Goal: Use online tool/utility: Utilize a website feature to perform a specific function

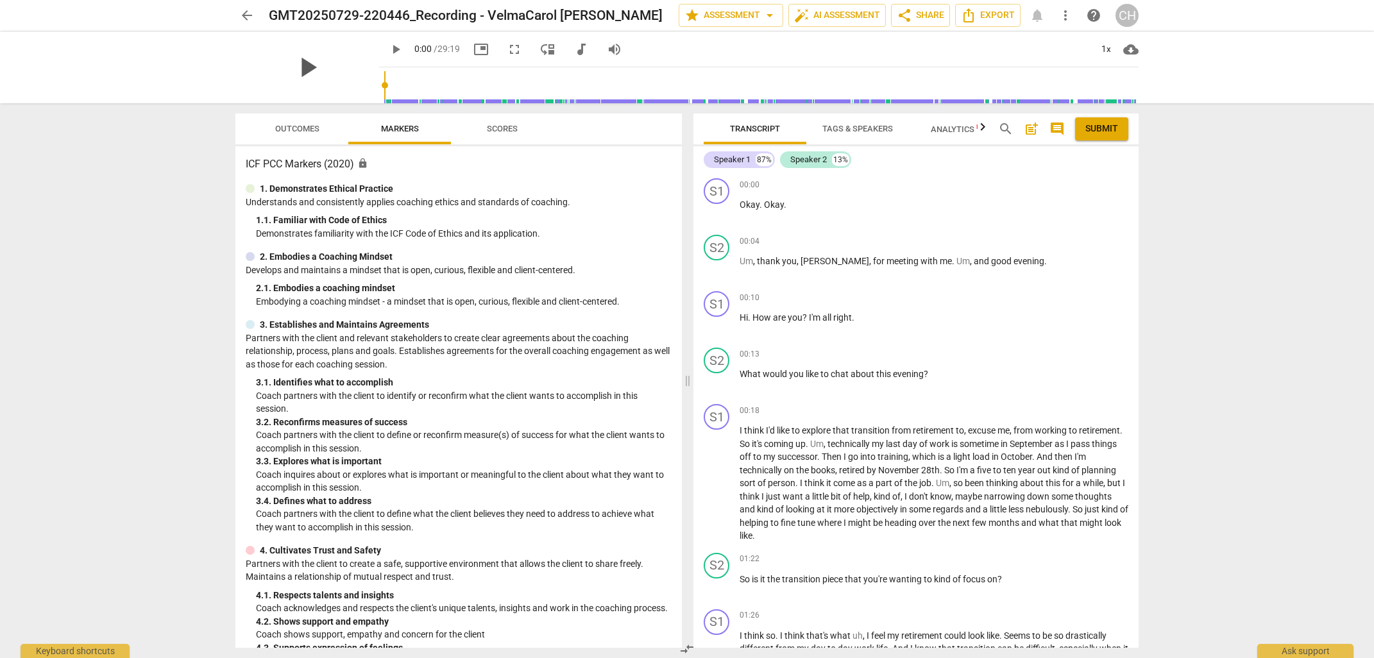
click at [308, 66] on span "play_arrow" at bounding box center [307, 67] width 33 height 33
click at [307, 62] on span "play_arrow" at bounding box center [307, 67] width 33 height 33
click at [310, 66] on span "play_arrow" at bounding box center [307, 67] width 33 height 33
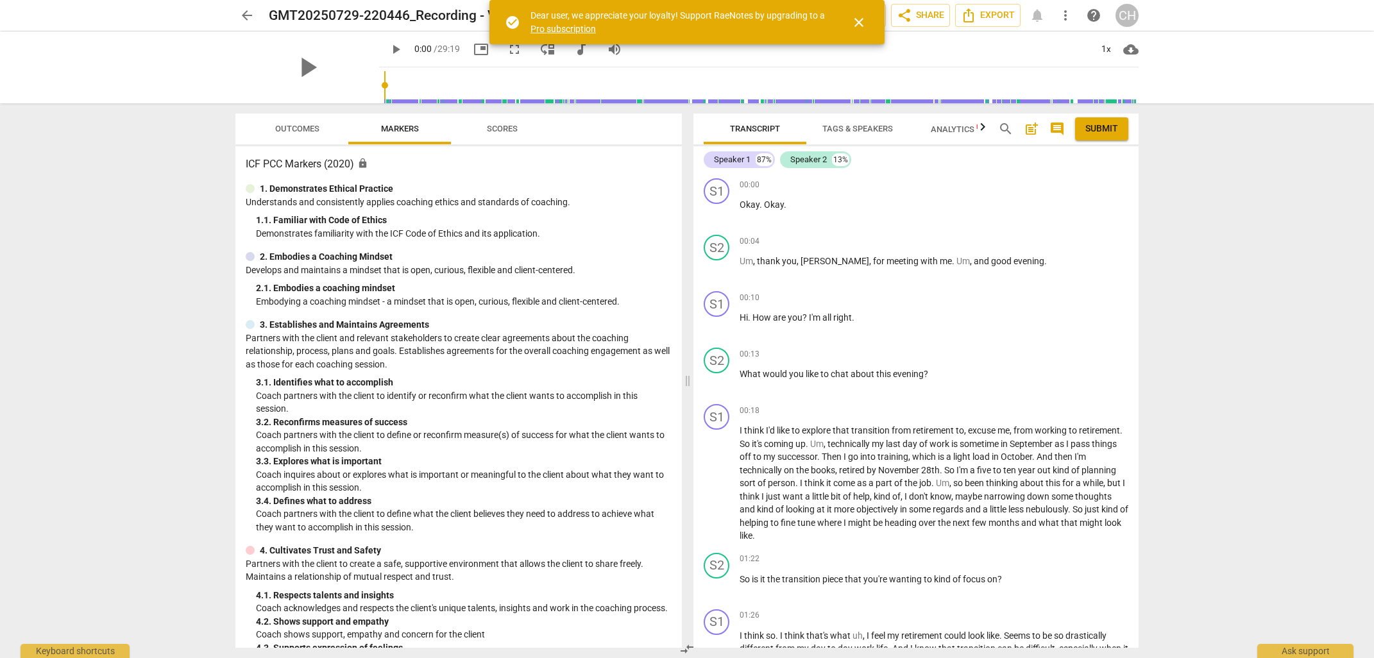
click at [861, 22] on span "close" at bounding box center [858, 22] width 15 height 15
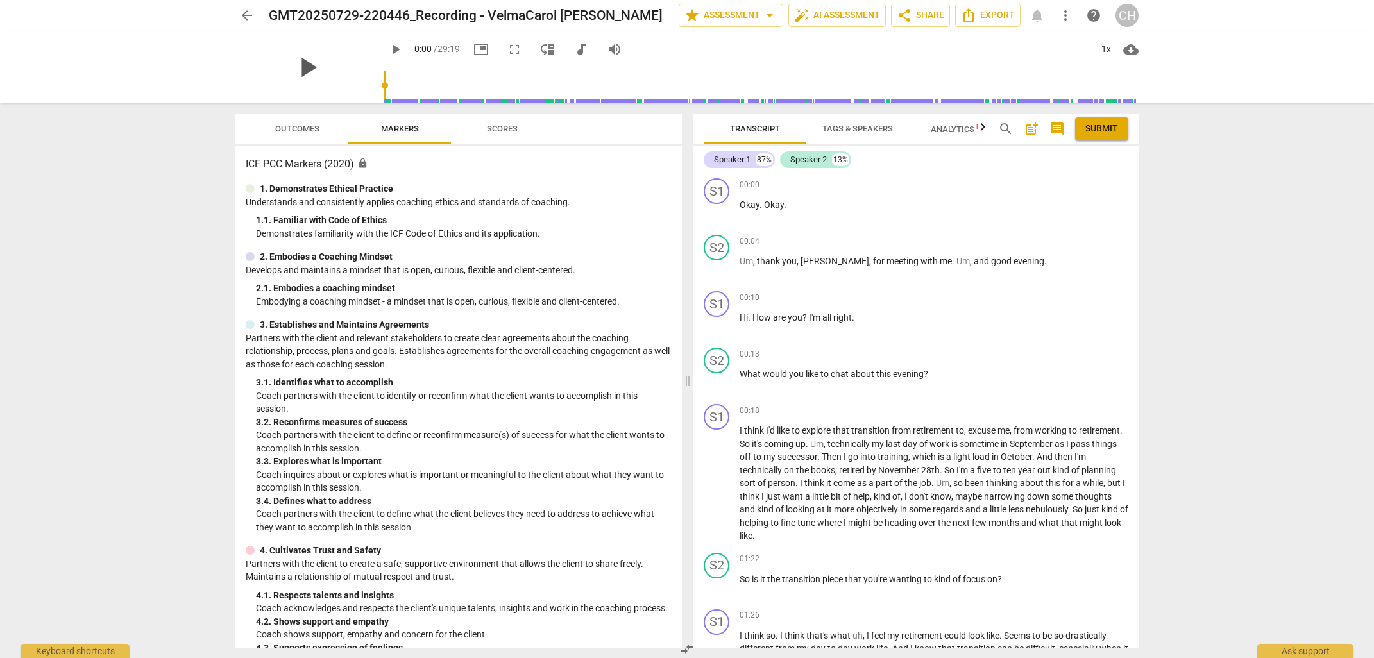
click at [306, 63] on span "play_arrow" at bounding box center [307, 67] width 33 height 33
click at [1056, 350] on div "+" at bounding box center [1058, 354] width 13 height 13
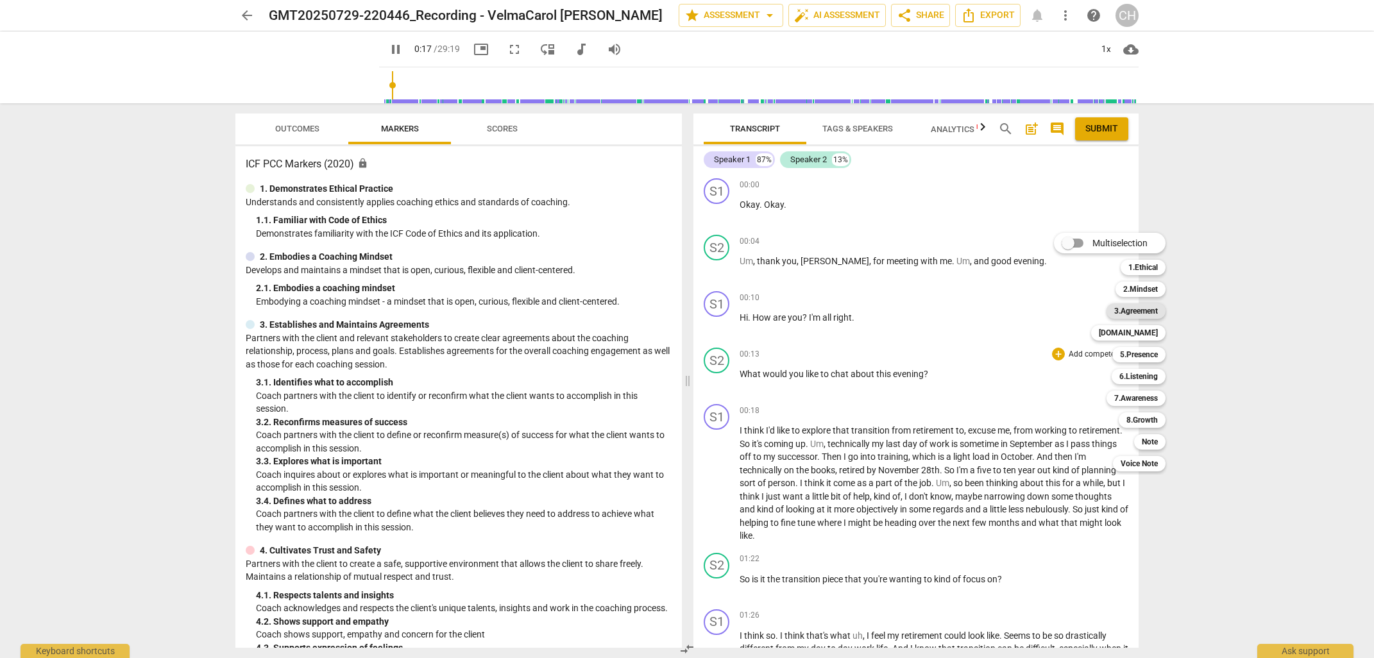
click at [1137, 308] on b "3.Agreement" at bounding box center [1136, 310] width 44 height 15
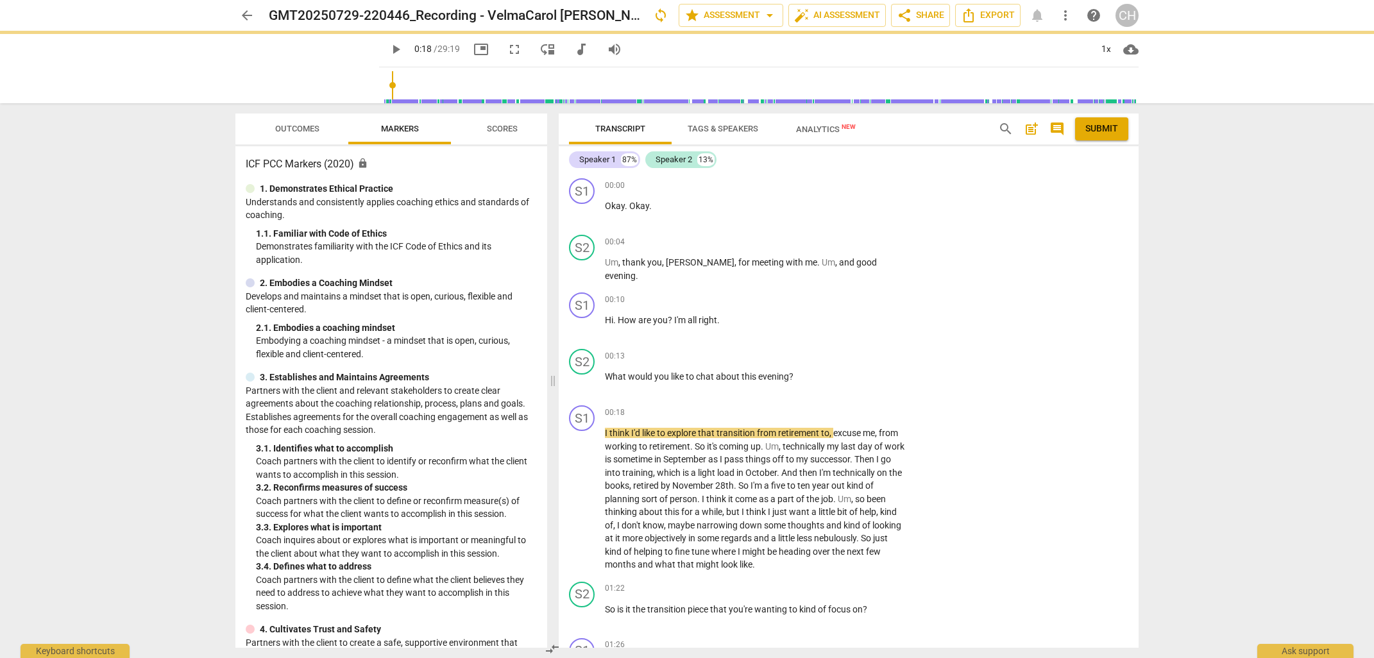
type input "18"
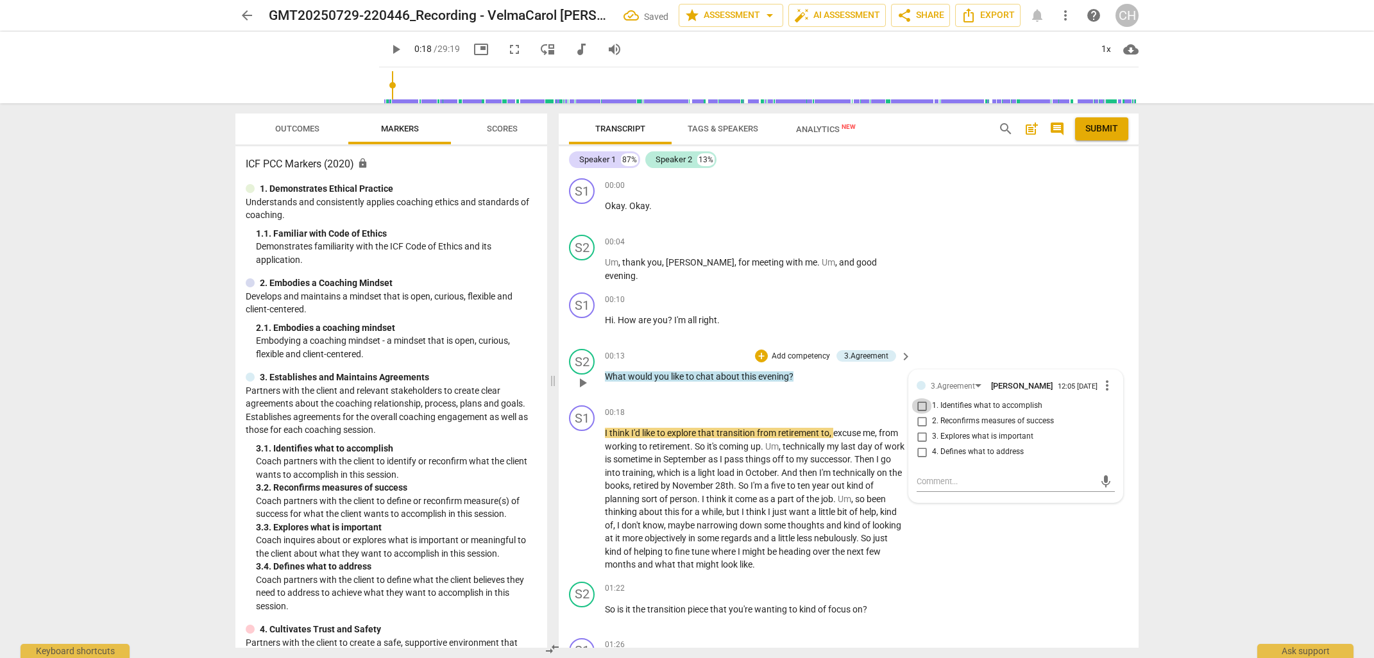
click at [921, 403] on input "1. Identifies what to accomplish" at bounding box center [921, 405] width 21 height 15
checkbox input "true"
click at [768, 509] on span "I" at bounding box center [770, 512] width 4 height 10
click at [742, 507] on span "I" at bounding box center [743, 512] width 4 height 10
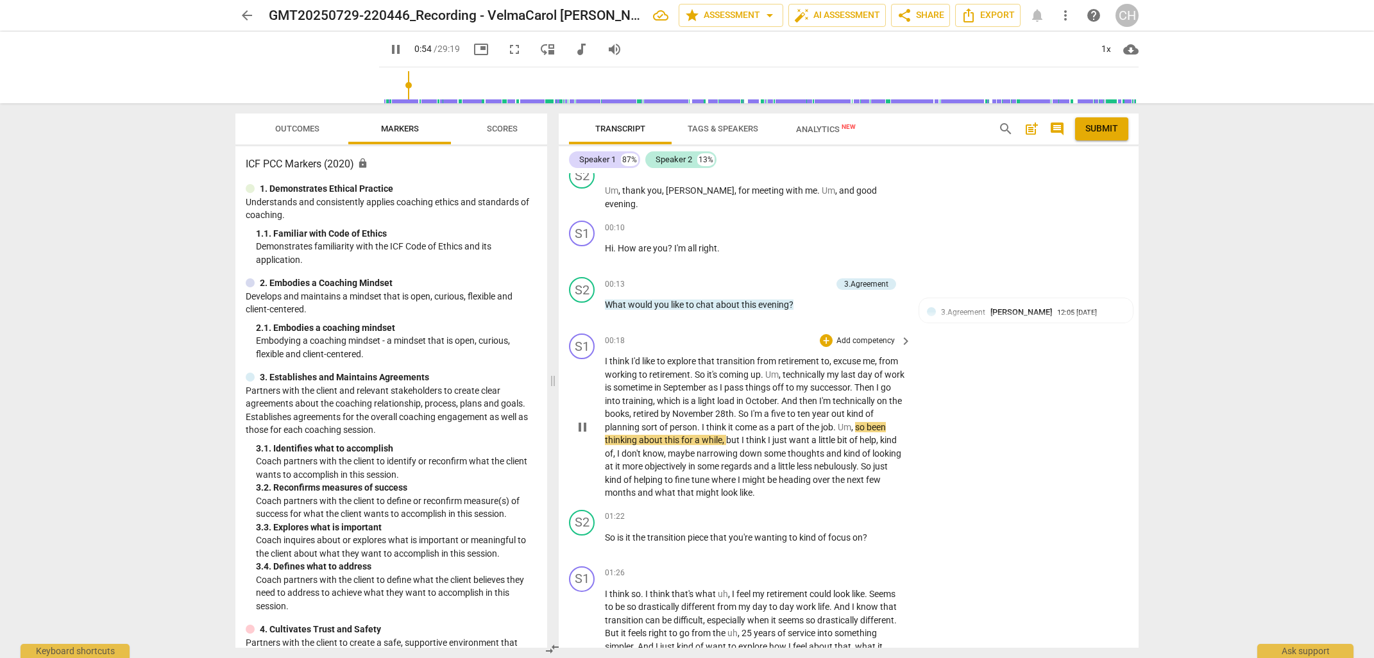
scroll to position [76, 0]
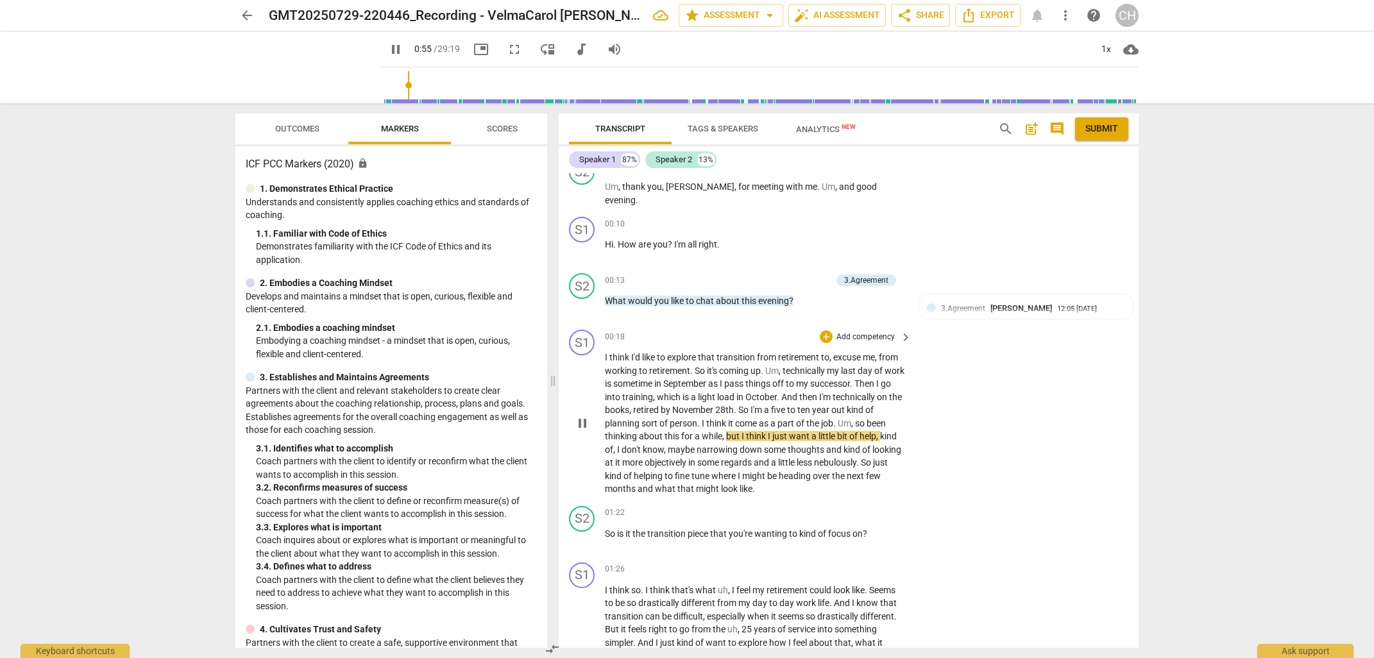
click at [963, 501] on div "S2 play_arrow pause 01:22 + Add competency keyboard_arrow_right So is it the tr…" at bounding box center [849, 529] width 580 height 56
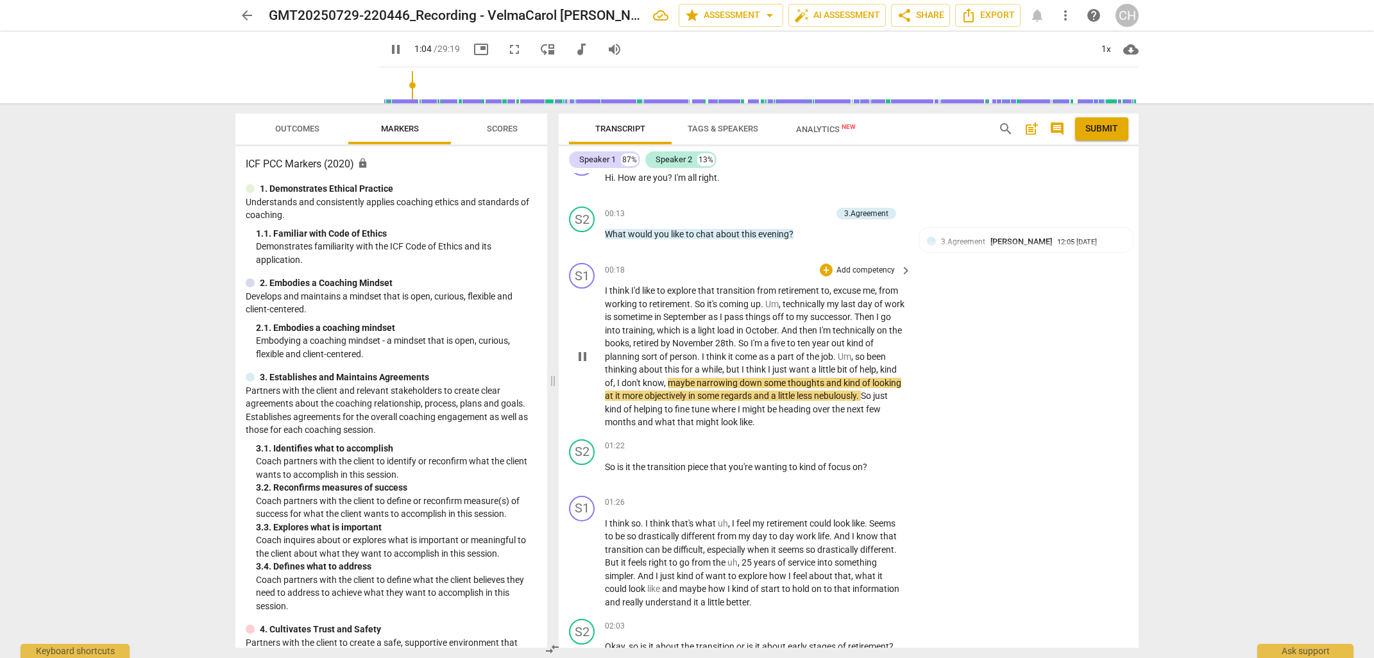
scroll to position [152, 0]
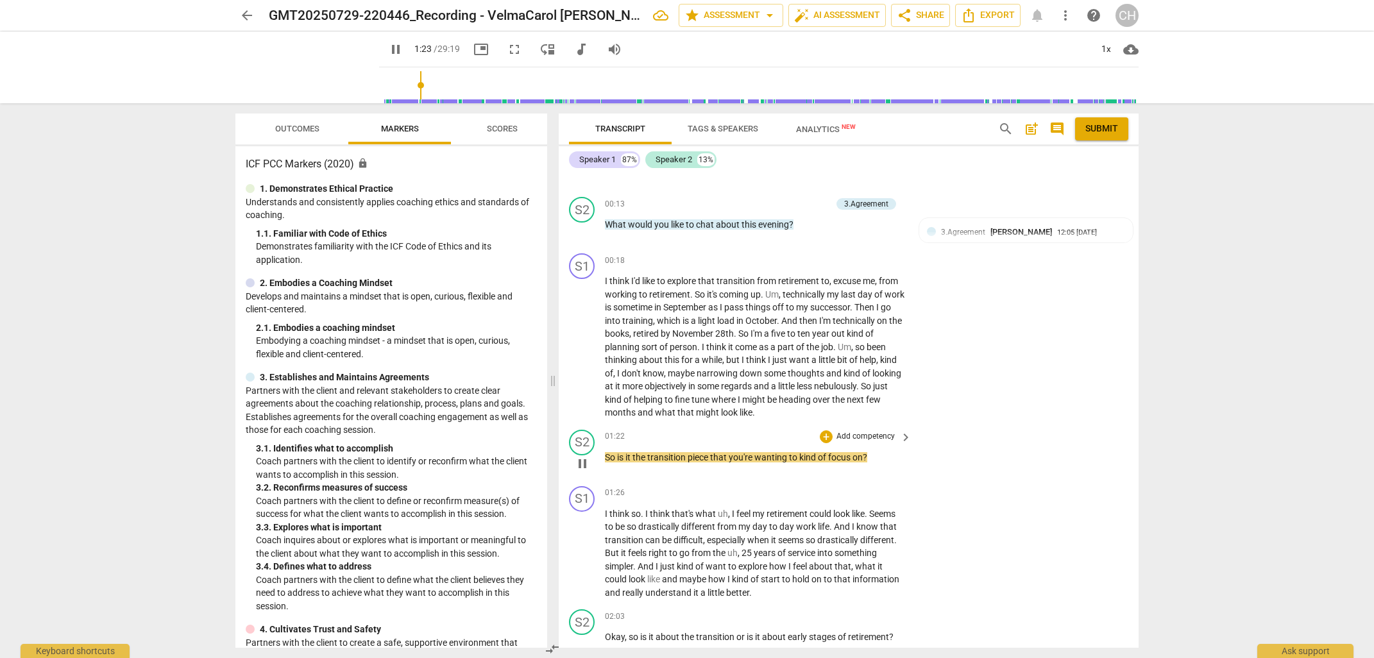
click at [861, 431] on p "Add competency" at bounding box center [865, 437] width 61 height 12
click at [911, 393] on b "3.Agreement" at bounding box center [904, 391] width 44 height 15
type input "86"
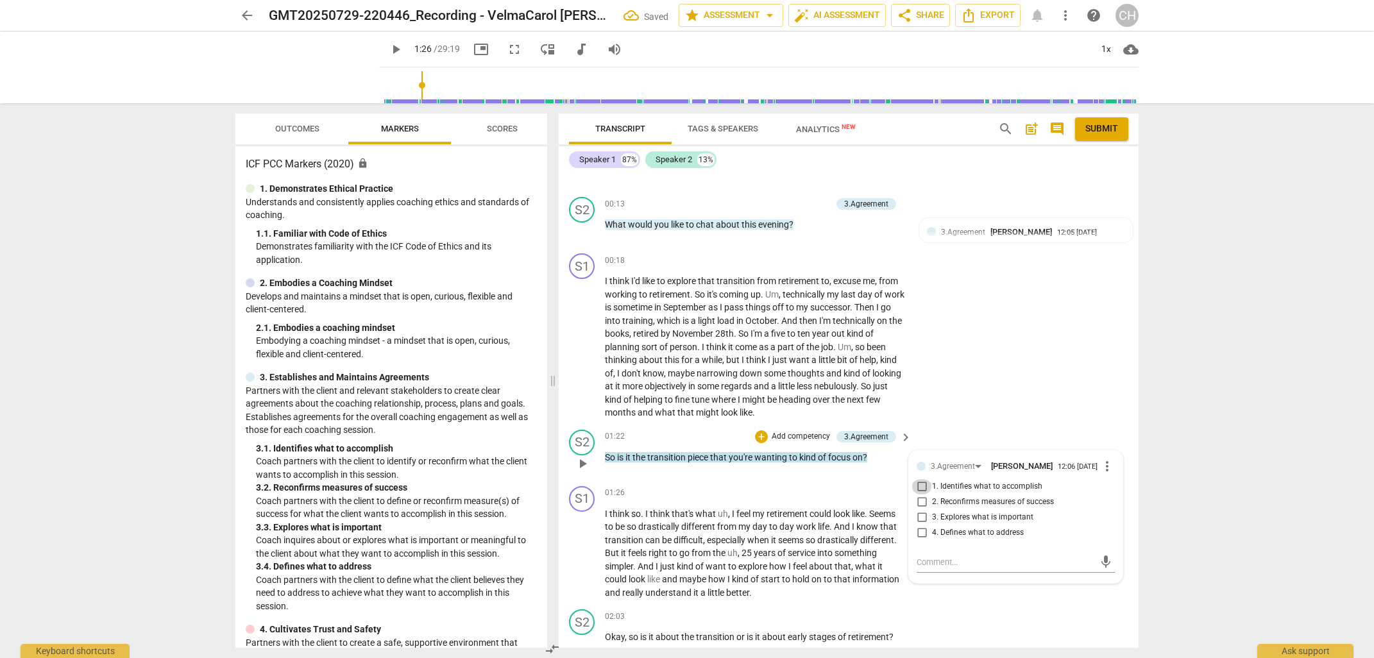
click at [920, 487] on input "1. Identifies what to accomplish" at bounding box center [921, 486] width 21 height 15
checkbox input "true"
click at [838, 553] on p "I think so . I think that's what uh , I feel my retirement could look like . Se…" at bounding box center [755, 553] width 300 height 92
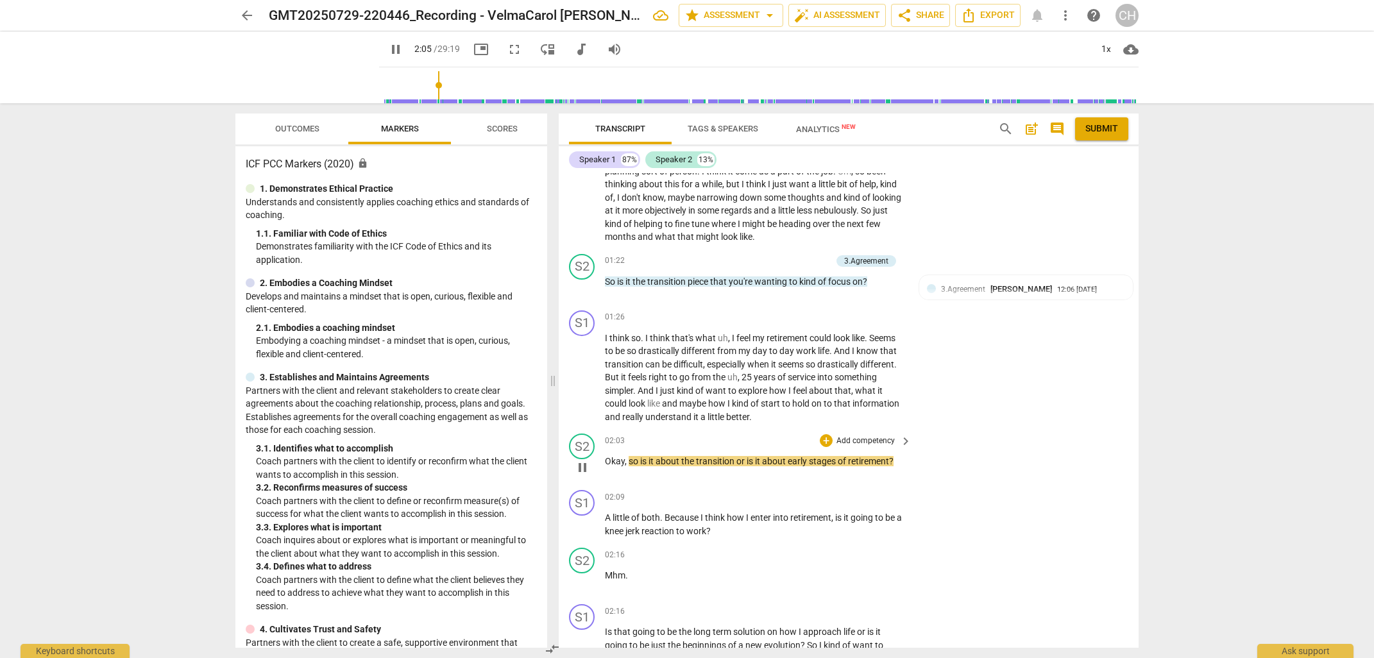
scroll to position [333, 0]
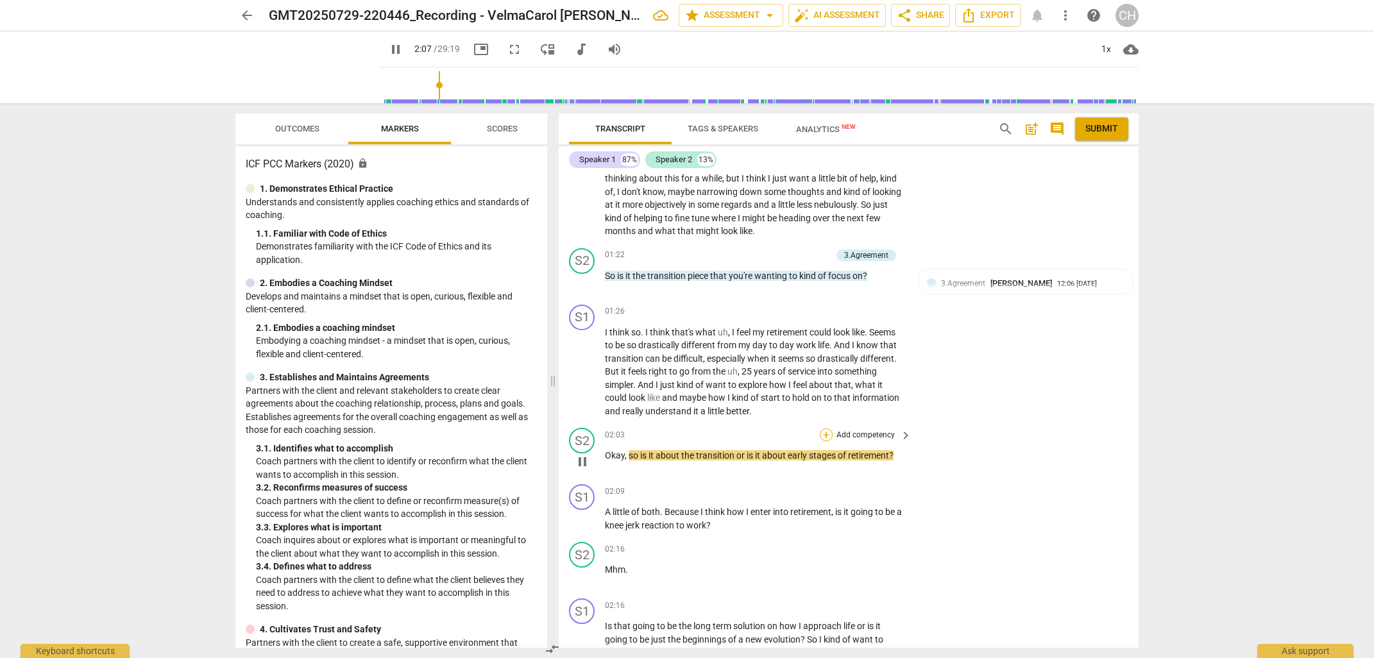
click at [824, 432] on div "+" at bounding box center [826, 434] width 13 height 13
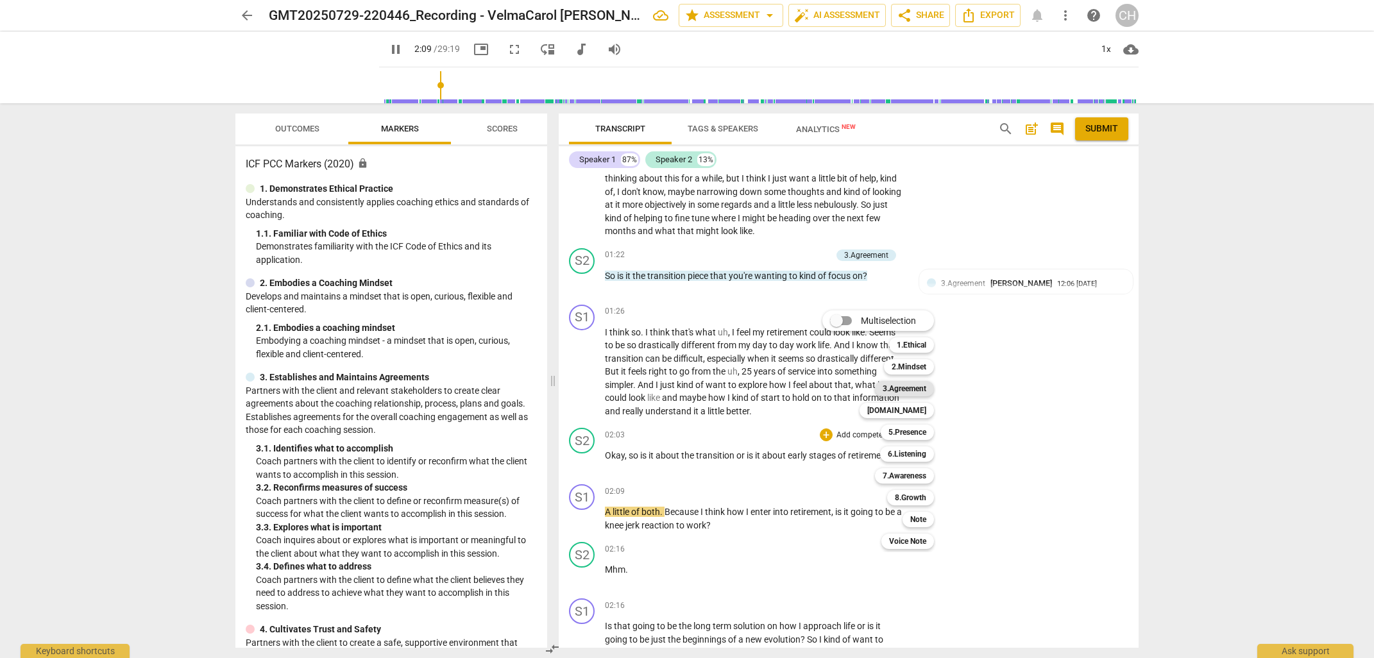
click at [903, 385] on b "3.Agreement" at bounding box center [904, 388] width 44 height 15
type input "130"
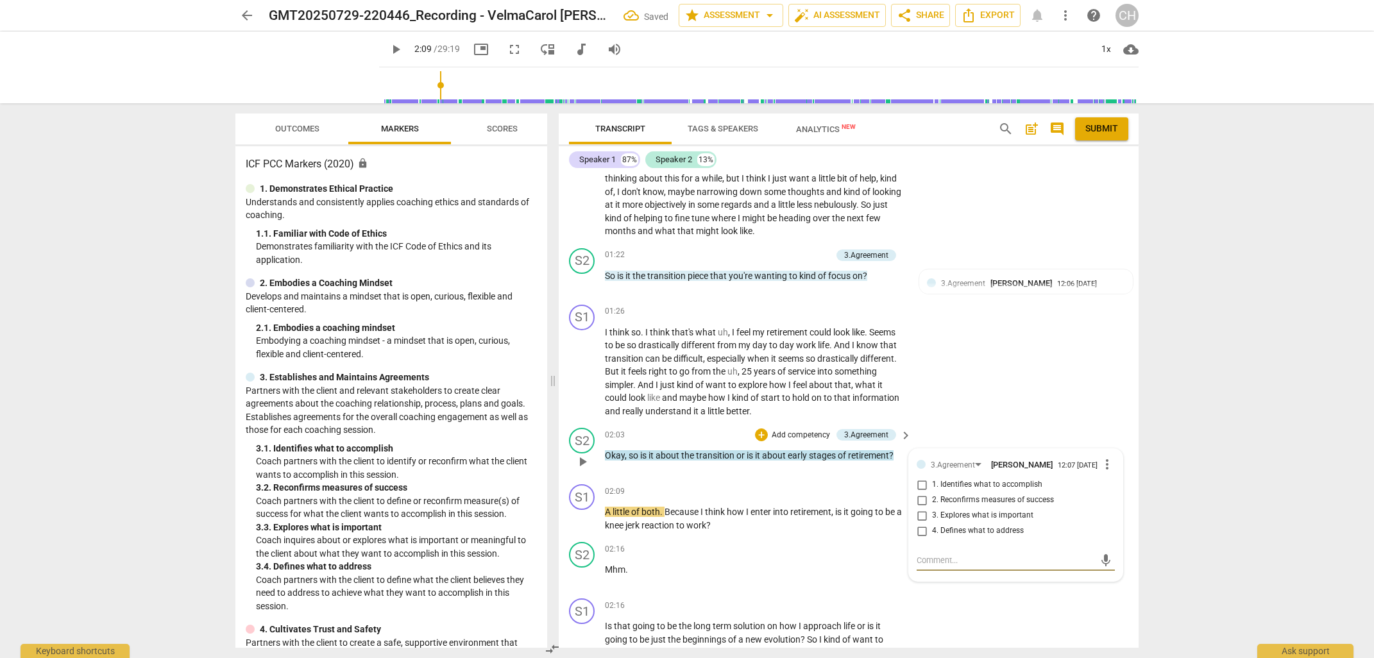
click at [922, 484] on input "1. Identifies what to accomplish" at bounding box center [921, 484] width 21 height 15
checkbox input "true"
click at [796, 552] on div "02:16 + Add competency keyboard_arrow_right Mhm ." at bounding box center [759, 565] width 308 height 46
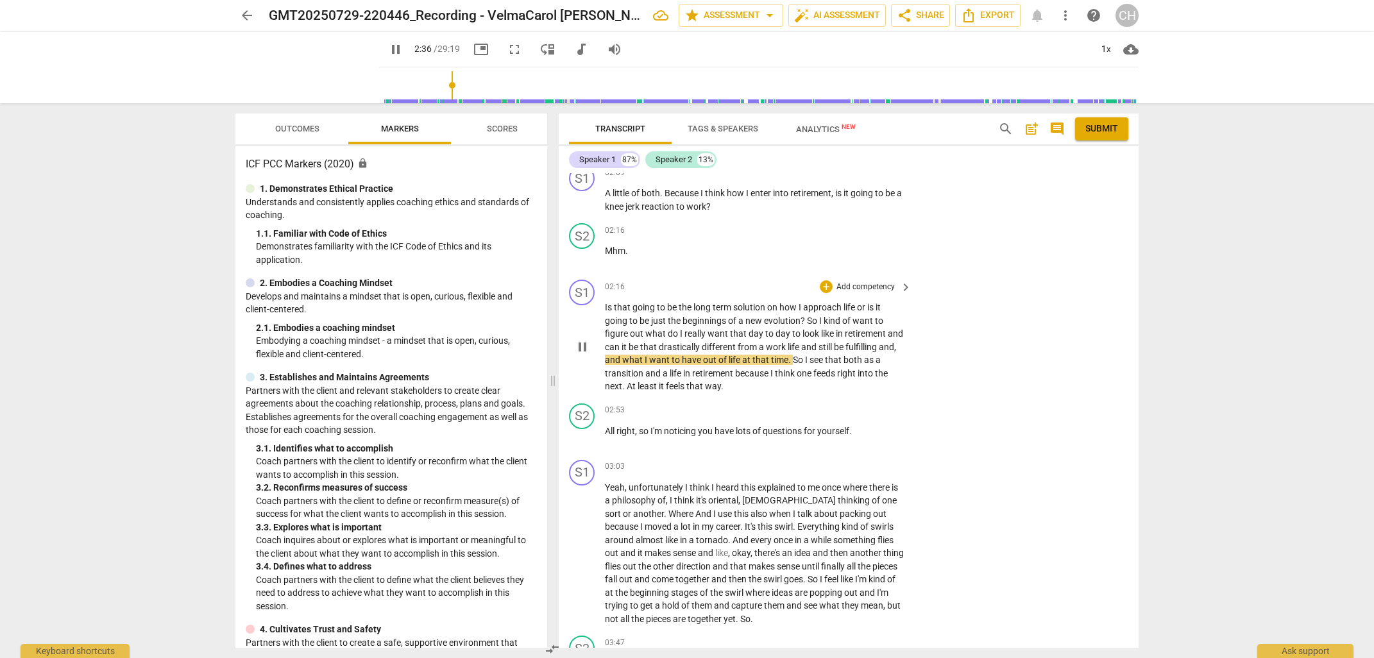
scroll to position [654, 0]
click at [868, 425] on p "All right , so I'm noticing you have lots of questions for yourself ." at bounding box center [755, 429] width 300 height 13
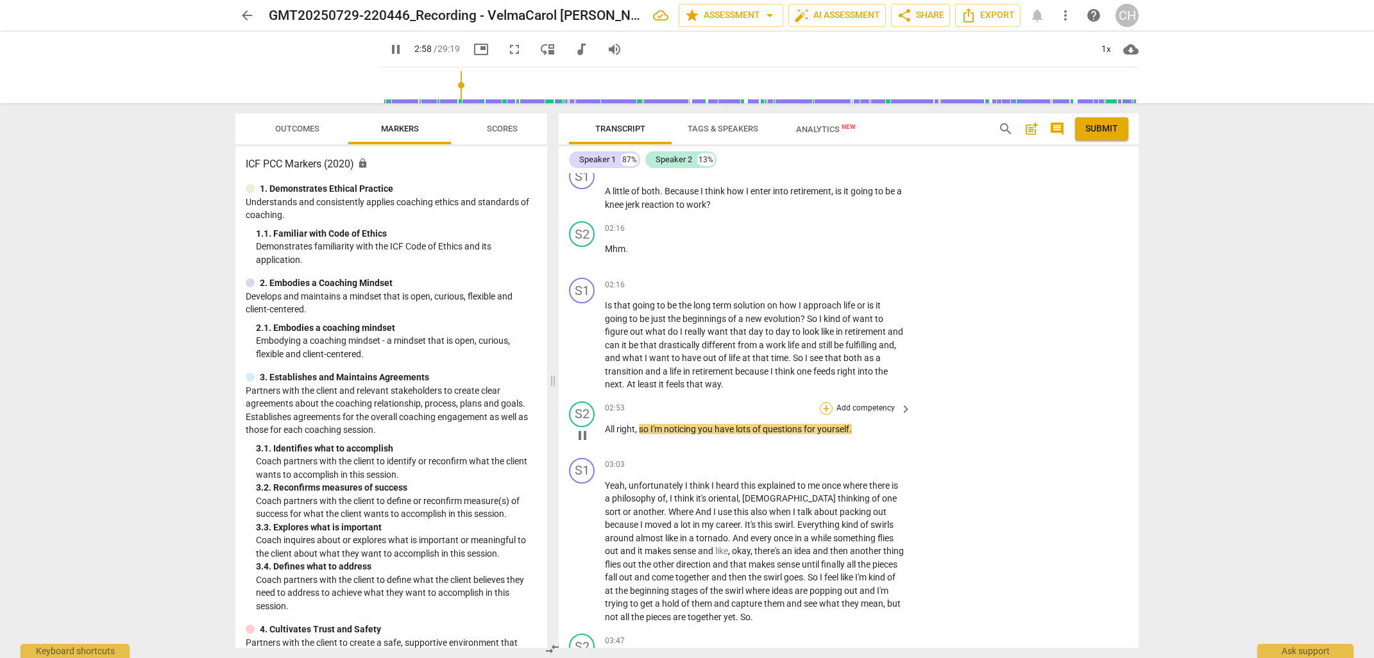
click at [825, 402] on div "+" at bounding box center [826, 408] width 13 height 13
click at [915, 450] on b "7.Awareness" at bounding box center [904, 448] width 44 height 15
type input "180"
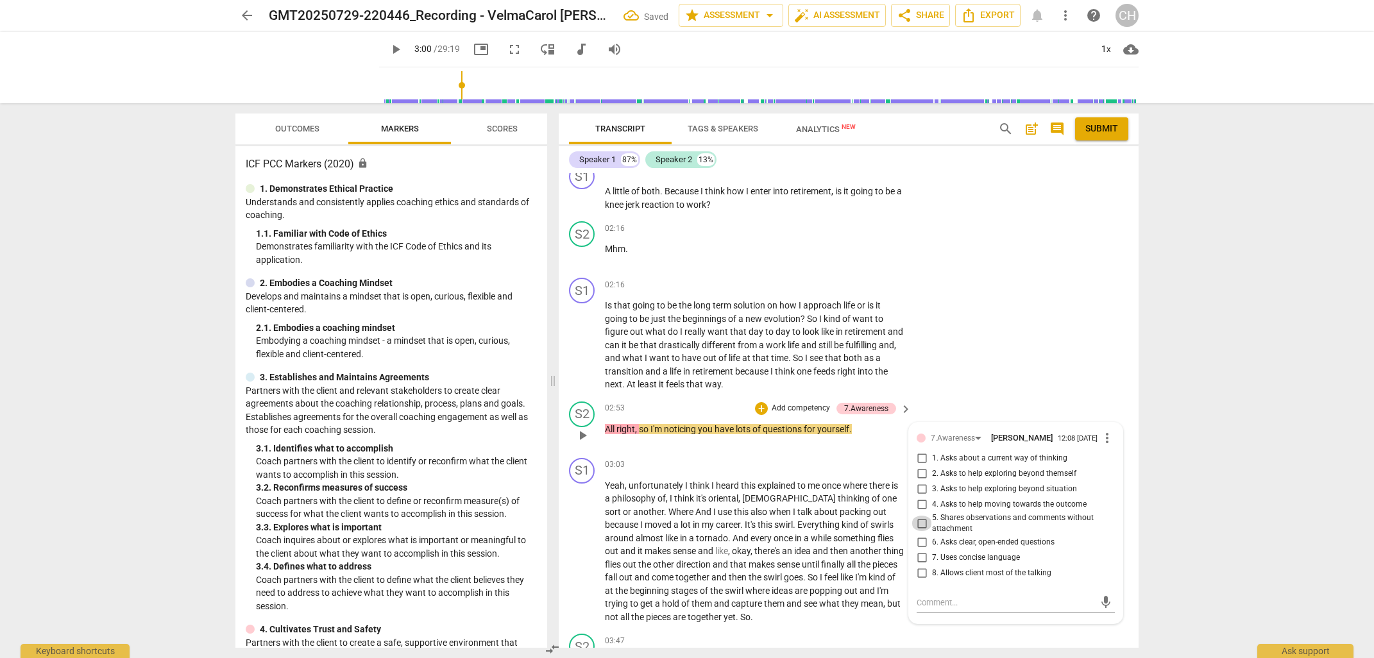
click at [919, 521] on input "5. Shares observations and comments without attachment" at bounding box center [921, 523] width 21 height 15
checkbox input "true"
click at [811, 533] on span "while" at bounding box center [822, 538] width 22 height 10
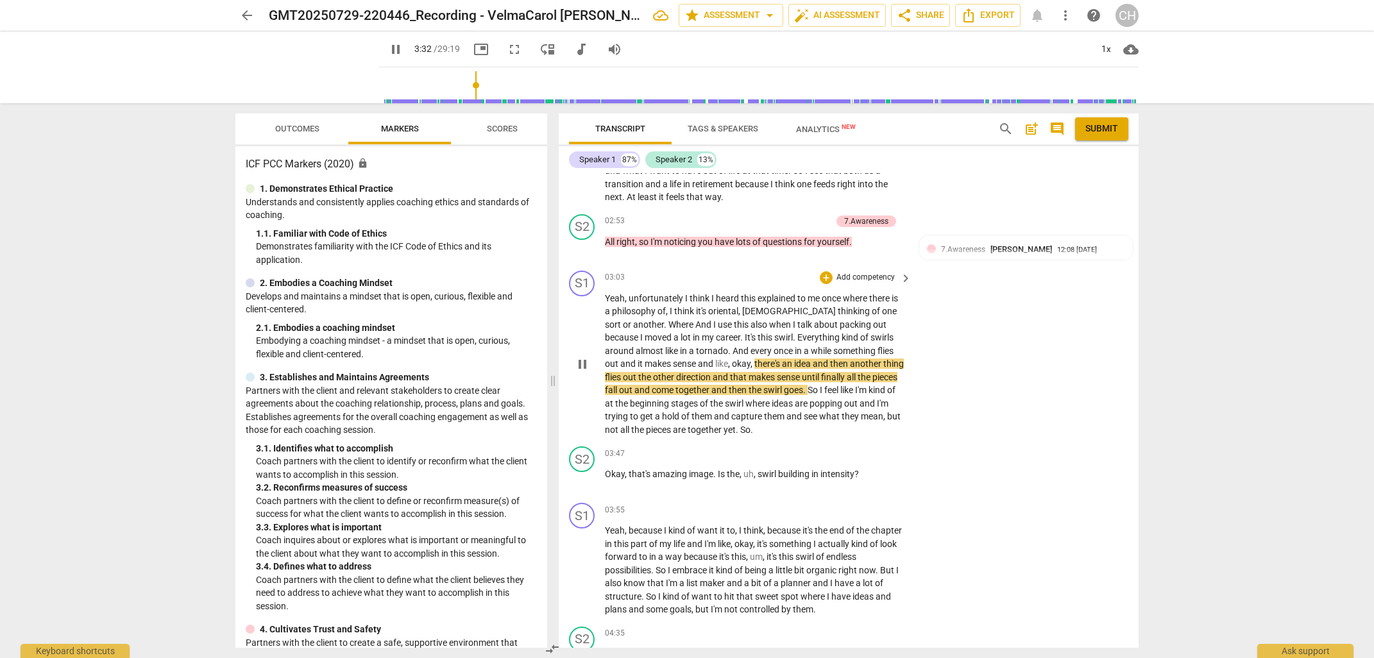
scroll to position [845, 0]
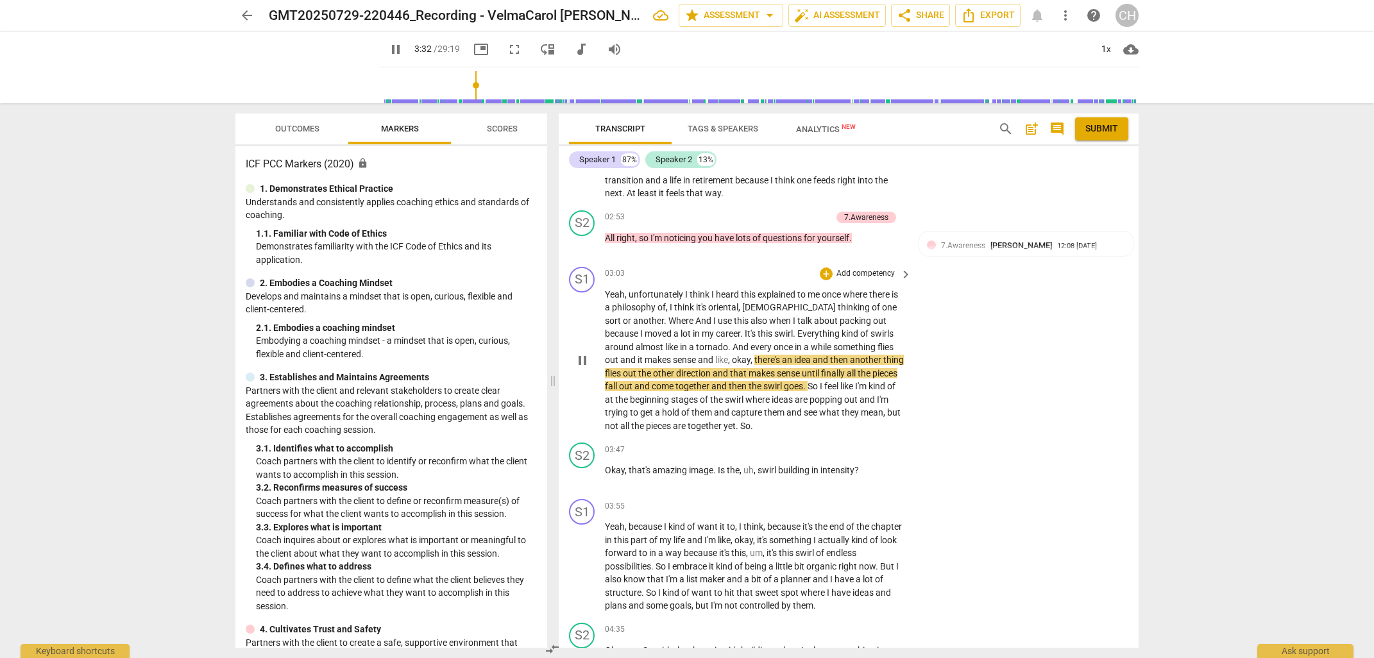
click at [1100, 469] on div "S2 play_arrow pause 03:47 + Add competency keyboard_arrow_right Okay , that's a…" at bounding box center [849, 465] width 580 height 56
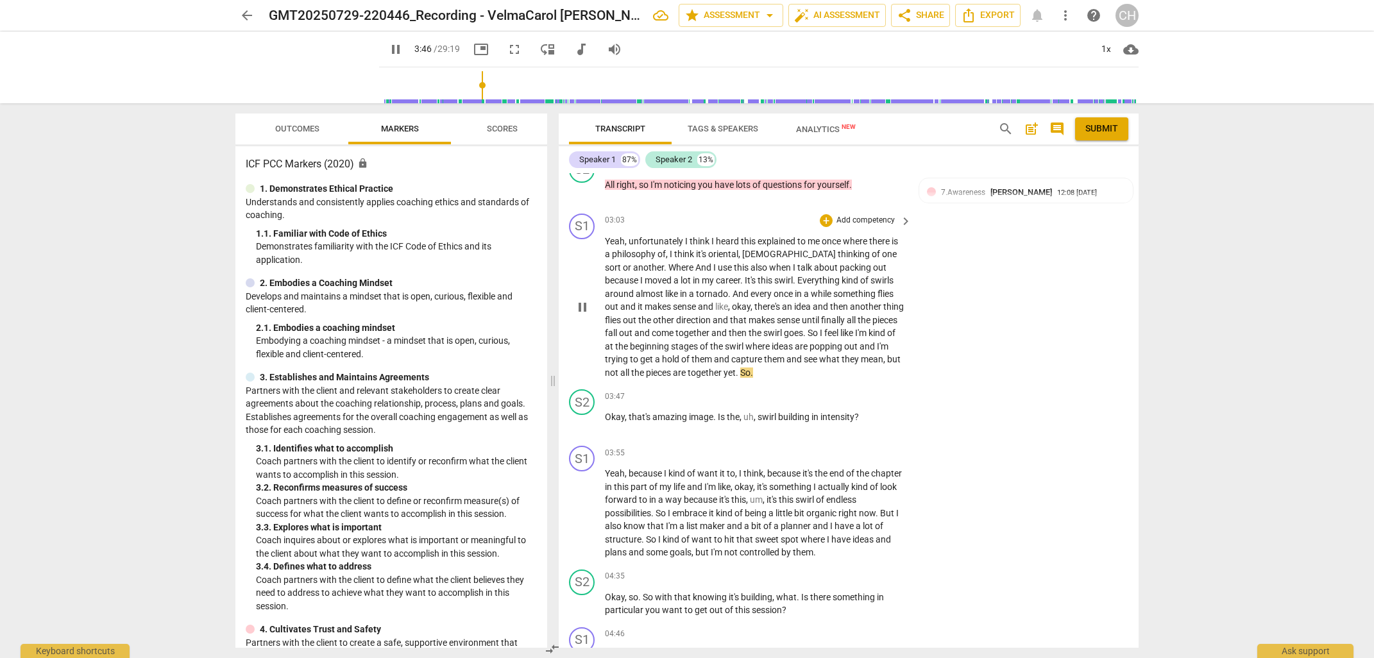
scroll to position [904, 0]
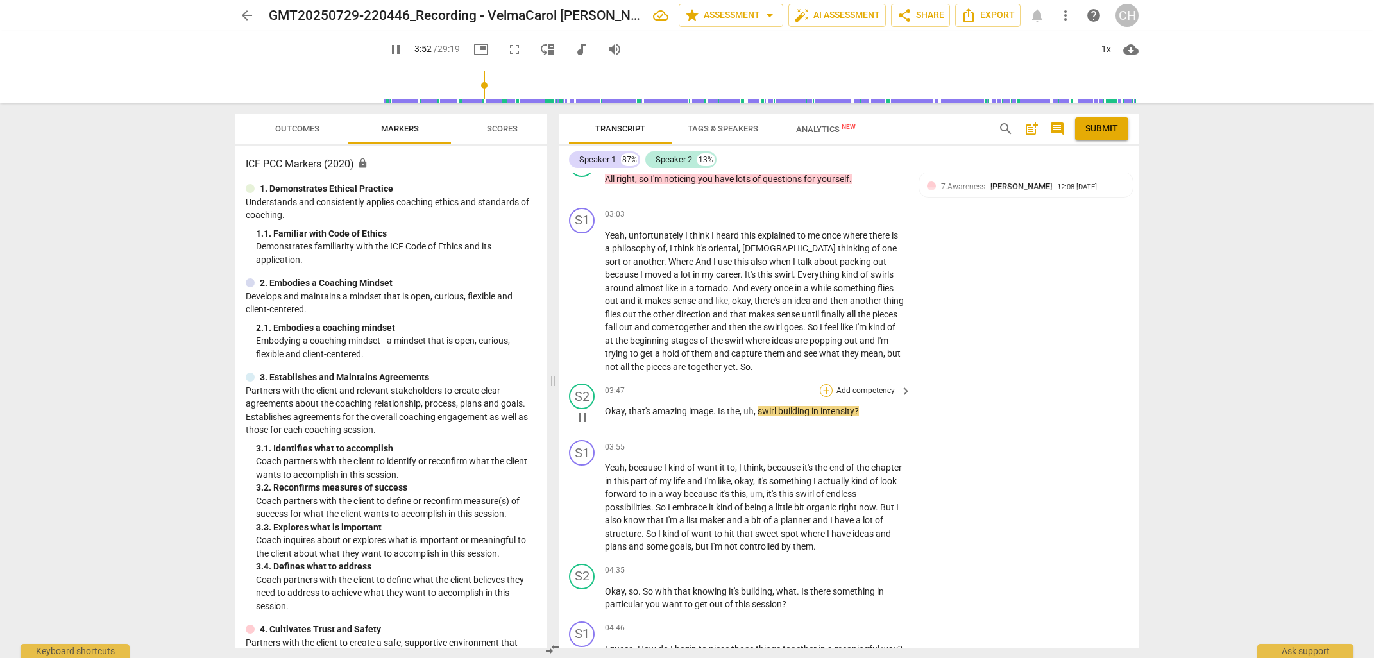
click at [822, 385] on div "+" at bounding box center [826, 390] width 13 height 13
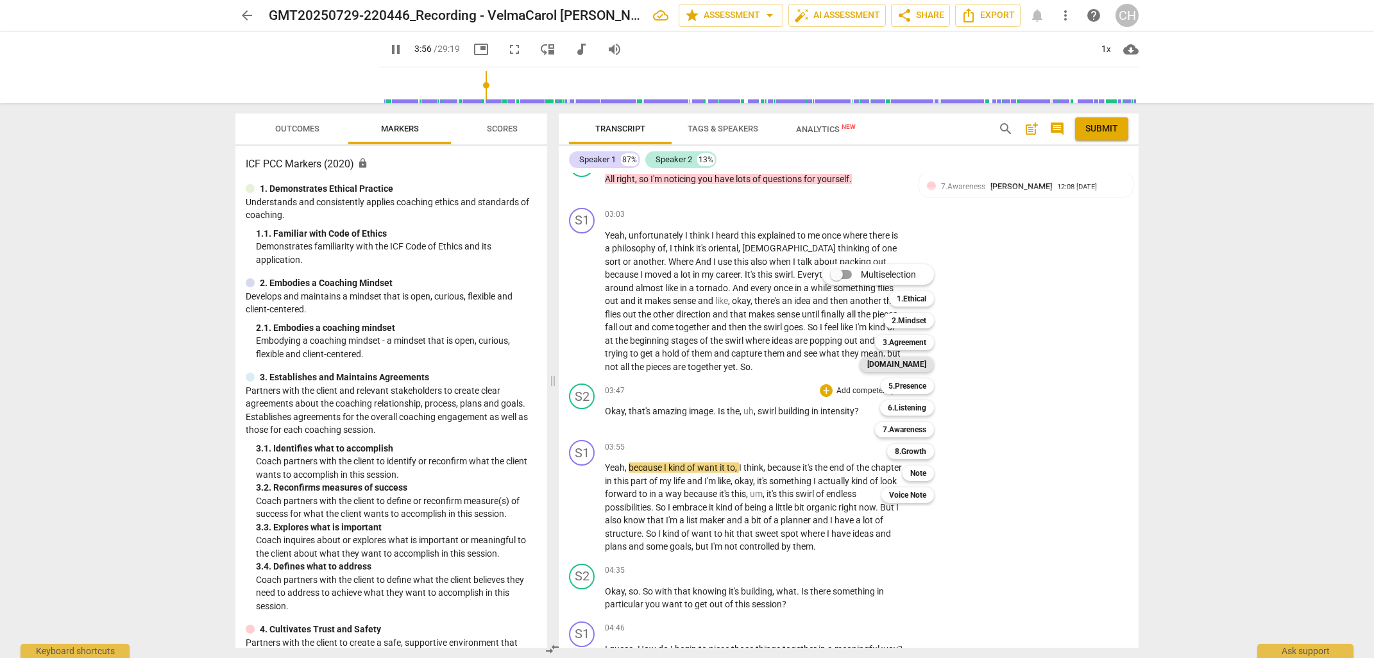
click at [911, 361] on b "[DOMAIN_NAME]" at bounding box center [896, 364] width 59 height 15
type input "237"
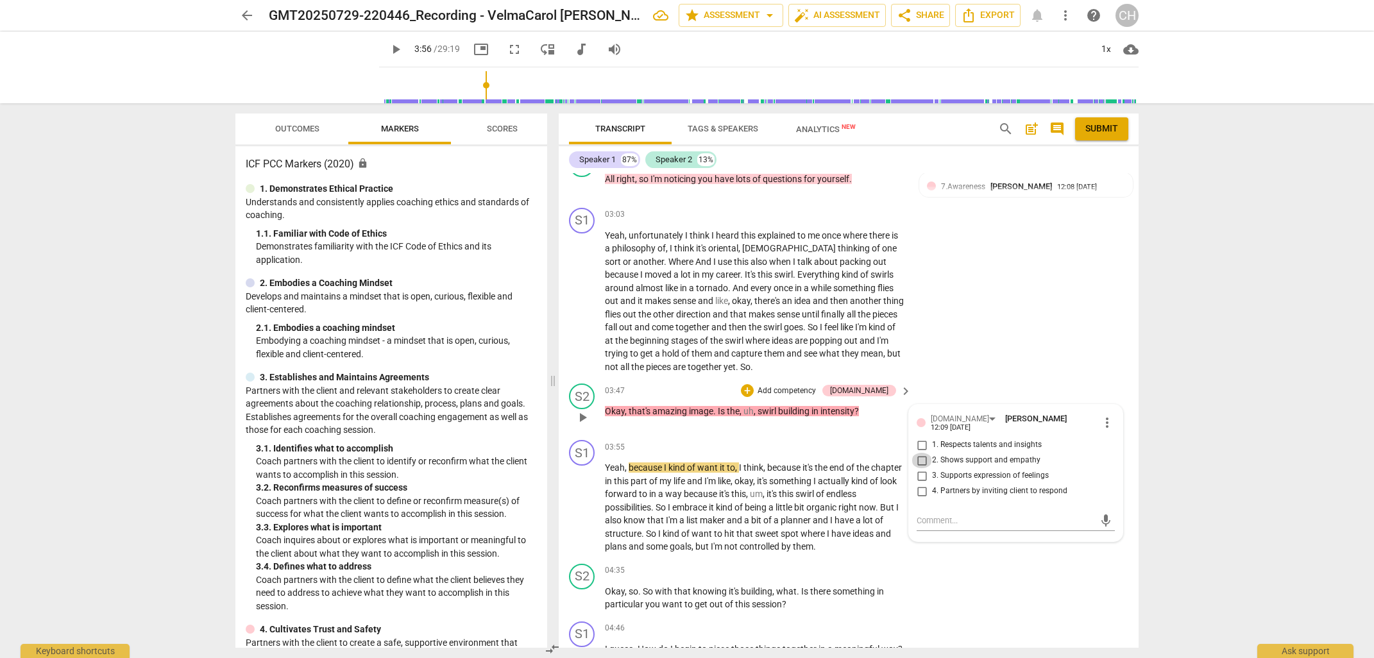
click at [921, 453] on input "2. Shows support and empathy" at bounding box center [921, 460] width 21 height 15
click at [920, 453] on input "2. Shows support and empathy" at bounding box center [921, 460] width 21 height 15
checkbox input "false"
click at [920, 437] on input "1. Respects talents and insights" at bounding box center [921, 444] width 21 height 15
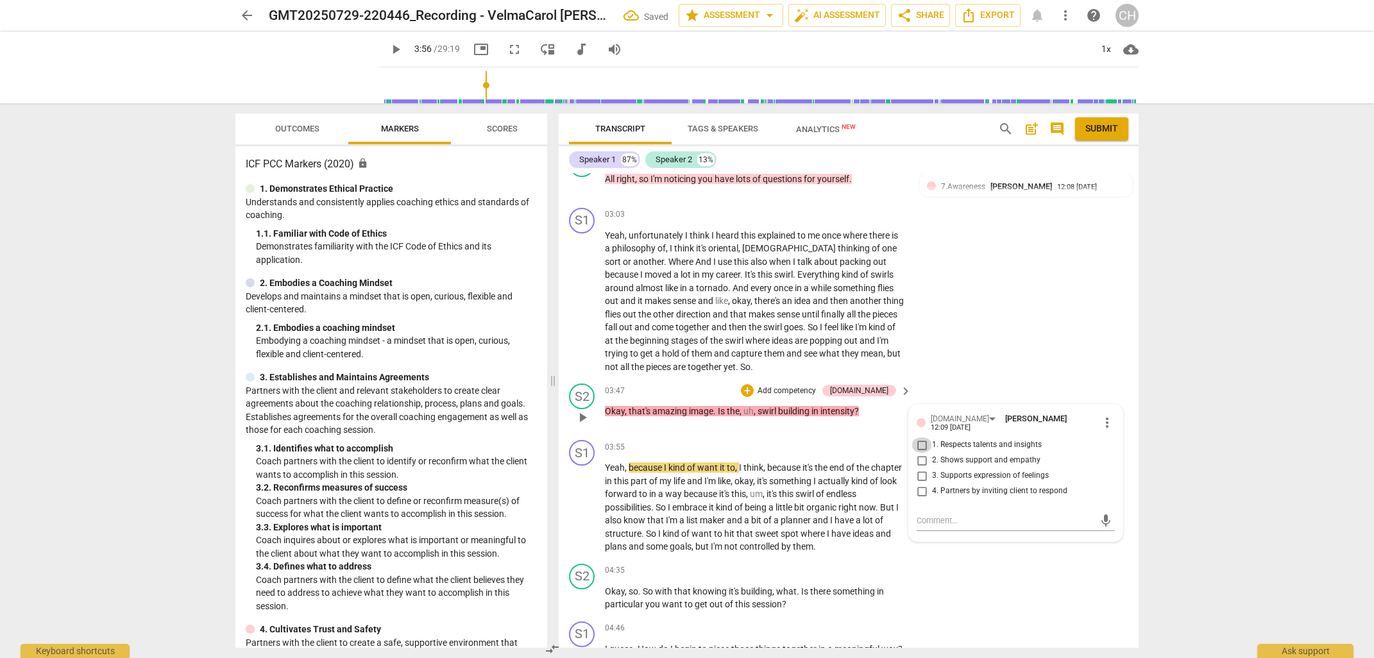
checkbox input "true"
click at [920, 484] on input "4. Partners by inviting client to respond" at bounding box center [921, 491] width 21 height 15
checkbox input "true"
click at [813, 515] on span "planner" at bounding box center [796, 520] width 32 height 10
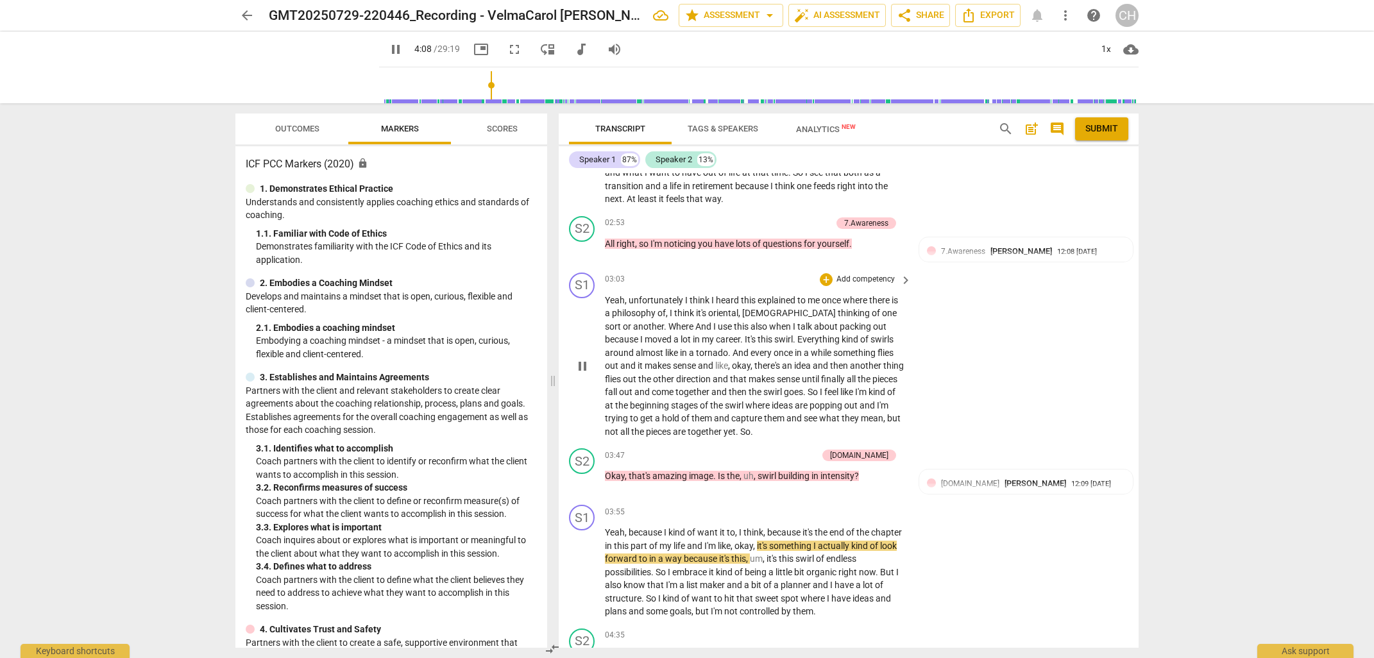
scroll to position [843, 0]
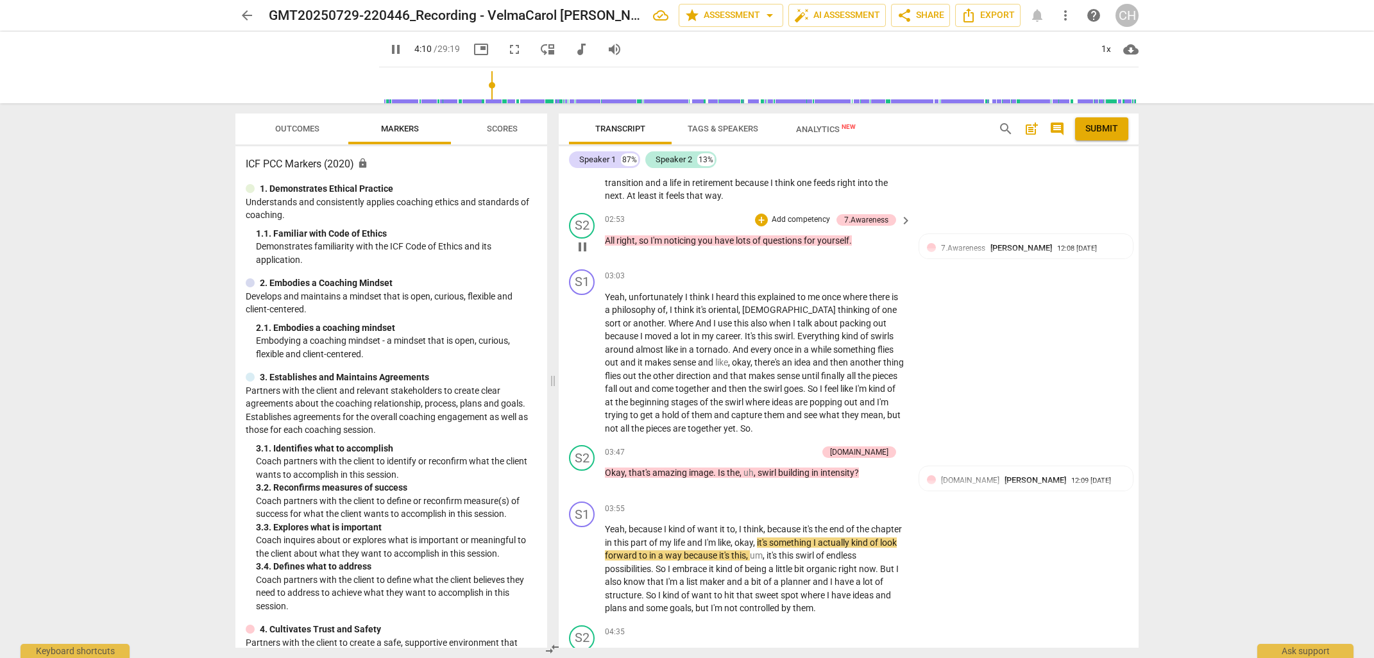
click at [793, 214] on p "Add competency" at bounding box center [800, 220] width 61 height 12
click at [839, 215] on b "5.Presence" at bounding box center [843, 215] width 38 height 15
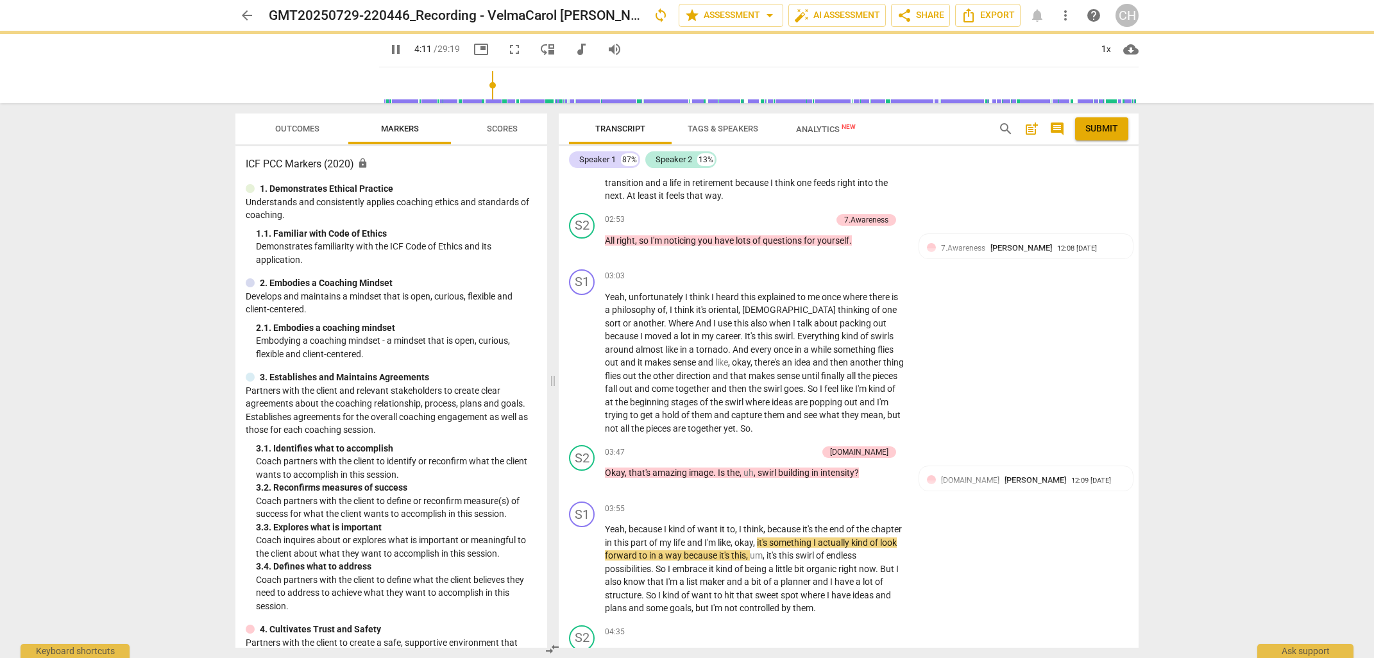
type input "252"
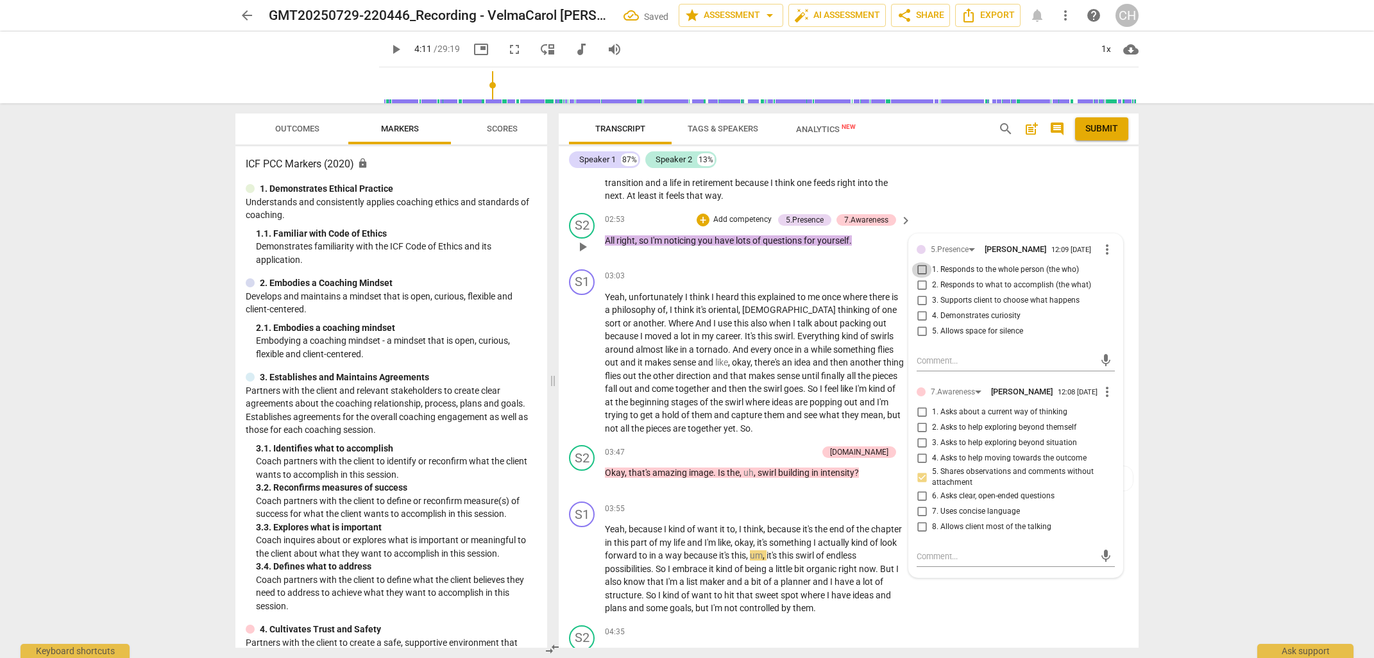
click at [921, 269] on input "1. Responds to the whole person (the who)" at bounding box center [921, 269] width 21 height 15
checkbox input "true"
click at [850, 359] on span "another" at bounding box center [866, 362] width 33 height 10
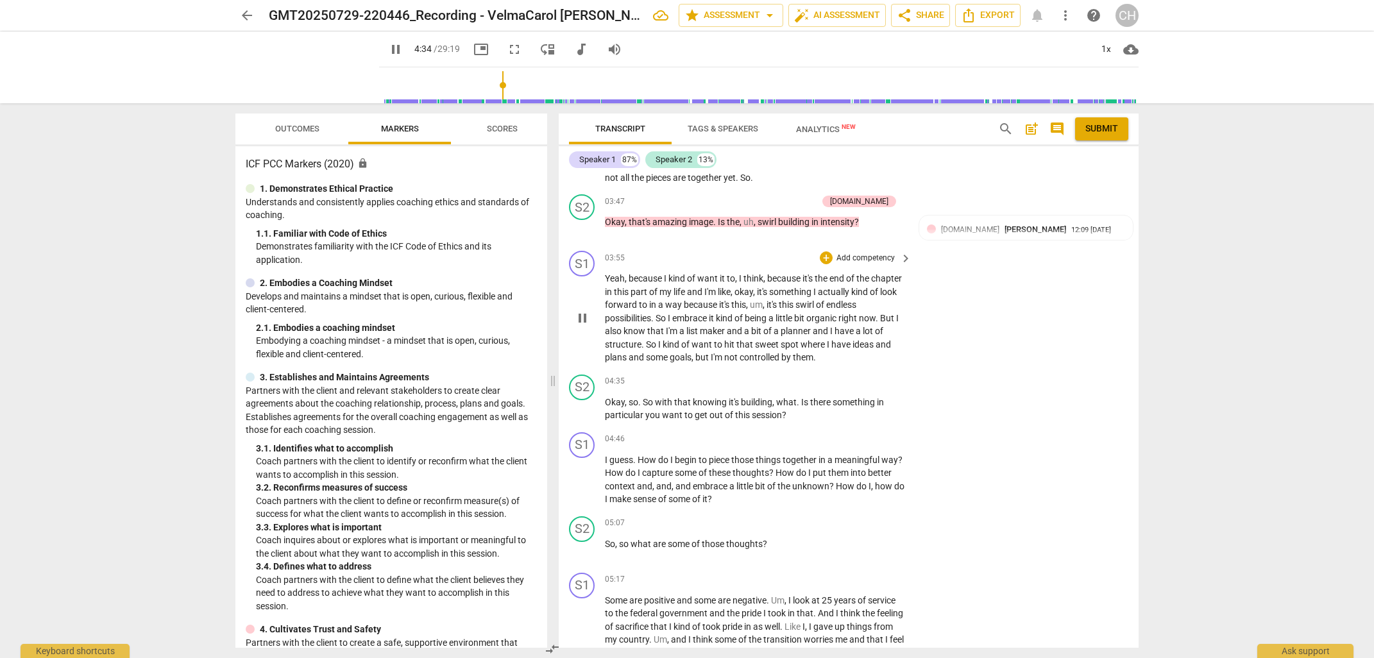
scroll to position [1097, 0]
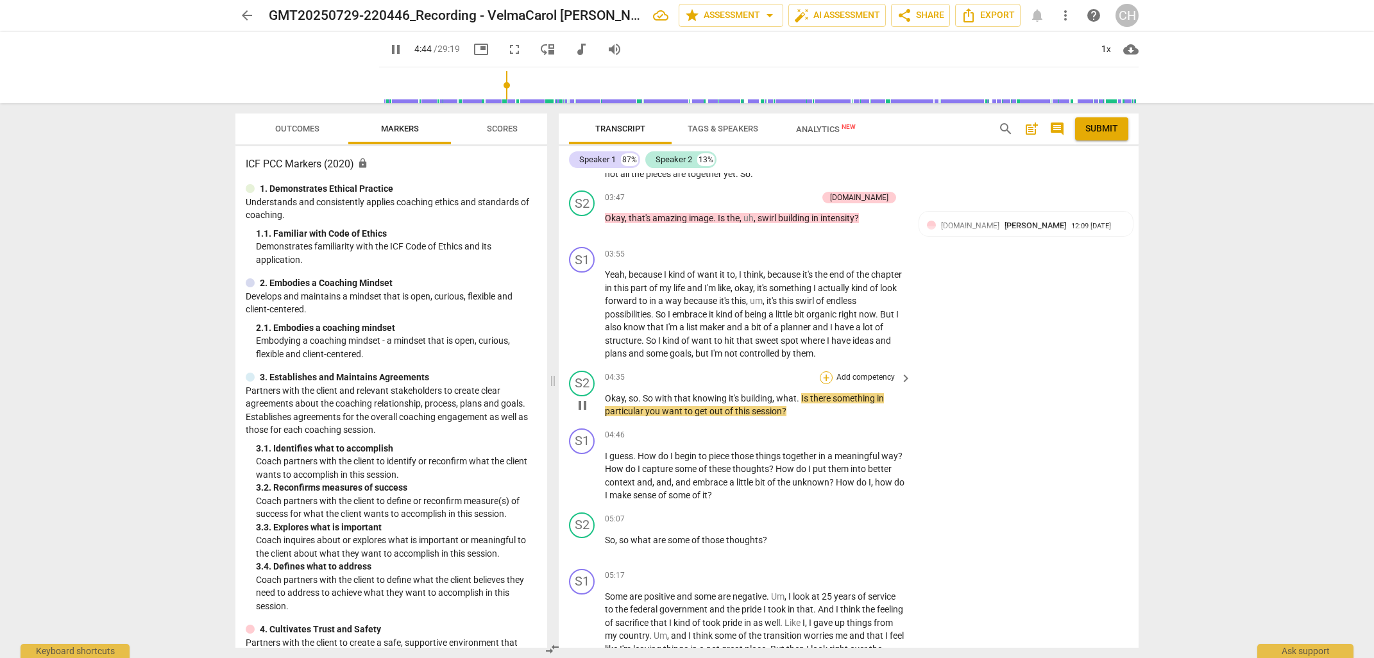
click at [822, 371] on div "+" at bounding box center [826, 377] width 13 height 13
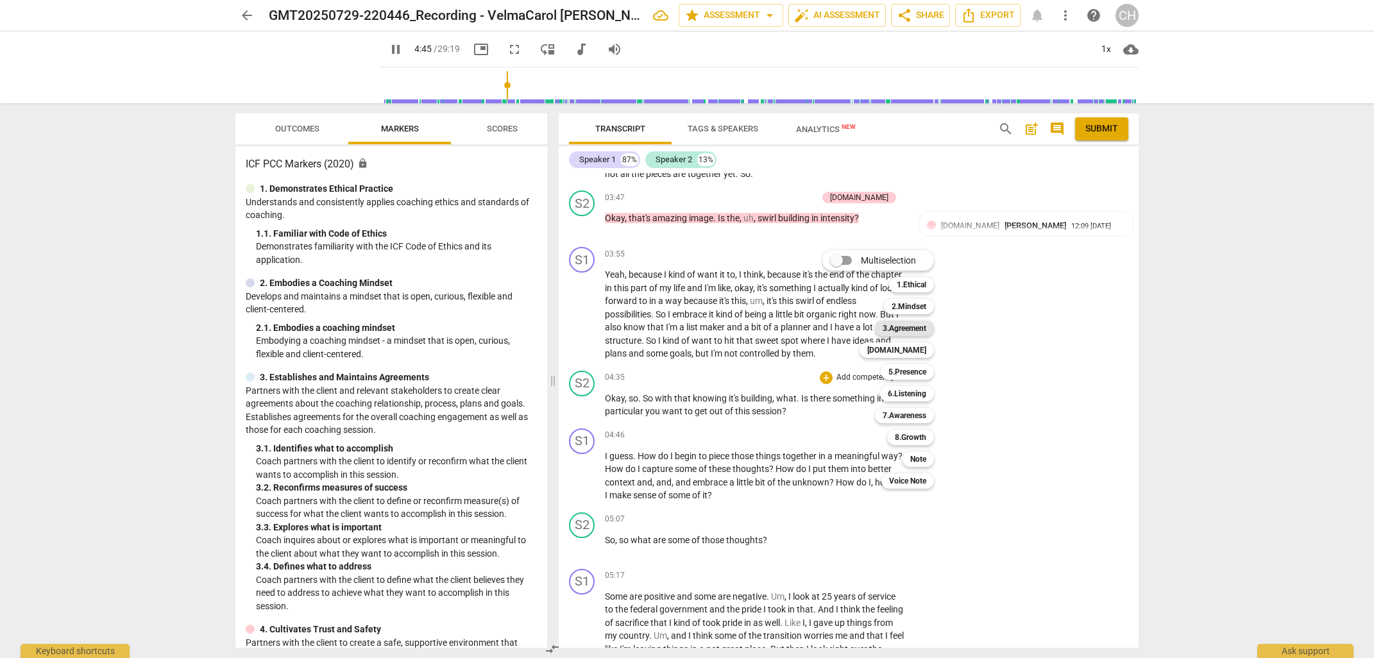
click at [906, 326] on b "3.Agreement" at bounding box center [904, 328] width 44 height 15
type input "286"
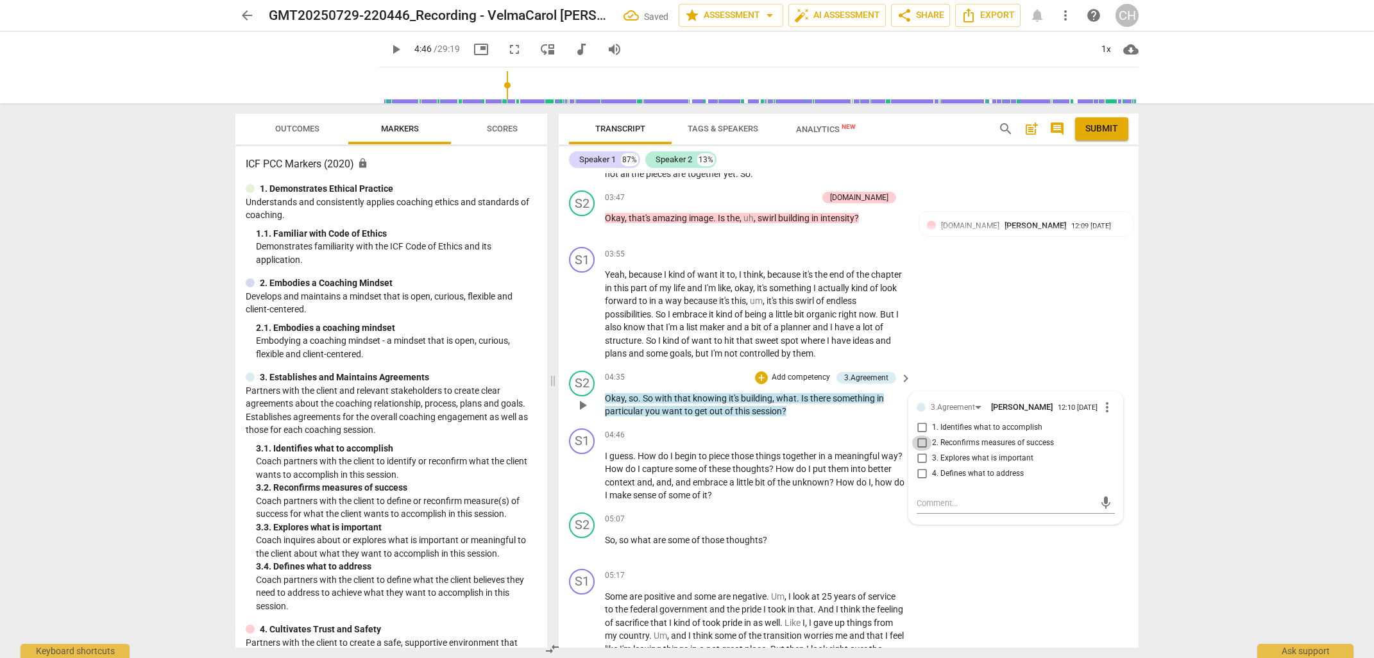
click at [920, 441] on input "2. Reconfirms measures of success" at bounding box center [921, 442] width 21 height 15
checkbox input "true"
click at [800, 484] on p "I guess . How do I begin to piece those things together in a meaningful way ? H…" at bounding box center [755, 476] width 300 height 53
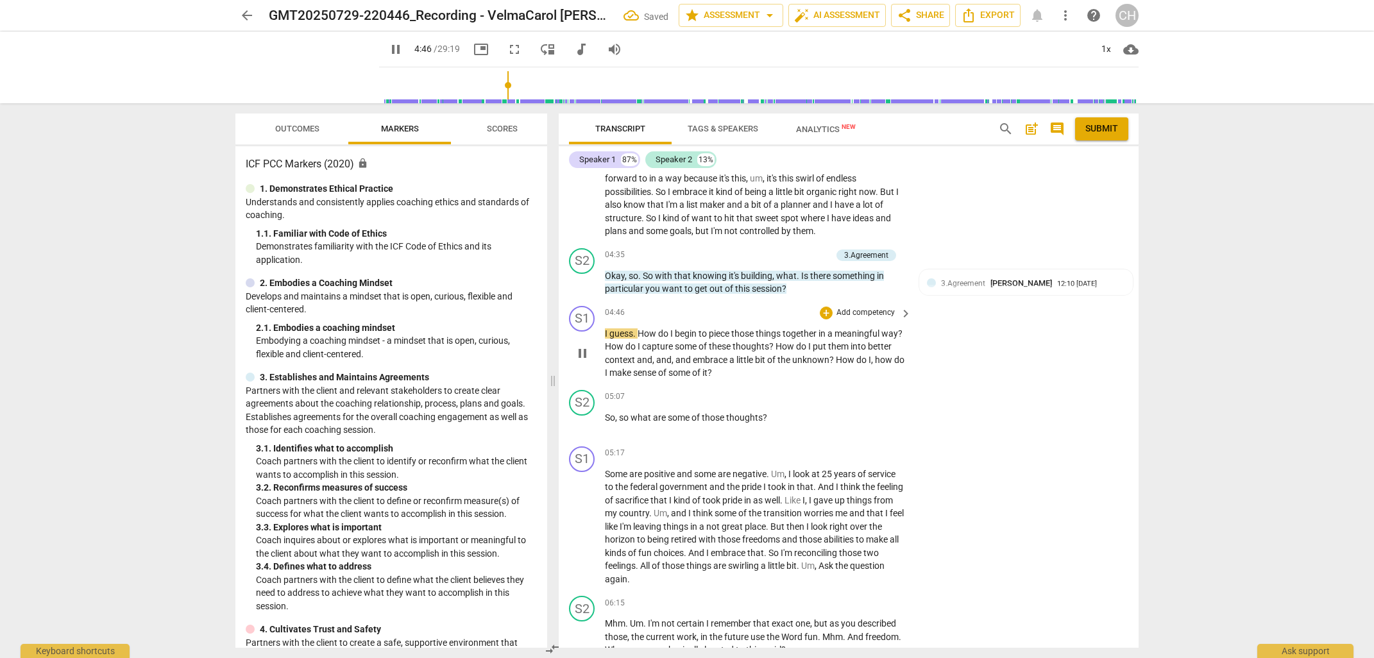
scroll to position [1222, 0]
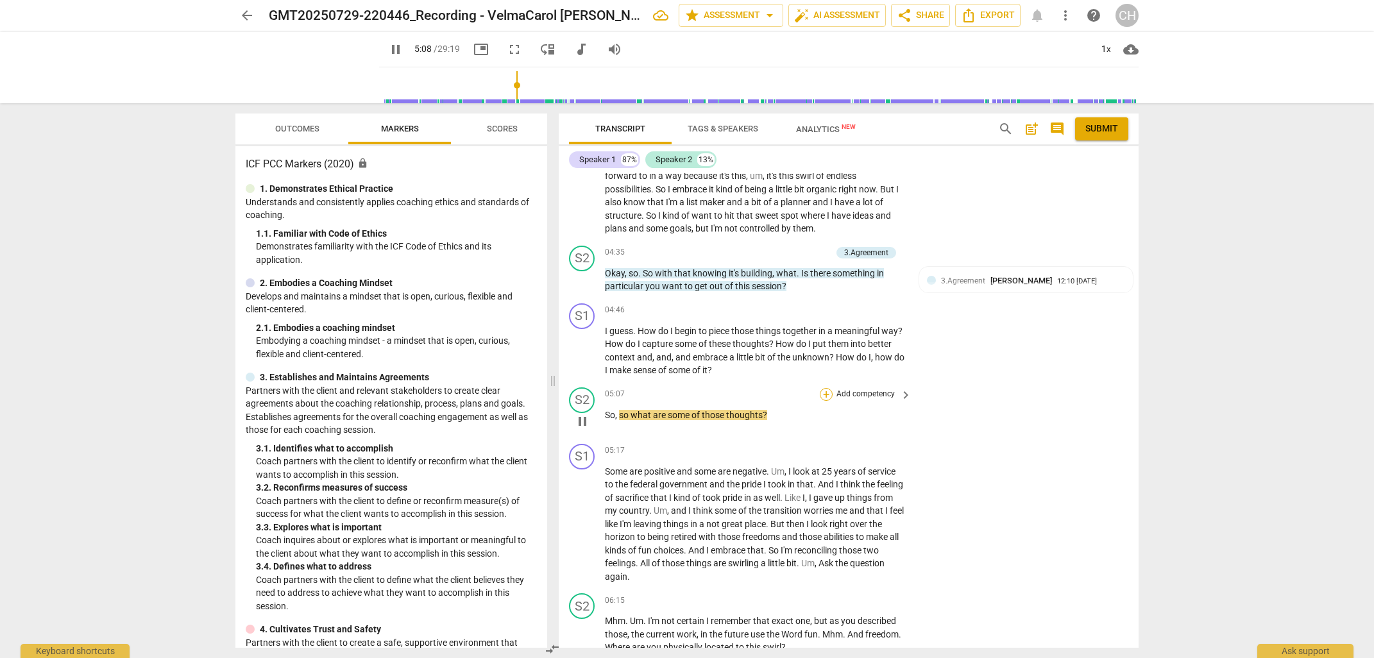
click at [823, 388] on div "+" at bounding box center [826, 394] width 13 height 13
click at [905, 433] on b "7.Awareness" at bounding box center [904, 432] width 44 height 15
type input "310"
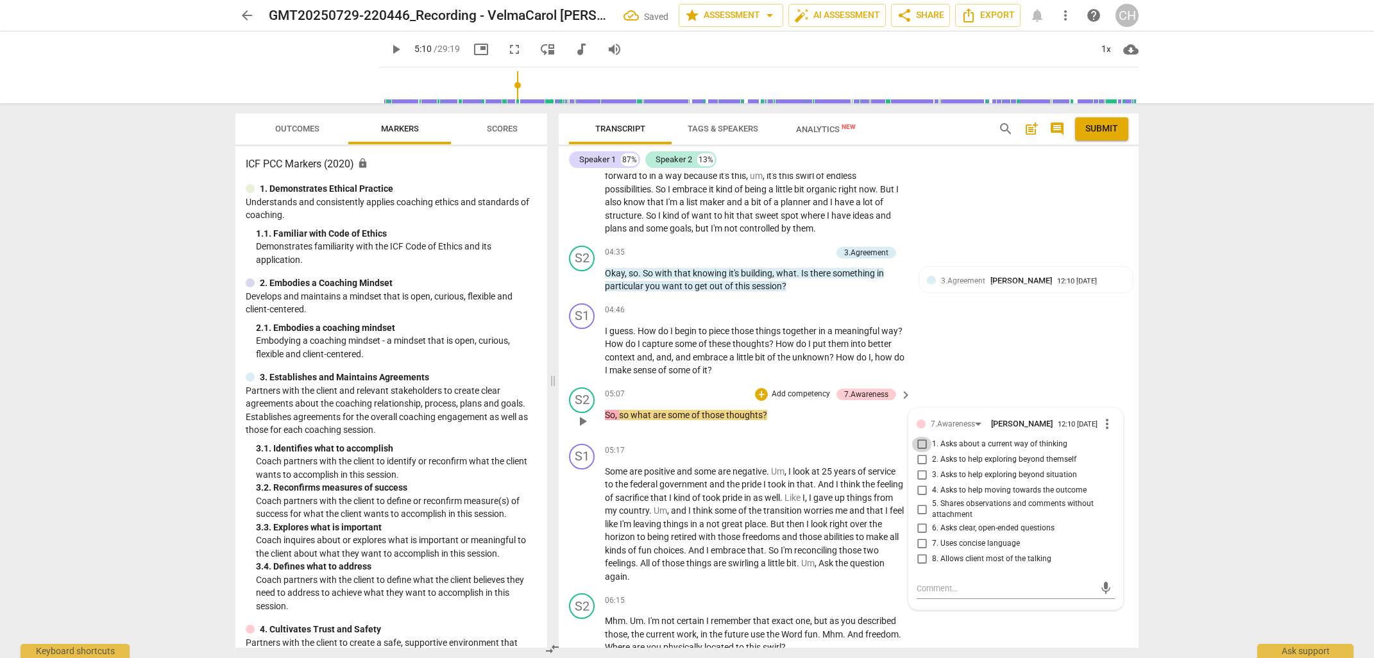
click at [920, 441] on input "1. Asks about a current way of thinking" at bounding box center [921, 444] width 21 height 15
checkbox input "true"
click at [764, 545] on span "that" at bounding box center [755, 550] width 17 height 10
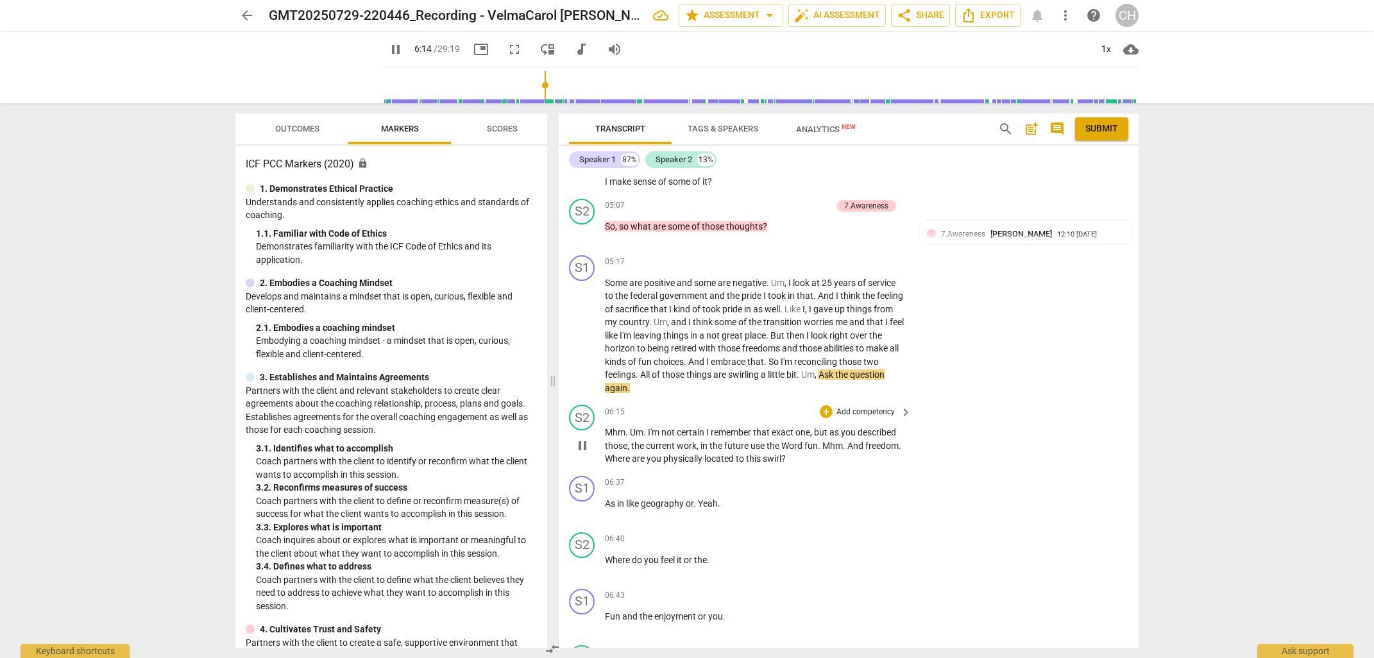
scroll to position [1414, 0]
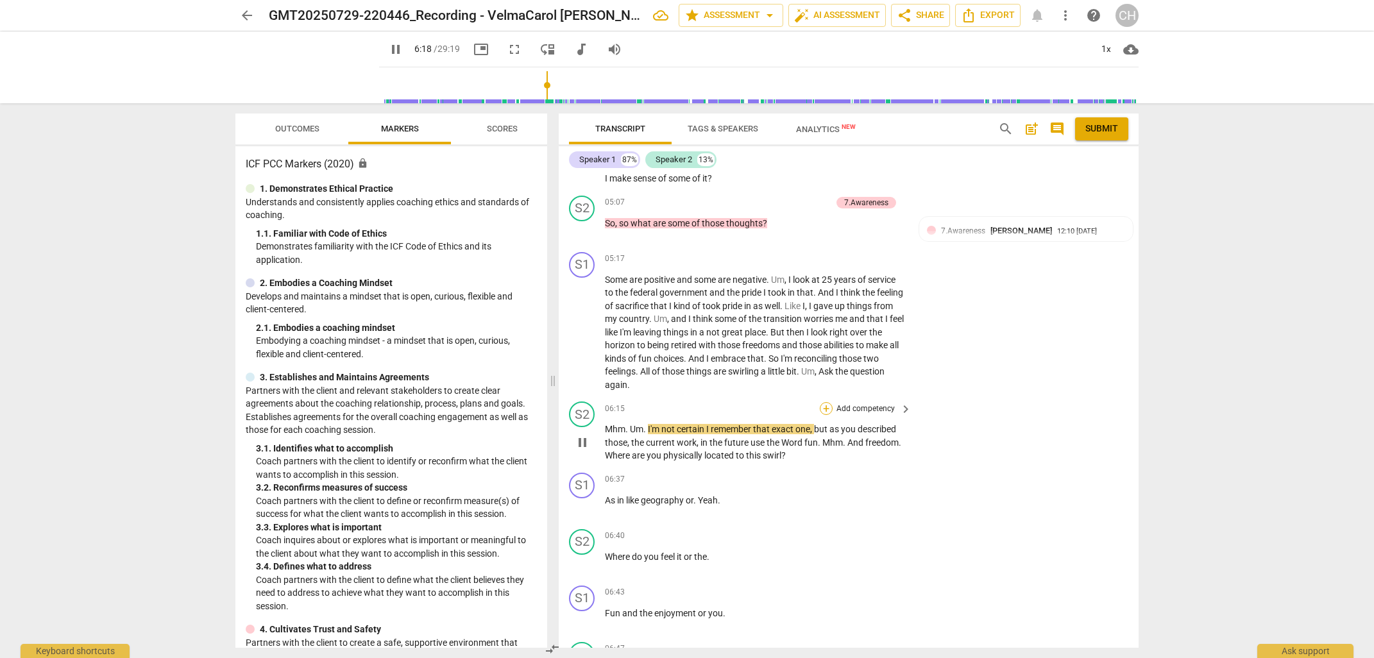
click at [823, 402] on div "+" at bounding box center [826, 408] width 13 height 13
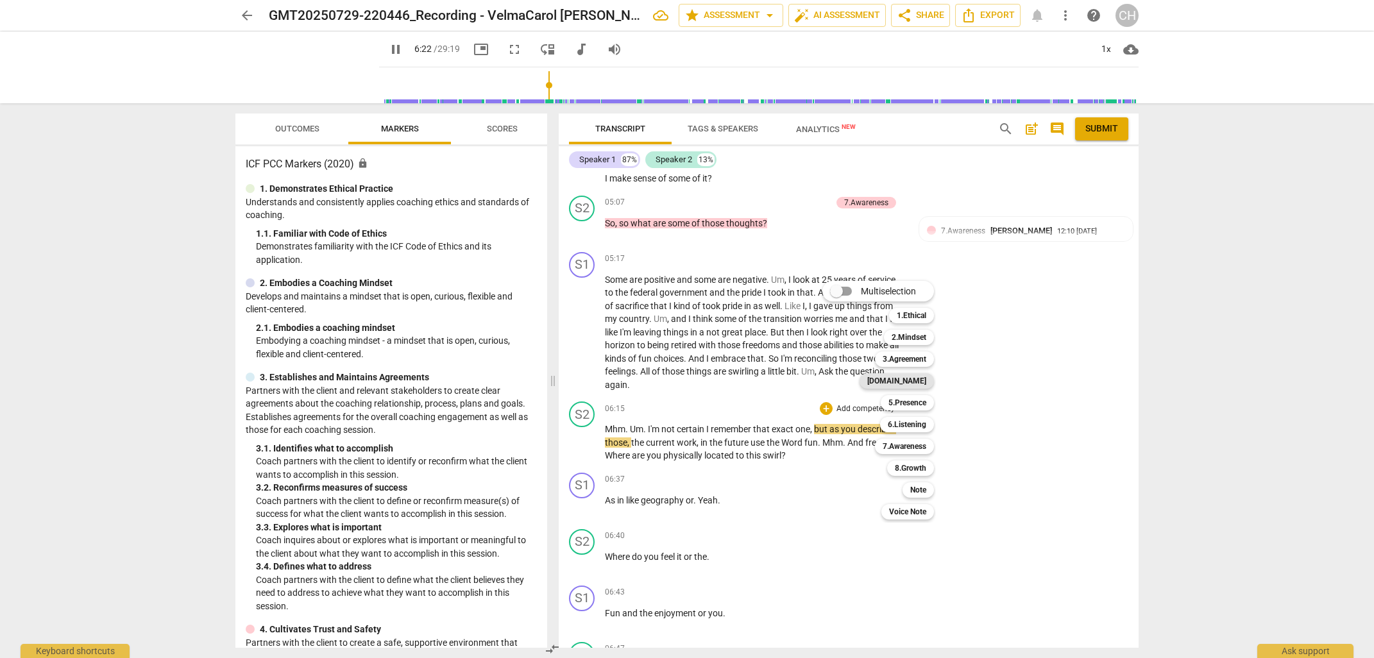
click at [918, 380] on b "[DOMAIN_NAME]" at bounding box center [896, 380] width 59 height 15
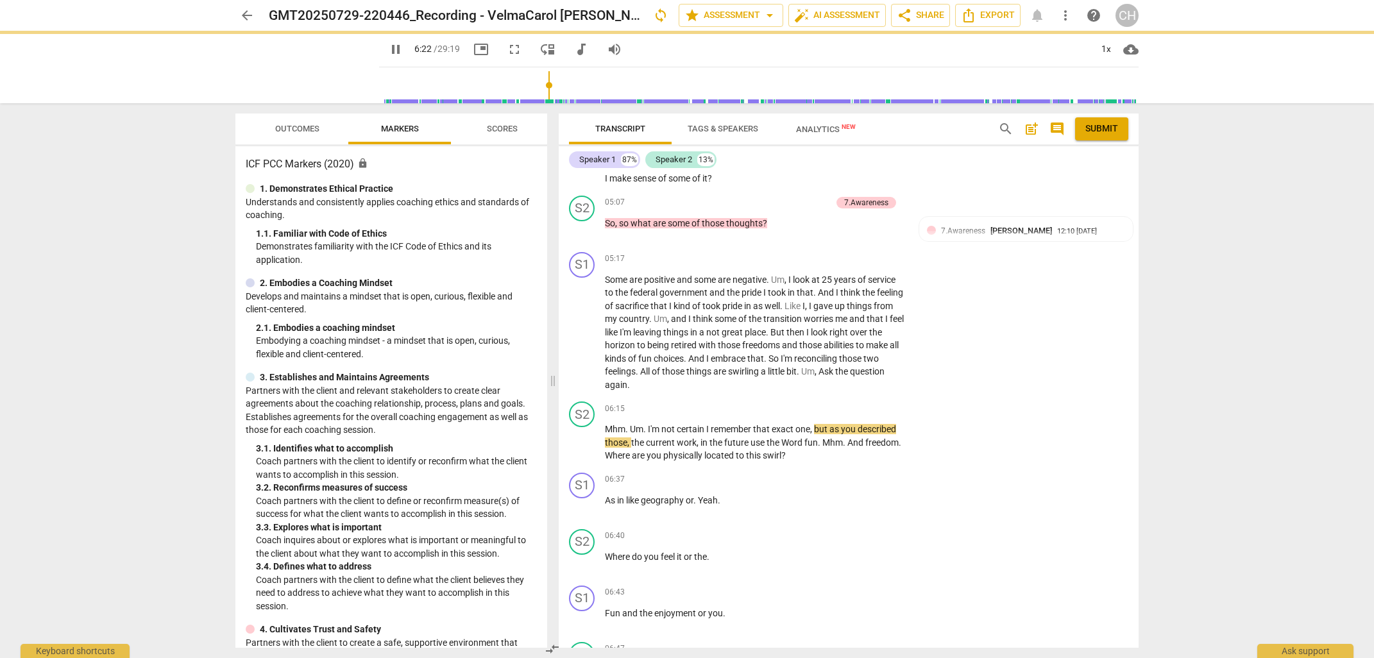
type input "383"
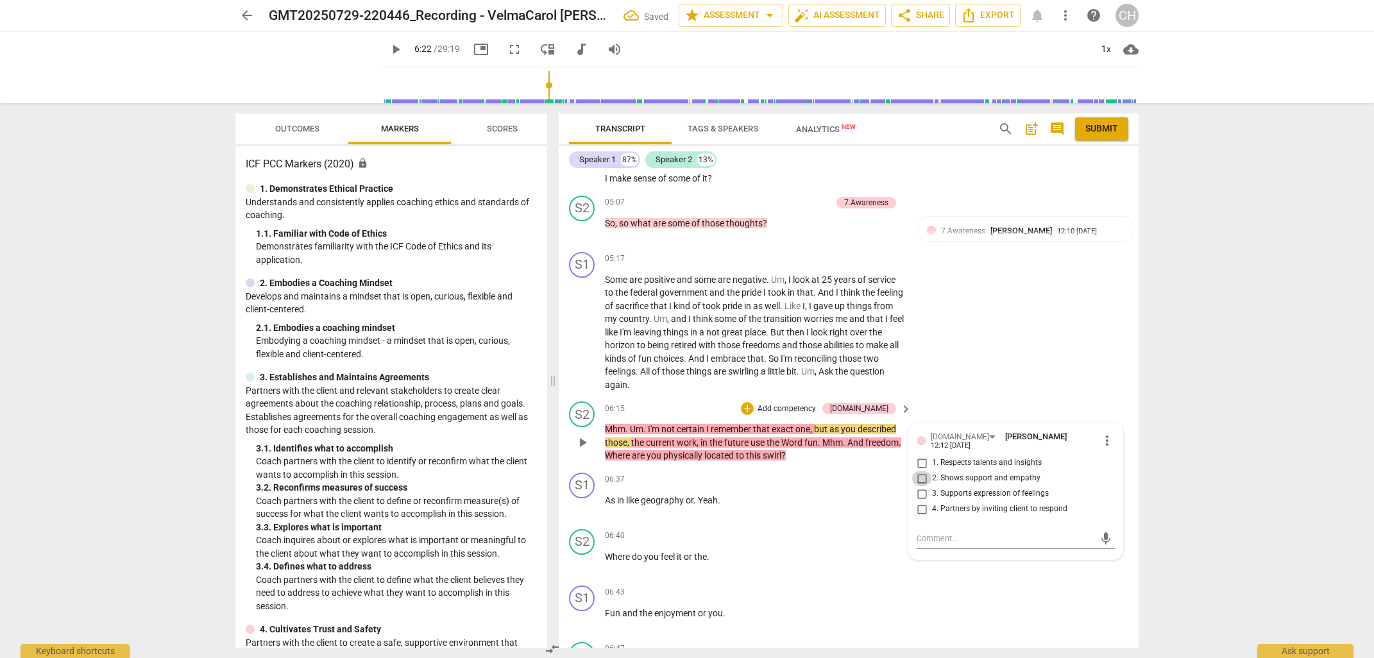
click at [921, 471] on input "2. Shows support and empathy" at bounding box center [921, 478] width 21 height 15
checkbox input "true"
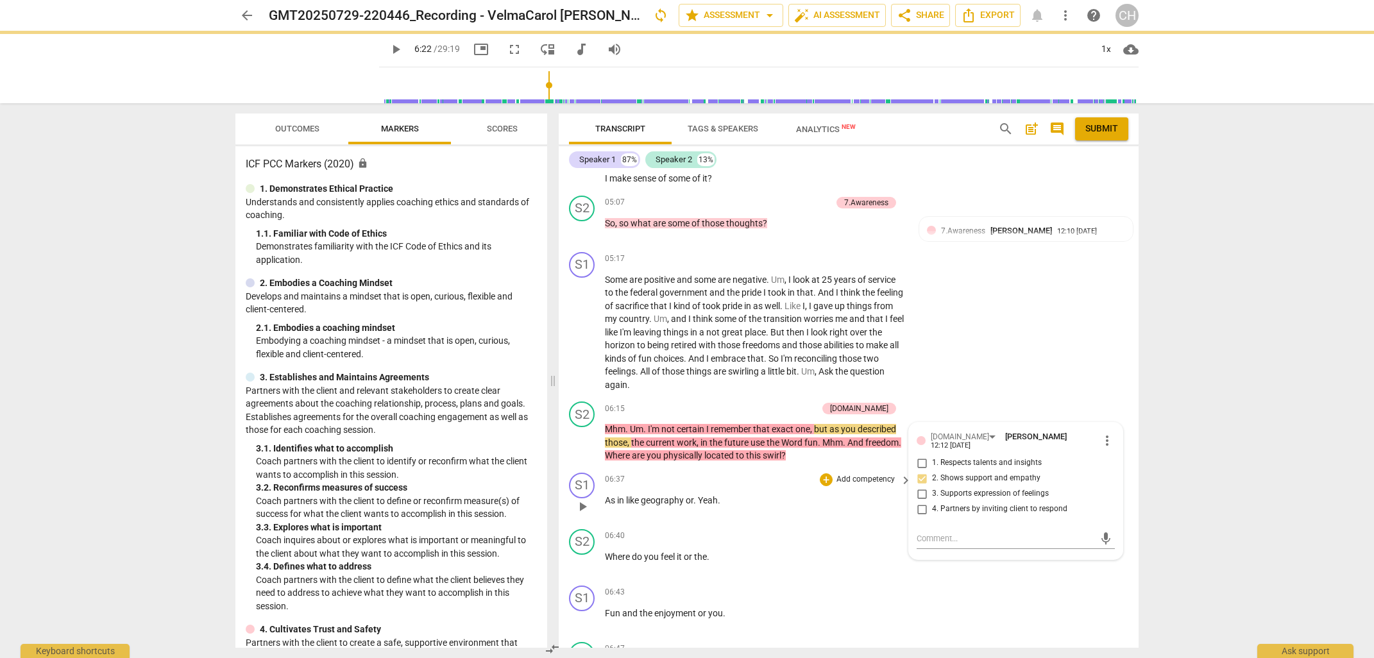
click at [825, 479] on div "06:37 + Add competency keyboard_arrow_right As in like geography or . Yeah ." at bounding box center [759, 496] width 308 height 46
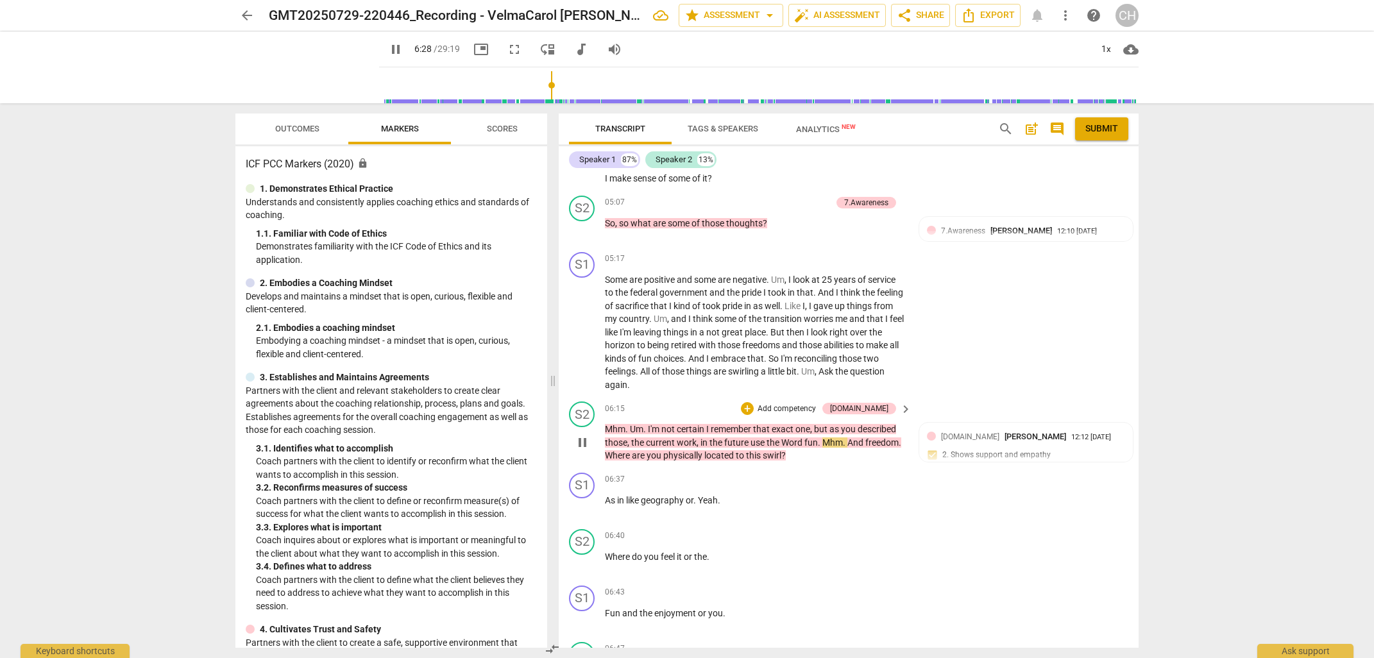
click at [807, 403] on p "Add competency" at bounding box center [786, 409] width 61 height 12
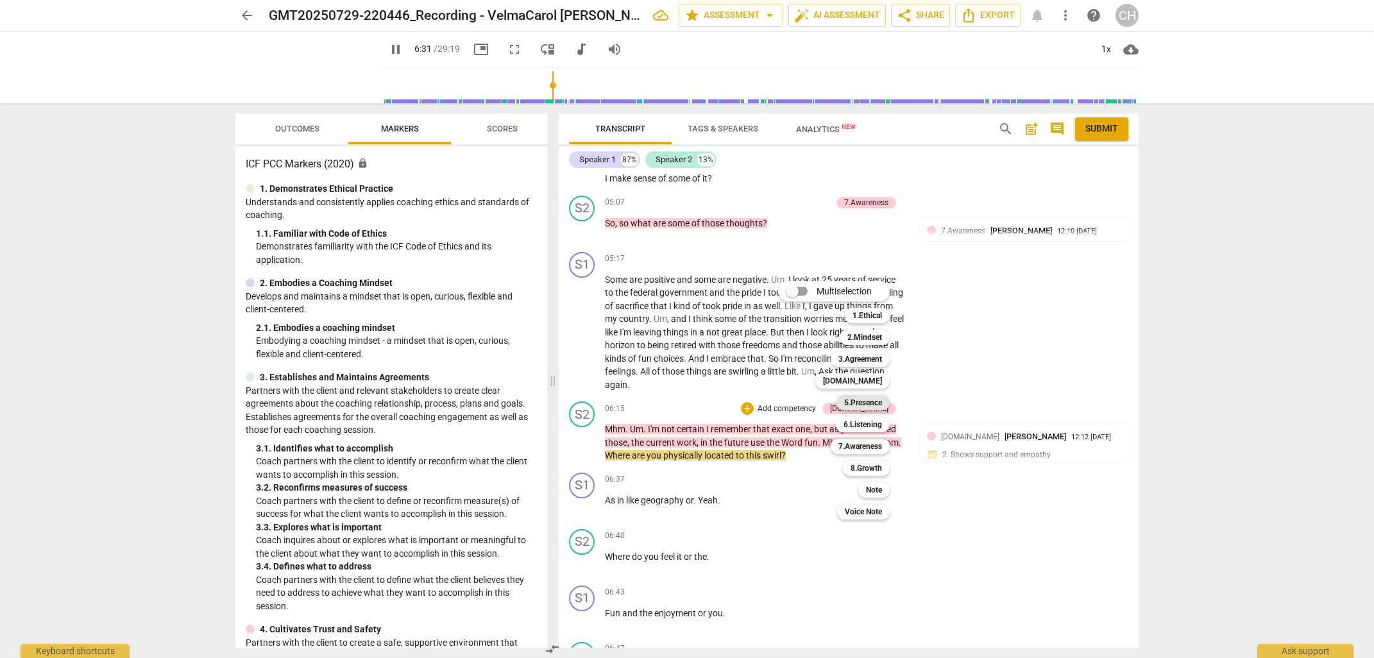
click at [856, 399] on b "5.Presence" at bounding box center [863, 402] width 38 height 15
type input "392"
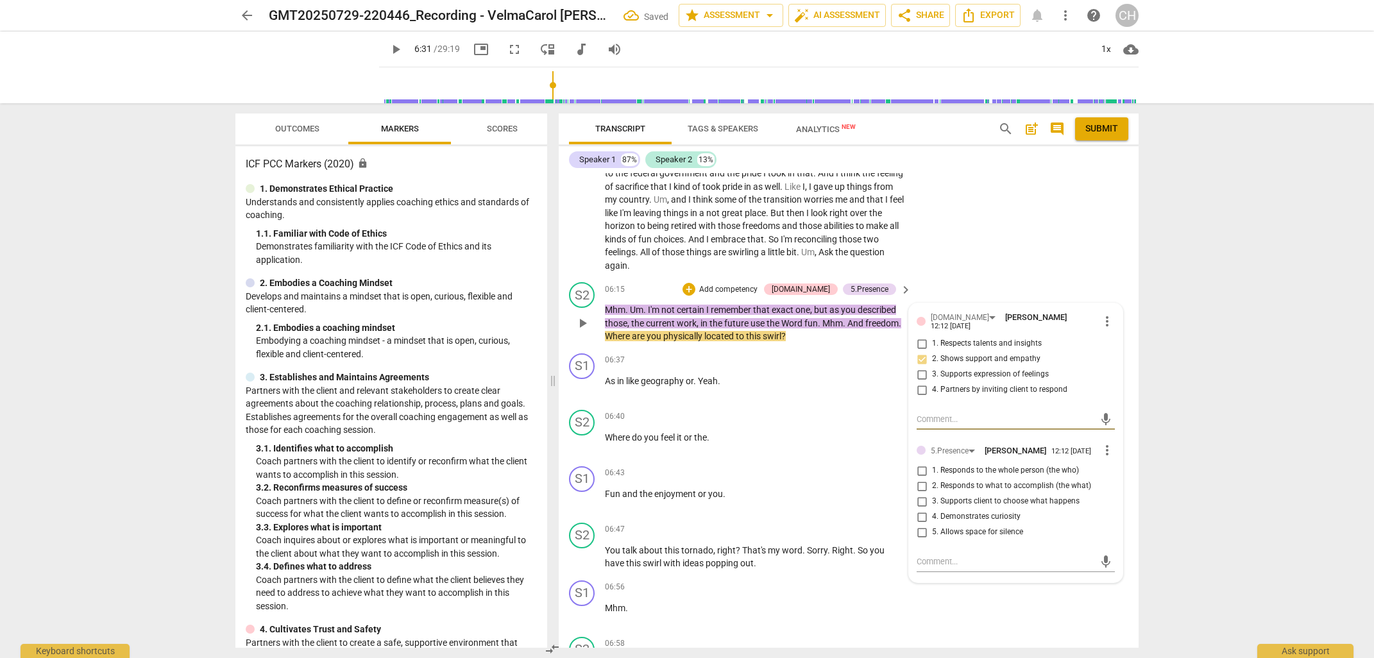
scroll to position [1539, 0]
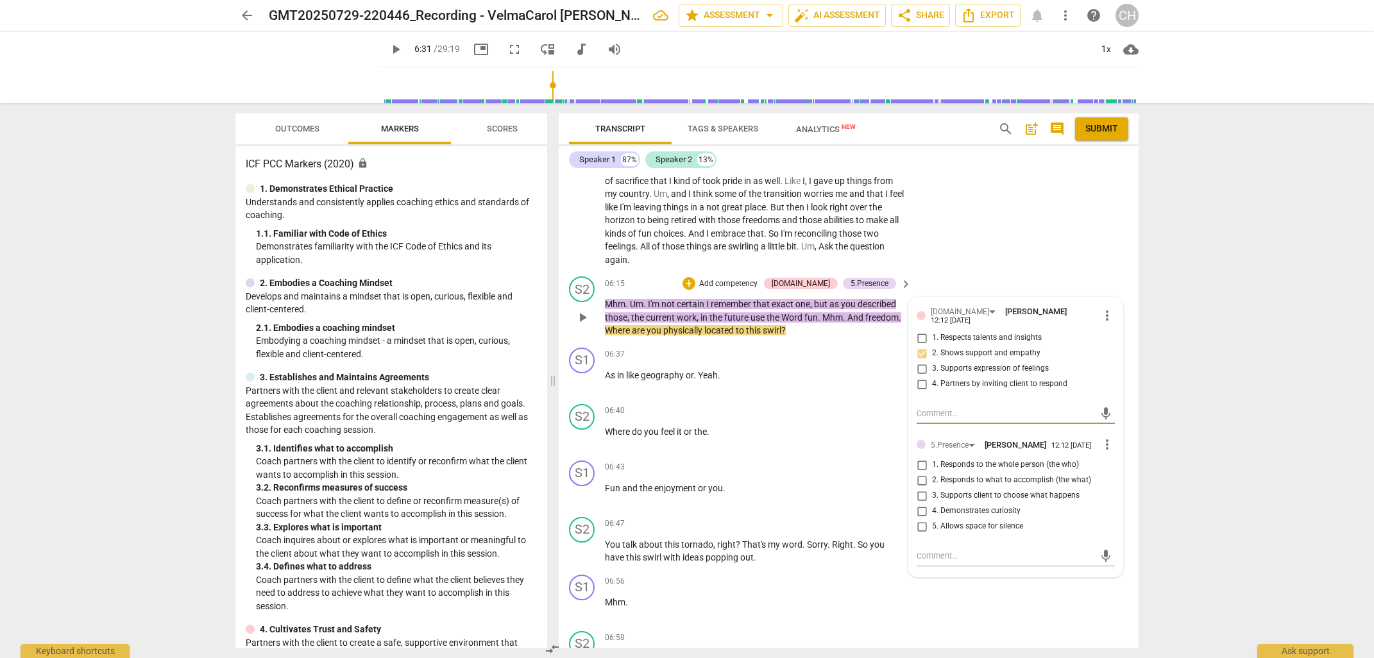
click at [920, 473] on input "2. Responds to what to accomplish (the what)" at bounding box center [921, 480] width 21 height 15
checkbox input "true"
click at [750, 384] on div "06:37 + Add competency keyboard_arrow_right As in like geography or . Yeah ." at bounding box center [759, 371] width 308 height 46
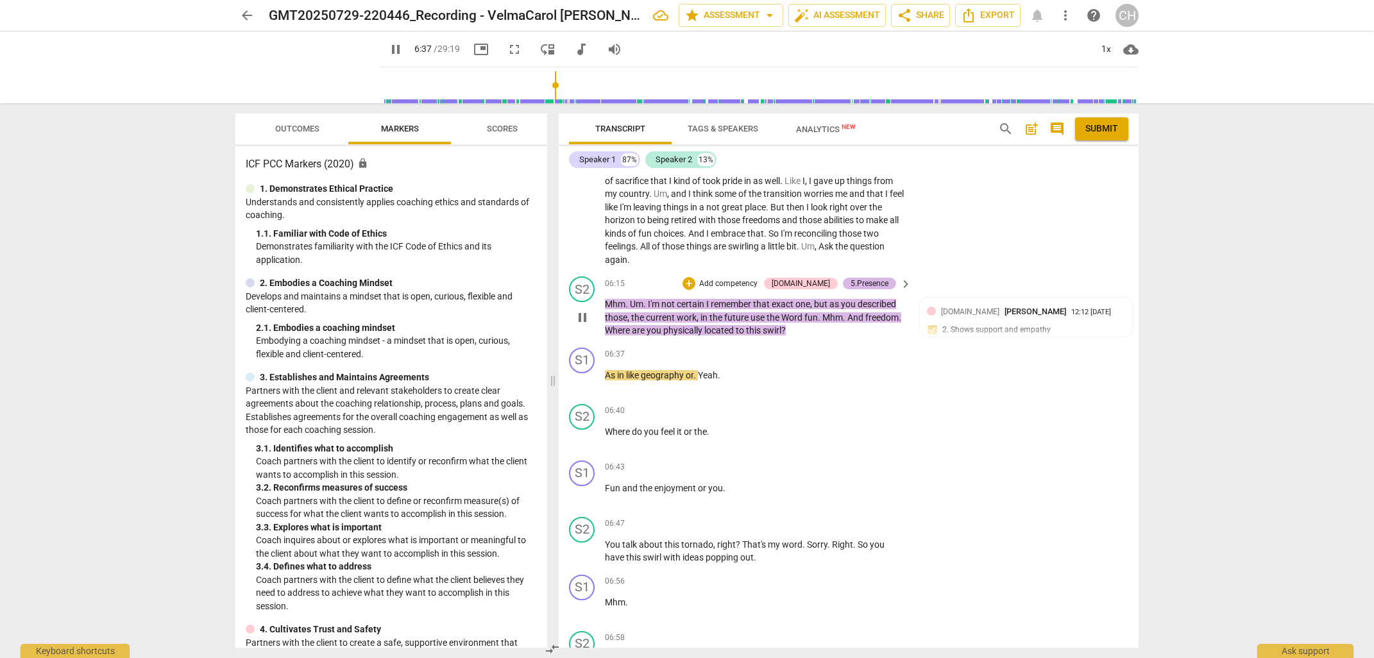
click at [875, 278] on div "5.Presence" at bounding box center [869, 284] width 38 height 12
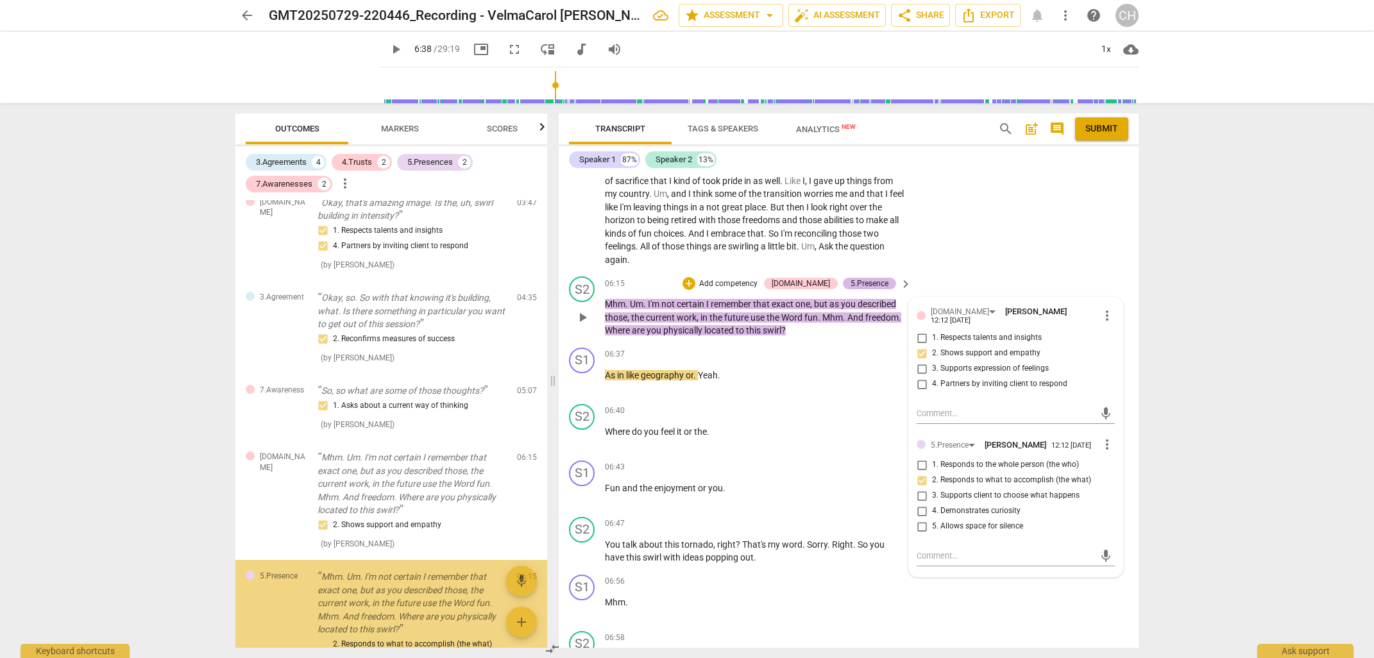
click at [875, 278] on div "5.Presence" at bounding box center [869, 284] width 38 height 12
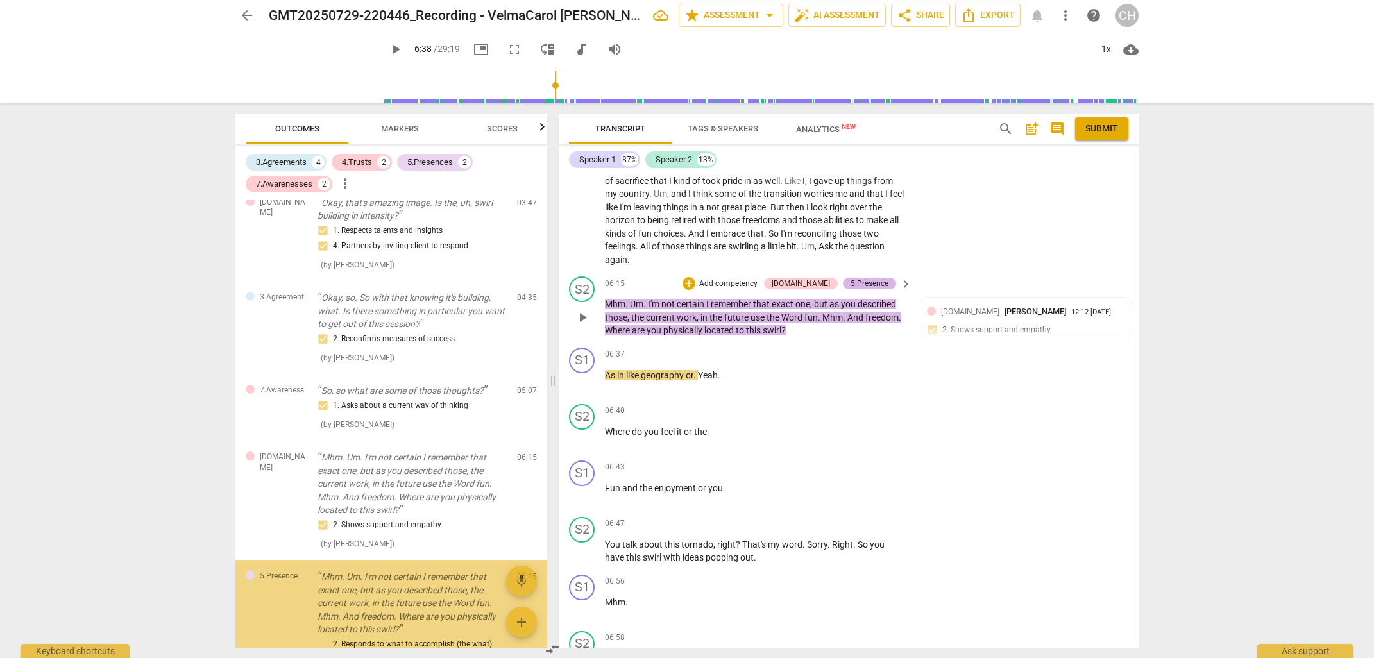
scroll to position [516, 0]
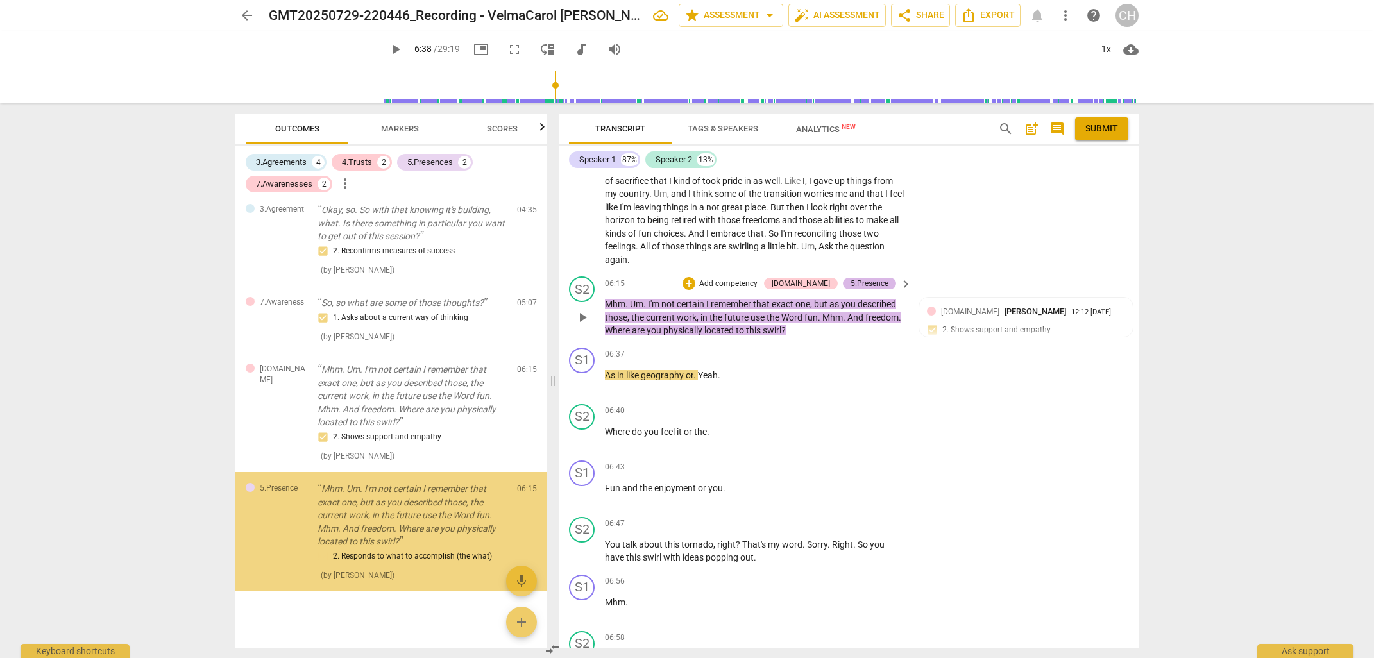
type input "398"
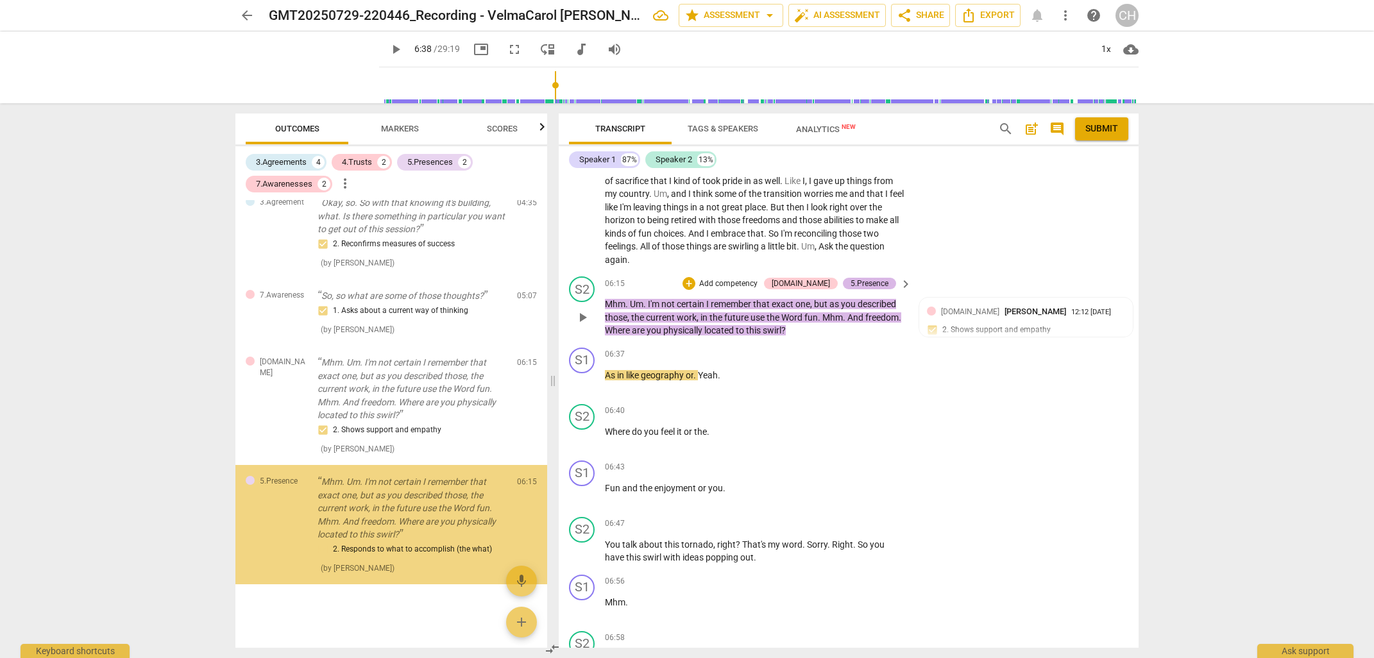
click at [875, 278] on div "5.Presence" at bounding box center [869, 284] width 38 height 12
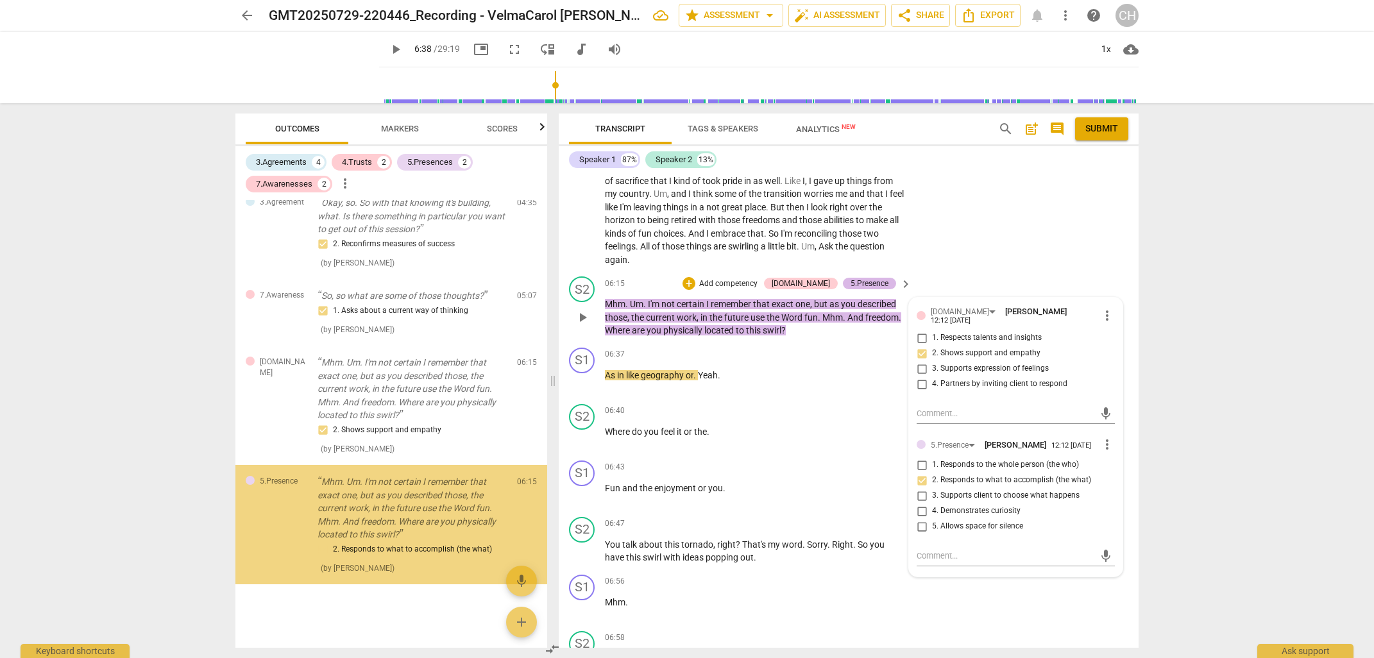
click at [875, 278] on div "5.Presence" at bounding box center [869, 284] width 38 height 12
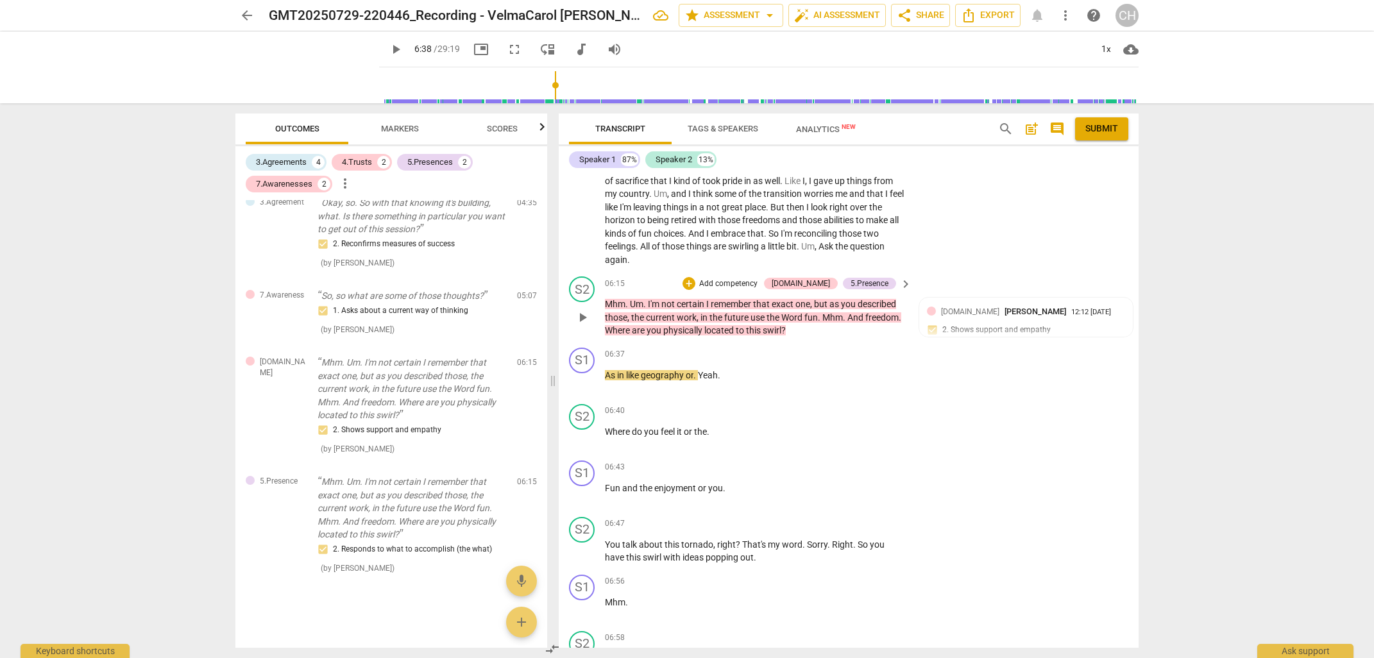
click at [983, 328] on div "S2 play_arrow pause 06:15 + Add competency [DOMAIN_NAME] 5.Presence keyboard_ar…" at bounding box center [849, 306] width 580 height 71
click at [986, 311] on div "[DOMAIN_NAME] [PERSON_NAME] 12:12 [DATE] 2. Shows support and empathy" at bounding box center [1026, 324] width 198 height 39
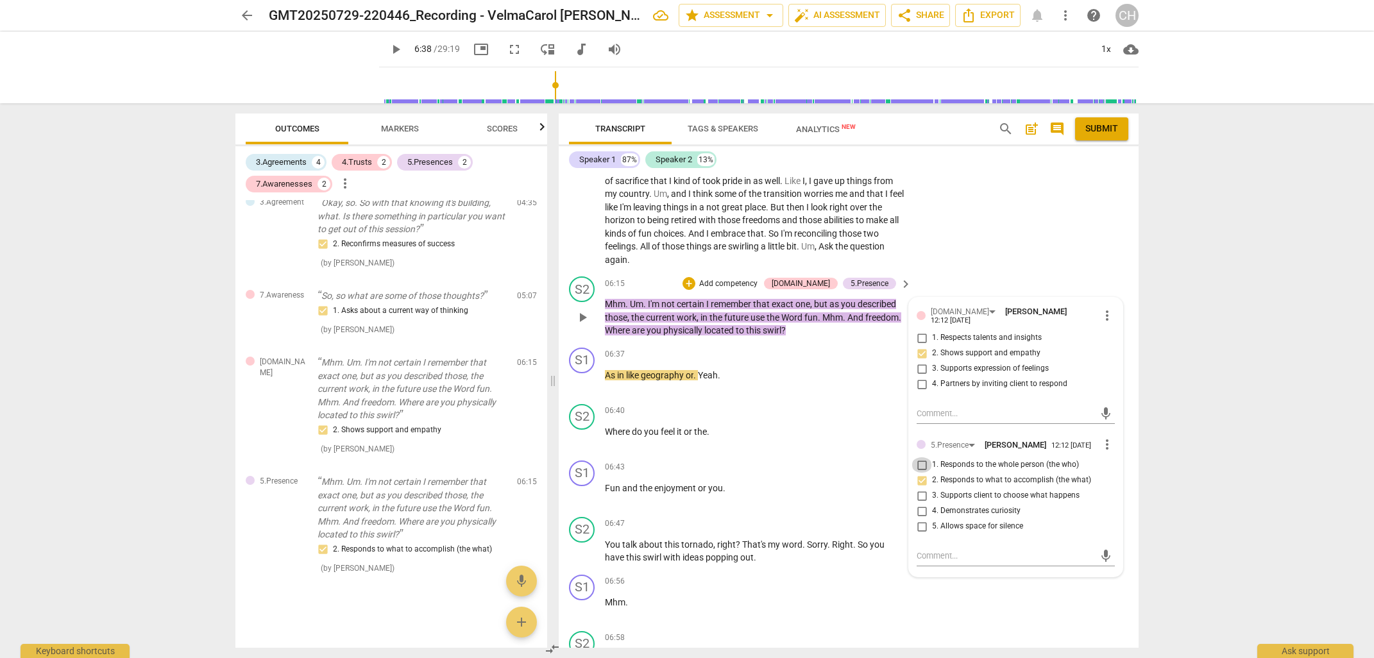
click at [918, 457] on input "1. Responds to the whole person (the who)" at bounding box center [921, 464] width 21 height 15
checkbox input "true"
click at [791, 357] on div "06:37 + Add competency keyboard_arrow_right As in like geography or . Yeah ." at bounding box center [759, 371] width 308 height 46
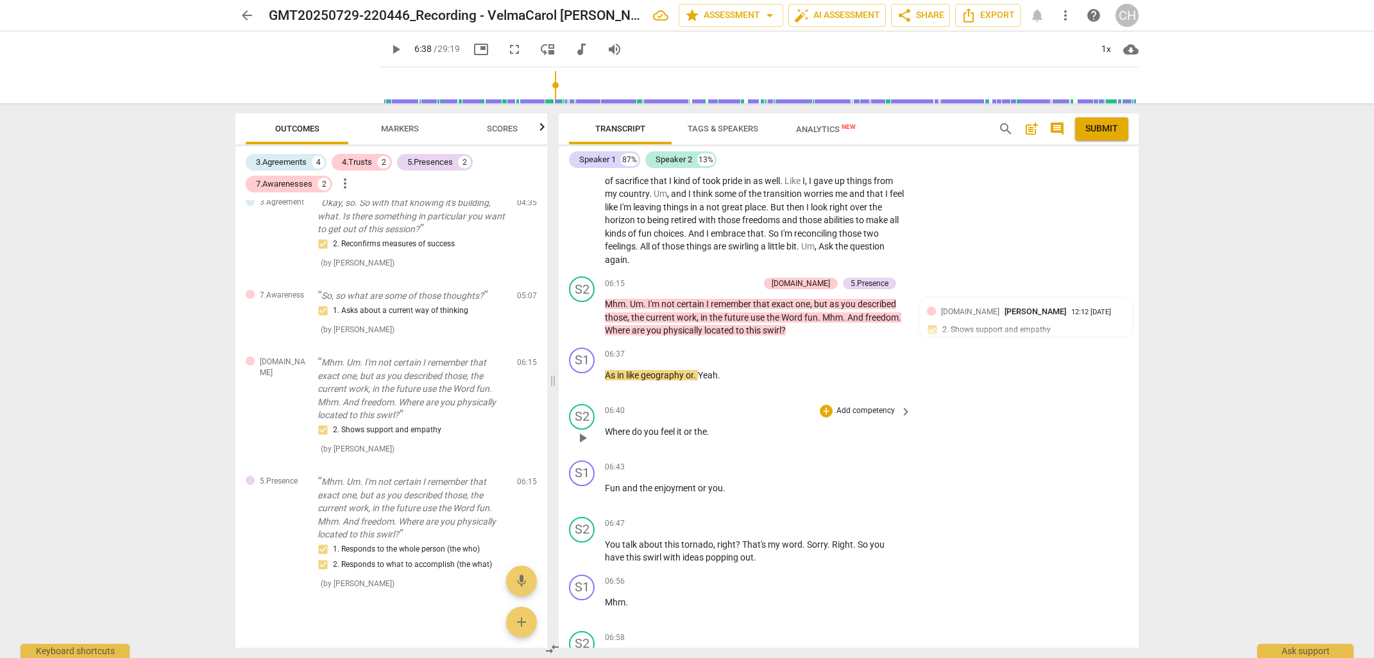
click at [642, 425] on p "Where do you feel it or the ." at bounding box center [755, 431] width 300 height 13
click at [580, 430] on span "play_arrow" at bounding box center [582, 437] width 15 height 15
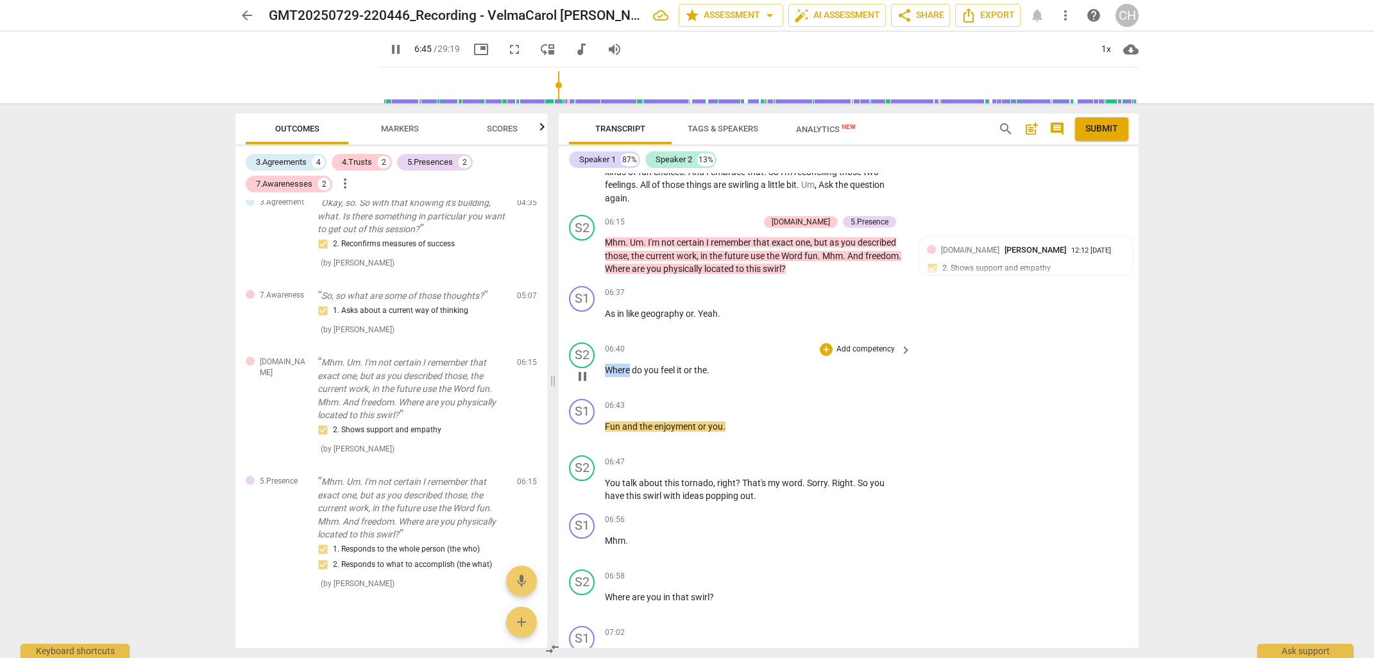
scroll to position [1605, 0]
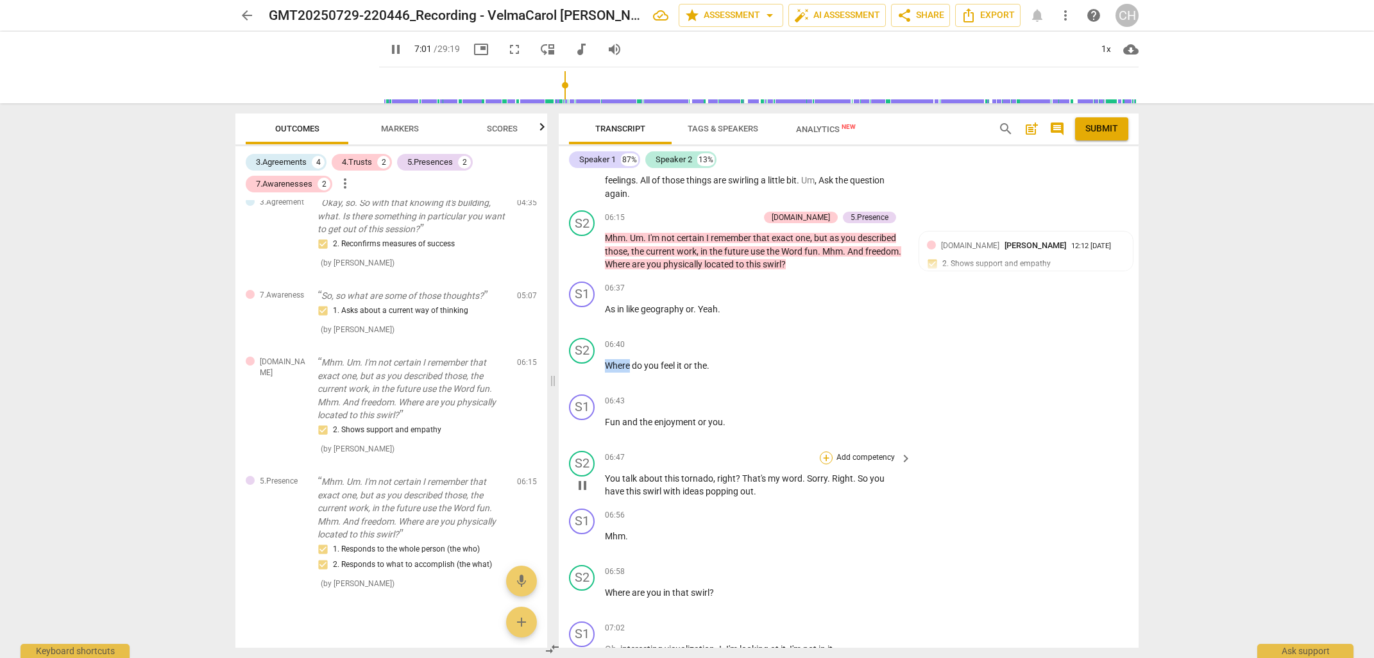
click at [825, 451] on div "+" at bounding box center [826, 457] width 13 height 13
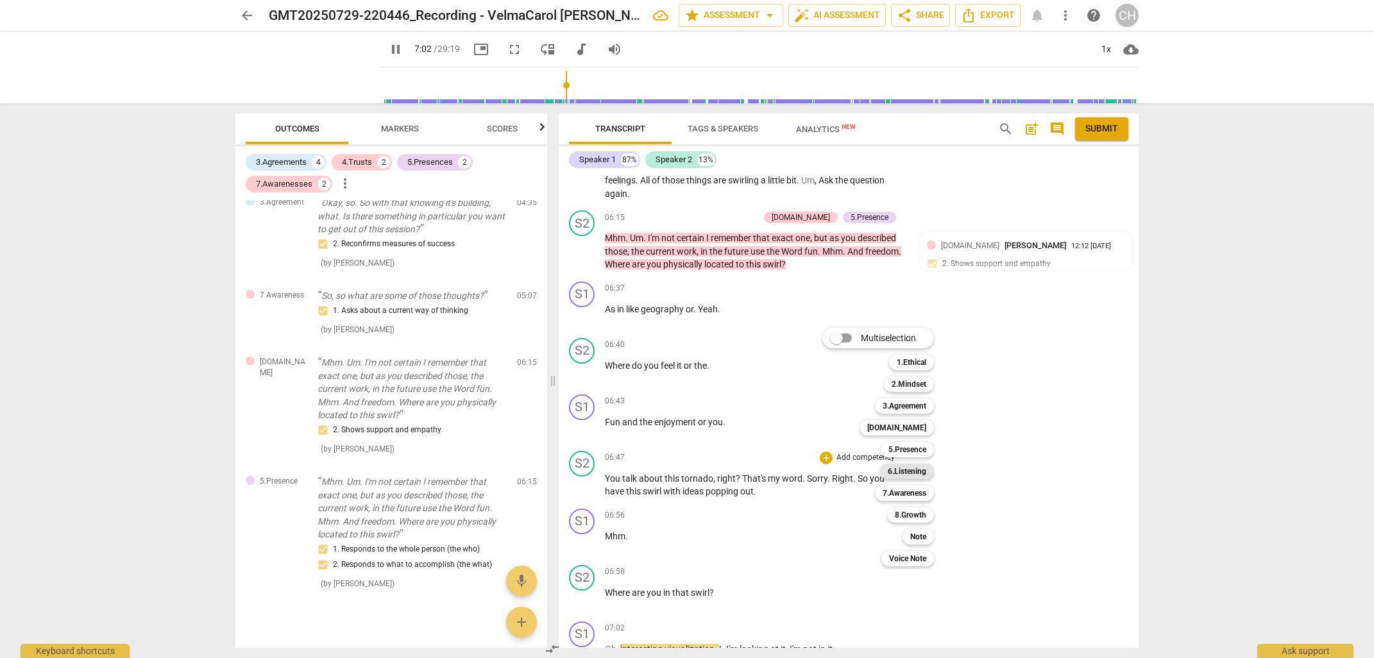
click at [893, 469] on b "6.Listening" at bounding box center [907, 471] width 38 height 15
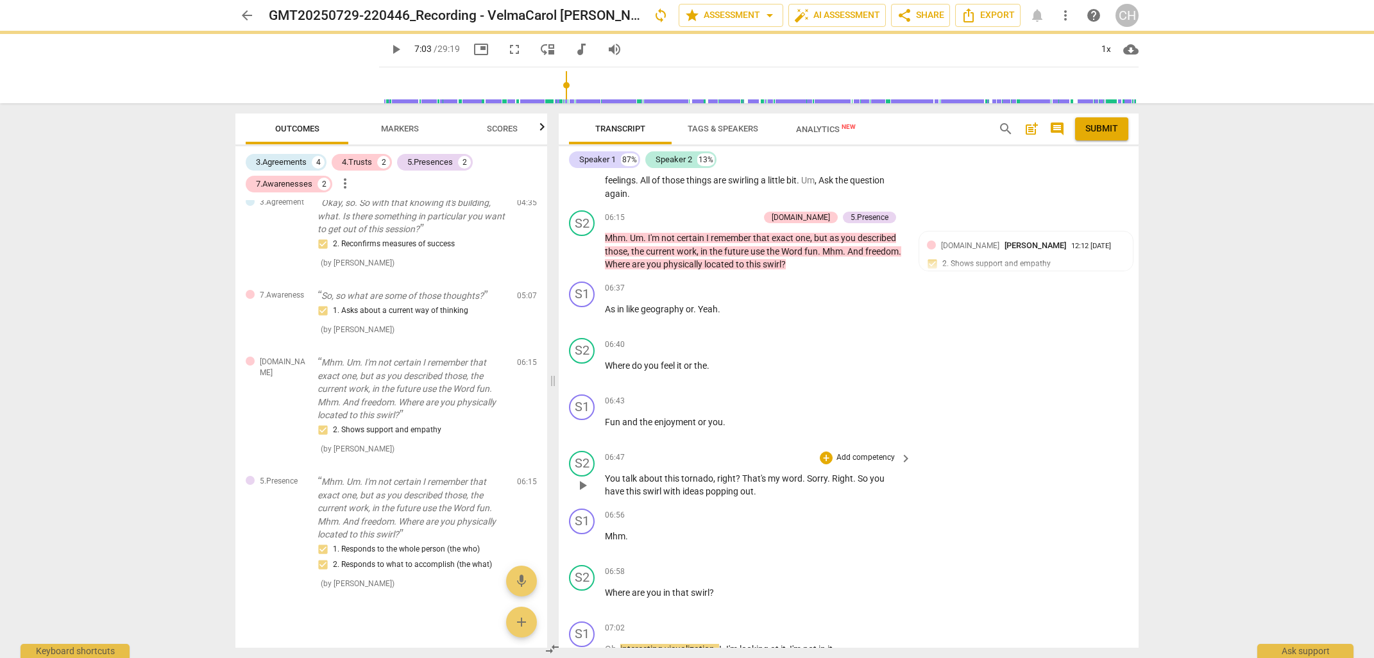
click at [842, 452] on p "Add competency" at bounding box center [865, 458] width 61 height 12
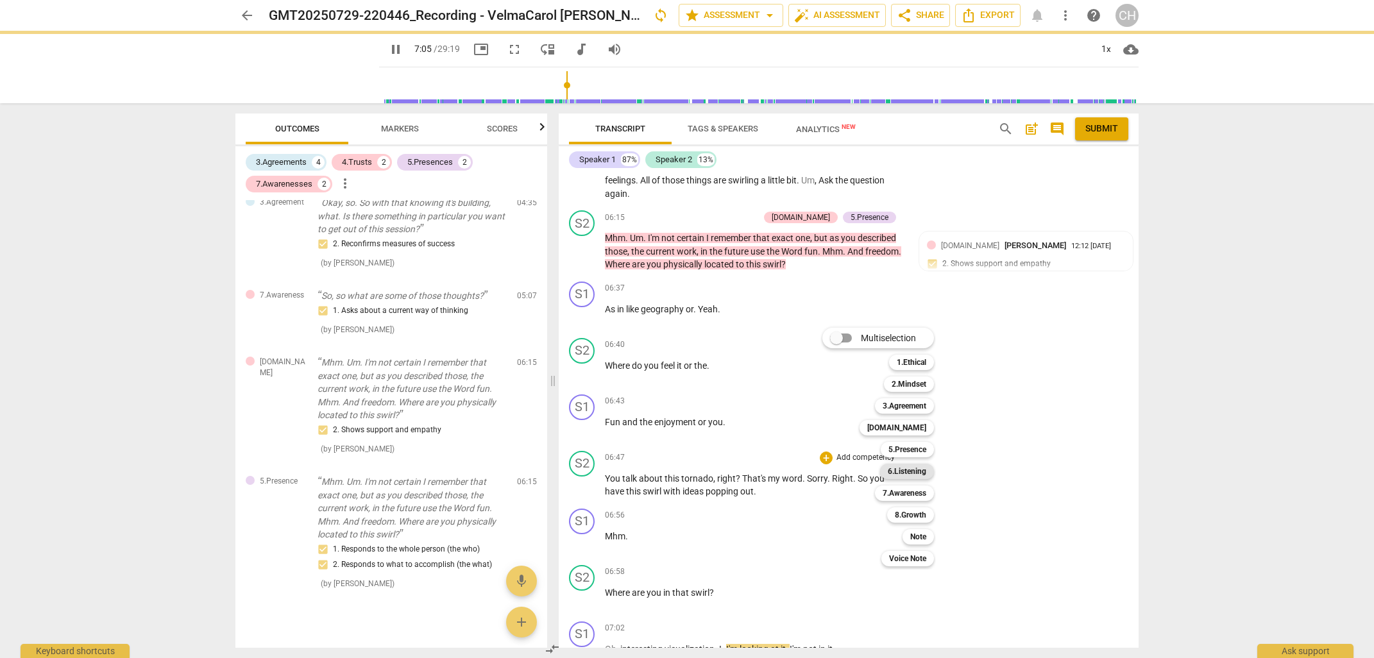
click at [897, 469] on b "6.Listening" at bounding box center [907, 471] width 38 height 15
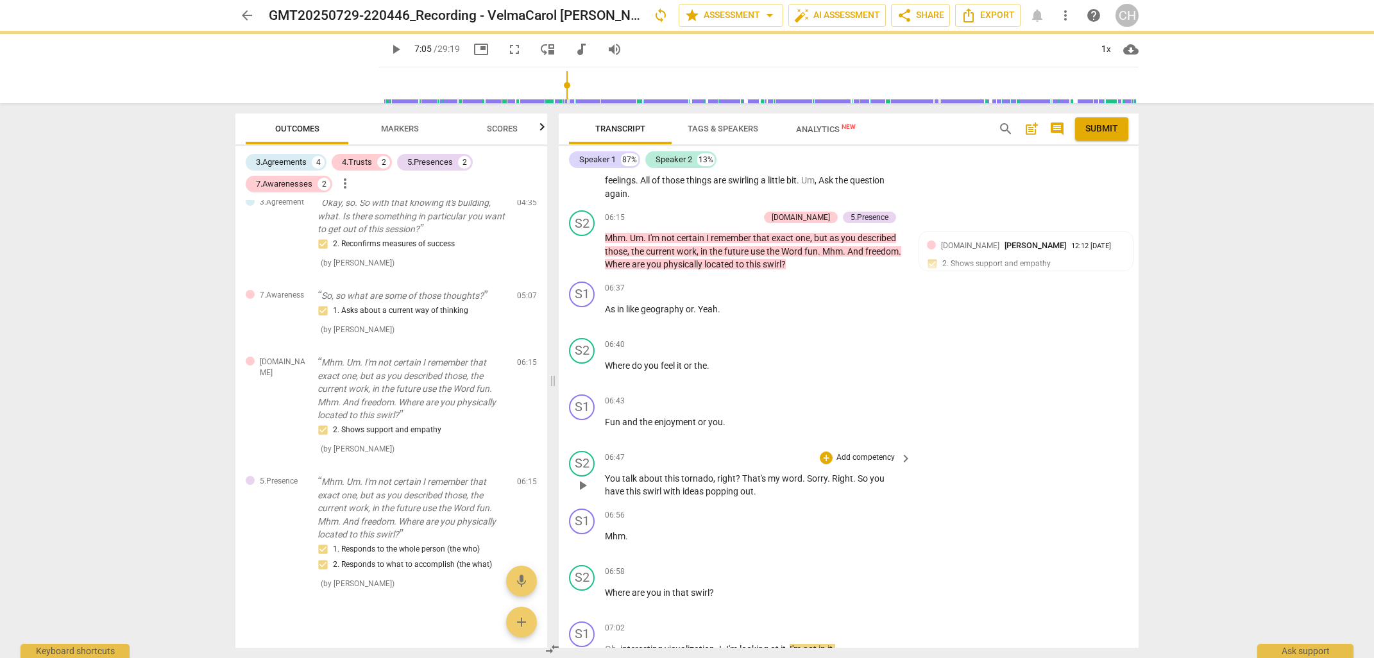
click at [723, 474] on p "You talk about this tornado , right ? That's my word . Sorry . Right . So you h…" at bounding box center [755, 485] width 300 height 26
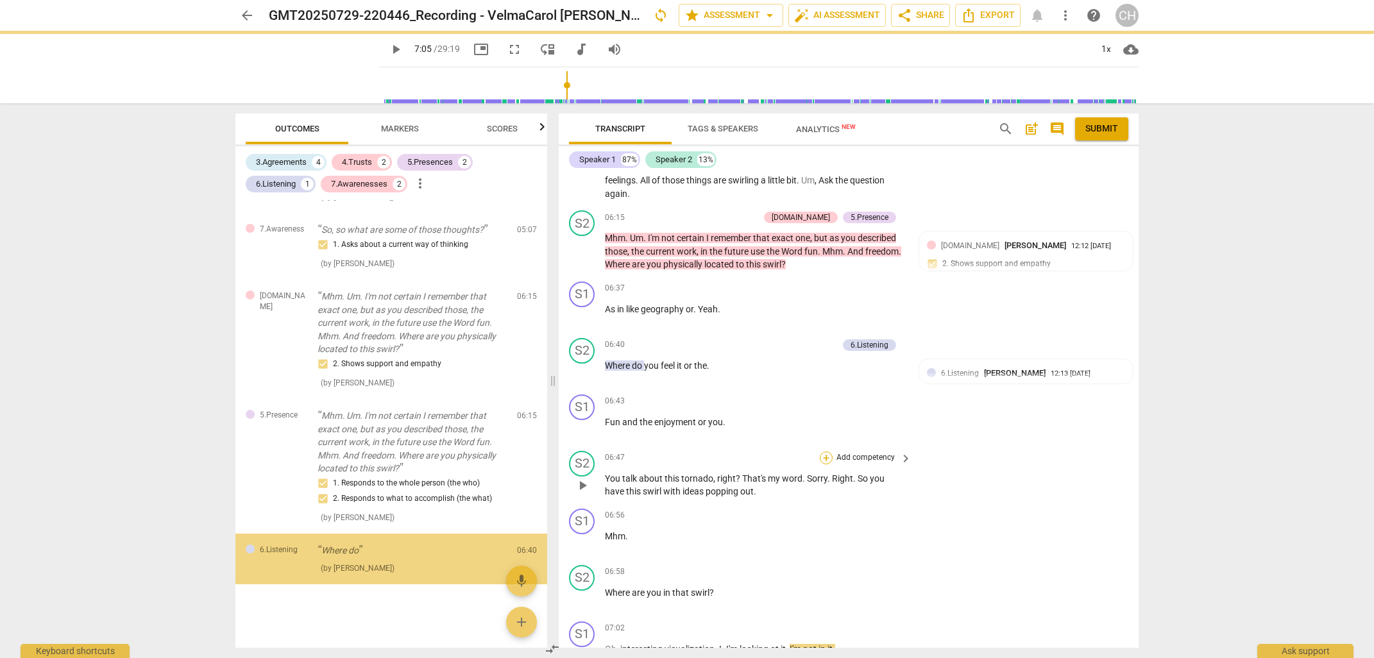
click at [835, 452] on p "Add competency" at bounding box center [865, 458] width 61 height 12
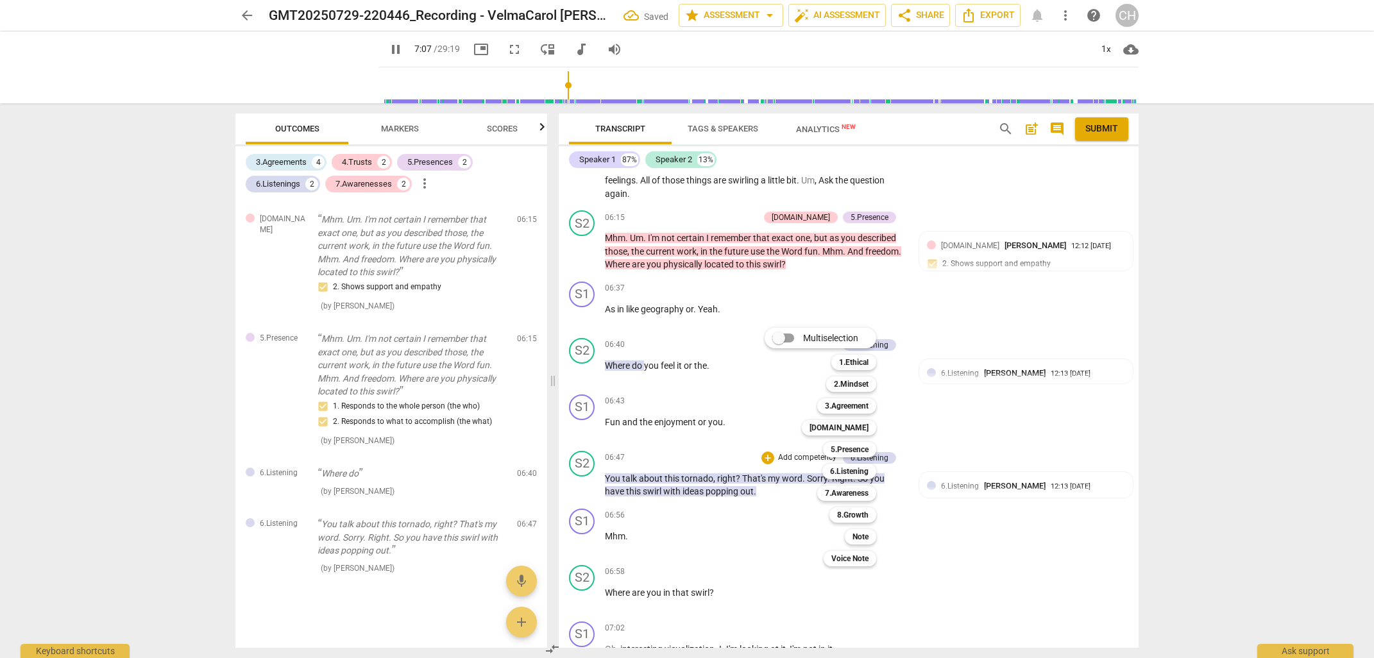
scroll to position [2120, 0]
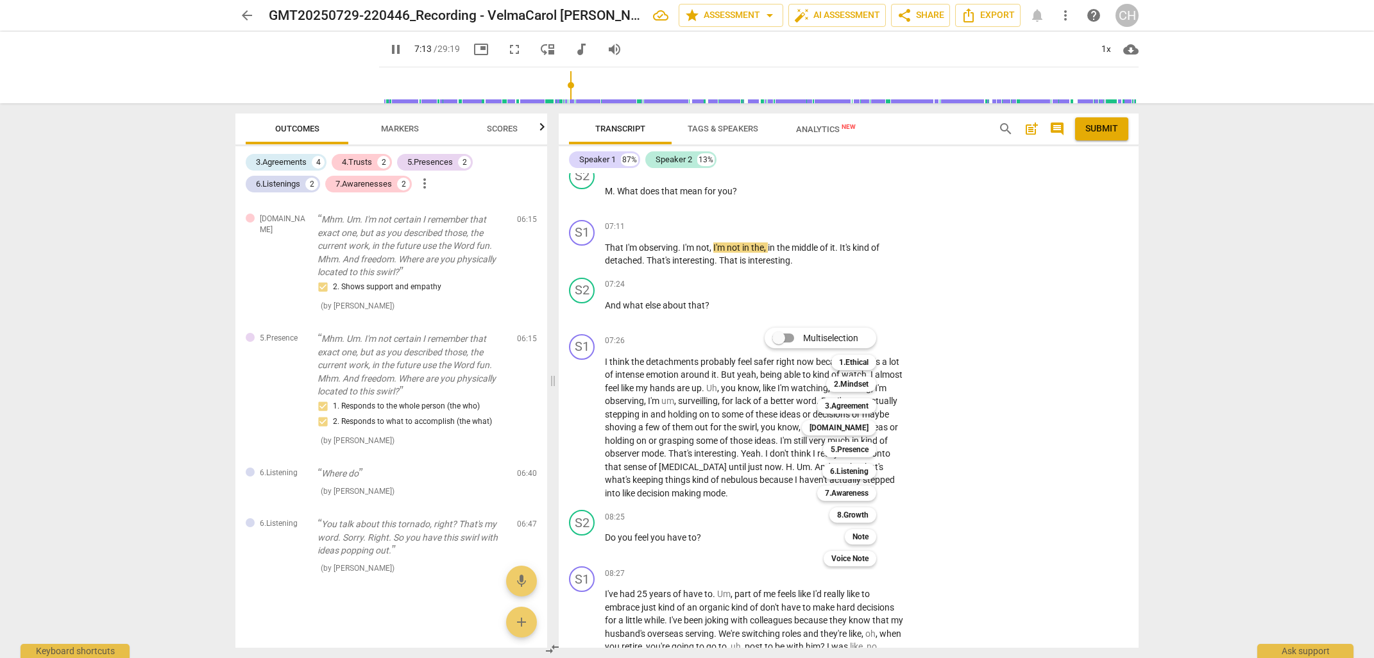
click at [949, 281] on div at bounding box center [687, 329] width 1374 height 658
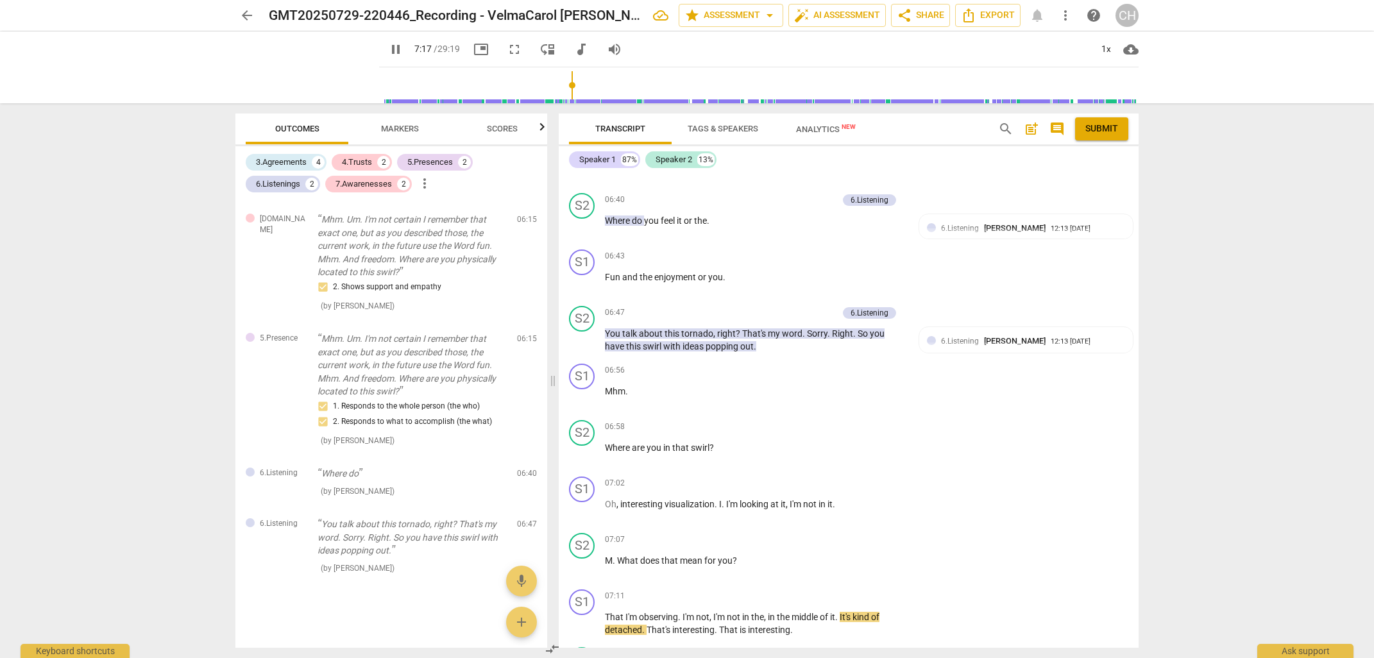
scroll to position [1751, 0]
click at [988, 335] on span "[PERSON_NAME]" at bounding box center [1015, 340] width 62 height 10
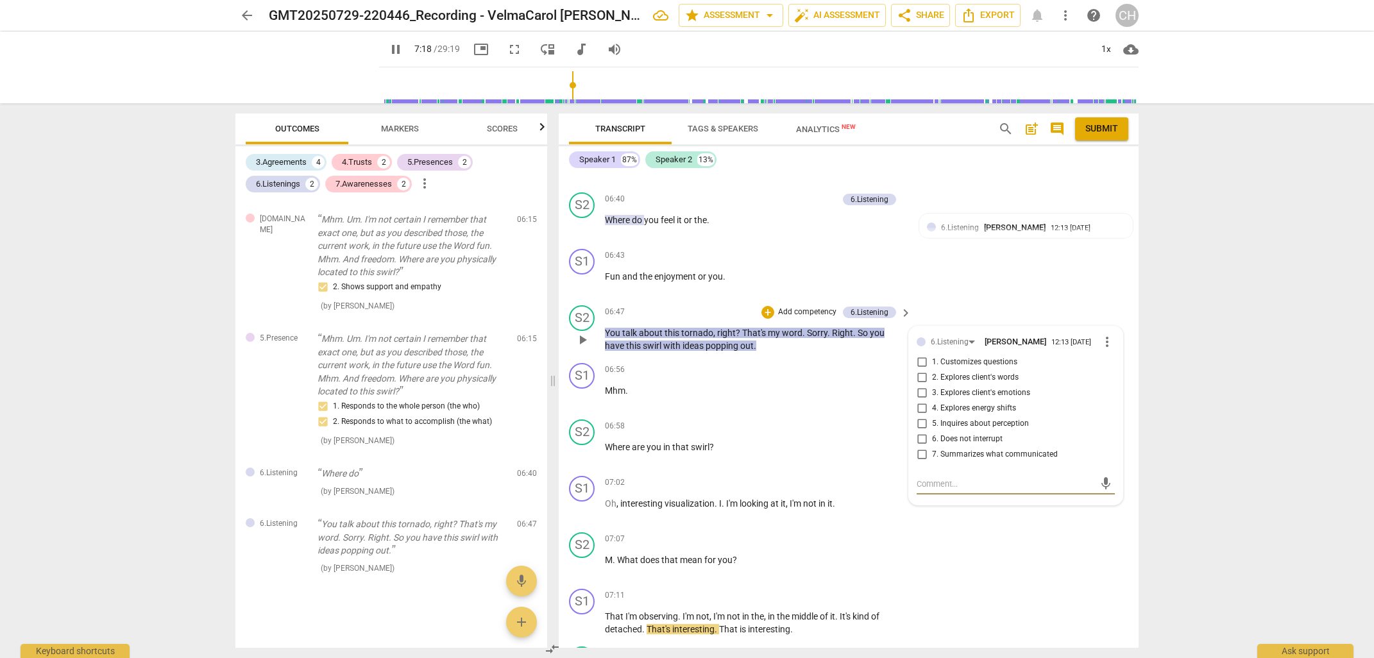
type input "439"
click at [921, 355] on input "1. Customizes questions" at bounding box center [921, 362] width 21 height 15
checkbox input "true"
click at [715, 441] on p "Where are you in that swirl ?" at bounding box center [755, 447] width 300 height 13
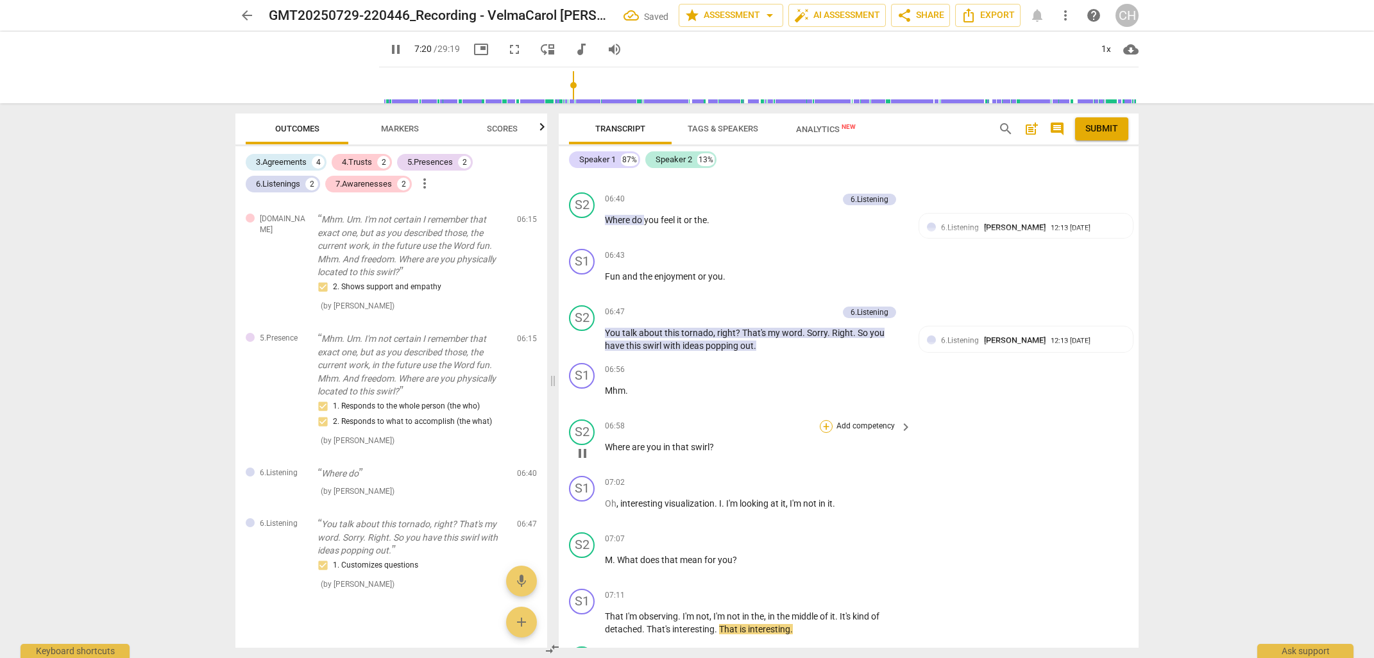
click at [825, 420] on div "+" at bounding box center [826, 426] width 13 height 13
click at [904, 440] on b "6.Listening" at bounding box center [907, 439] width 38 height 15
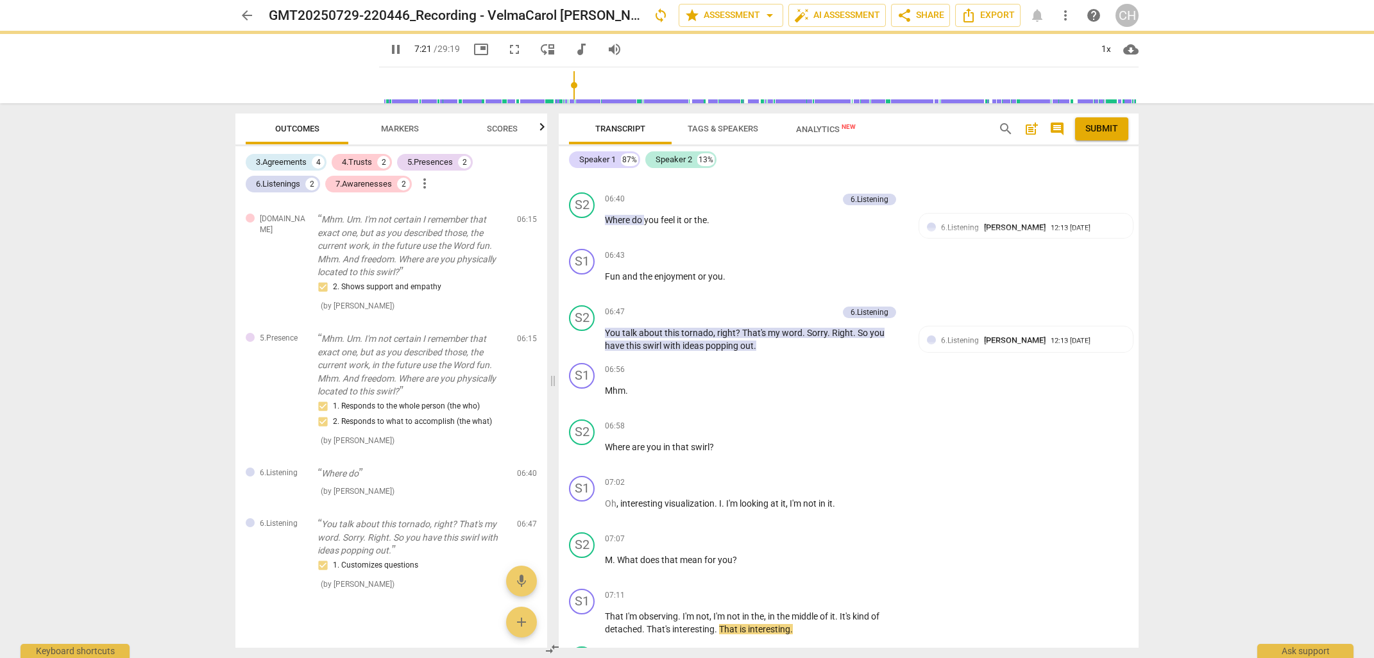
type input "442"
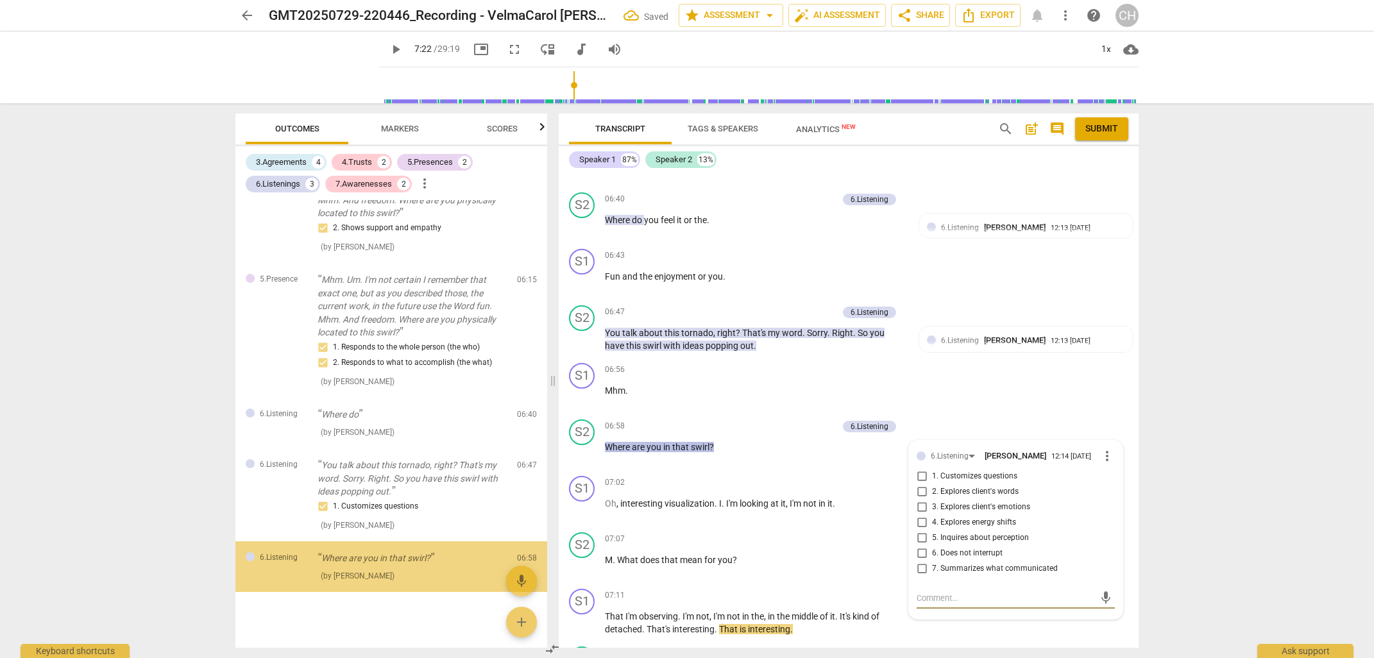
scroll to position [725, 0]
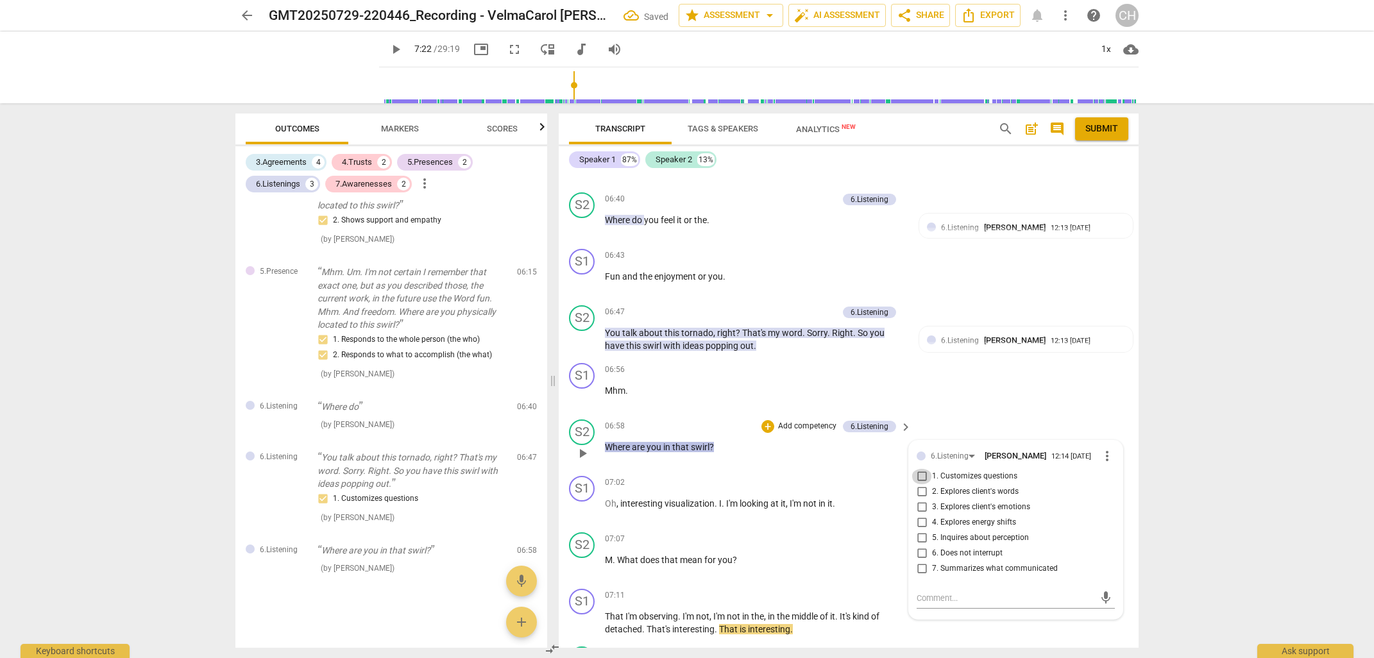
click at [920, 470] on input "1. Customizes questions" at bounding box center [921, 476] width 21 height 15
checkbox input "true"
click at [789, 421] on p "Add competency" at bounding box center [807, 427] width 61 height 12
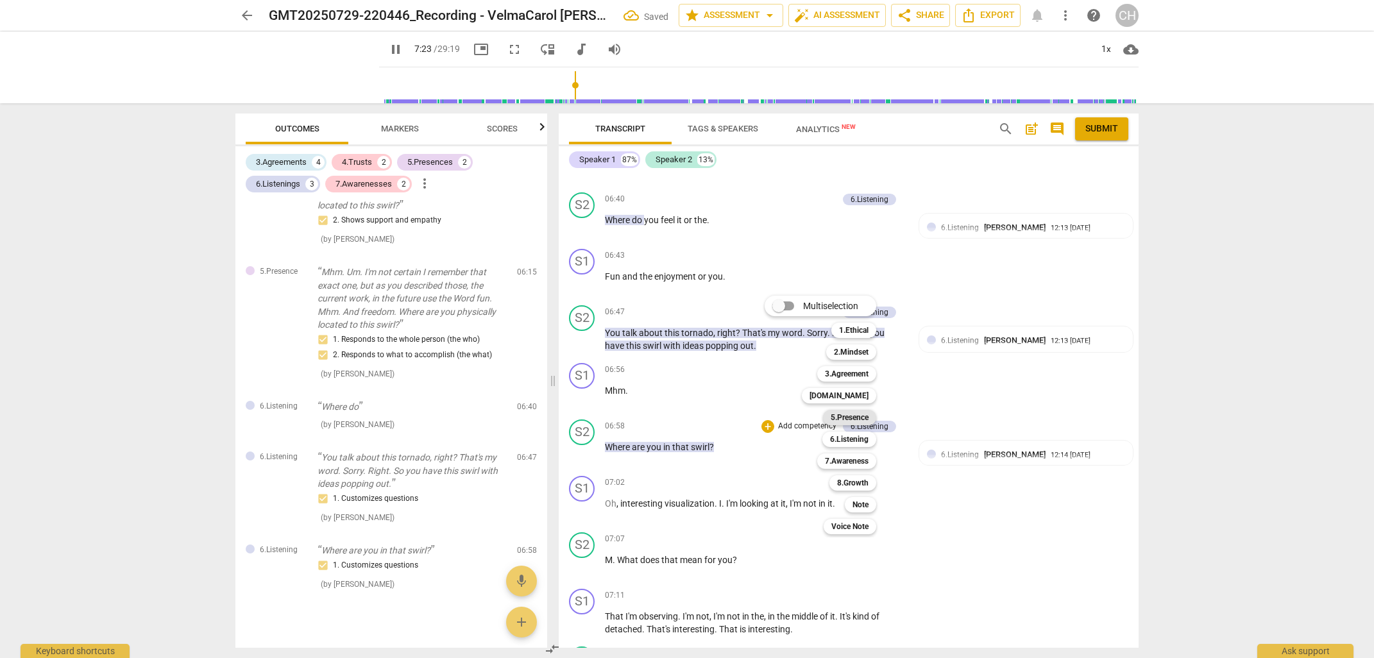
click at [850, 414] on b "5.Presence" at bounding box center [850, 417] width 38 height 15
type input "444"
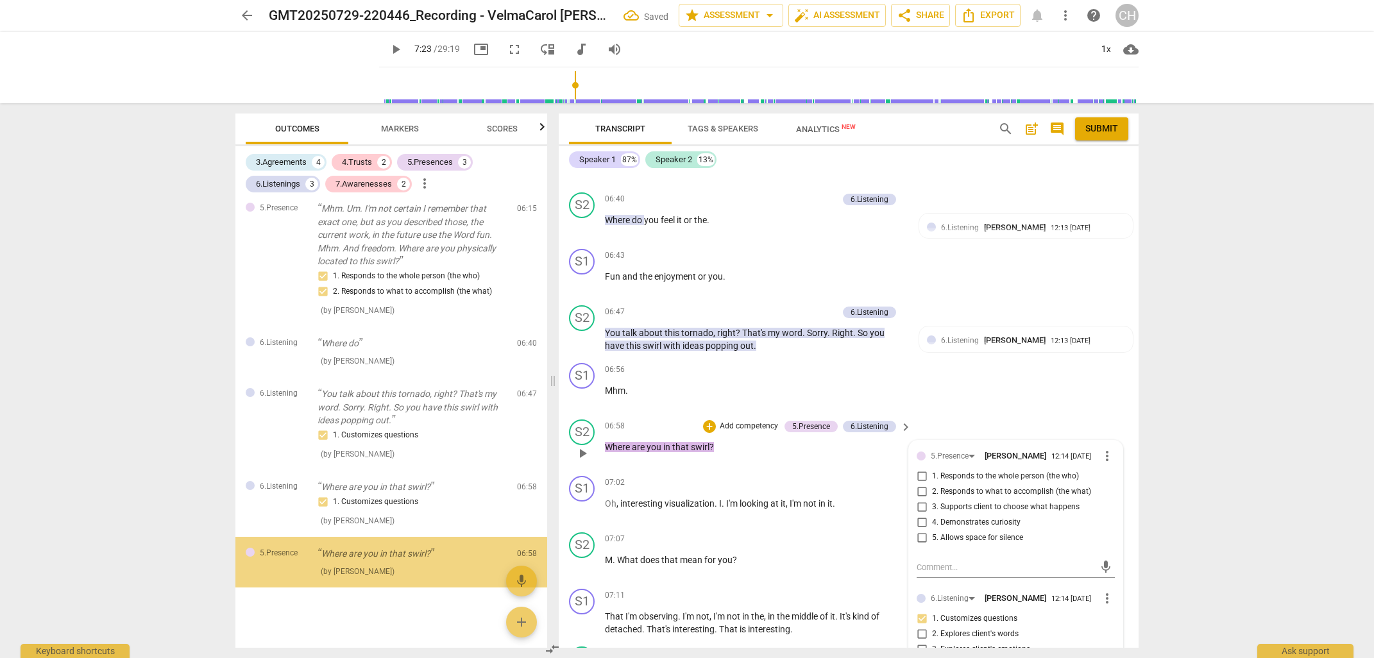
scroll to position [792, 0]
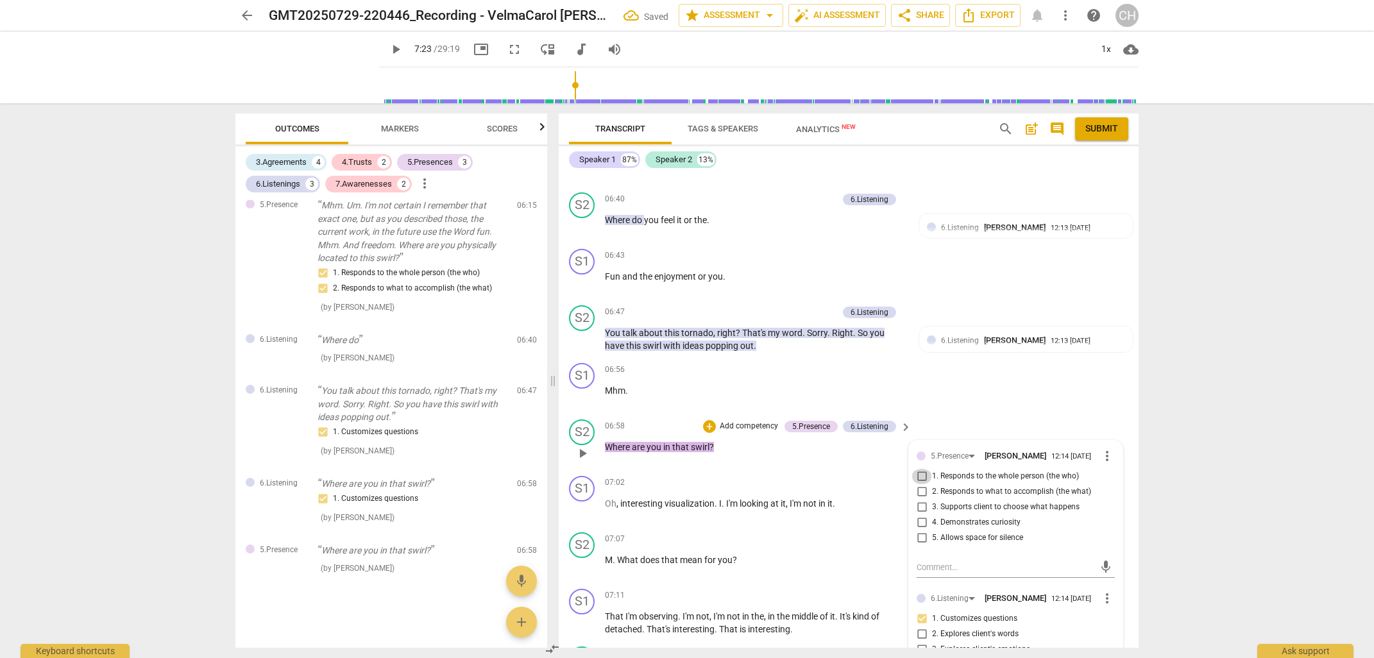
click at [920, 469] on input "1. Responds to the whole person (the who)" at bounding box center [921, 476] width 21 height 15
checkbox input "true"
click at [950, 336] on span "6.Listening" at bounding box center [960, 340] width 38 height 9
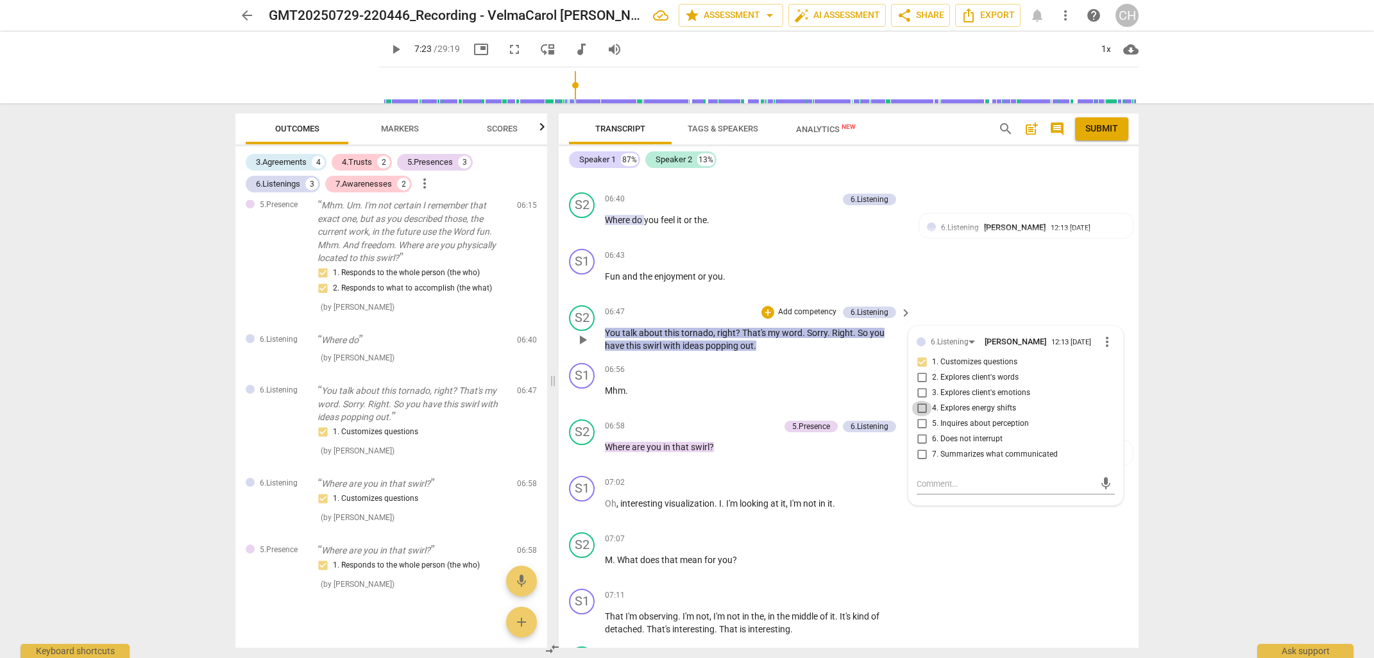
click at [920, 401] on input "4. Explores energy shifts" at bounding box center [921, 408] width 21 height 15
checkbox input "true"
click at [732, 498] on span "I'm" at bounding box center [732, 503] width 13 height 10
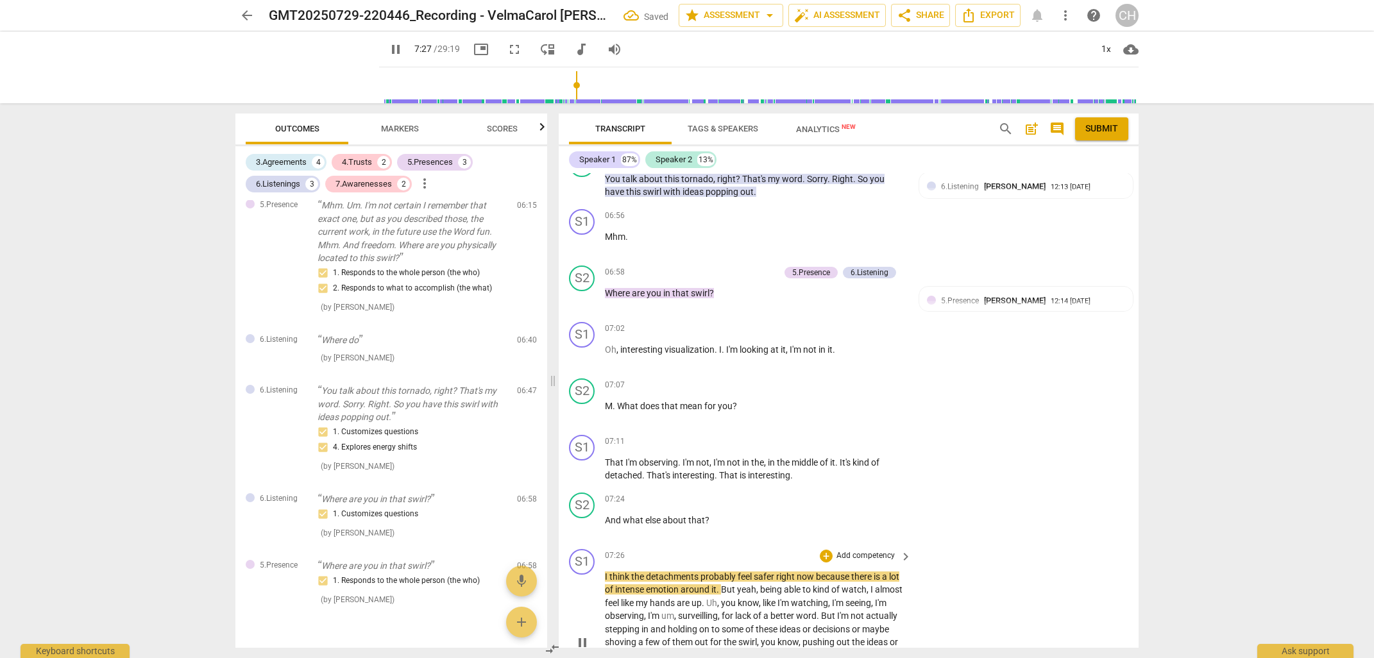
scroll to position [1877, 0]
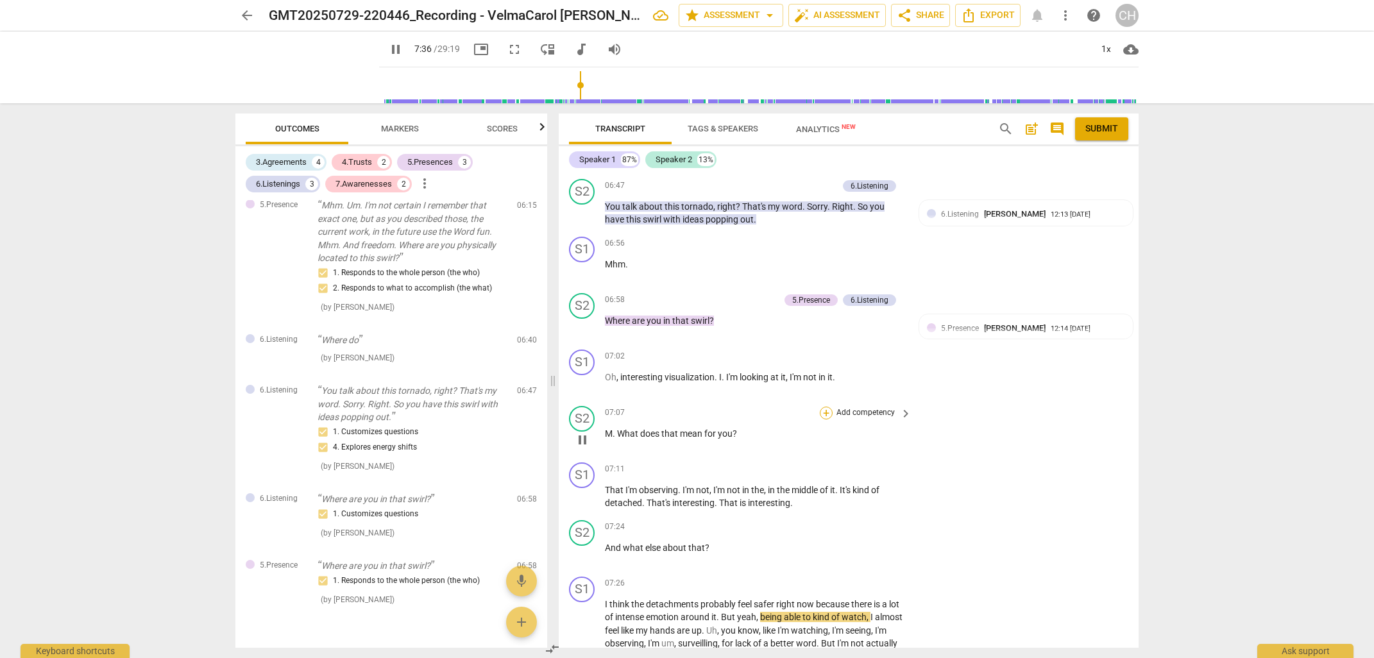
click at [825, 407] on div "+" at bounding box center [826, 413] width 13 height 13
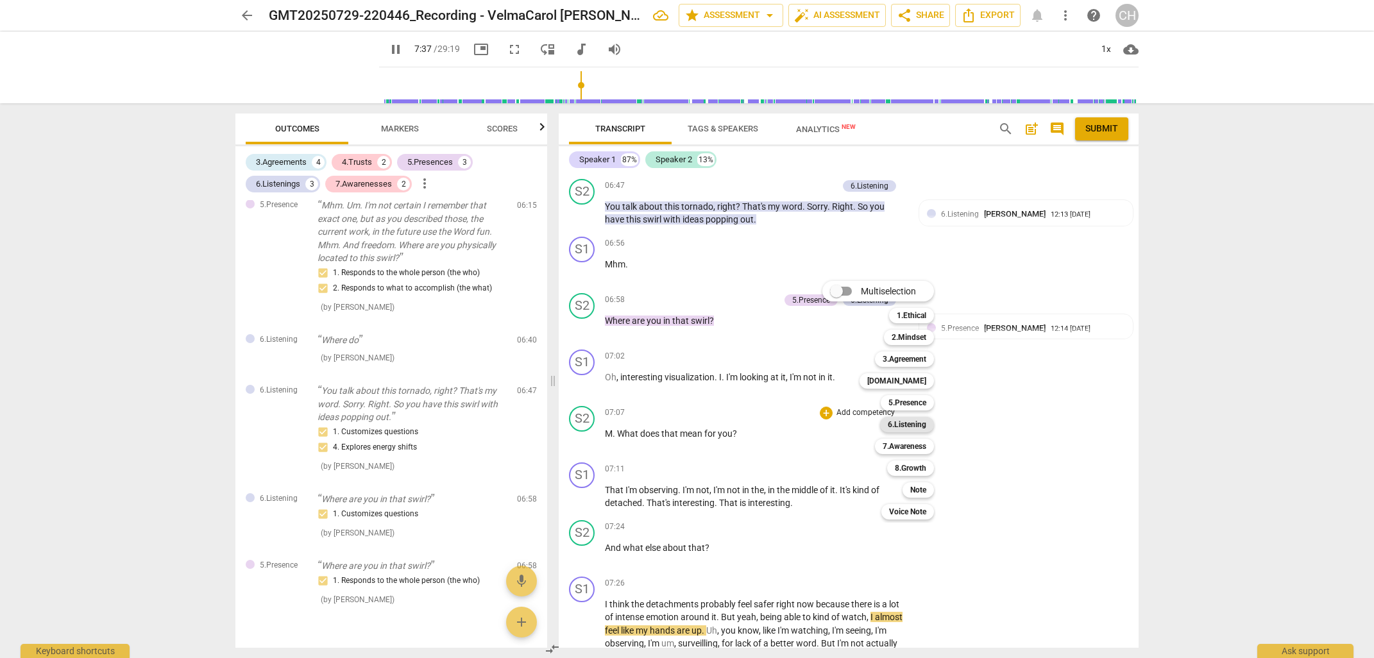
click at [914, 425] on b "6.Listening" at bounding box center [907, 424] width 38 height 15
type input "458"
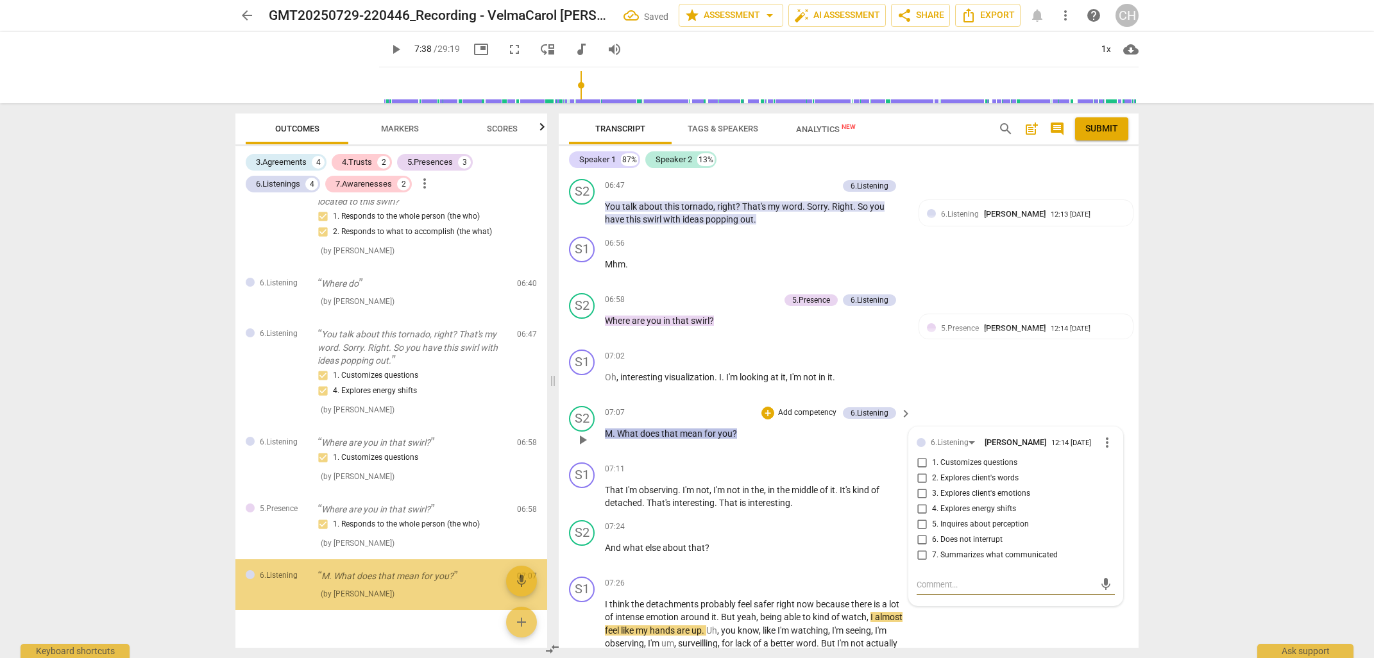
scroll to position [874, 0]
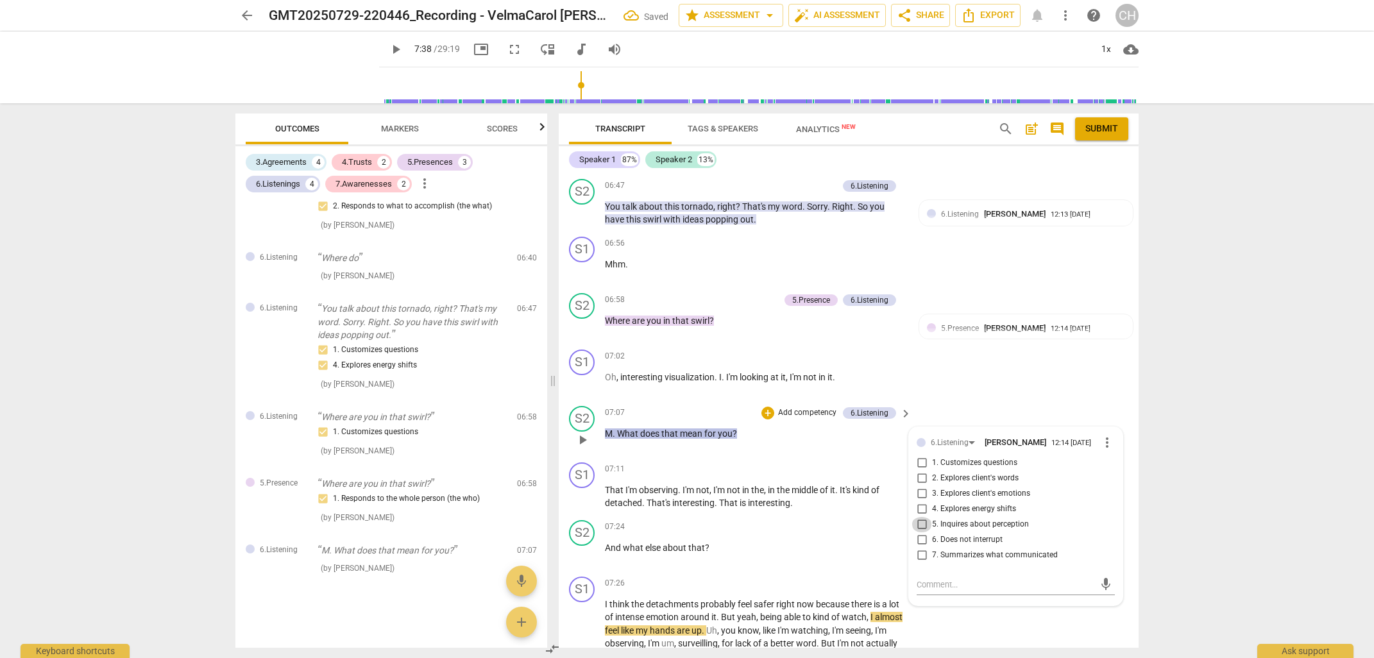
click at [920, 517] on input "5. Inquires about perception" at bounding box center [921, 524] width 21 height 15
checkbox input "true"
click at [745, 485] on span "in" at bounding box center [746, 490] width 9 height 10
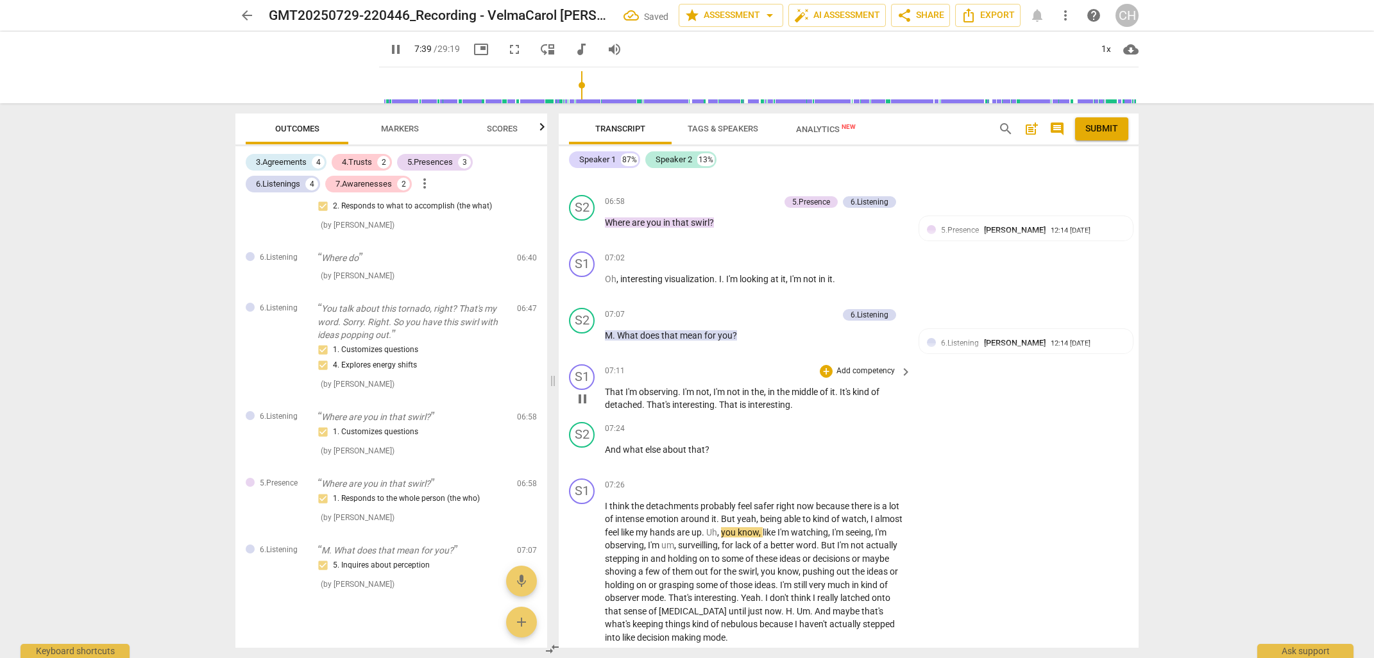
scroll to position [1977, 0]
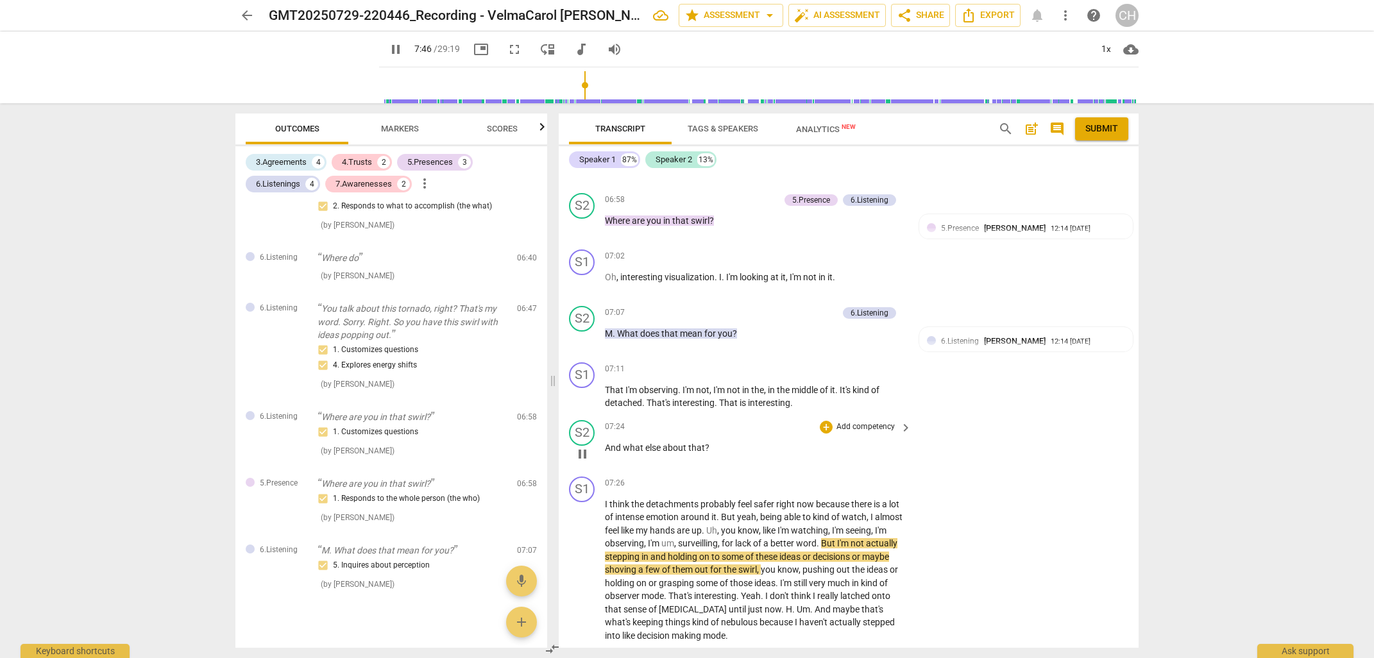
click at [712, 441] on p "And what else about that ?" at bounding box center [755, 447] width 300 height 13
click at [825, 421] on div "+" at bounding box center [826, 427] width 13 height 13
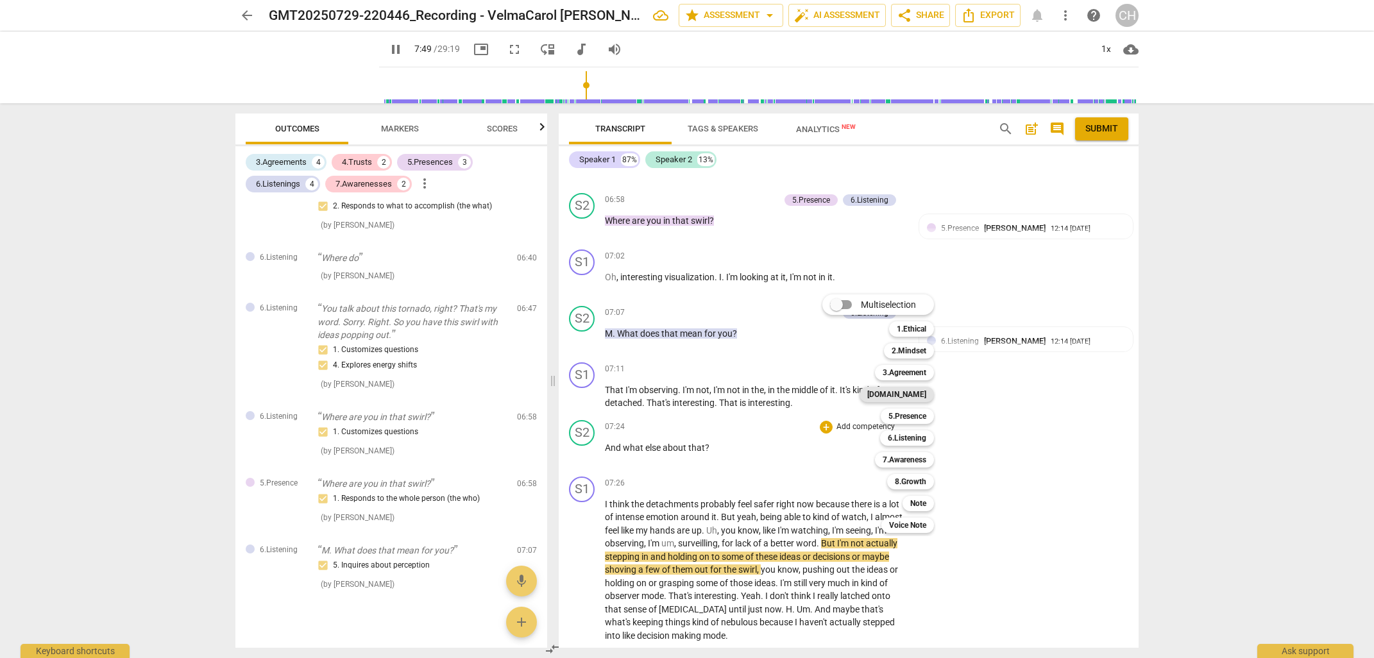
click at [915, 392] on b "[DOMAIN_NAME]" at bounding box center [896, 394] width 59 height 15
type input "469"
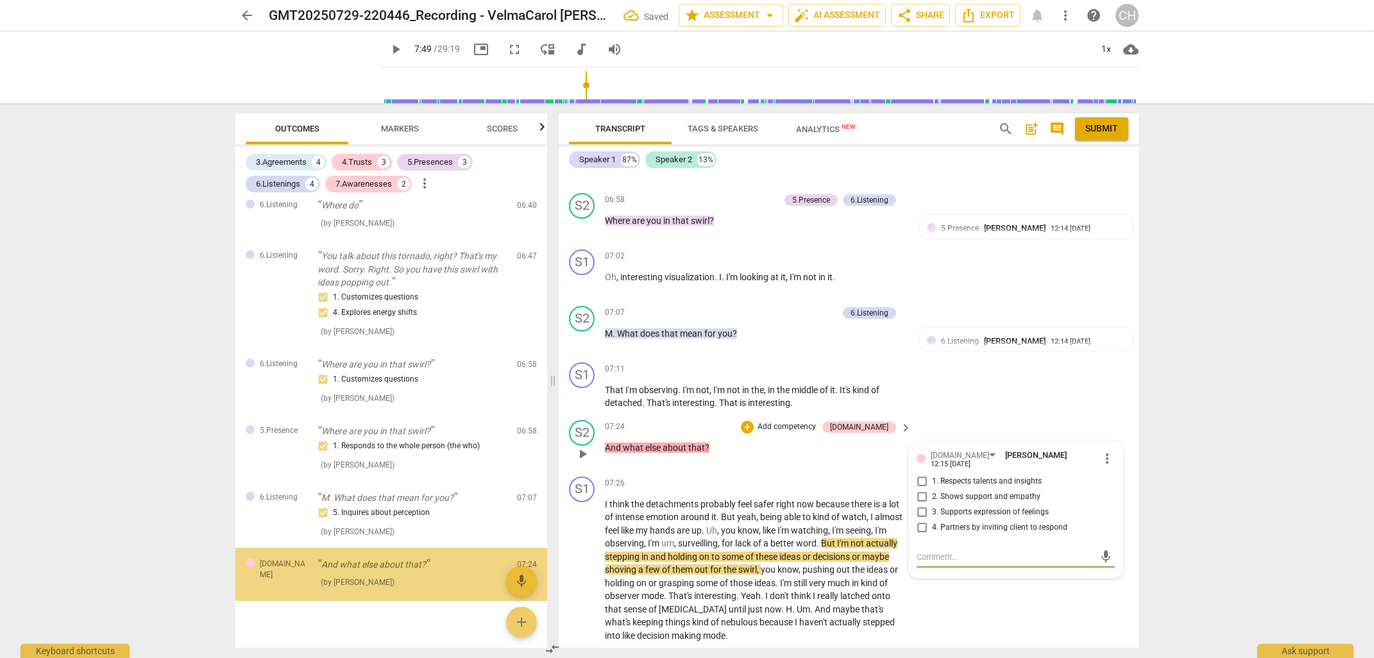
scroll to position [941, 0]
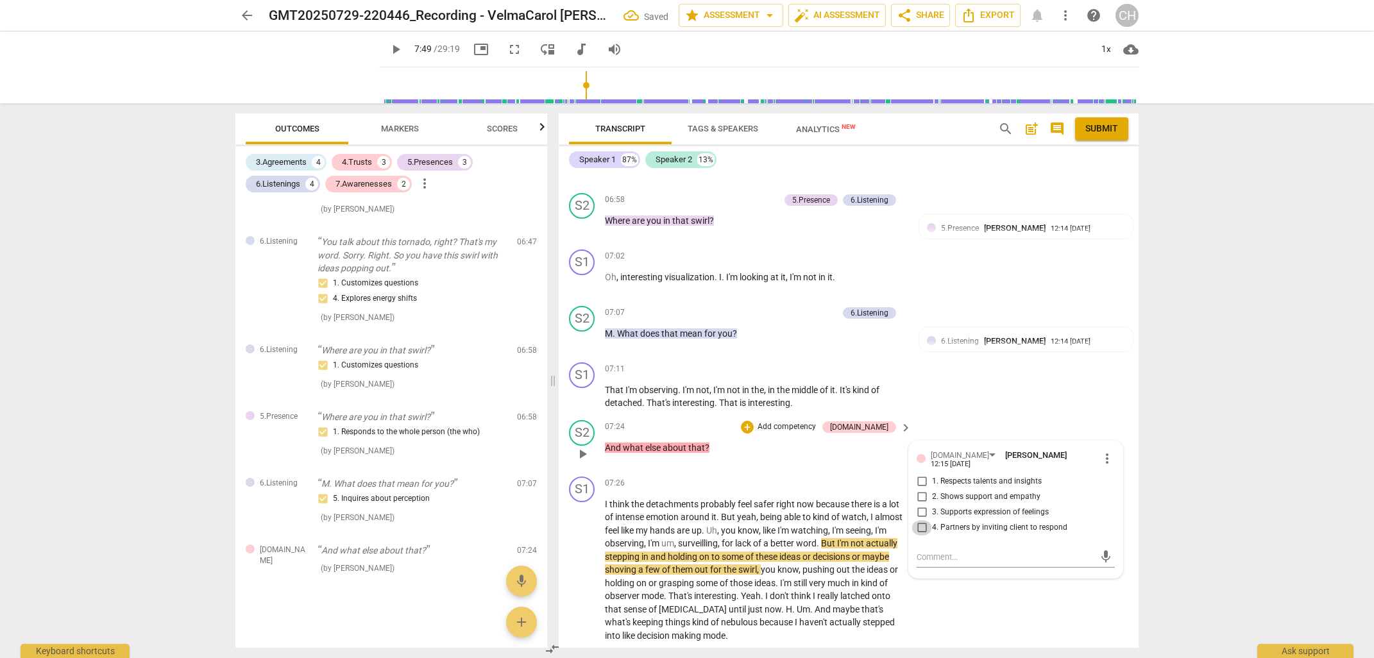
click at [920, 520] on input "4. Partners by inviting client to respond" at bounding box center [921, 527] width 21 height 15
checkbox input "true"
click at [711, 552] on span "on" at bounding box center [705, 557] width 12 height 10
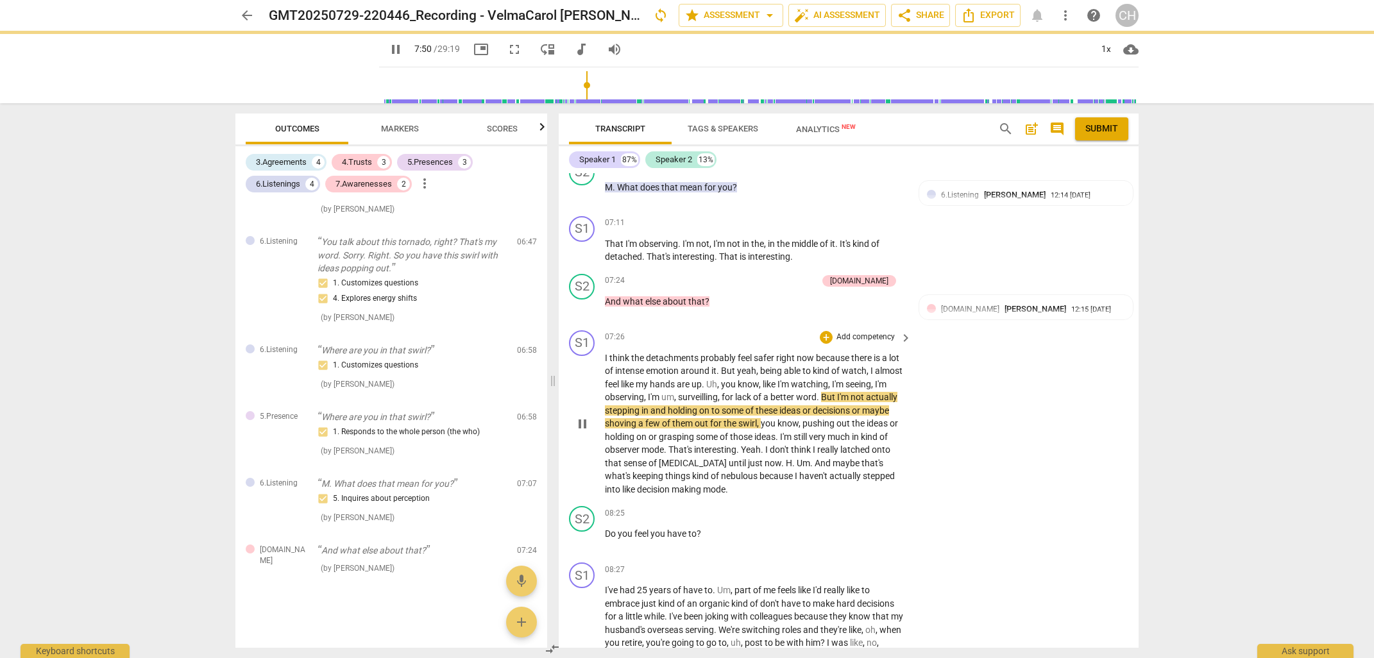
scroll to position [2124, 0]
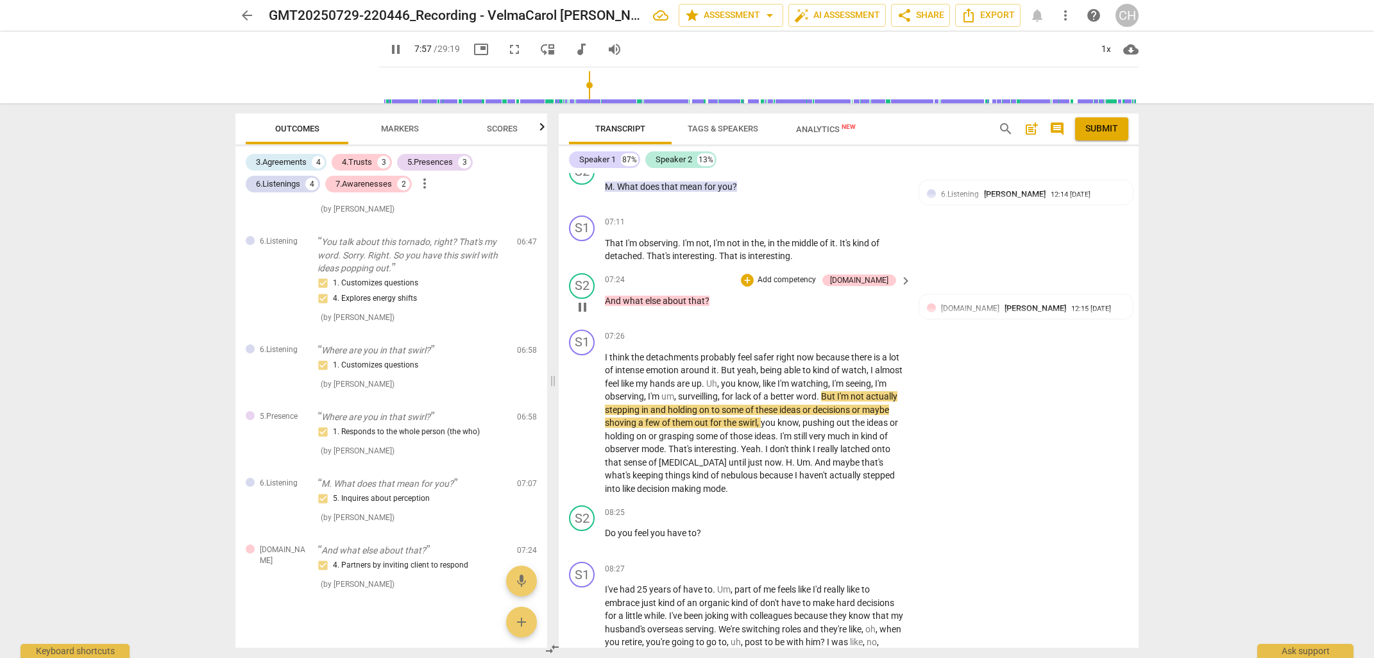
click at [811, 274] on p "Add competency" at bounding box center [786, 280] width 61 height 12
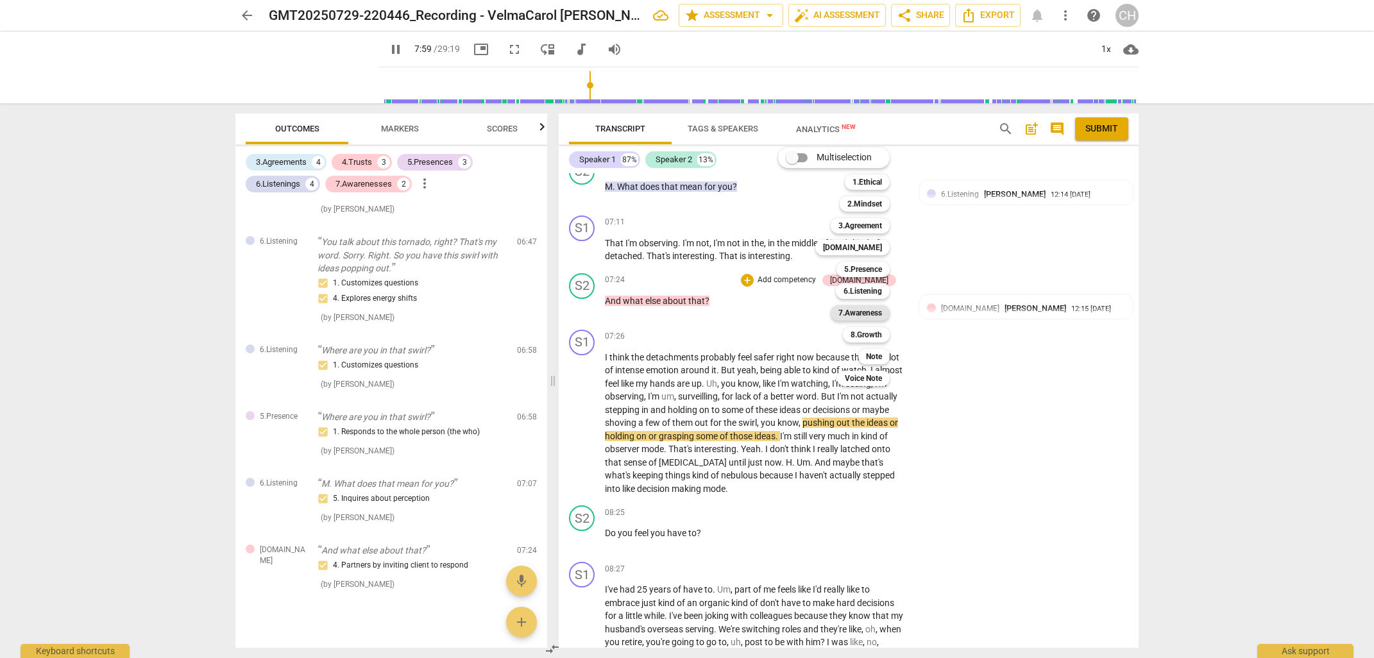
click at [851, 307] on b "7.Awareness" at bounding box center [860, 312] width 44 height 15
type input "479"
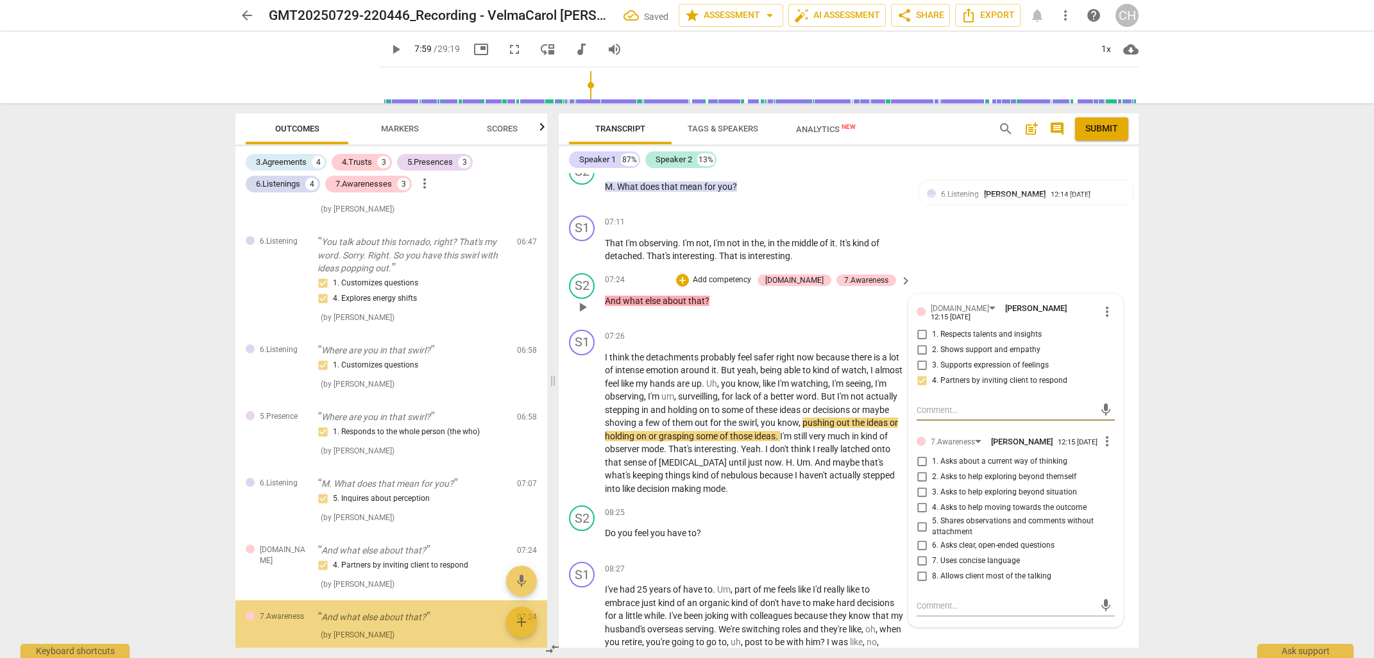
scroll to position [1008, 0]
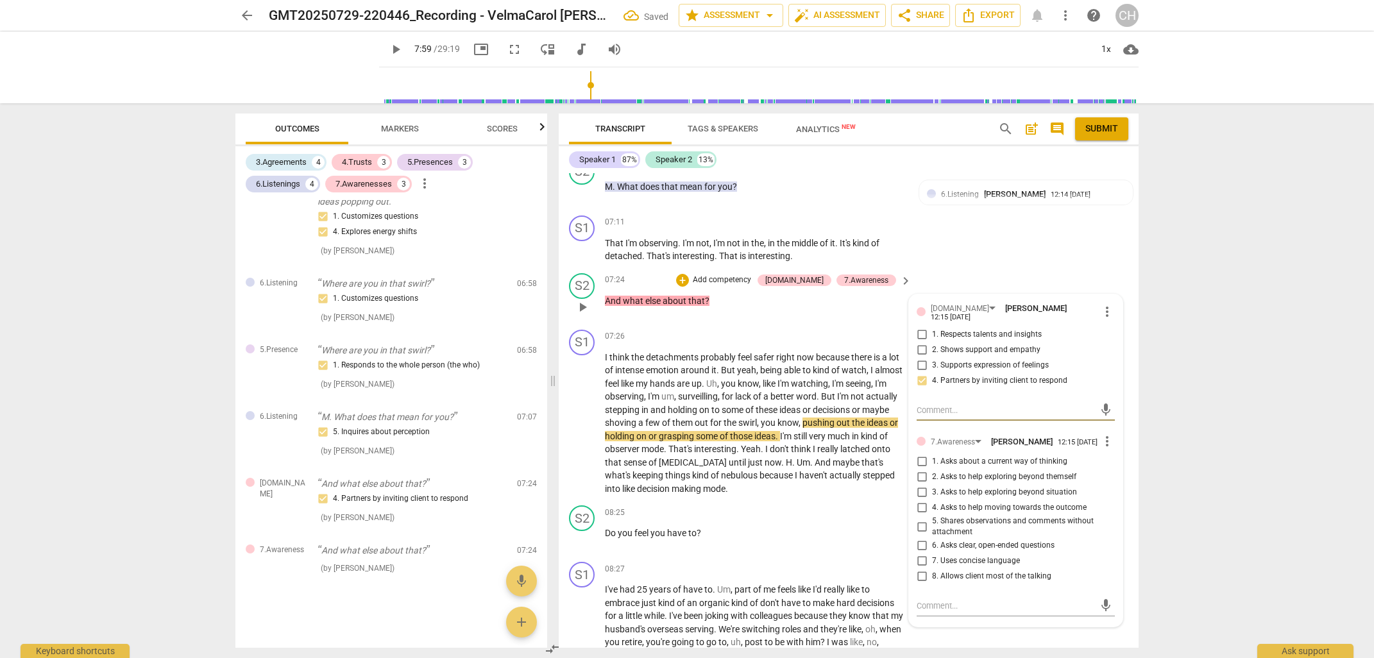
click at [922, 538] on input "6. Asks clear, open-ended questions" at bounding box center [921, 545] width 21 height 15
checkbox input "true"
click at [920, 553] on input "7. Uses concise language" at bounding box center [921, 560] width 21 height 15
checkbox input "true"
click at [746, 468] on p "I think the detachments probably feel safer right now because there is a lot of…" at bounding box center [755, 423] width 300 height 145
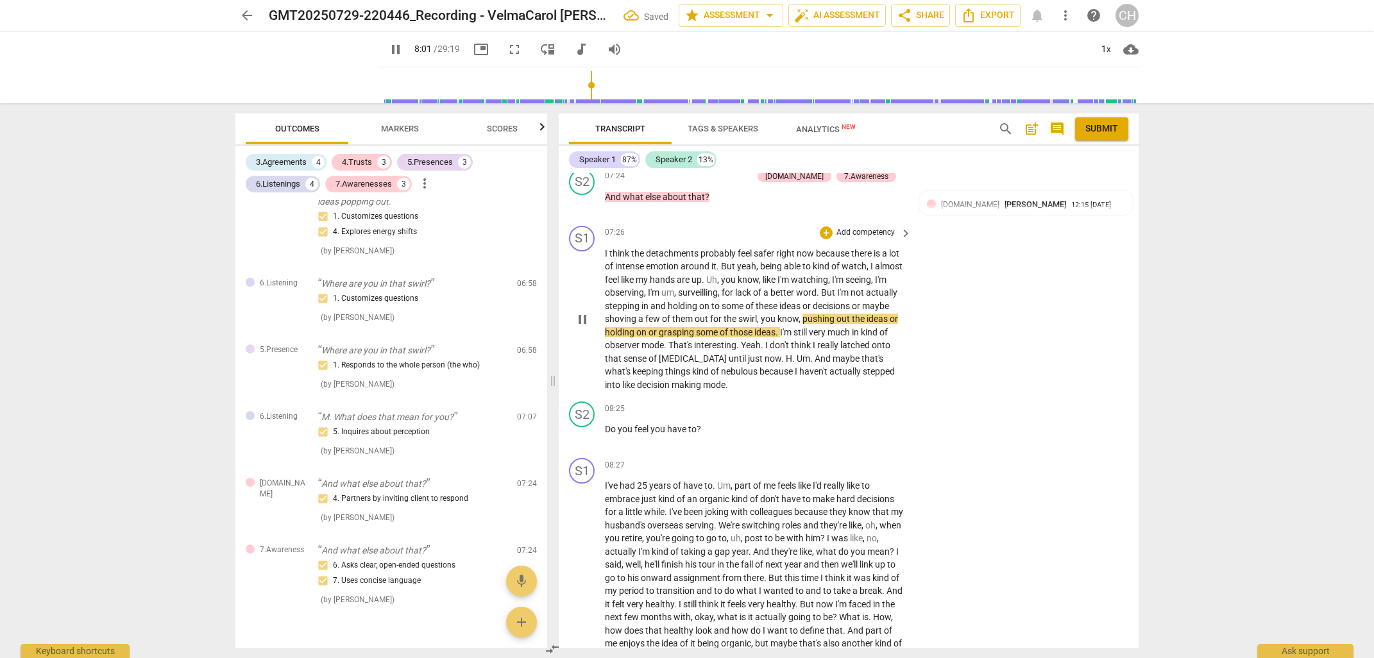
scroll to position [2233, 0]
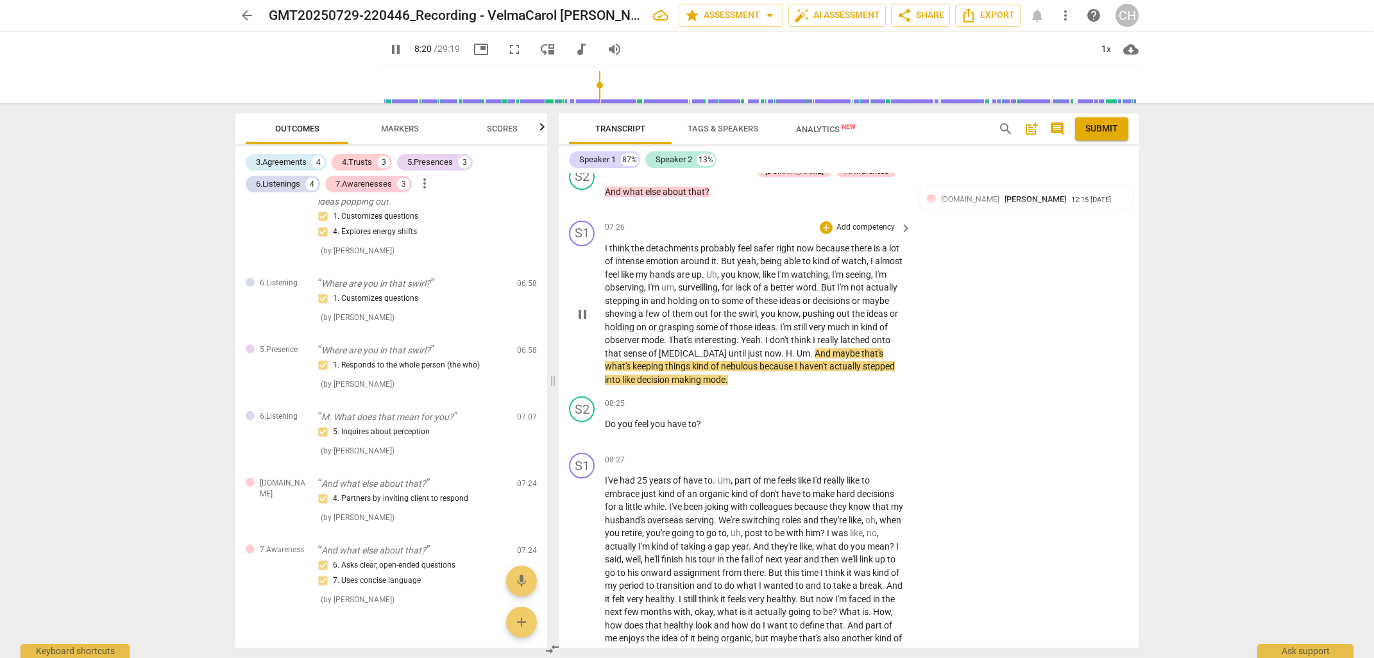
click at [862, 222] on p "Add competency" at bounding box center [865, 228] width 61 height 12
click at [902, 217] on b "5.Presence" at bounding box center [907, 215] width 38 height 15
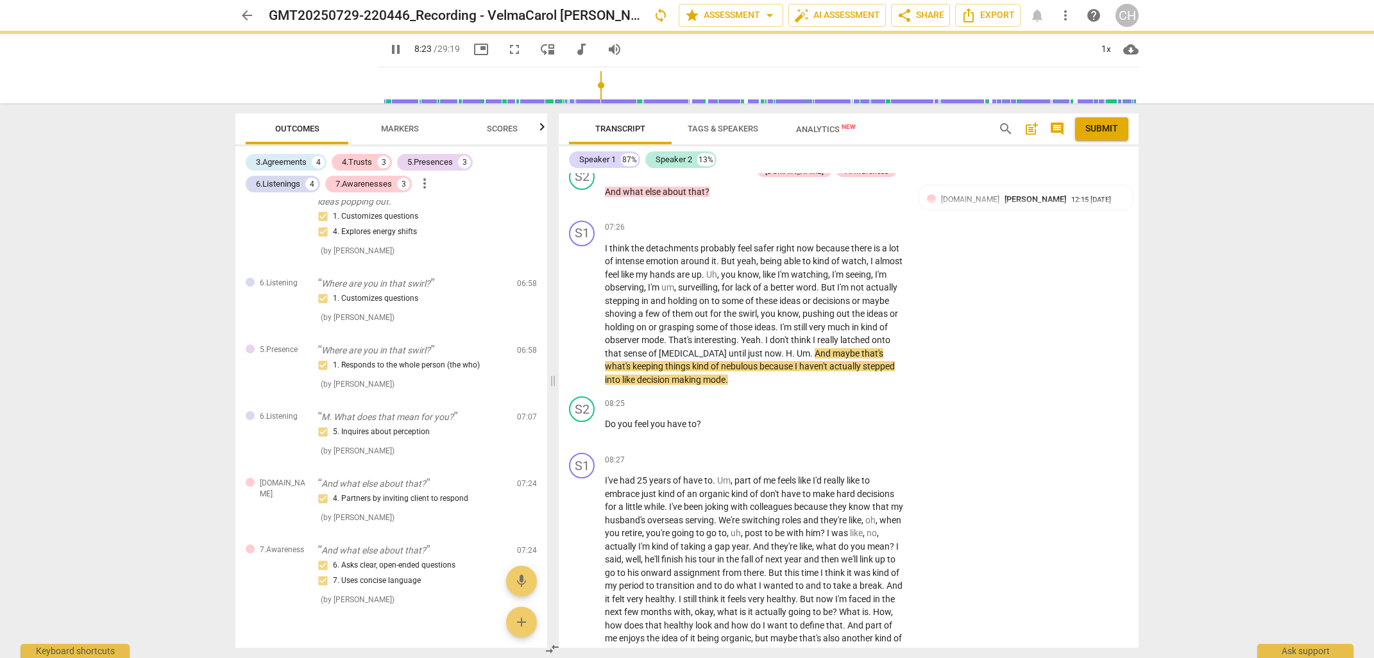
type input "504"
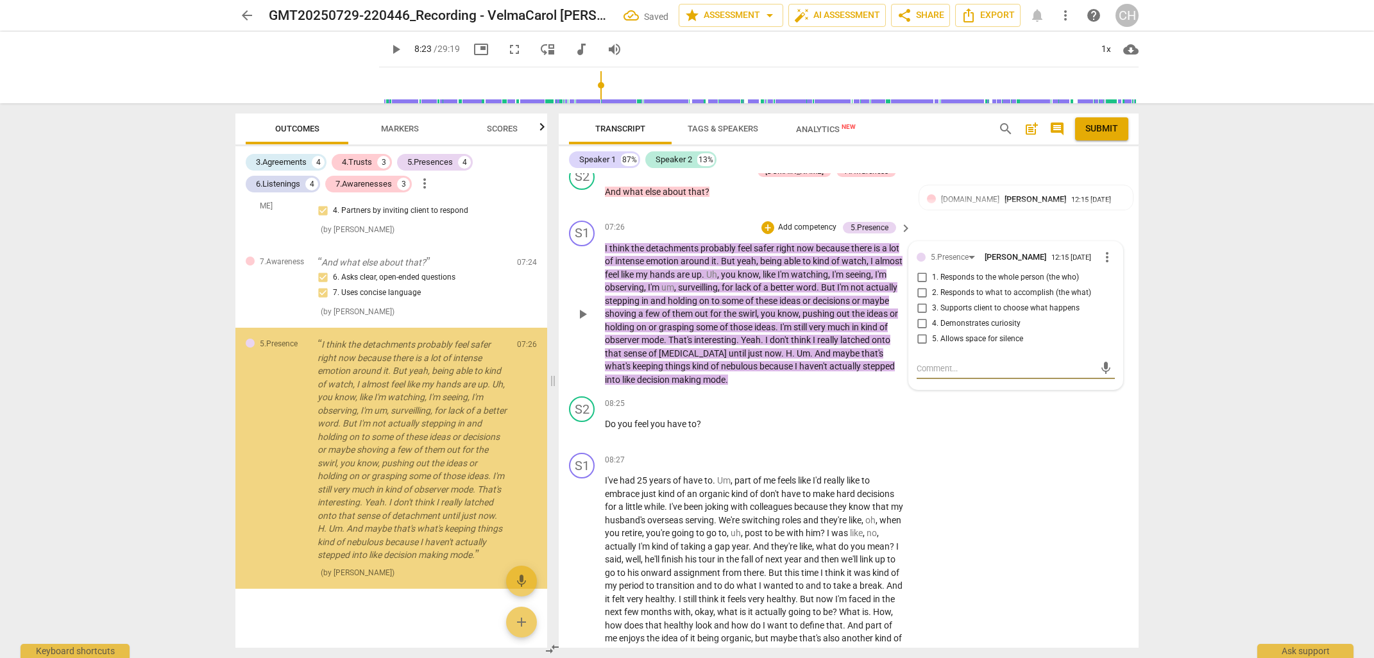
scroll to position [1313, 0]
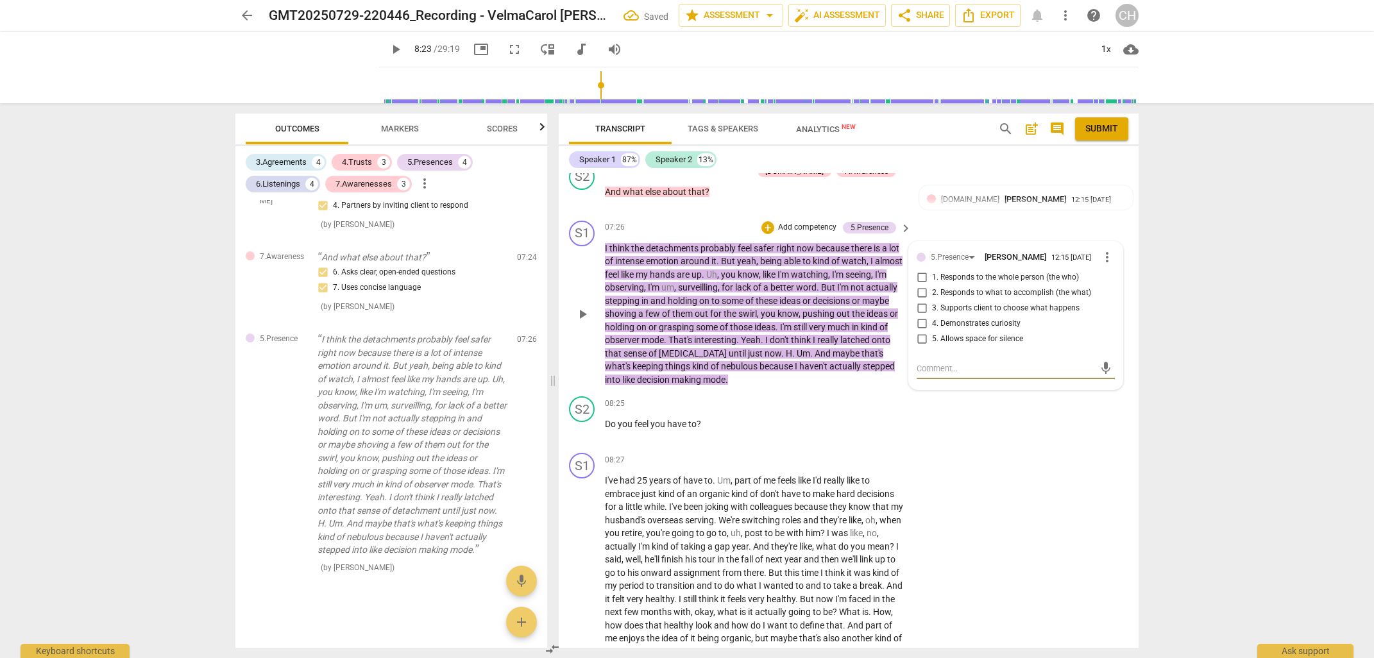
click at [922, 332] on input "5. Allows space for silence" at bounding box center [921, 339] width 21 height 15
checkbox input "true"
click at [920, 362] on textarea at bounding box center [1005, 368] width 178 height 12
type textarea "C"
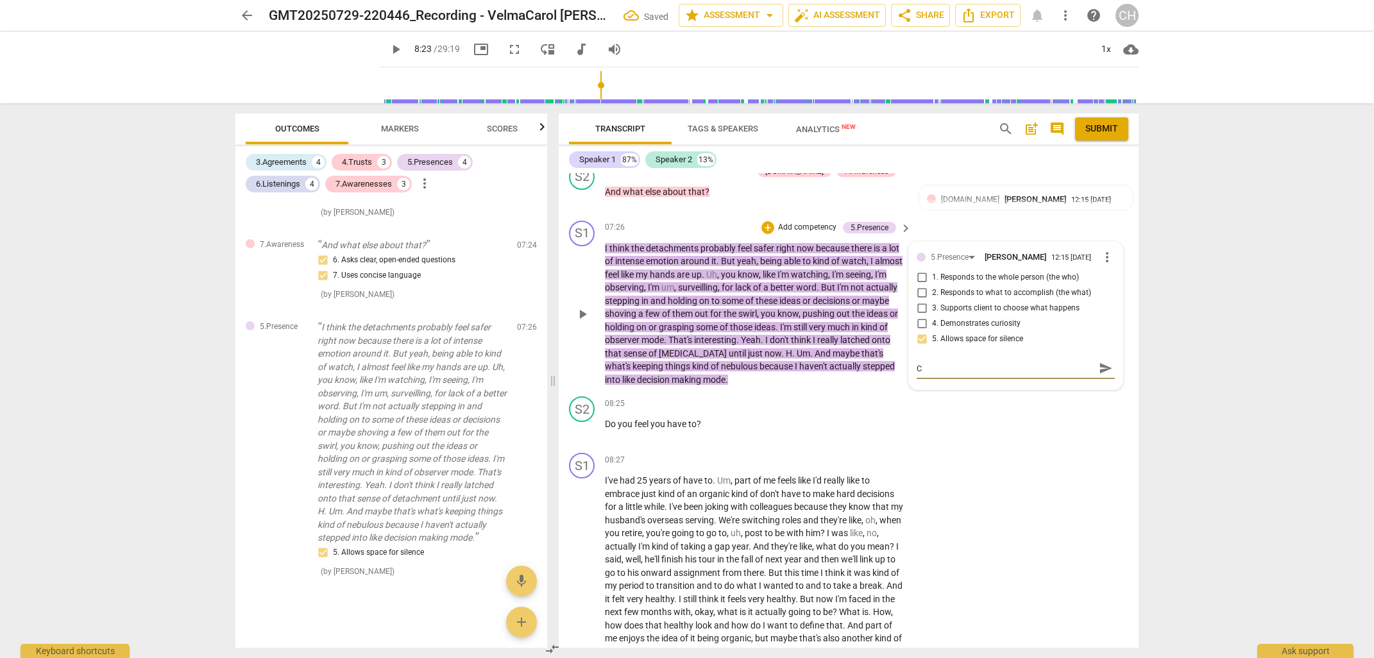
type textarea "Co"
type textarea "Coa"
type textarea "Coac"
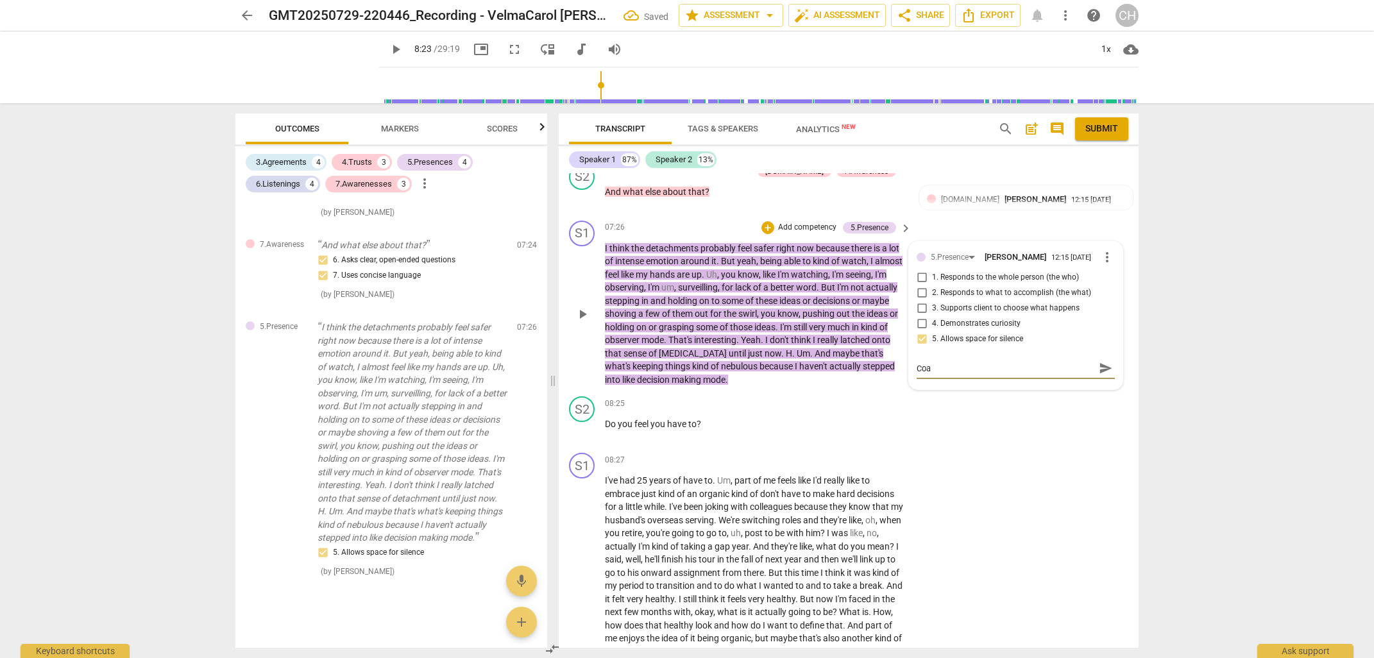
type textarea "Coac"
type textarea "Coach"
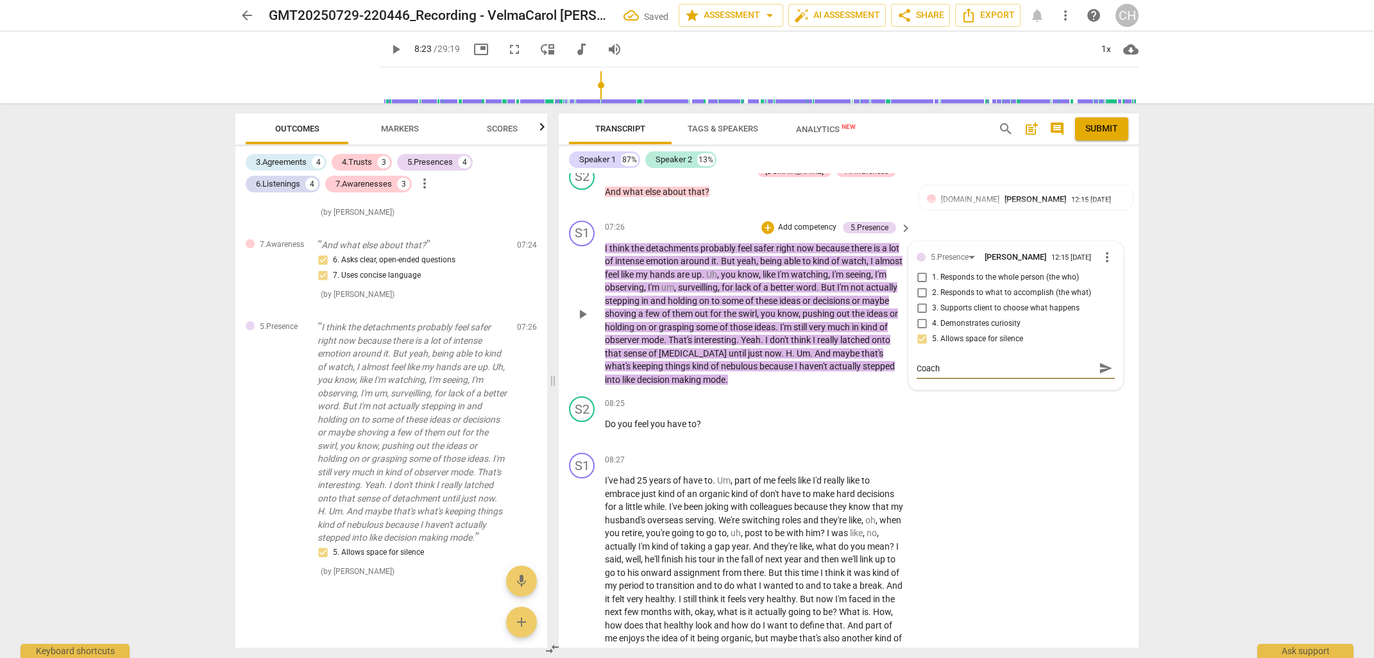
type textarea "Coach a"
type textarea "Coach al"
type textarea "Coach all"
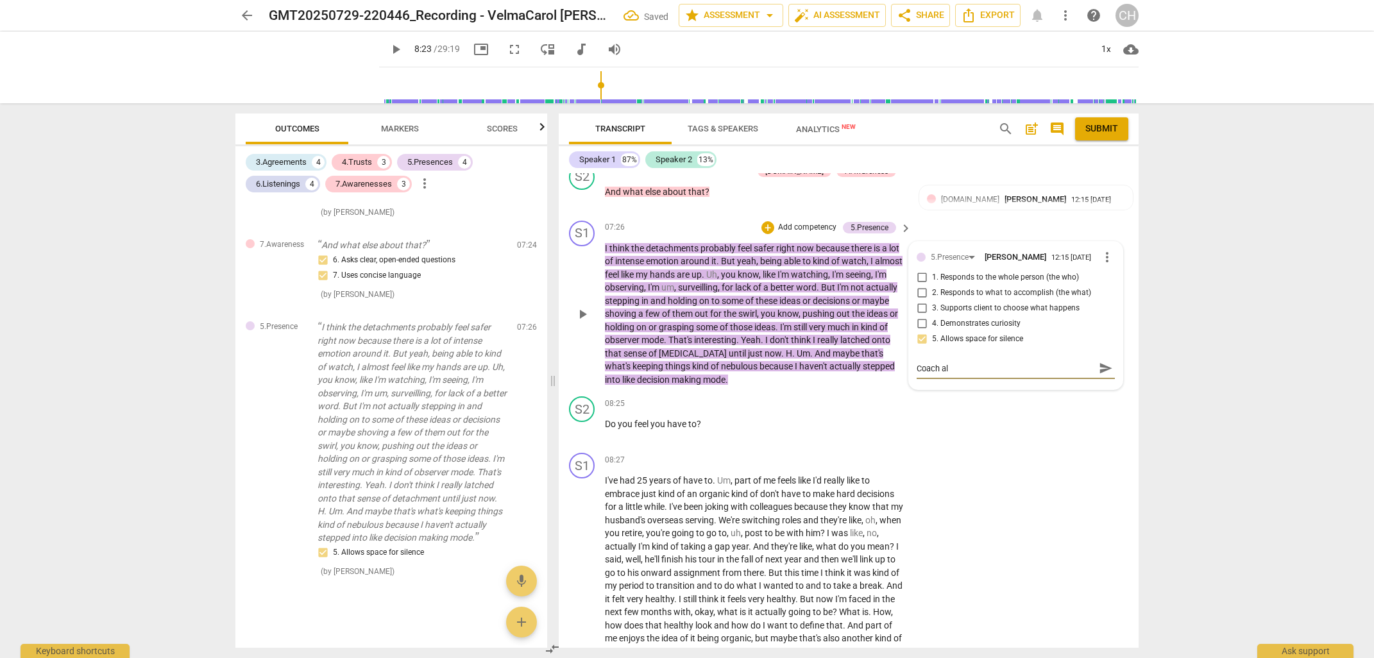
type textarea "Coach all"
type textarea "Coach allo"
type textarea "Coach allow"
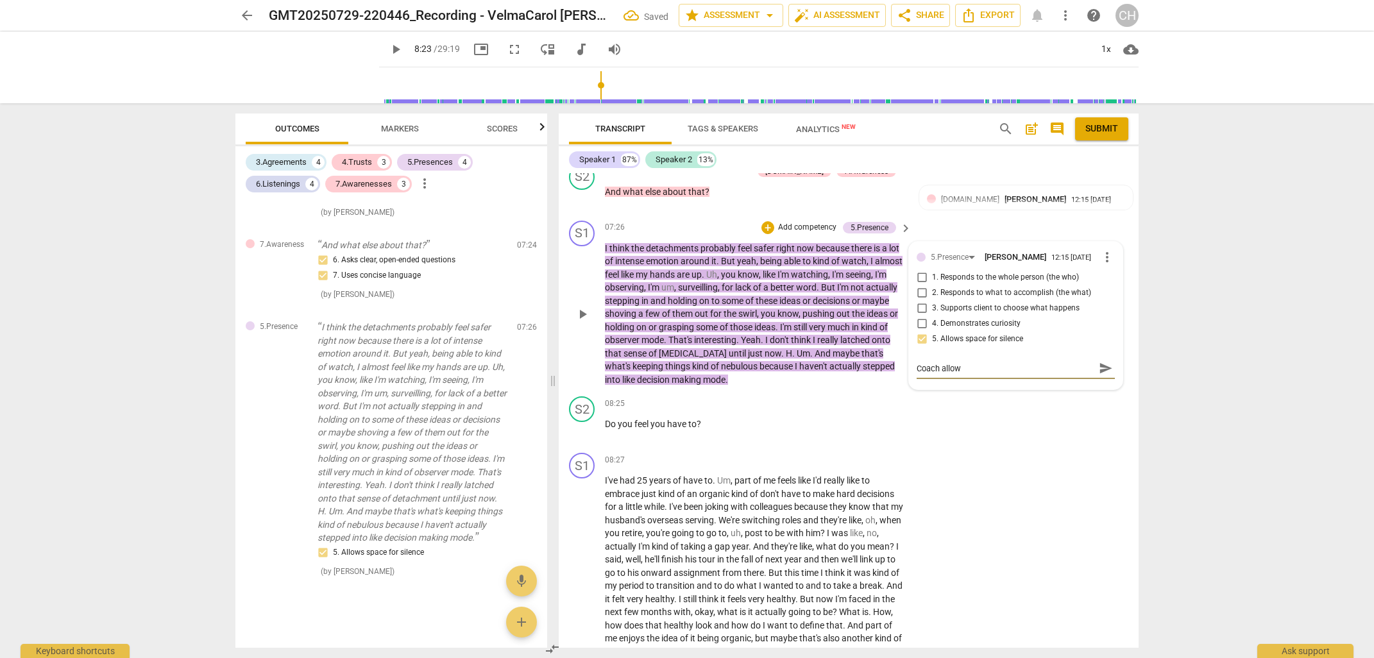
type textarea "Coach allowe"
type textarea "Coach allowed"
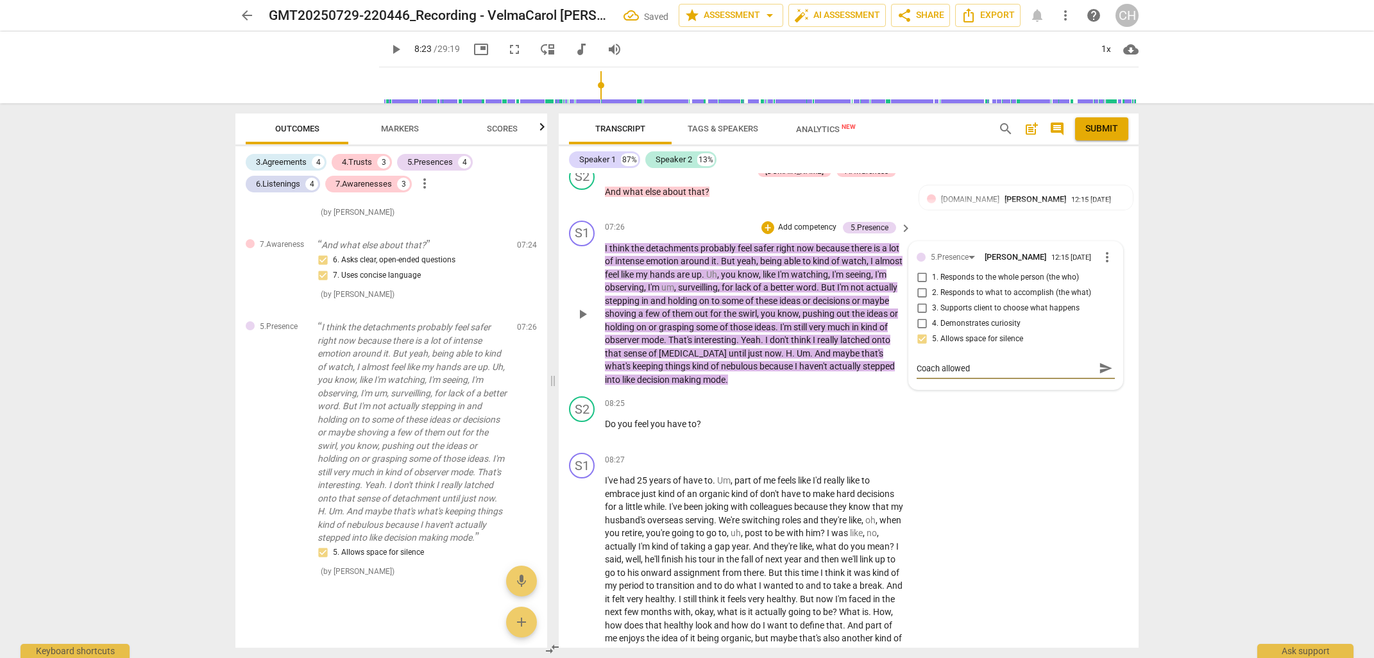
type textarea "Coach allowed"
type textarea "Coach allowed c"
type textarea "Coach allowed cl"
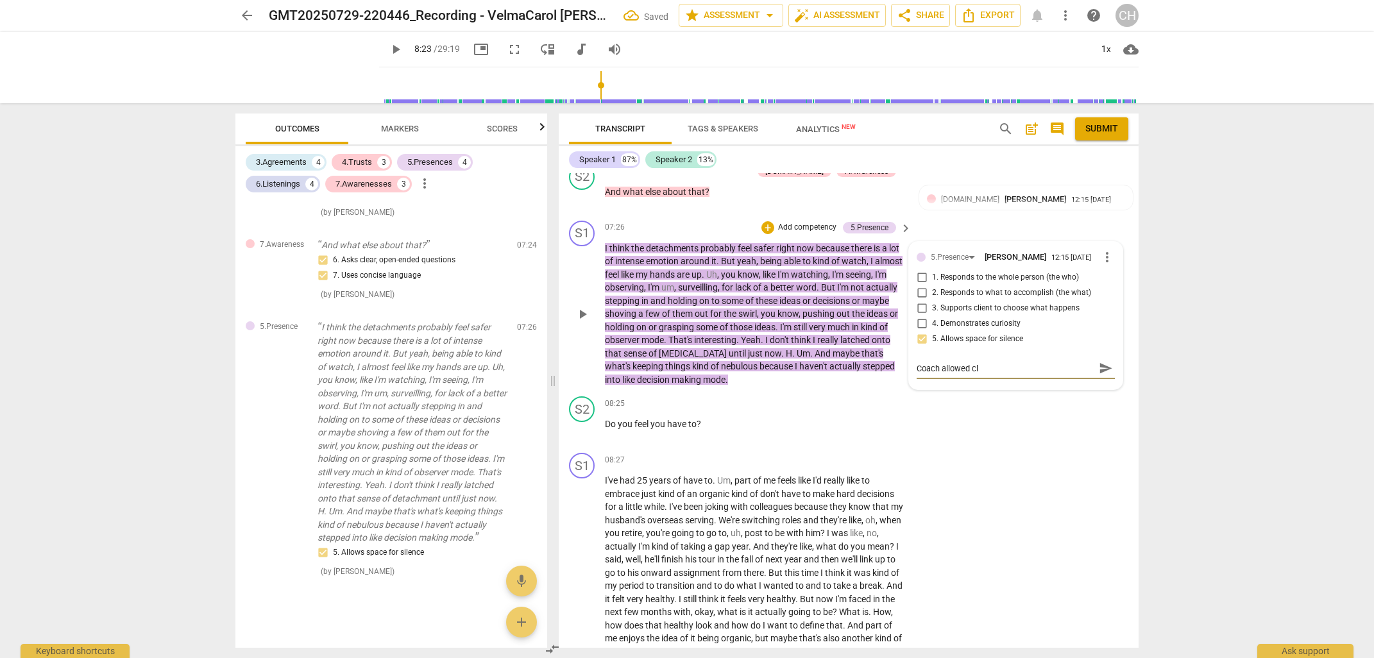
type textarea "Coach allowed cli"
type textarea "Coach allowed [PERSON_NAME]"
type textarea "Coach allowed clien"
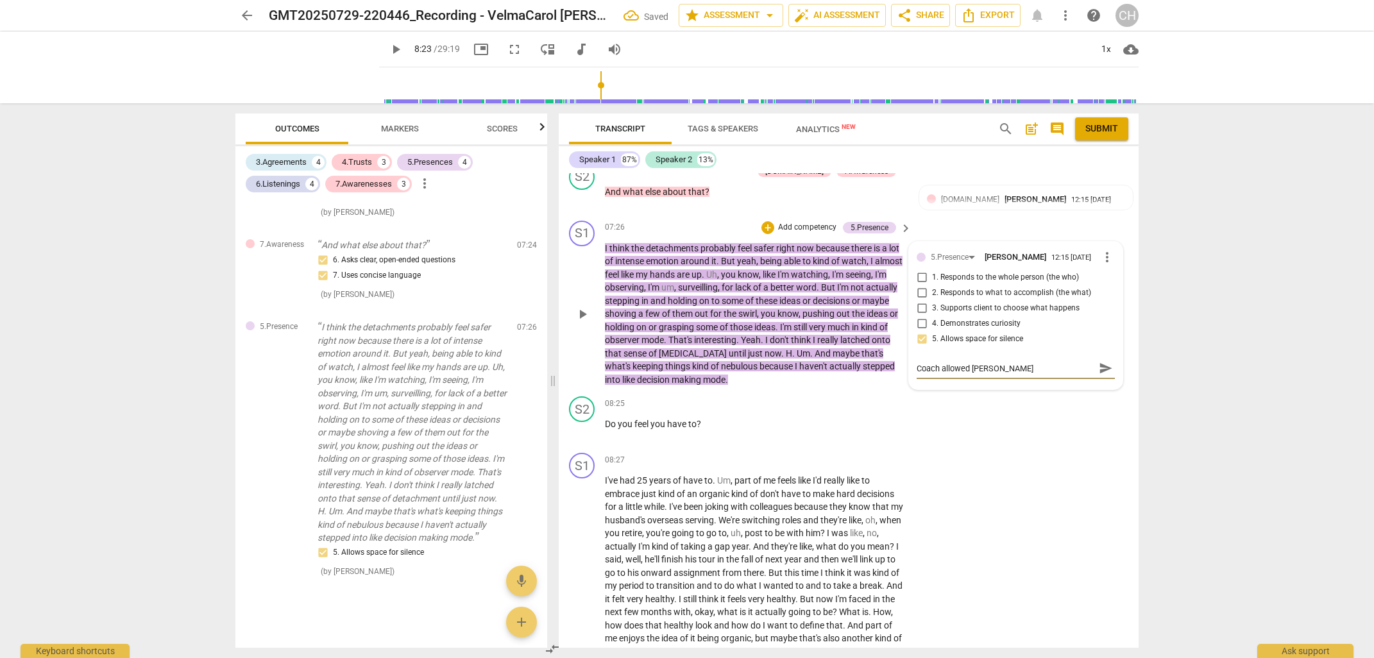
type textarea "Coach allowed clien"
type textarea "Coach allowed client"
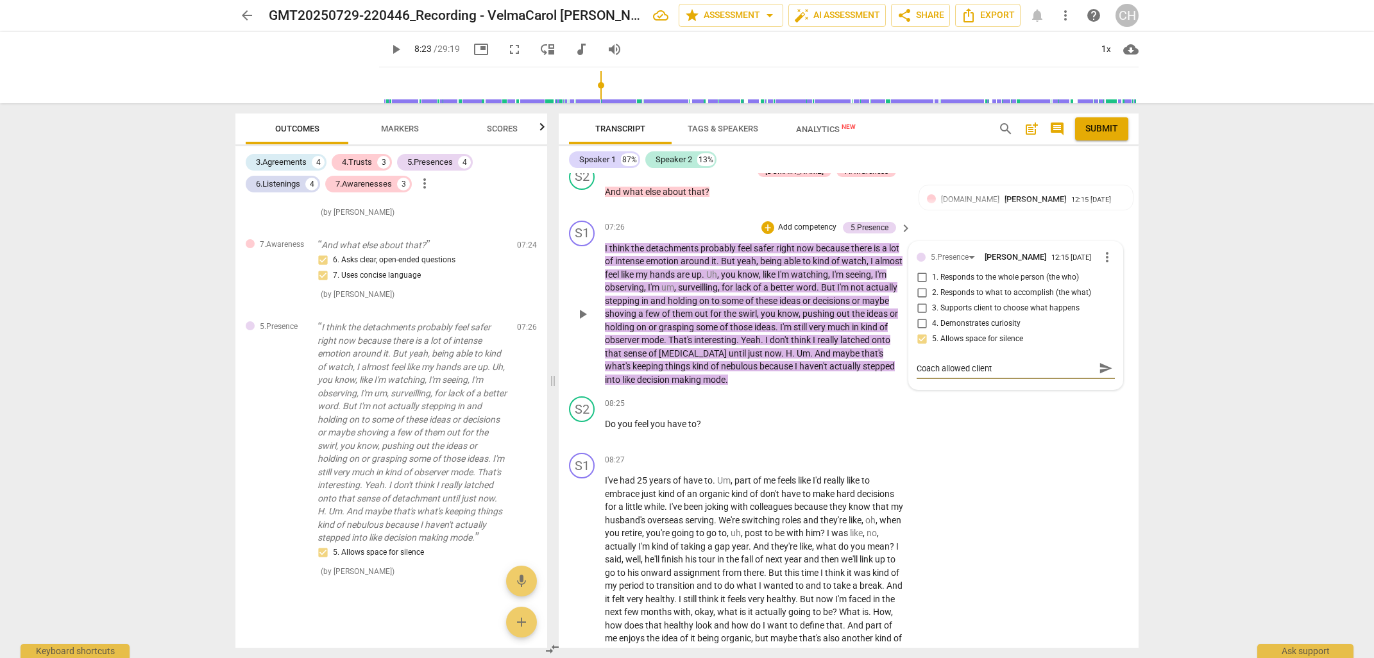
type textarea "Coach allowed client t"
type textarea "Coach allowed client ti"
type textarea "Coach allowed client [PERSON_NAME]"
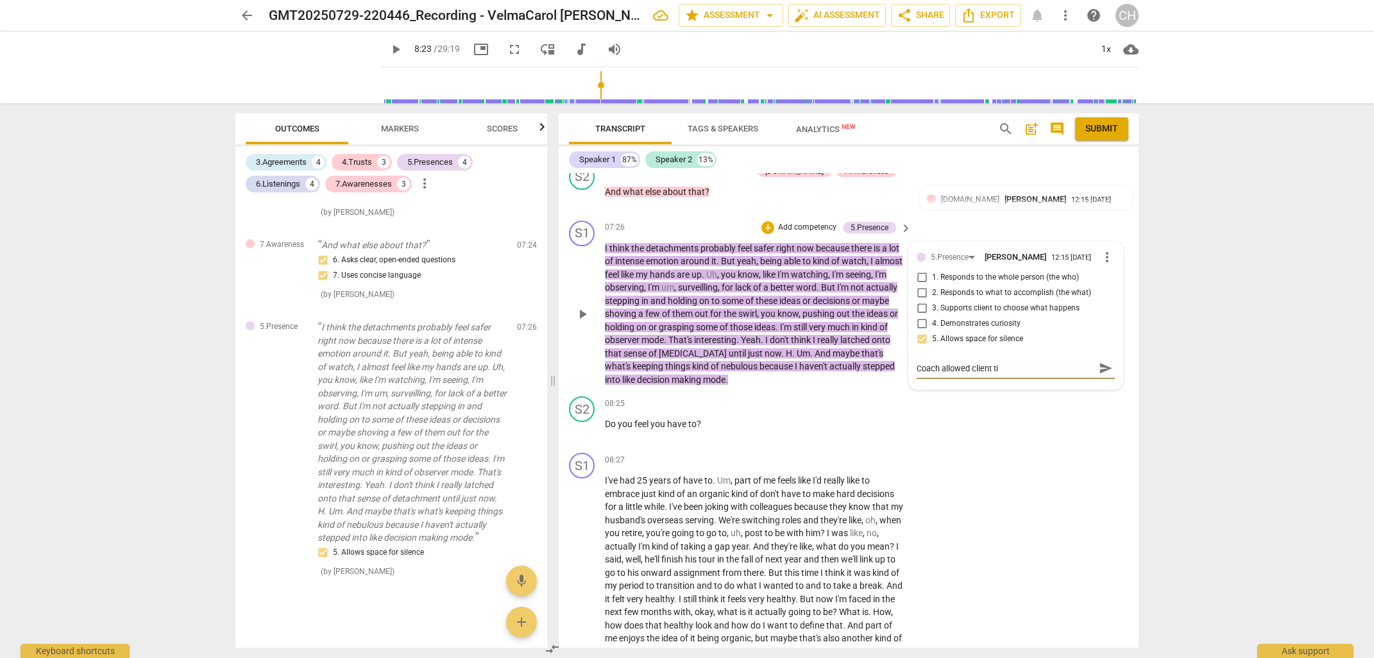
type textarea "Coach allowed client [PERSON_NAME]"
type textarea "Coach allowed client time"
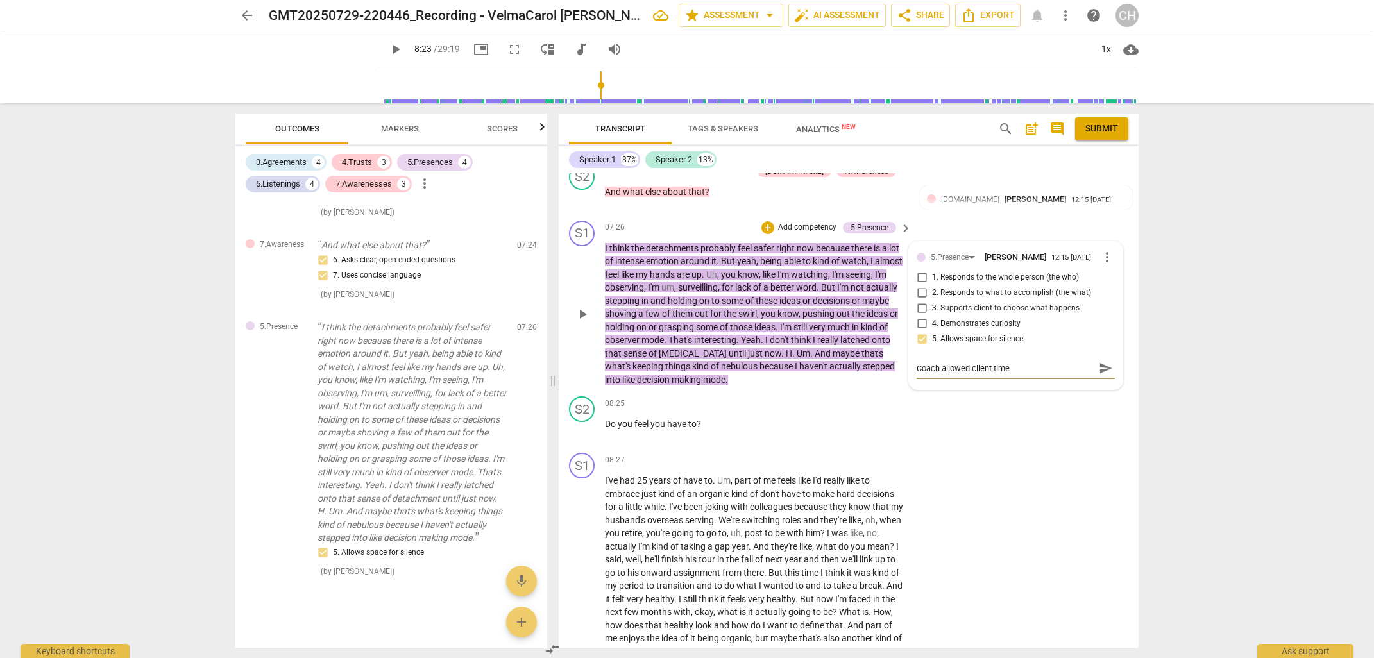
type textarea "Coach allowed client time t"
type textarea "Coach allowed client time to"
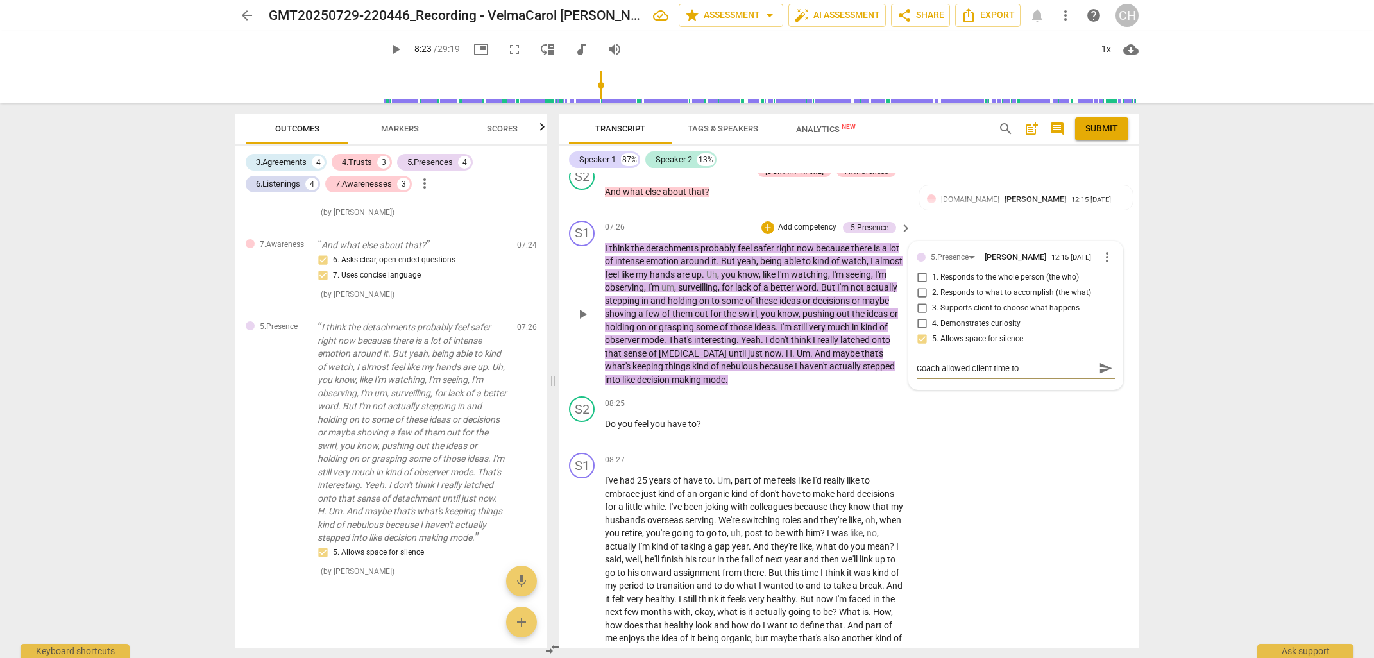
type textarea "Coach allowed client time to"
type textarea "Coach allowed client time to e"
type textarea "Coach allowed client time to ex"
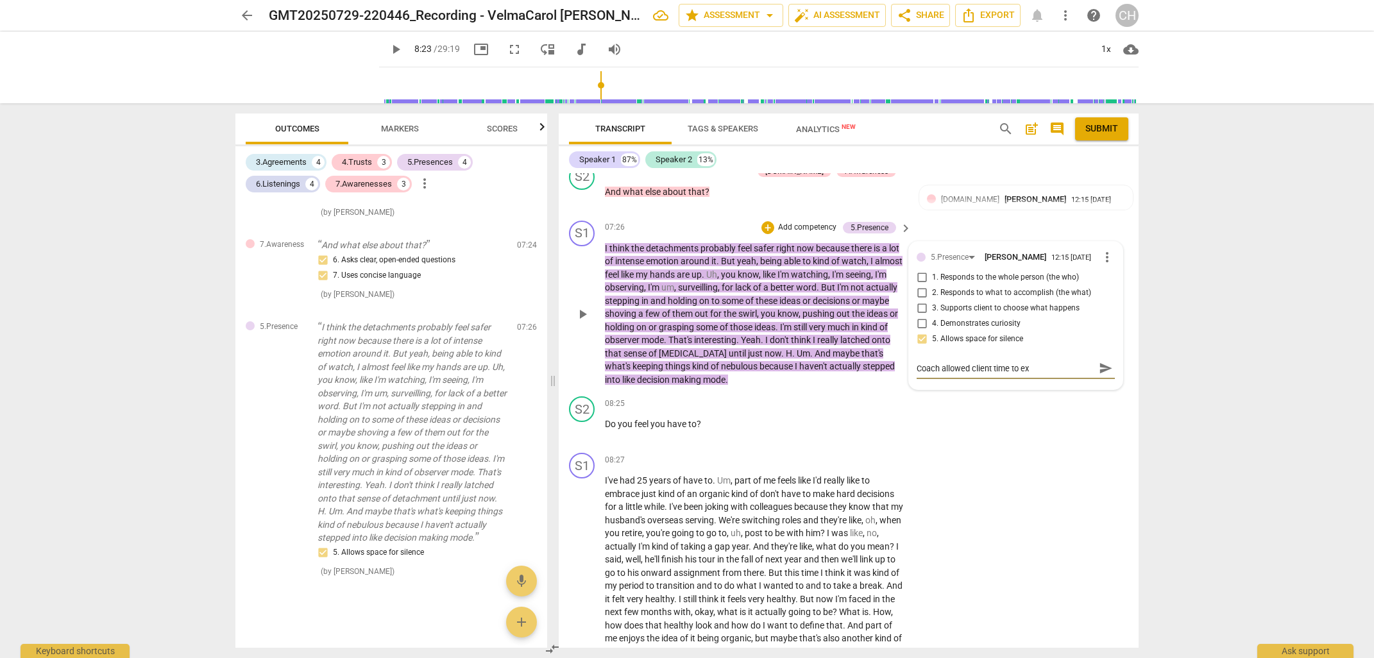
type textarea "Coach allowed client time to exp"
type textarea "Coach allowed client time to expr"
type textarea "Coach allowed client time to expre"
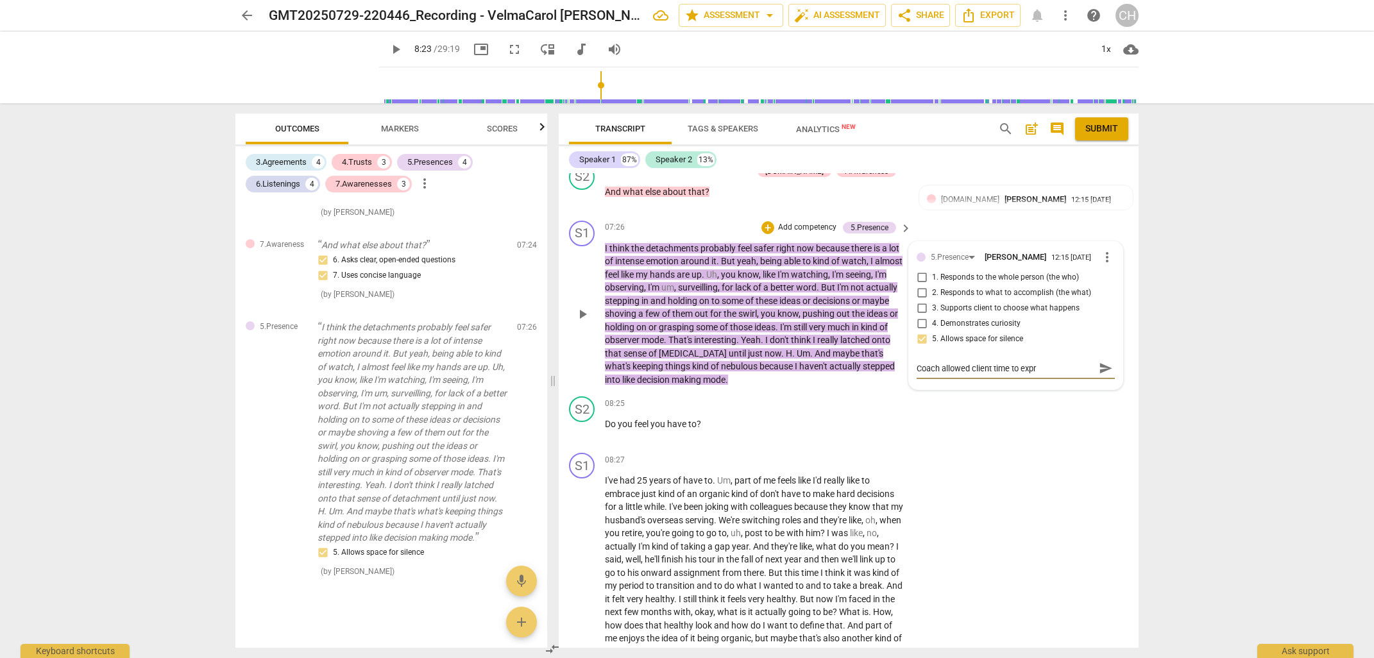
type textarea "Coach allowed client time to expre"
type textarea "Coach allowed client time to expres"
type textarea "Coach allowed client time to express"
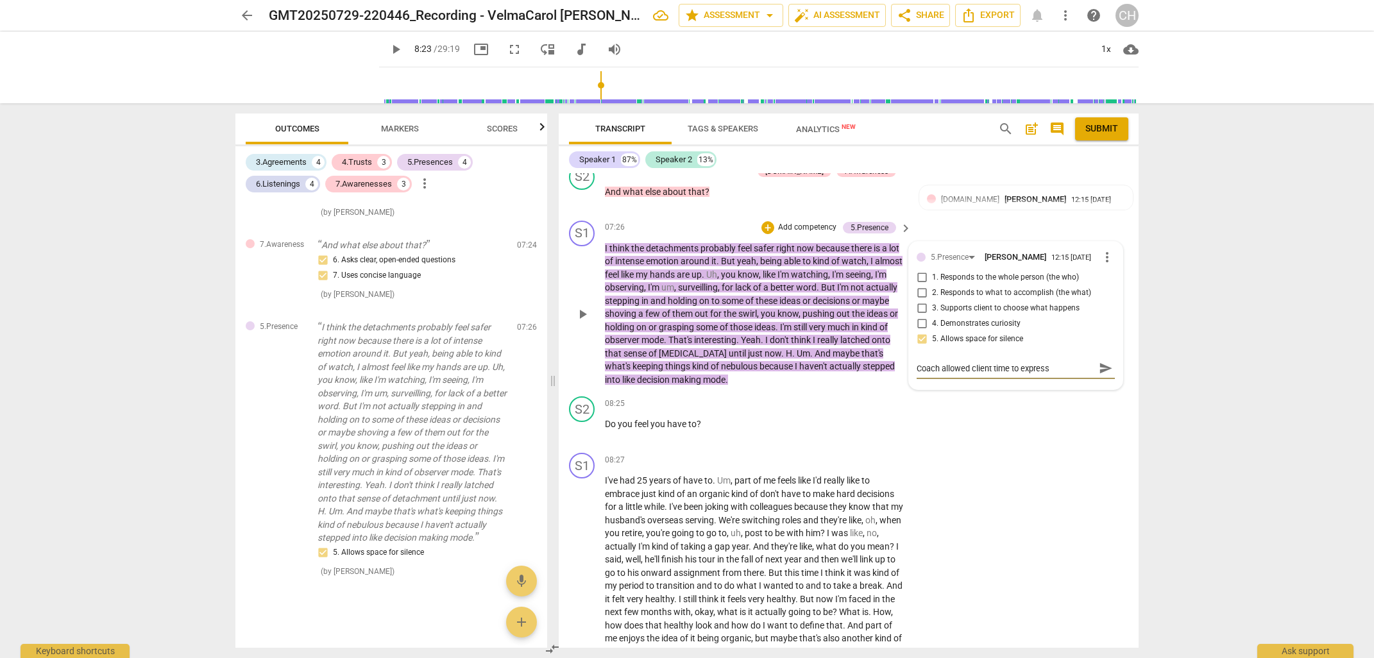
type textarea "Coach allowed client time to express"
type textarea "Coach allowed client time to express h"
type textarea "Coach allowed client time to express he"
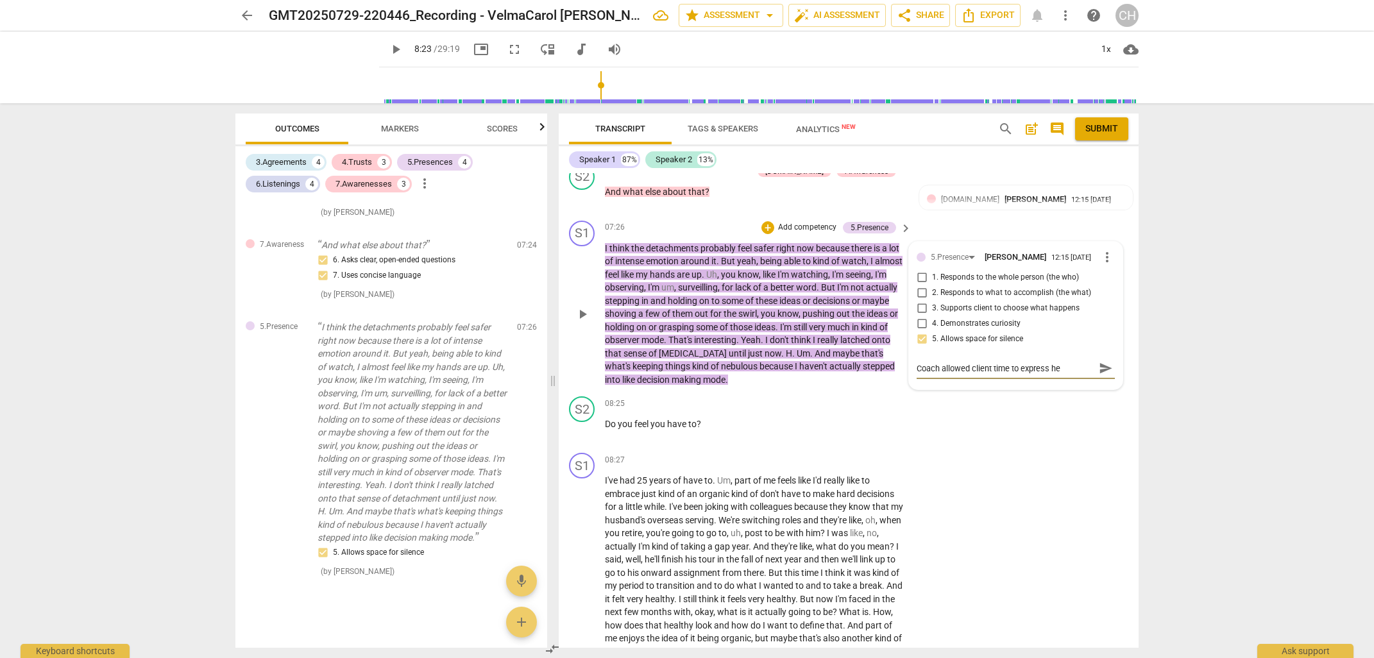
type textarea "Coach allowed client time to express her"
type textarea "Coach allowed client time to express hers"
type textarea "Coach allowed client time to express herse"
type textarea "Coach allowed client time to express [PERSON_NAME]"
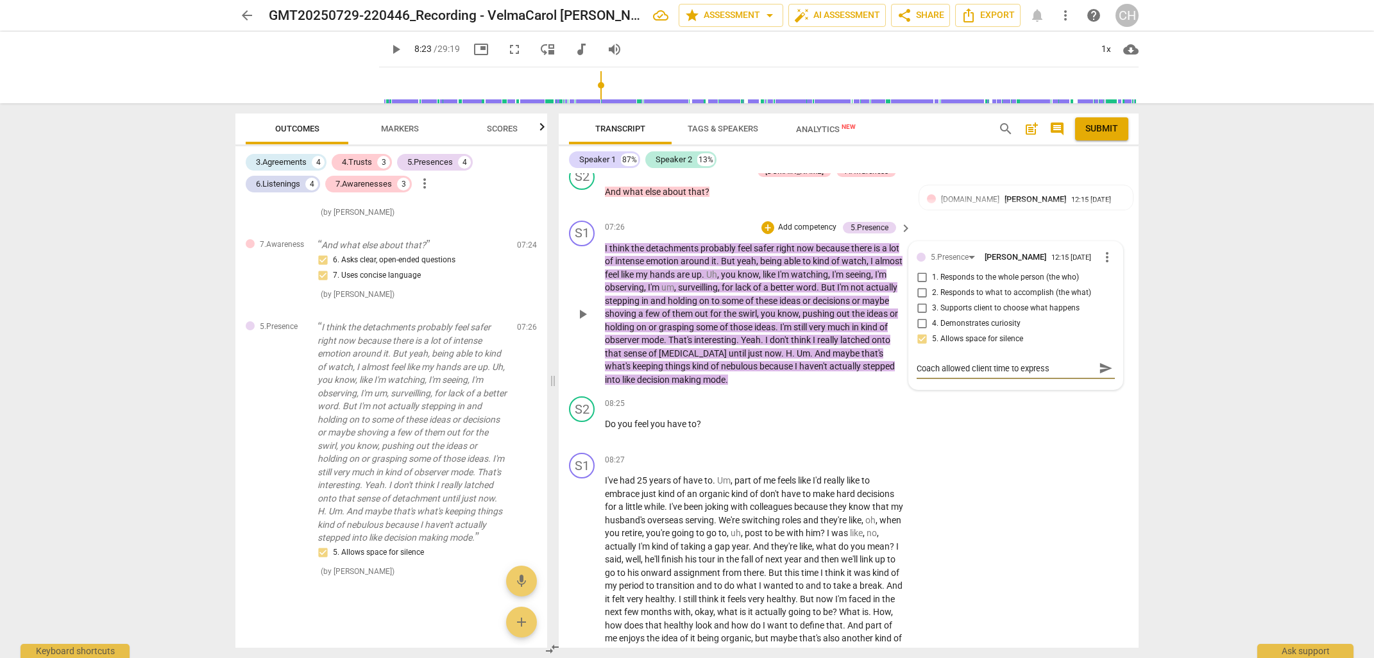
type textarea "Coach allowed client time to express herself"
type textarea "Coach allowed client time to express herself f"
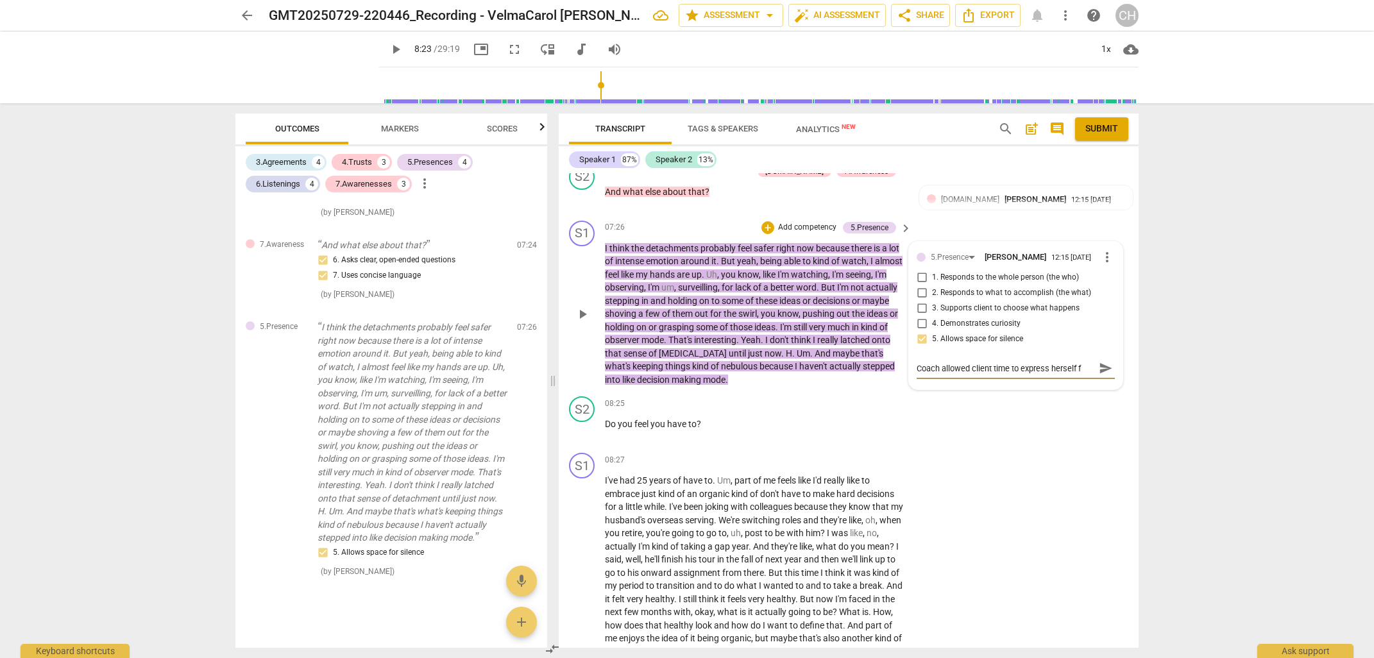
type textarea "Coach allowed client time to express herself fu"
type textarea "Coach allowed client time to express herself ful"
type textarea "Coach allowed client time to express herself full"
type textarea "Coach allowed client time to express herself fully"
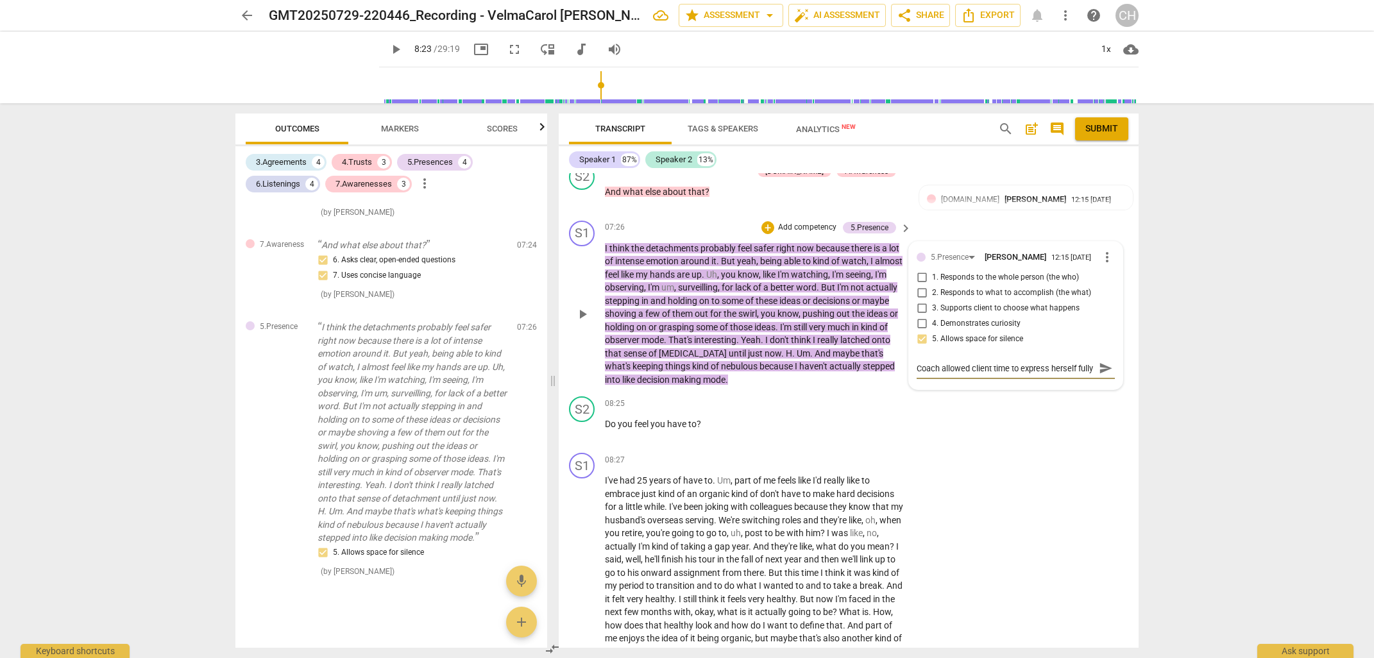
scroll to position [10, 0]
type textarea "Coach allowed client time to express herself fully"
type textarea "Coach allowed client time to express herself fully b"
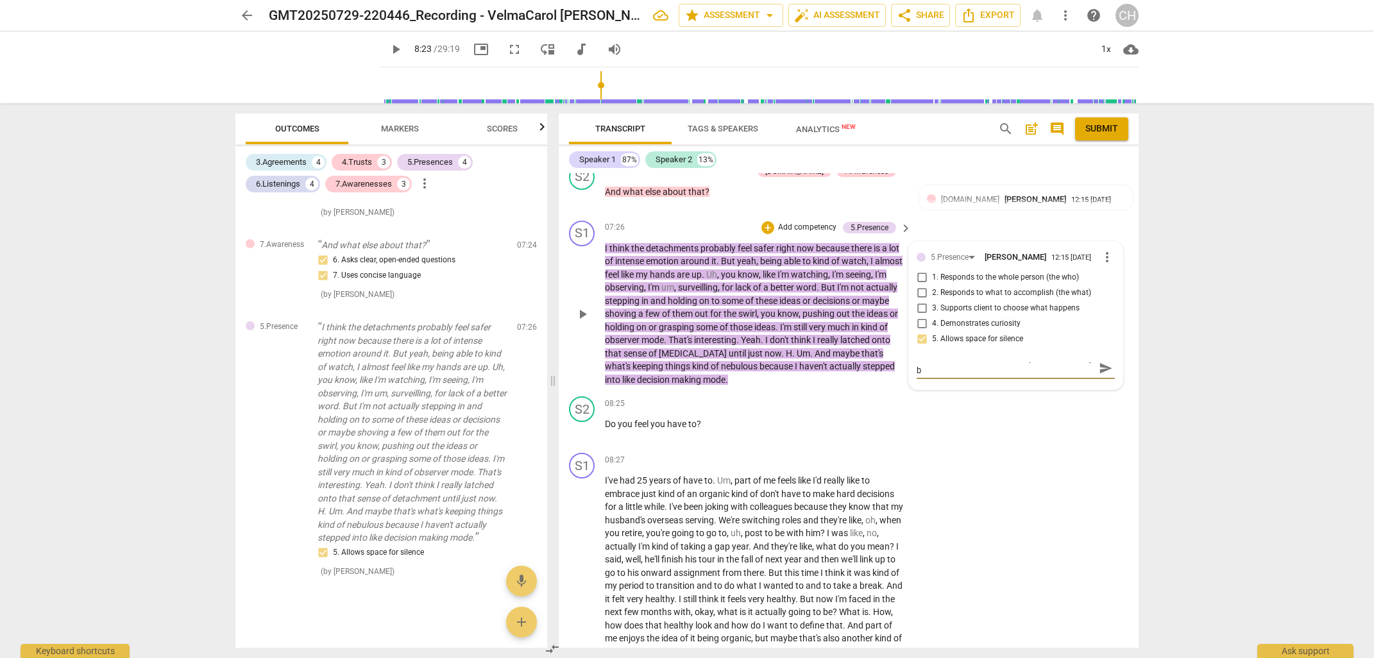
type textarea "Coach allowed client time to express herself fully by"
type textarea "Coach allowed client time to express herself fully by a"
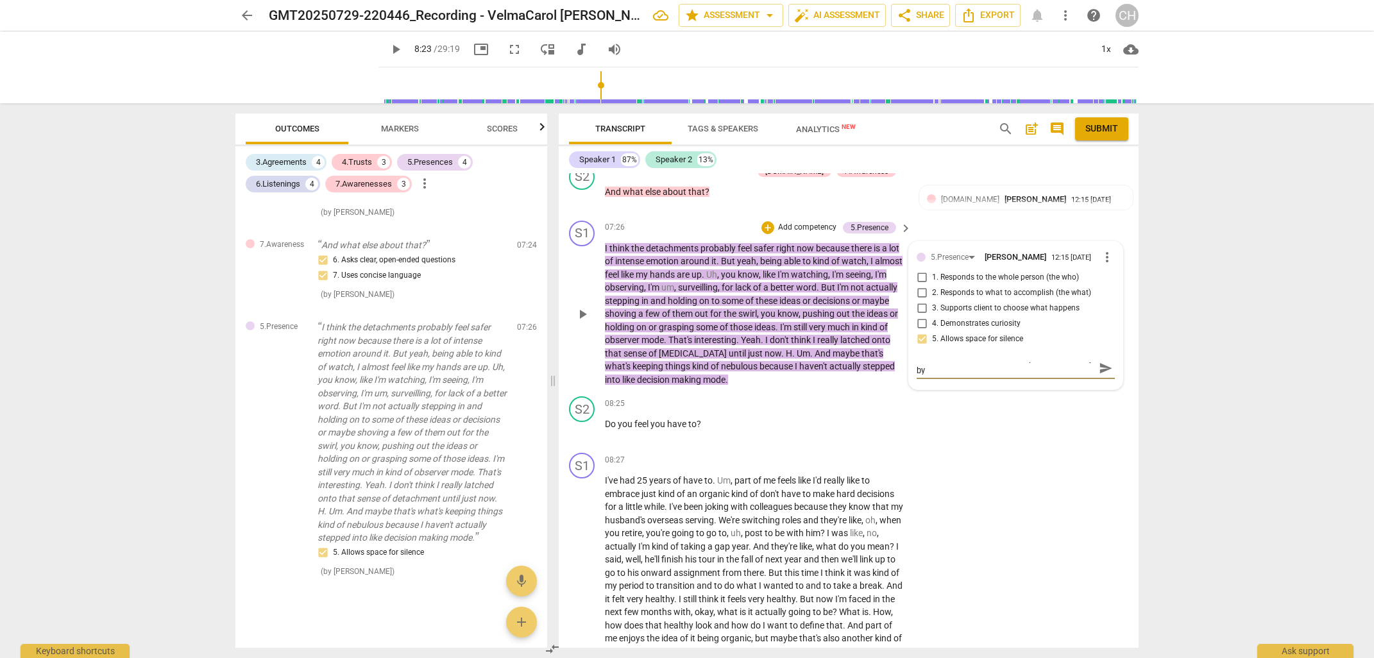
type textarea "Coach allowed client time to express herself fully by a"
type textarea "Coach allowed client time to express herself fully by al"
type textarea "Coach allowed client time to express herself fully by all"
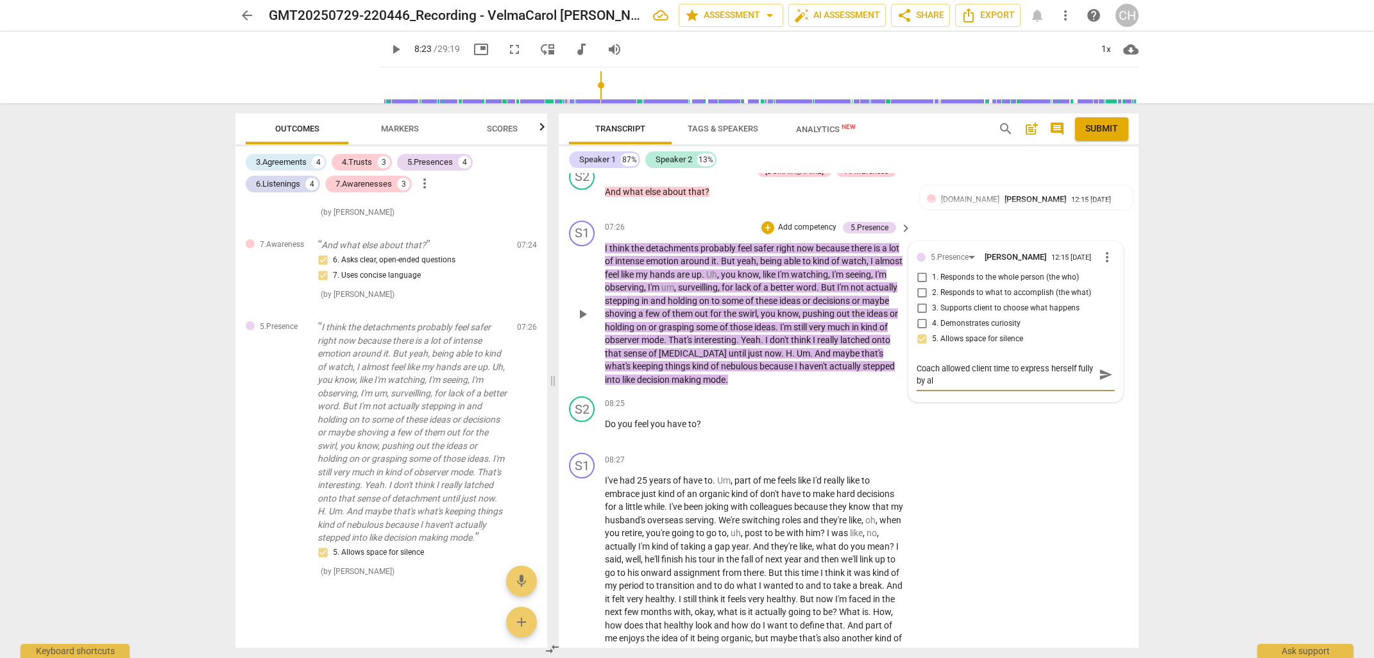
type textarea "Coach allowed client time to express herself fully by all"
type textarea "Coach allowed client time to express herself fully by allo"
type textarea "Coach allowed client time to express herself fully by allow"
type textarea "Coach allowed client time to express herself fully by allowi"
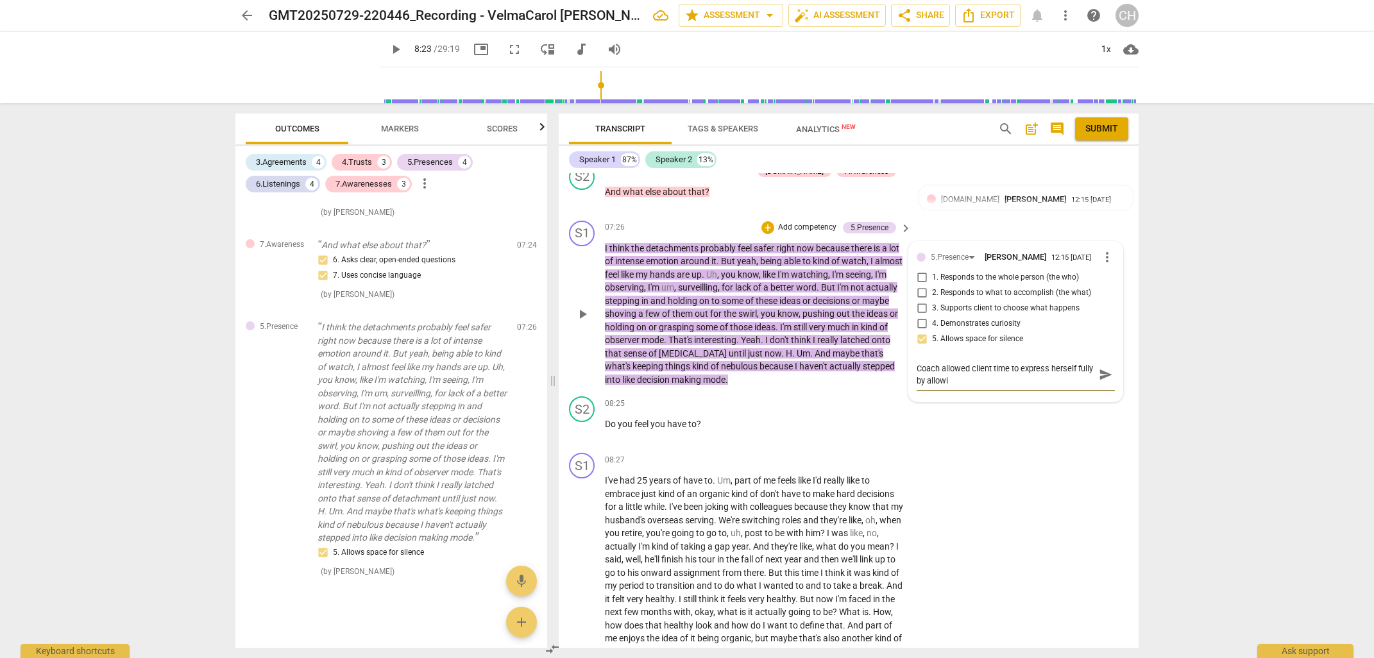
type textarea "Coach allowed client time to express herself fully by allowin"
type textarea "Coach allowed client time to express herself fully by allowing"
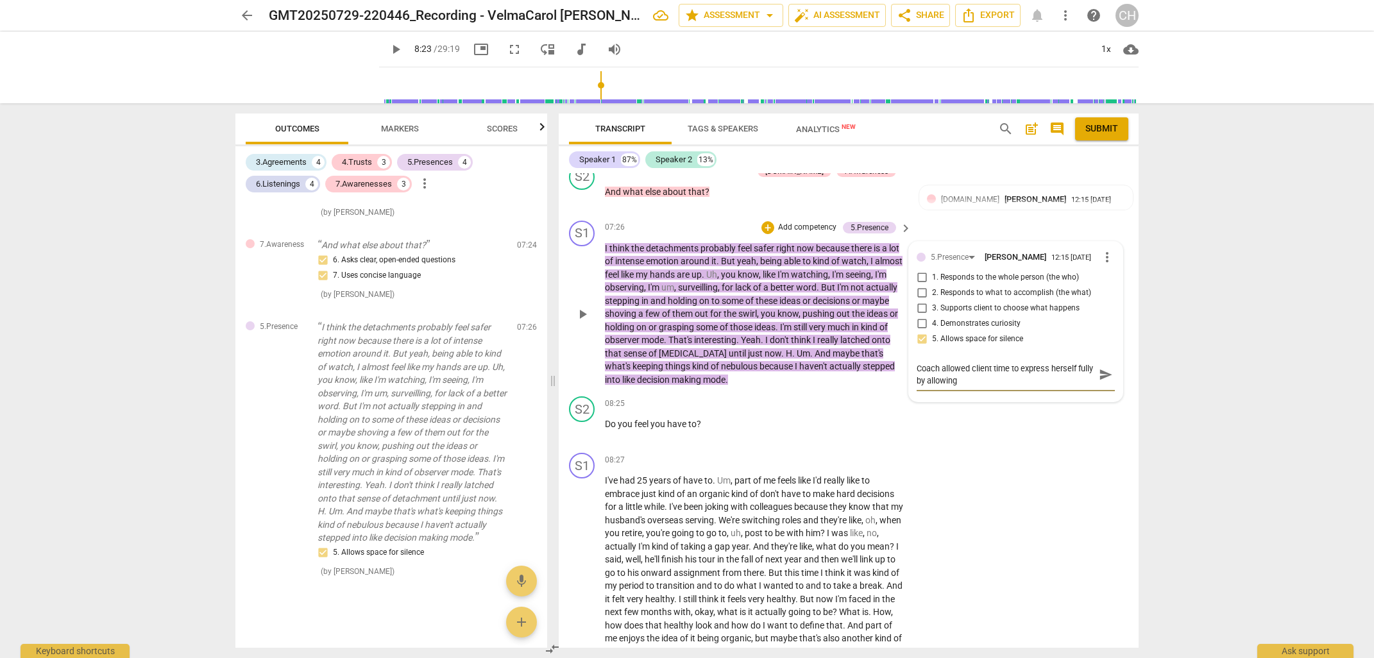
type textarea "Coach allowed client time to express herself fully by allowing"
type textarea "Coach allowed client time to express herself fully by allowing p"
type textarea "Coach allowed client time to express herself fully by allowing [PERSON_NAME]"
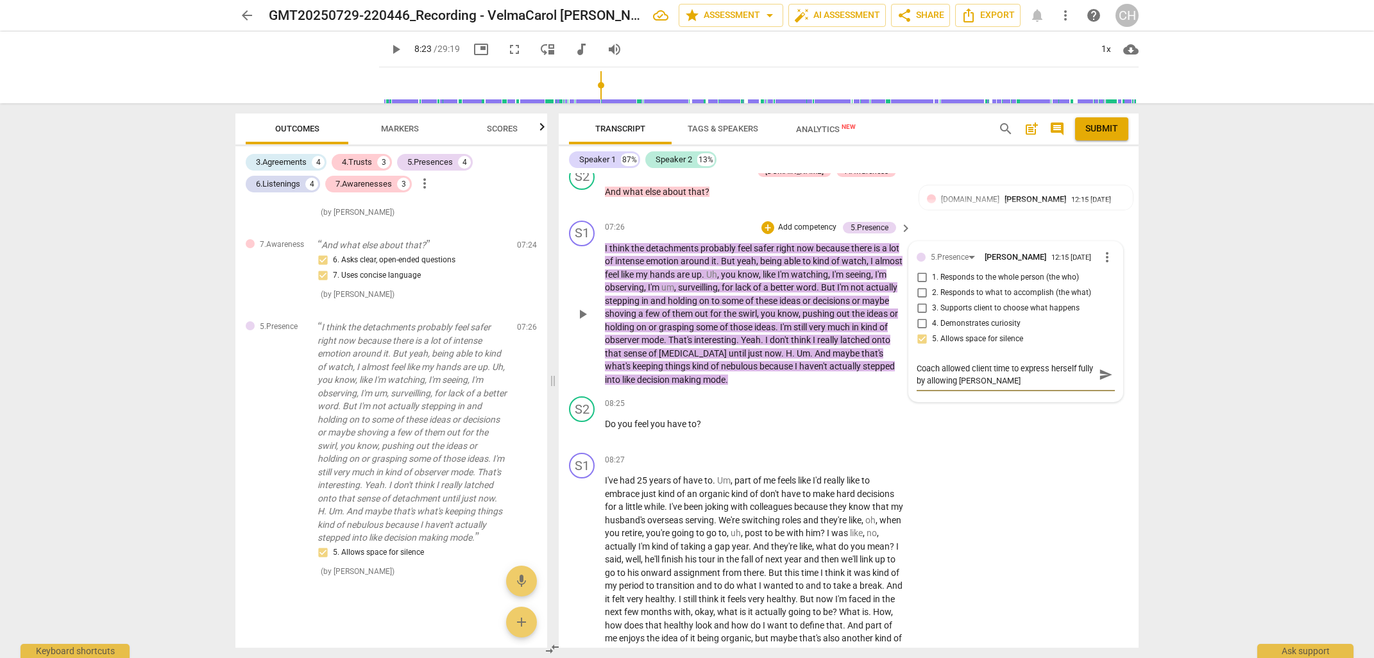
type textarea "Coach allowed client time to express herself fully by allowing [PERSON_NAME]"
type textarea "Coach allowed client time to express herself fully by allowing pause"
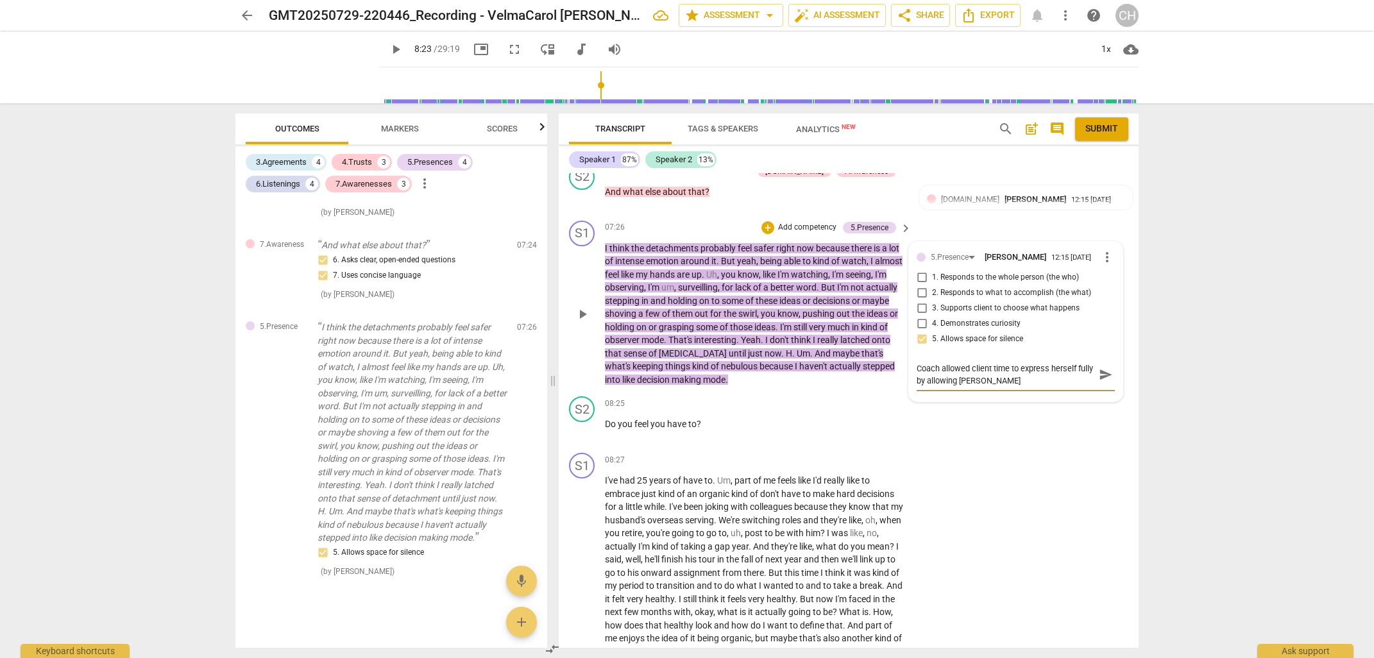
type textarea "Coach allowed client time to express herself fully by allowing pause"
type textarea "Coach allowed client time to express herself fully by allowing pauses"
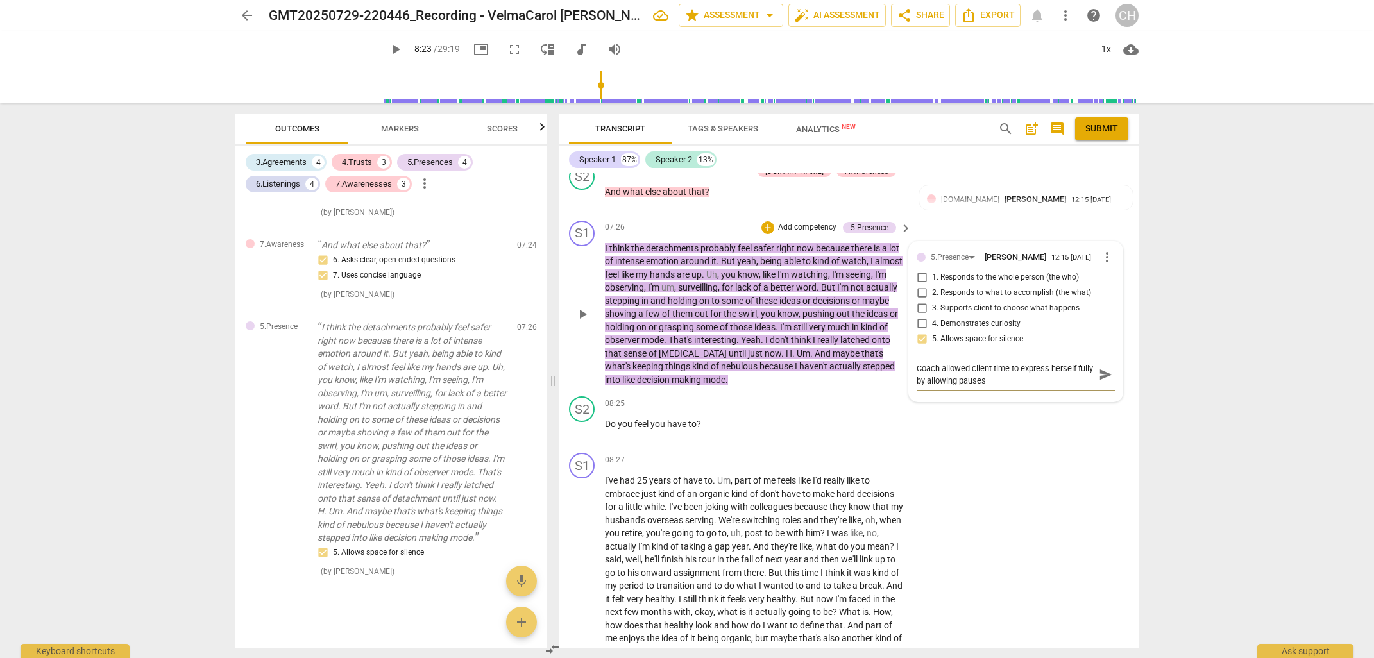
type textarea "Coach allowed client time to express herself fully by allowing pauses a"
type textarea "Coach allowed client time to express herself fully by allowing pauses an"
type textarea "Coach allowed client time to express herself fully by allowing pauses and"
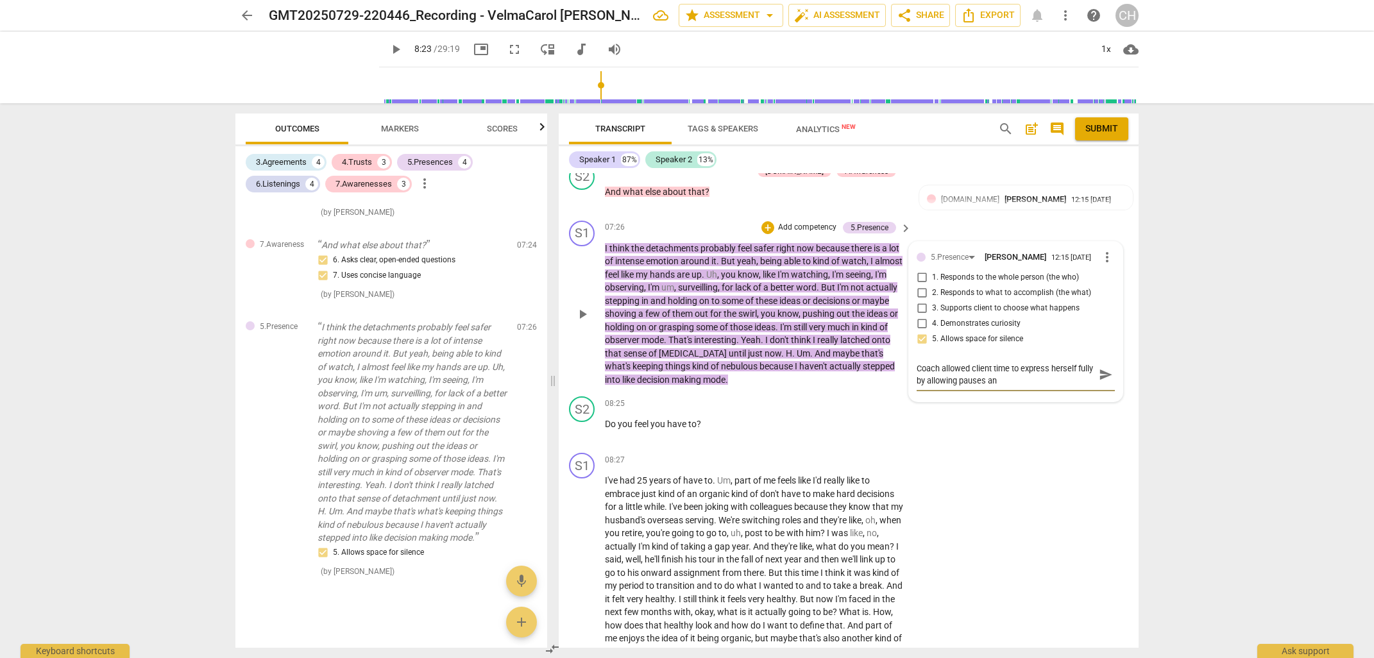
type textarea "Coach allowed client time to express herself fully by allowing pauses and"
type textarea "Coach allowed client time to express herself fully by allowing pauses and n"
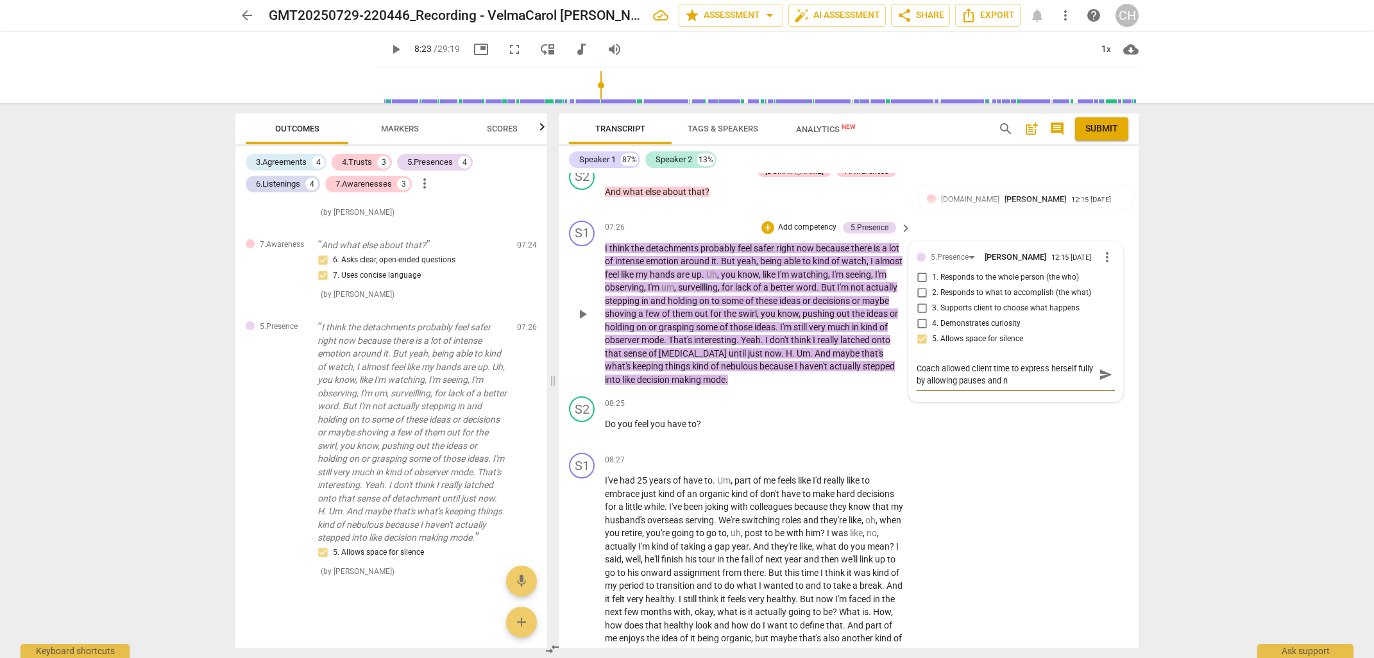
type textarea "Coach allowed client time to express herself fully by allowing pauses and no"
type textarea "Coach allowed client time to express herself fully by allowing pauses and not"
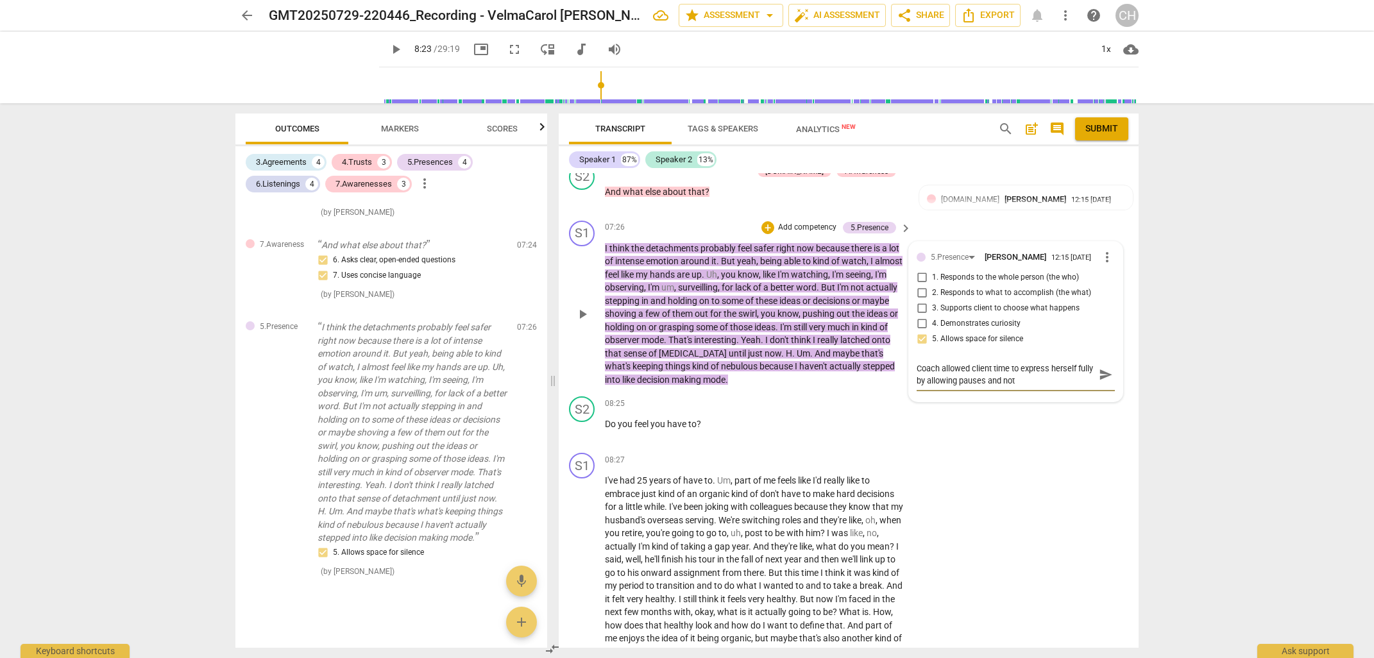
type textarea "Coach allowed client time to express herself fully by allowing pauses and not"
type textarea "Coach allowed client time to express herself fully by allowing pauses and not i"
type textarea "Coach allowed client time to express herself fully by allowing pauses and not in"
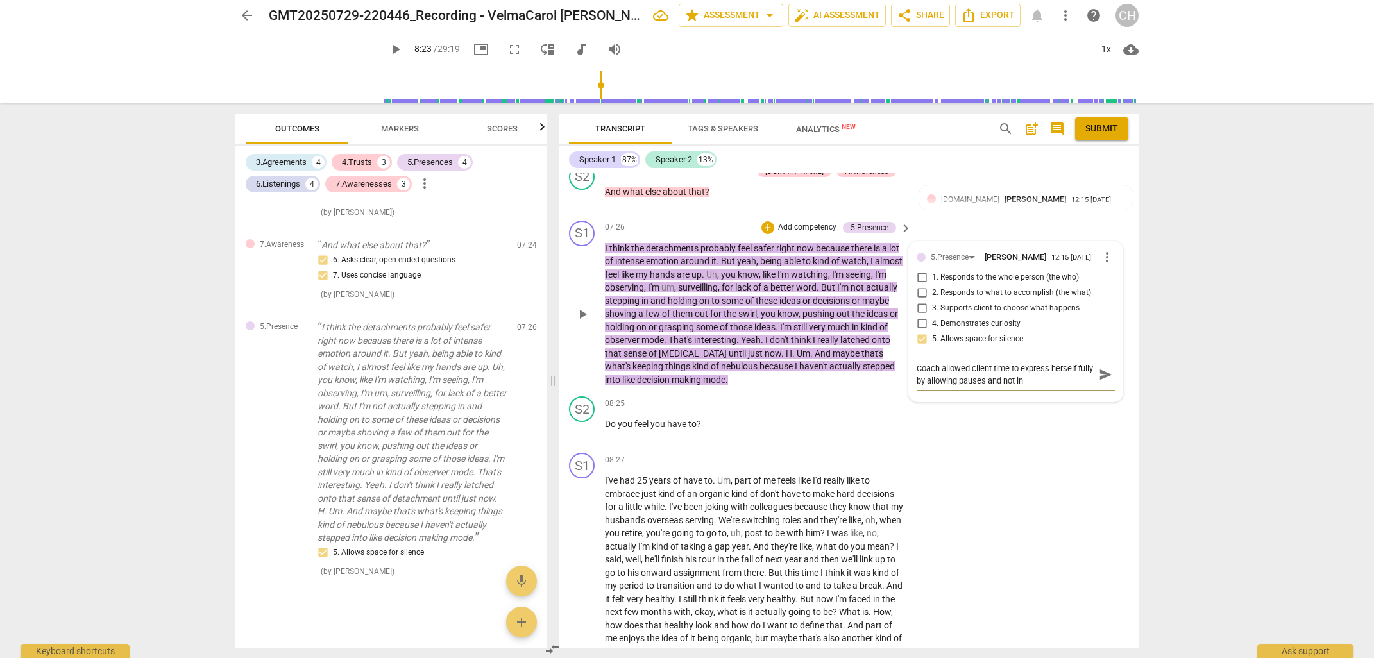
type textarea "Coach allowed client time to express herself fully by allowing pauses and not i…"
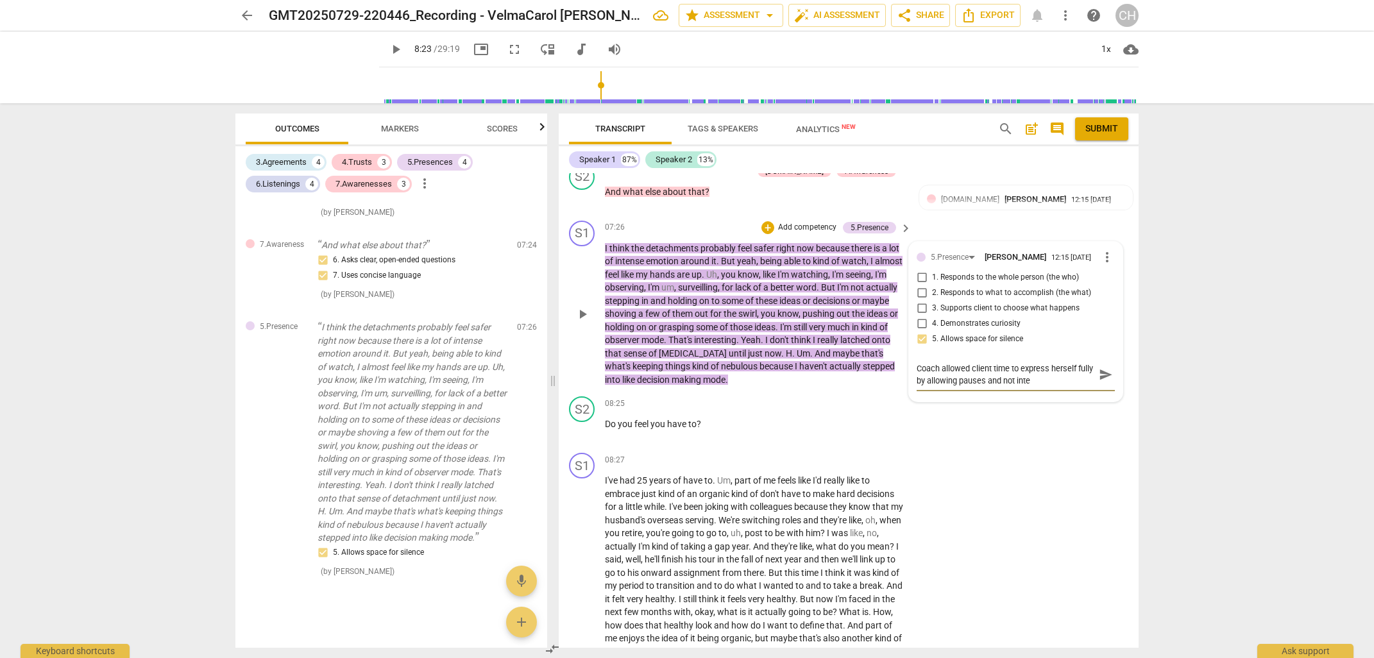
type textarea "Coach allowed client time to express herself fully by allowing pauses and not i…"
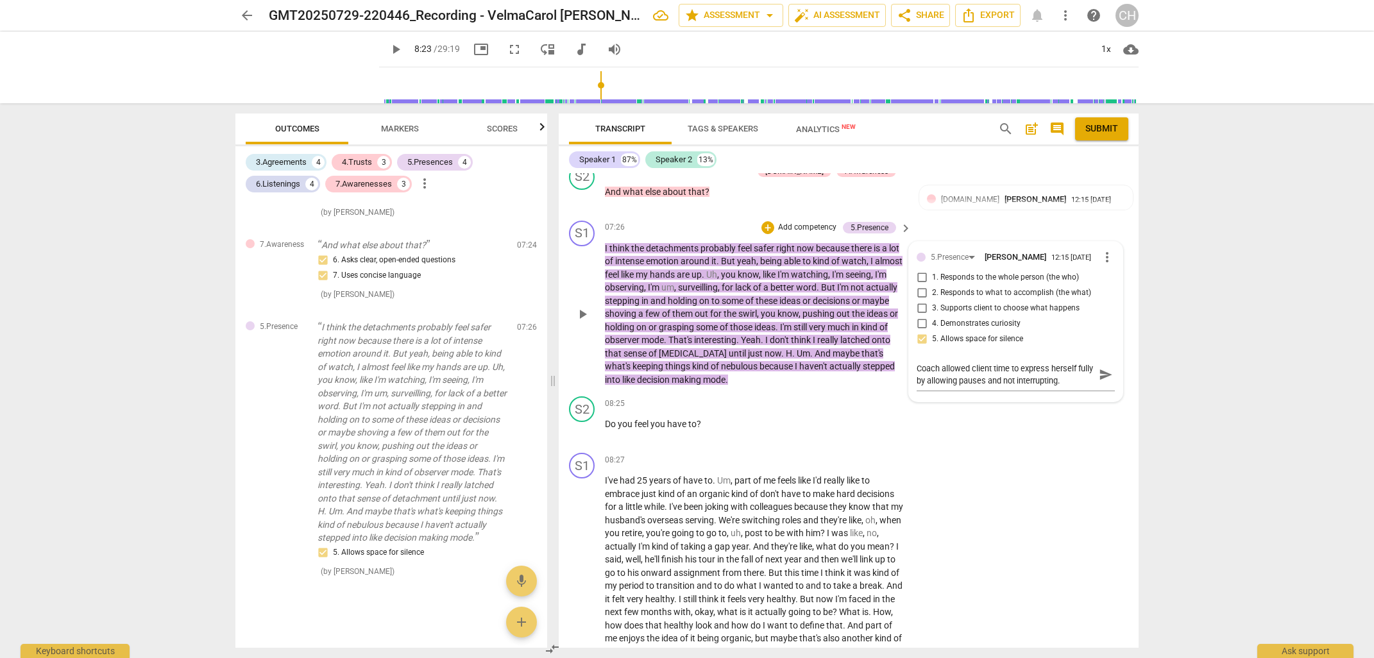
click at [796, 222] on p "Add competency" at bounding box center [807, 228] width 61 height 12
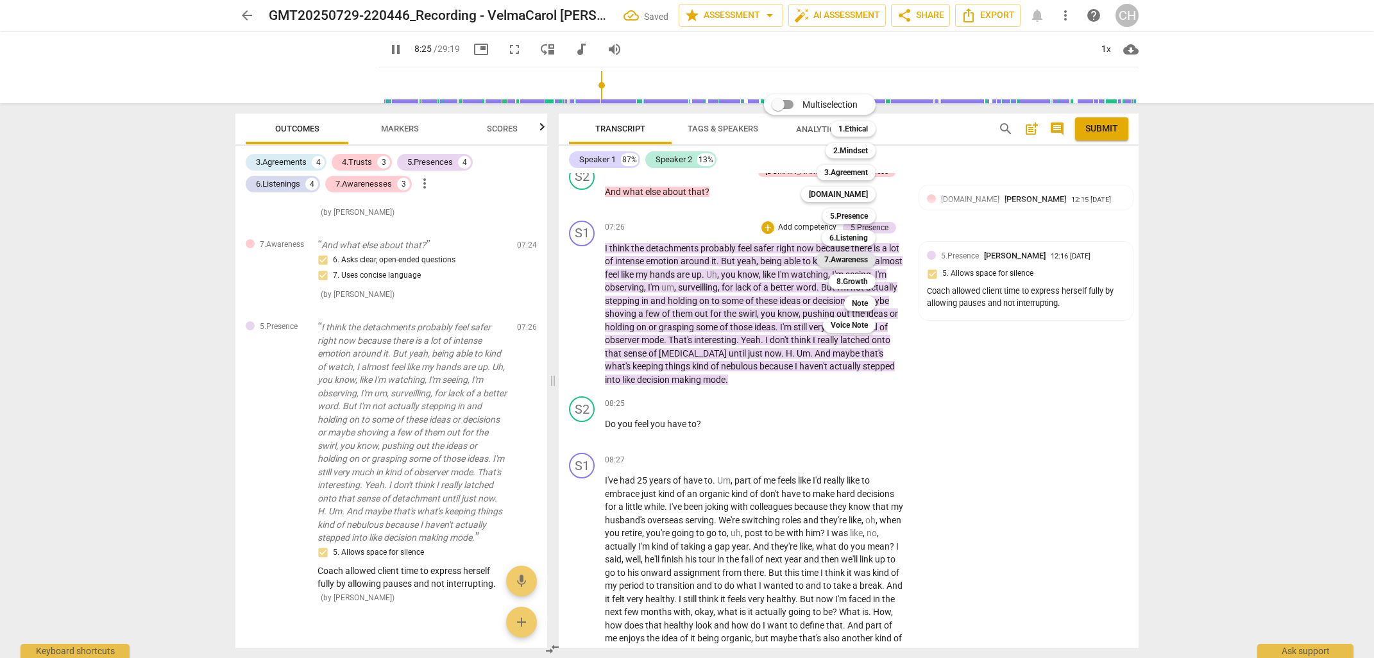
click at [830, 258] on b "7.Awareness" at bounding box center [846, 259] width 44 height 15
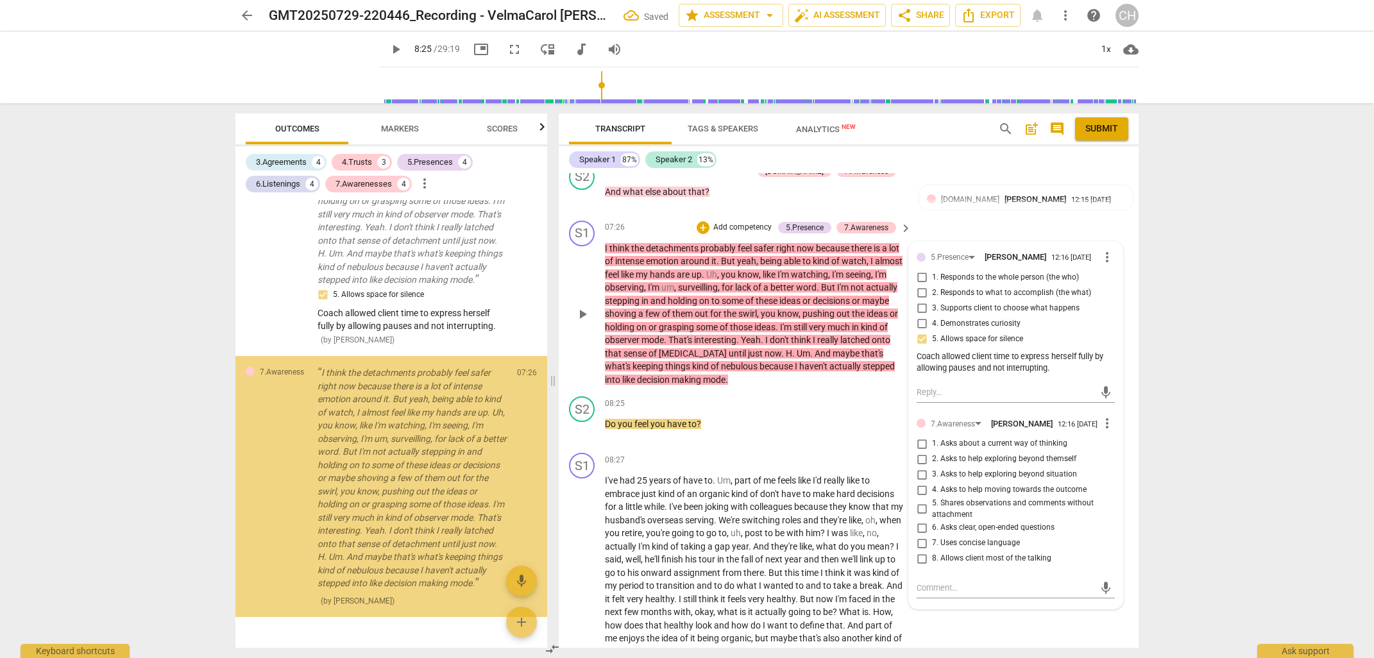
scroll to position [1630, 0]
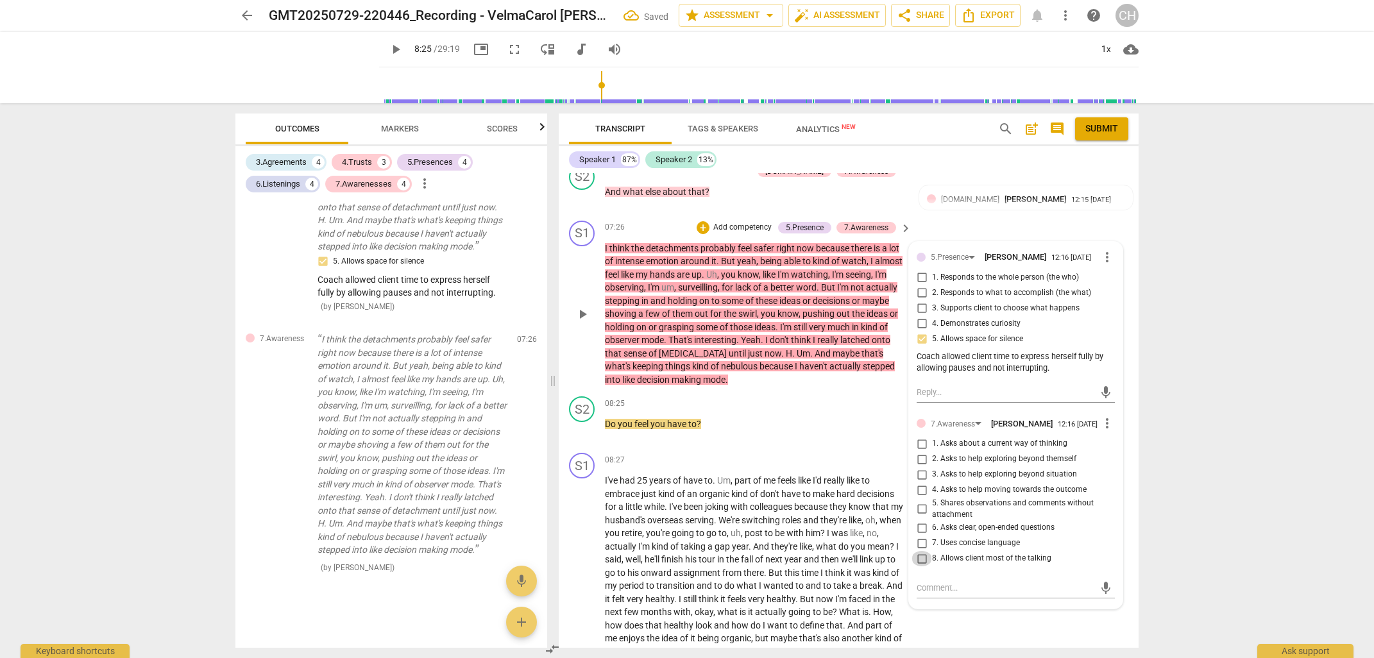
click at [920, 554] on input "8. Allows client most of the talking" at bounding box center [921, 558] width 21 height 15
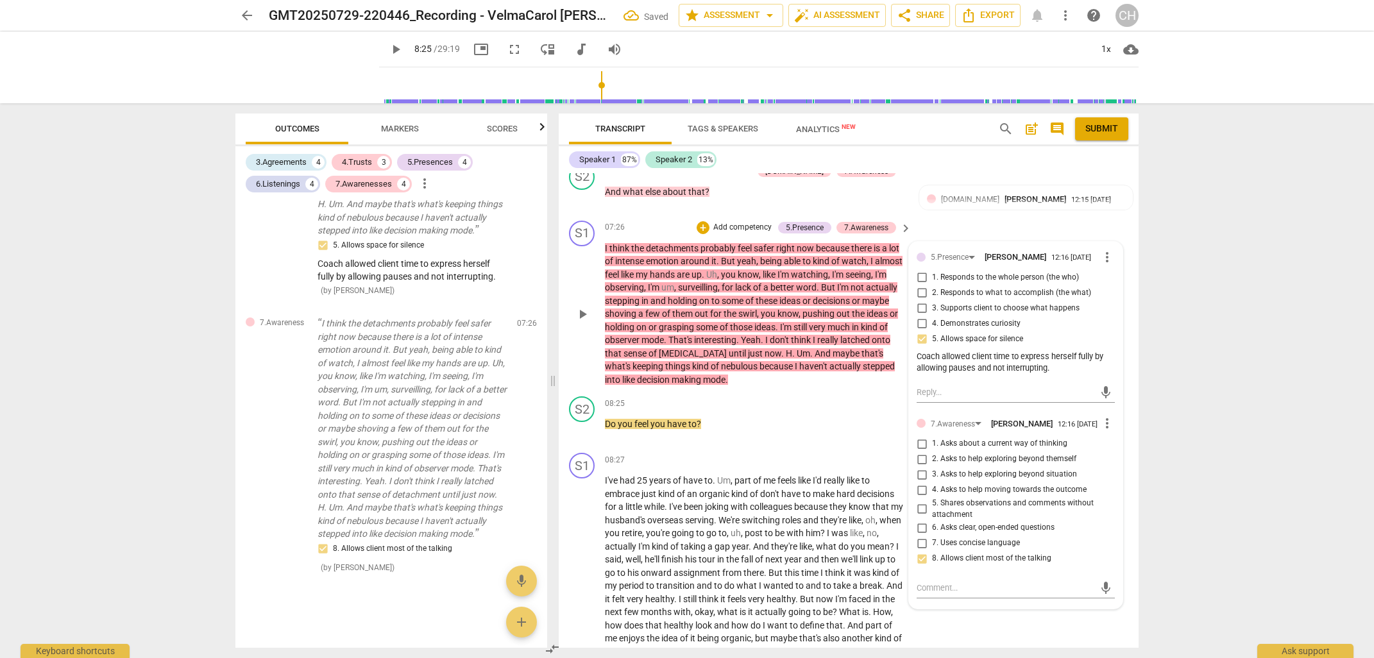
click at [746, 222] on p "Add competency" at bounding box center [742, 228] width 61 height 12
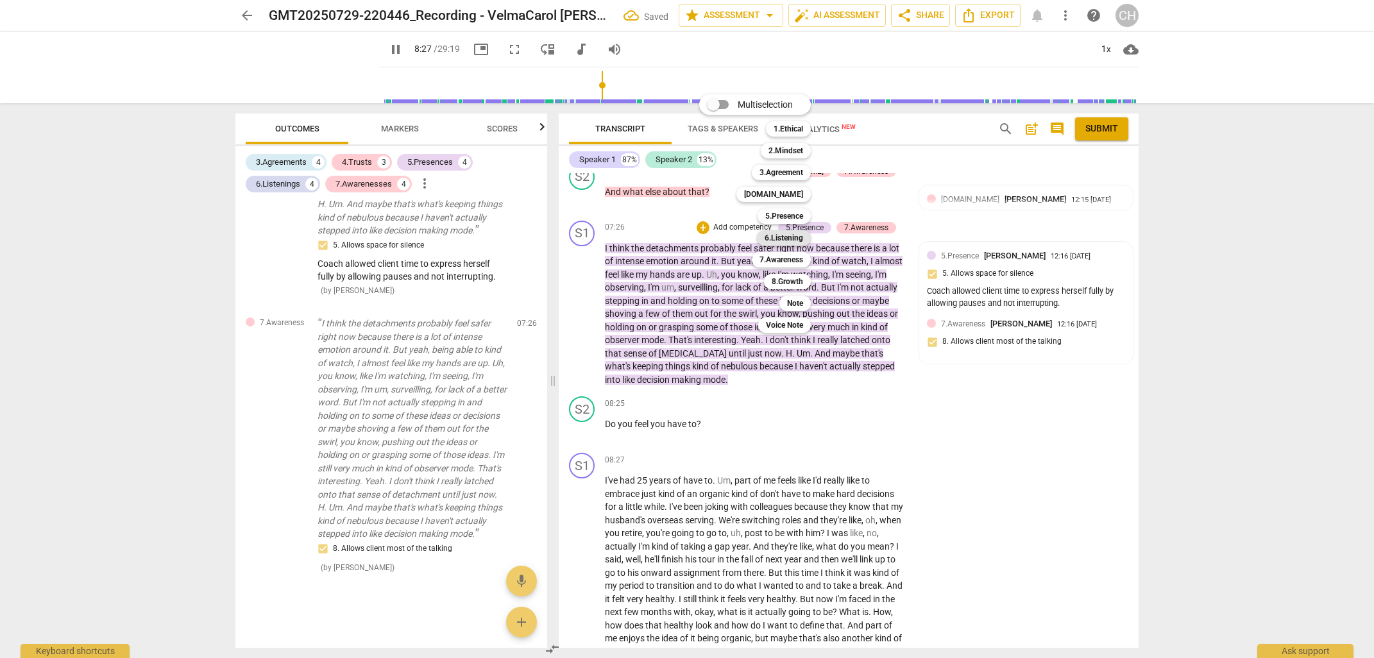
click at [775, 239] on b "6.Listening" at bounding box center [783, 237] width 38 height 15
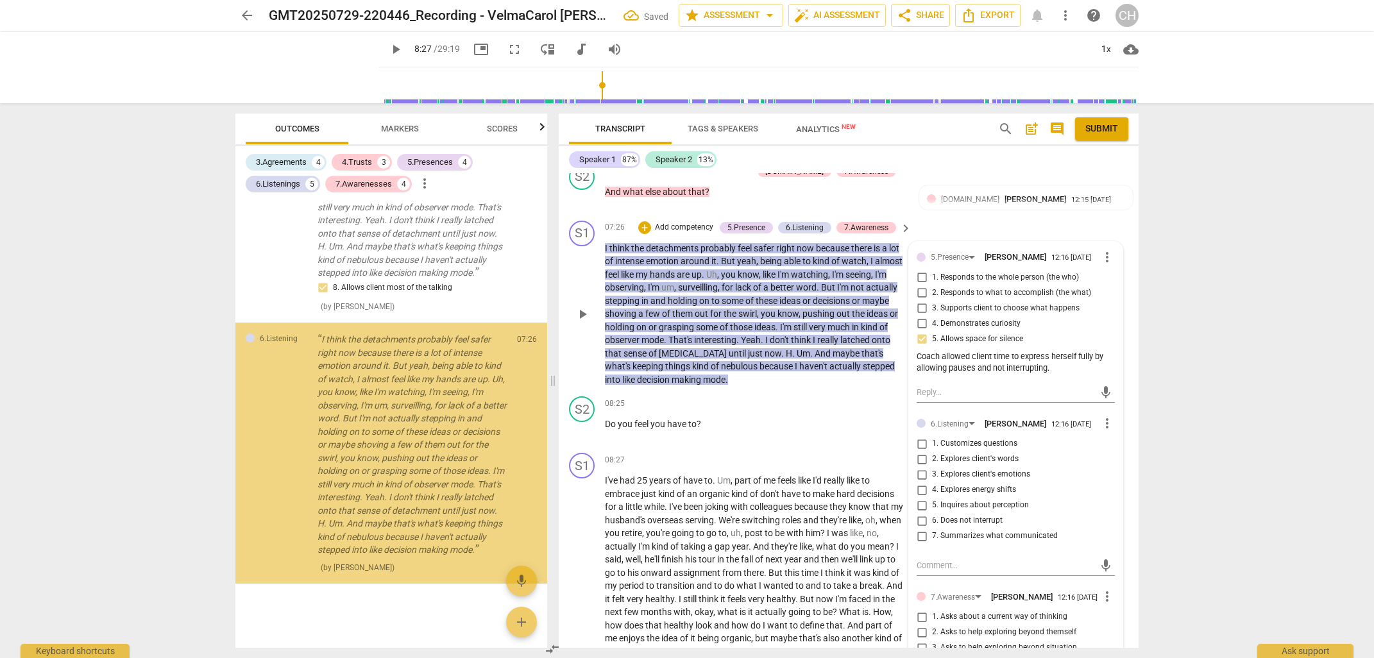
scroll to position [1920, 0]
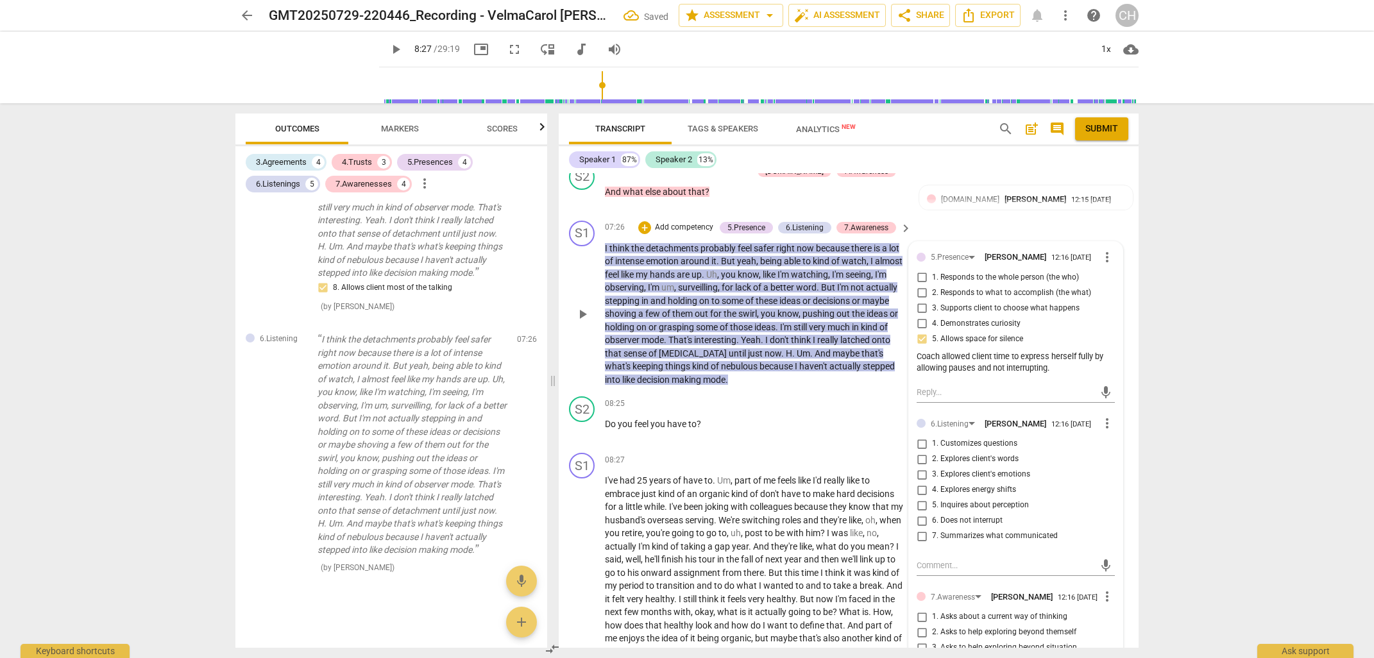
click at [921, 515] on input "6. Does not interrupt" at bounding box center [921, 520] width 21 height 15
click at [775, 515] on span "switching" at bounding box center [761, 520] width 40 height 10
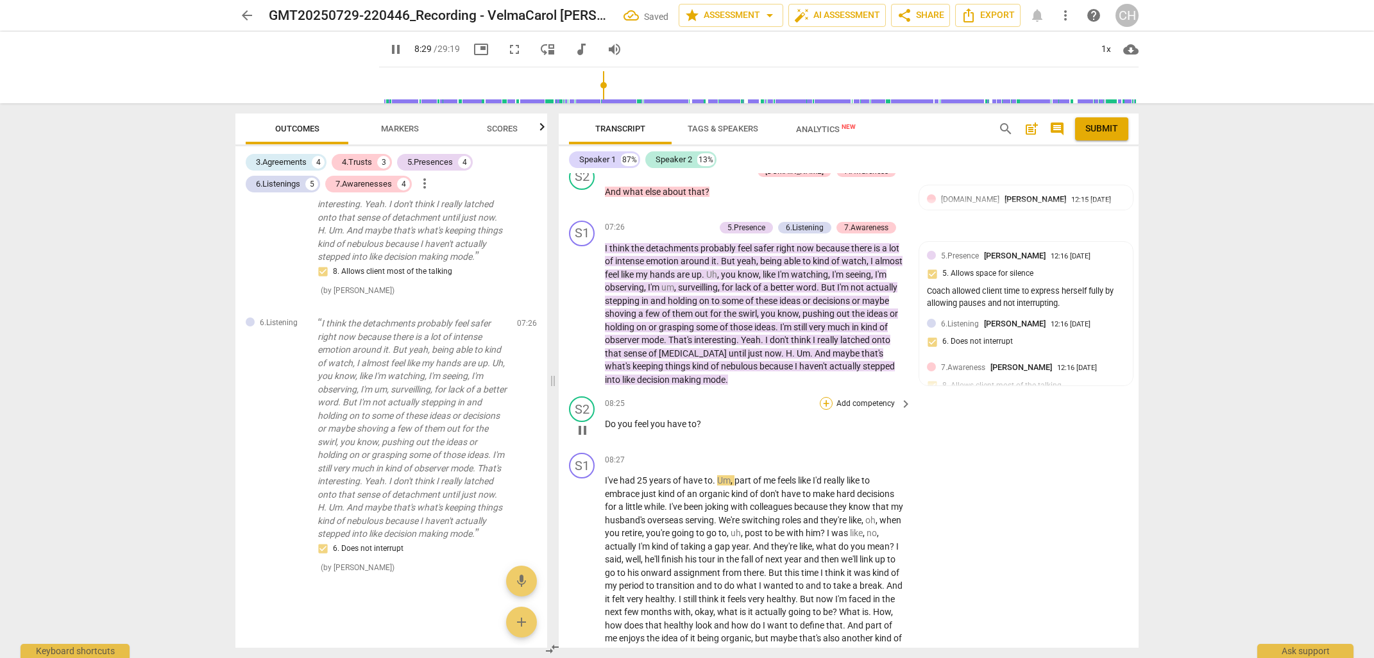
click at [825, 397] on div "+" at bounding box center [826, 403] width 13 height 13
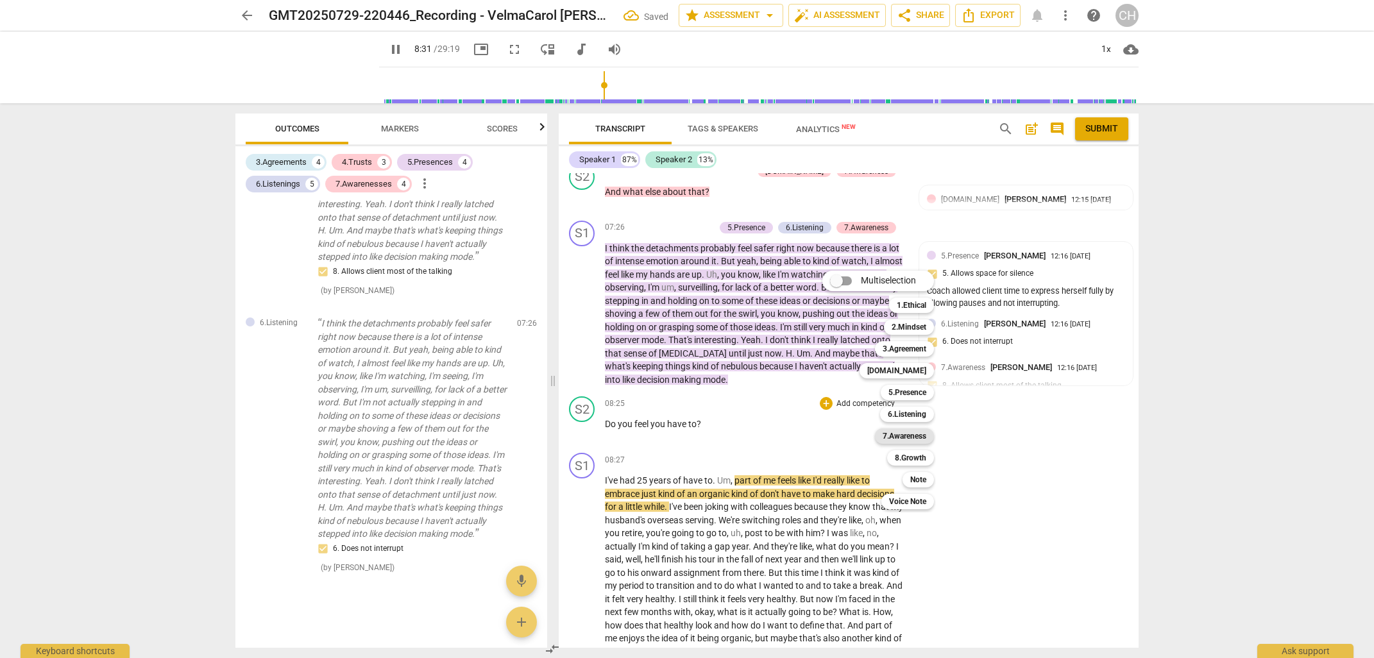
click at [906, 434] on b "7.Awareness" at bounding box center [904, 435] width 44 height 15
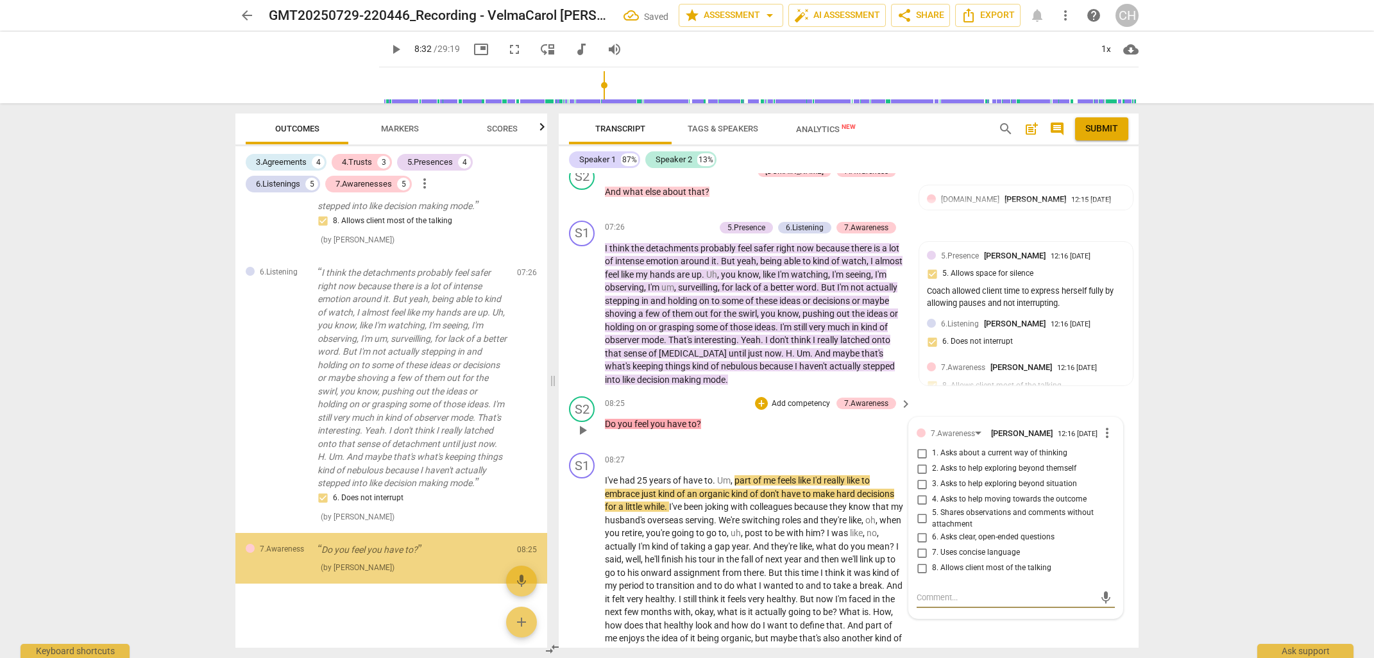
scroll to position [1986, 0]
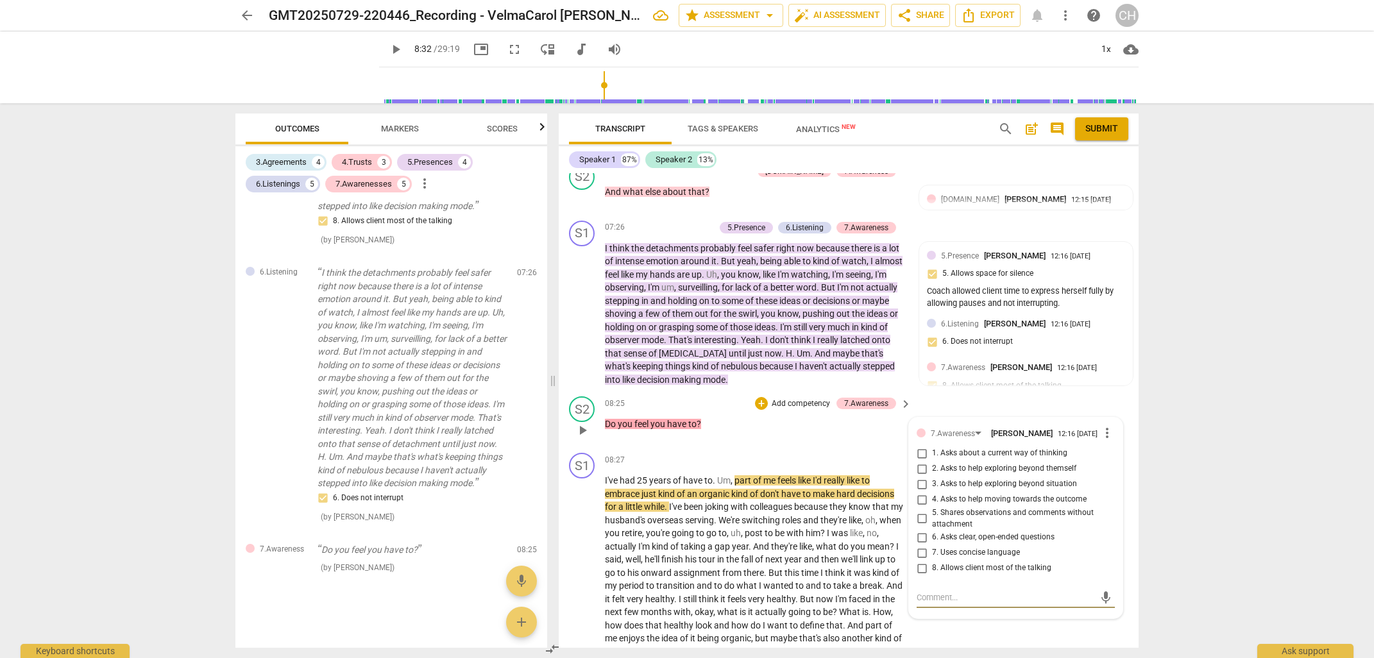
click at [919, 461] on input "2. Asks to help exploring beyond themself" at bounding box center [921, 468] width 21 height 15
click at [920, 530] on input "6. Asks clear, open-ended questions" at bounding box center [921, 537] width 21 height 15
click at [920, 545] on input "7. Uses concise language" at bounding box center [921, 552] width 21 height 15
click at [765, 554] on span "of" at bounding box center [760, 559] width 10 height 10
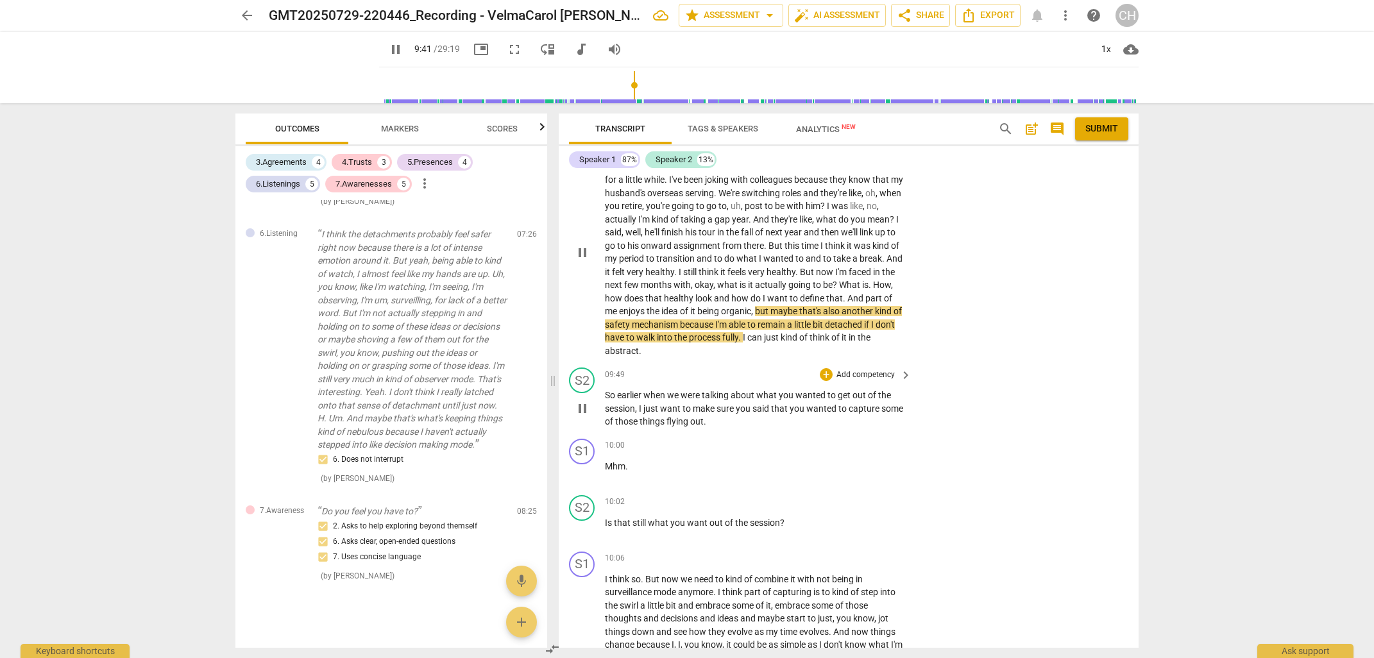
scroll to position [2561, 0]
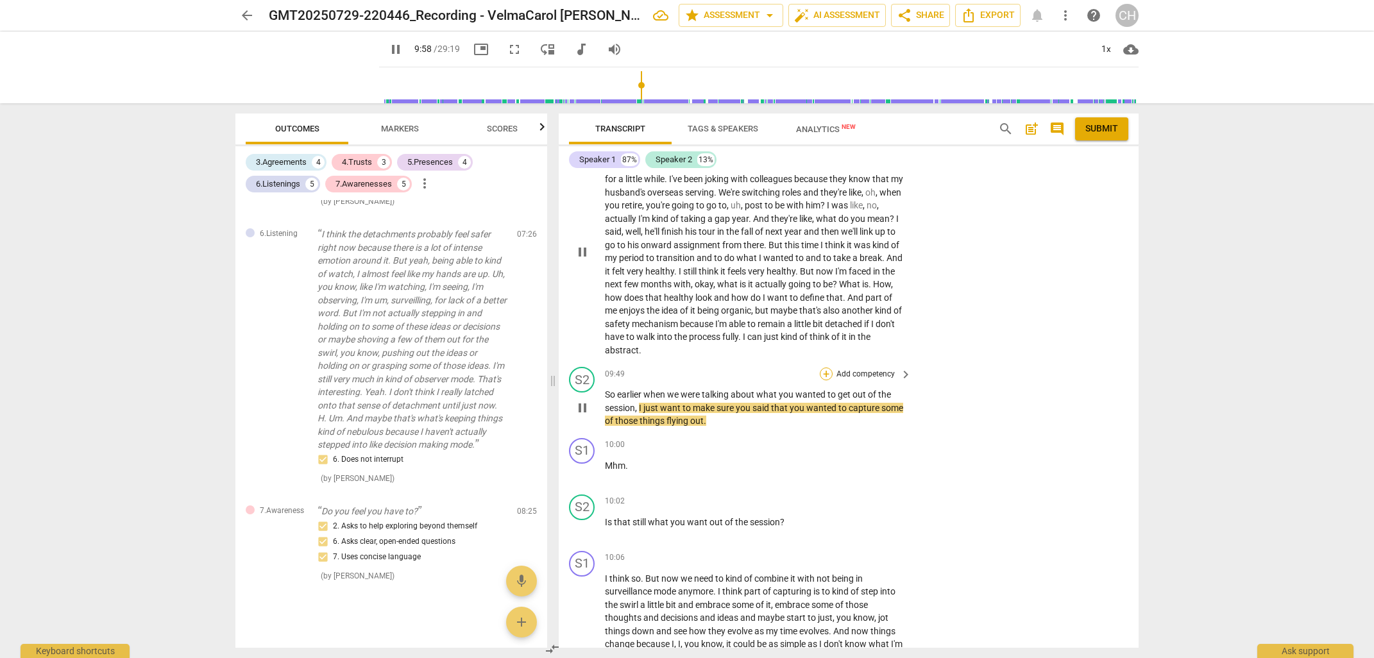
click at [823, 367] on div "+" at bounding box center [826, 373] width 13 height 13
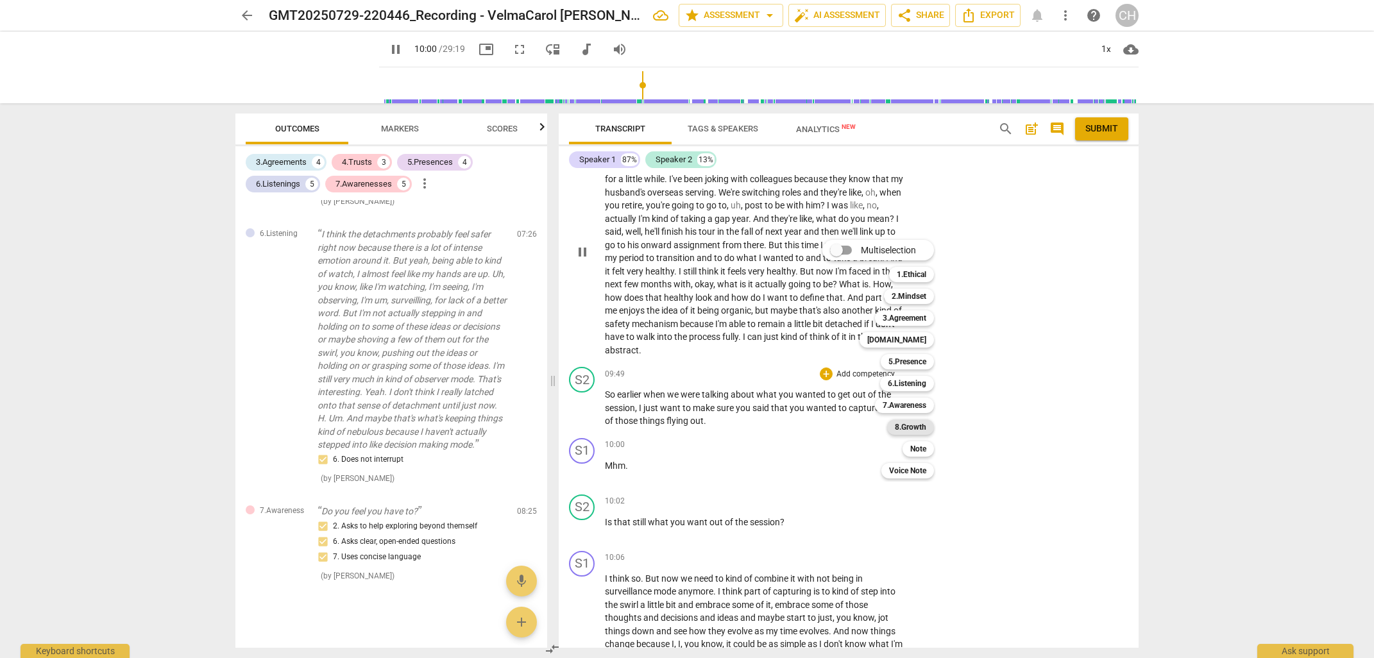
click at [913, 426] on b "8.Growth" at bounding box center [910, 426] width 31 height 15
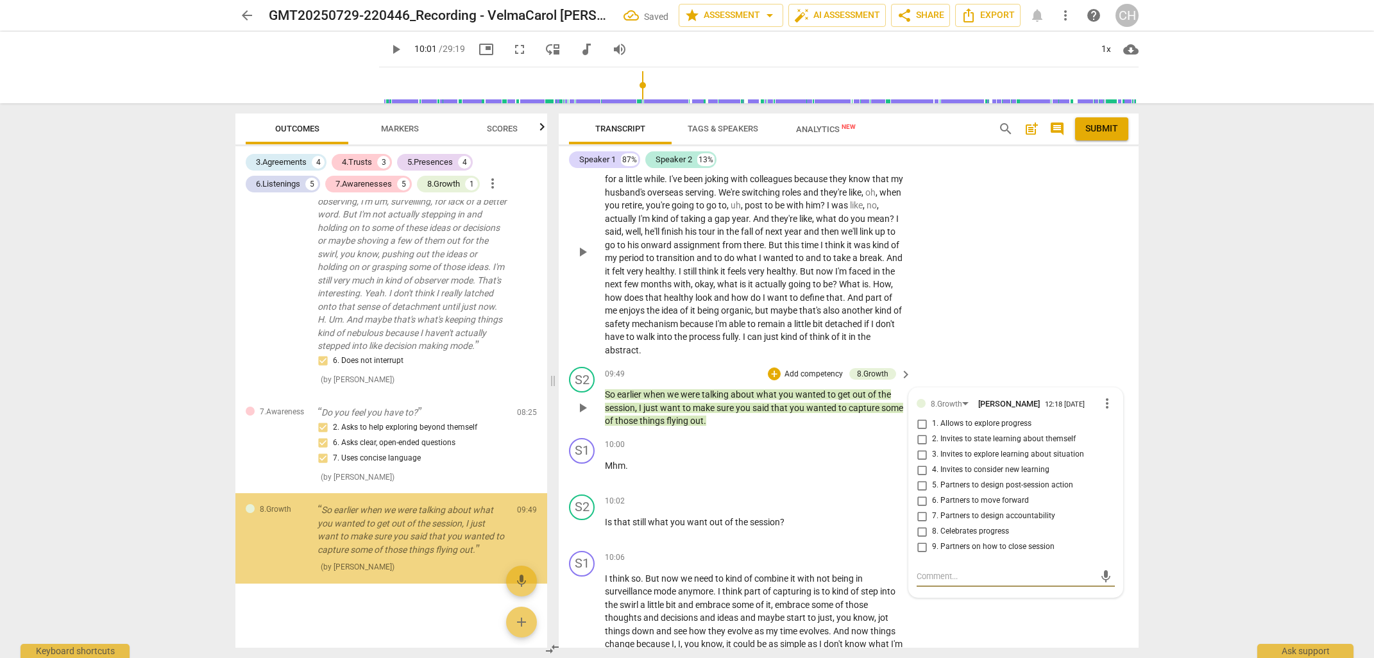
scroll to position [2123, 0]
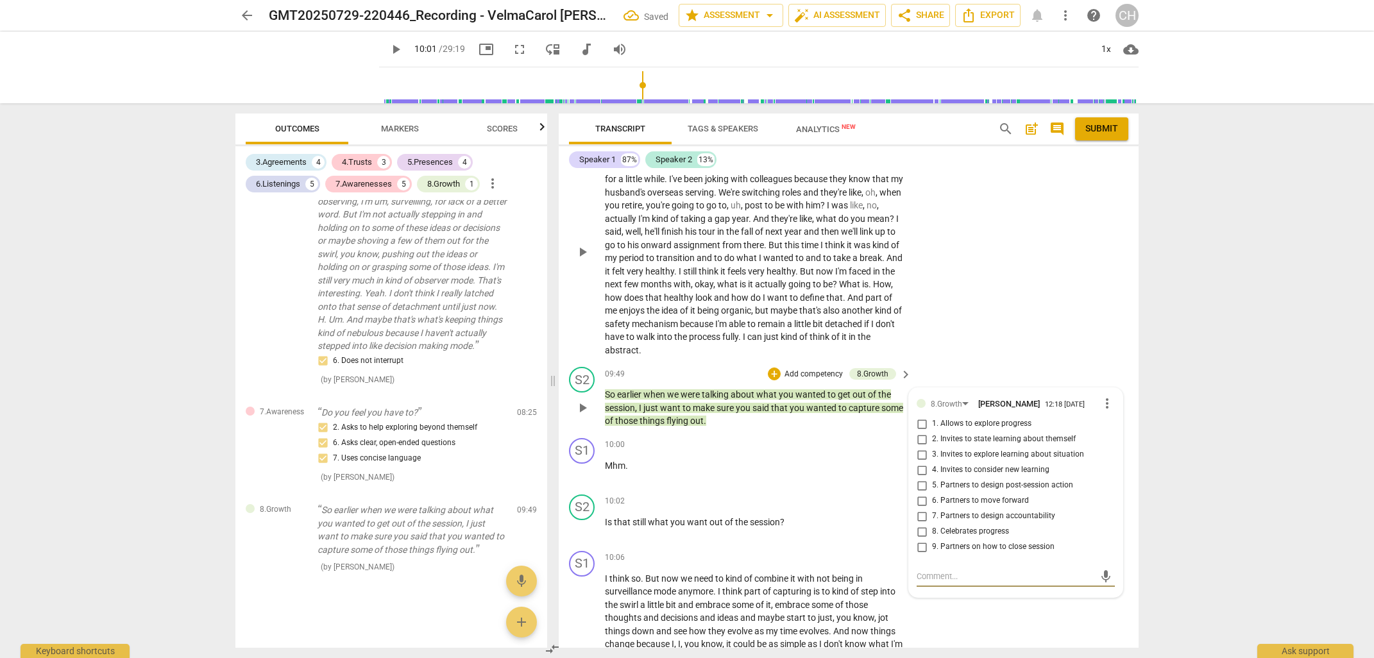
click at [921, 416] on input "1. Allows to explore progress" at bounding box center [921, 423] width 21 height 15
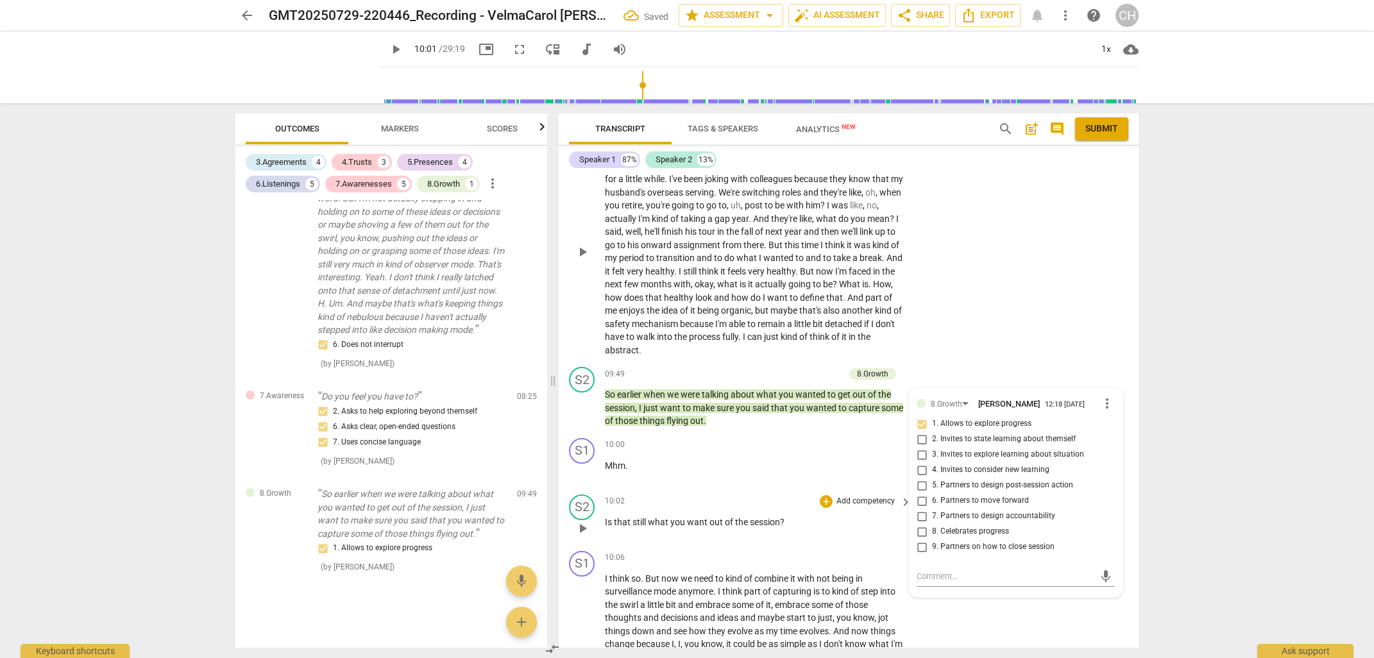
click at [798, 516] on p "Is that still what you want out of the session ?" at bounding box center [755, 522] width 300 height 13
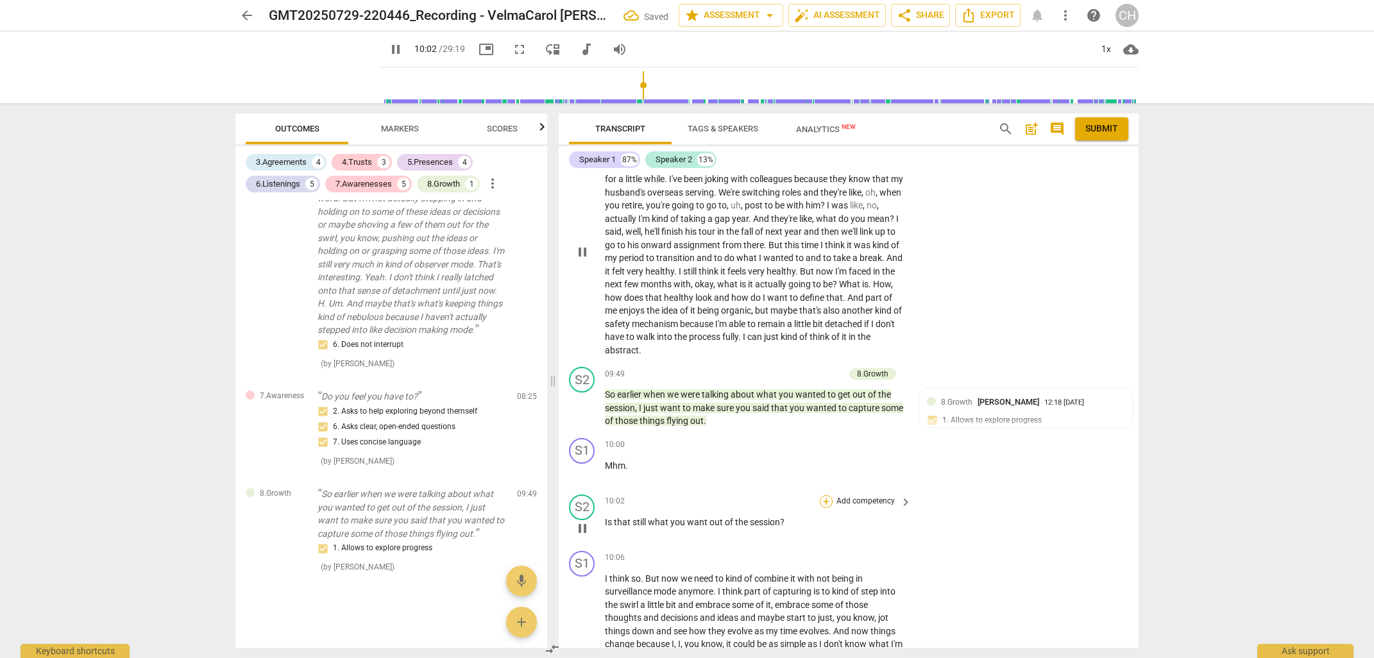
click at [825, 495] on div "+" at bounding box center [826, 501] width 13 height 13
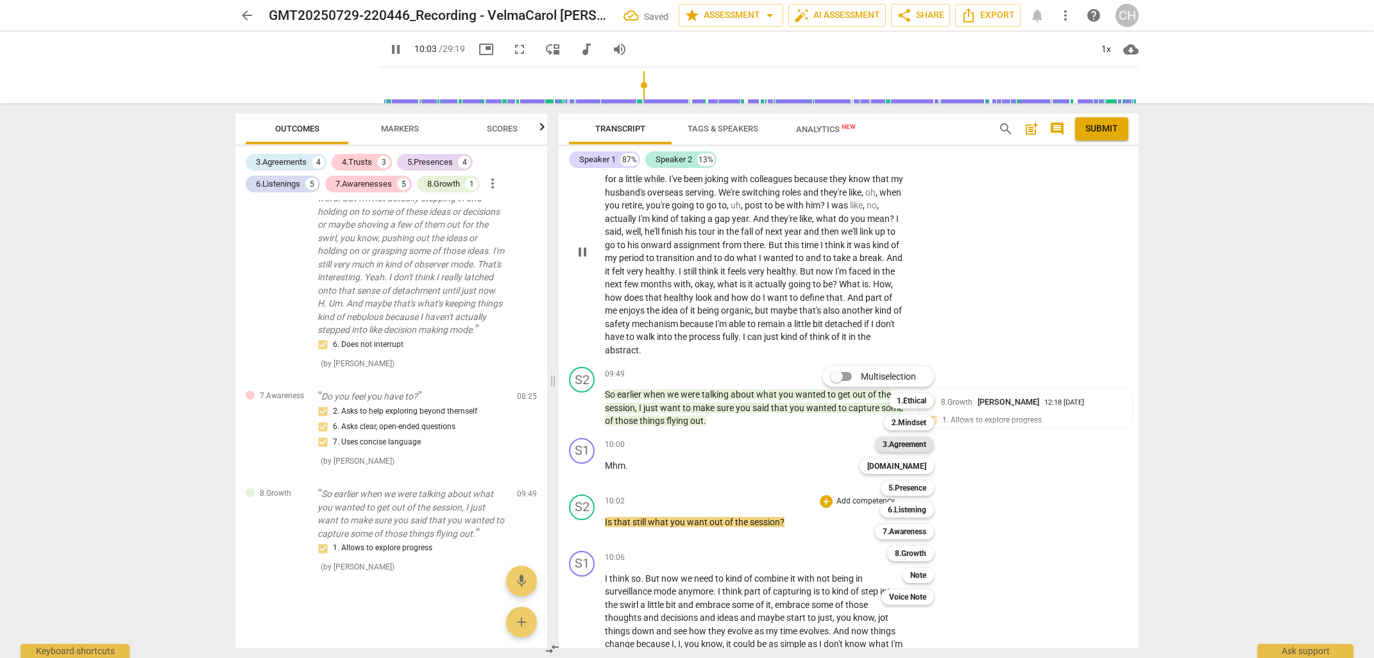
click at [902, 441] on b "3.Agreement" at bounding box center [904, 444] width 44 height 15
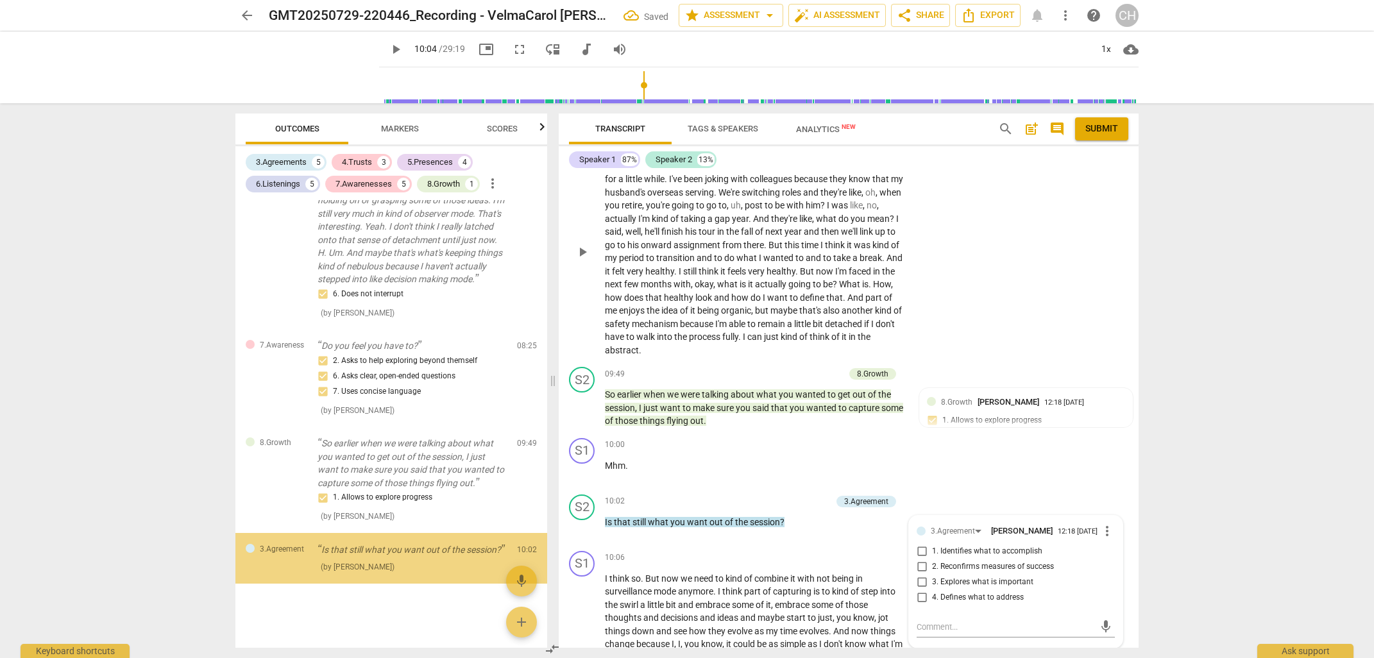
scroll to position [2203, 0]
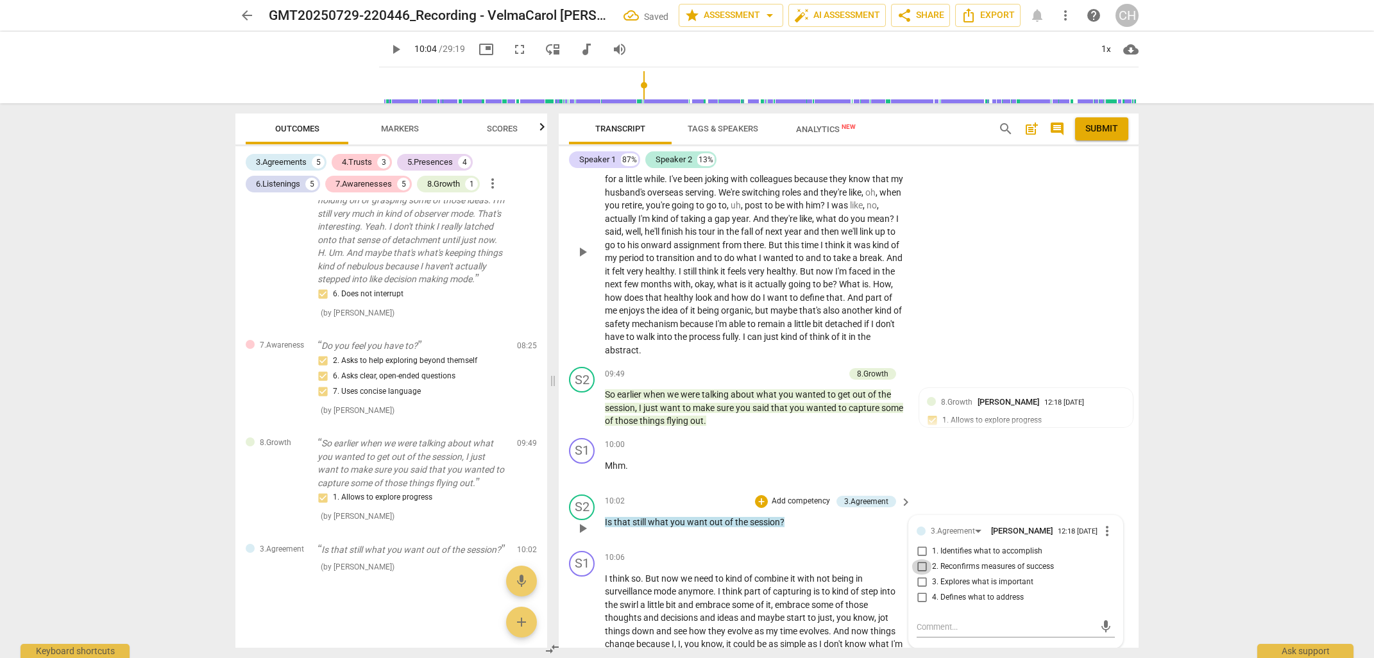
click at [920, 559] on input "2. Reconfirms measures of success" at bounding box center [921, 566] width 21 height 15
click at [919, 621] on textarea at bounding box center [1005, 627] width 178 height 12
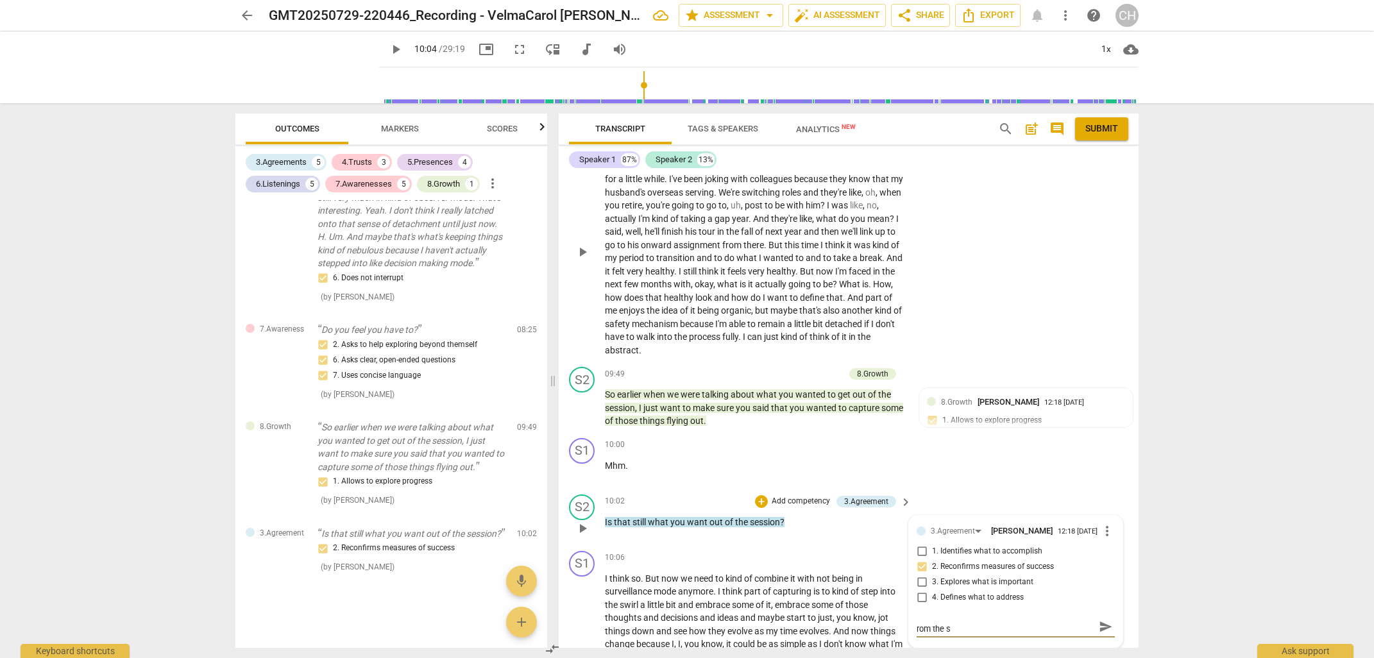
scroll to position [0, 0]
click at [797, 496] on p "Add competency" at bounding box center [800, 502] width 61 height 12
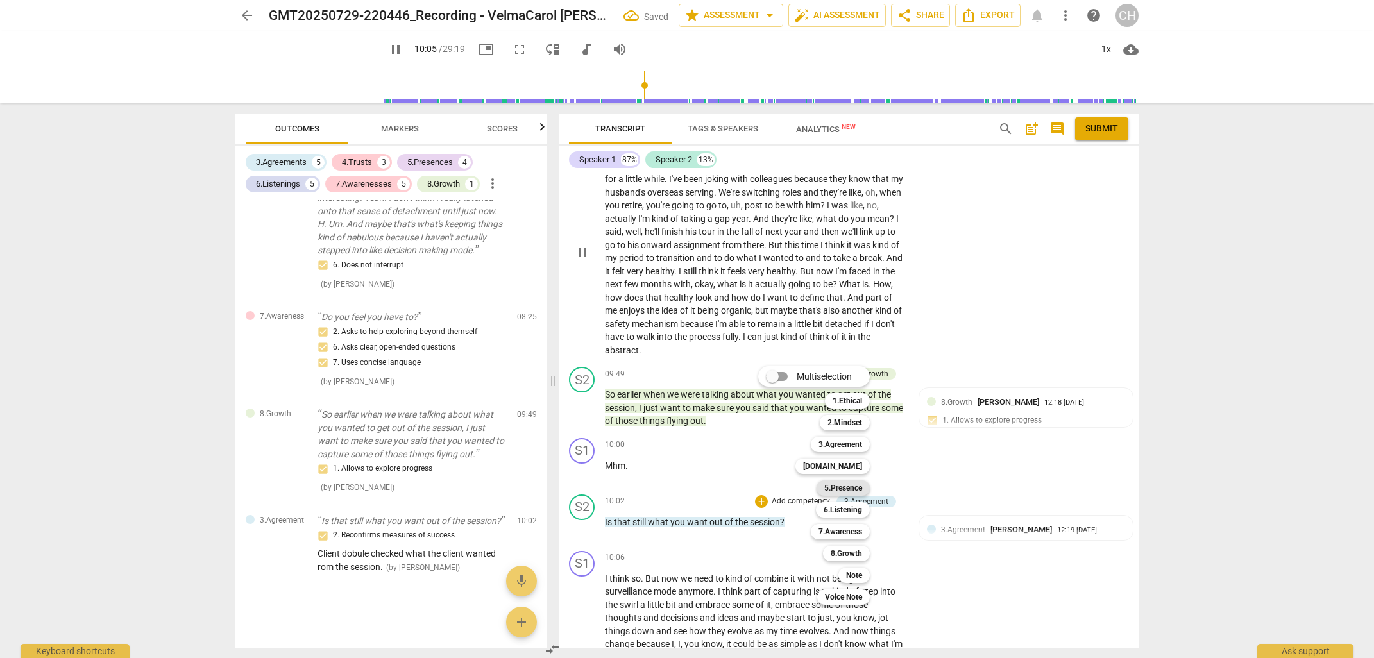
click at [843, 488] on b "5.Presence" at bounding box center [843, 487] width 38 height 15
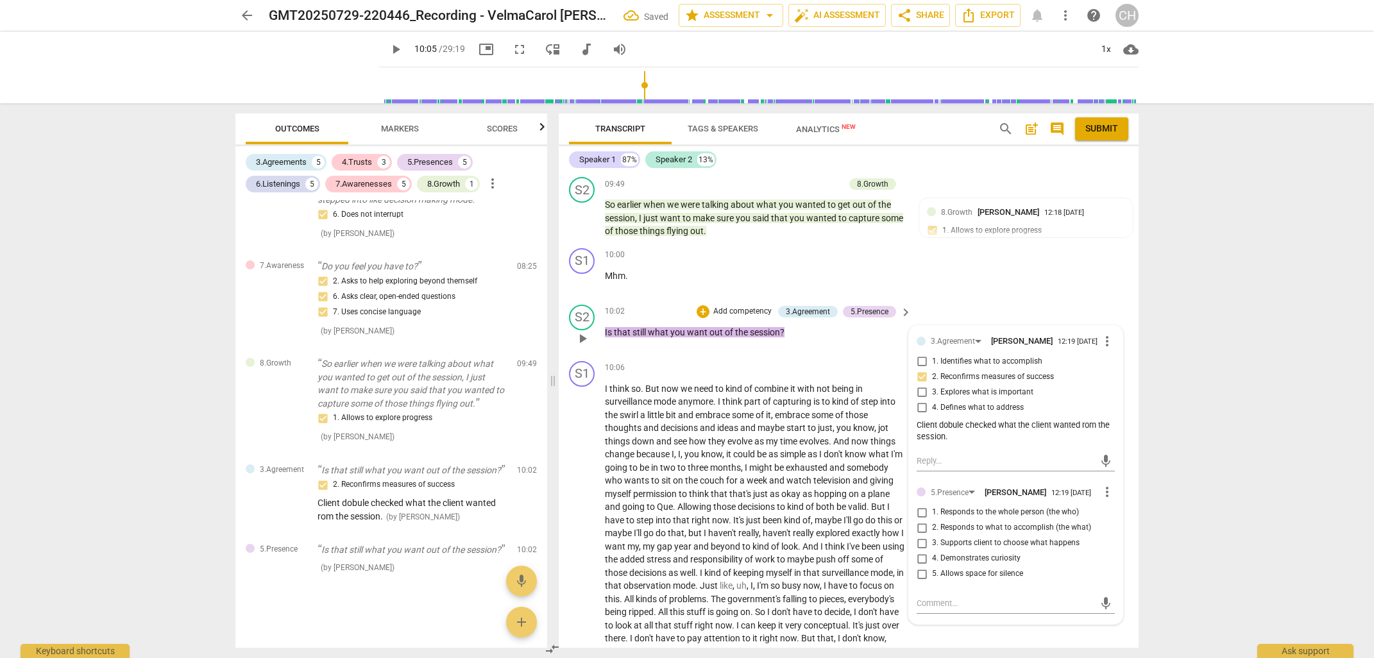
scroll to position [2761, 0]
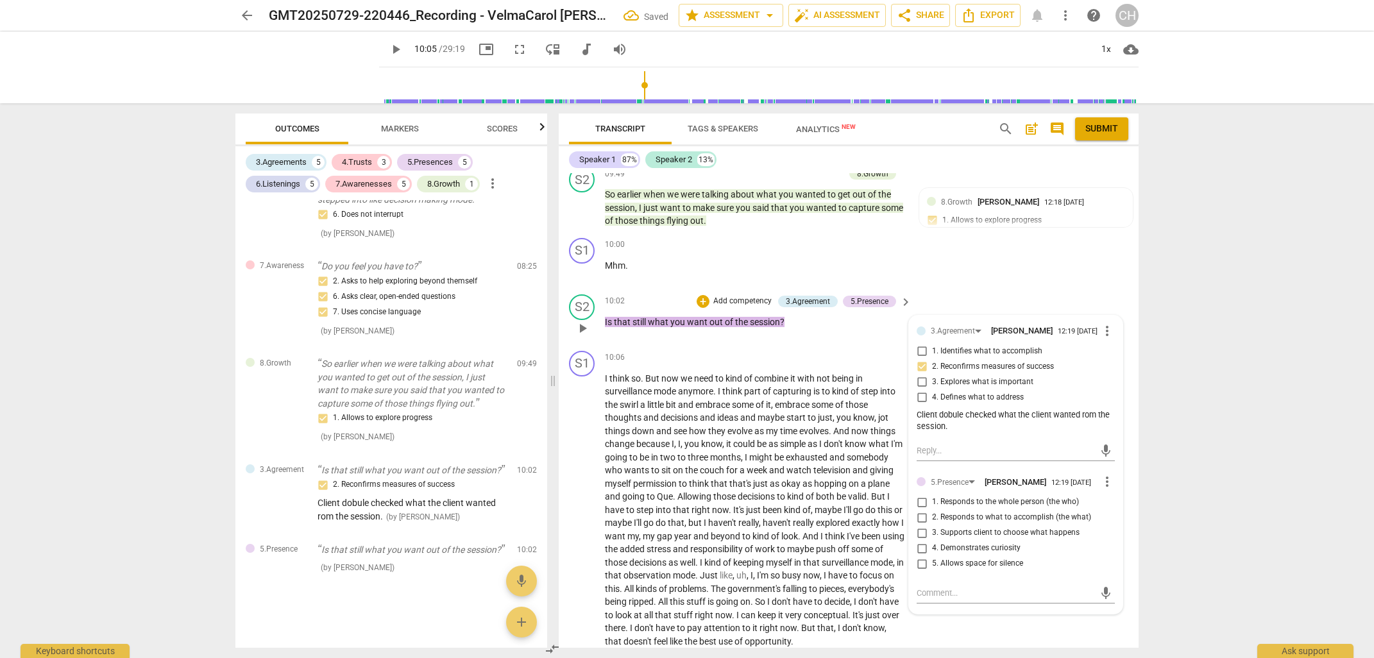
click at [922, 527] on input "3. Supports client to choose what happens" at bounding box center [921, 532] width 21 height 15
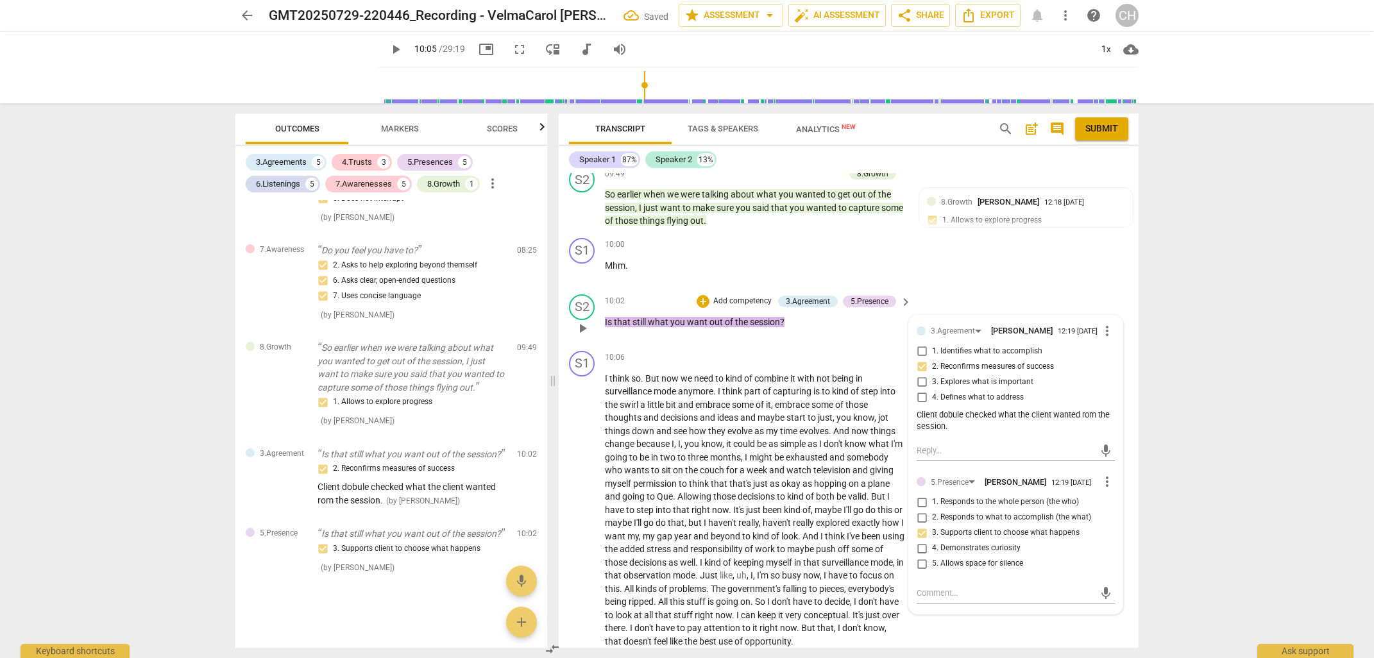
click at [742, 296] on p "Add competency" at bounding box center [742, 302] width 61 height 12
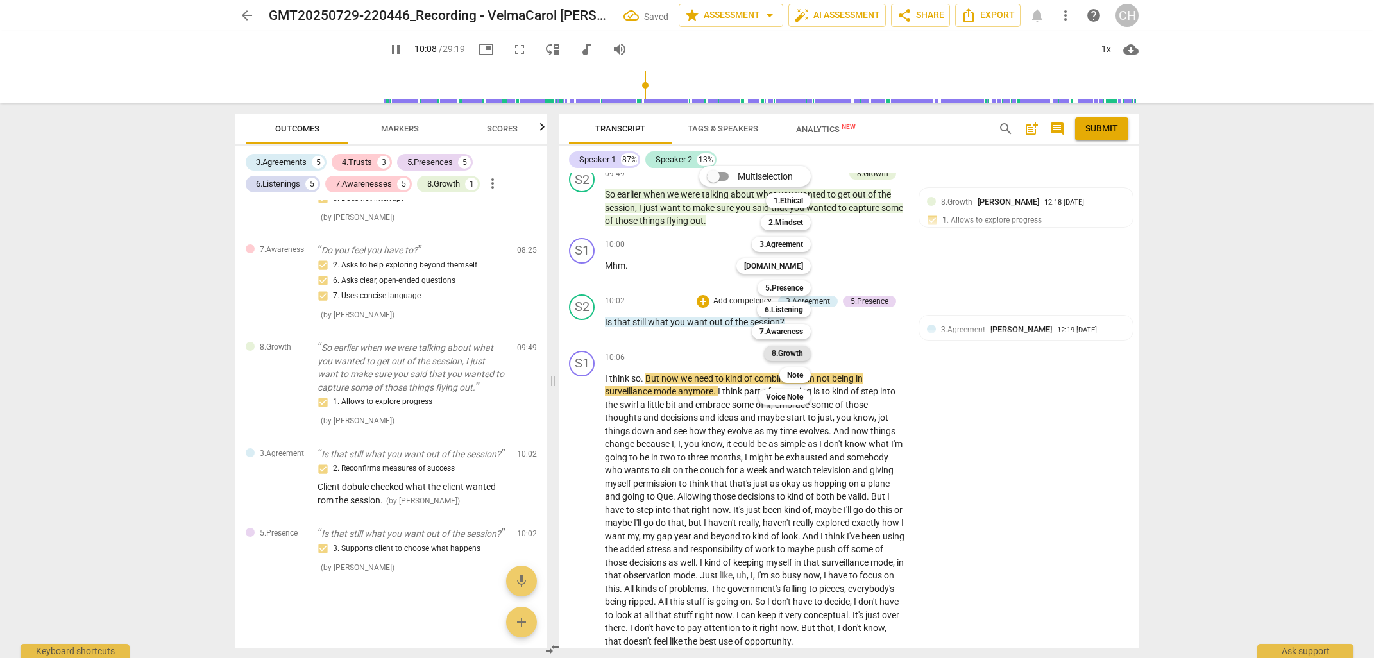
click at [797, 352] on b "8.Growth" at bounding box center [787, 353] width 31 height 15
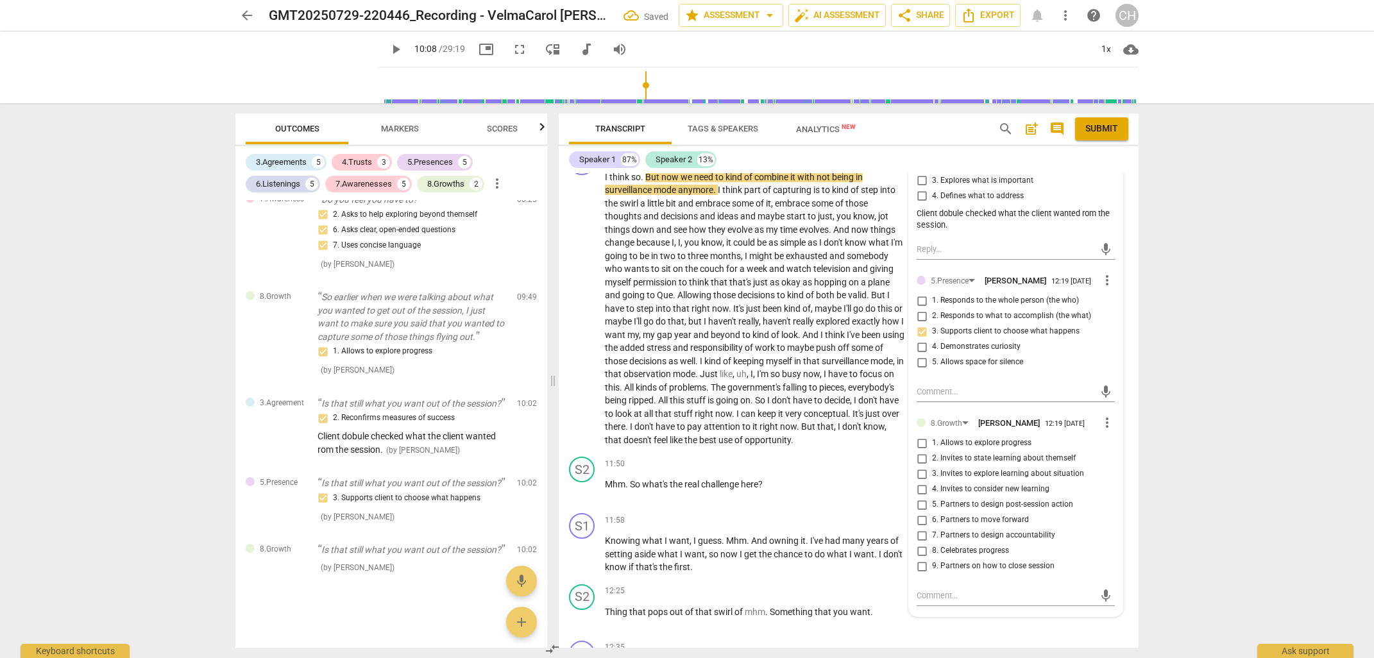
scroll to position [2983, 0]
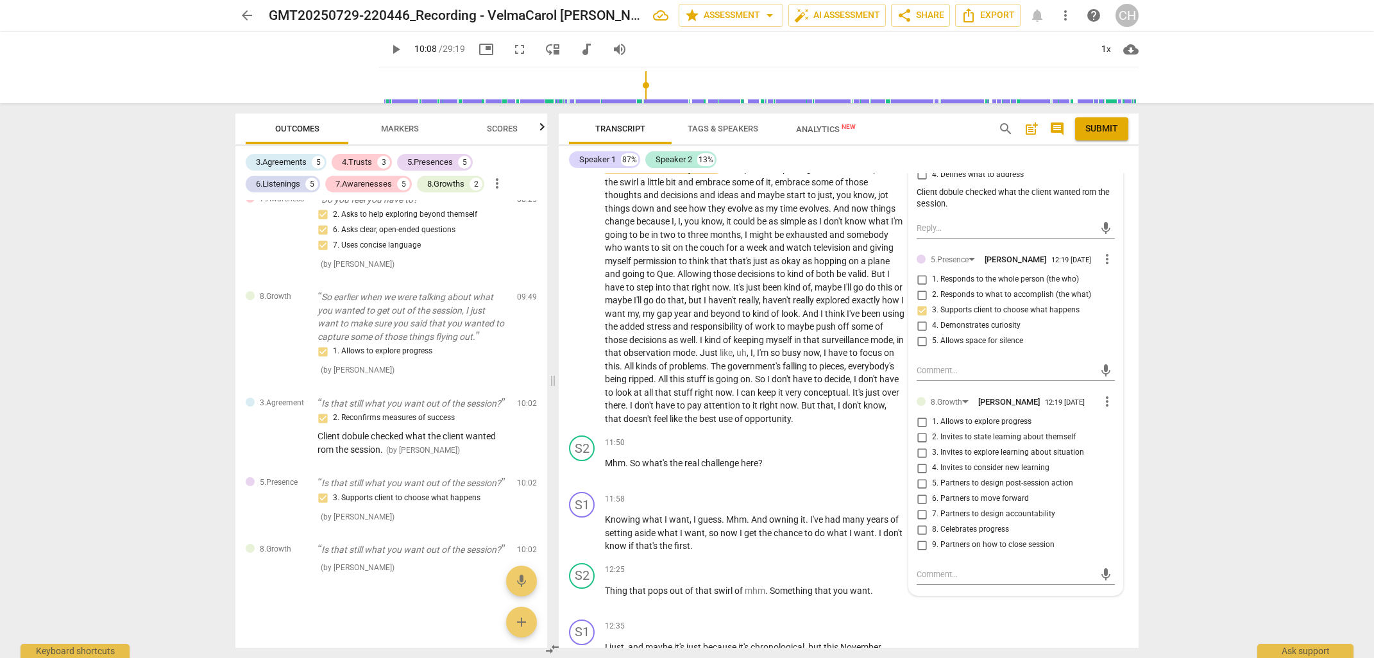
click at [1104, 400] on span "more_vert" at bounding box center [1106, 401] width 15 height 15
click at [1113, 424] on li "Delete" at bounding box center [1117, 422] width 44 height 24
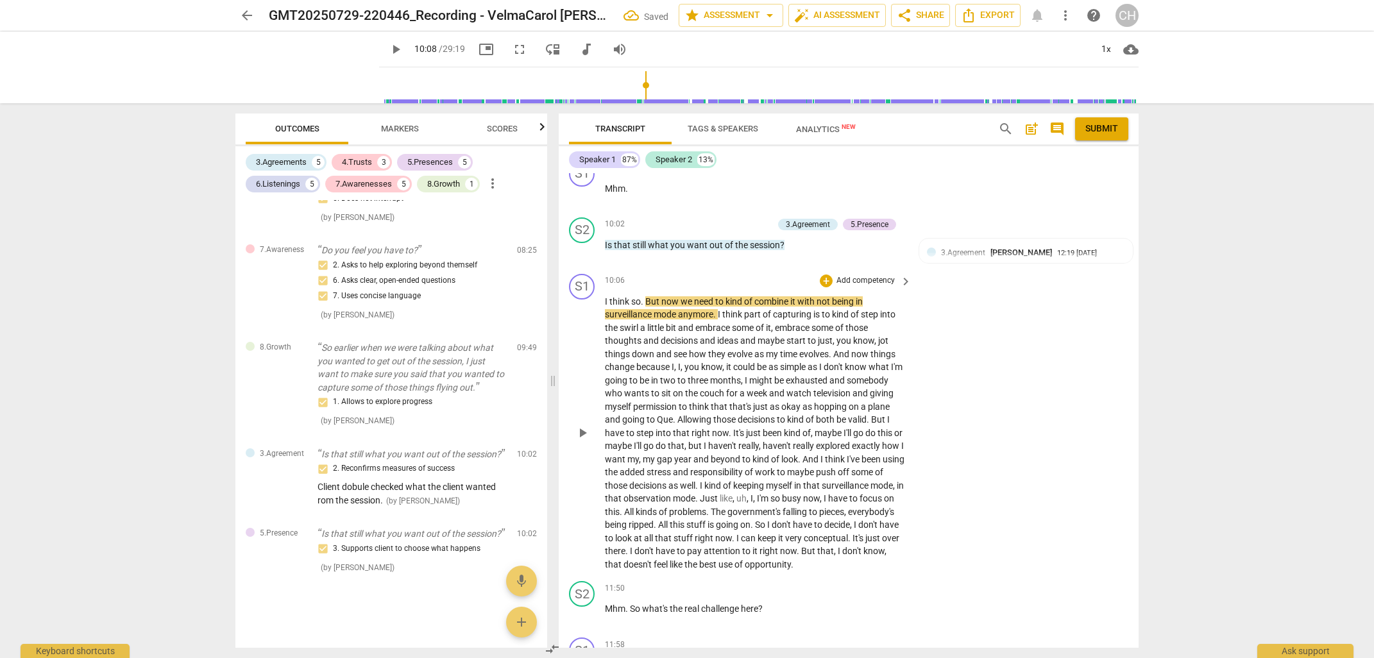
scroll to position [2841, 0]
click at [679, 319] on span "and" at bounding box center [686, 324] width 17 height 10
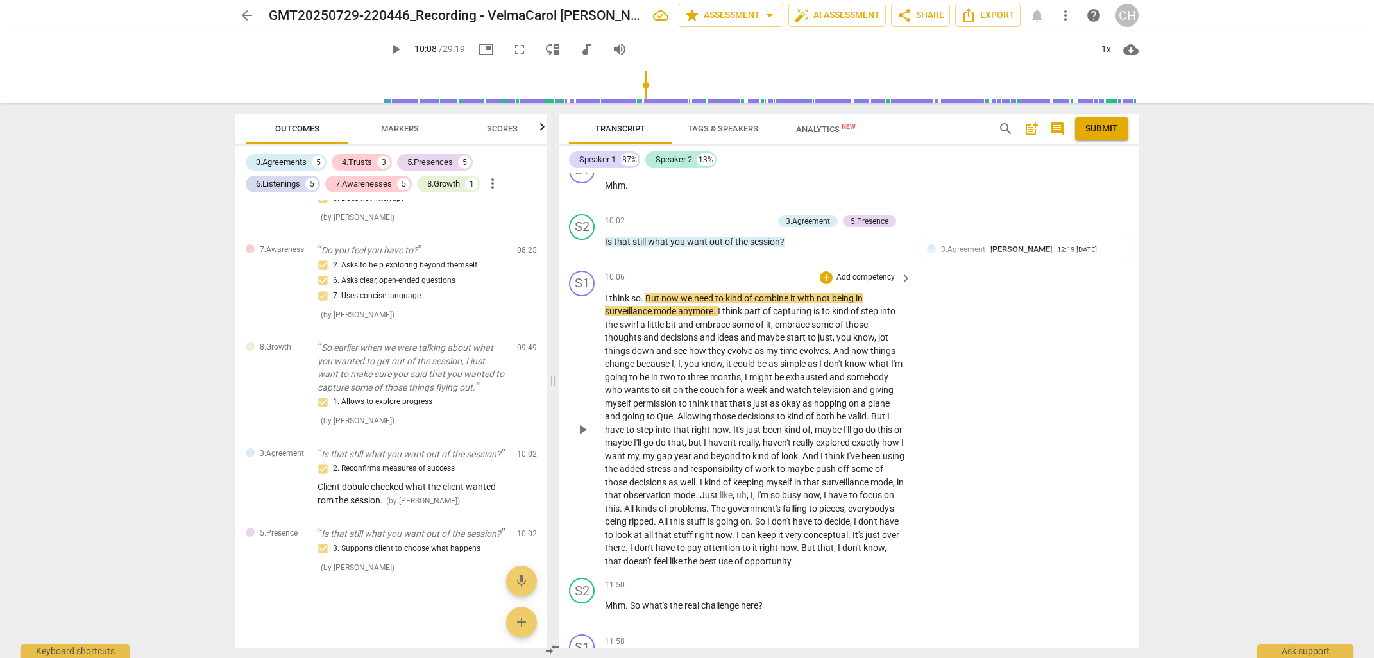
click at [726, 306] on span "think" at bounding box center [733, 311] width 22 height 10
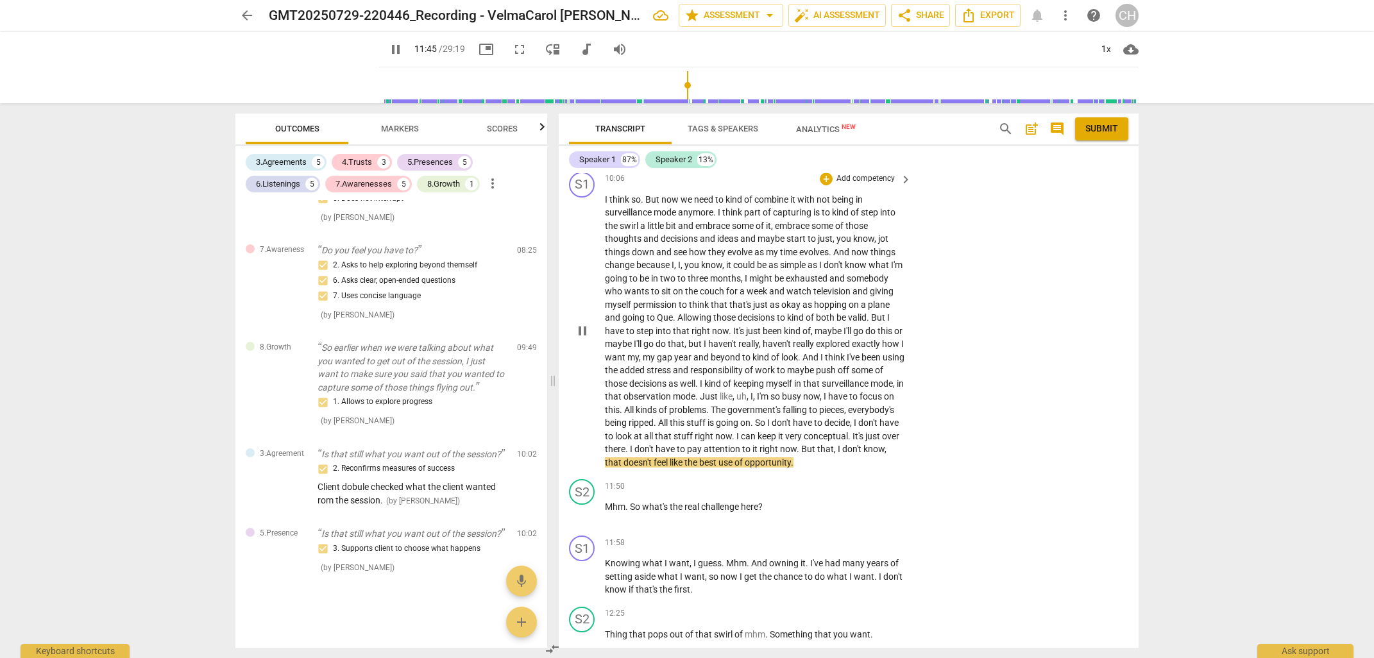
scroll to position [2942, 0]
click at [825, 482] on div "+" at bounding box center [826, 484] width 13 height 13
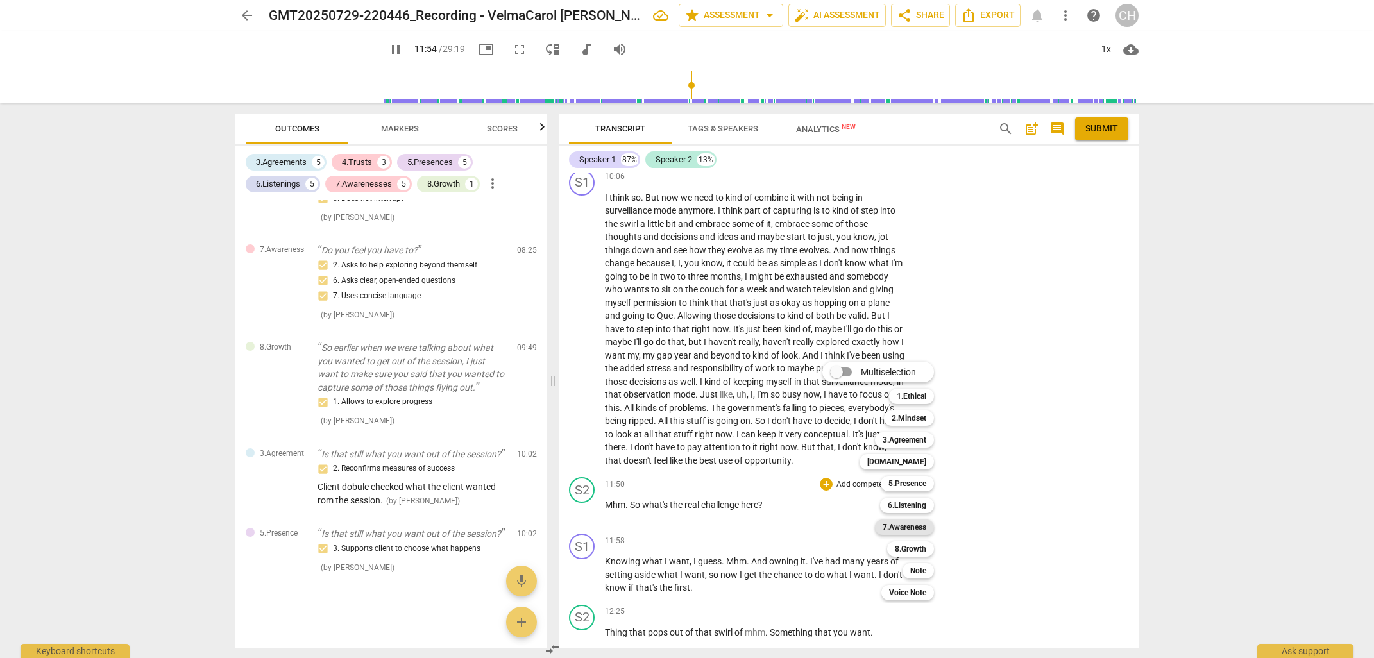
click at [910, 525] on b "7.Awareness" at bounding box center [904, 526] width 44 height 15
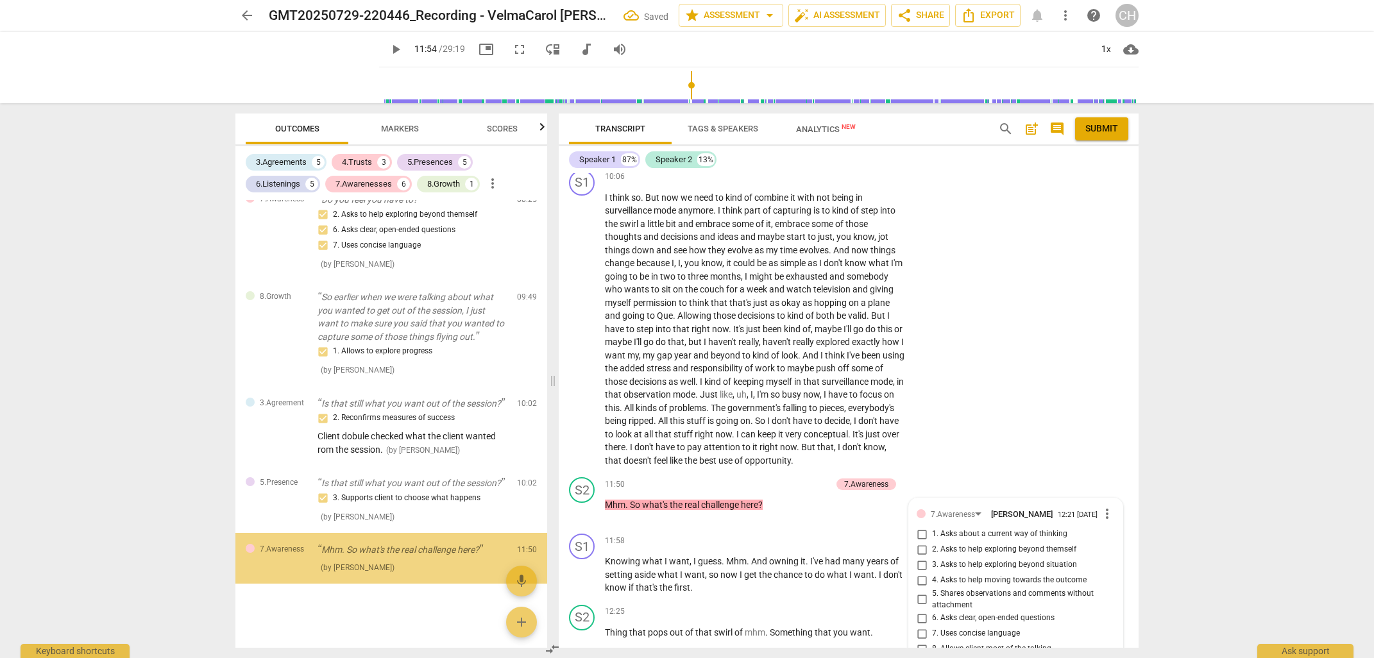
scroll to position [2363, 0]
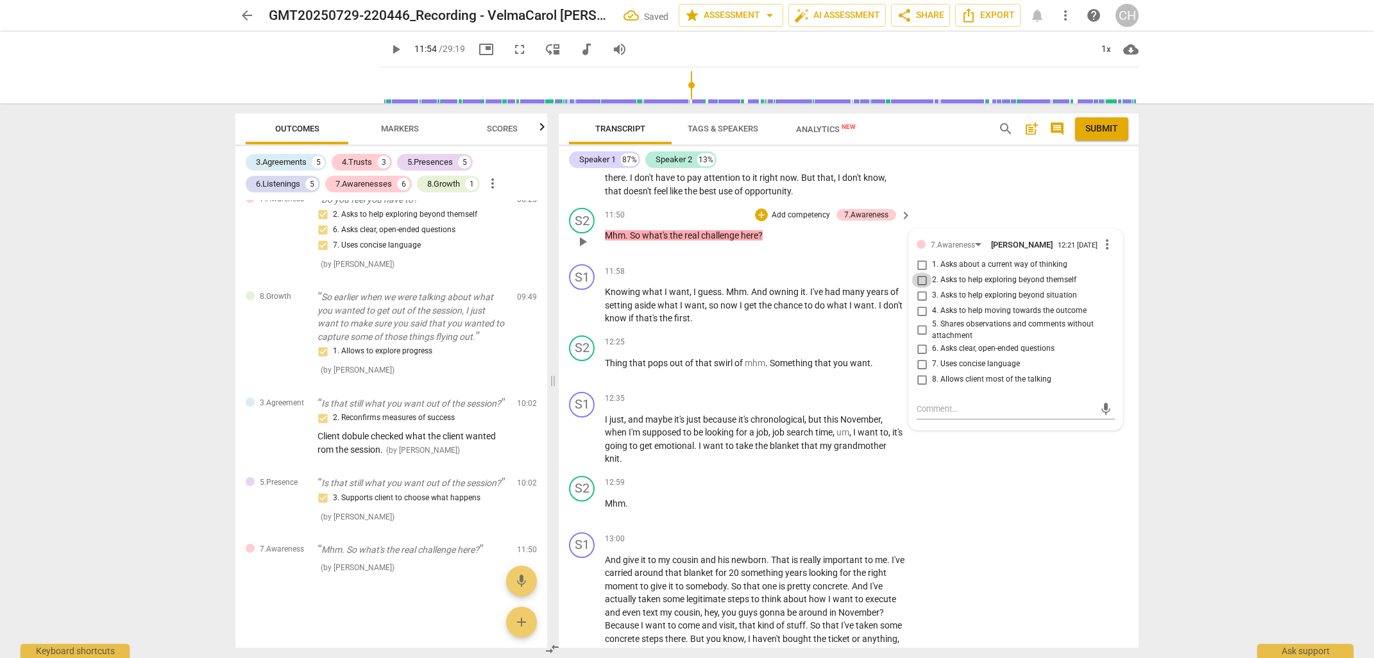
click at [921, 282] on input "2. Asks to help exploring beyond themself" at bounding box center [921, 280] width 21 height 15
click at [918, 298] on input "3. Asks to help exploring beyond situation" at bounding box center [921, 295] width 21 height 15
click at [916, 407] on textarea at bounding box center [1005, 409] width 178 height 12
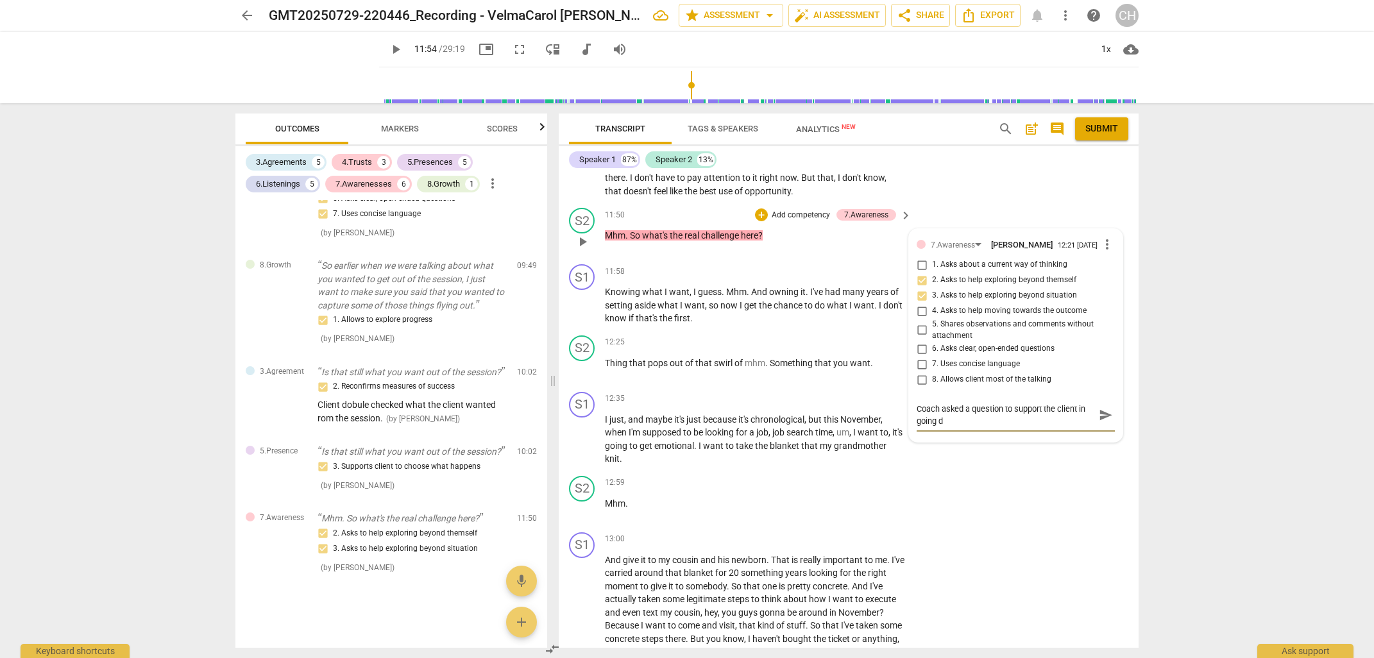
scroll to position [0, 0]
click at [700, 321] on p "Knowing what I want , I guess . Mhm . And owning it . I've had many years of se…" at bounding box center [755, 305] width 300 height 40
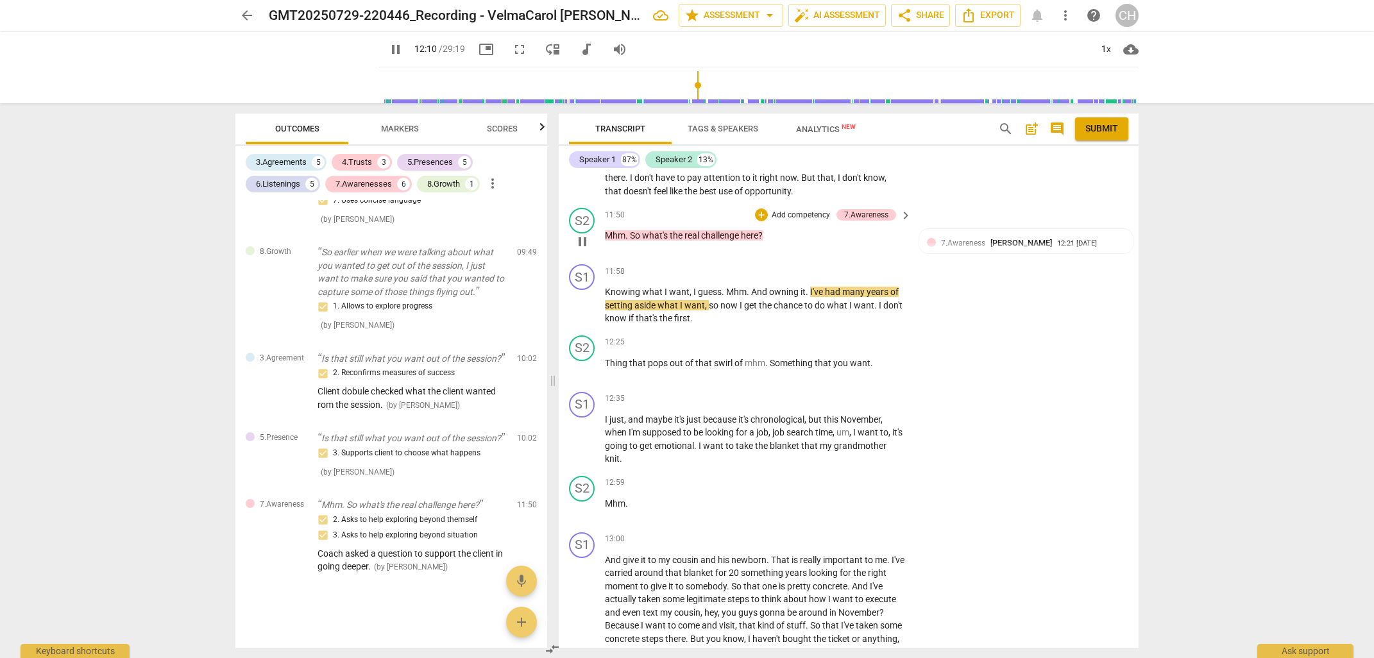
click at [795, 212] on p "Add competency" at bounding box center [800, 216] width 61 height 12
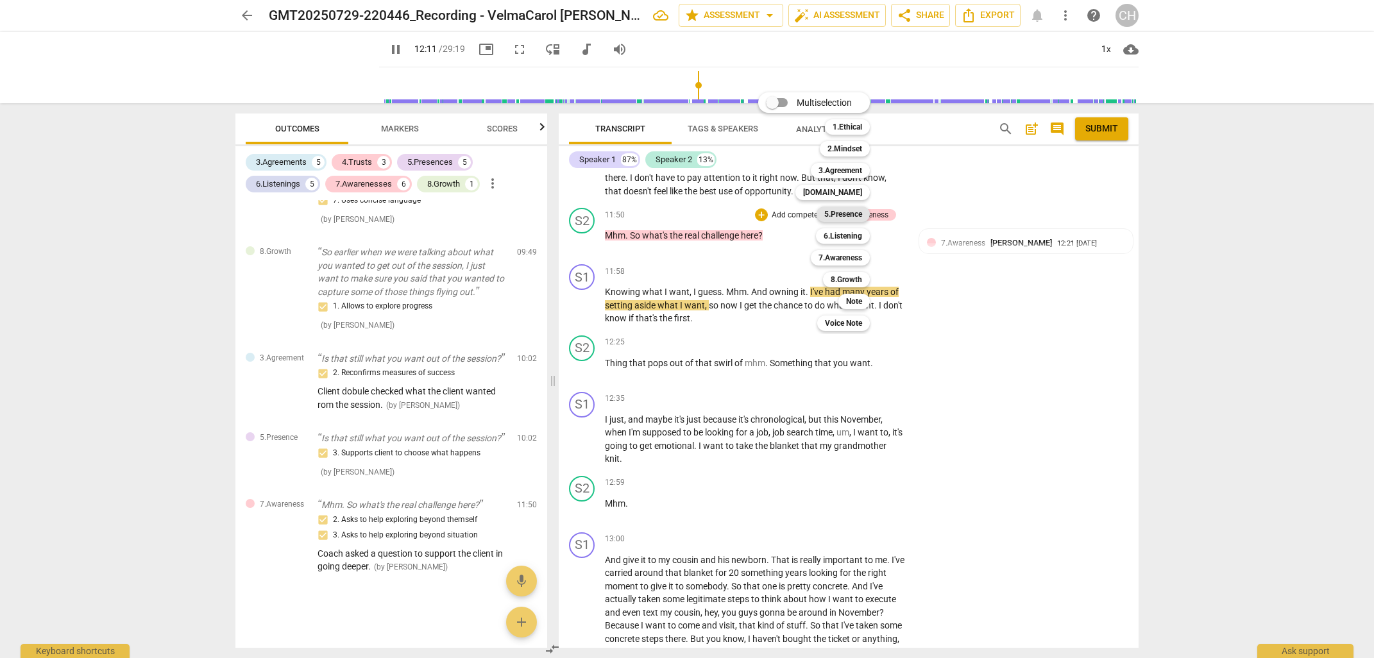
click at [836, 213] on b "5.Presence" at bounding box center [843, 214] width 38 height 15
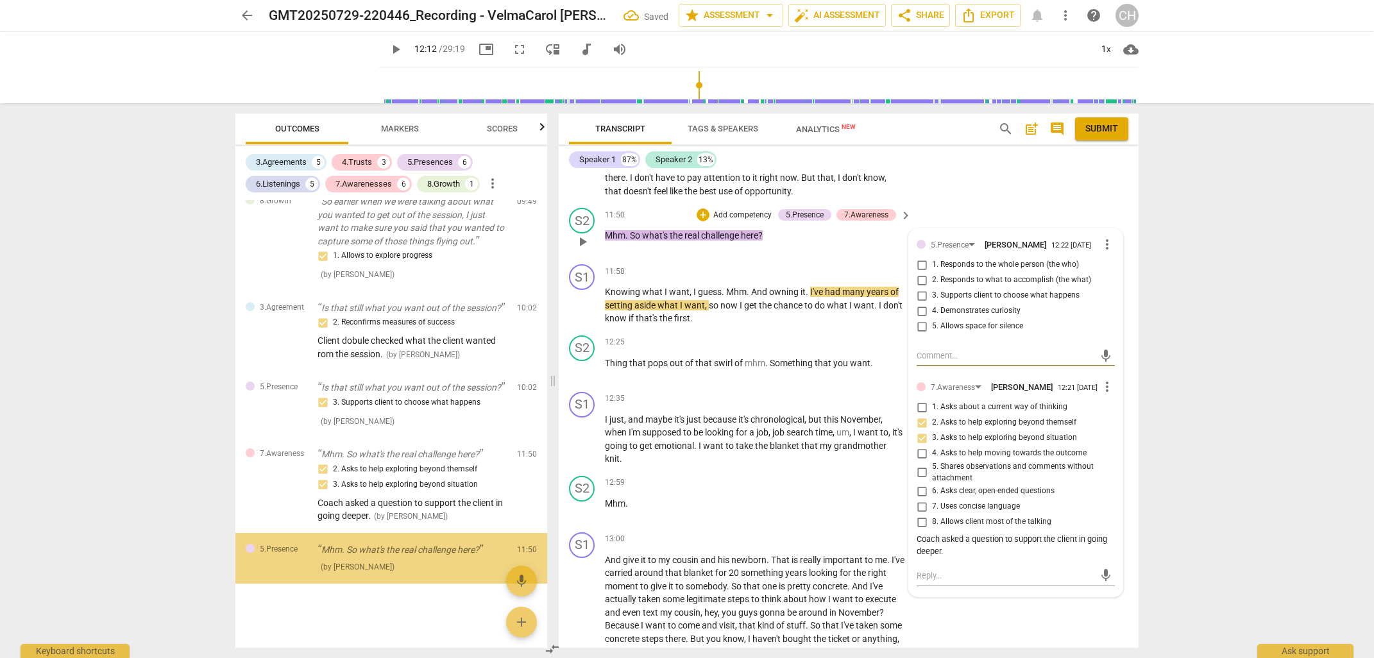
scroll to position [2458, 0]
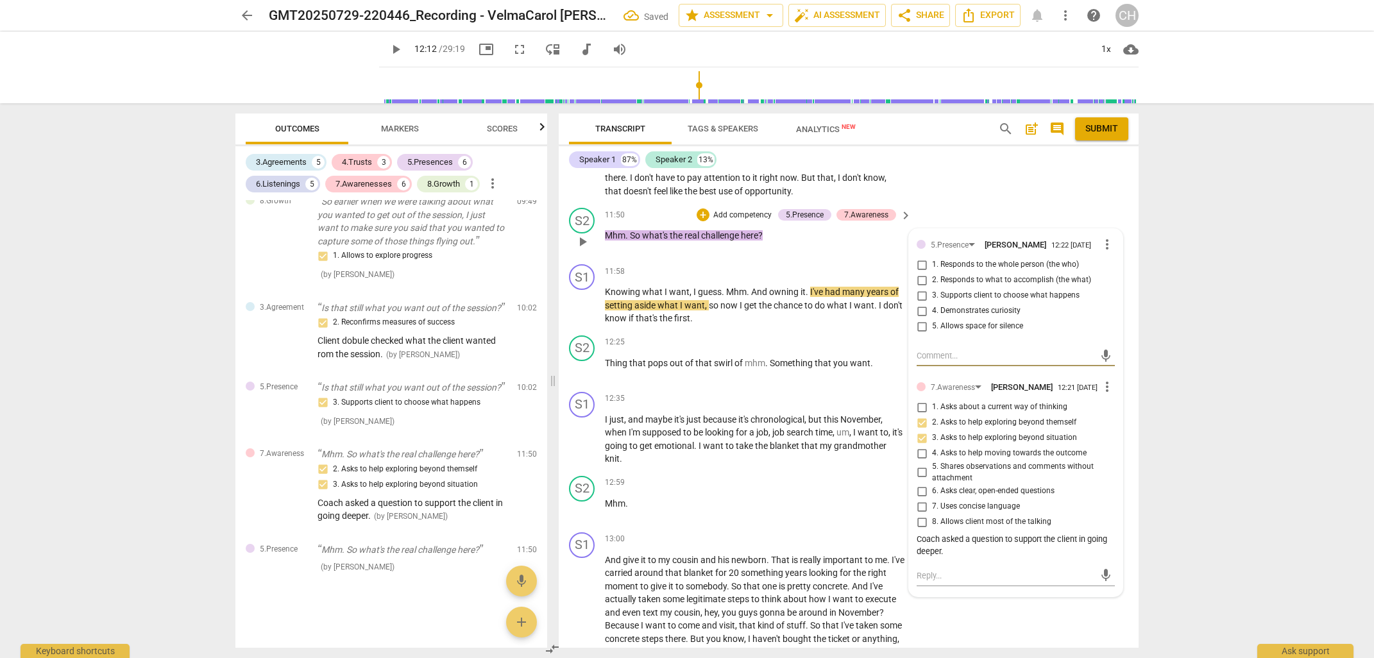
click at [922, 329] on input "5. Allows space for silence" at bounding box center [921, 326] width 21 height 15
click at [736, 387] on div "S1 play_arrow pause 12:35 + Add competency keyboard_arrow_right I just , and ma…" at bounding box center [849, 429] width 580 height 84
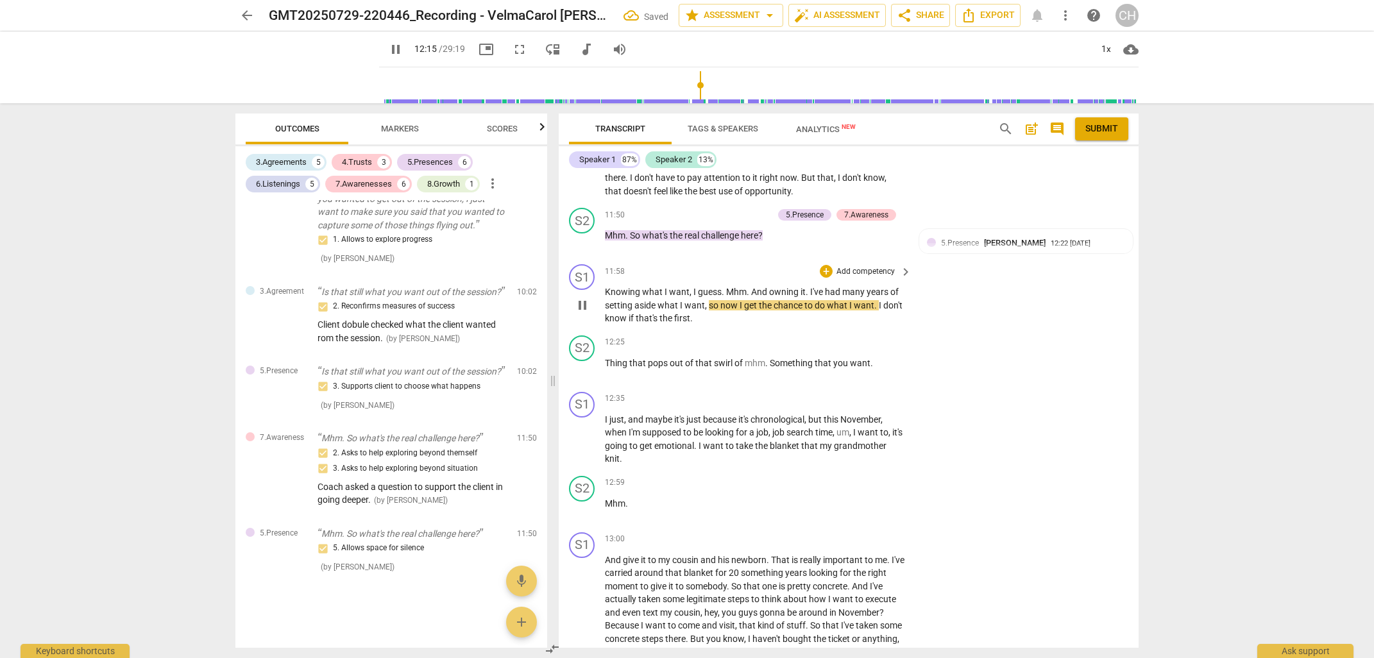
click at [724, 305] on span "now" at bounding box center [729, 305] width 19 height 10
click at [825, 337] on div "+" at bounding box center [826, 342] width 13 height 13
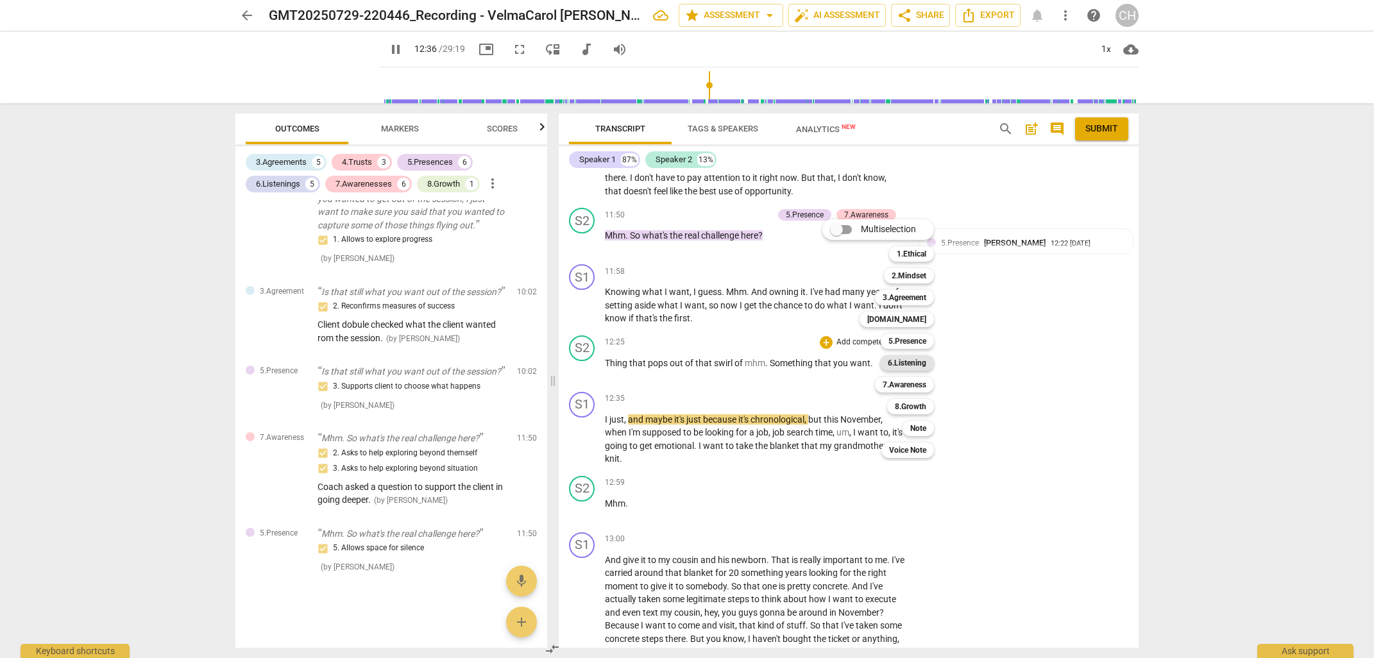
click at [898, 363] on b "6.Listening" at bounding box center [907, 362] width 38 height 15
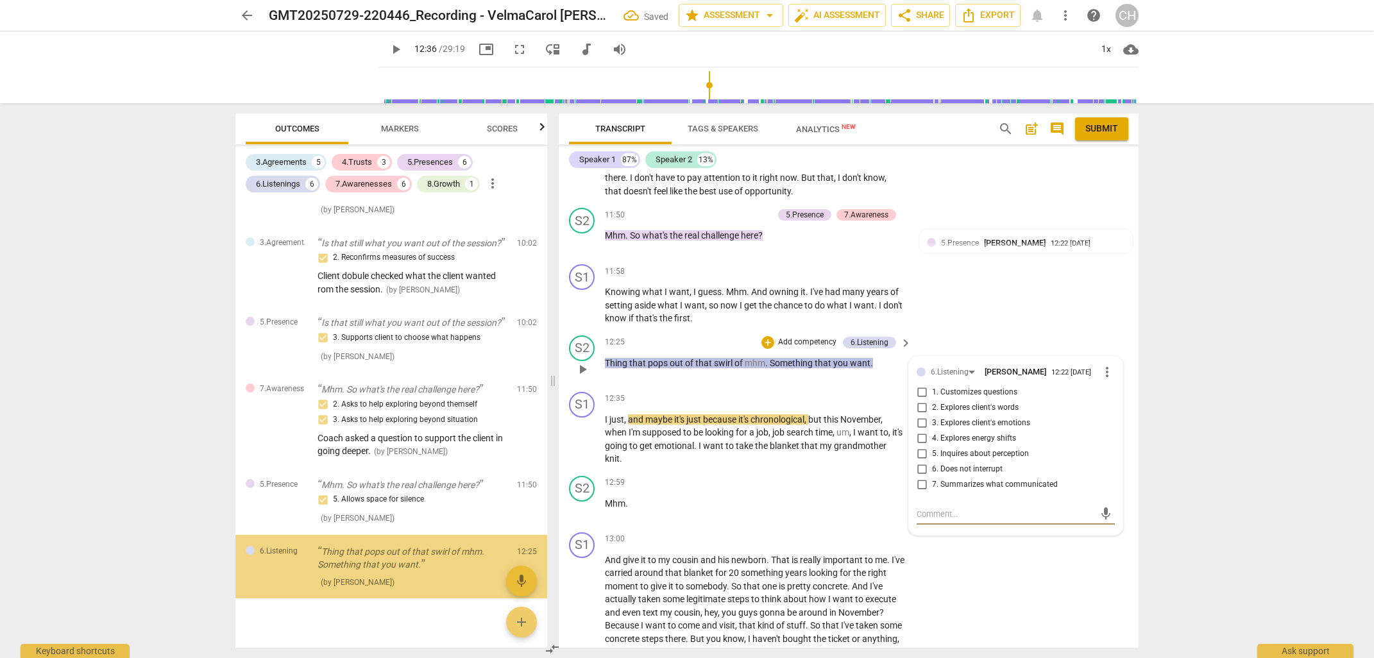
scroll to position [2538, 0]
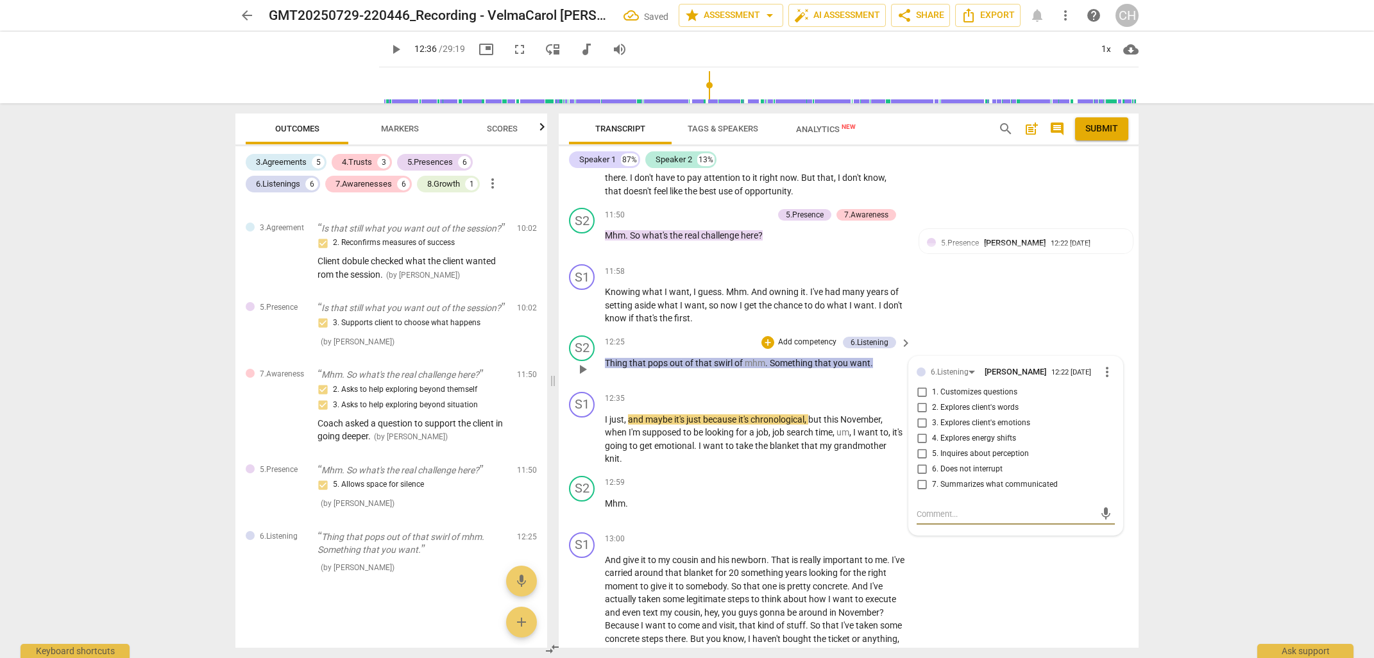
click at [920, 470] on input "6. Does not interrupt" at bounding box center [921, 469] width 21 height 15
click at [919, 517] on textarea at bounding box center [1005, 514] width 178 height 12
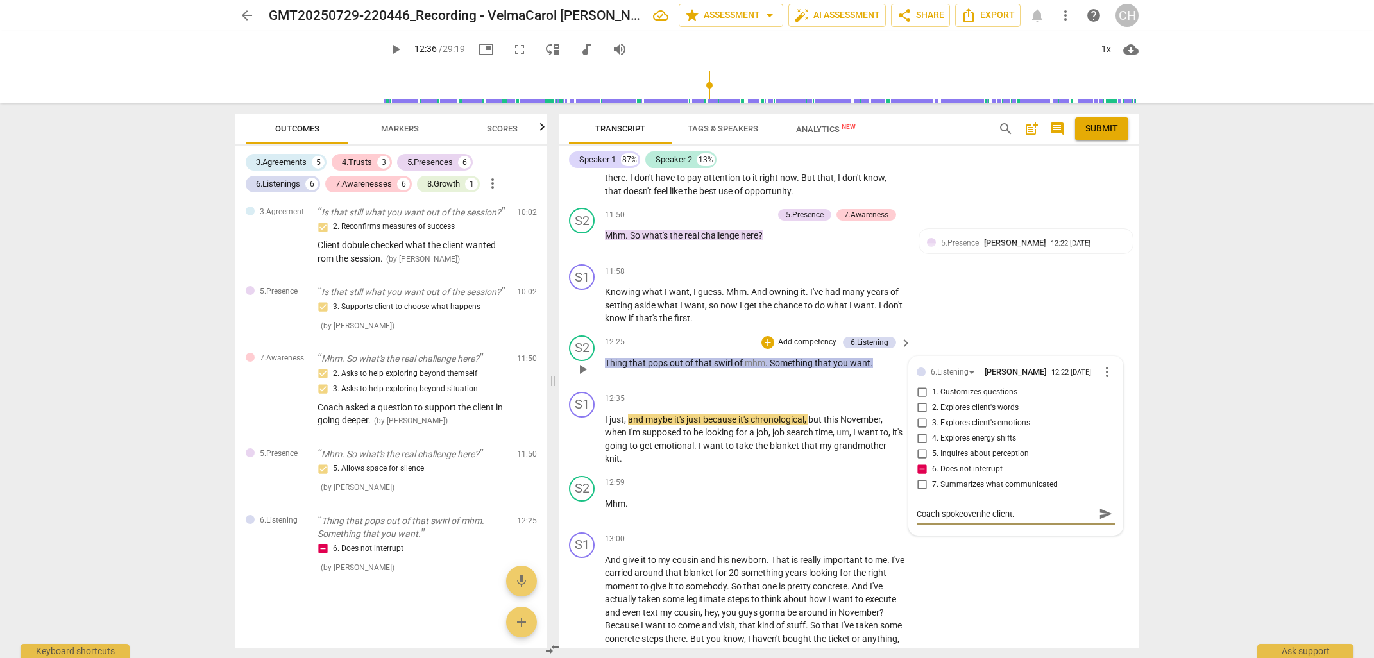
click at [961, 516] on textarea "Coach spokeoverthe client." at bounding box center [1005, 514] width 178 height 12
click at [979, 514] on textarea "Coach spoke overthe client." at bounding box center [1005, 514] width 178 height 12
click at [1017, 515] on textarea "Coach spoke over the client." at bounding box center [1005, 514] width 178 height 12
click at [773, 371] on div "12:25 + Add competency 6.Listening keyboard_arrow_right Thing that pops out of …" at bounding box center [759, 358] width 308 height 46
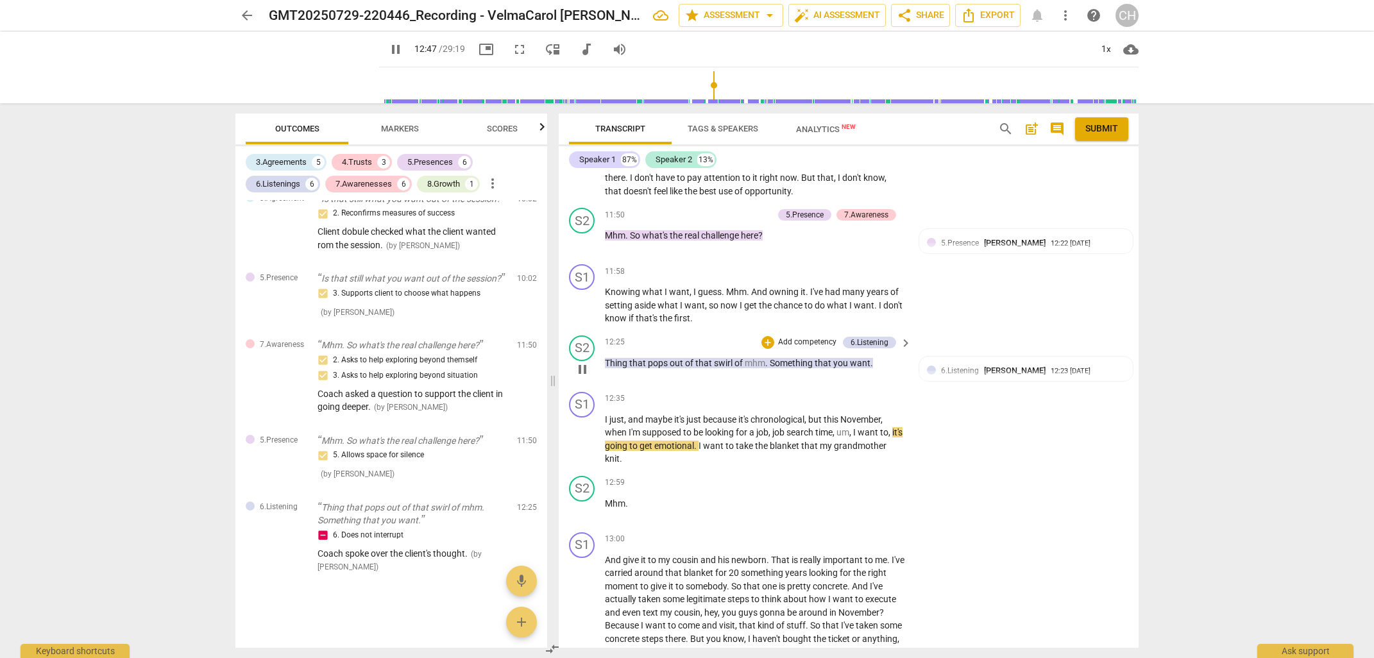
click at [793, 337] on p "Add competency" at bounding box center [807, 343] width 61 height 12
click at [847, 359] on b "6.Listening" at bounding box center [849, 362] width 38 height 15
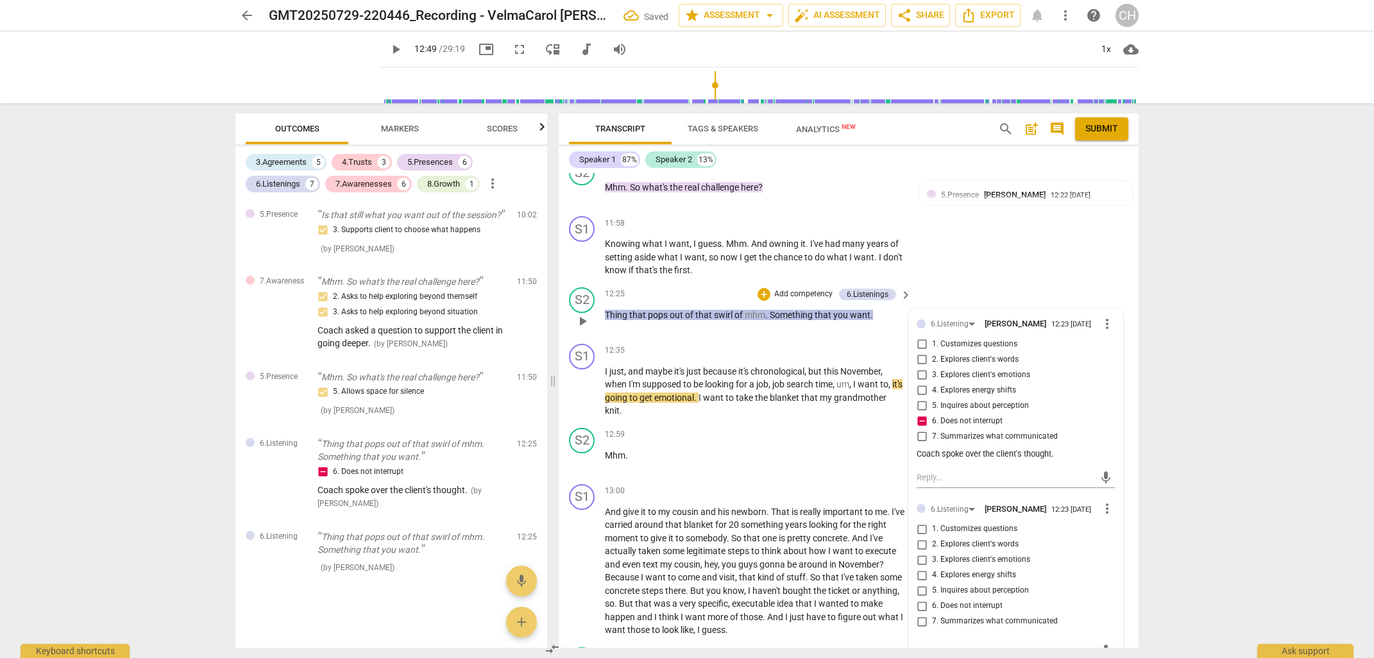
scroll to position [3292, 0]
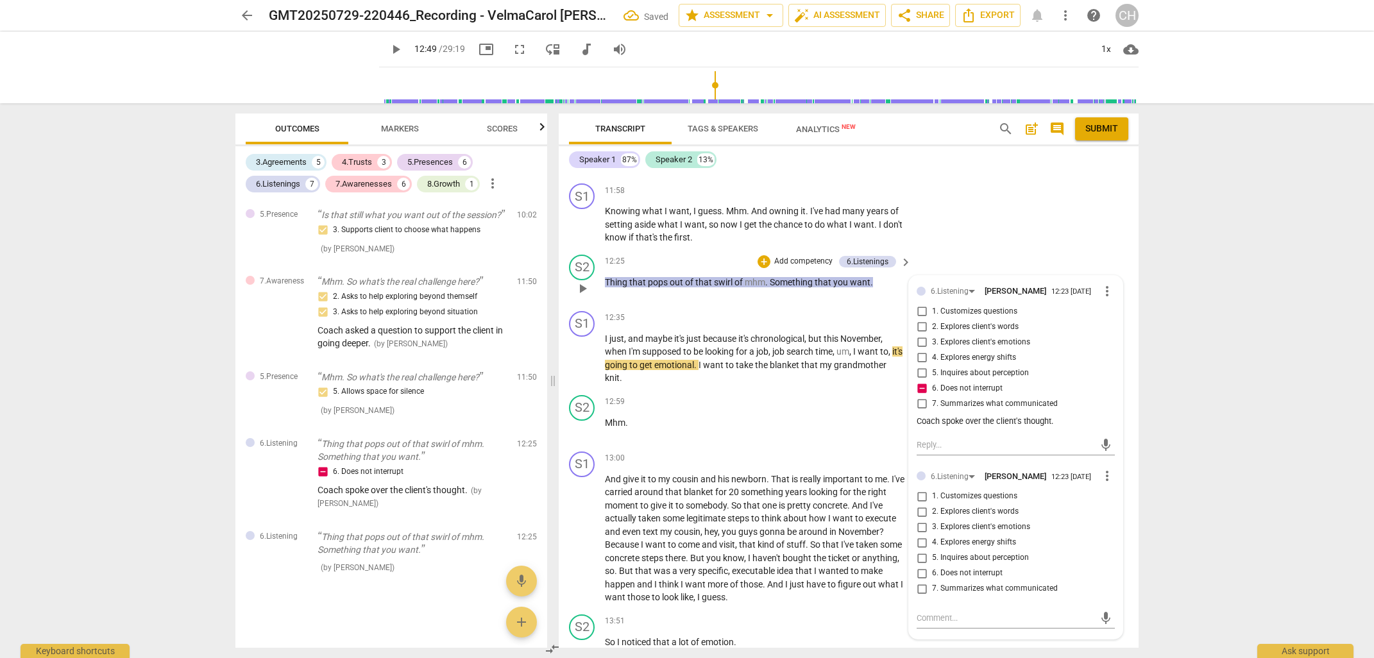
click at [920, 406] on input "7. Summarizes what communicated" at bounding box center [921, 403] width 21 height 15
click at [788, 353] on p "I just , and maybe it's just because it's chronological , but this November , w…" at bounding box center [755, 358] width 300 height 53
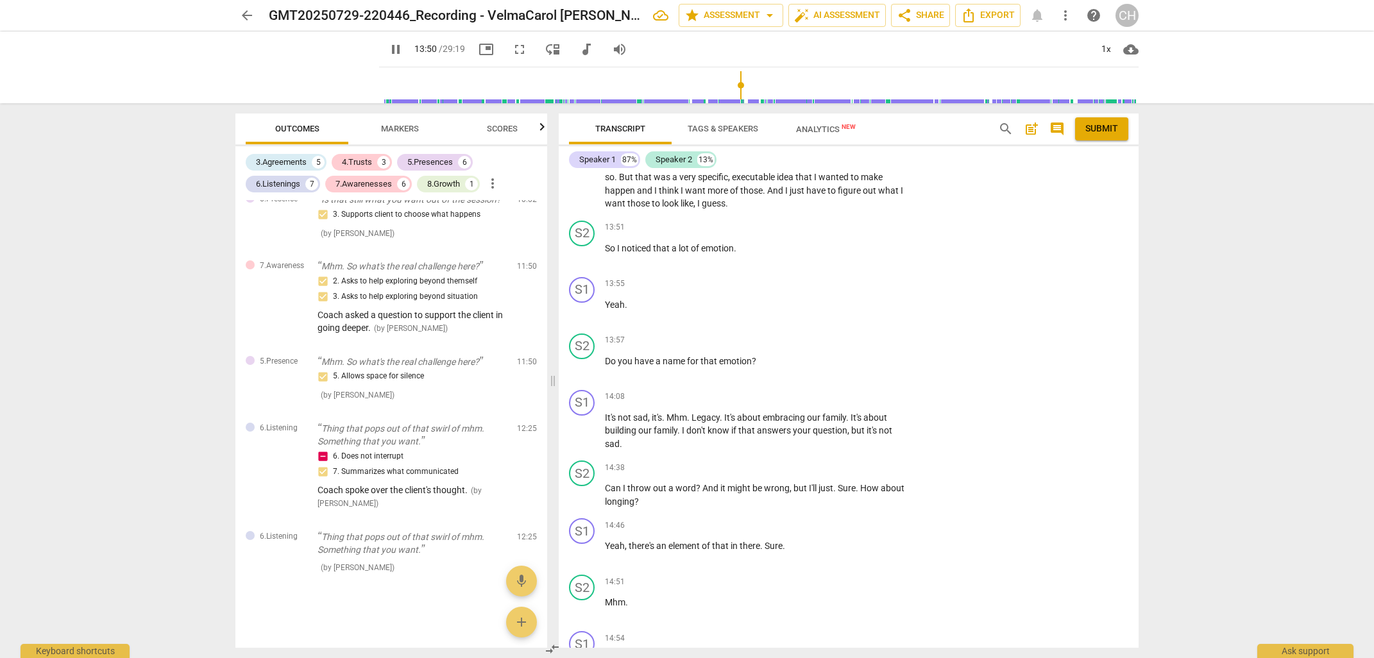
scroll to position [3688, 0]
click at [823, 222] on div "+" at bounding box center [826, 225] width 13 height 13
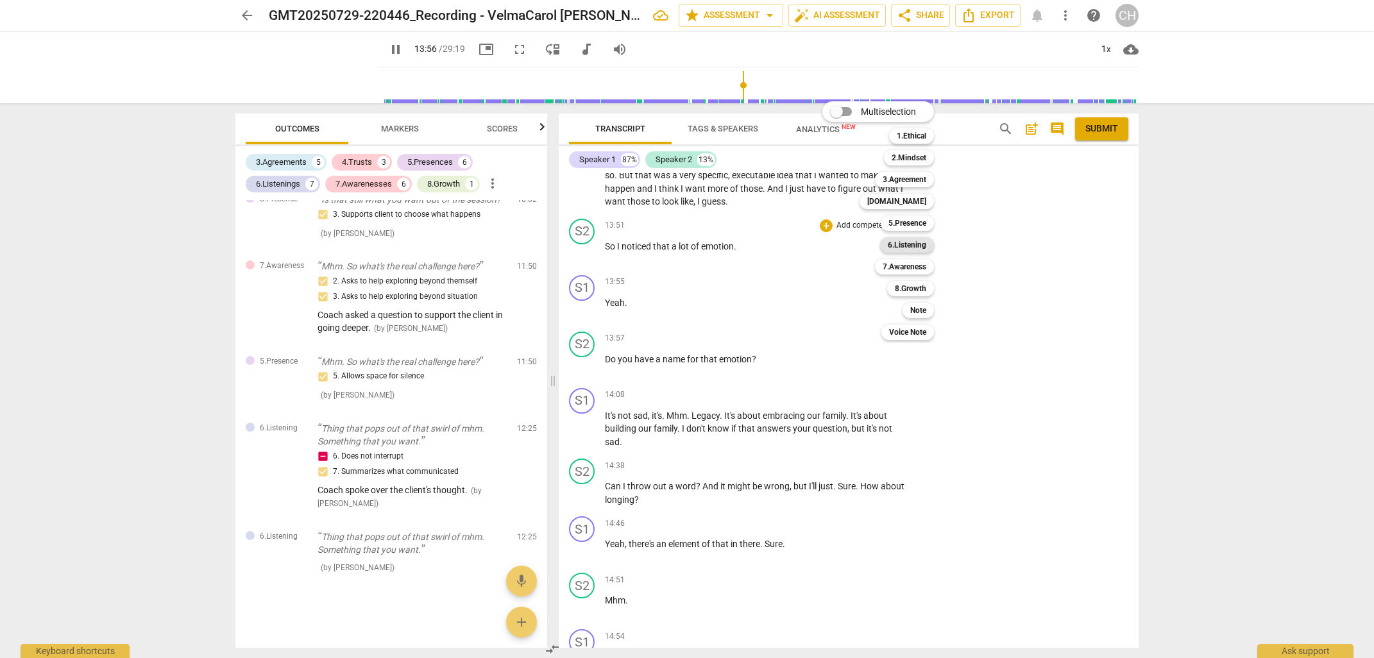
click at [916, 244] on b "6.Listening" at bounding box center [907, 244] width 38 height 15
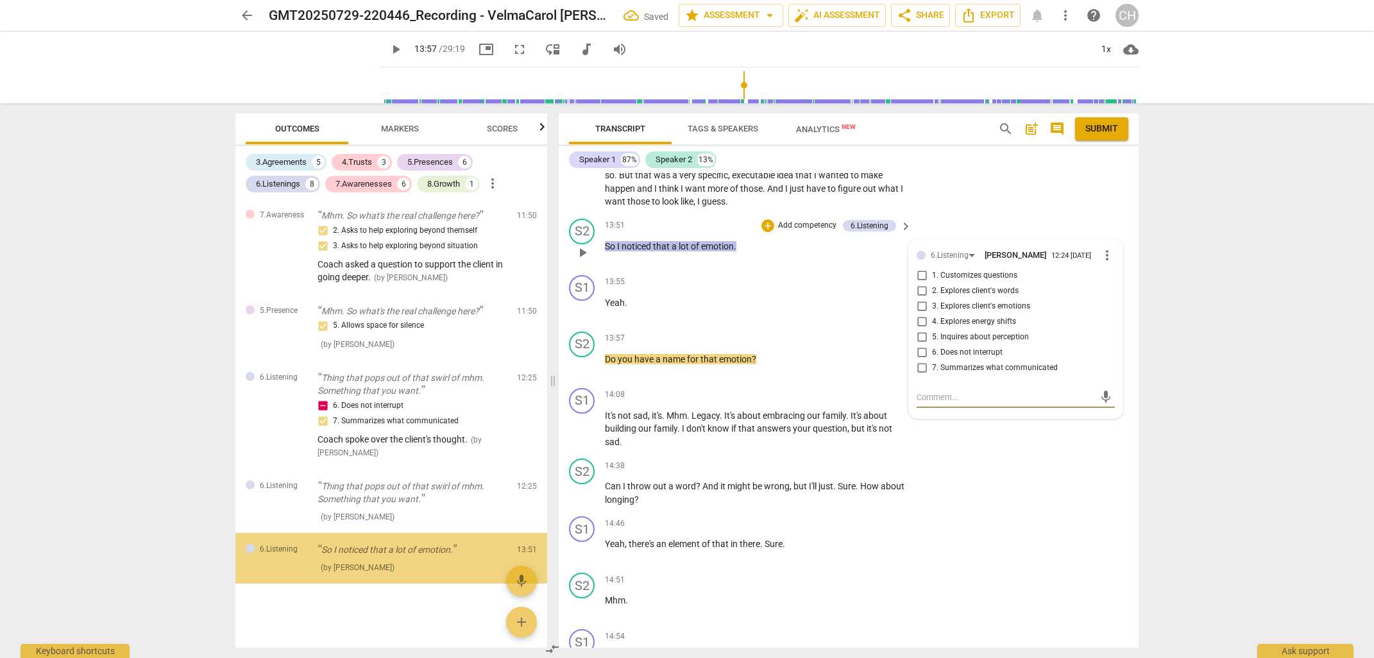
scroll to position [2697, 0]
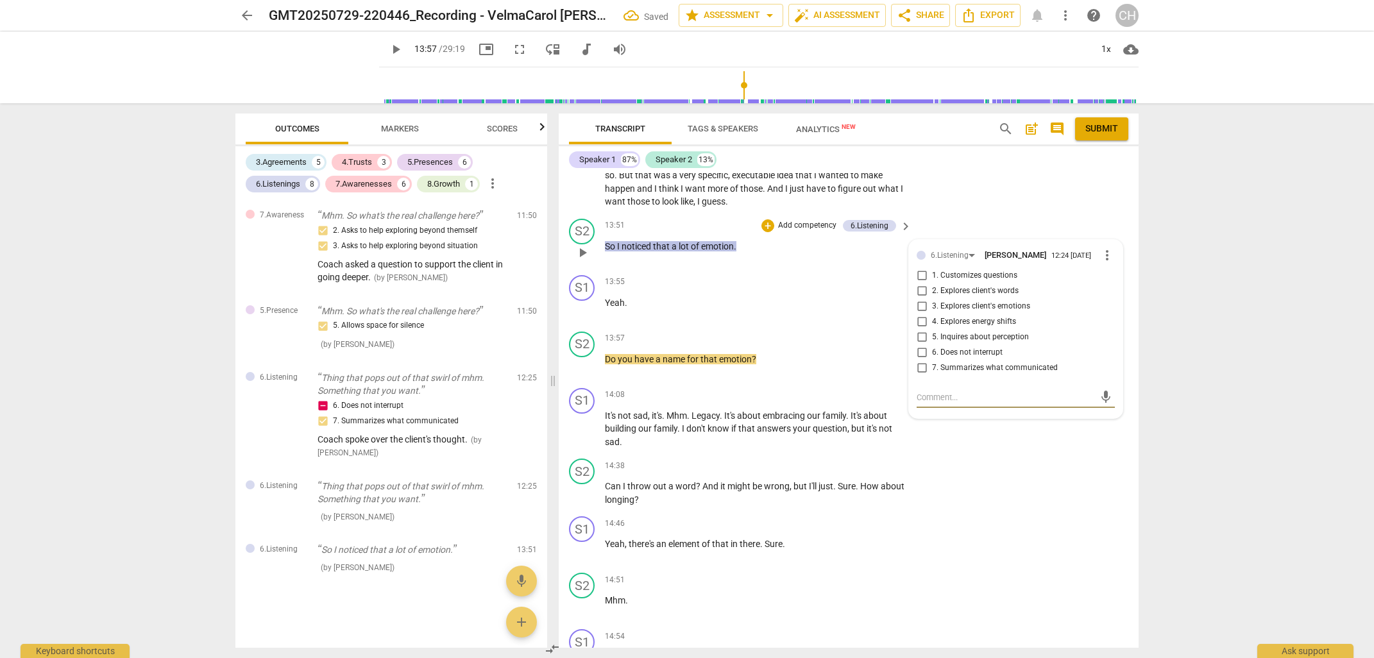
click at [920, 305] on input "3. Explores client's emotions" at bounding box center [921, 306] width 21 height 15
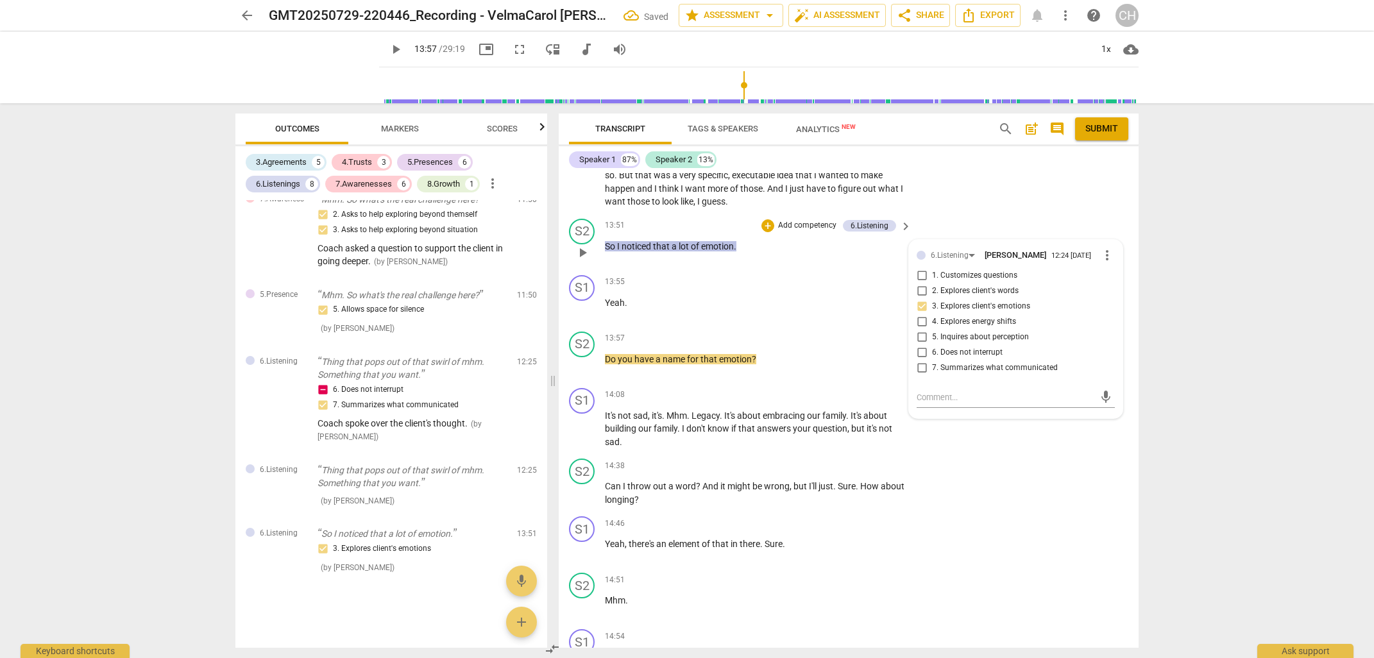
click at [793, 220] on p "Add competency" at bounding box center [807, 226] width 61 height 12
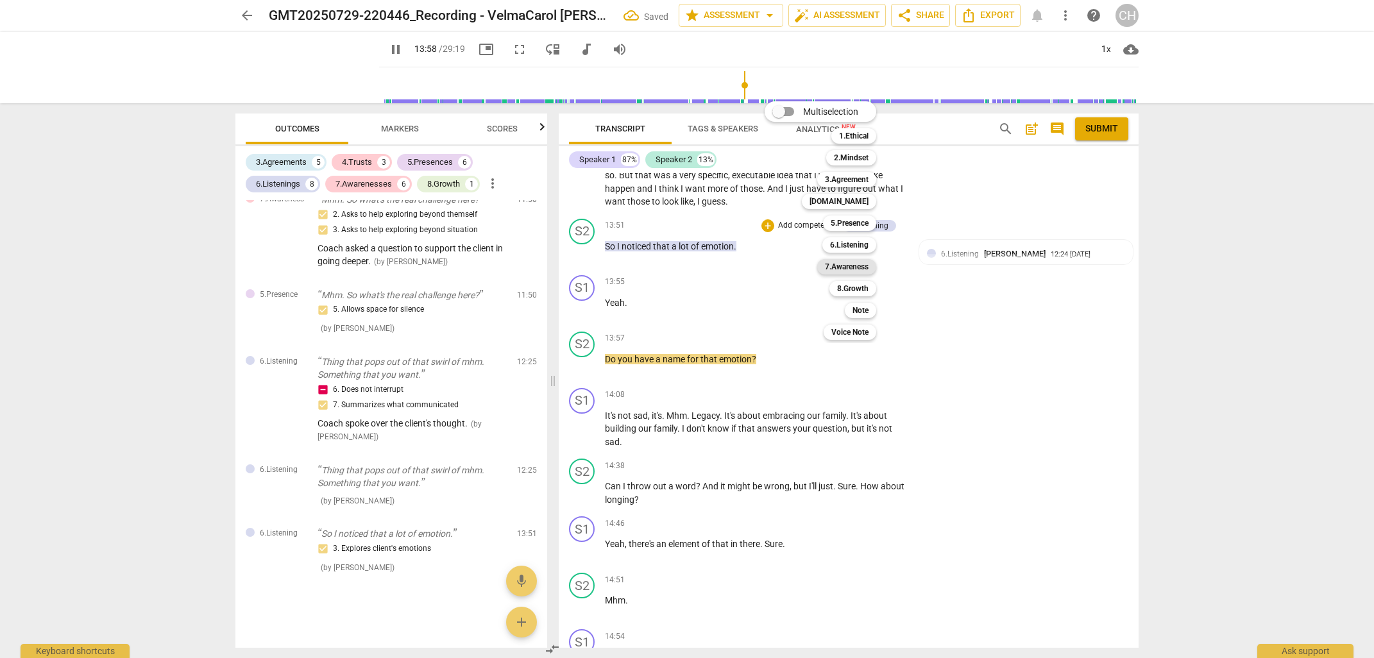
click at [842, 264] on b "7.Awareness" at bounding box center [847, 266] width 44 height 15
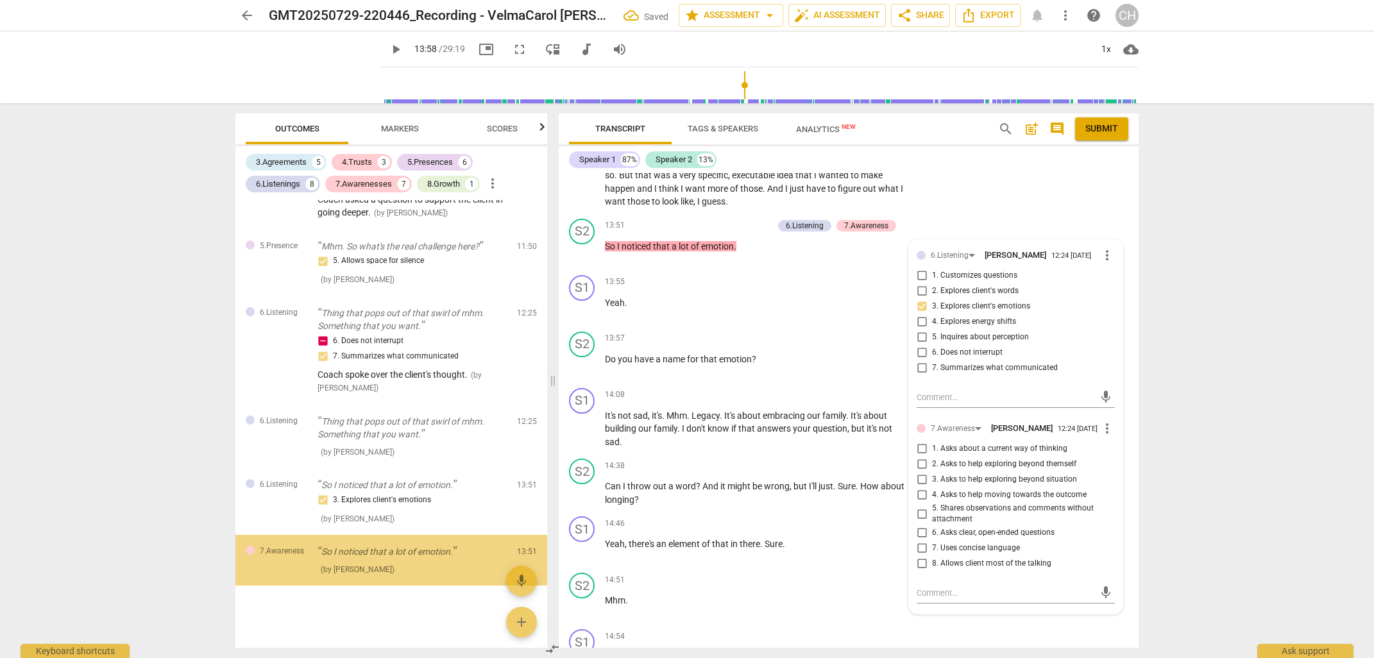
scroll to position [2763, 0]
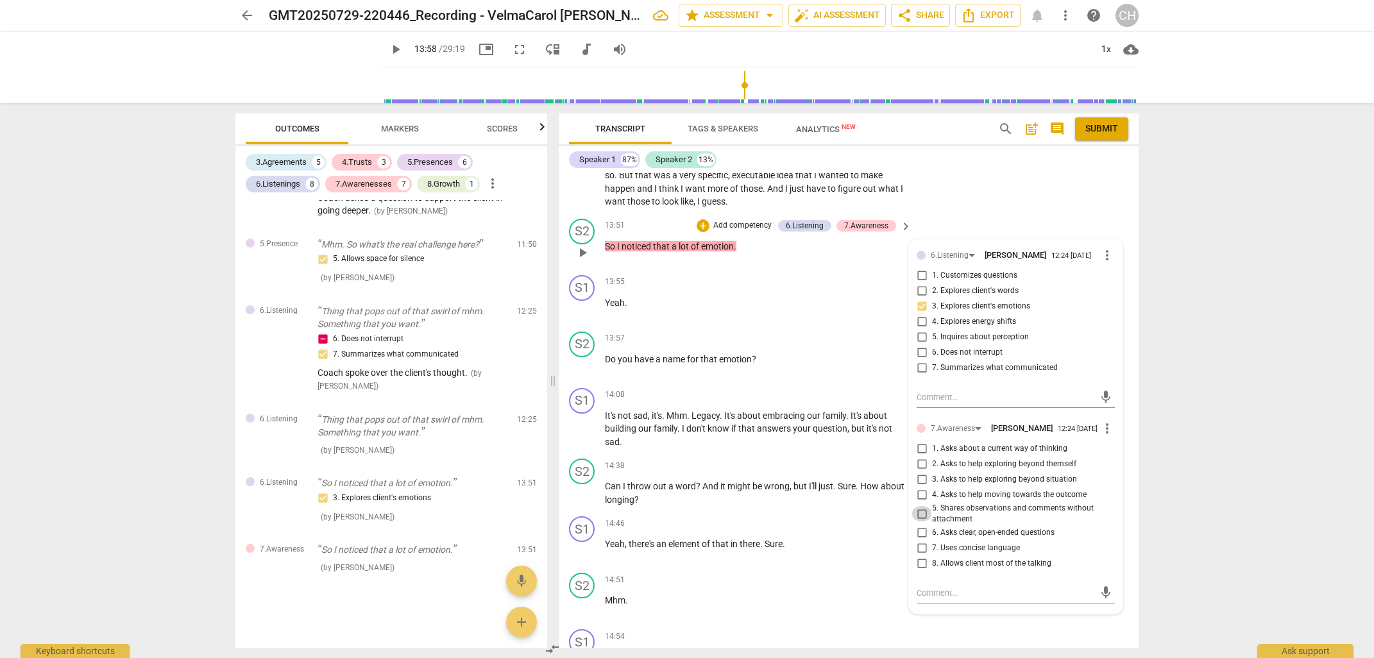
click at [919, 519] on input "5. Shares observations and comments without attachment" at bounding box center [921, 513] width 21 height 15
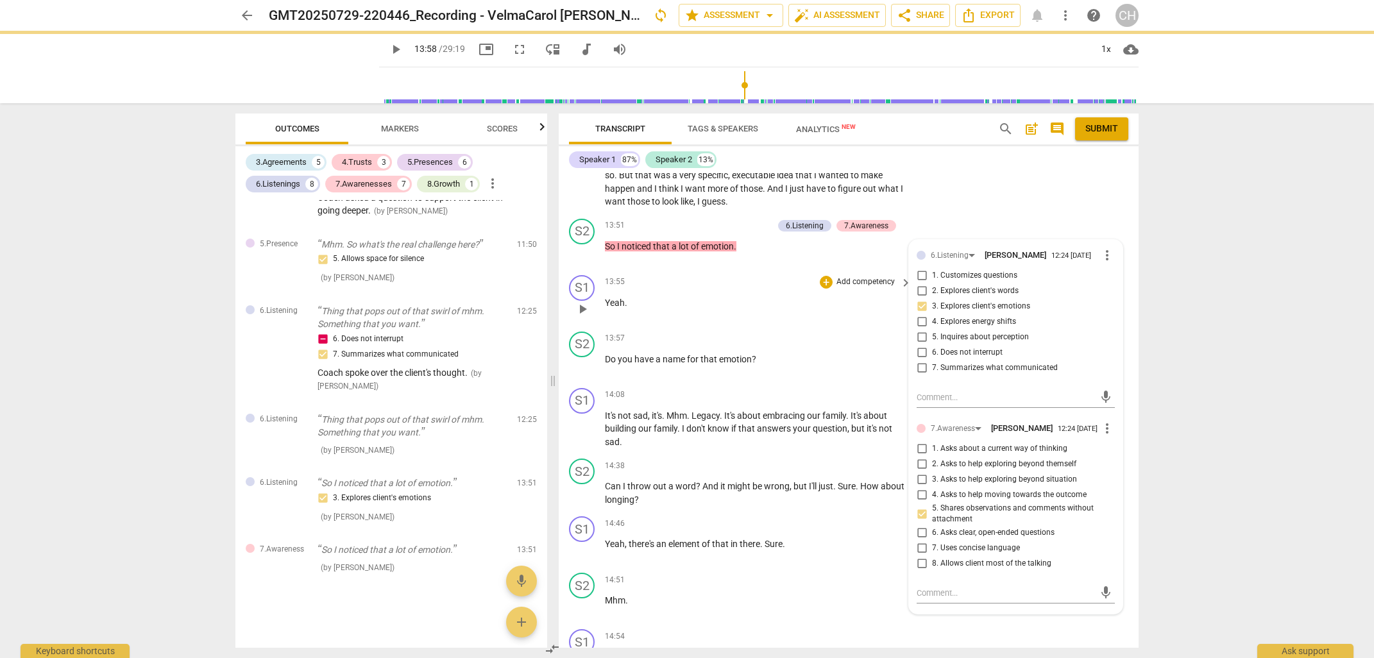
click at [717, 303] on div "13:55 + Add competency keyboard_arrow_right Yeah ." at bounding box center [759, 298] width 308 height 46
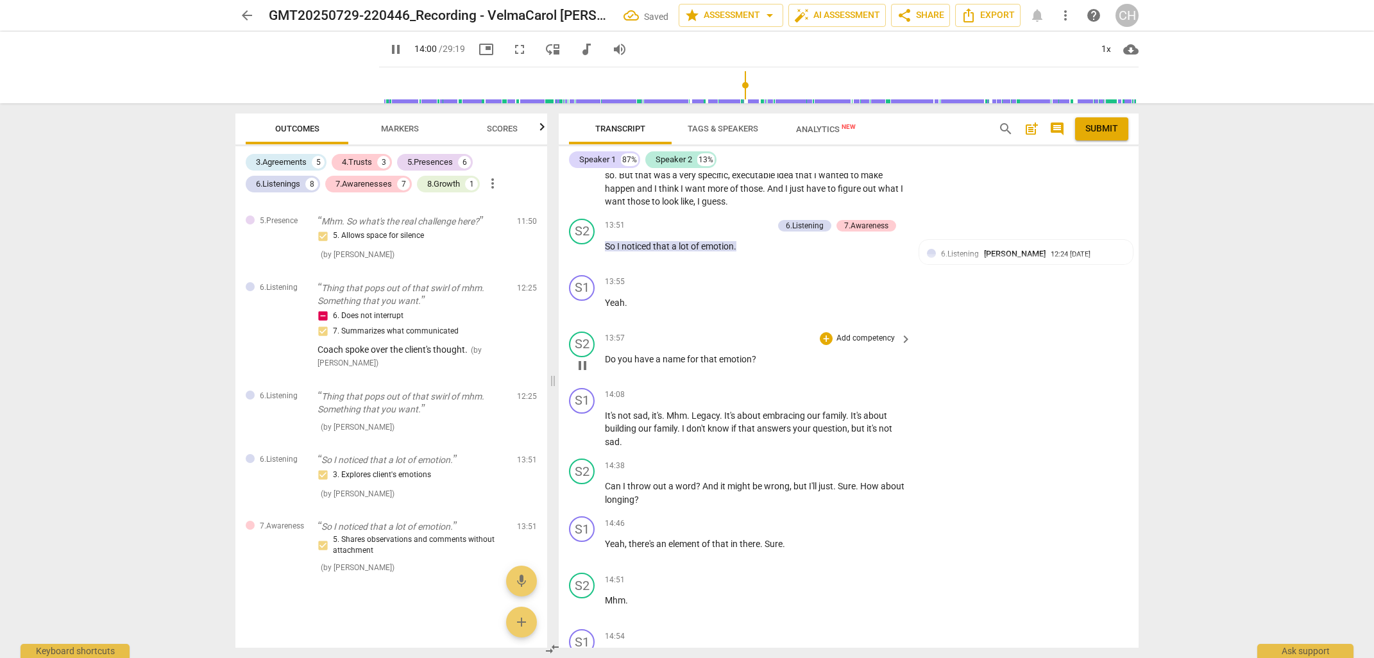
click at [765, 353] on p "Do you have a name for that emotion ?" at bounding box center [755, 359] width 300 height 13
click at [825, 332] on div "+" at bounding box center [826, 338] width 13 height 13
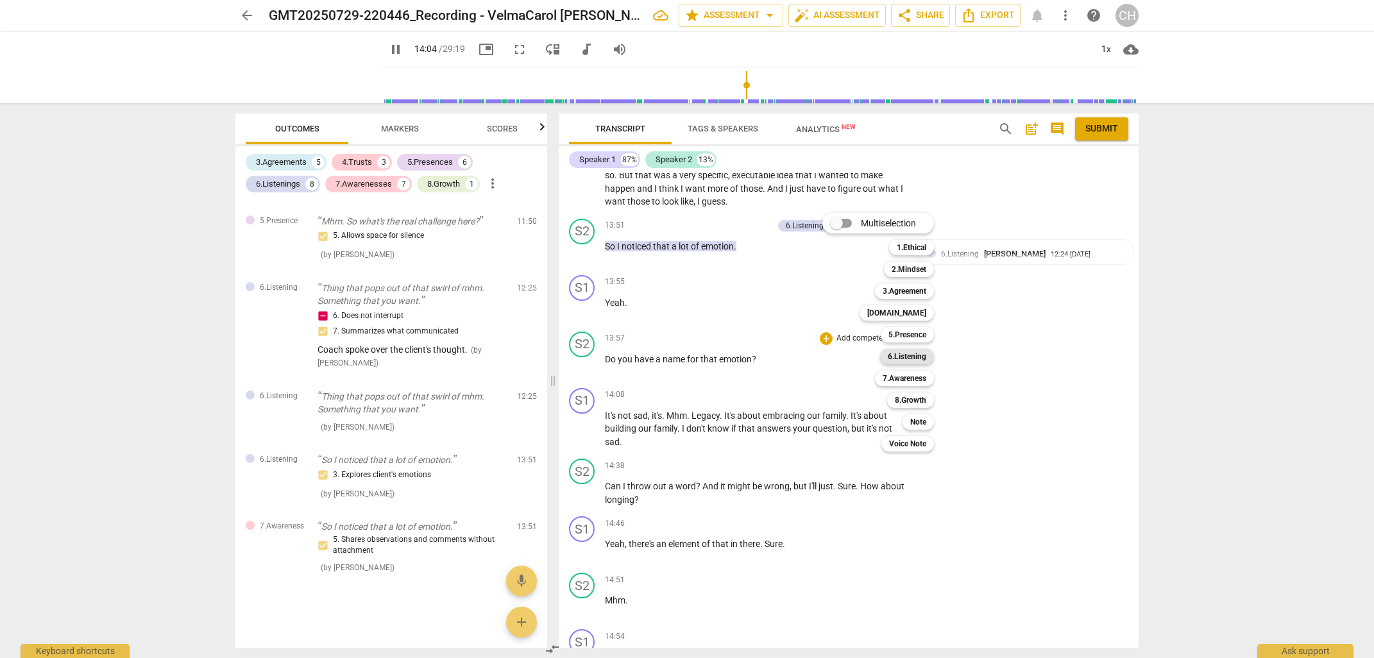
click at [910, 357] on b "6.Listening" at bounding box center [907, 356] width 38 height 15
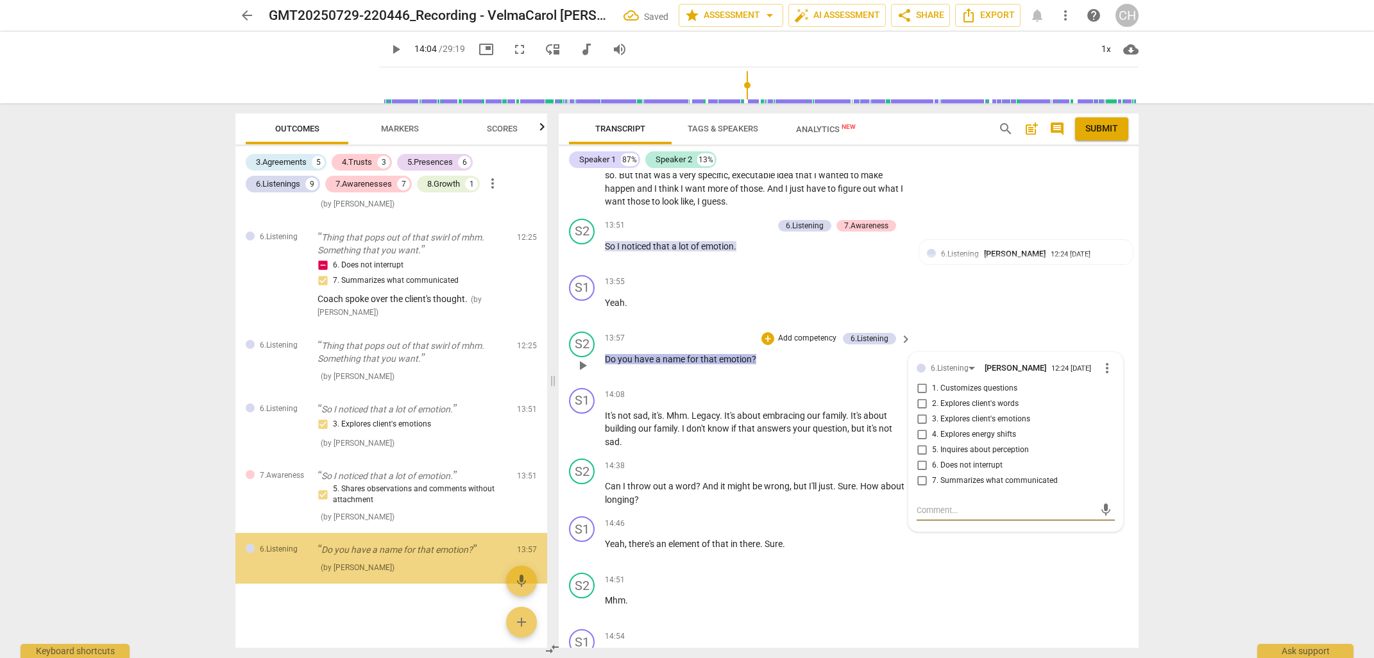
scroll to position [2837, 0]
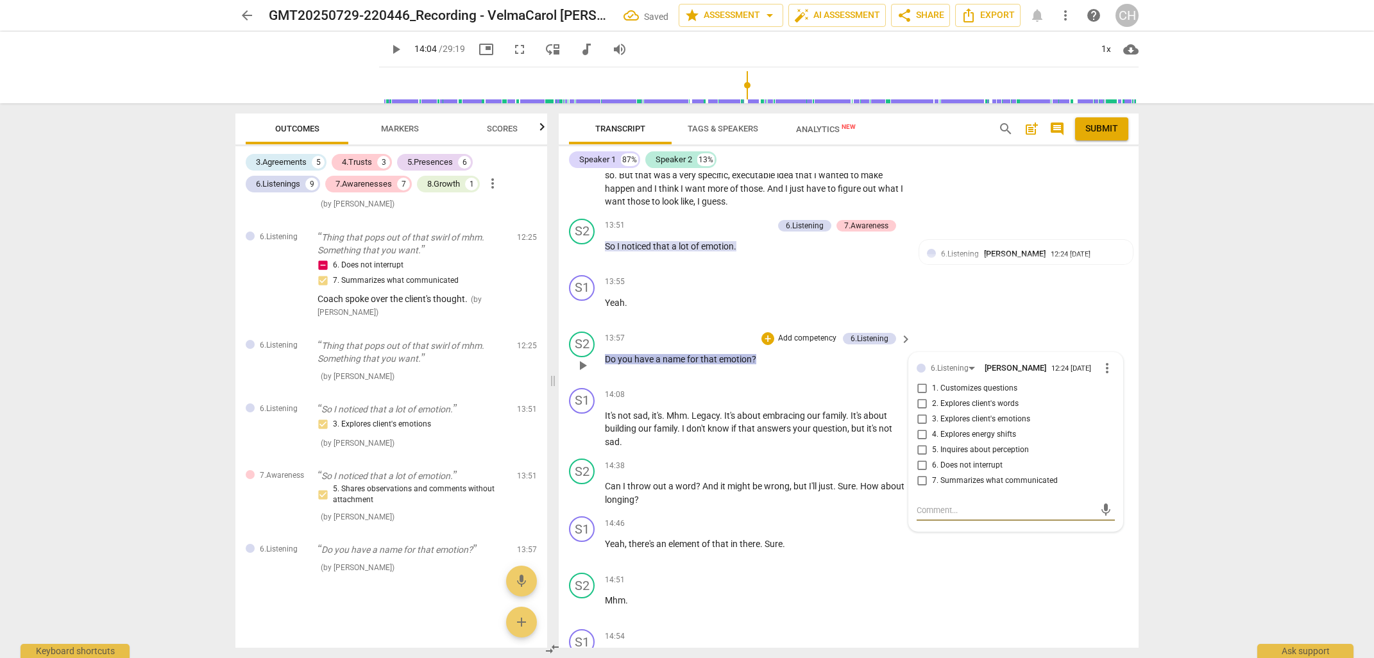
click at [918, 417] on input "3. Explores client's emotions" at bounding box center [921, 419] width 21 height 15
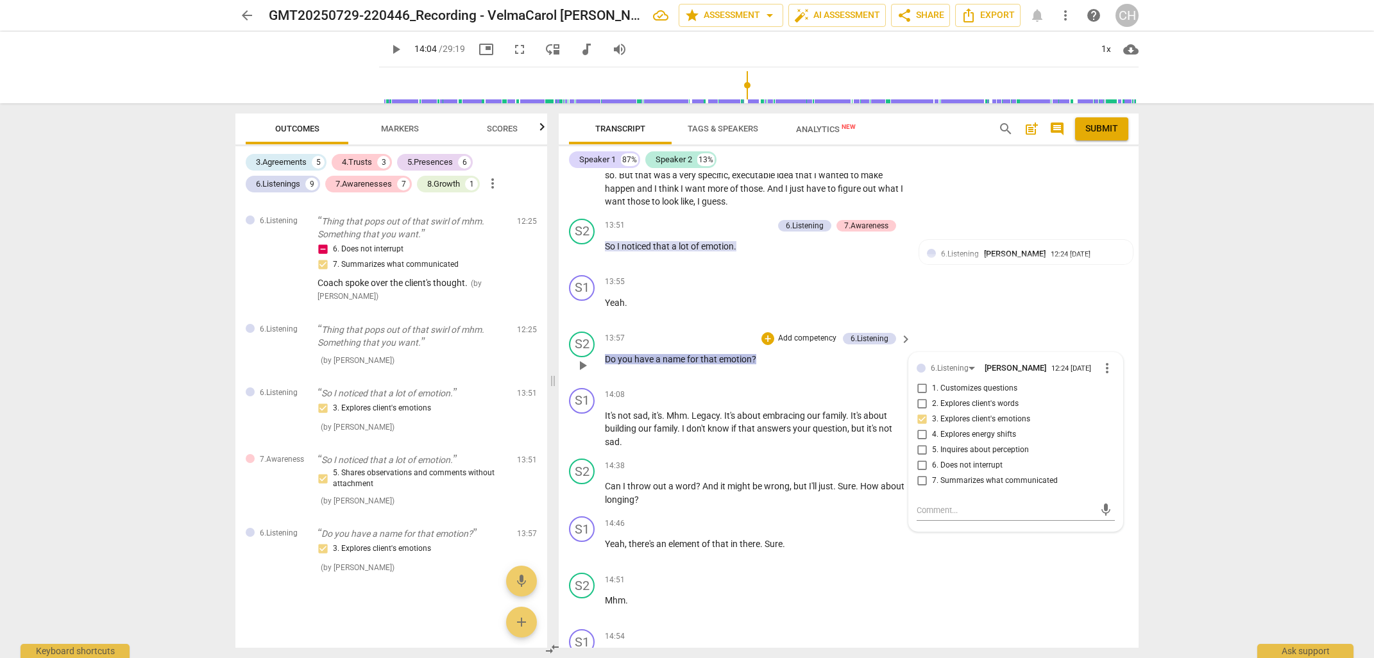
click at [788, 333] on p "Add competency" at bounding box center [807, 339] width 61 height 12
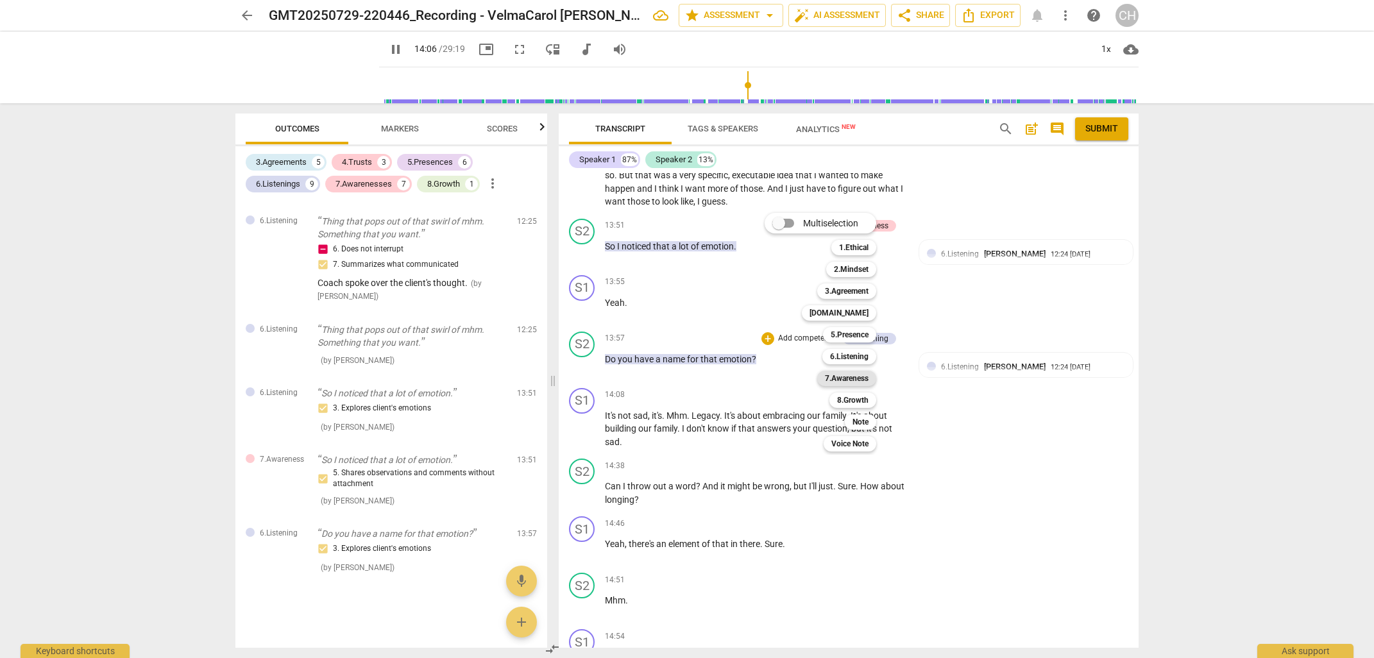
click at [849, 378] on b "7.Awareness" at bounding box center [847, 378] width 44 height 15
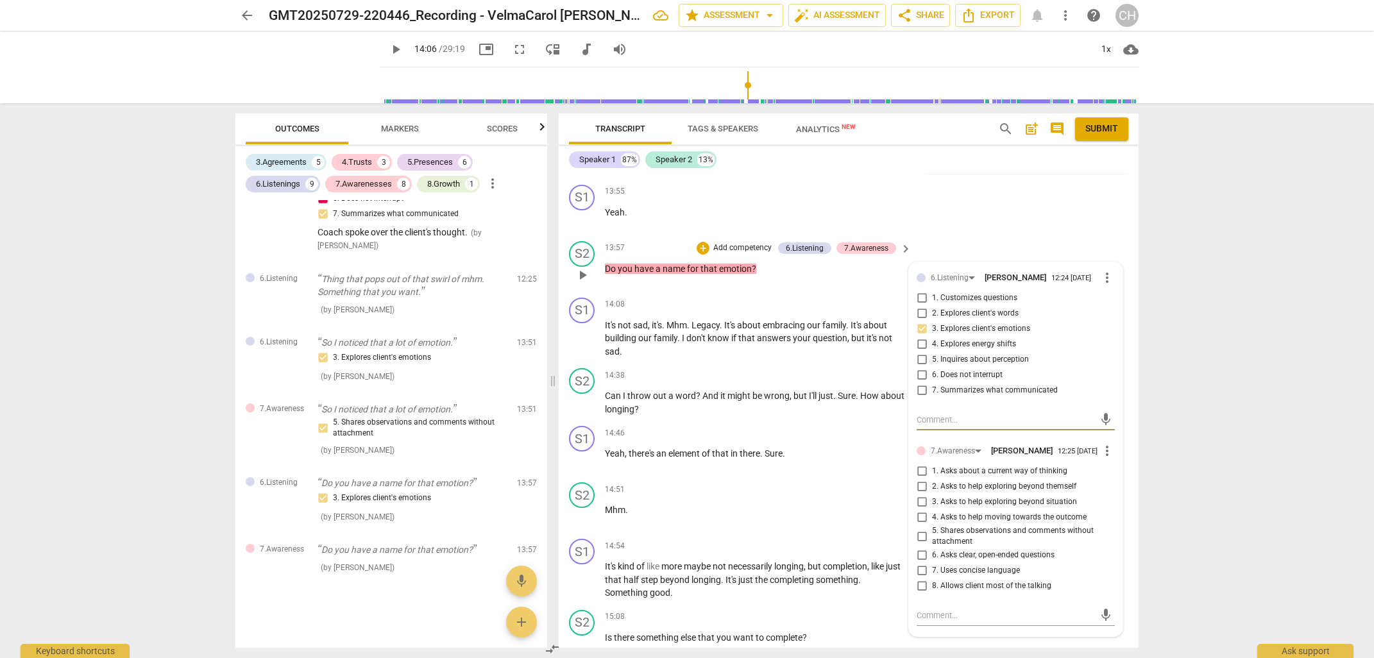
scroll to position [3779, 0]
click at [922, 491] on input "2. Asks to help exploring beyond themself" at bounding box center [921, 485] width 21 height 15
click at [732, 367] on div "14:38 + Add competency keyboard_arrow_right" at bounding box center [759, 374] width 308 height 14
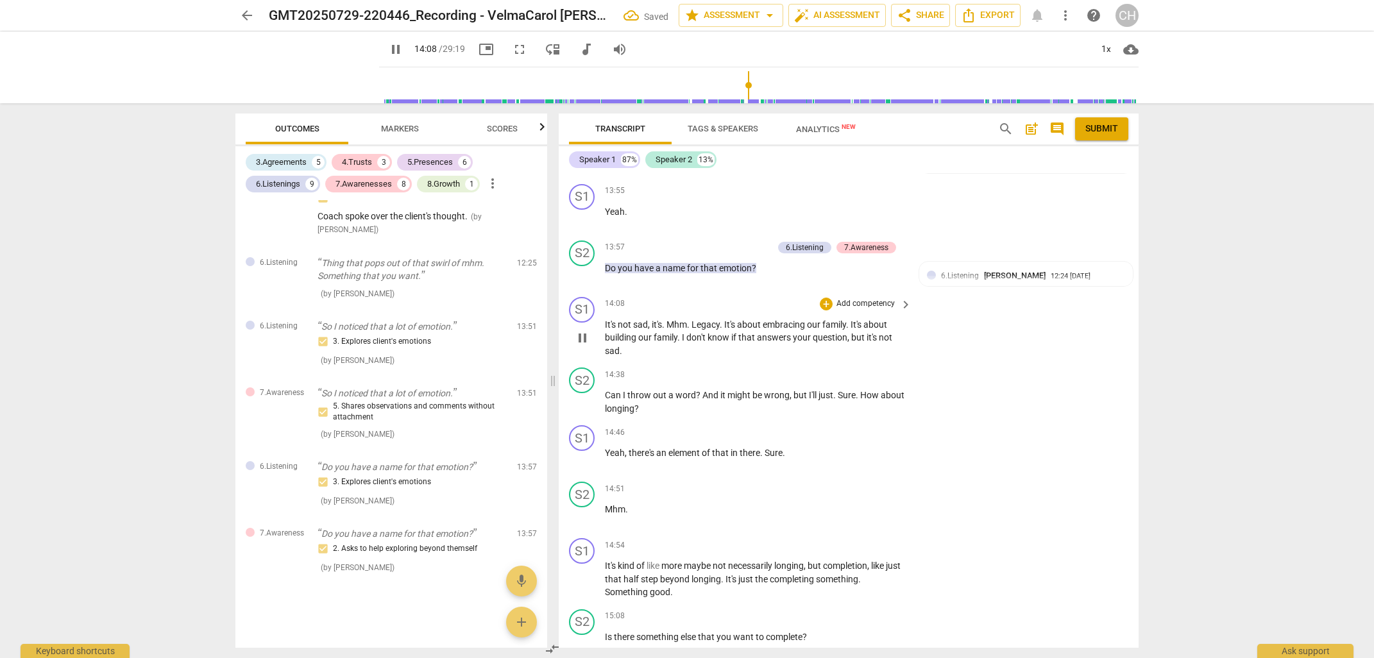
click at [679, 322] on span "Mhm" at bounding box center [676, 324] width 21 height 10
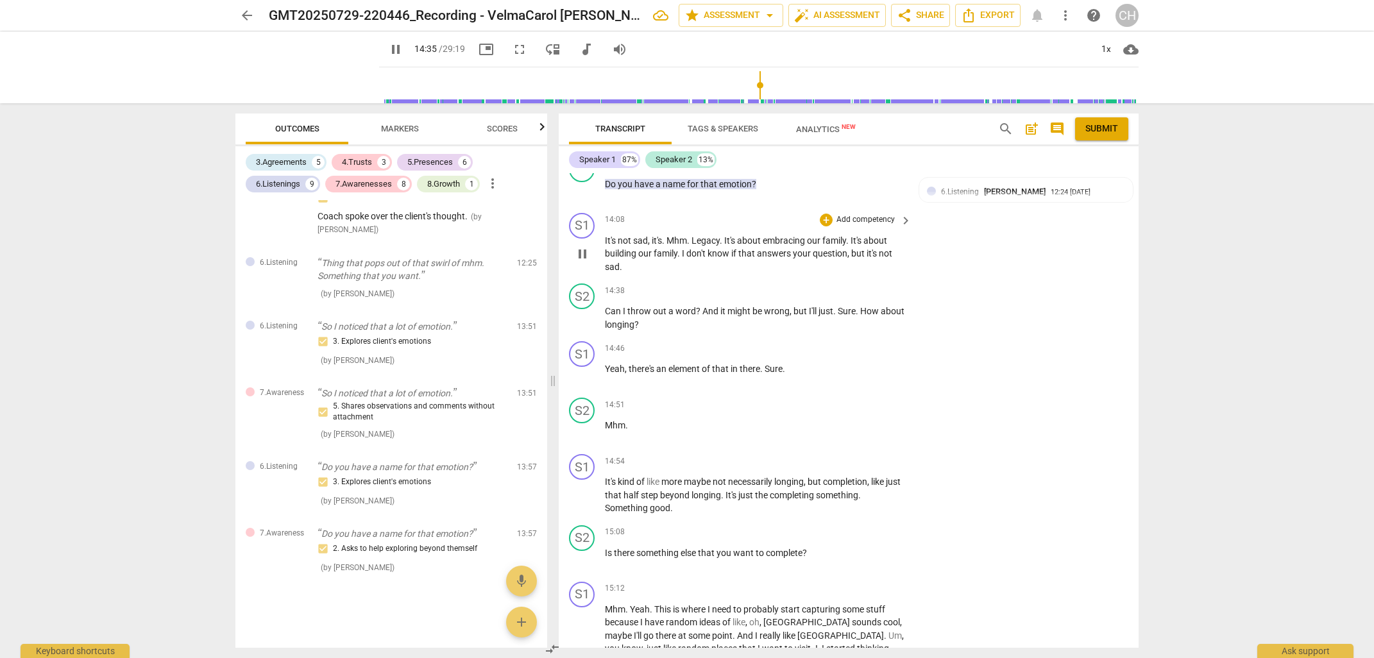
scroll to position [3867, 0]
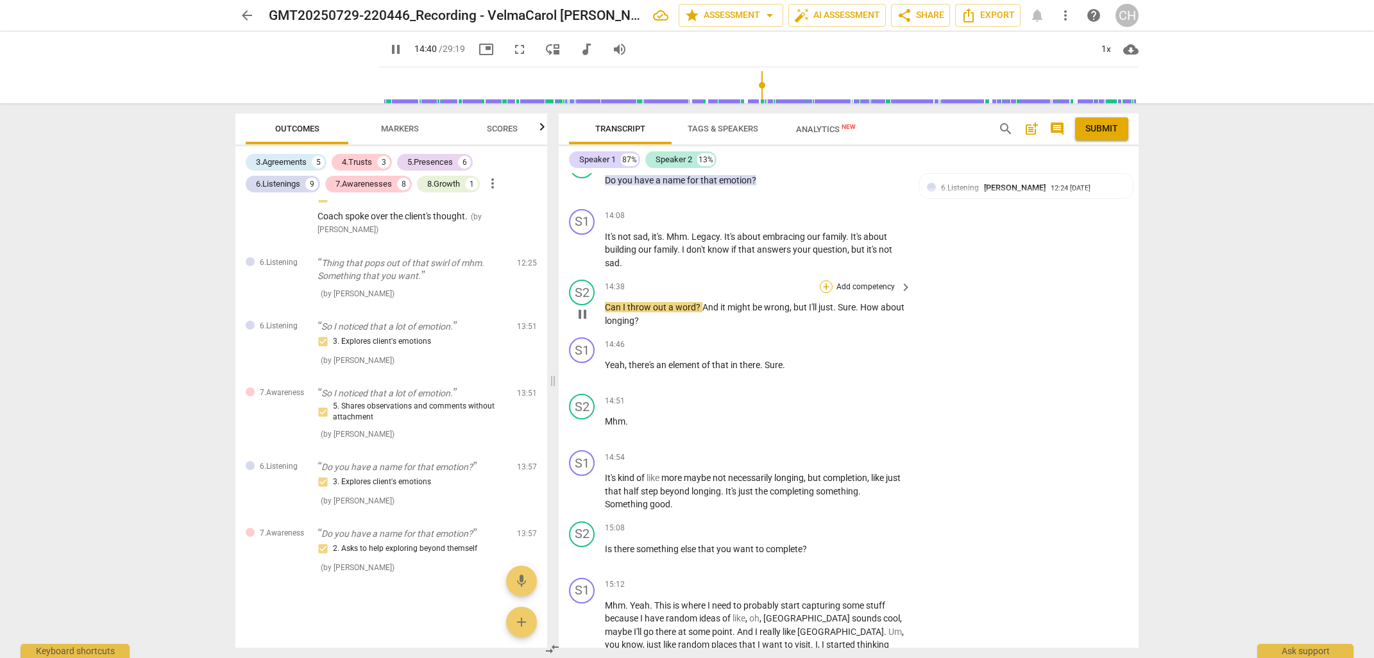
click at [824, 280] on div "+" at bounding box center [826, 286] width 13 height 13
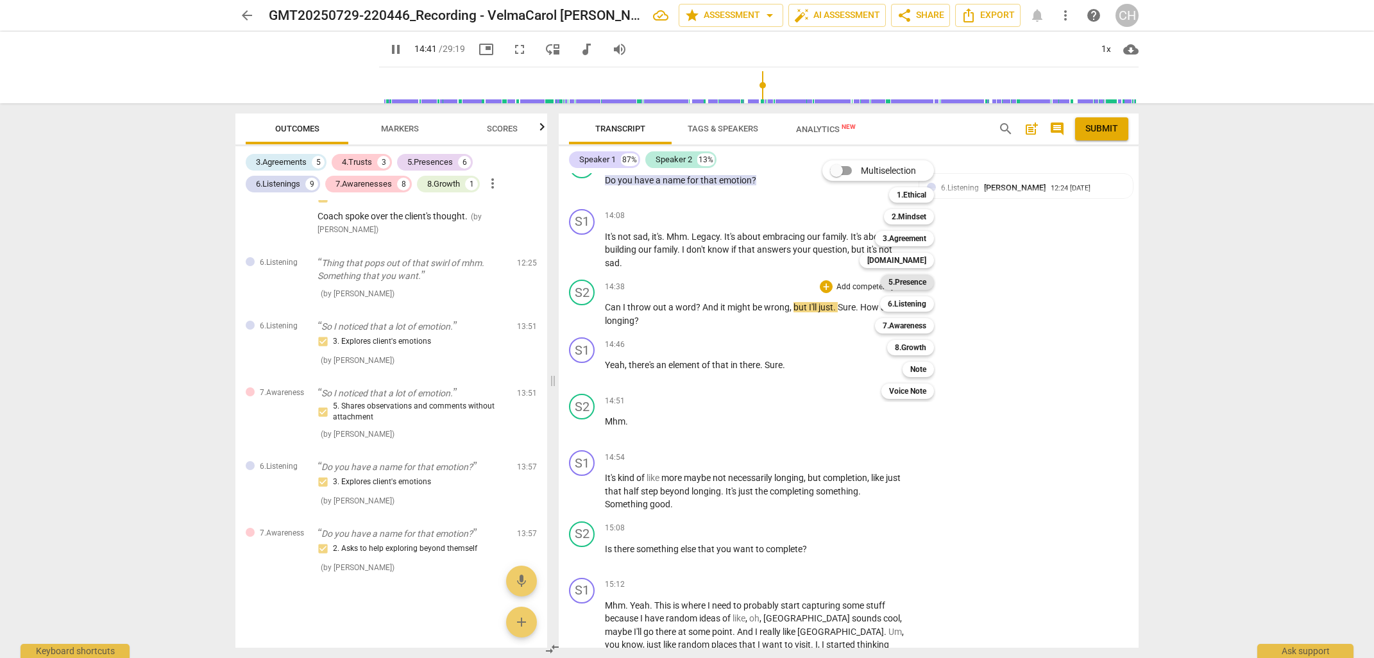
click at [893, 283] on b "5.Presence" at bounding box center [907, 281] width 38 height 15
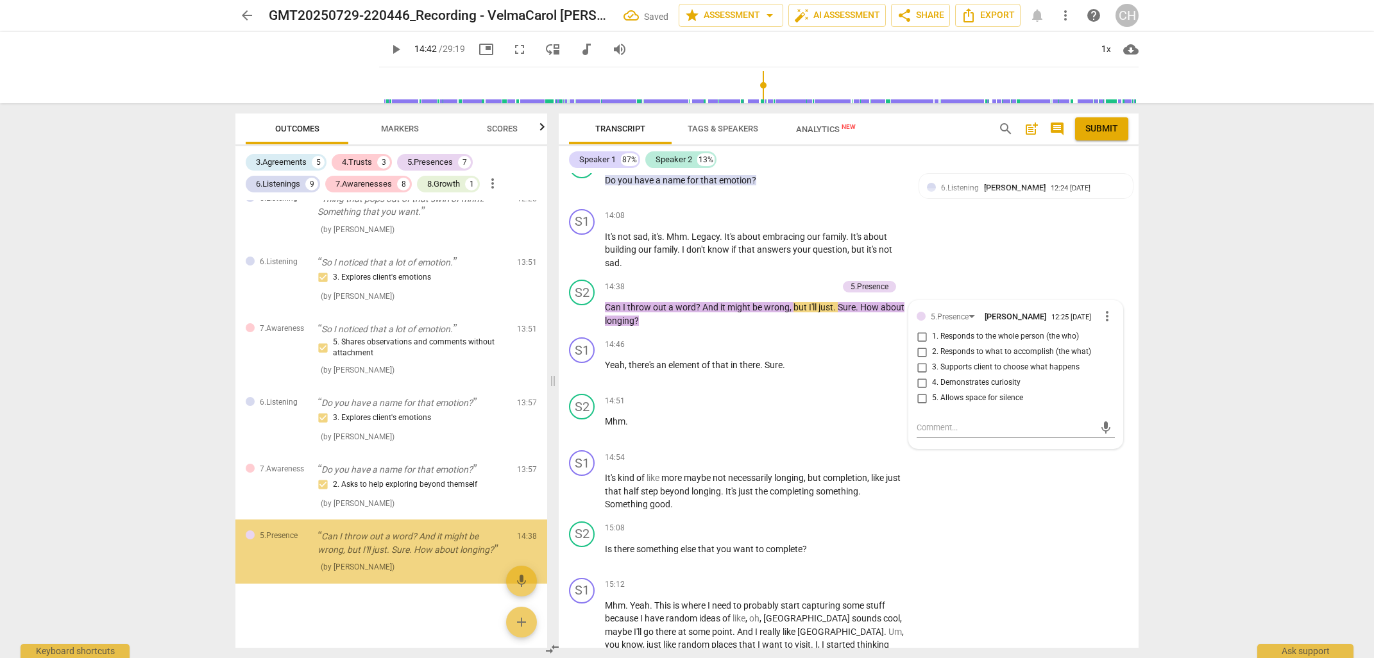
scroll to position [2984, 0]
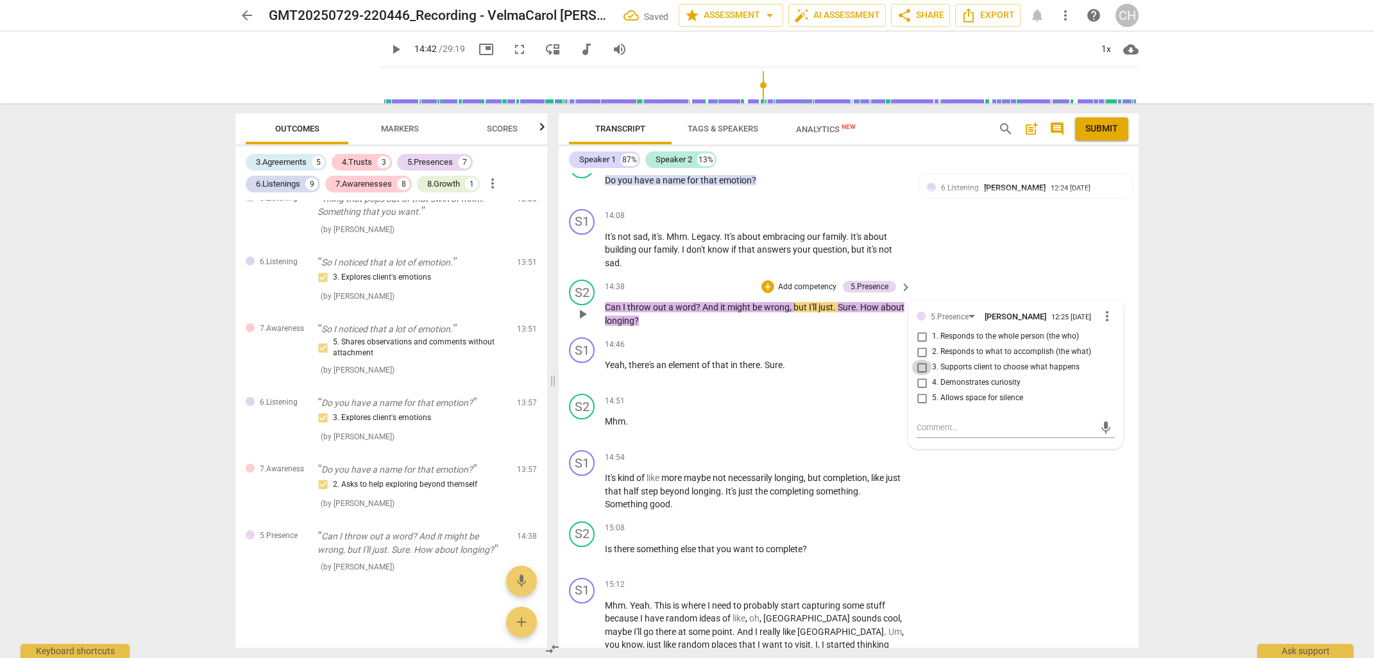
click at [920, 367] on input "3. Supports client to choose what happens" at bounding box center [921, 367] width 21 height 15
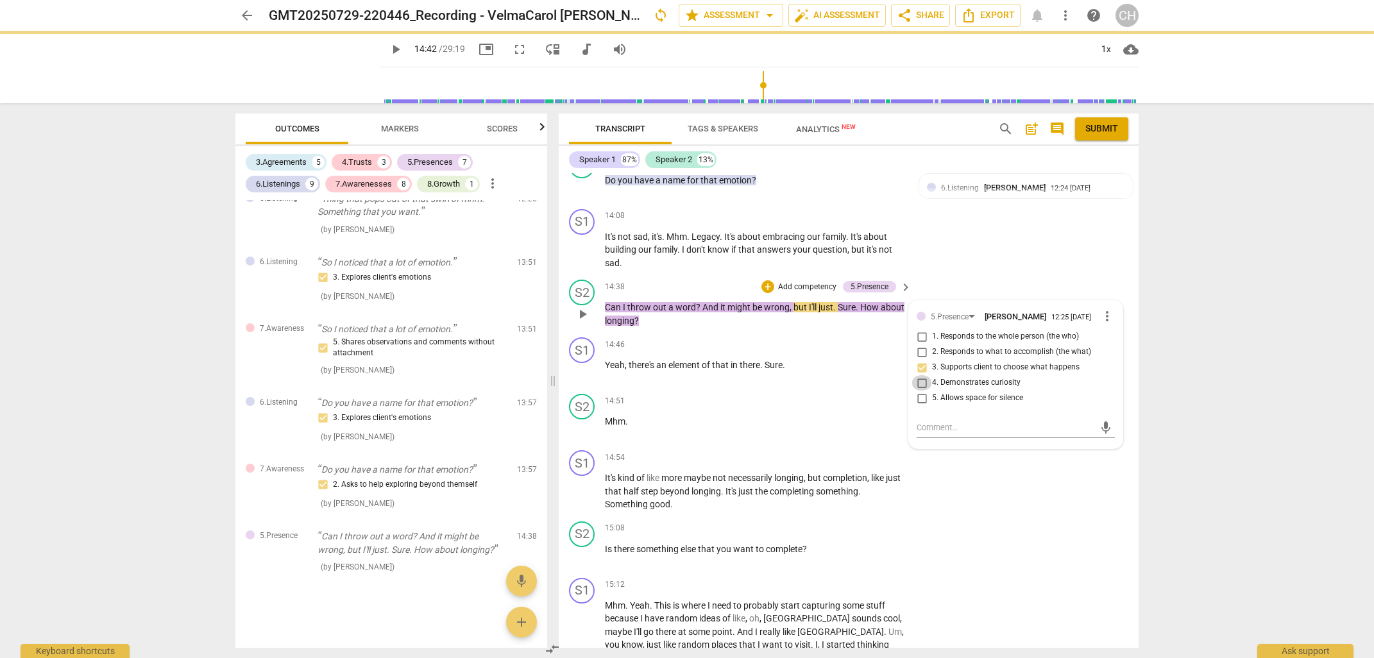
click at [919, 384] on input "4. Demonstrates curiosity" at bounding box center [921, 382] width 21 height 15
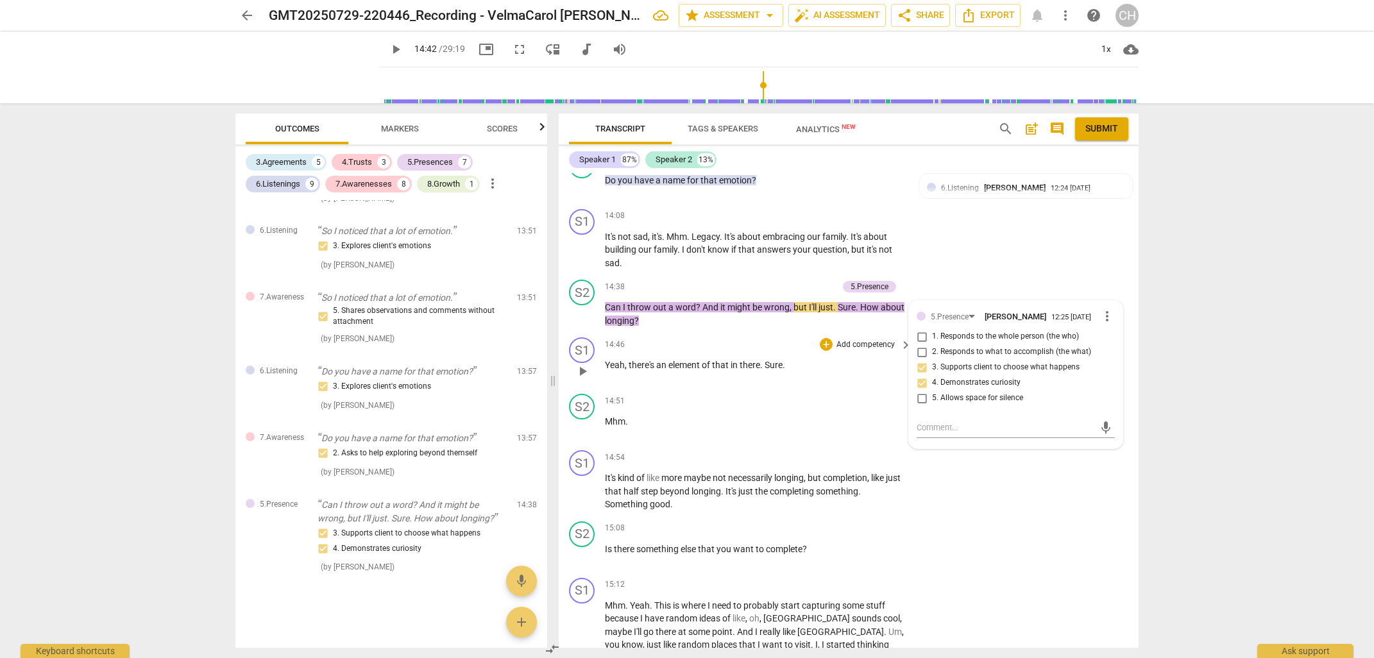
click at [742, 362] on span "there" at bounding box center [749, 365] width 21 height 10
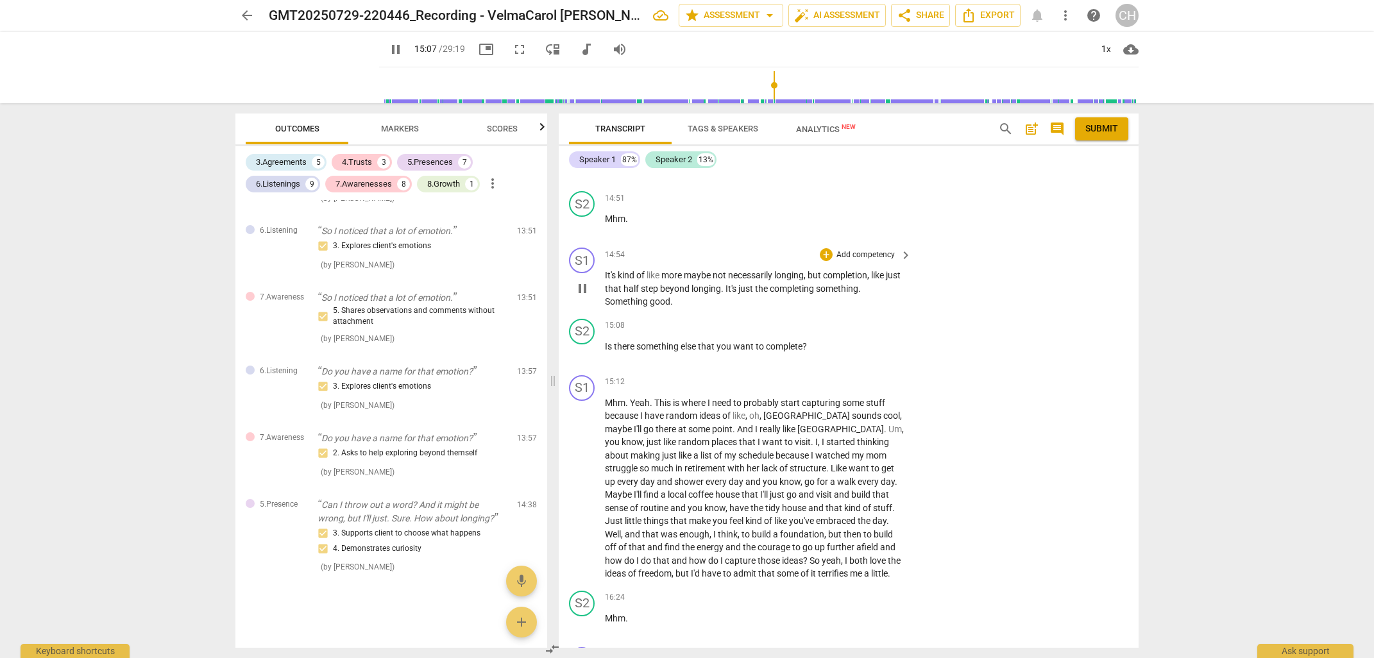
scroll to position [4084, 0]
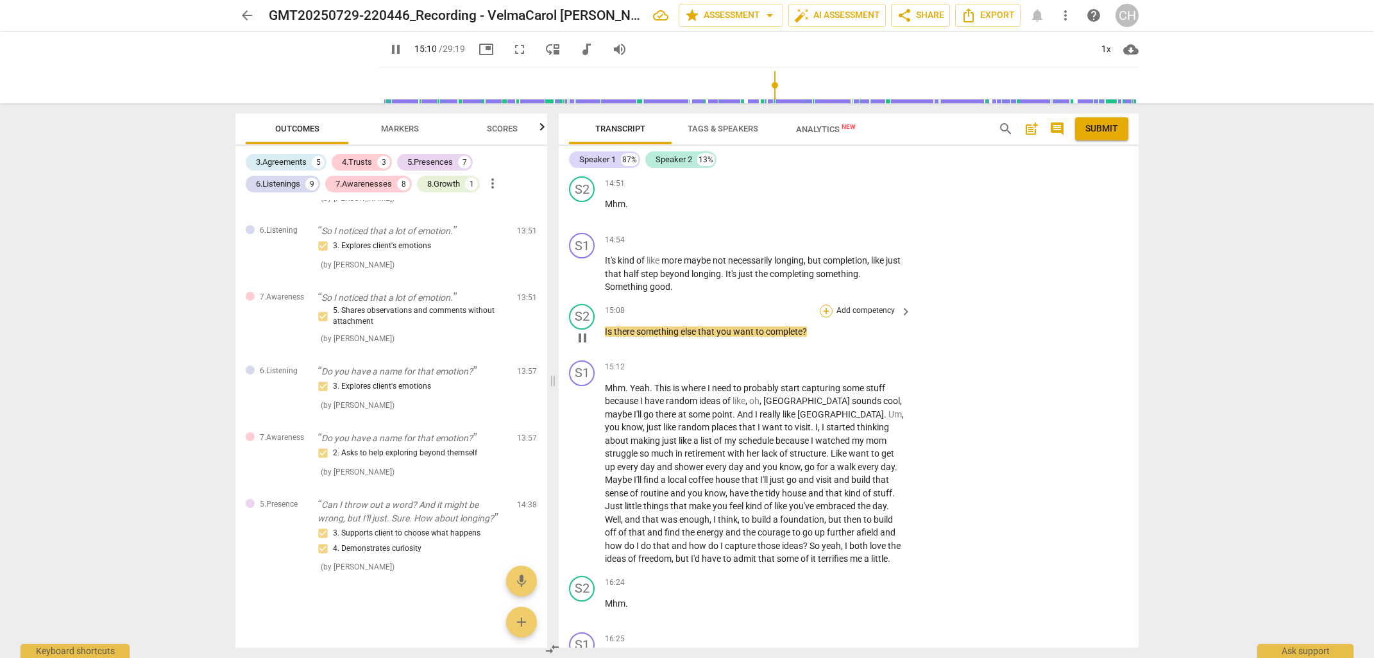
click at [826, 305] on div "+" at bounding box center [826, 311] width 13 height 13
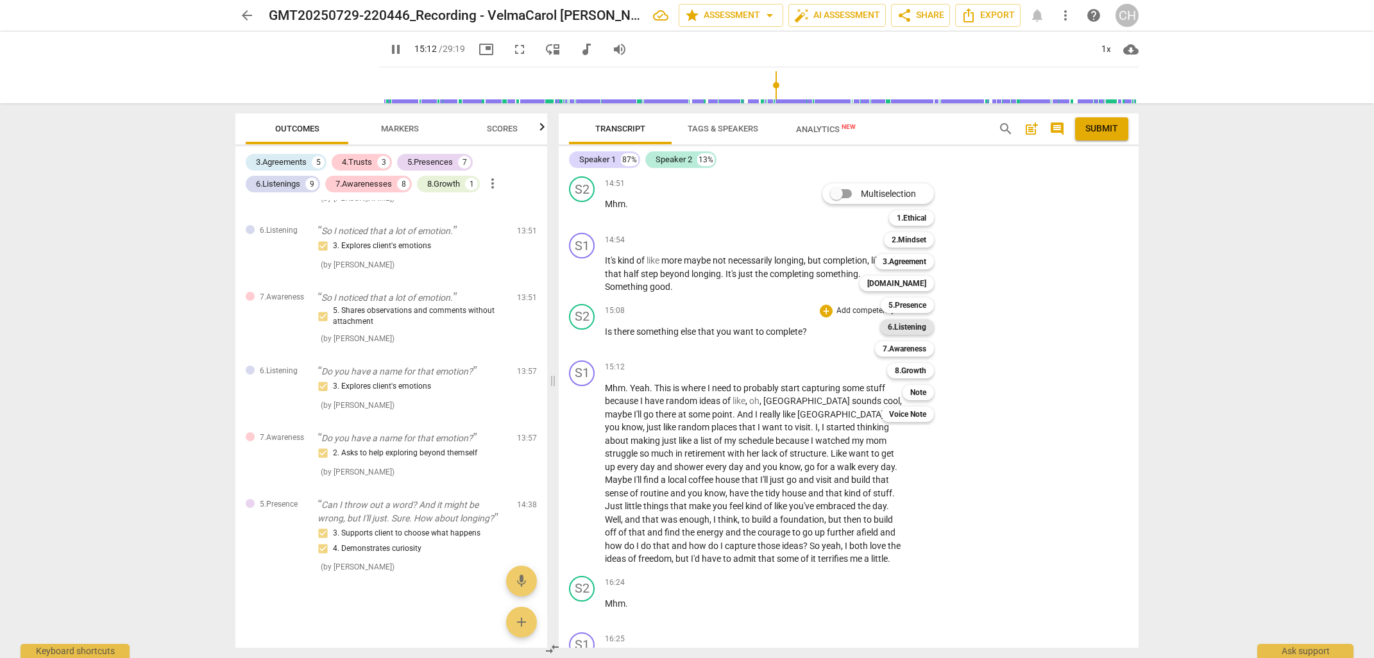
click at [915, 326] on b "6.Listening" at bounding box center [907, 326] width 38 height 15
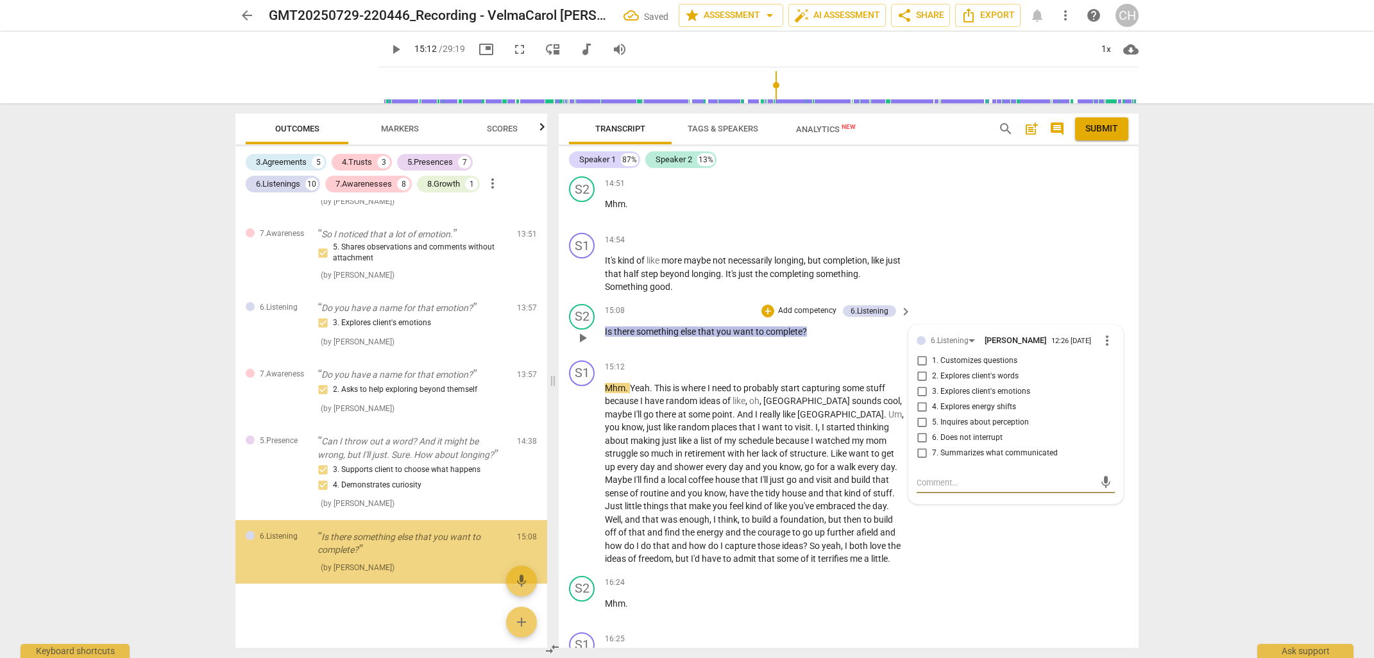
scroll to position [3079, 0]
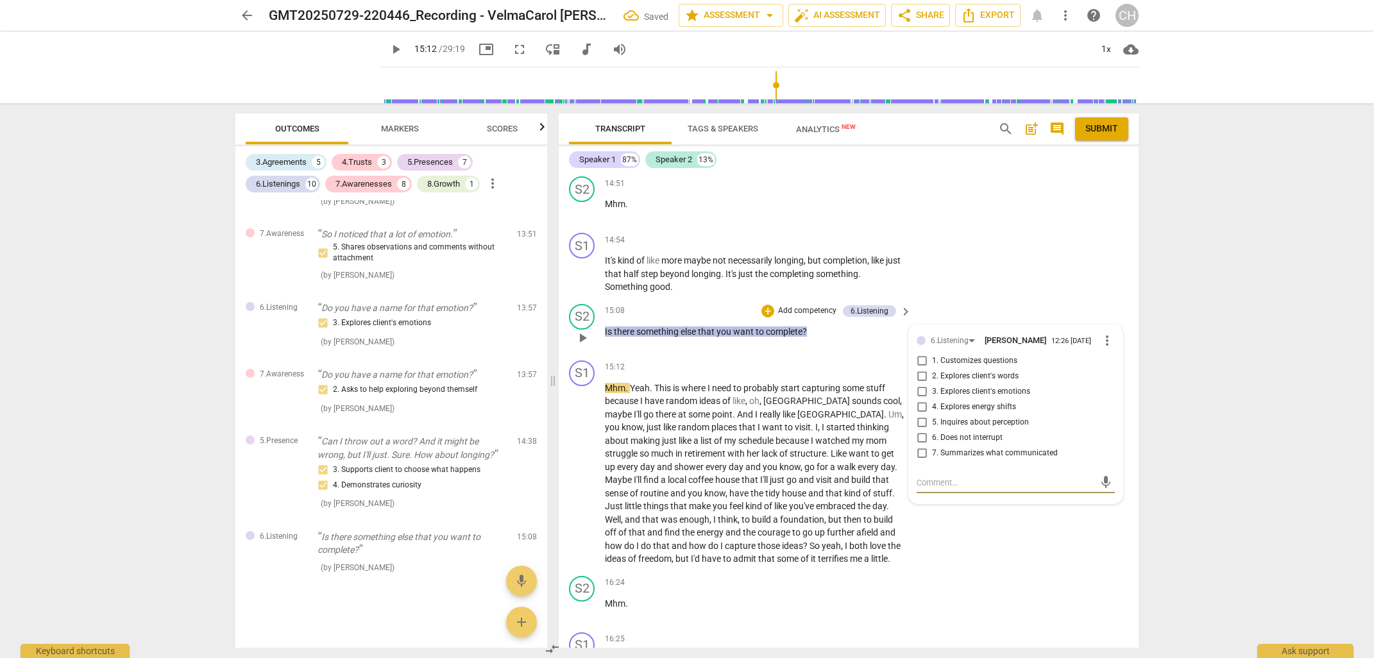
click at [922, 359] on input "1. Customizes questions" at bounding box center [921, 360] width 21 height 15
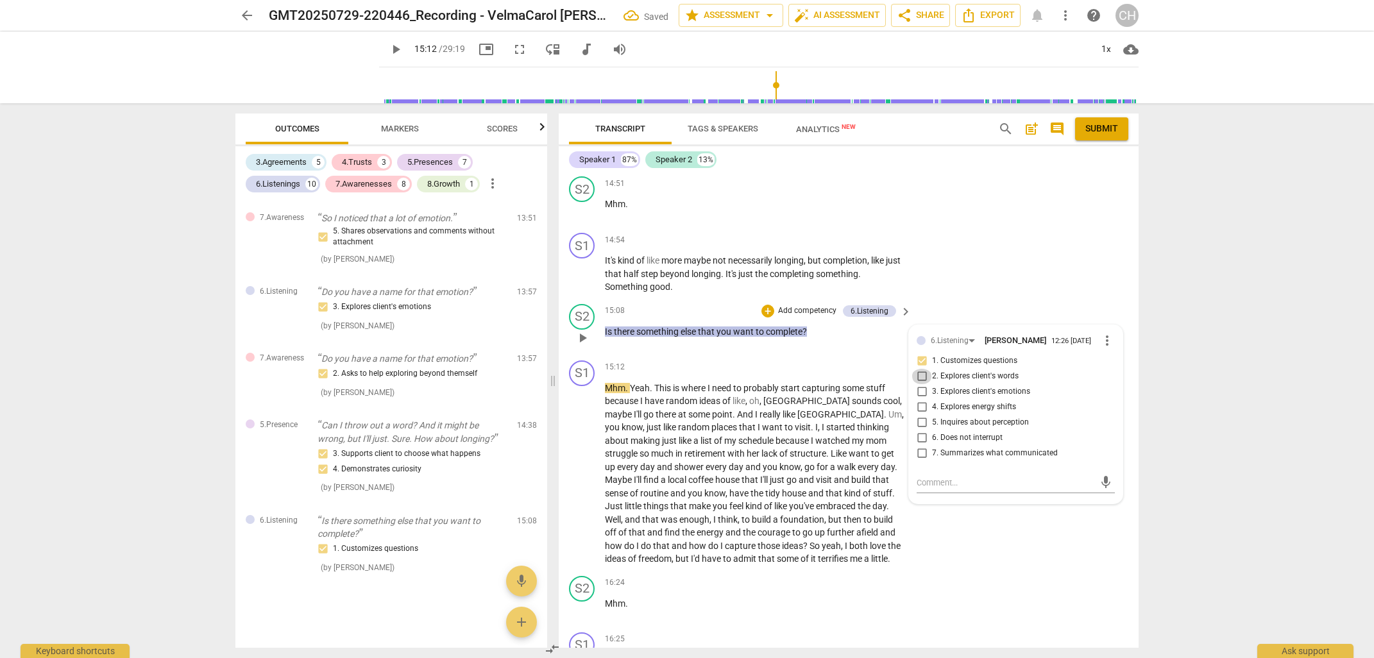
click at [922, 373] on input "2. Explores client's words" at bounding box center [921, 376] width 21 height 15
click at [804, 462] on span "go" at bounding box center [810, 467] width 12 height 10
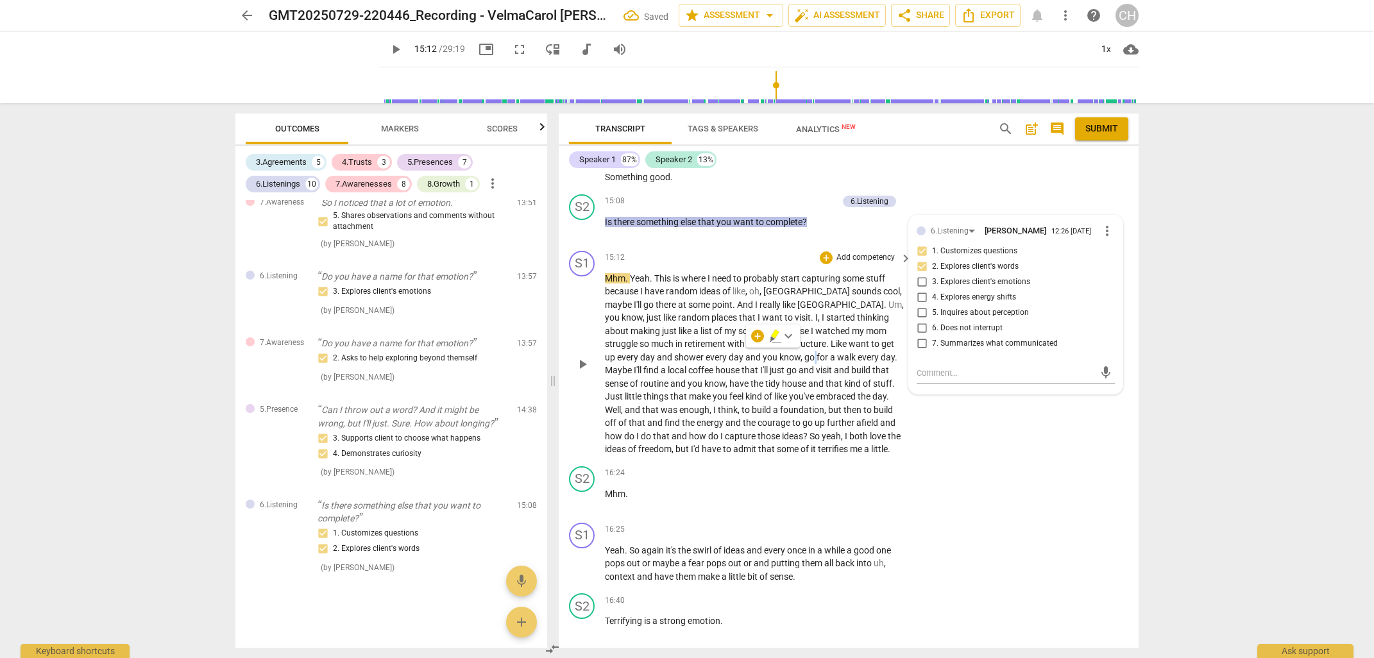
scroll to position [4196, 0]
click at [704, 271] on span "where" at bounding box center [694, 276] width 26 height 10
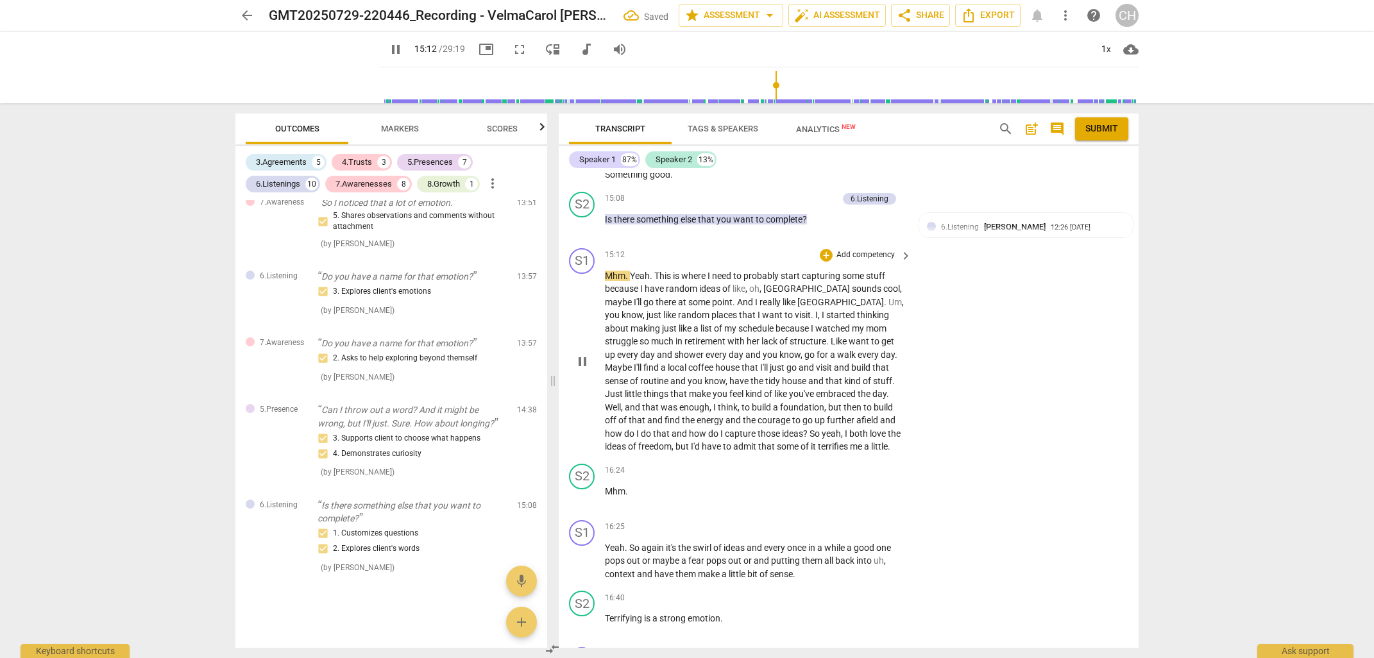
click at [704, 271] on span "where" at bounding box center [694, 276] width 26 height 10
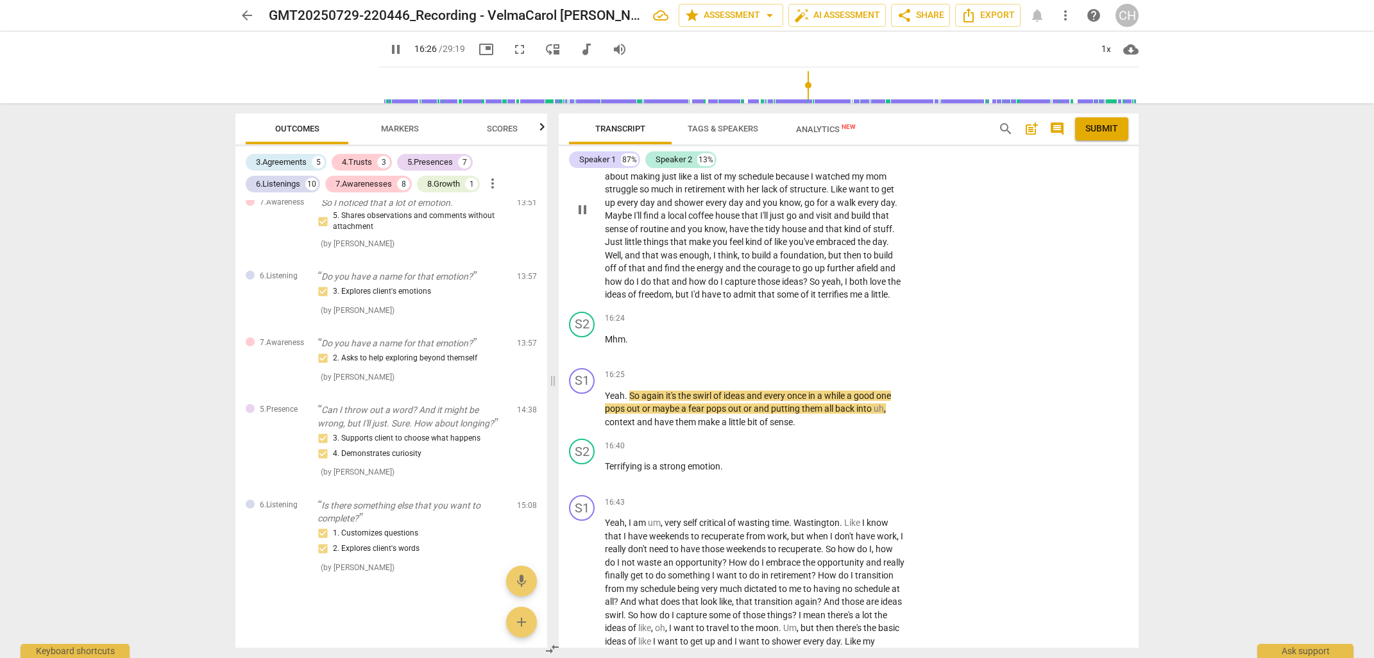
scroll to position [4354, 0]
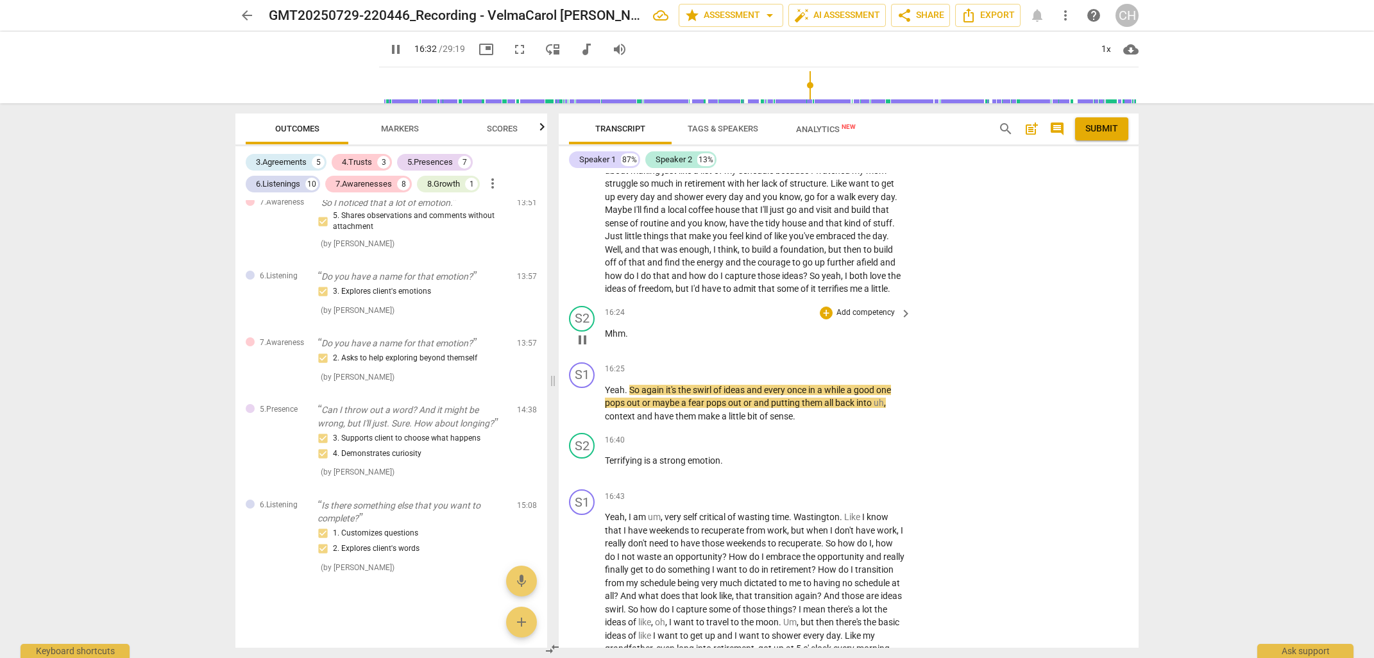
click at [845, 307] on p "Add competency" at bounding box center [865, 313] width 61 height 12
click at [904, 304] on b "5.Presence" at bounding box center [907, 305] width 38 height 15
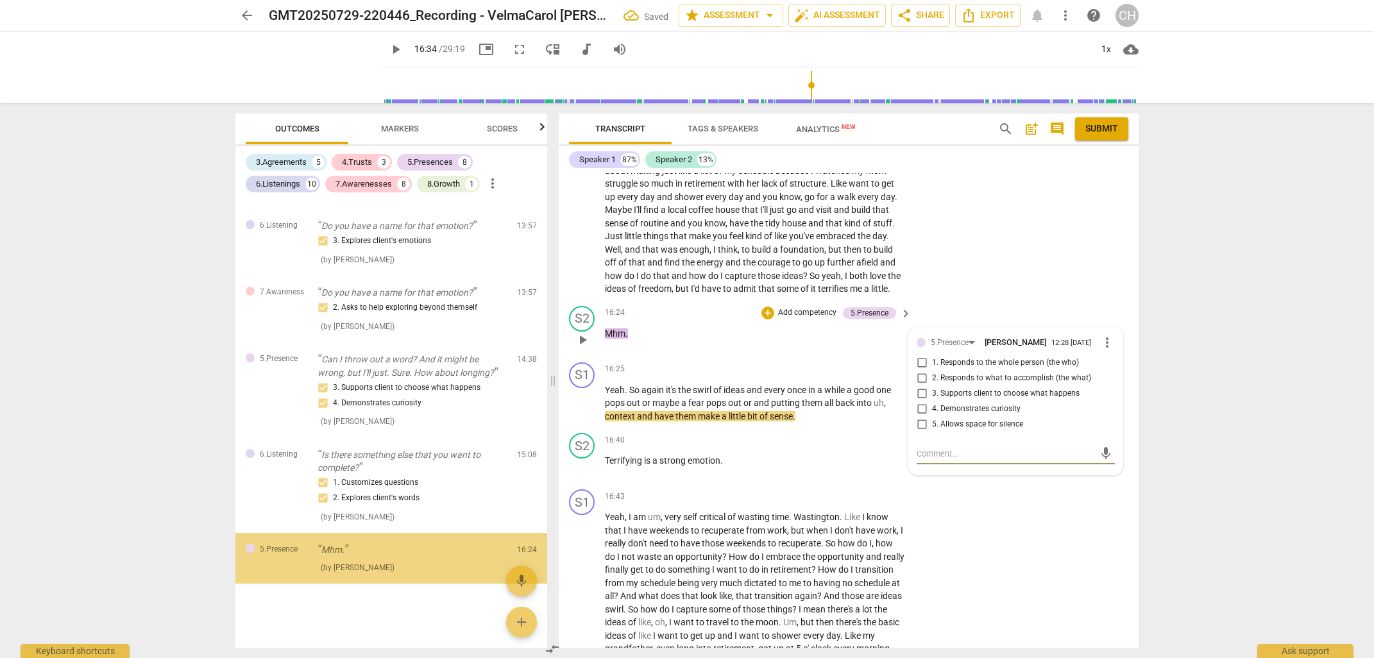
scroll to position [3161, 0]
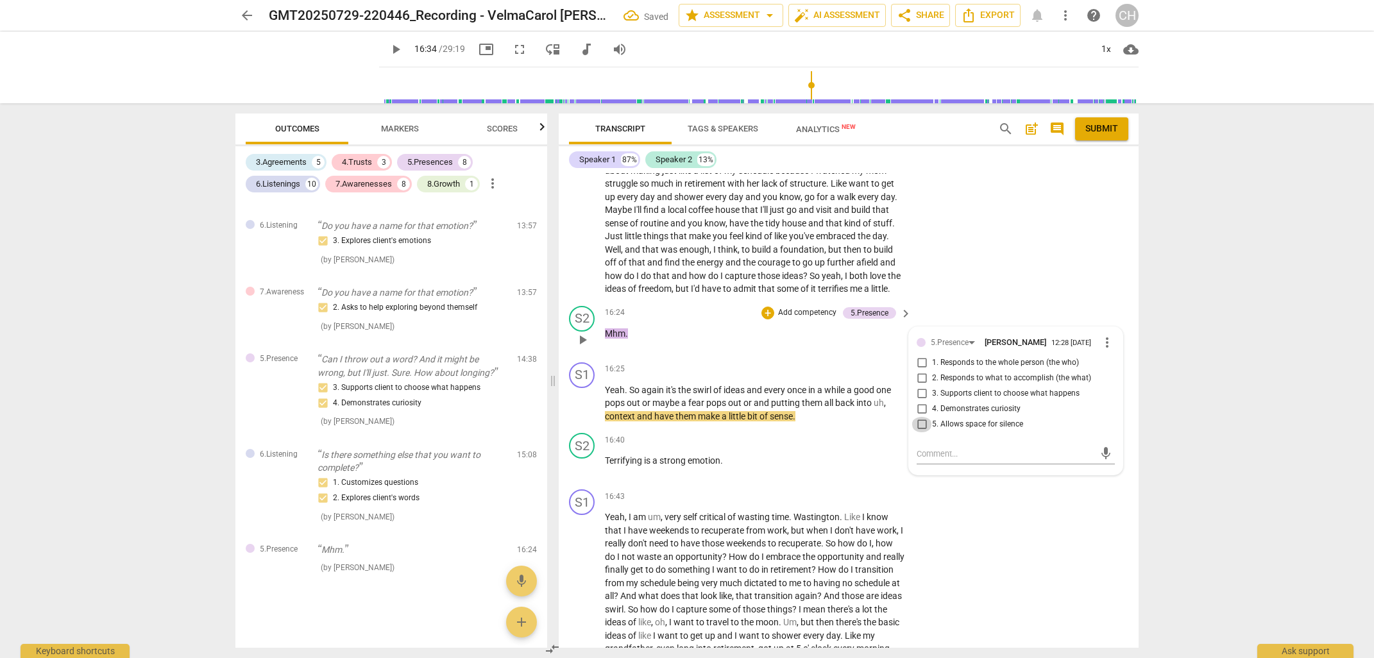
click at [922, 420] on input "5. Allows space for silence" at bounding box center [921, 424] width 21 height 15
click at [750, 469] on div "S2 play_arrow pause 16:40 + Add competency keyboard_arrow_right Terrifying is a…" at bounding box center [849, 456] width 580 height 56
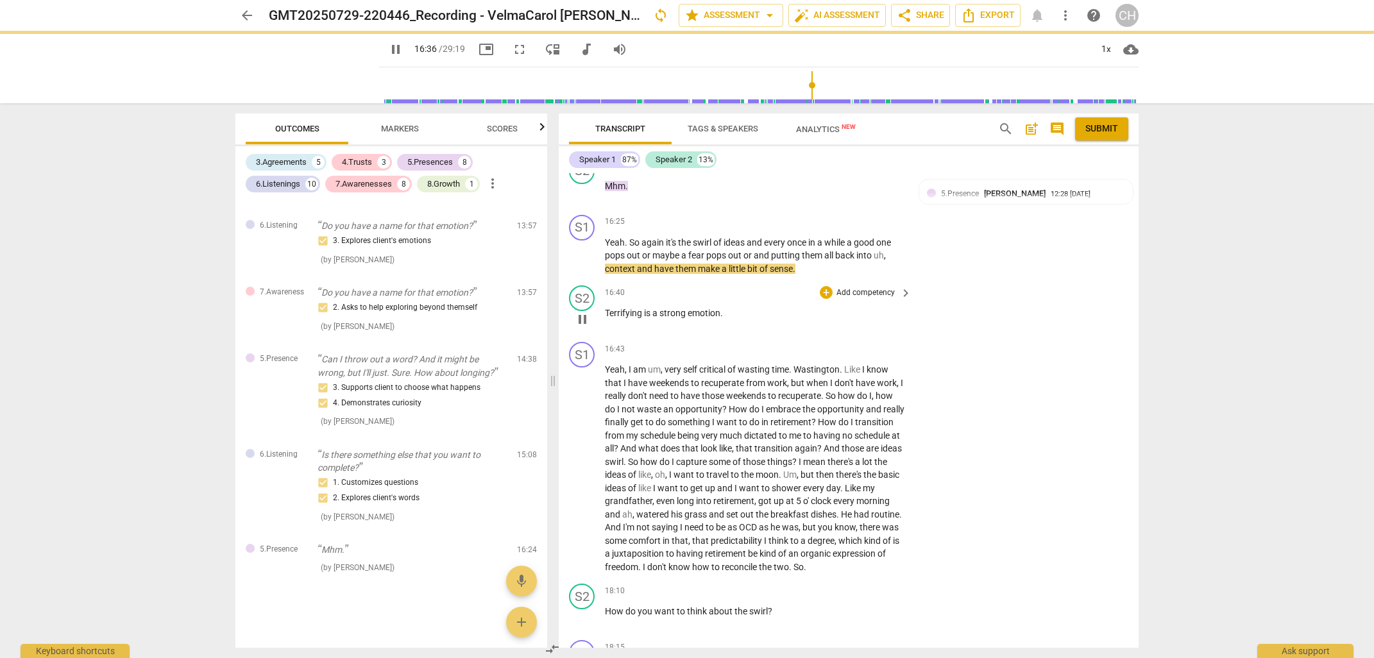
scroll to position [4506, 0]
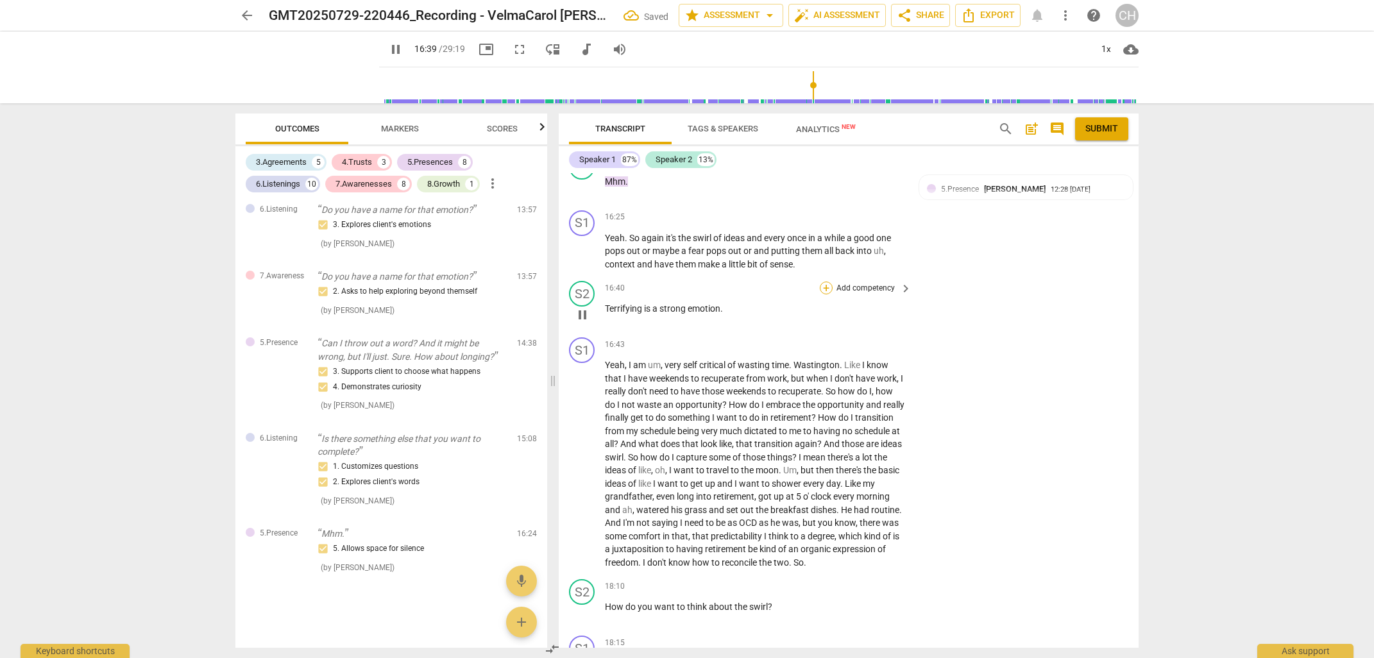
click at [825, 282] on div "+" at bounding box center [826, 288] width 13 height 13
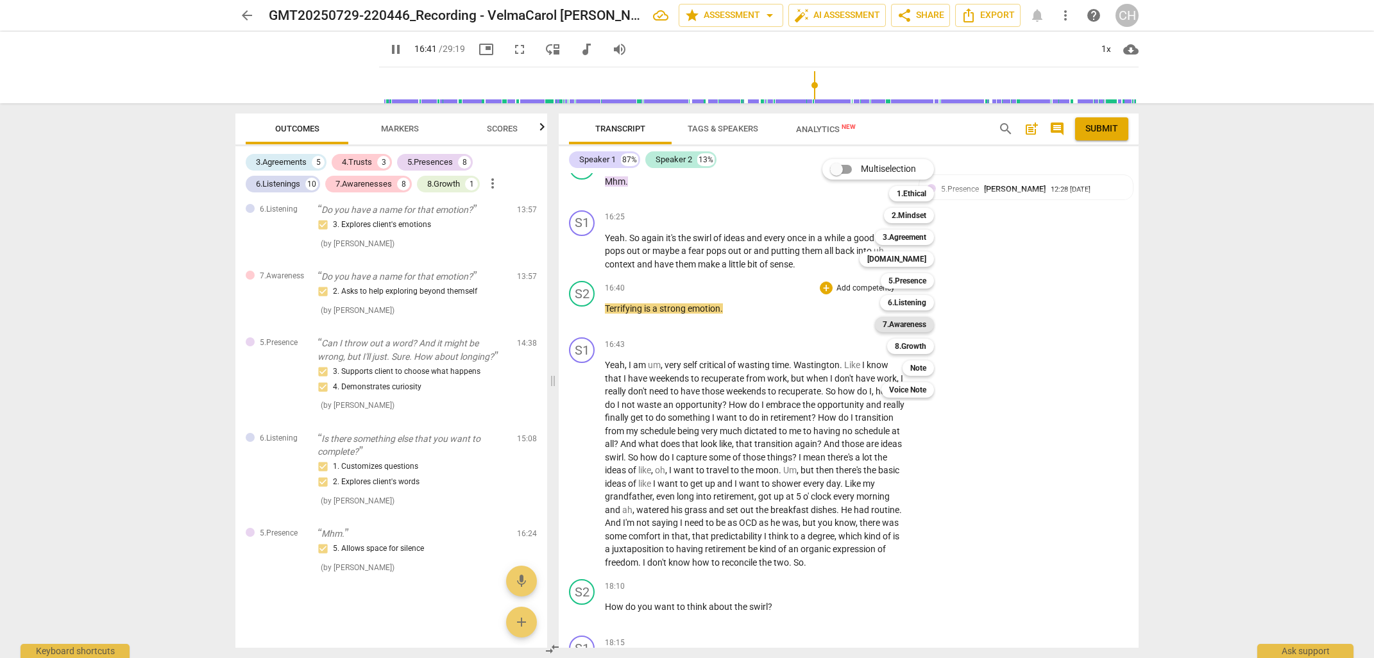
click at [897, 323] on b "7.Awareness" at bounding box center [904, 324] width 44 height 15
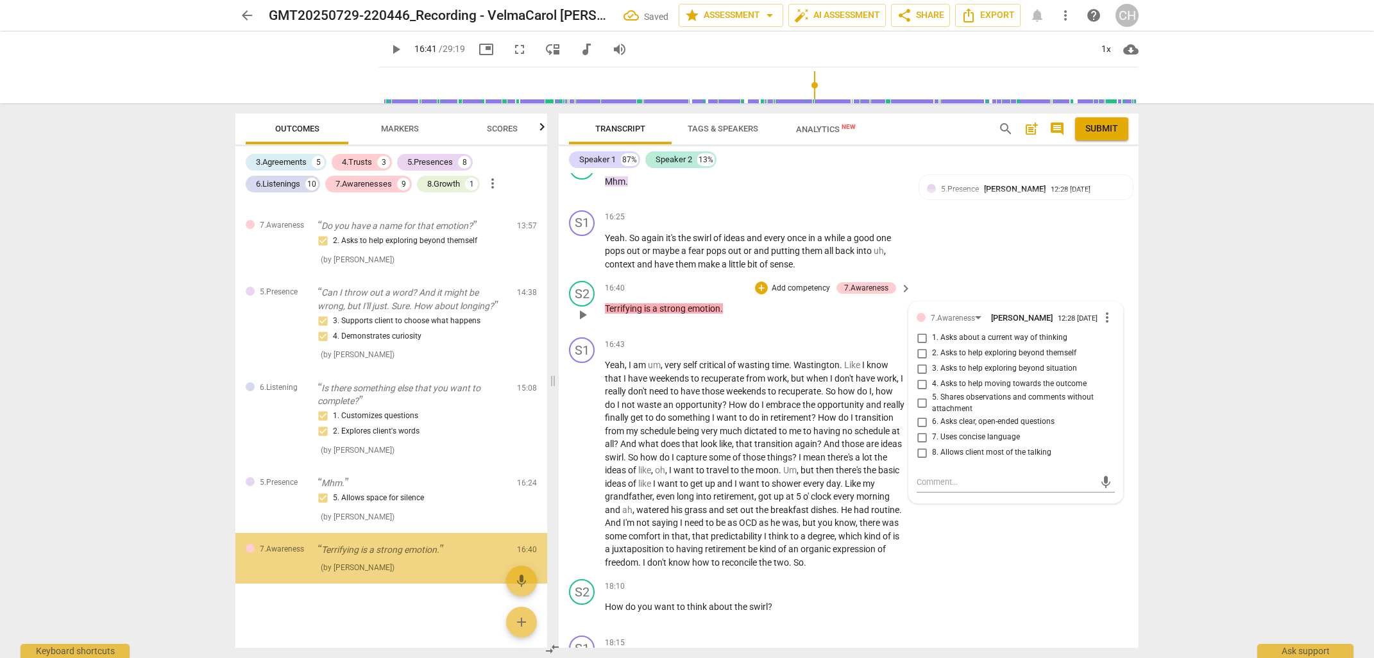
scroll to position [3228, 0]
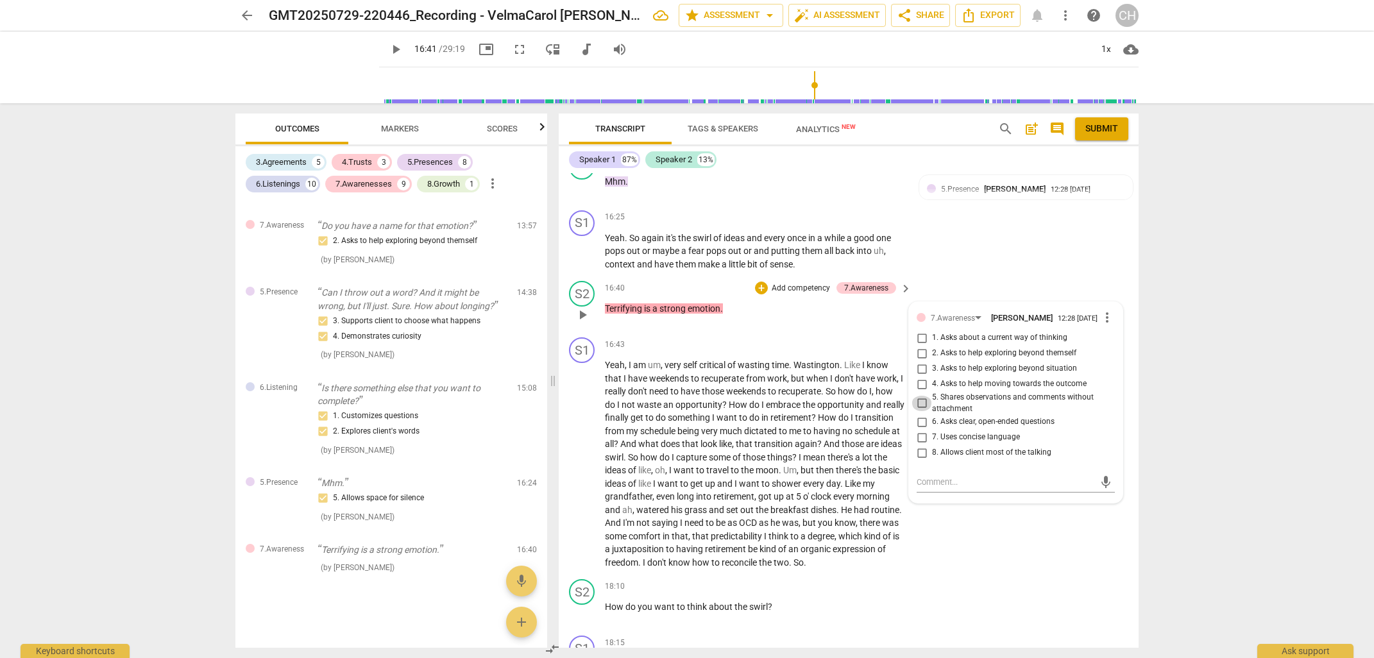
click at [921, 399] on input "5. Shares observations and comments without attachment" at bounding box center [921, 403] width 21 height 15
click at [791, 283] on p "Add competency" at bounding box center [800, 289] width 61 height 12
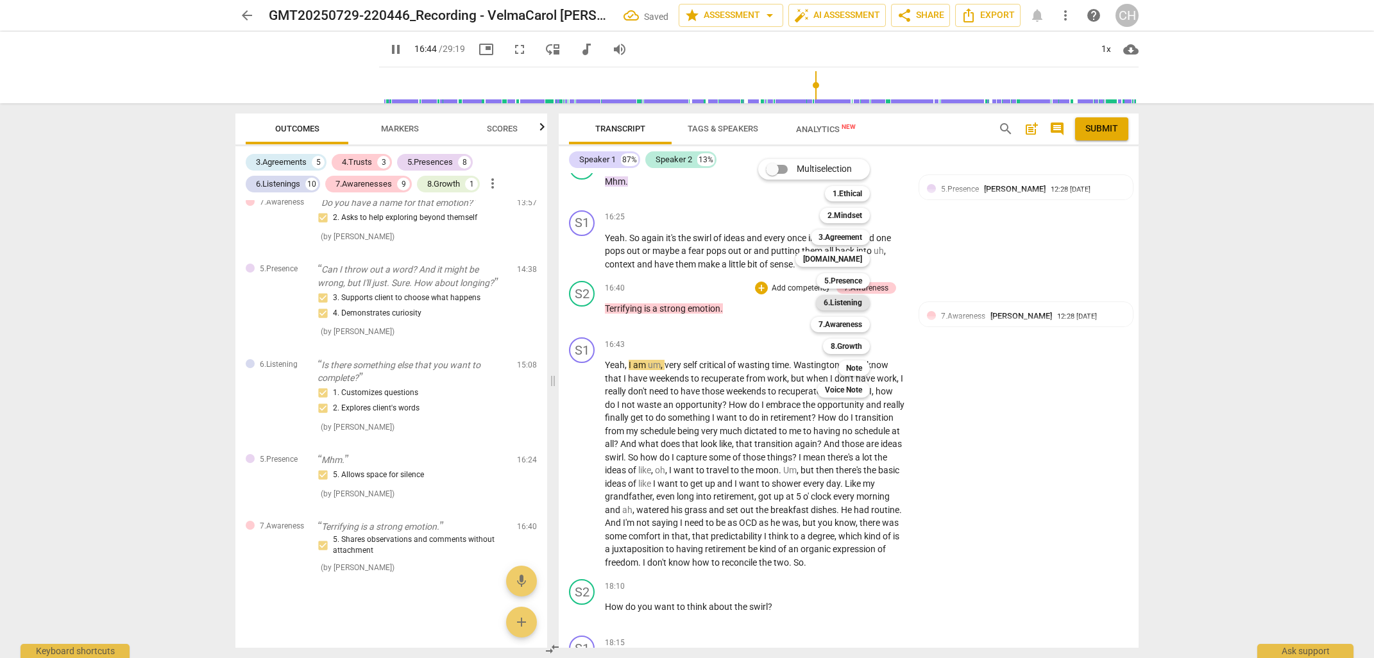
click at [858, 304] on b "6.Listening" at bounding box center [842, 302] width 38 height 15
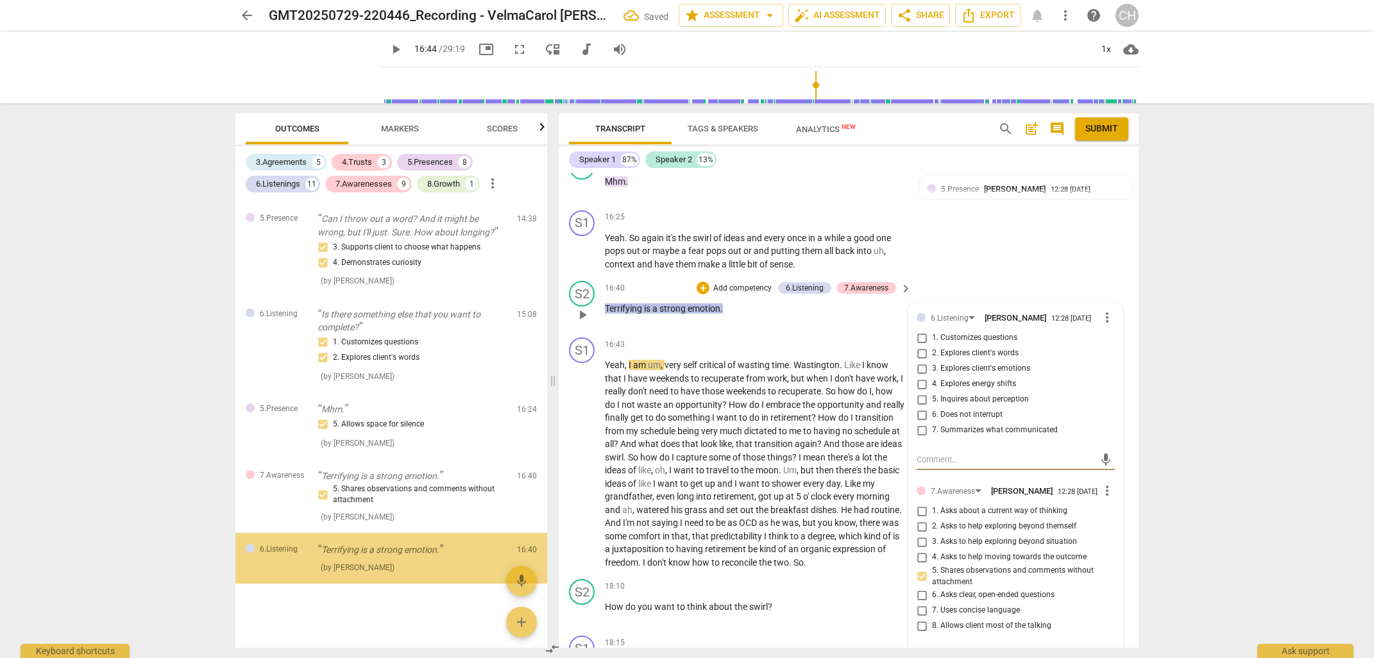
scroll to position [3302, 0]
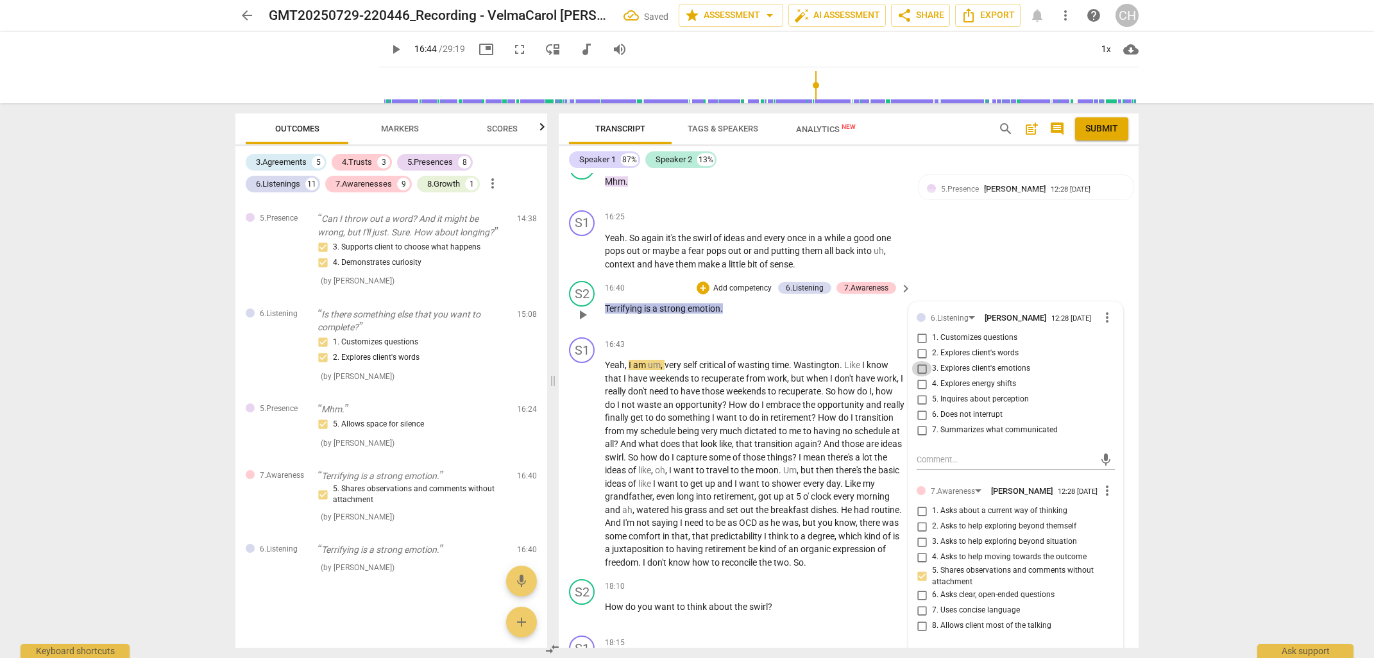
click at [920, 364] on input "3. Explores client's emotions" at bounding box center [921, 368] width 21 height 15
click at [795, 452] on p "Yeah , I am um , very self critical of wasting time . [GEOGRAPHIC_DATA] . Like …" at bounding box center [755, 464] width 300 height 210
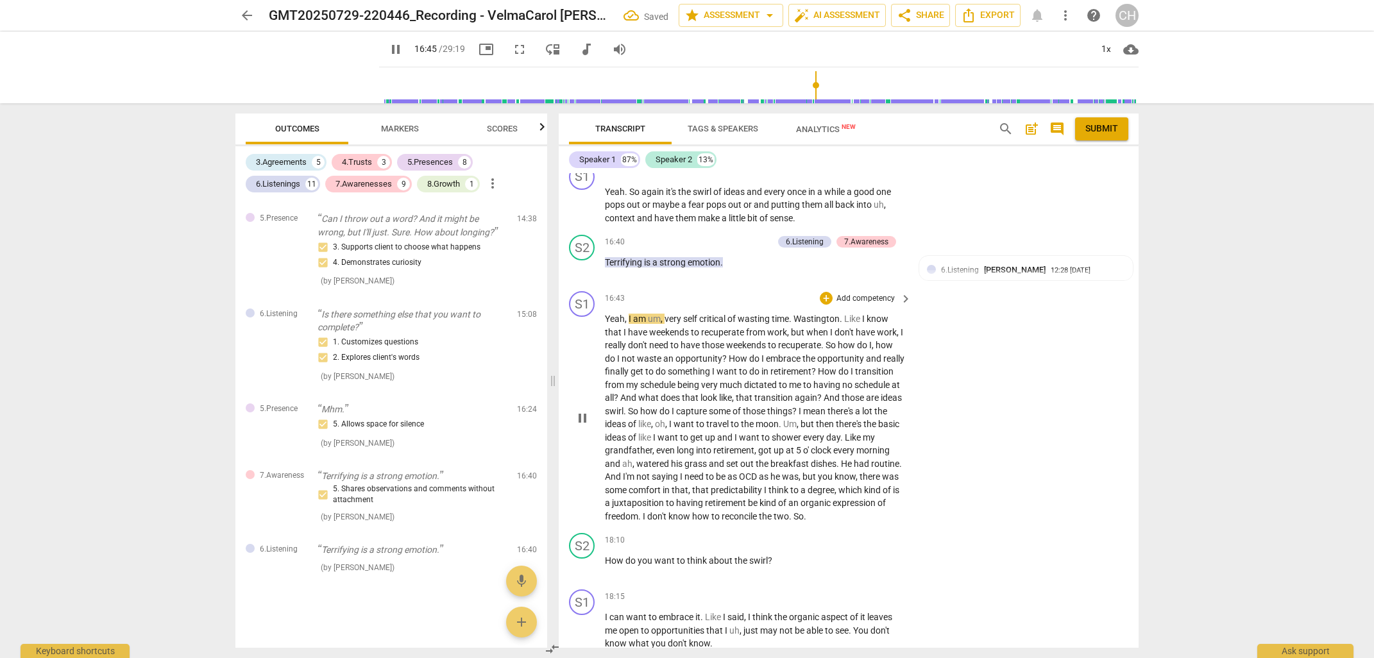
scroll to position [4566, 0]
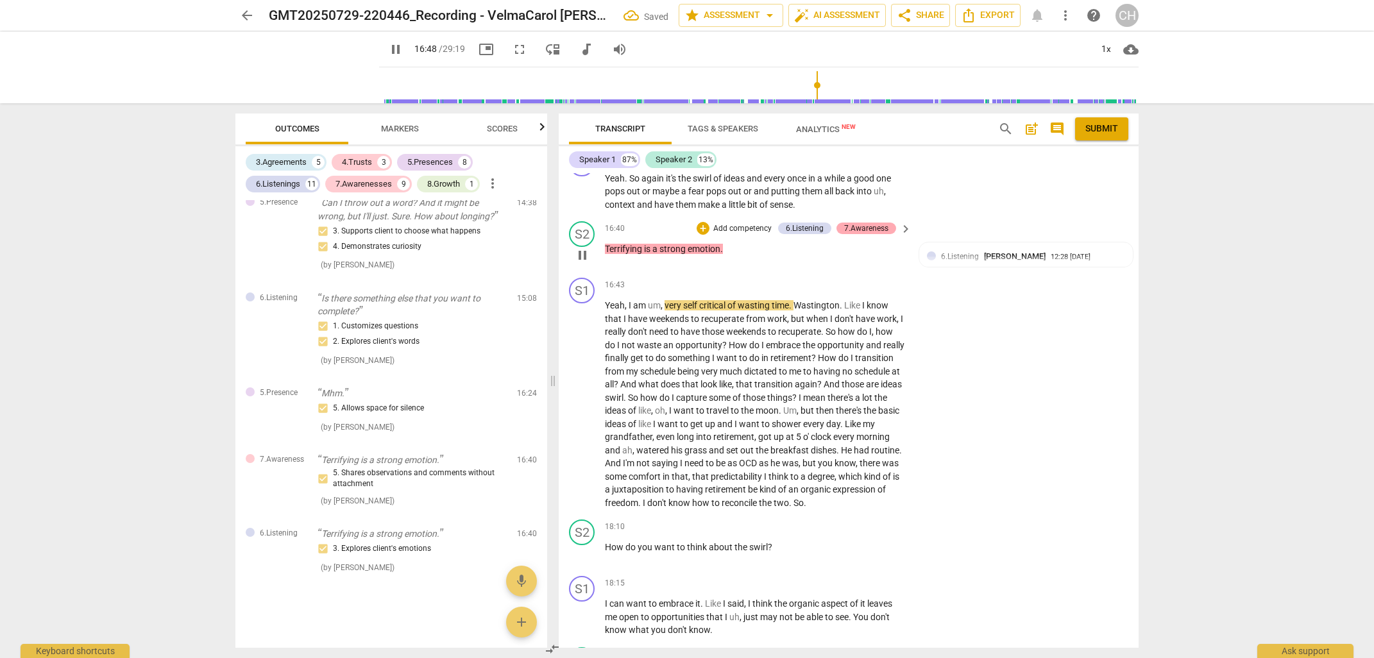
click at [859, 223] on div "7.Awareness" at bounding box center [866, 229] width 44 height 12
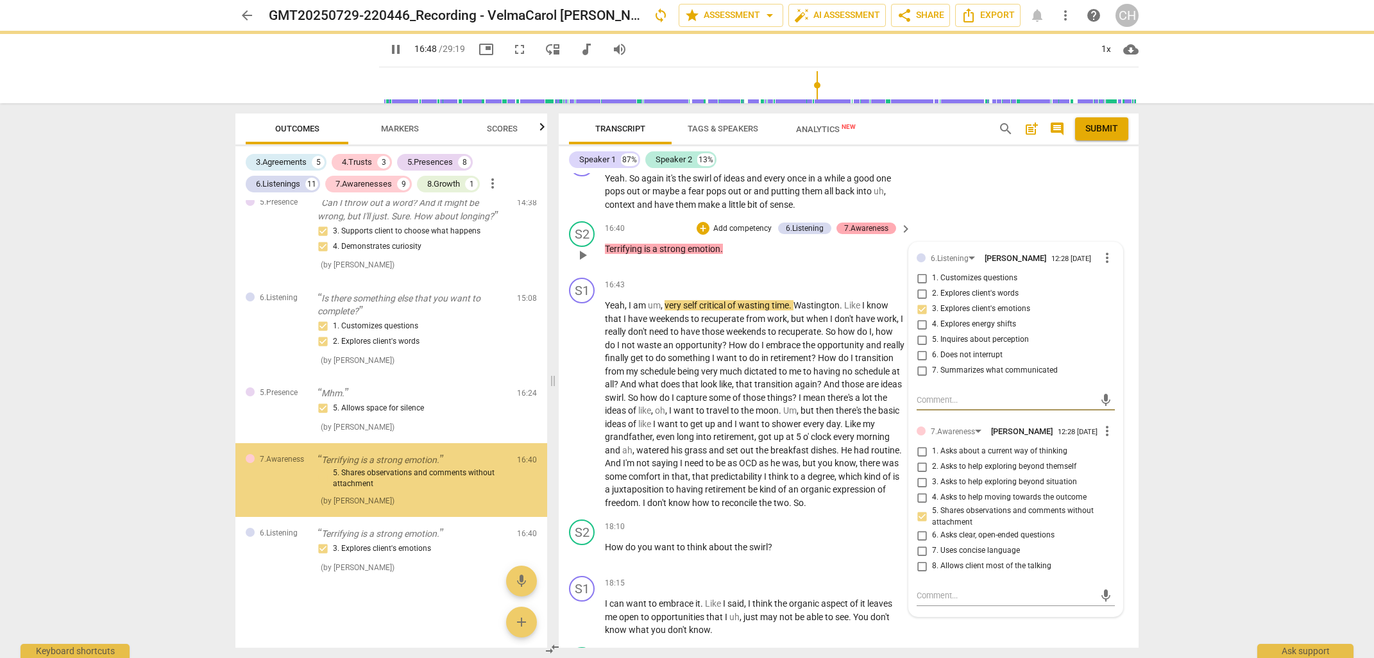
scroll to position [3318, 0]
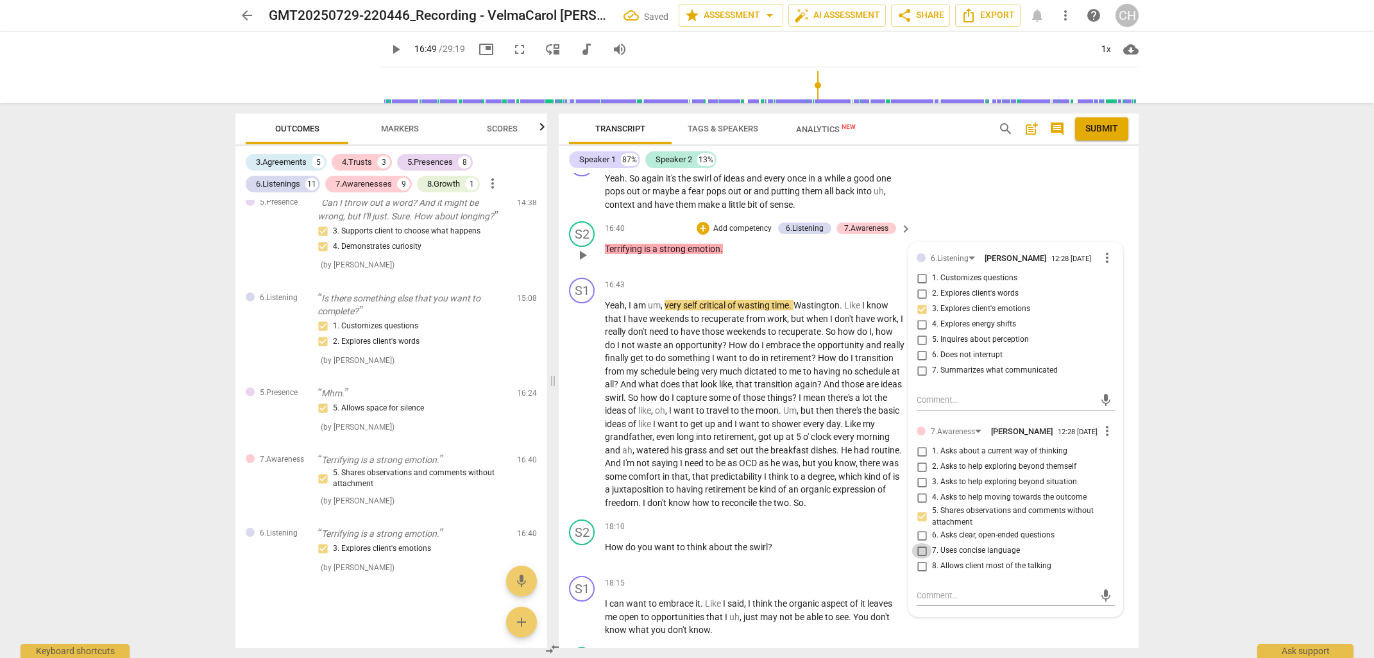
click at [920, 550] on input "7. Uses concise language" at bounding box center [921, 550] width 21 height 15
click at [701, 366] on span "being" at bounding box center [689, 371] width 24 height 10
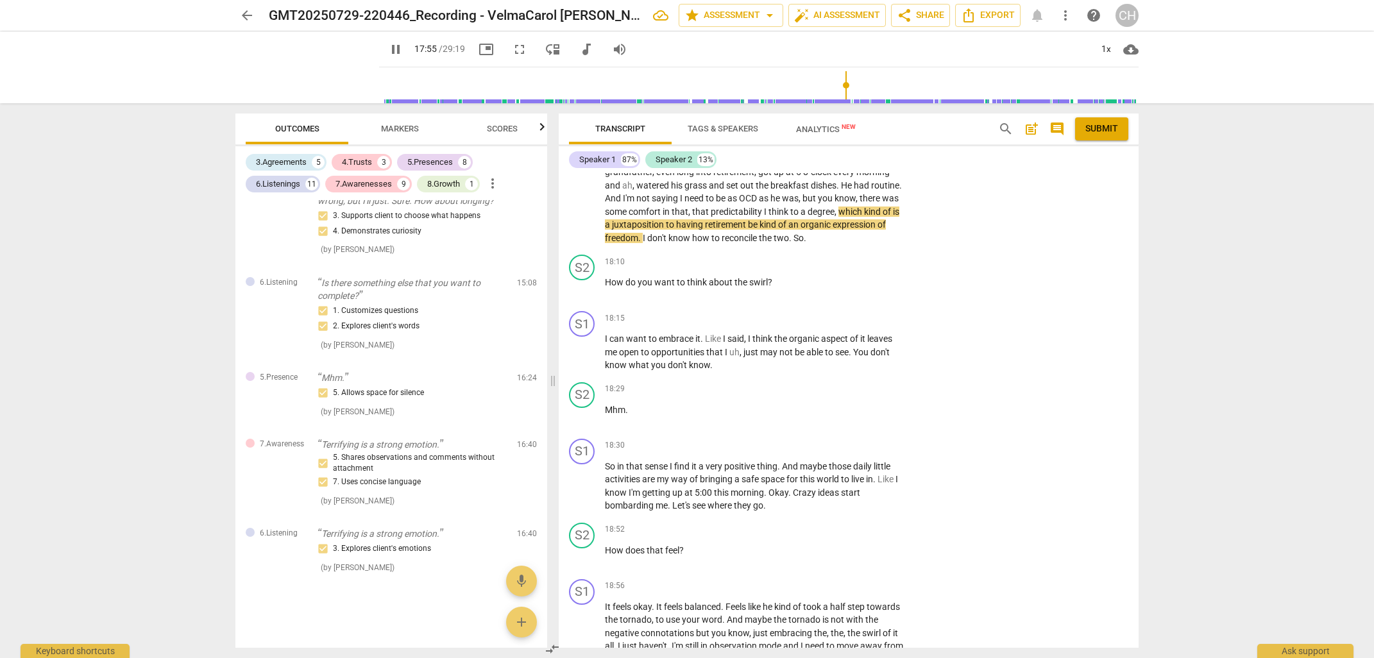
scroll to position [4835, 0]
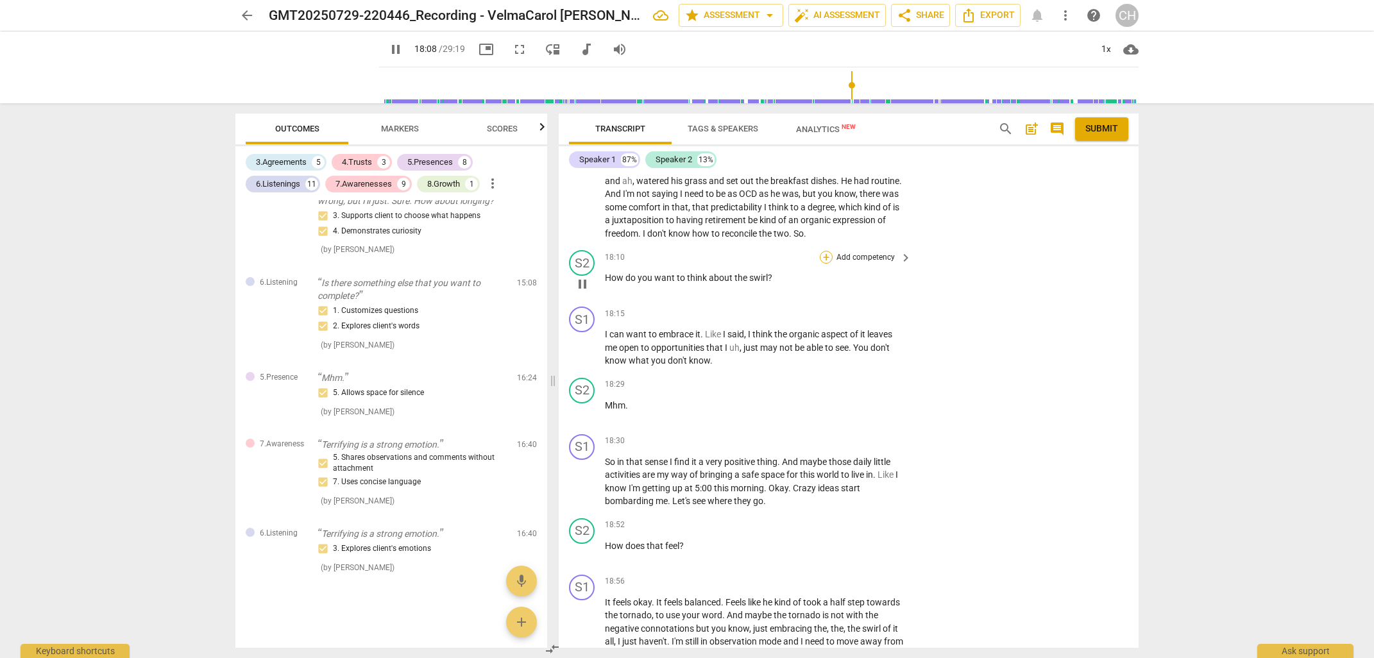
click at [826, 251] on div "+" at bounding box center [826, 257] width 13 height 13
click at [905, 269] on b "6.Listening" at bounding box center [907, 271] width 38 height 15
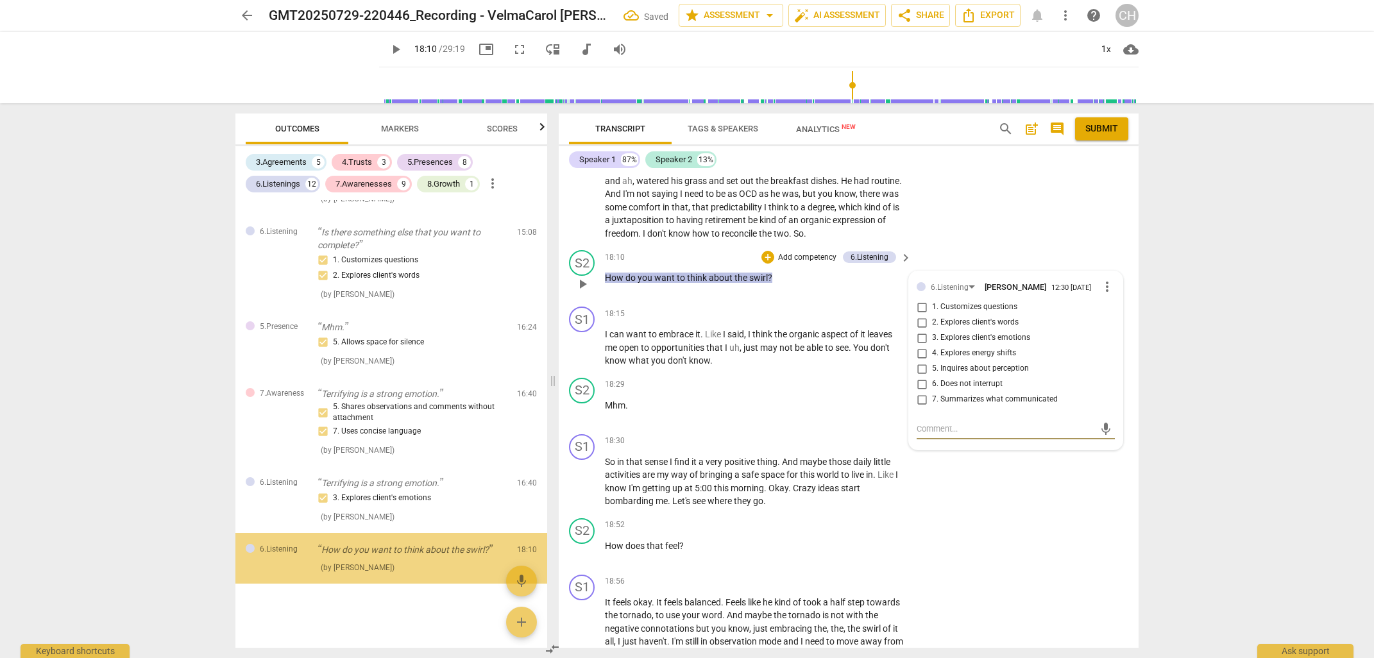
scroll to position [3384, 0]
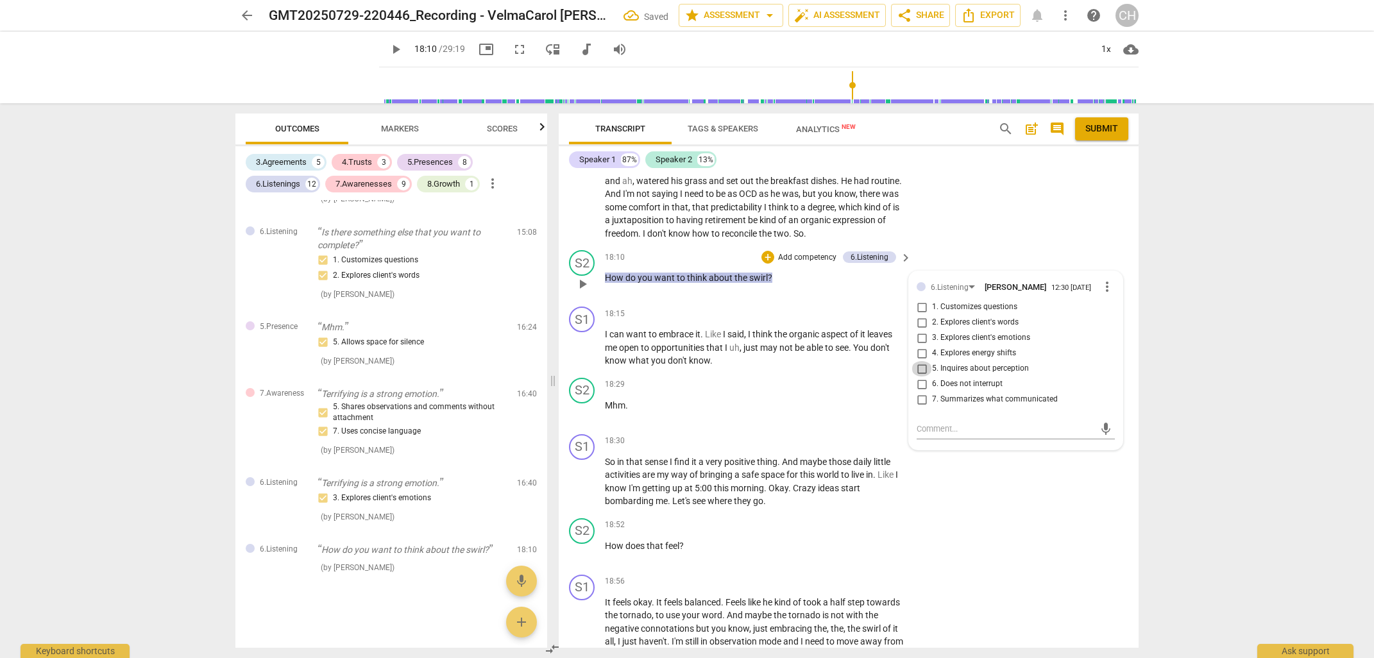
click at [919, 362] on input "5. Inquires about perception" at bounding box center [921, 368] width 21 height 15
click at [809, 252] on p "Add competency" at bounding box center [807, 258] width 61 height 12
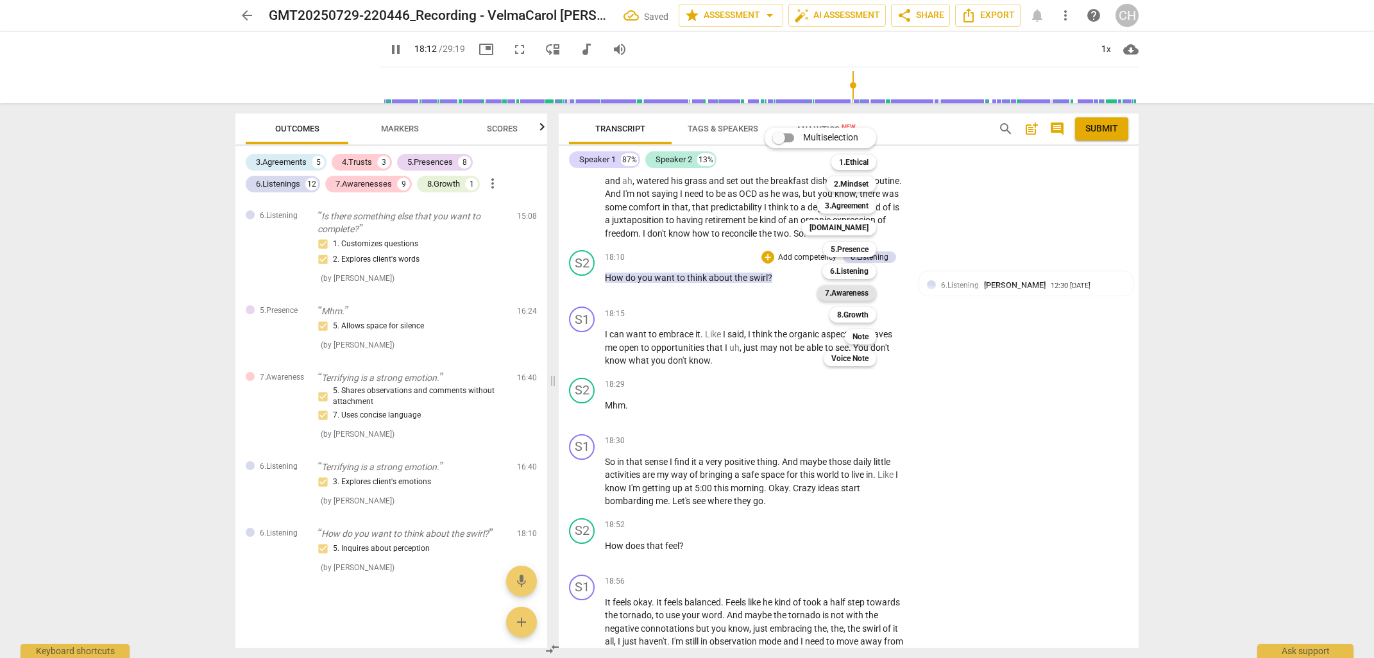
click at [841, 292] on b "7.Awareness" at bounding box center [847, 292] width 44 height 15
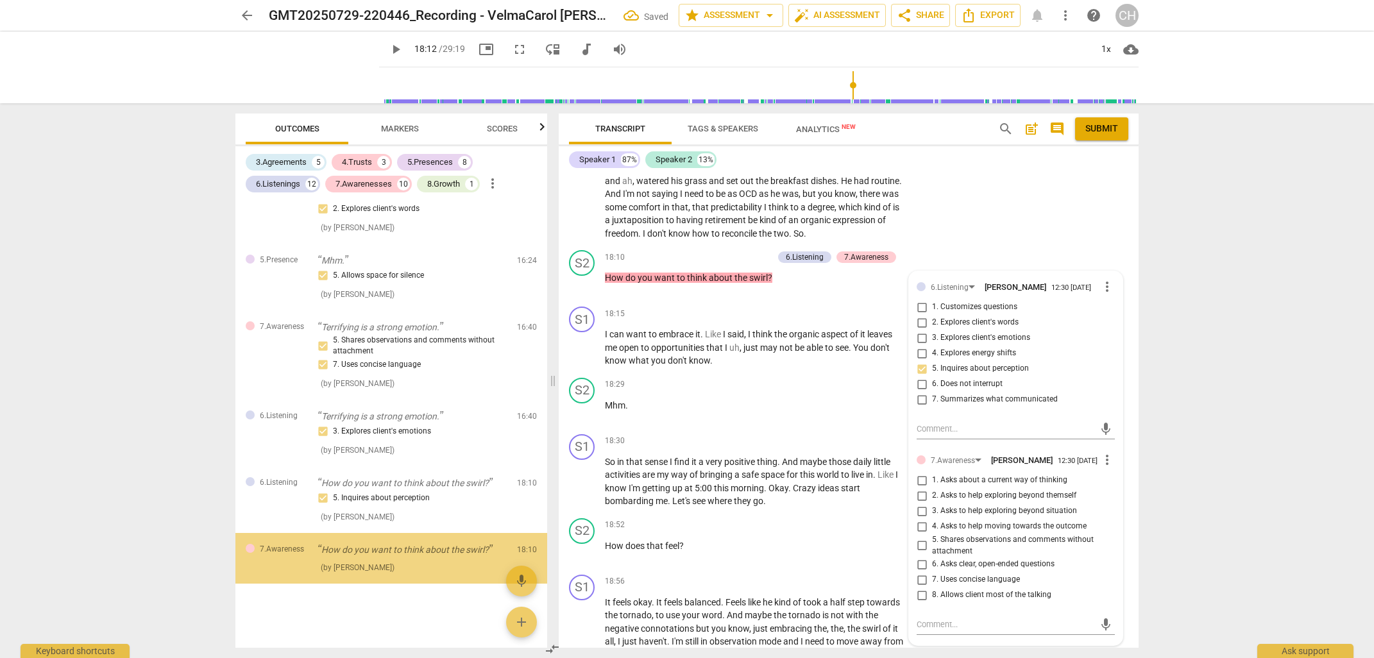
scroll to position [3450, 0]
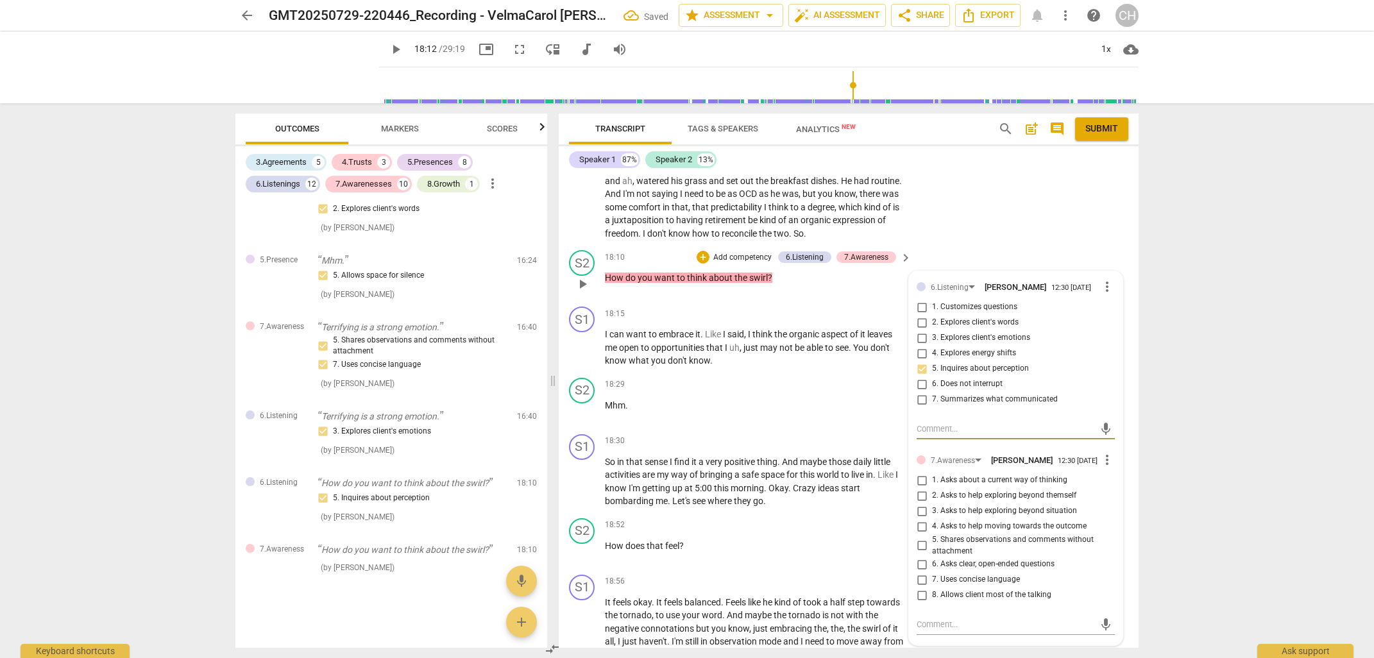
click at [922, 523] on input "4. Asks to help moving towards the outcome" at bounding box center [921, 526] width 21 height 15
click at [918, 495] on input "2. Asks to help exploring beyond themself" at bounding box center [921, 495] width 21 height 15
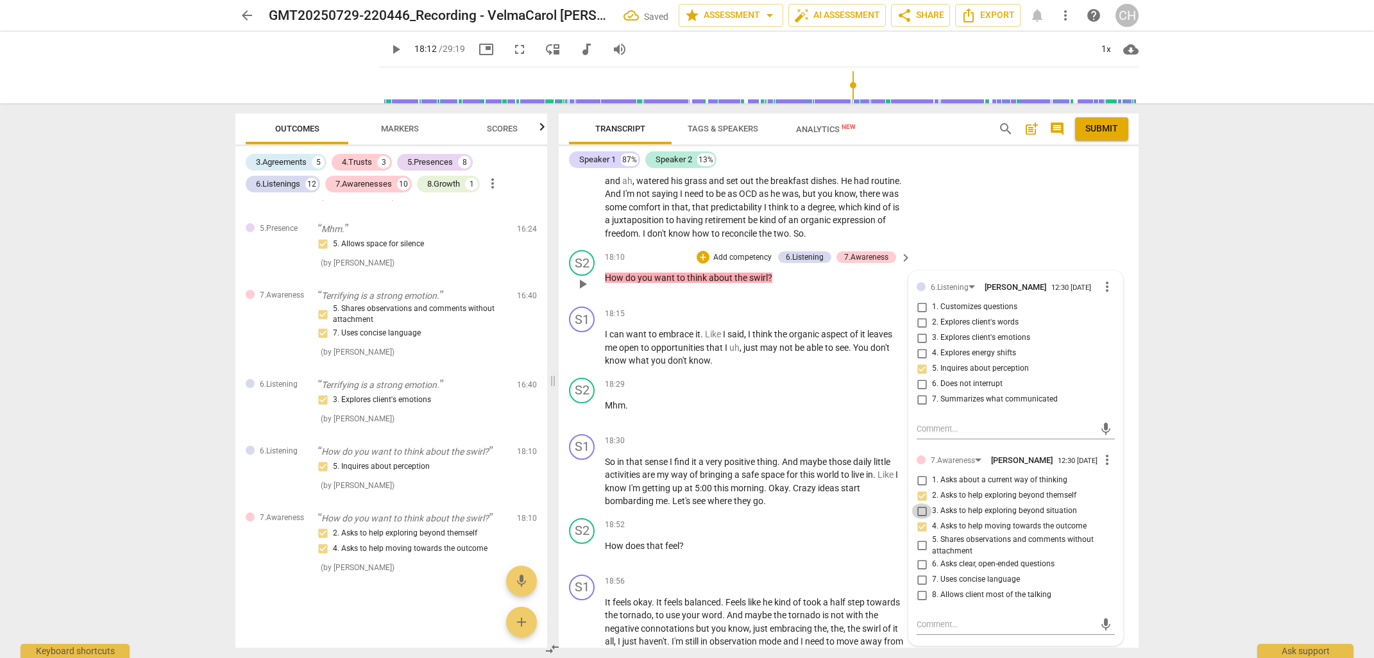
click at [922, 510] on input "3. Asks to help exploring beyond situation" at bounding box center [921, 510] width 21 height 15
click at [730, 373] on div "S2 play_arrow pause 18:29 + Add competency keyboard_arrow_right Mhm ." at bounding box center [849, 401] width 580 height 56
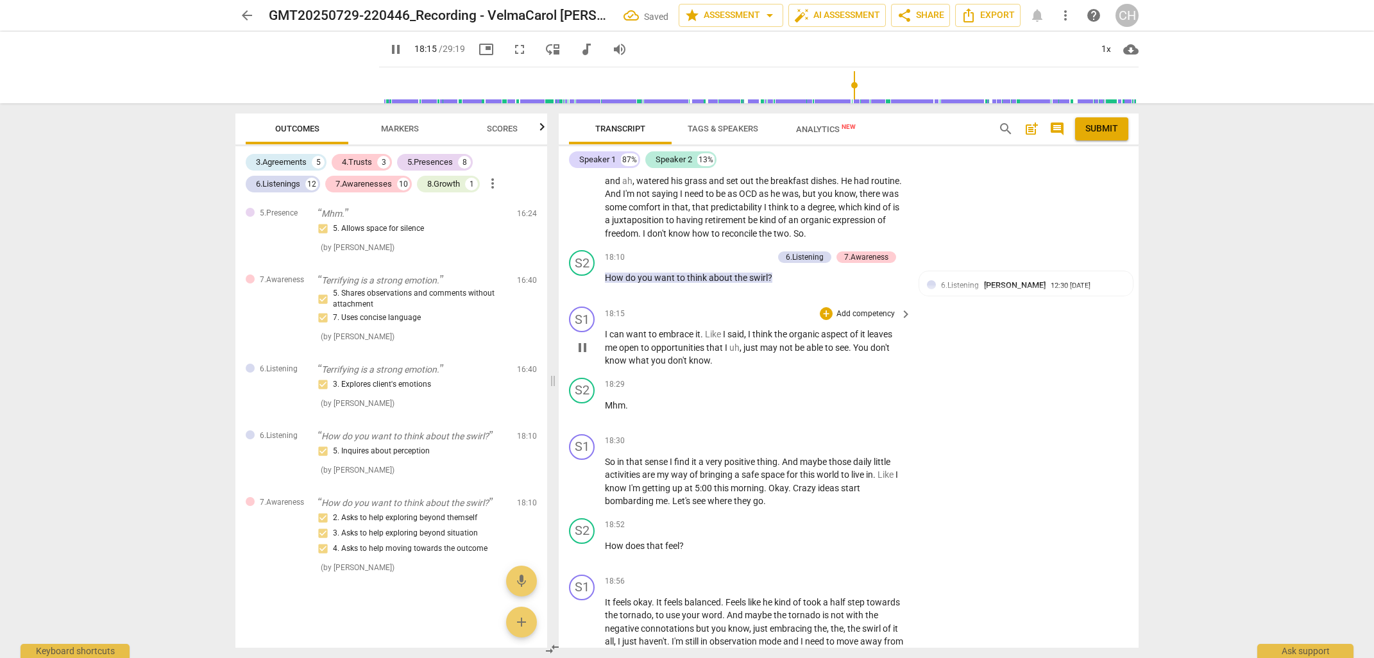
click at [677, 342] on span "opportunities" at bounding box center [678, 347] width 55 height 10
click at [672, 342] on span "opportunities" at bounding box center [678, 347] width 55 height 10
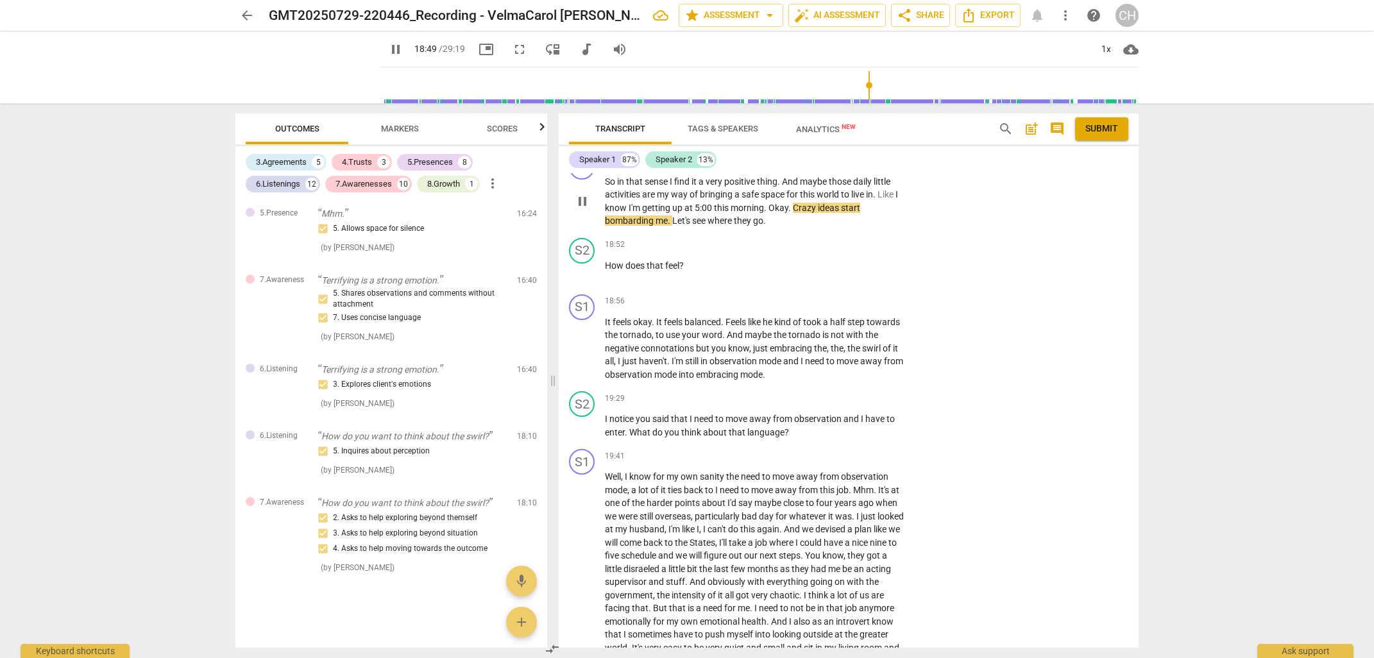
scroll to position [5117, 0]
click at [824, 237] on div "+" at bounding box center [826, 243] width 13 height 13
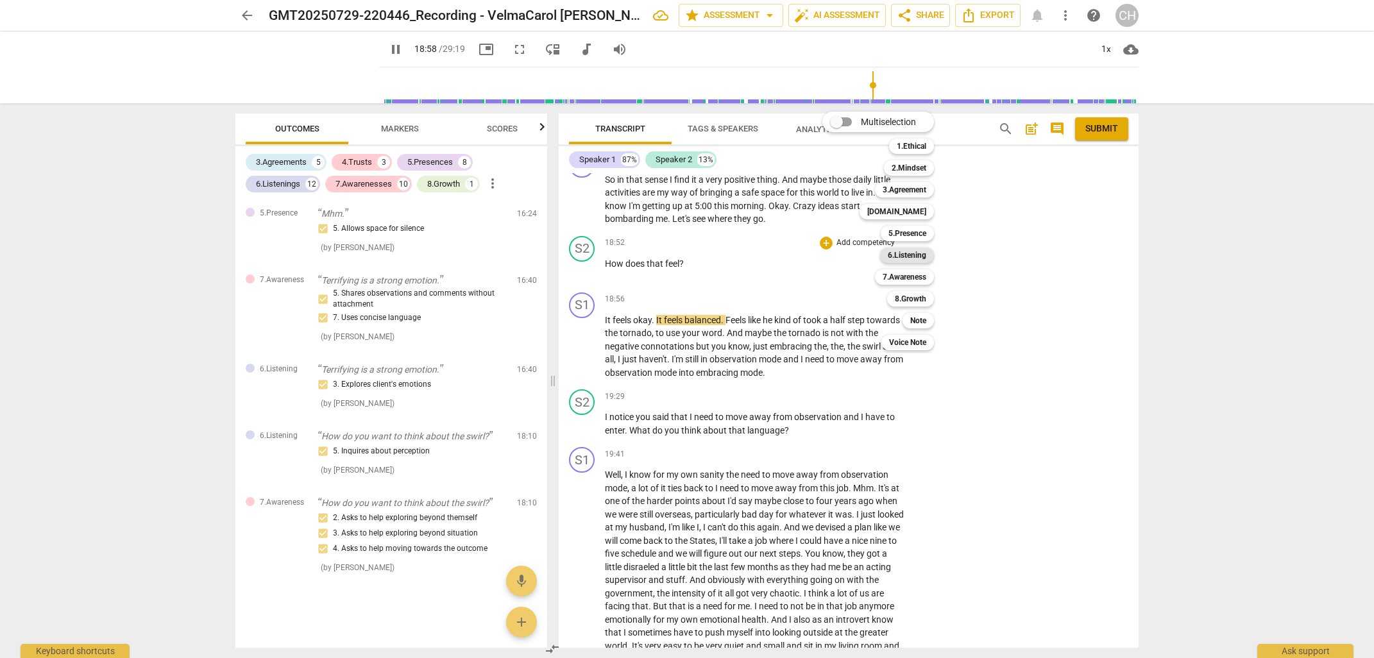
click at [915, 253] on b "6.Listening" at bounding box center [907, 255] width 38 height 15
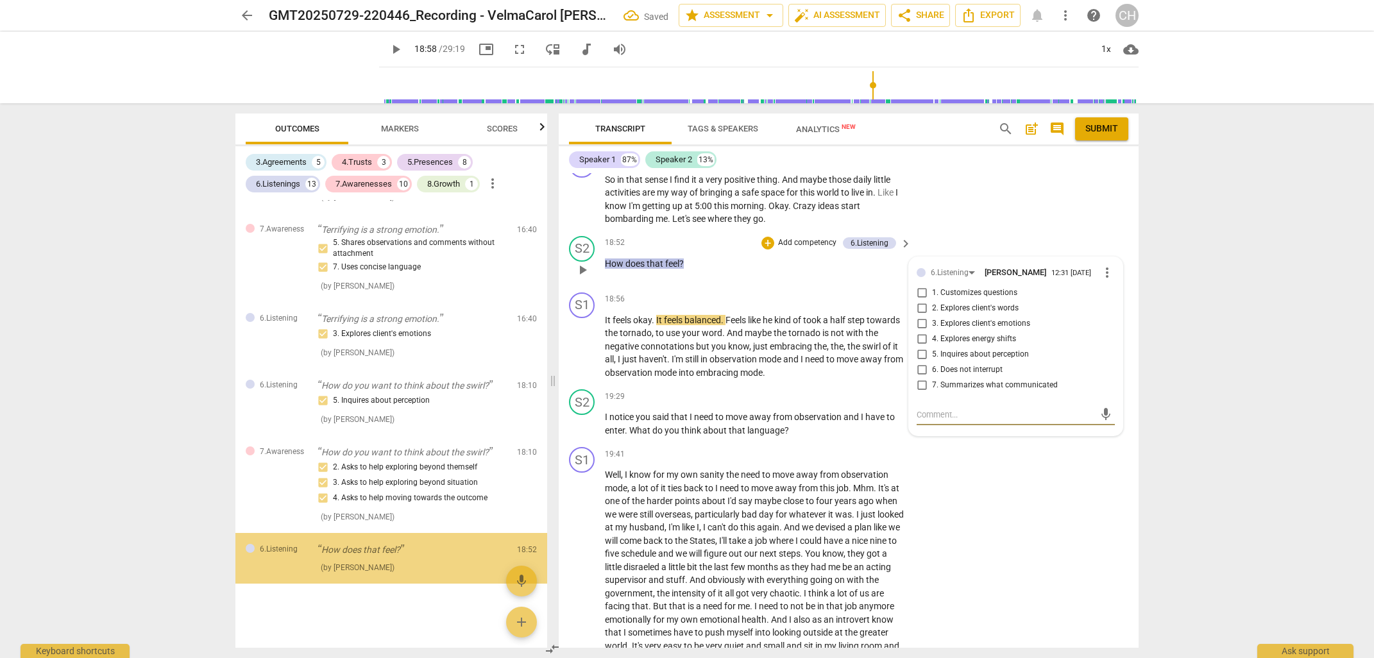
scroll to position [3548, 0]
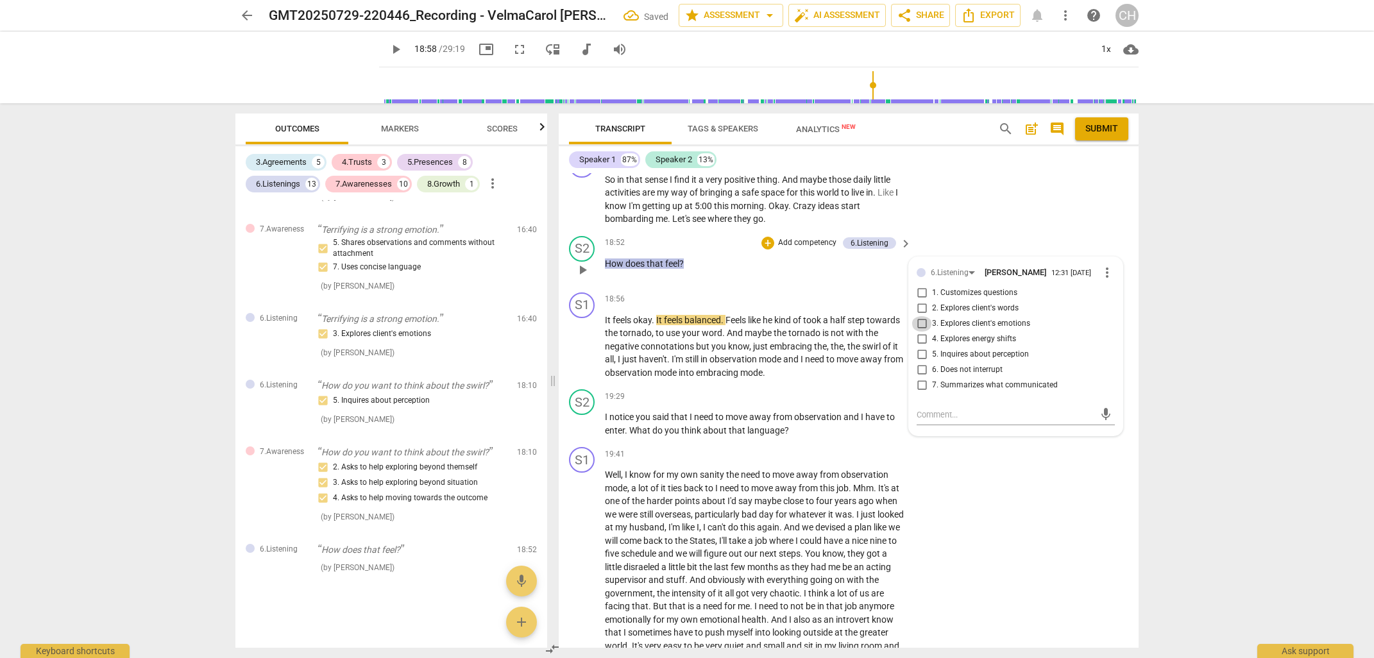
click at [921, 316] on input "3. Explores client's emotions" at bounding box center [921, 323] width 21 height 15
click at [822, 340] on p "It feels okay . It feels balanced . Feels like he kind of took a half step towa…" at bounding box center [755, 347] width 300 height 66
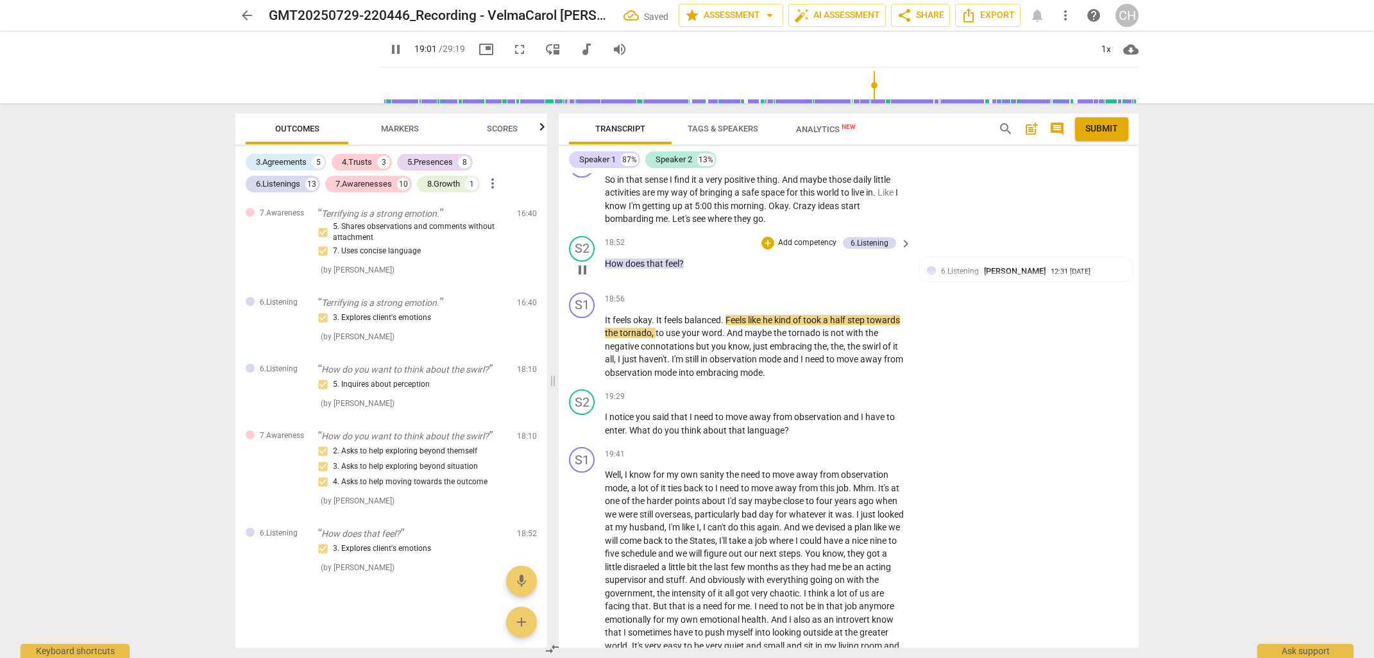
click at [792, 237] on p "Add competency" at bounding box center [807, 243] width 61 height 12
click at [845, 274] on b "7.Awareness" at bounding box center [847, 276] width 44 height 15
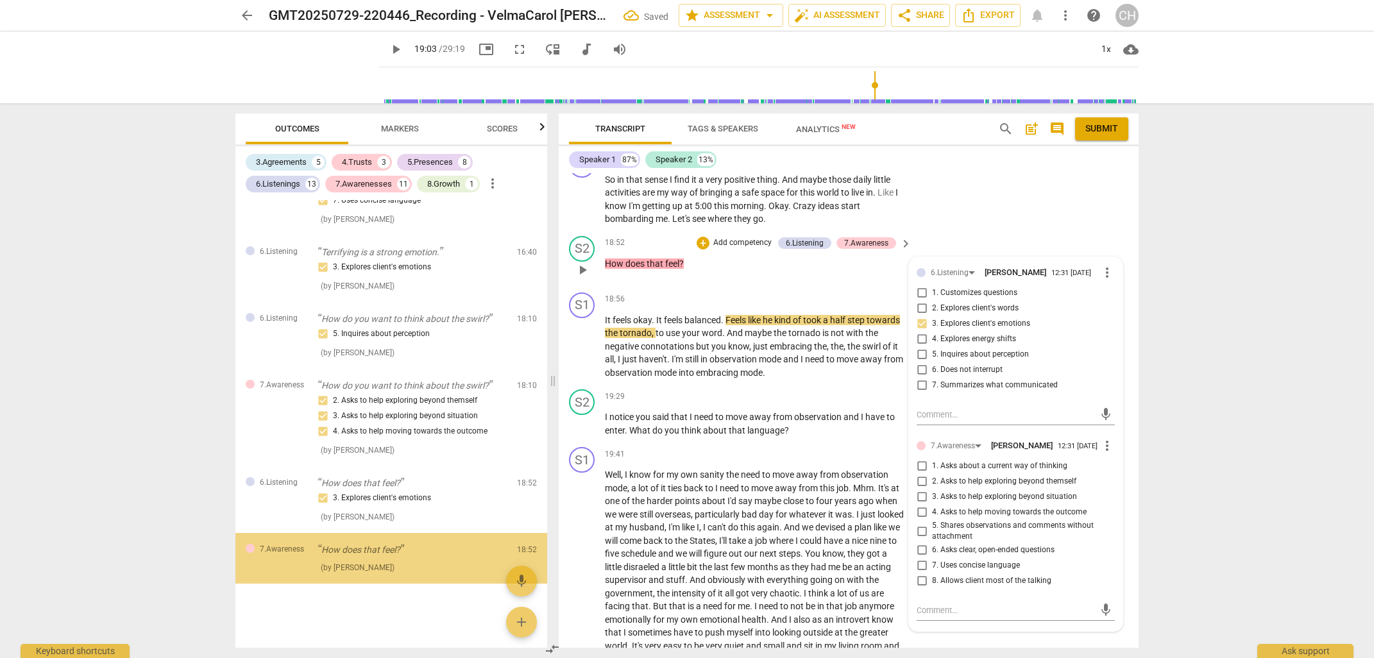
scroll to position [3615, 0]
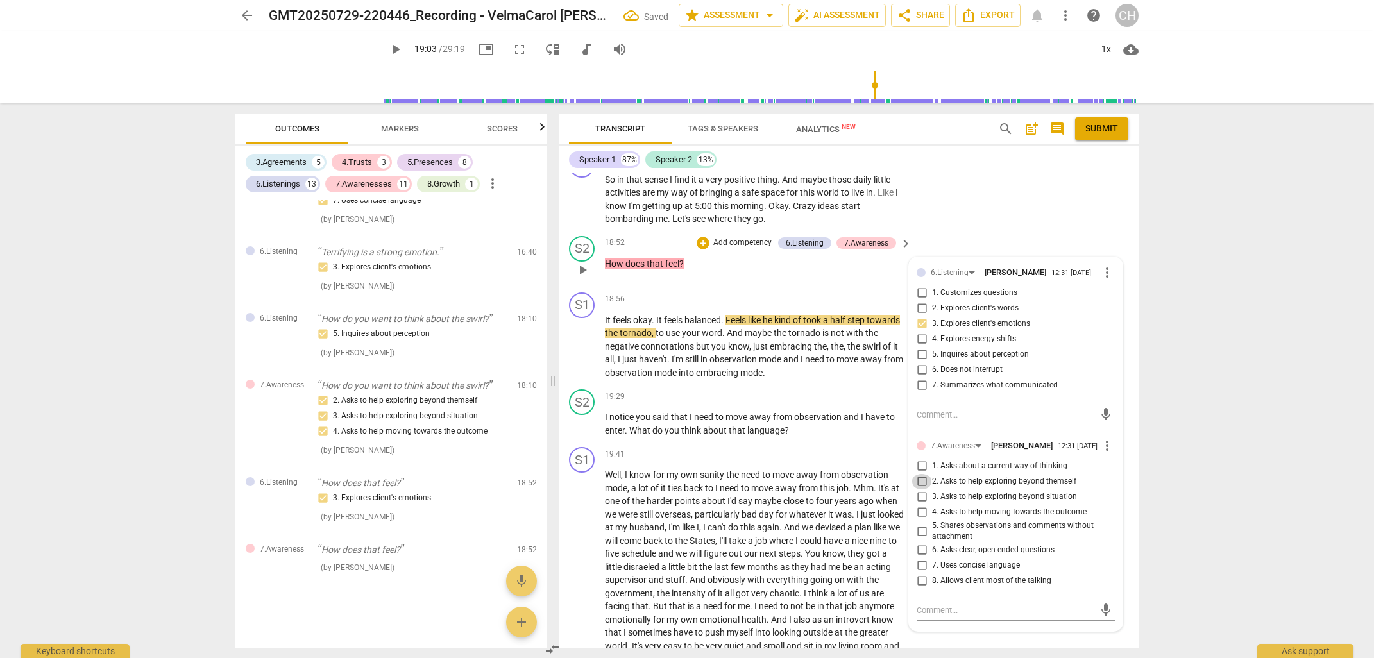
click at [920, 480] on input "2. Asks to help exploring beyond themself" at bounding box center [921, 481] width 21 height 15
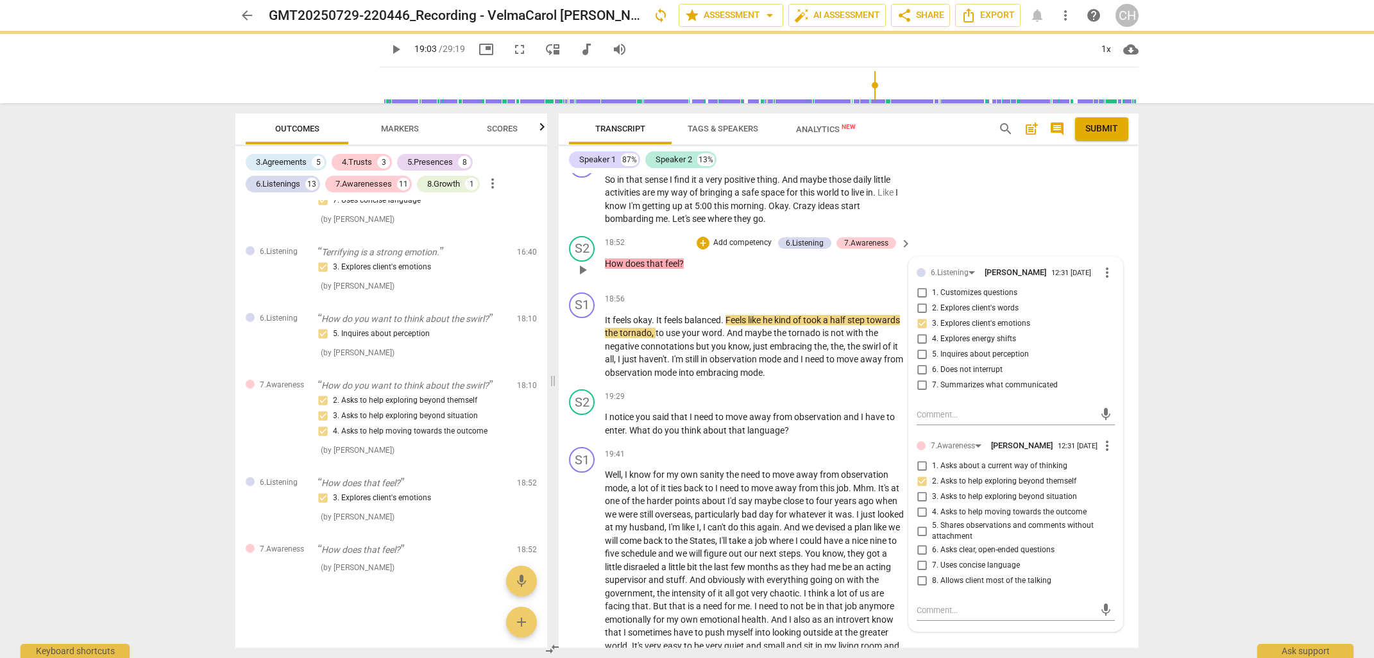
click at [922, 550] on input "6. Asks clear, open-ended questions" at bounding box center [921, 550] width 21 height 15
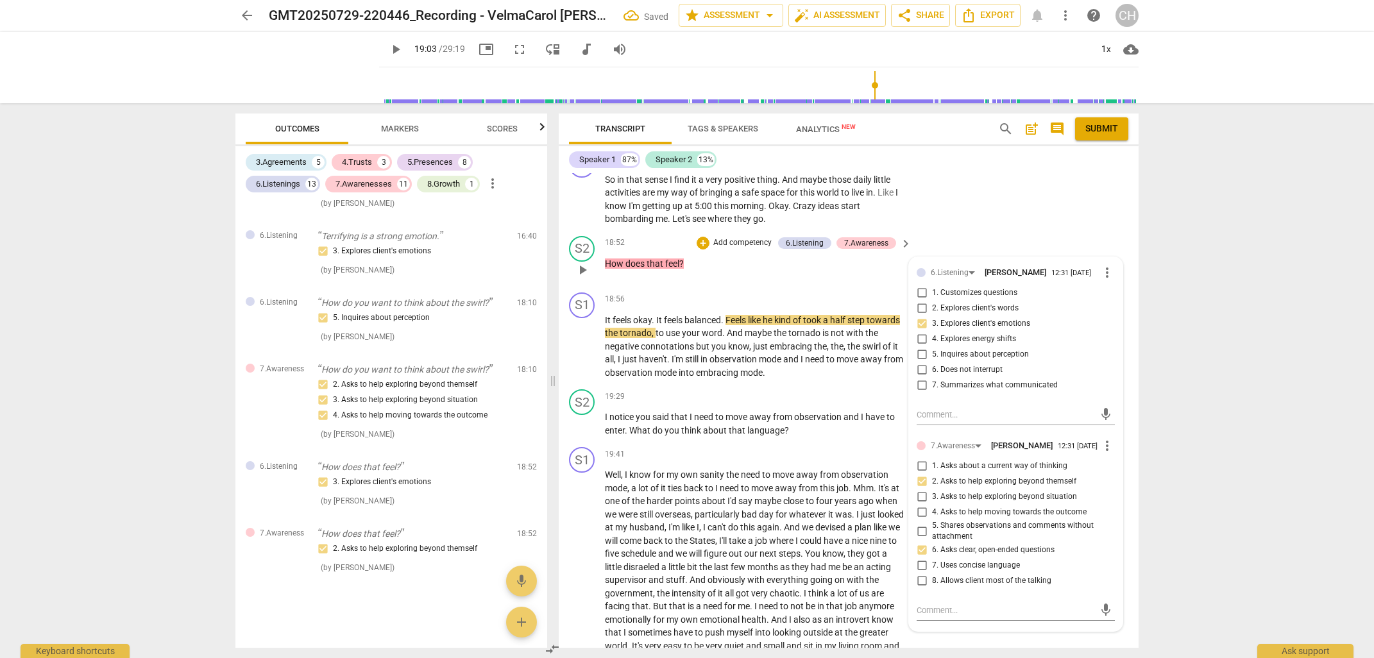
click at [922, 562] on input "7. Uses concise language" at bounding box center [921, 565] width 21 height 15
click at [696, 367] on span "into" at bounding box center [687, 372] width 17 height 10
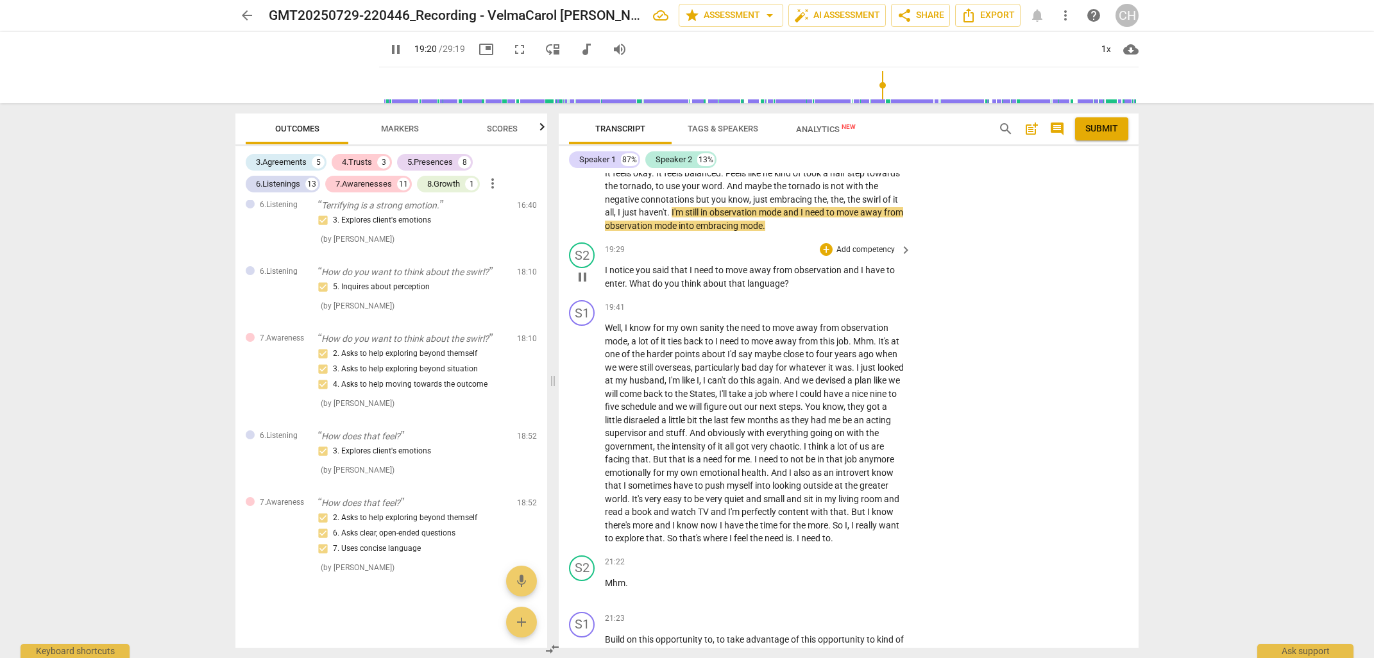
scroll to position [5270, 0]
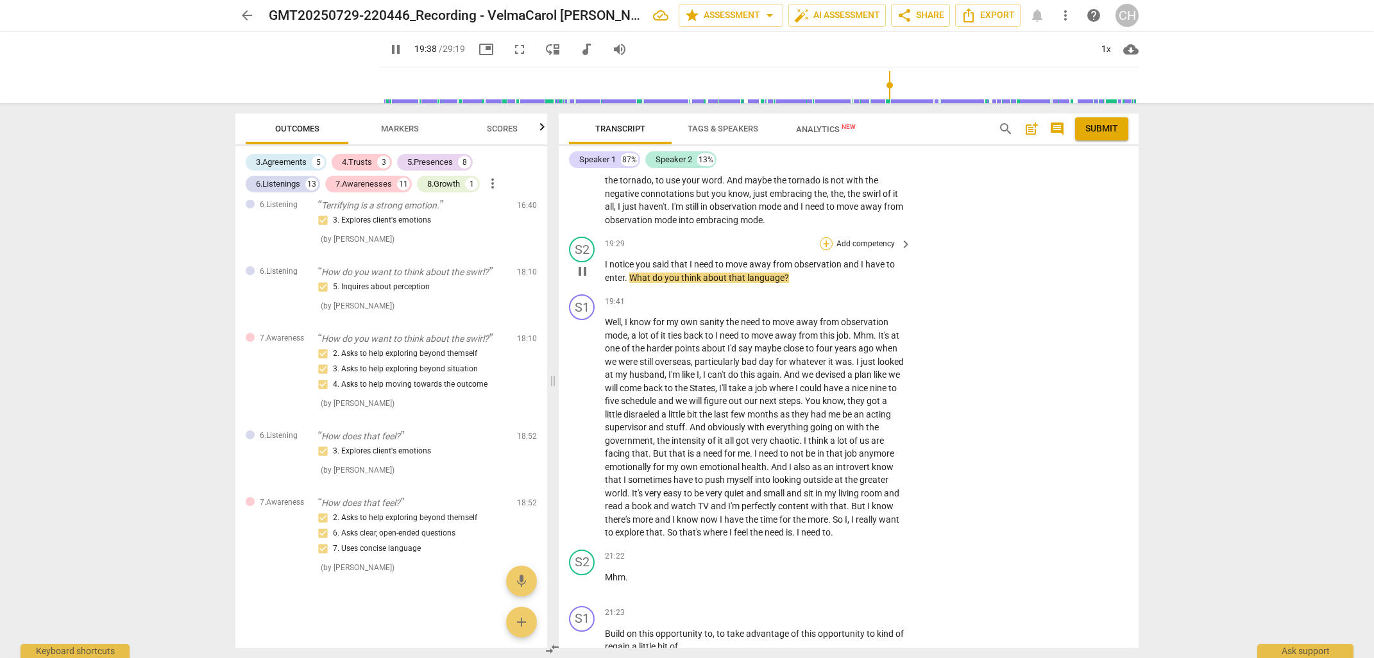
click at [824, 237] on div "+" at bounding box center [826, 243] width 13 height 13
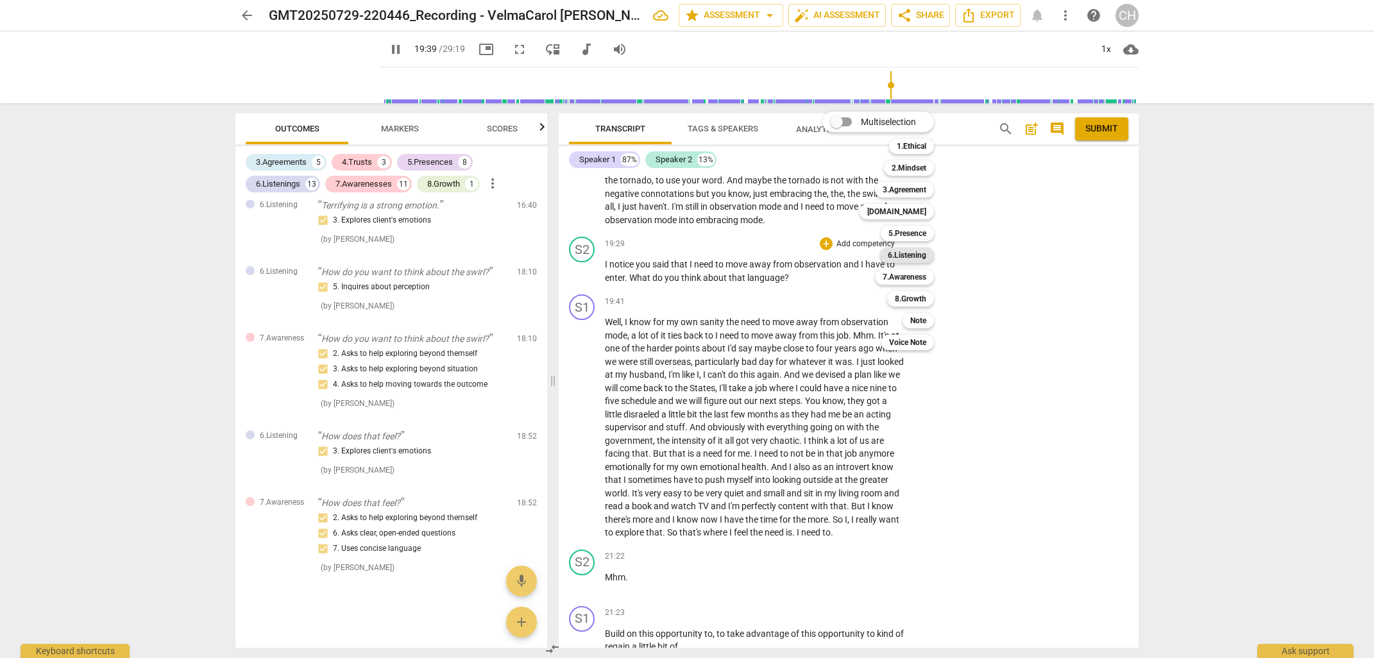
click at [906, 256] on b "6.Listening" at bounding box center [907, 255] width 38 height 15
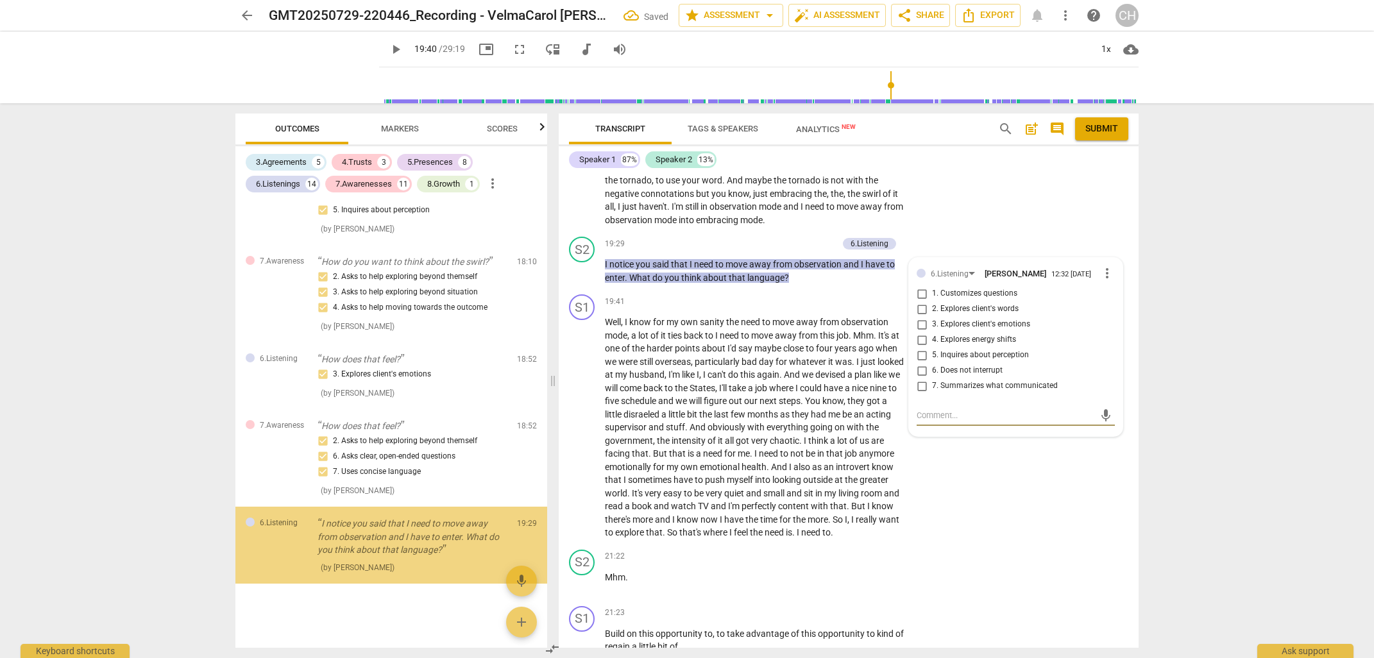
scroll to position [3738, 0]
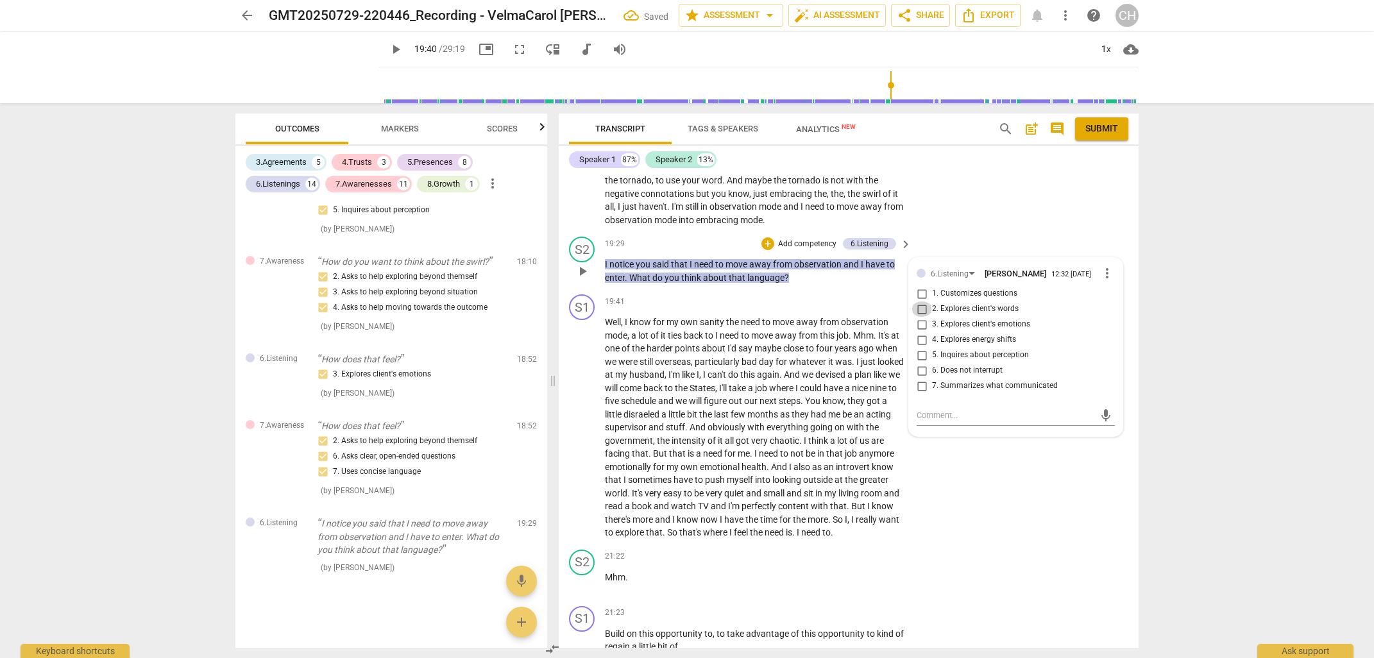
click at [922, 301] on input "2. Explores client's words" at bounding box center [921, 308] width 21 height 15
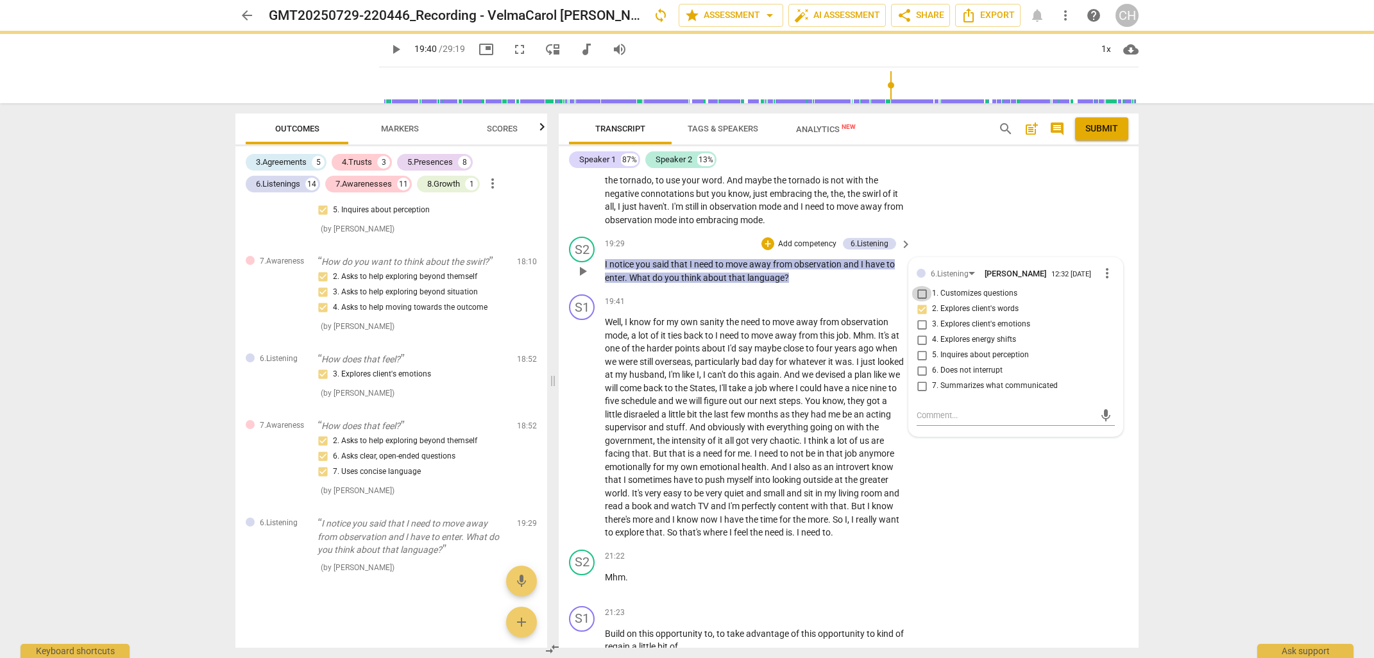
click at [920, 286] on input "1. Customizes questions" at bounding box center [921, 293] width 21 height 15
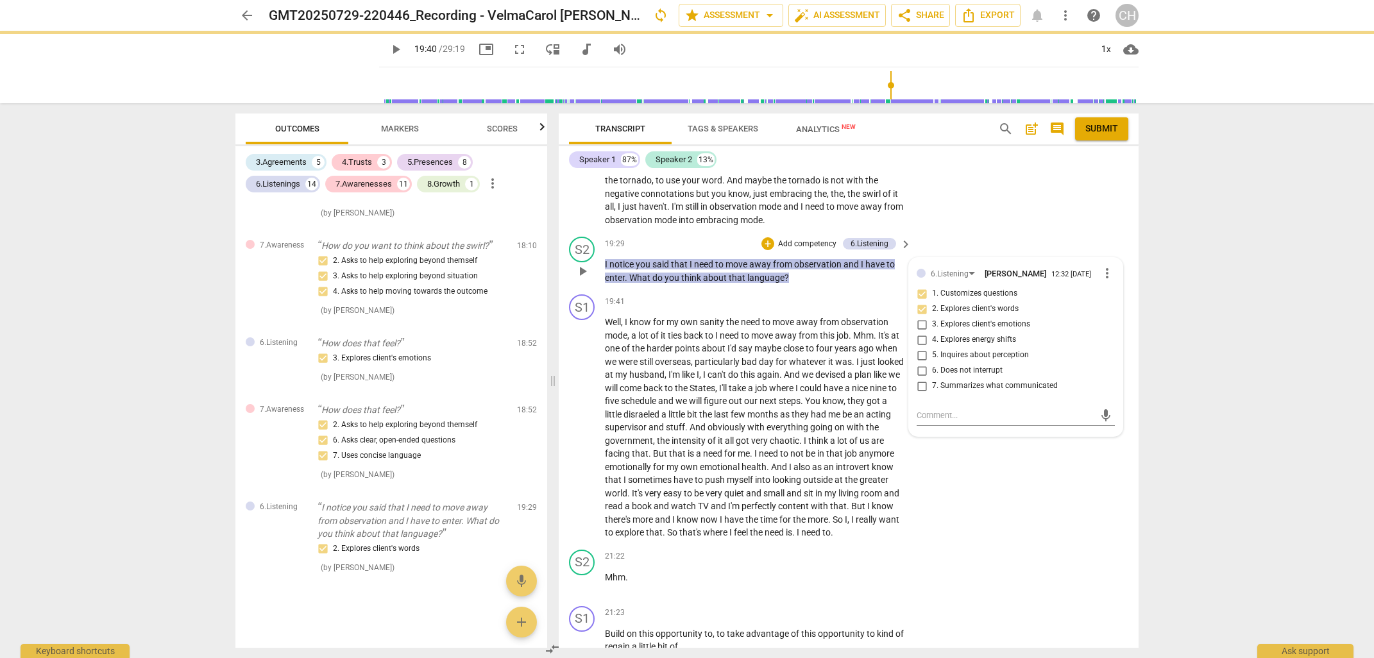
click at [779, 239] on p "Add competency" at bounding box center [807, 245] width 61 height 12
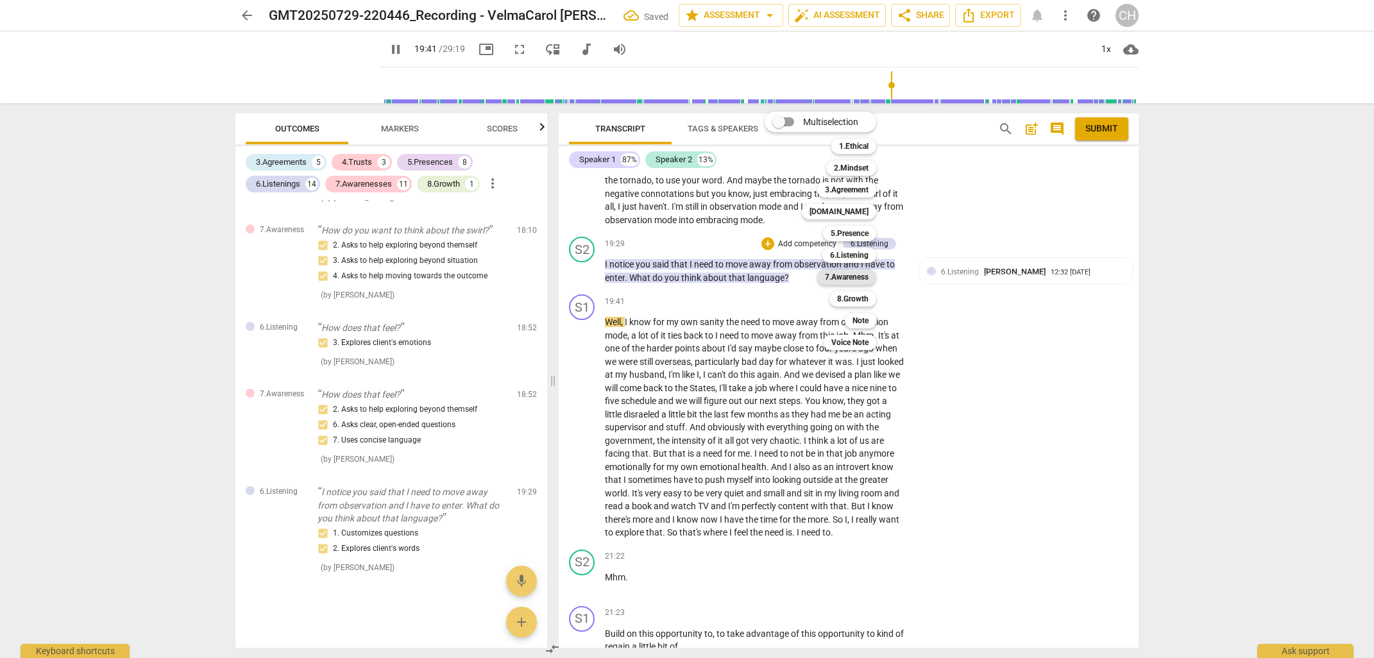
click at [843, 276] on b "7.Awareness" at bounding box center [847, 276] width 44 height 15
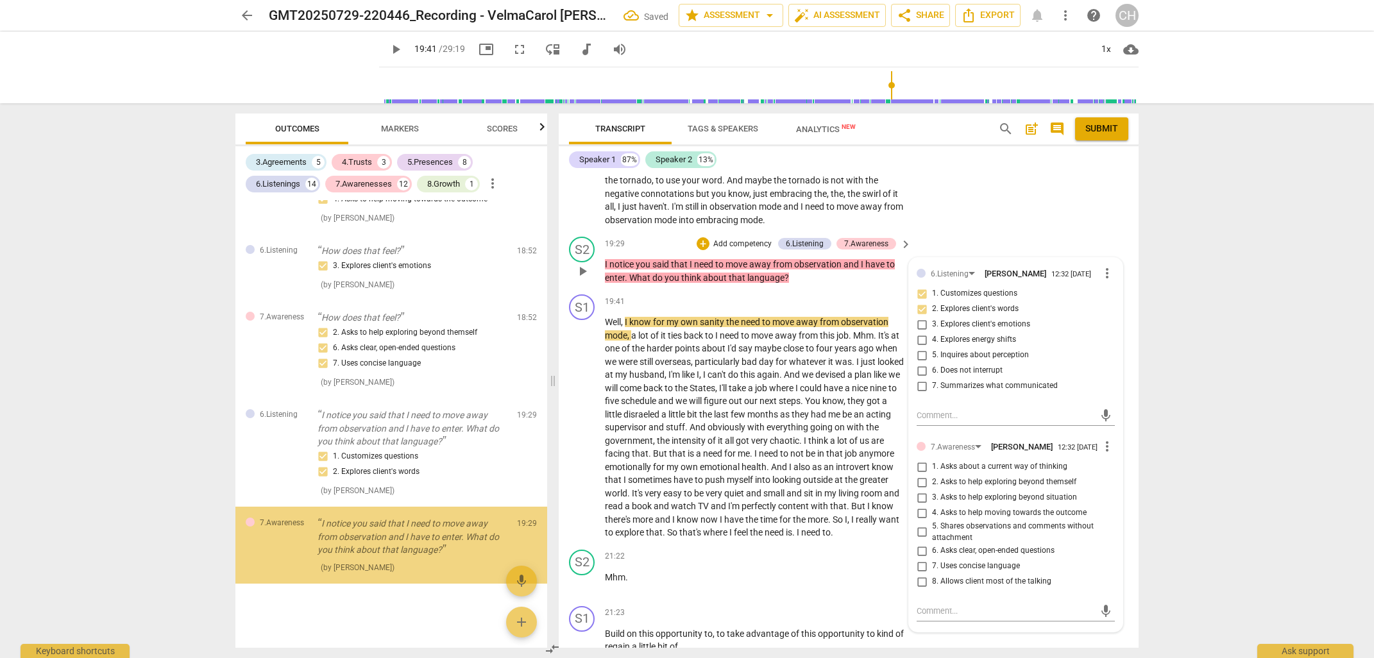
scroll to position [3847, 0]
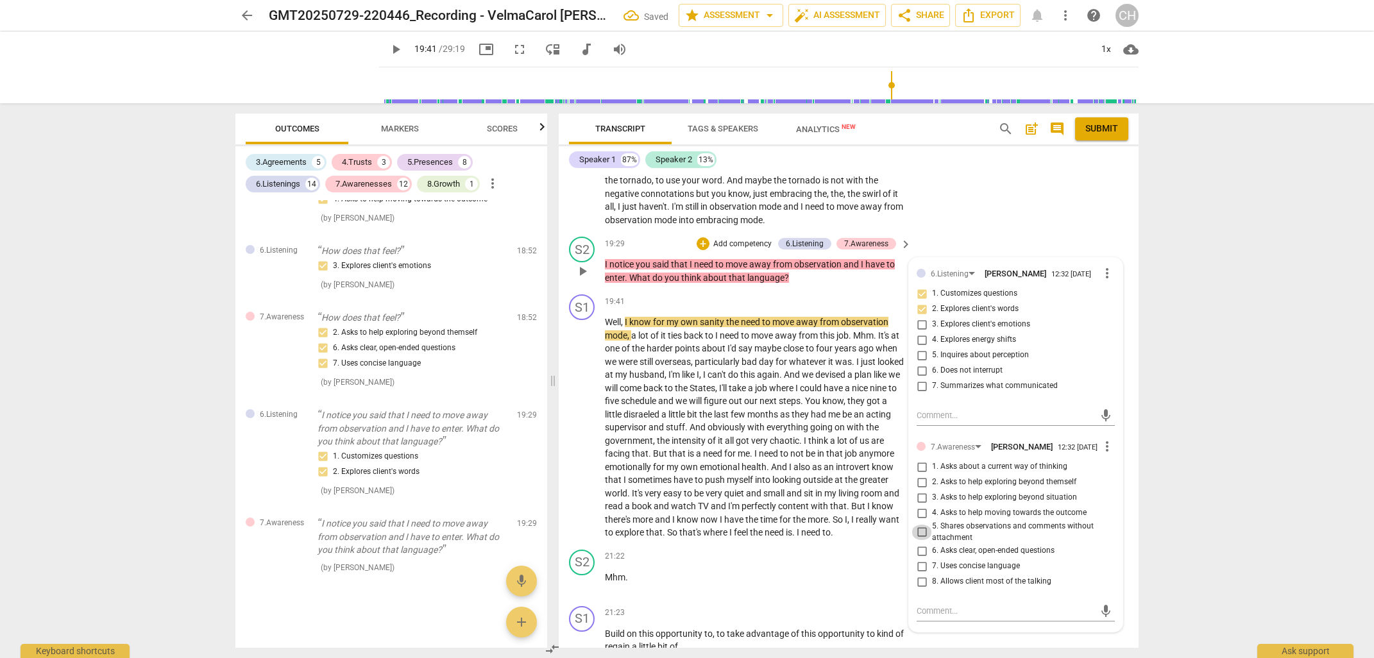
click at [918, 529] on input "5. Shares observations and comments without attachment" at bounding box center [921, 532] width 21 height 15
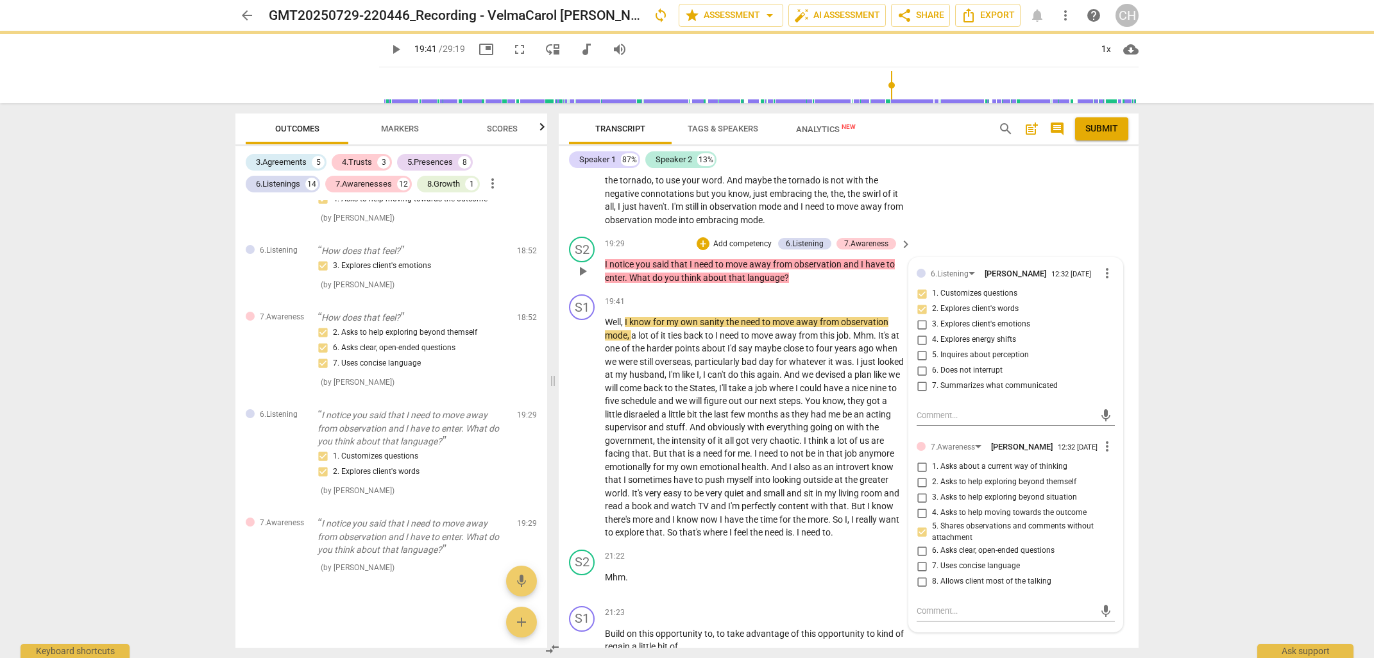
click at [918, 509] on input "4. Asks to help moving towards the outcome" at bounding box center [921, 512] width 21 height 15
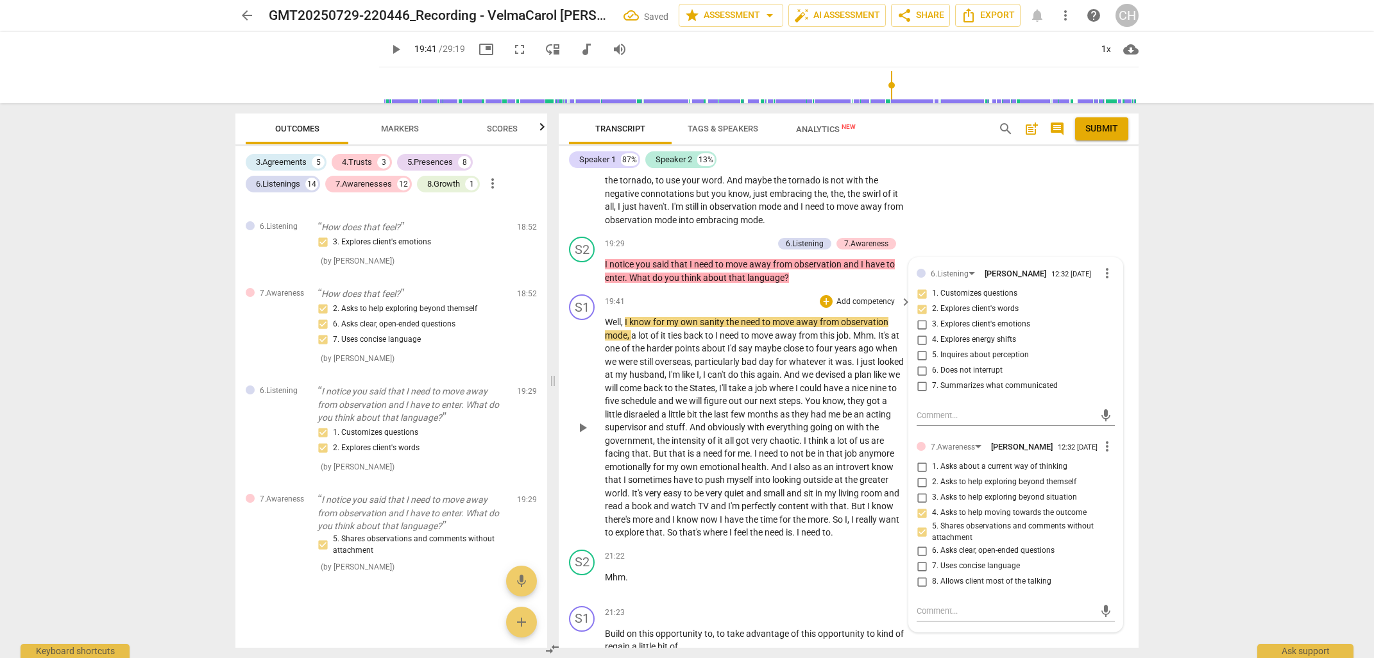
click at [750, 419] on p "Well , I know for my own sanity the need to move away from observation mode , a…" at bounding box center [755, 428] width 300 height 224
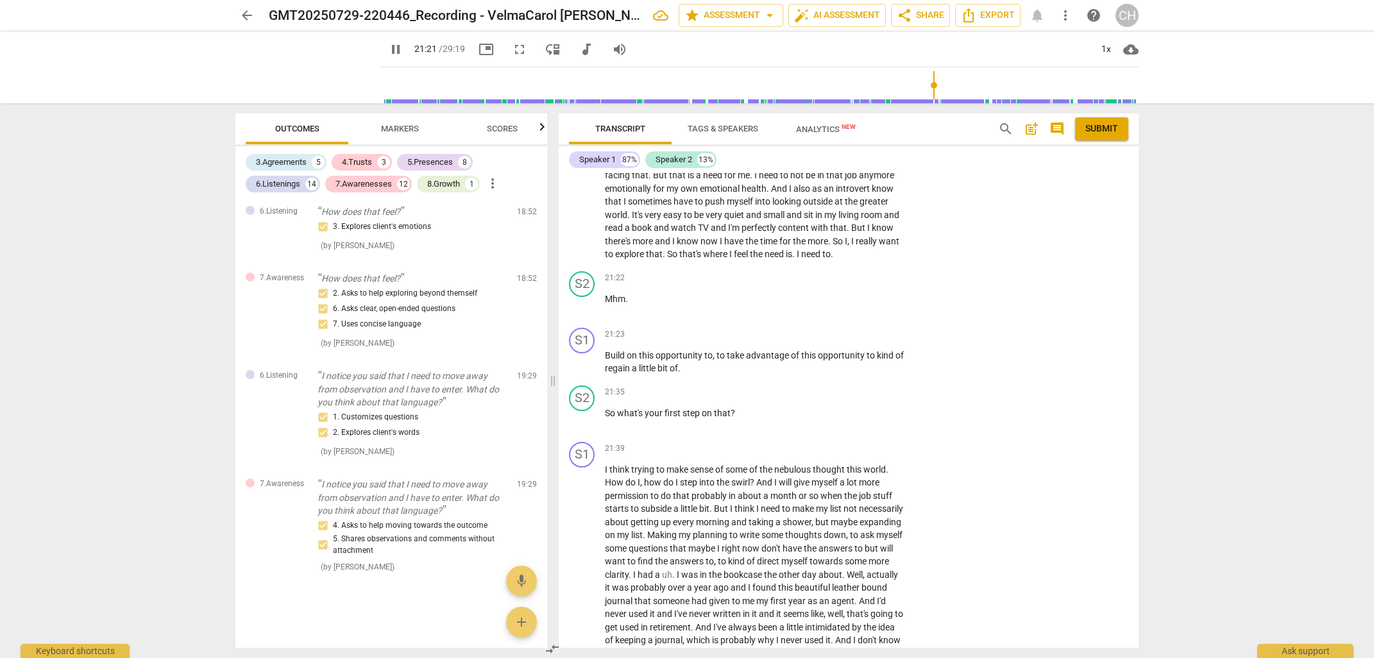
scroll to position [5563, 0]
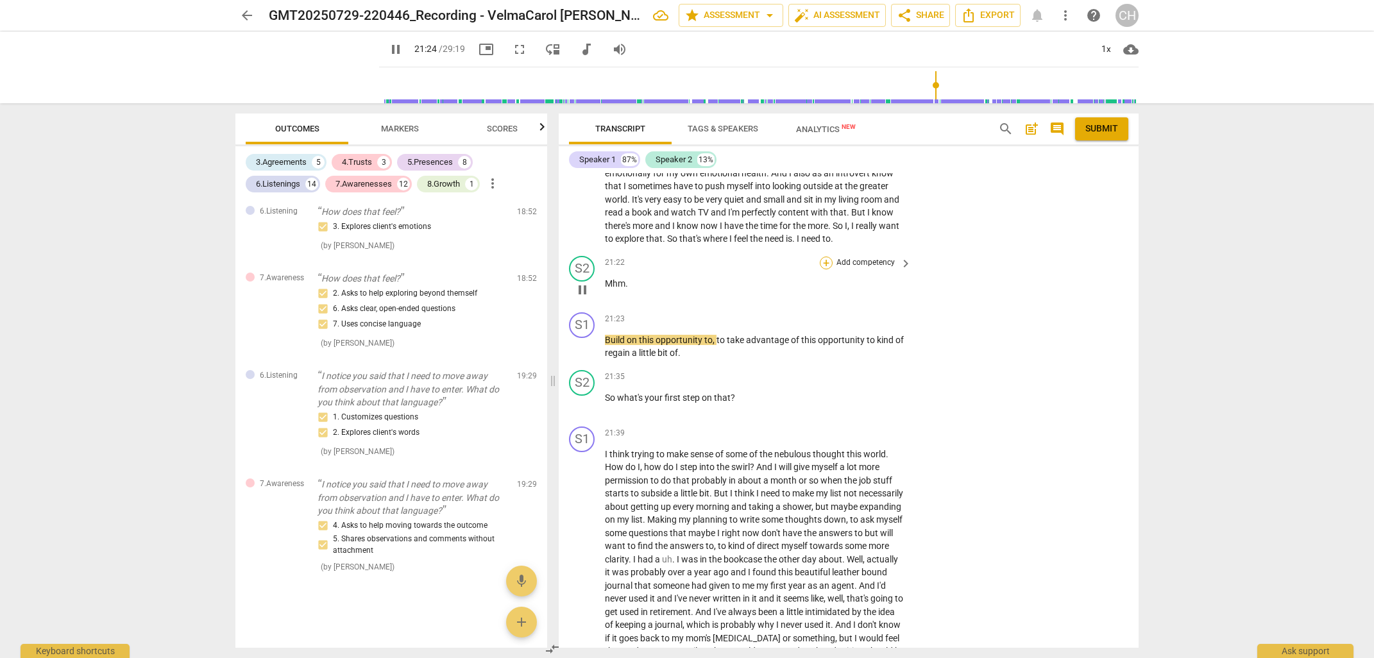
click at [827, 264] on div "+" at bounding box center [826, 263] width 13 height 13
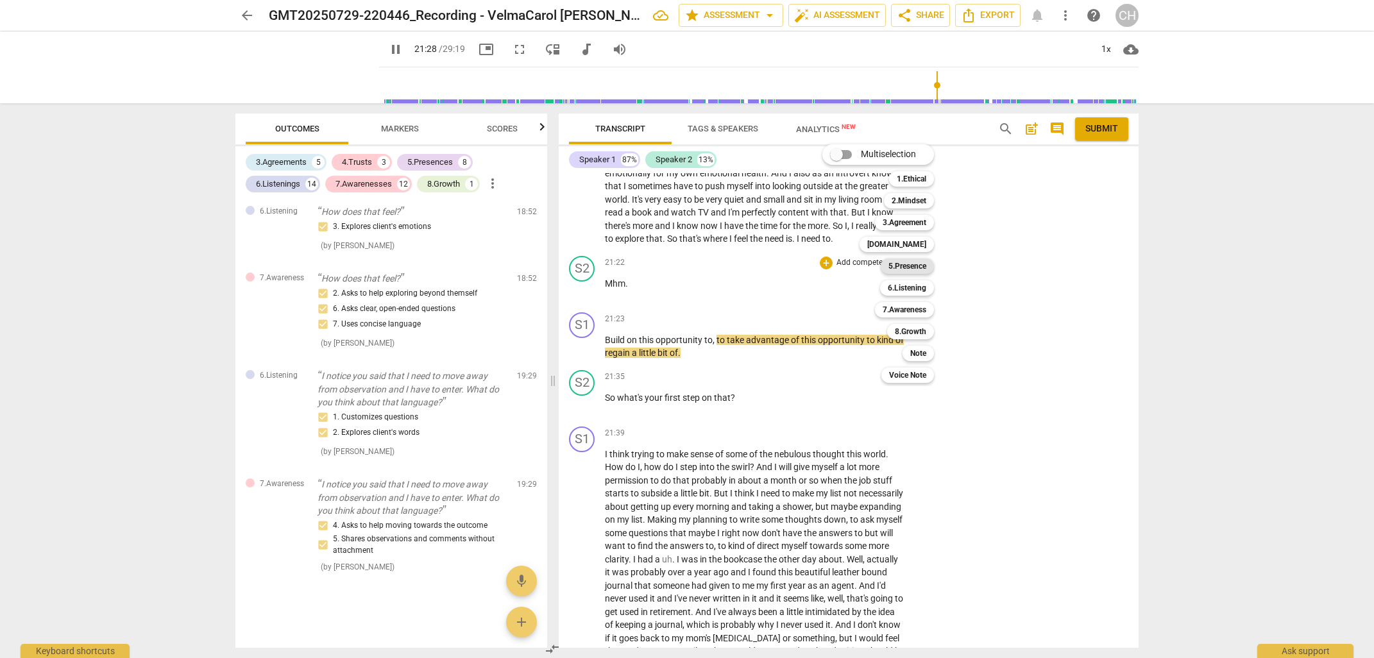
click at [920, 269] on b "5.Presence" at bounding box center [907, 265] width 38 height 15
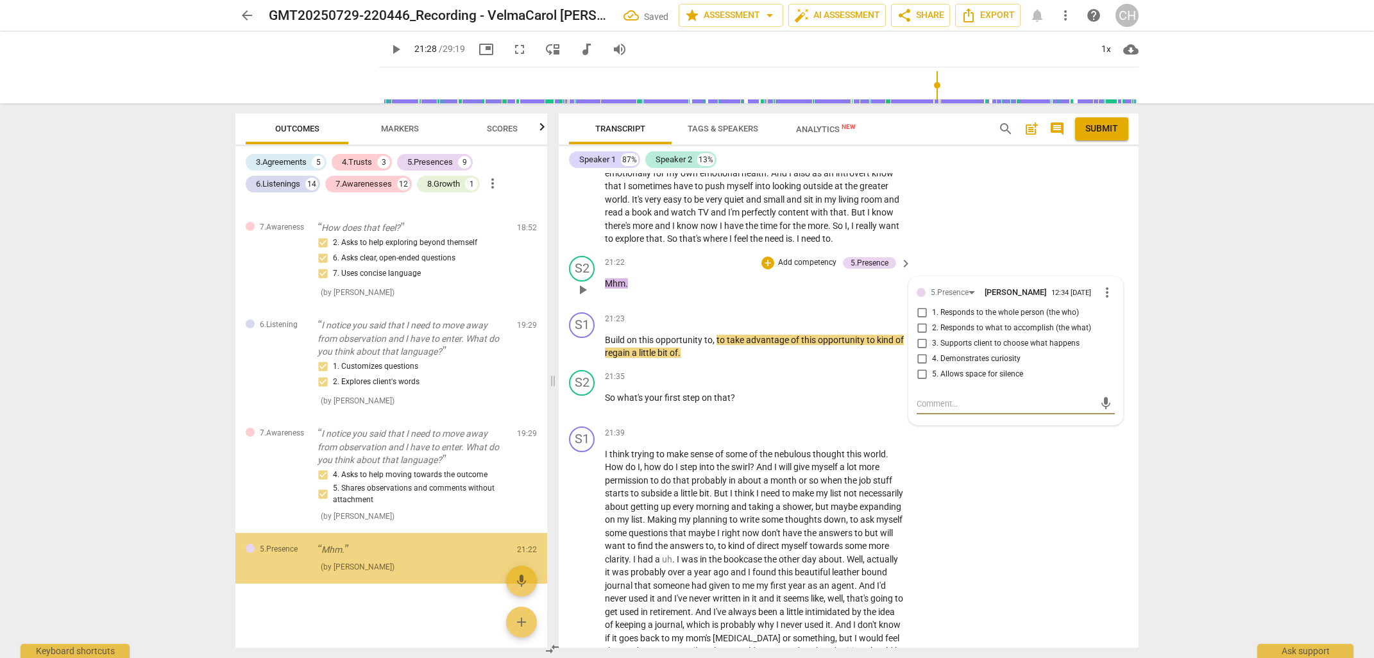
scroll to position [3936, 0]
click at [918, 380] on input "5. Allows space for silence" at bounding box center [921, 374] width 21 height 15
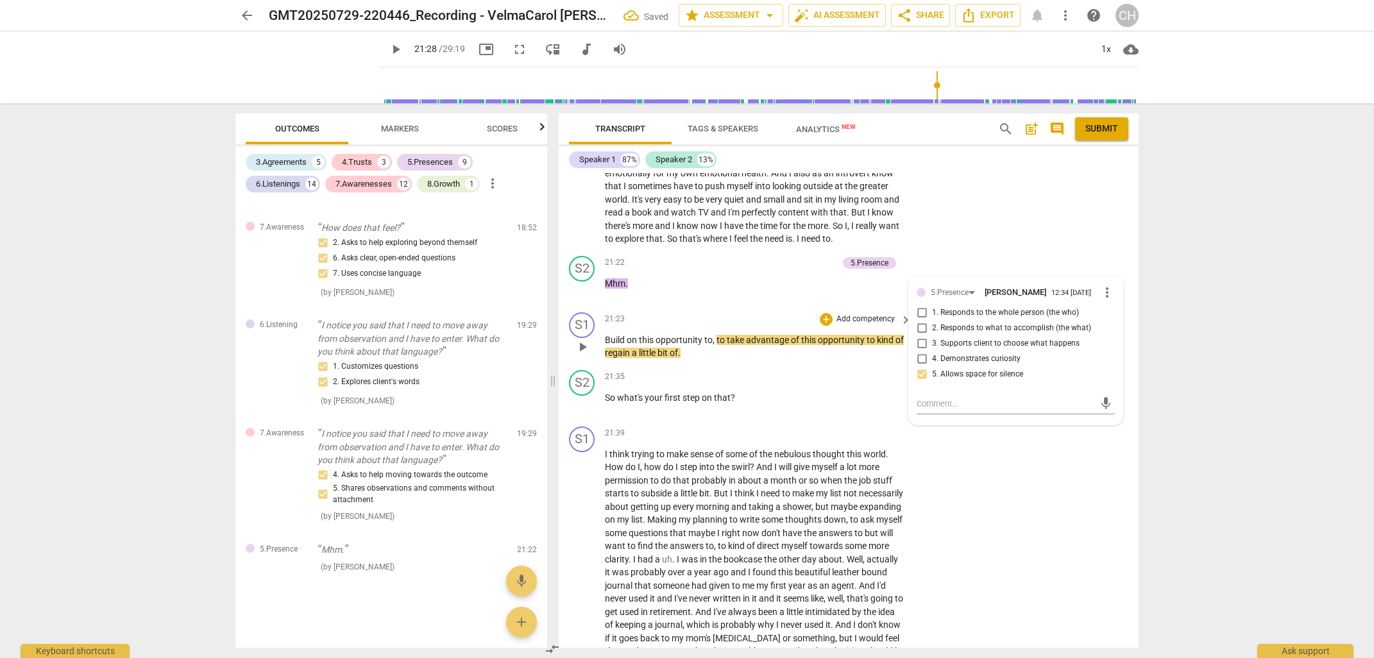
click at [768, 362] on div "S1 play_arrow pause 21:23 + Add competency keyboard_arrow_right Build on this o…" at bounding box center [849, 336] width 580 height 58
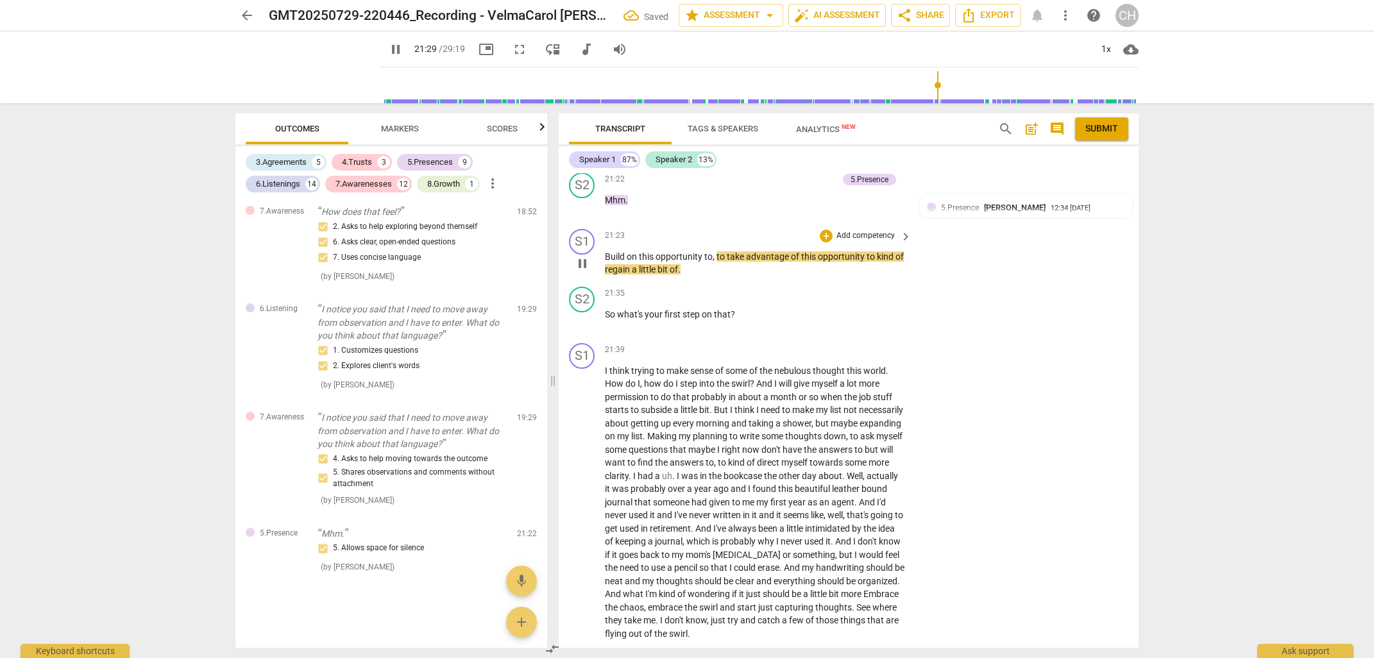
scroll to position [5648, 0]
click at [820, 294] on div "+" at bounding box center [826, 292] width 13 height 13
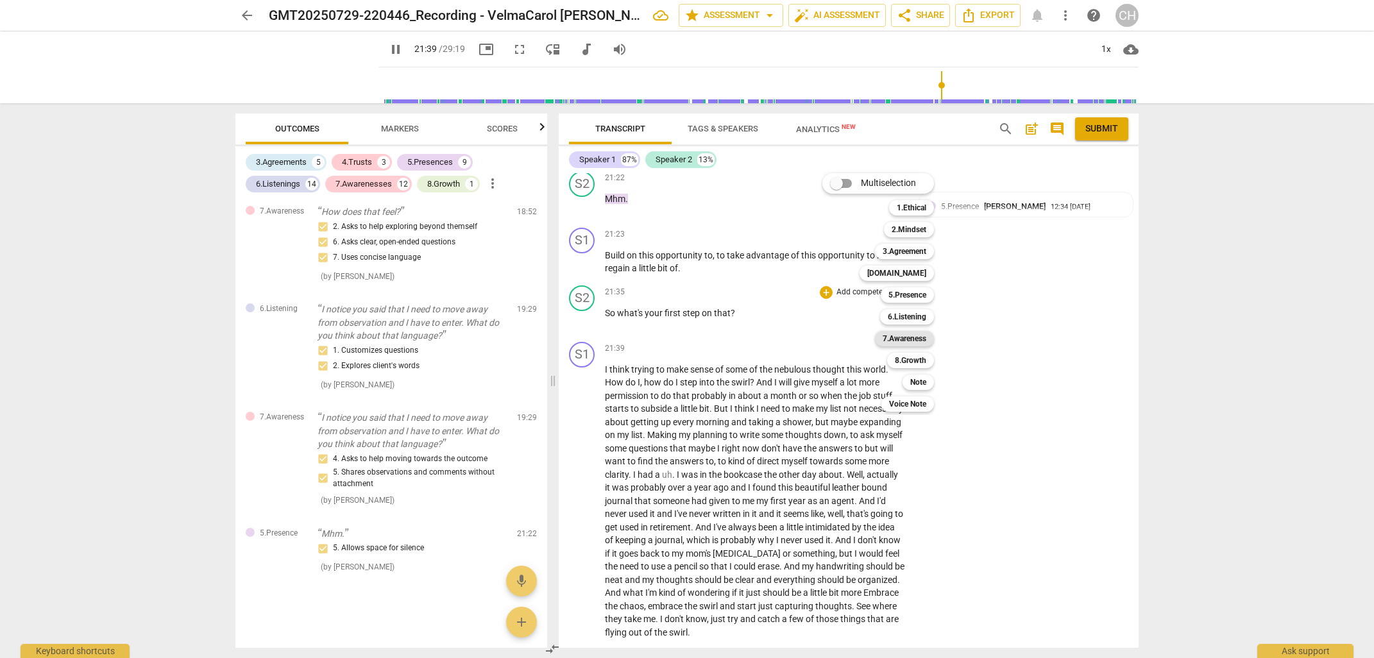
click at [898, 337] on b "7.Awareness" at bounding box center [904, 338] width 44 height 15
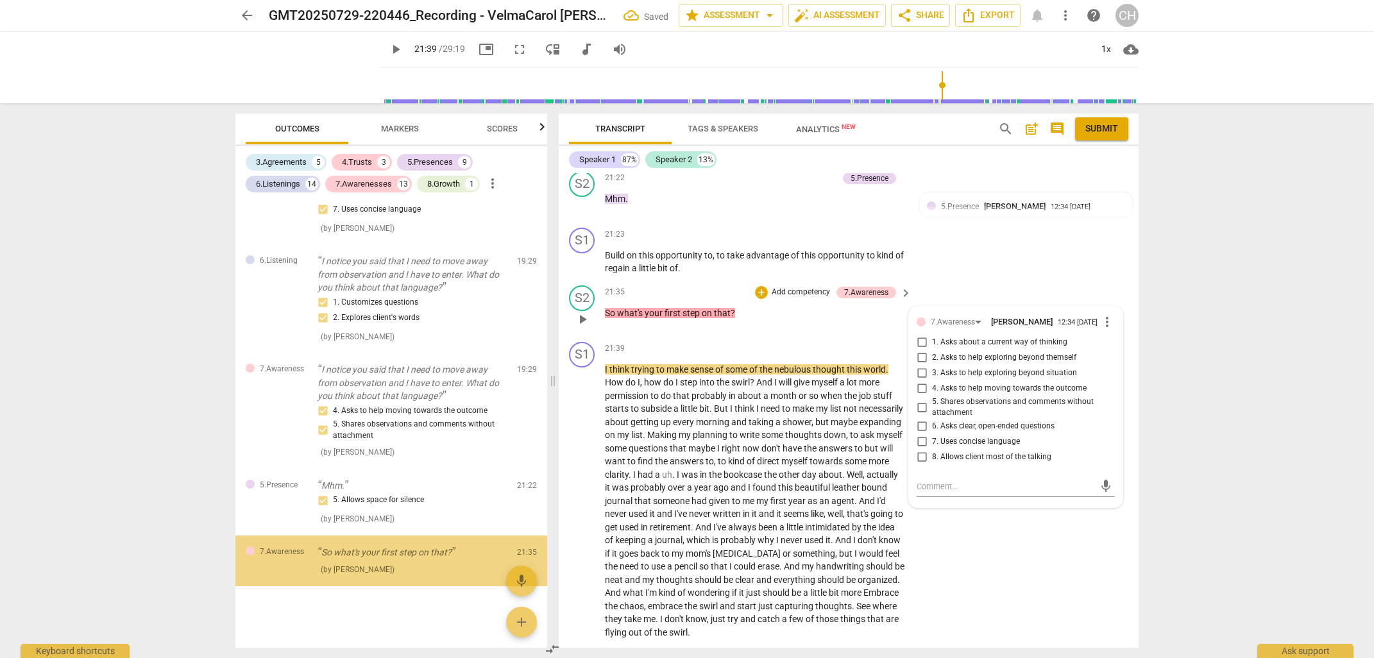
scroll to position [4003, 0]
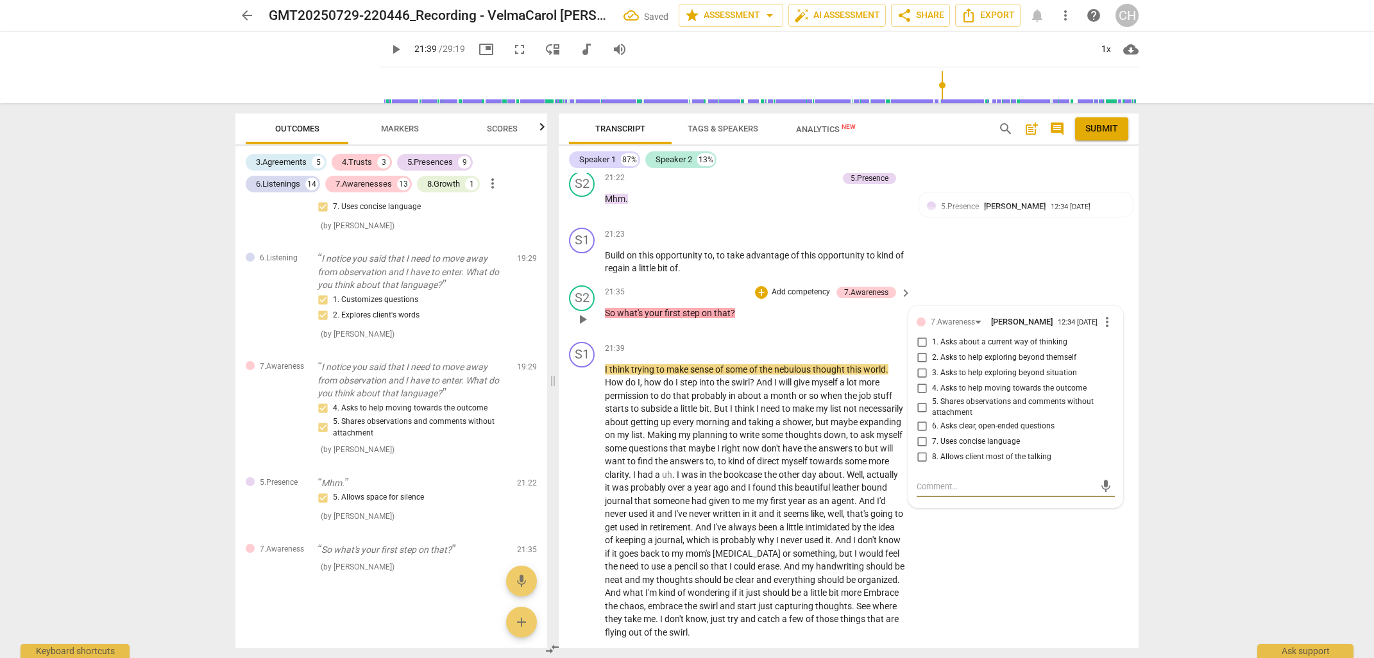
click at [919, 394] on input "4. Asks to help moving towards the outcome" at bounding box center [921, 388] width 21 height 15
click at [827, 454] on p "I think trying to make sense of some of the nebulous thought this world . How d…" at bounding box center [755, 501] width 300 height 276
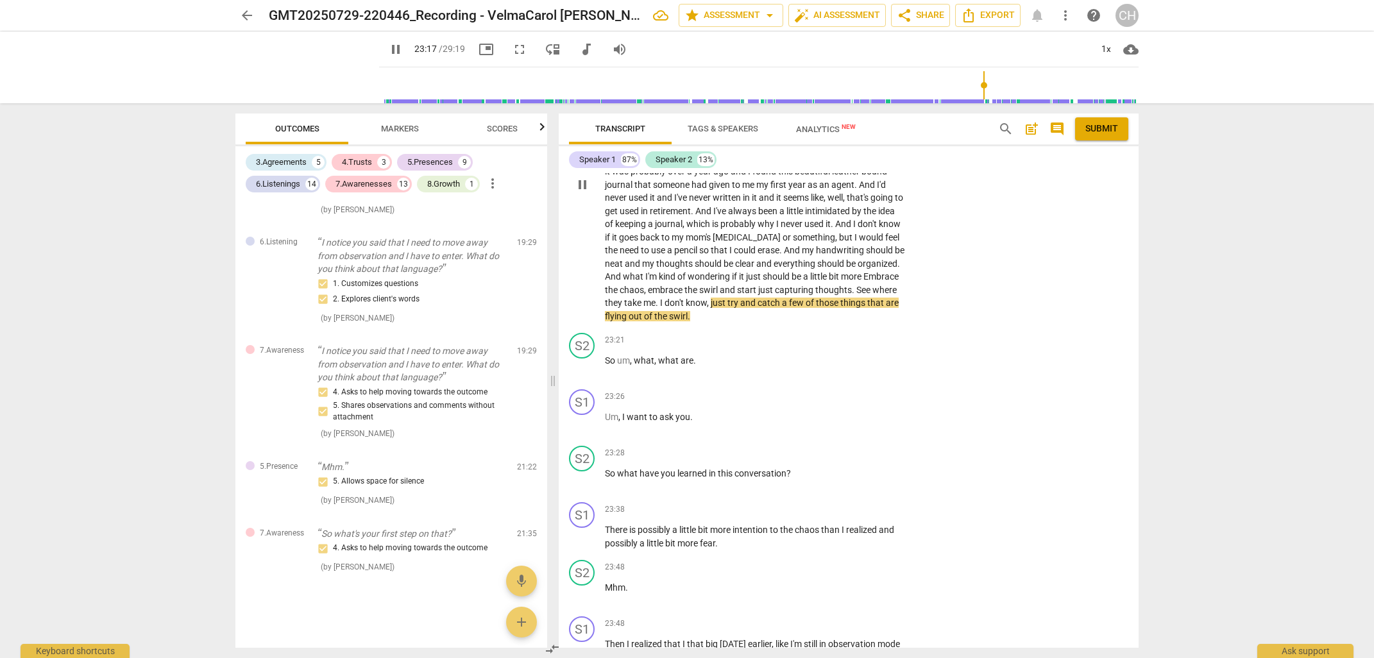
scroll to position [5971, 0]
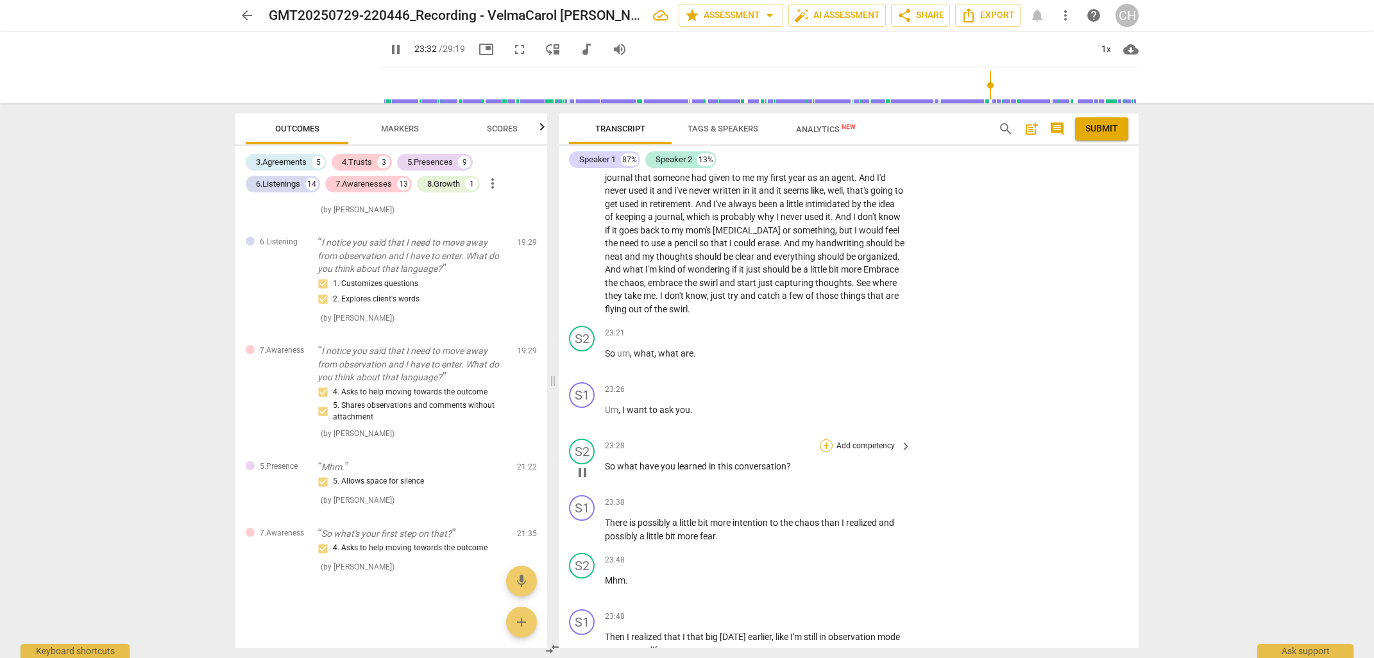
click at [825, 442] on div "+" at bounding box center [826, 445] width 13 height 13
click at [917, 513] on b "8.Growth" at bounding box center [910, 511] width 31 height 15
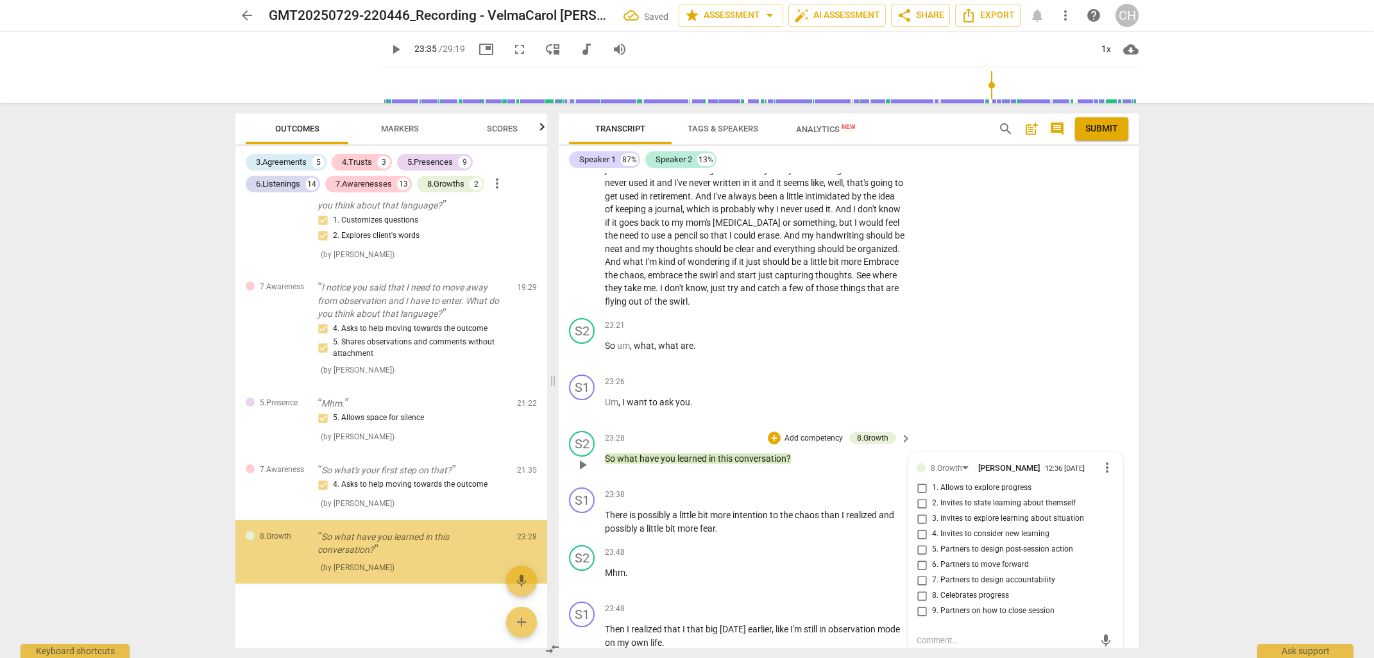
scroll to position [4083, 0]
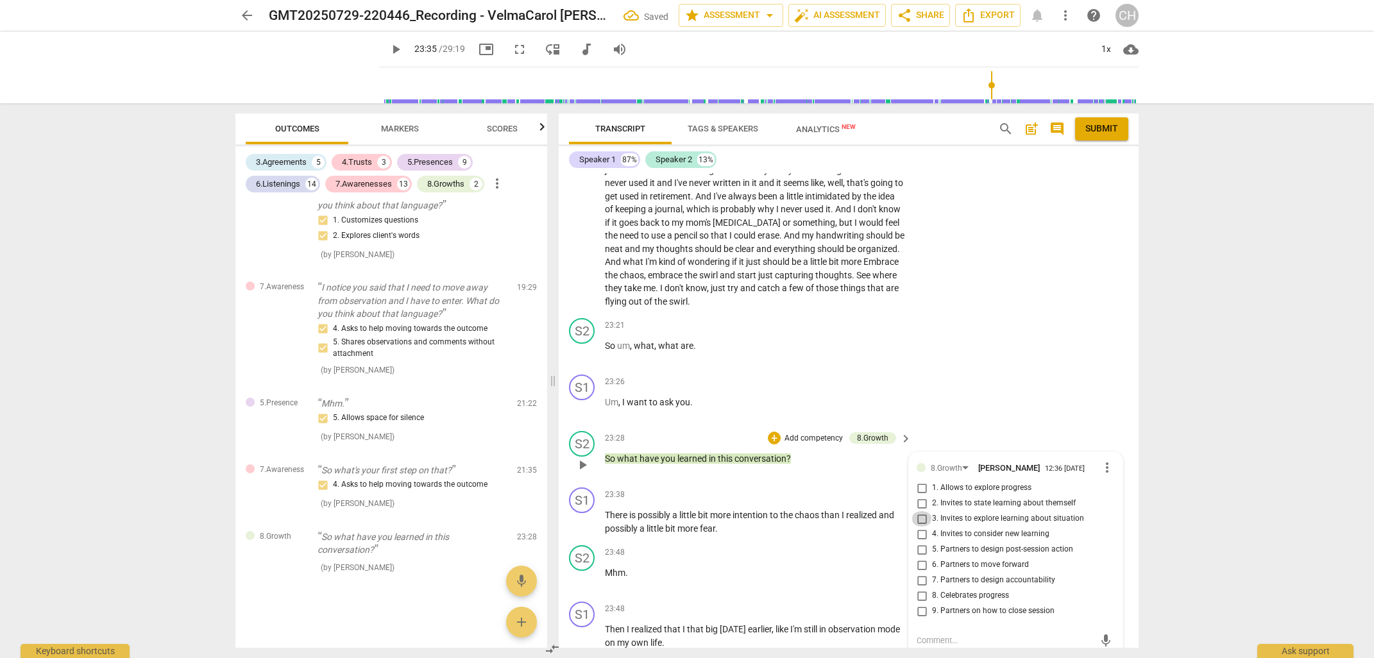
click at [920, 521] on input "3. Invites to explore learning about situation" at bounding box center [921, 518] width 21 height 15
click at [800, 525] on p "There is possibly a little bit more intention to the chaos than I realized and …" at bounding box center [755, 522] width 300 height 26
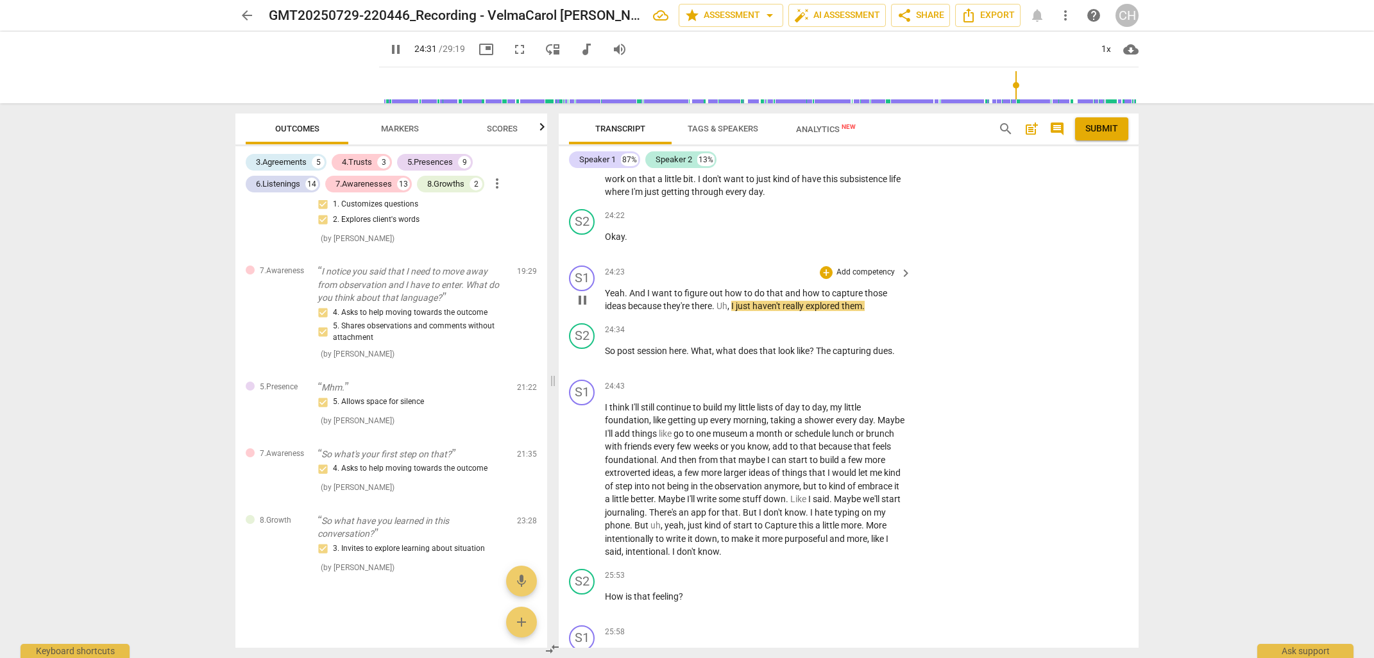
scroll to position [6564, 0]
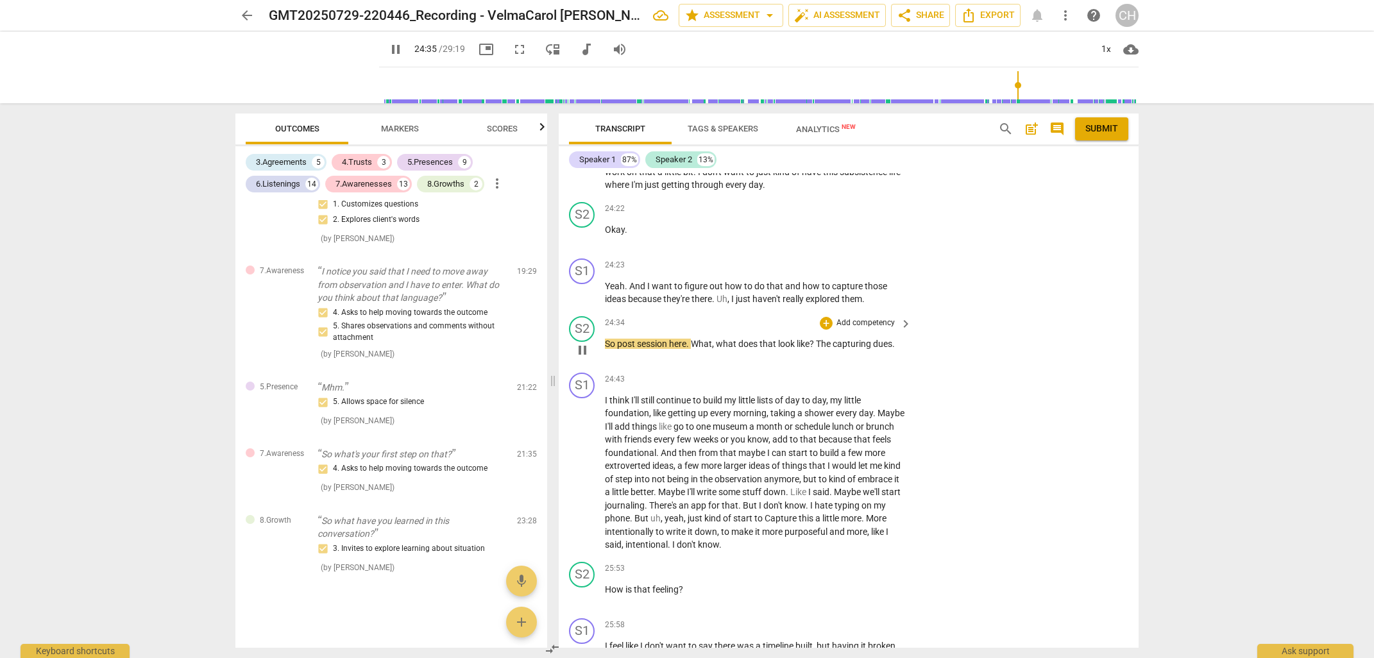
click at [870, 318] on p "Add competency" at bounding box center [865, 323] width 61 height 12
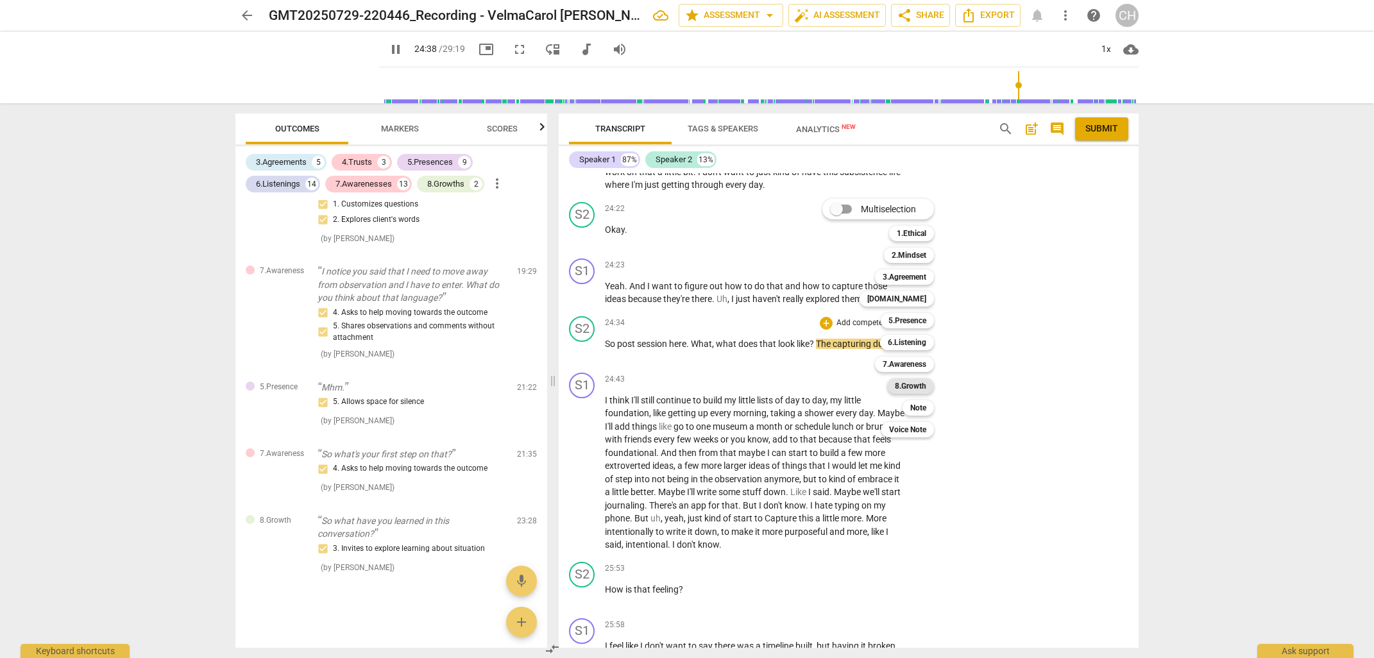
click at [918, 386] on b "8.Growth" at bounding box center [910, 385] width 31 height 15
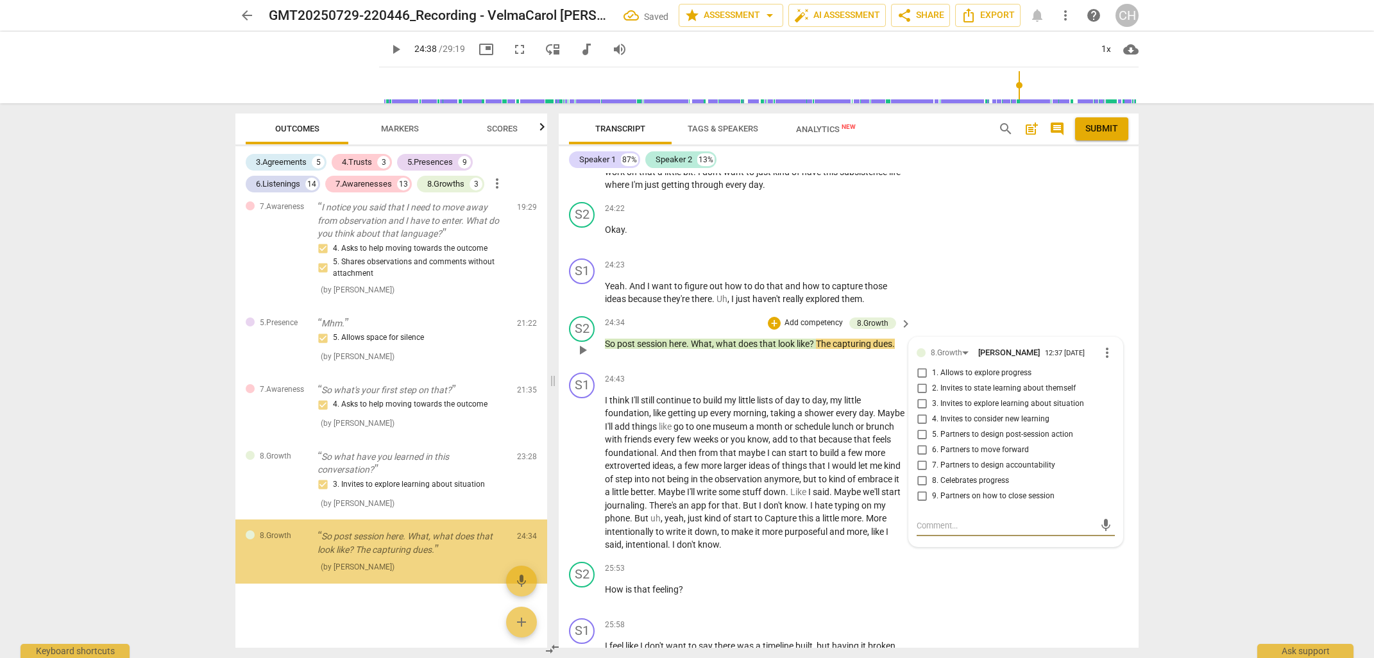
scroll to position [4162, 0]
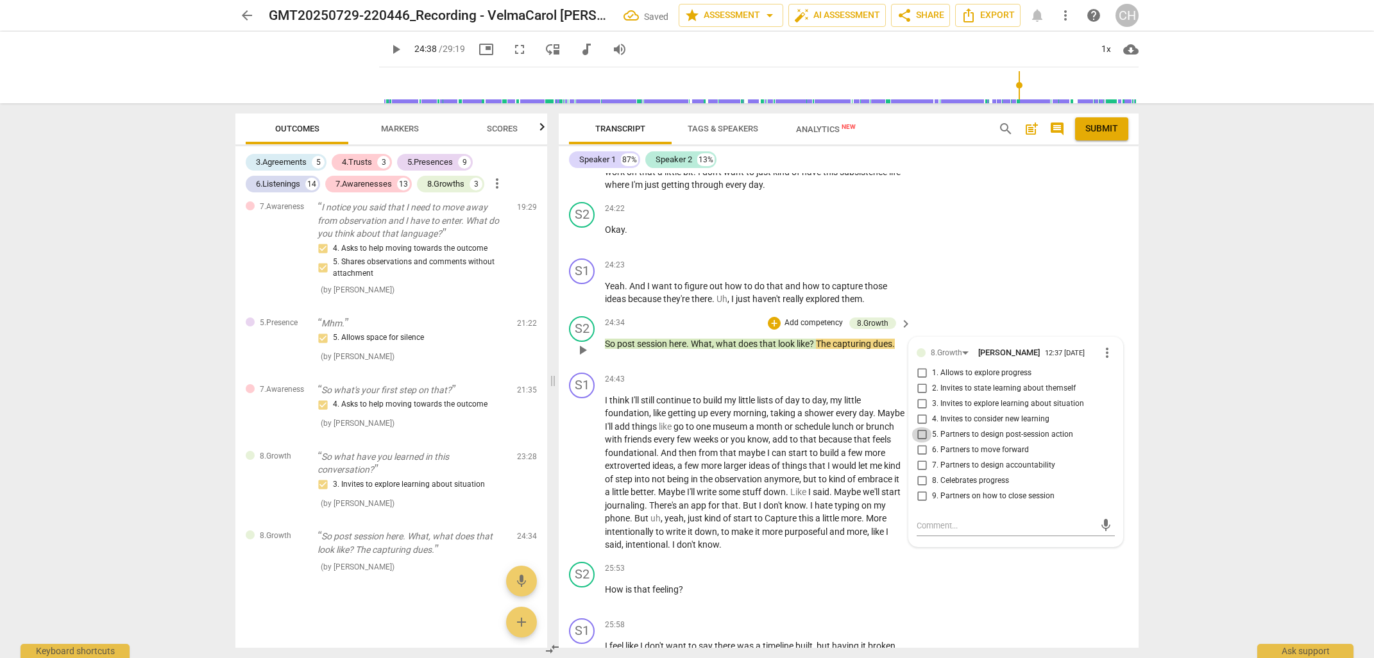
click at [920, 435] on input "5. Partners to design post-session action" at bounding box center [921, 434] width 21 height 15
click at [714, 474] on span "the" at bounding box center [707, 479] width 15 height 10
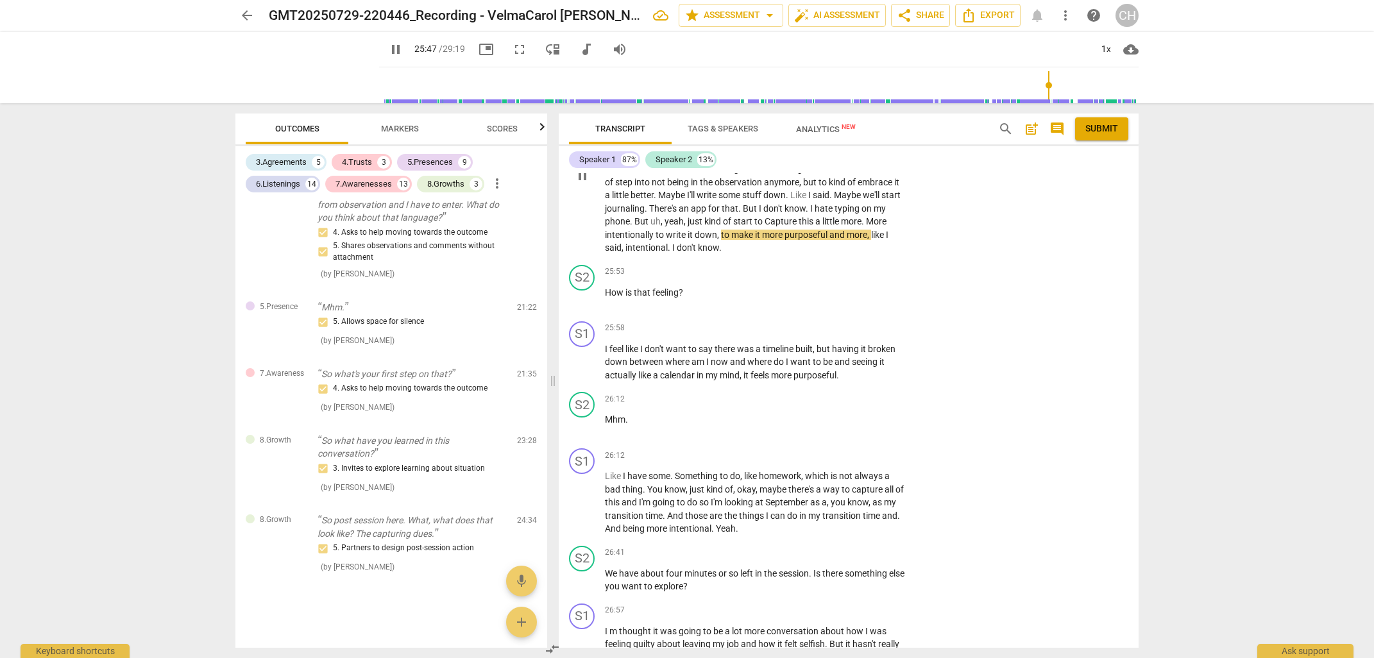
scroll to position [6863, 0]
click at [826, 267] on div "+" at bounding box center [826, 270] width 13 height 13
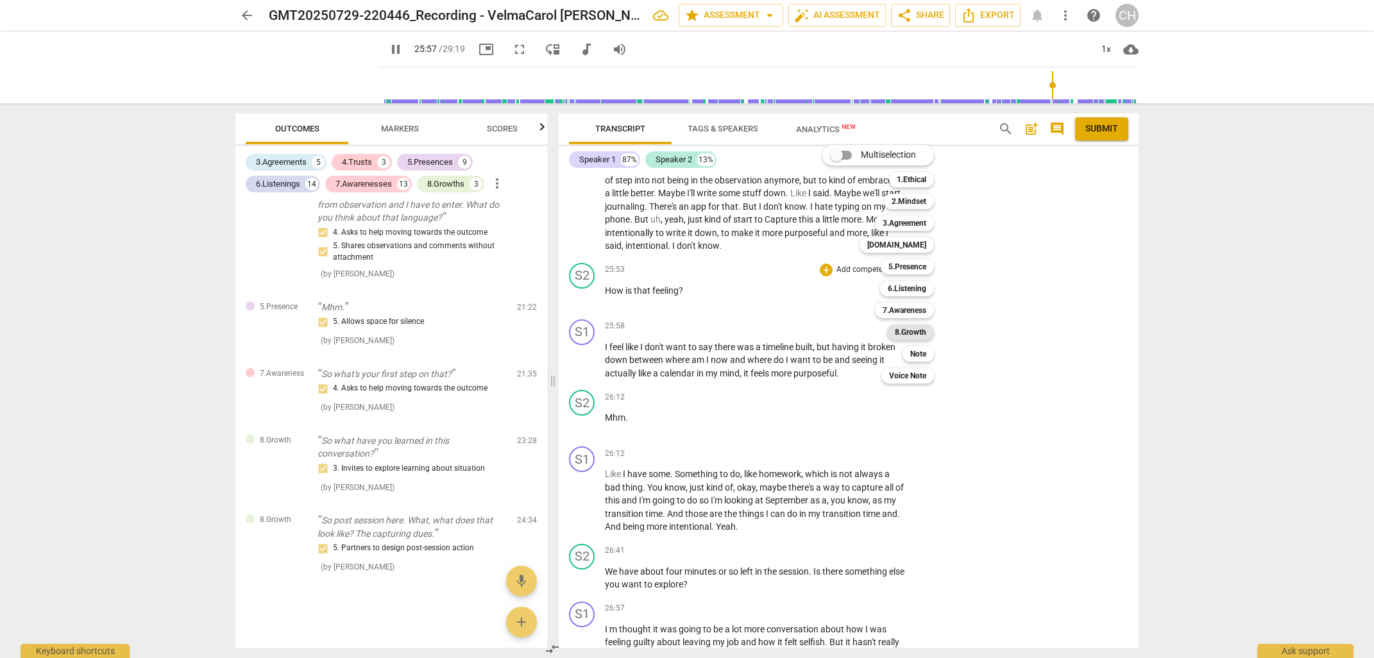
click at [909, 333] on b "8.Growth" at bounding box center [910, 332] width 31 height 15
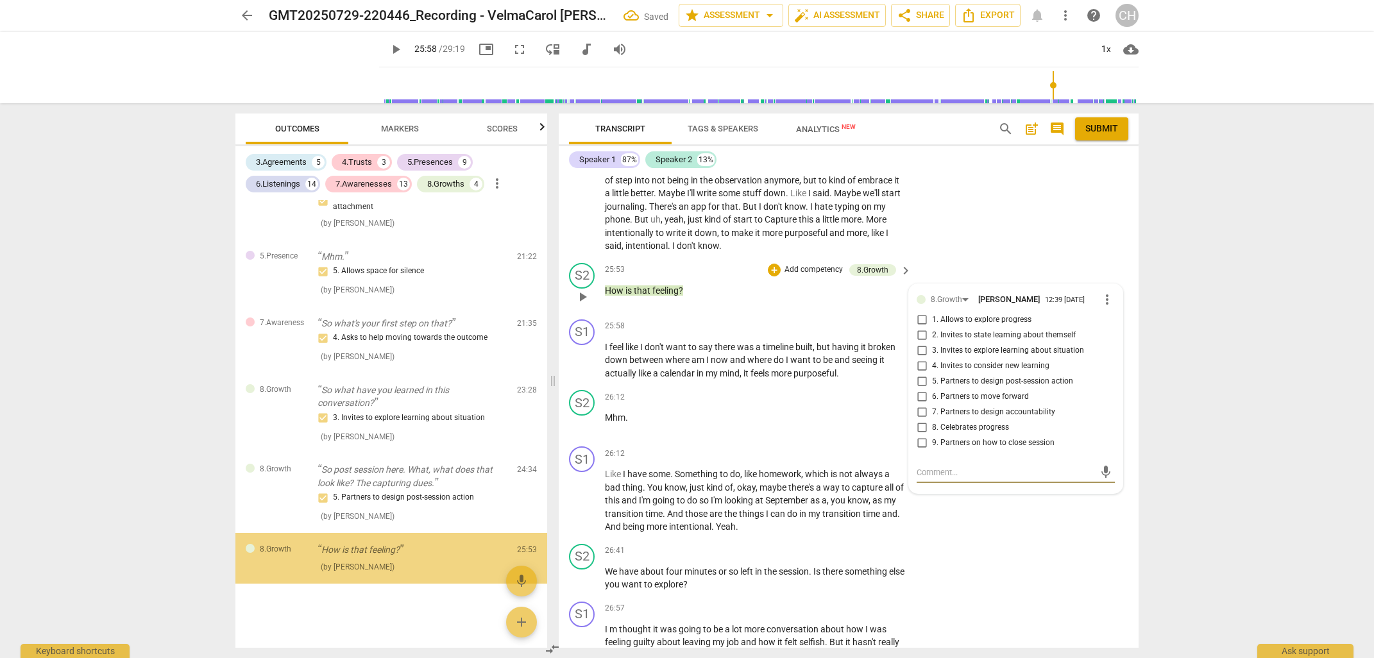
scroll to position [4229, 0]
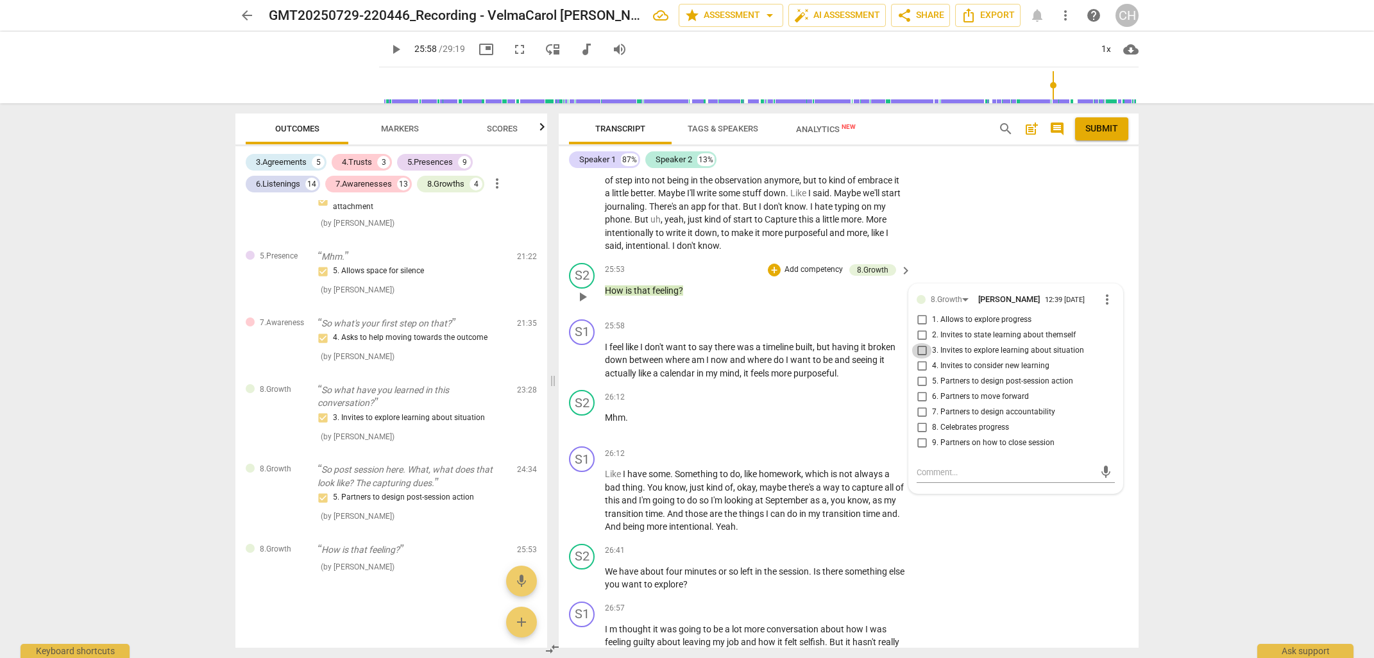
click at [918, 350] on input "3. Invites to explore learning about situation" at bounding box center [921, 350] width 21 height 15
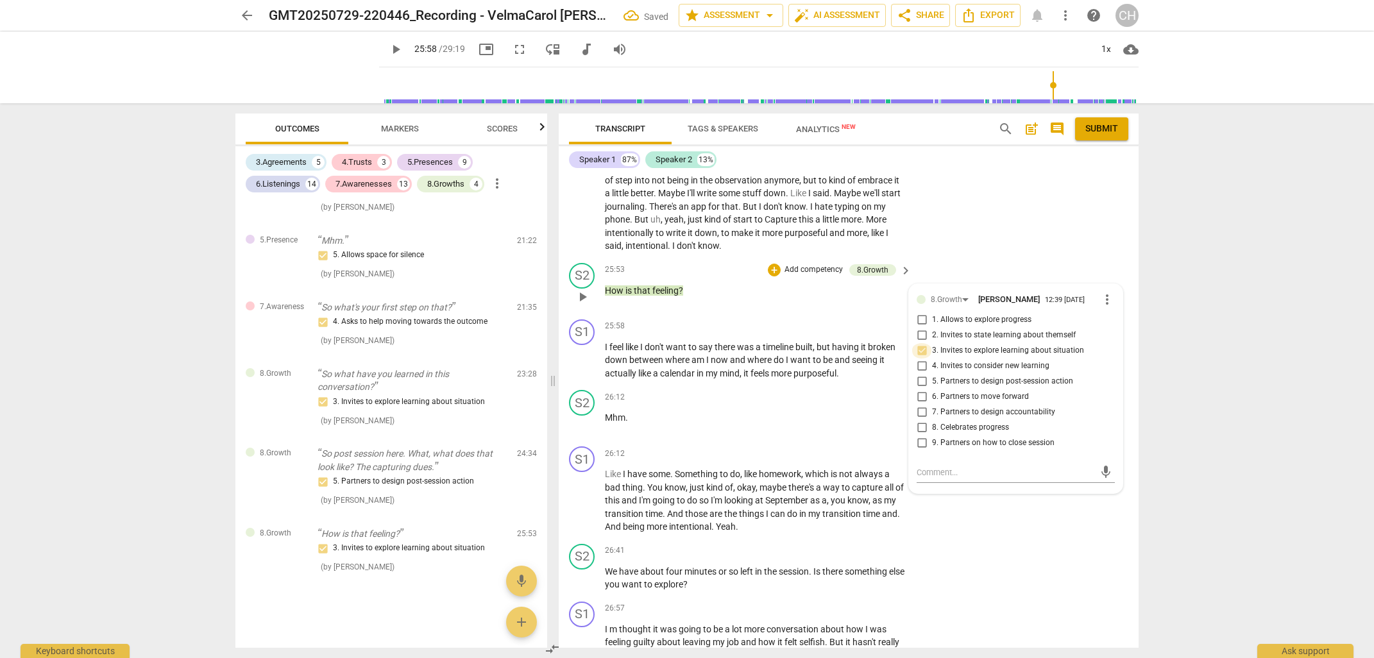
click at [920, 350] on input "3. Invites to explore learning about situation" at bounding box center [921, 350] width 21 height 15
click at [919, 350] on input "3. Invites to explore learning about situation" at bounding box center [921, 350] width 21 height 15
click at [919, 363] on input "4. Invites to consider new learning" at bounding box center [921, 366] width 21 height 15
click at [779, 368] on span "more" at bounding box center [782, 373] width 22 height 10
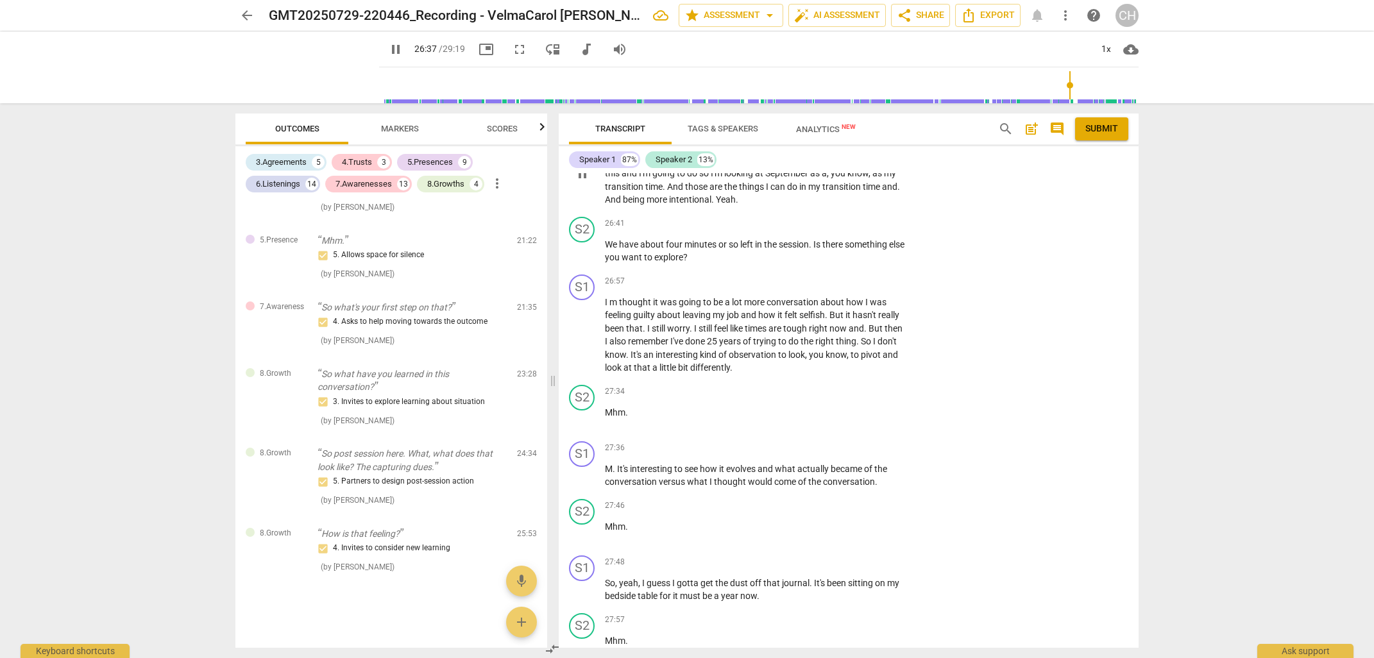
scroll to position [7194, 0]
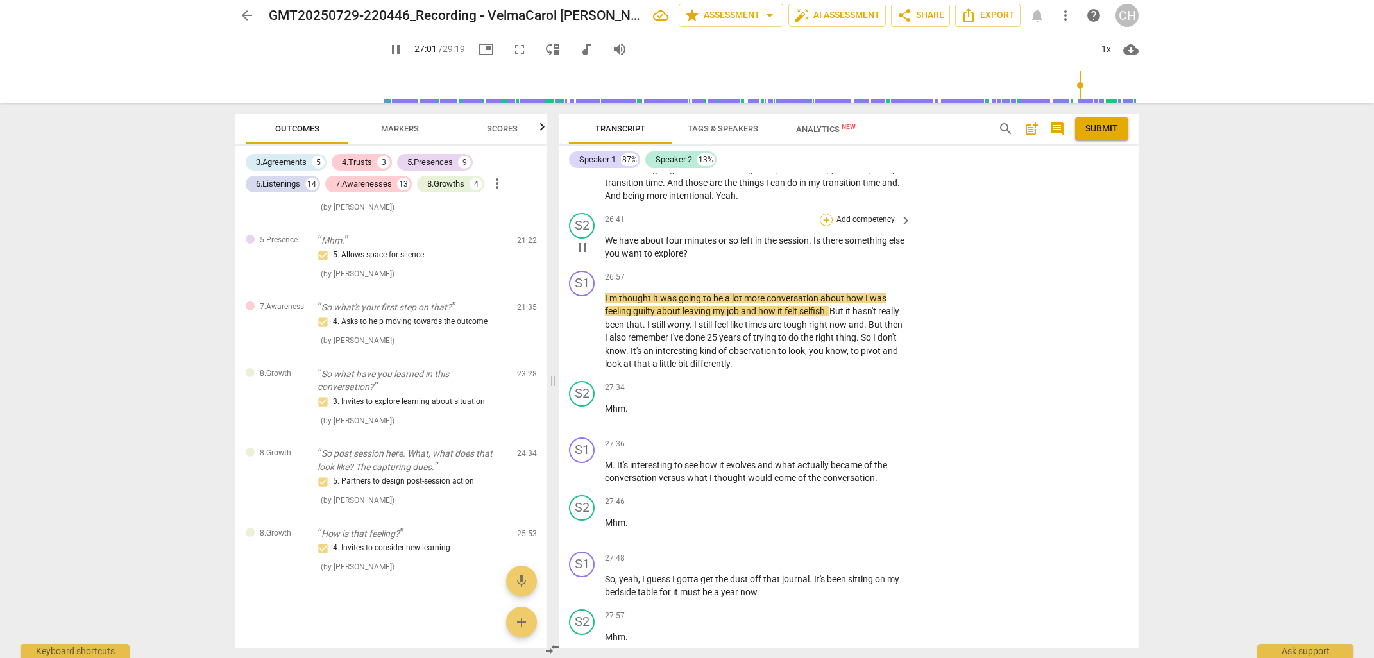
click at [826, 214] on div "+" at bounding box center [826, 220] width 13 height 13
click at [900, 257] on b "7.Awareness" at bounding box center [904, 258] width 44 height 15
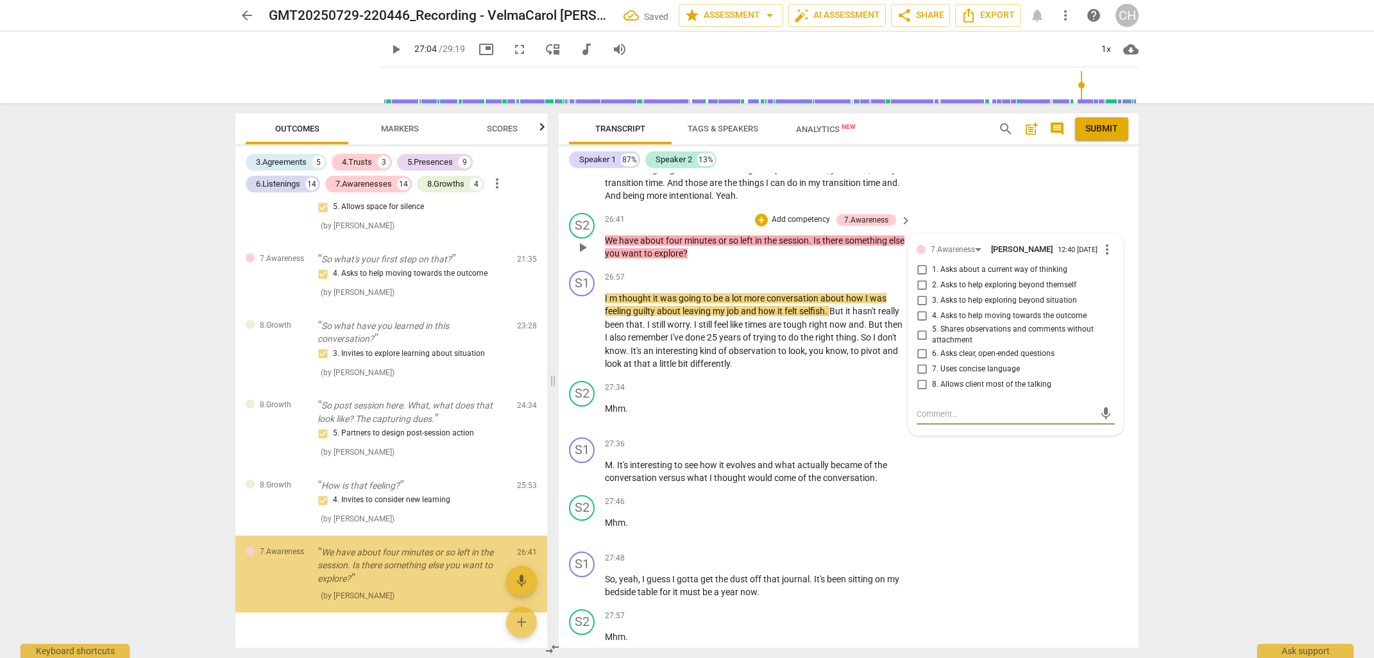
scroll to position [4322, 0]
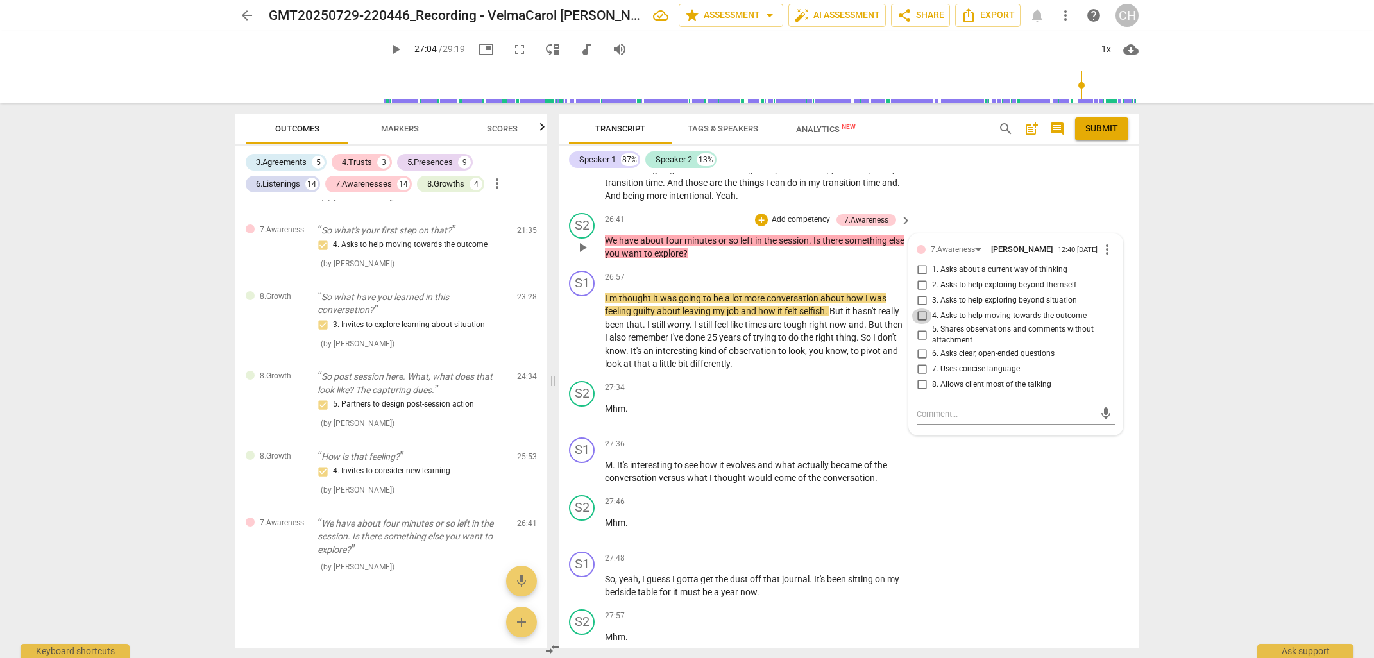
click at [917, 314] on input "4. Asks to help moving towards the outcome" at bounding box center [921, 315] width 21 height 15
click at [732, 359] on span "." at bounding box center [731, 364] width 3 height 10
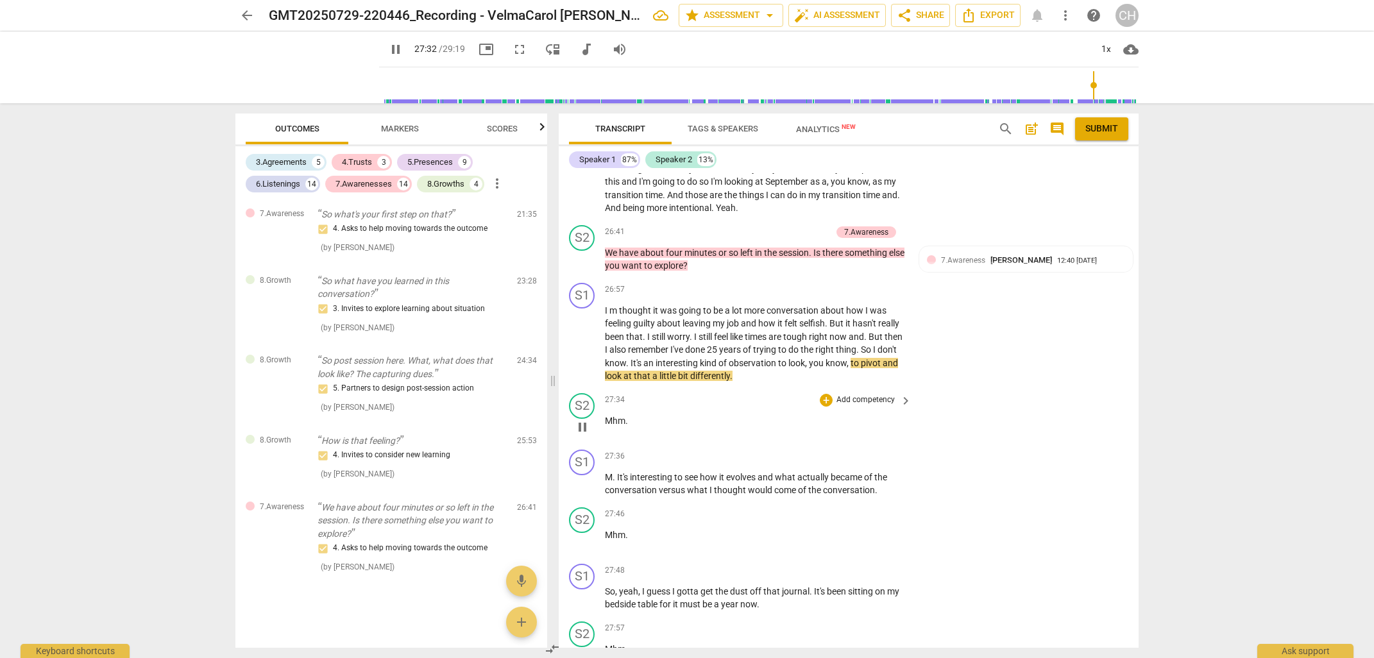
scroll to position [7172, 0]
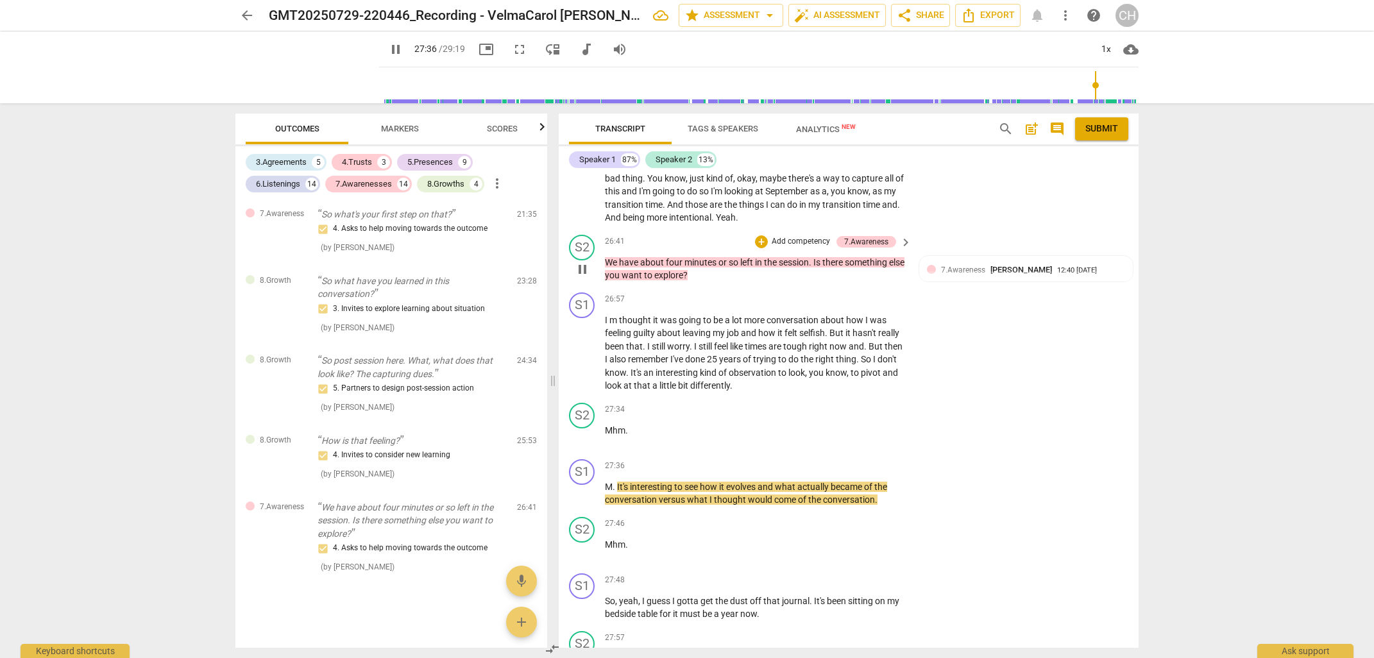
click at [800, 237] on p "Add competency" at bounding box center [800, 242] width 61 height 12
click at [847, 302] on b "8.Growth" at bounding box center [846, 302] width 31 height 15
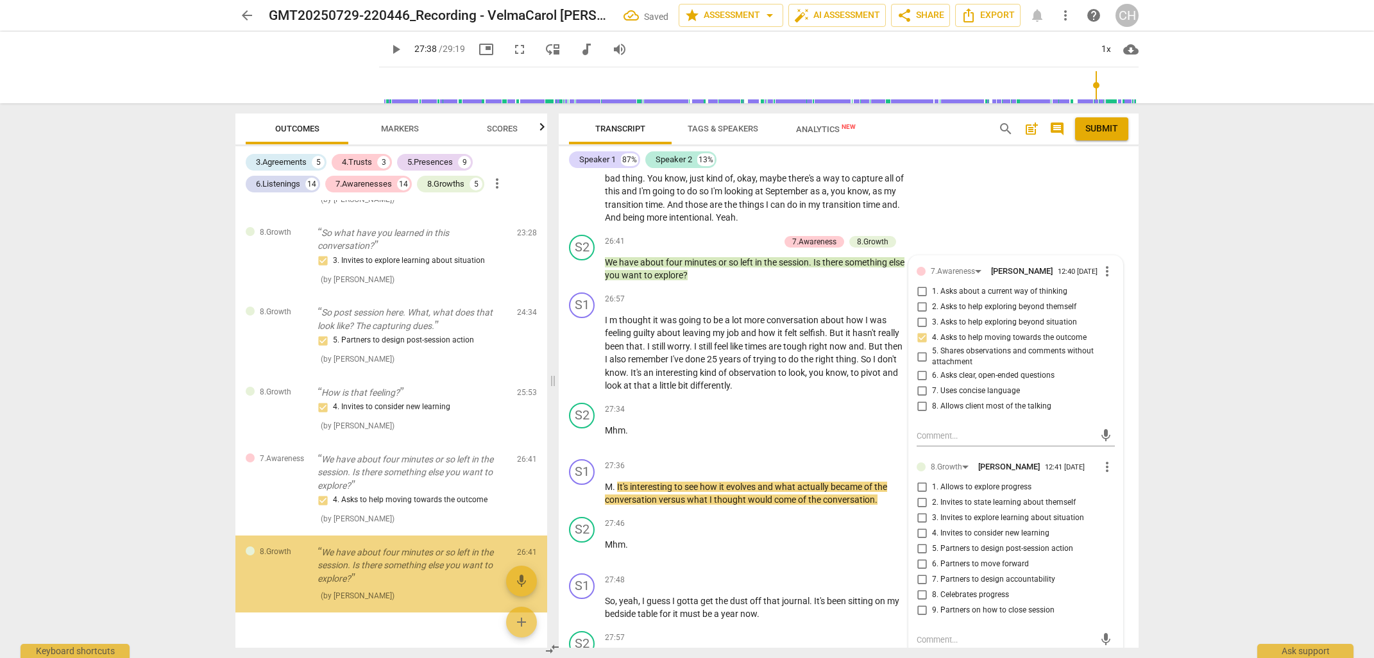
scroll to position [4415, 0]
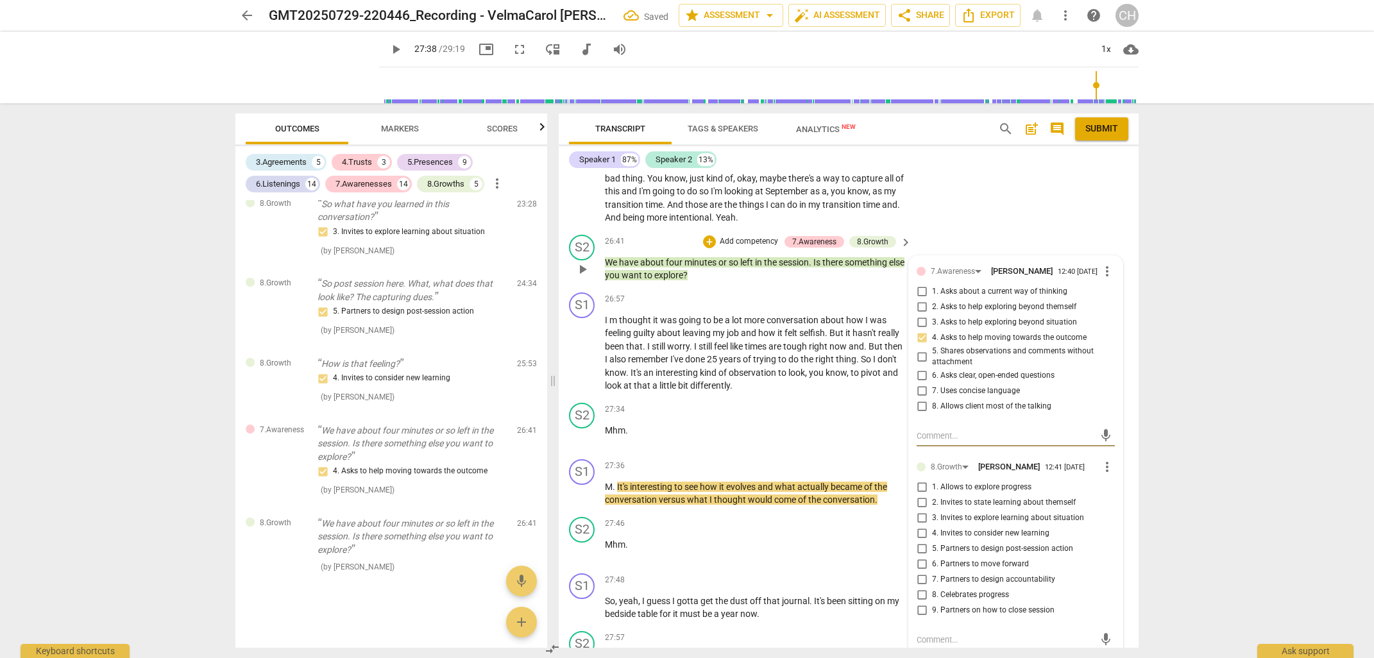
click at [922, 490] on input "1. Allows to explore progress" at bounding box center [921, 487] width 21 height 15
click at [704, 424] on p "Mhm ." at bounding box center [755, 430] width 300 height 13
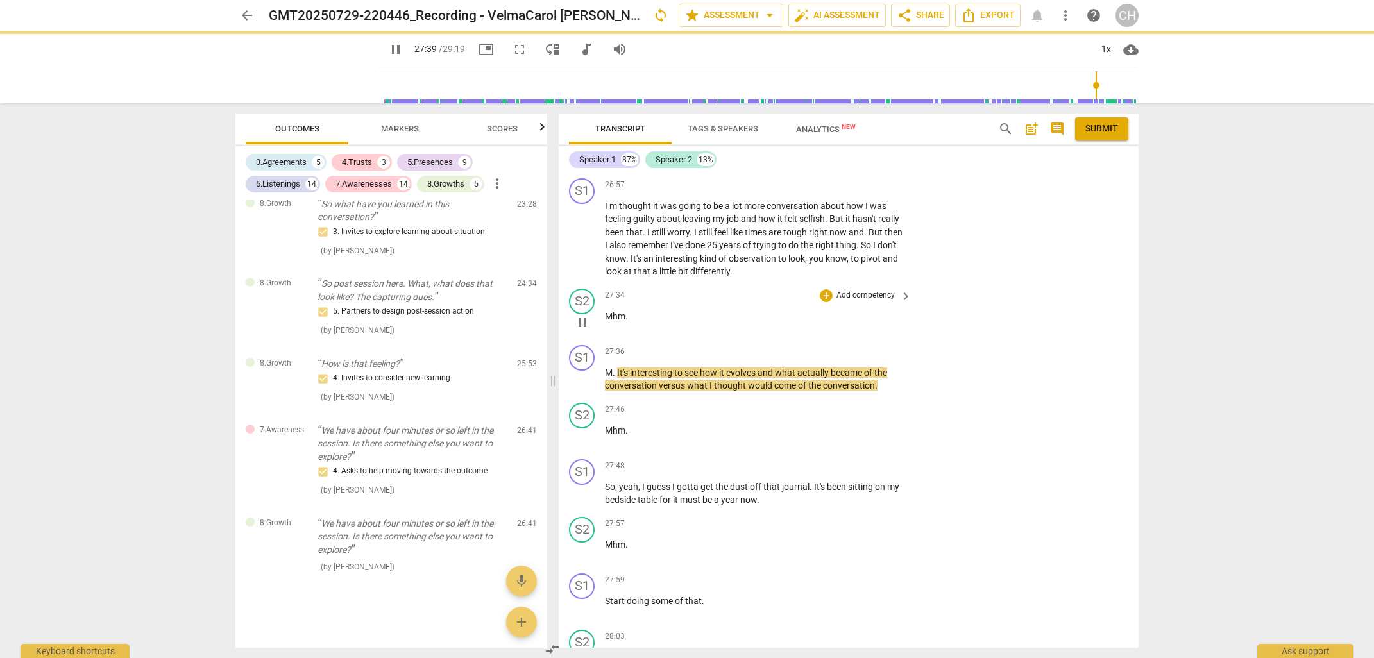
scroll to position [7294, 0]
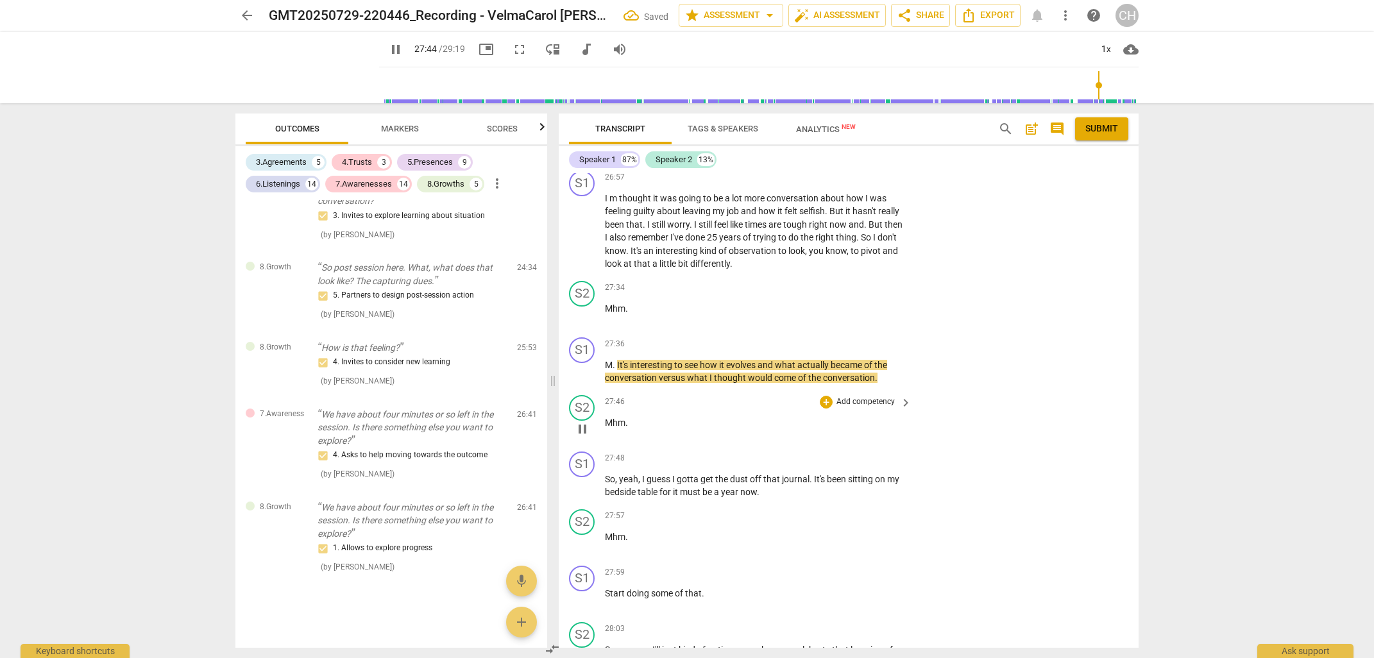
click at [1061, 414] on div "S2 play_arrow pause 27:46 + Add competency keyboard_arrow_right Mhm ." at bounding box center [849, 418] width 580 height 56
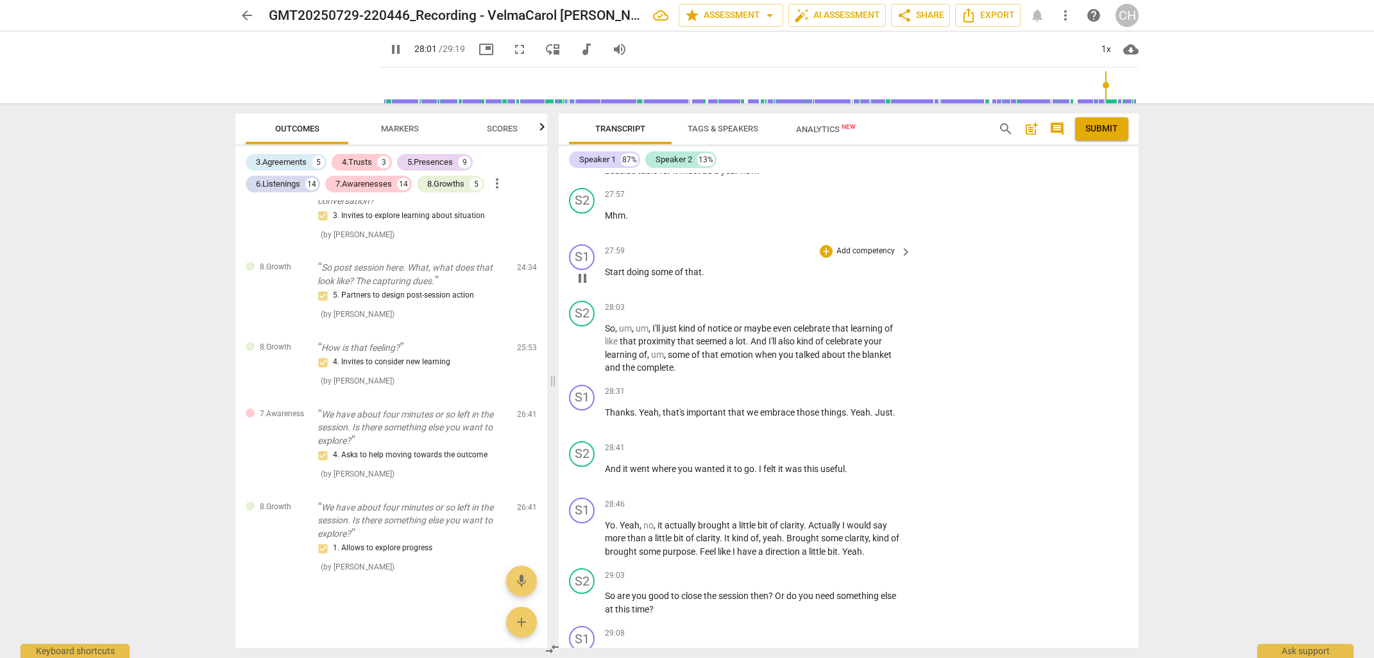
scroll to position [7639, 0]
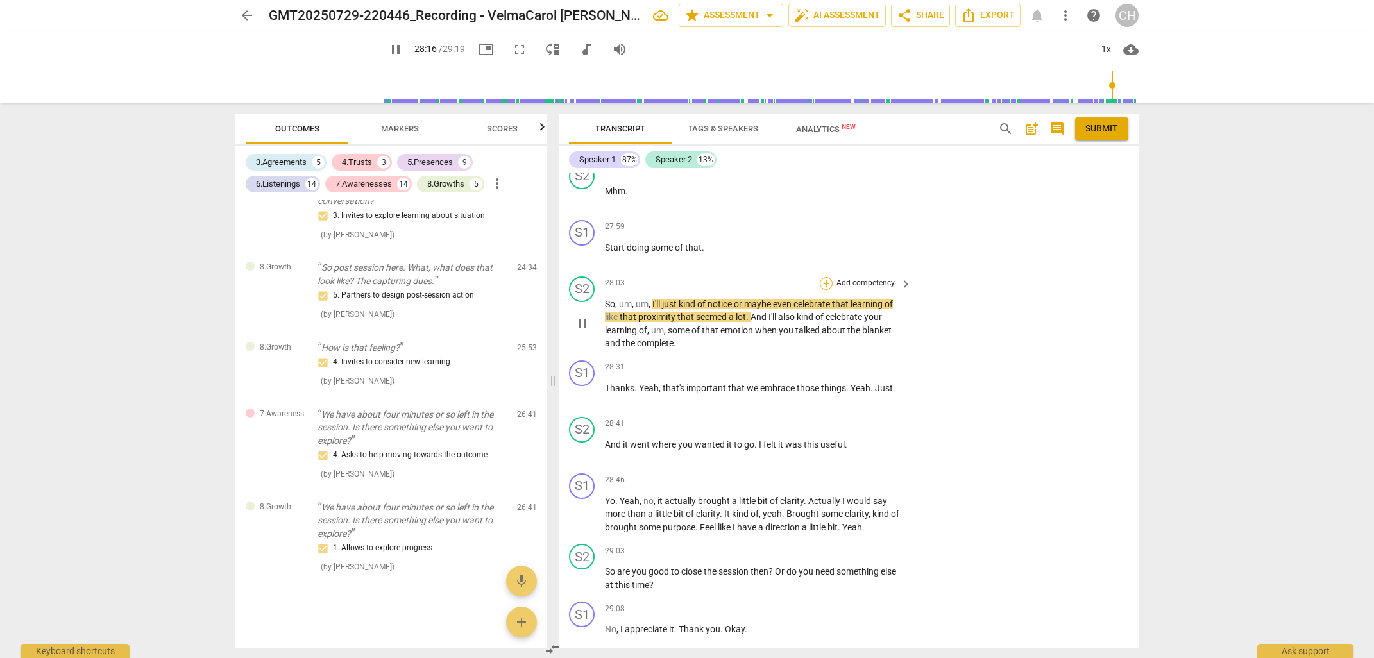
click at [823, 277] on div "+" at bounding box center [826, 283] width 13 height 13
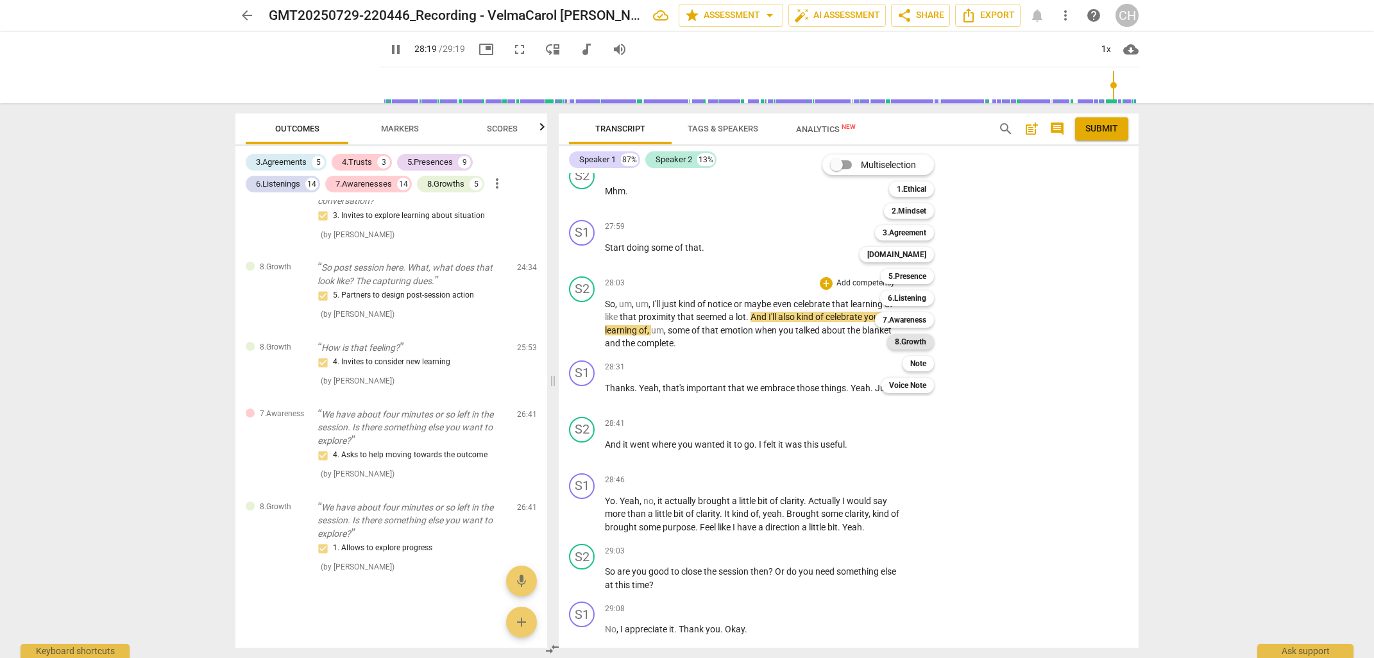
click at [918, 338] on b "8.Growth" at bounding box center [910, 341] width 31 height 15
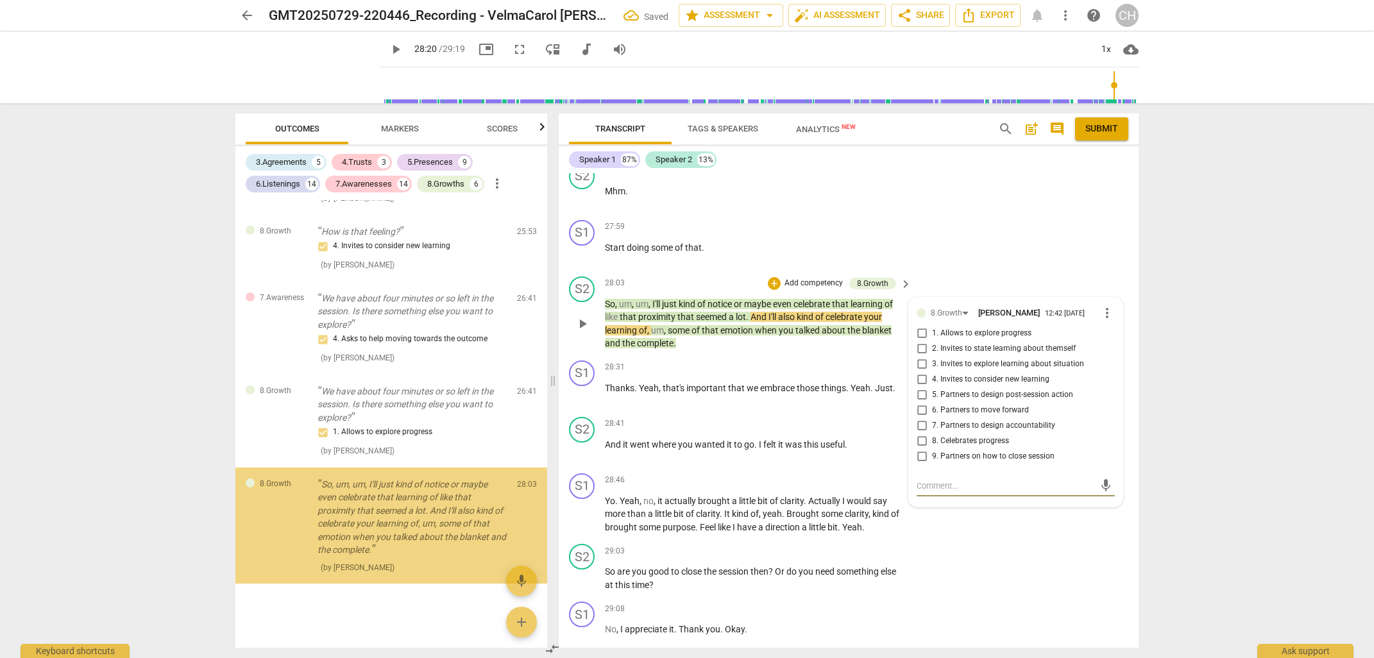
scroll to position [4547, 0]
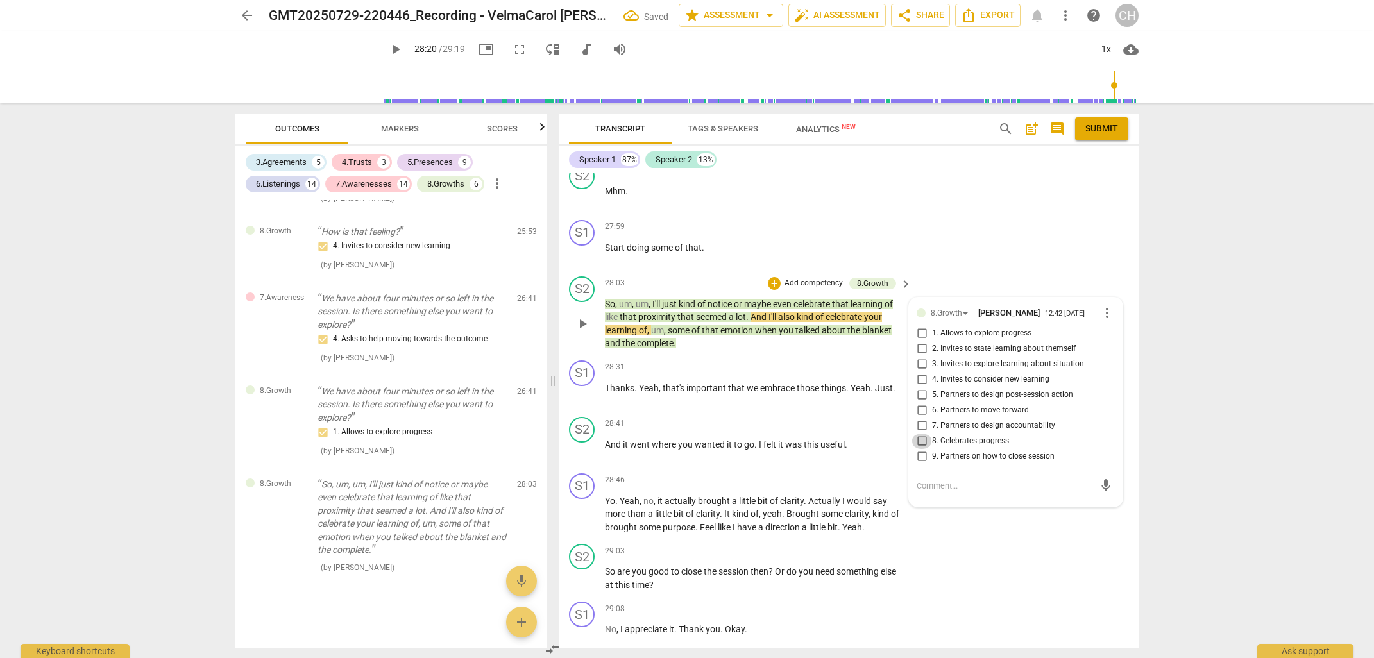
click at [922, 437] on input "8. Celebrates progress" at bounding box center [921, 441] width 21 height 15
click at [757, 345] on div "S1 play_arrow pause 00:00 + Add competency keyboard_arrow_right Okay . Okay . S…" at bounding box center [849, 410] width 580 height 475
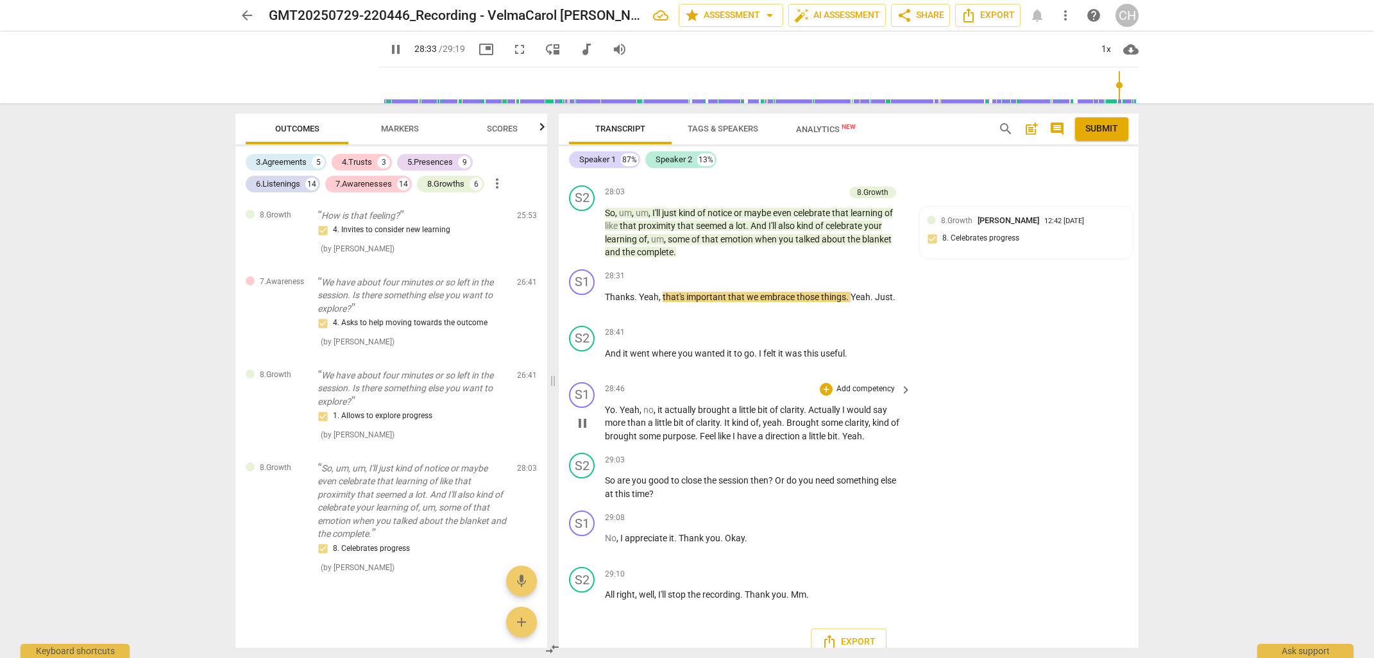
scroll to position [7736, 0]
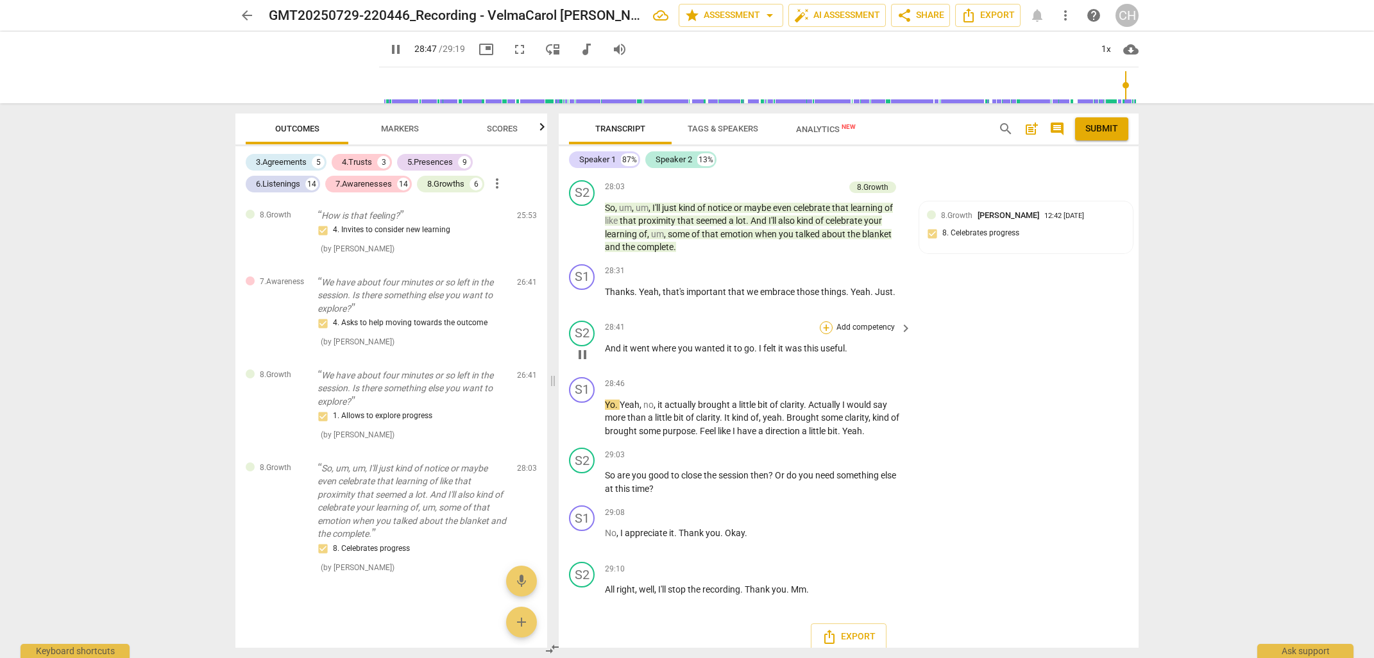
click at [826, 321] on div "+" at bounding box center [826, 327] width 13 height 13
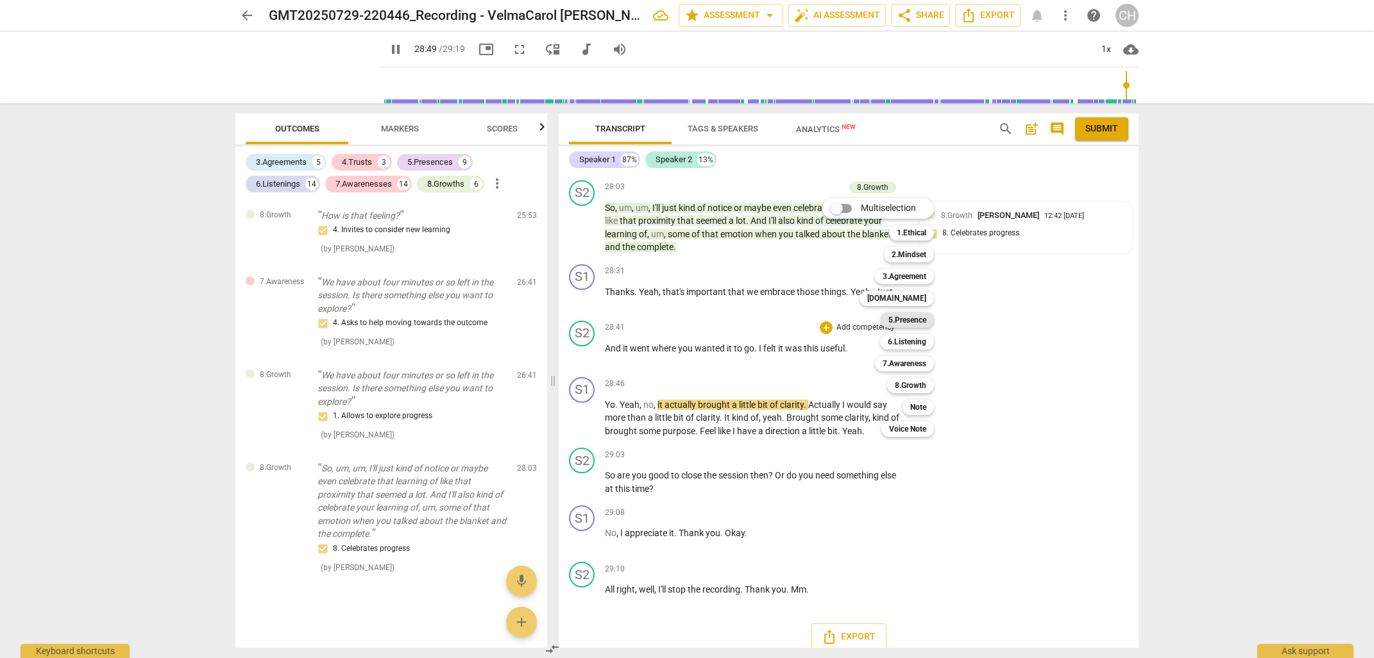
click at [909, 320] on b "5.Presence" at bounding box center [907, 319] width 38 height 15
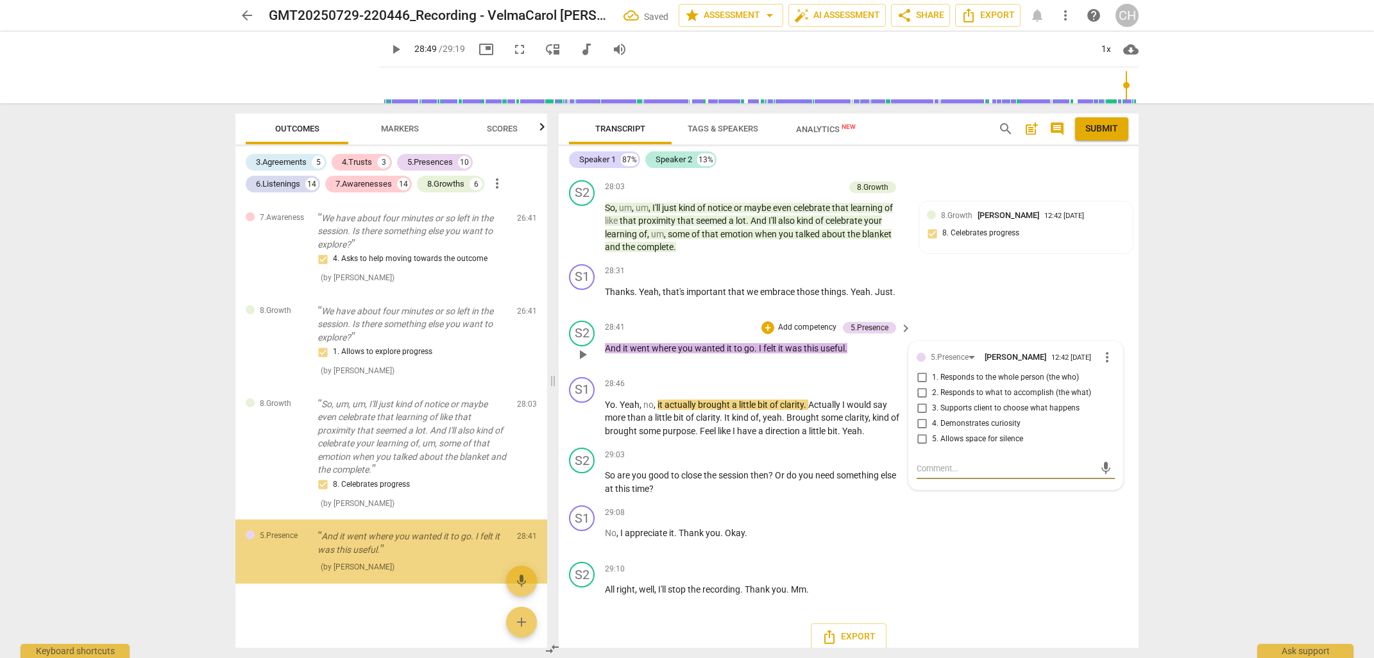
scroll to position [4627, 0]
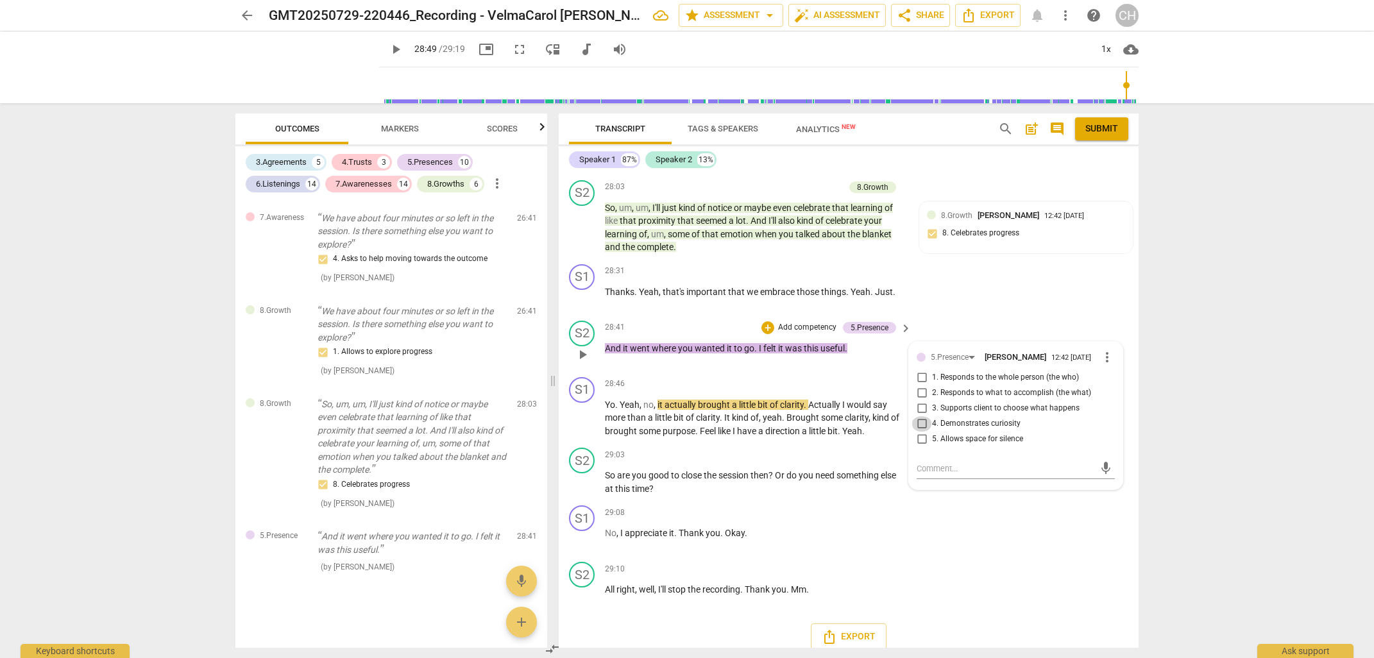
click at [922, 419] on input "4. Demonstrates curiosity" at bounding box center [921, 423] width 21 height 15
click at [795, 322] on p "Add competency" at bounding box center [807, 328] width 61 height 12
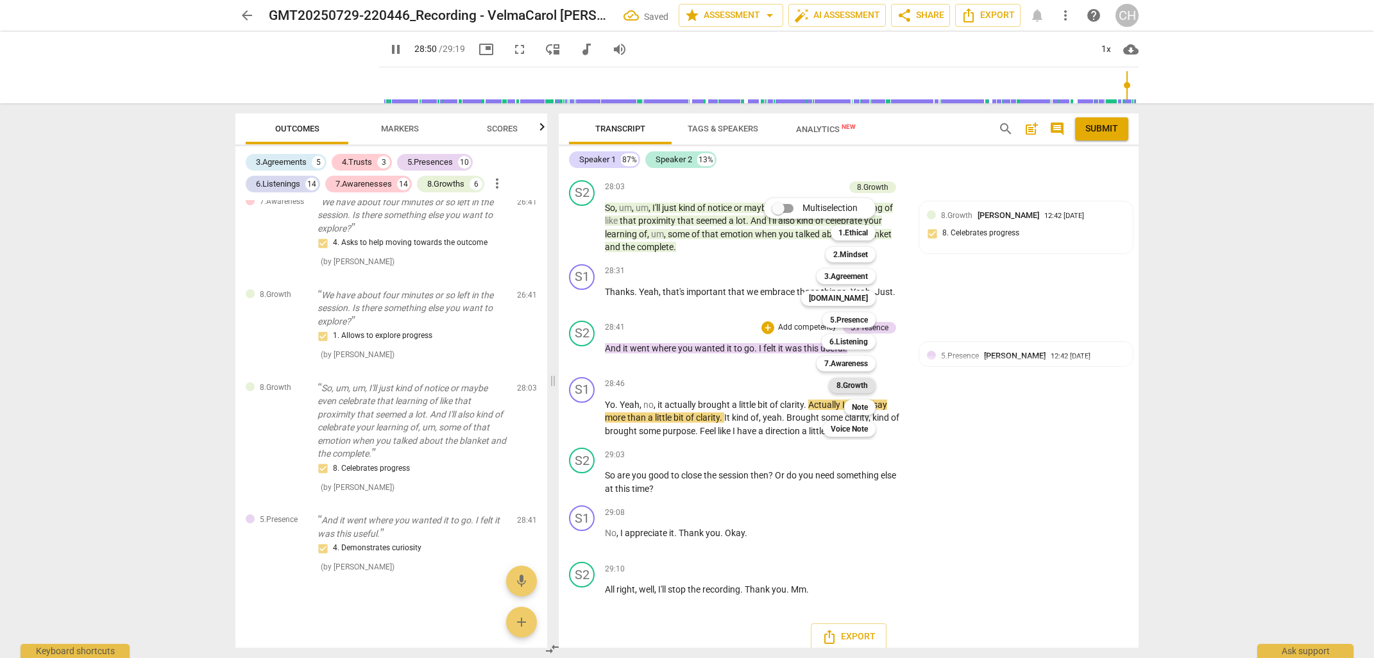
click at [852, 389] on b "8.Growth" at bounding box center [851, 385] width 31 height 15
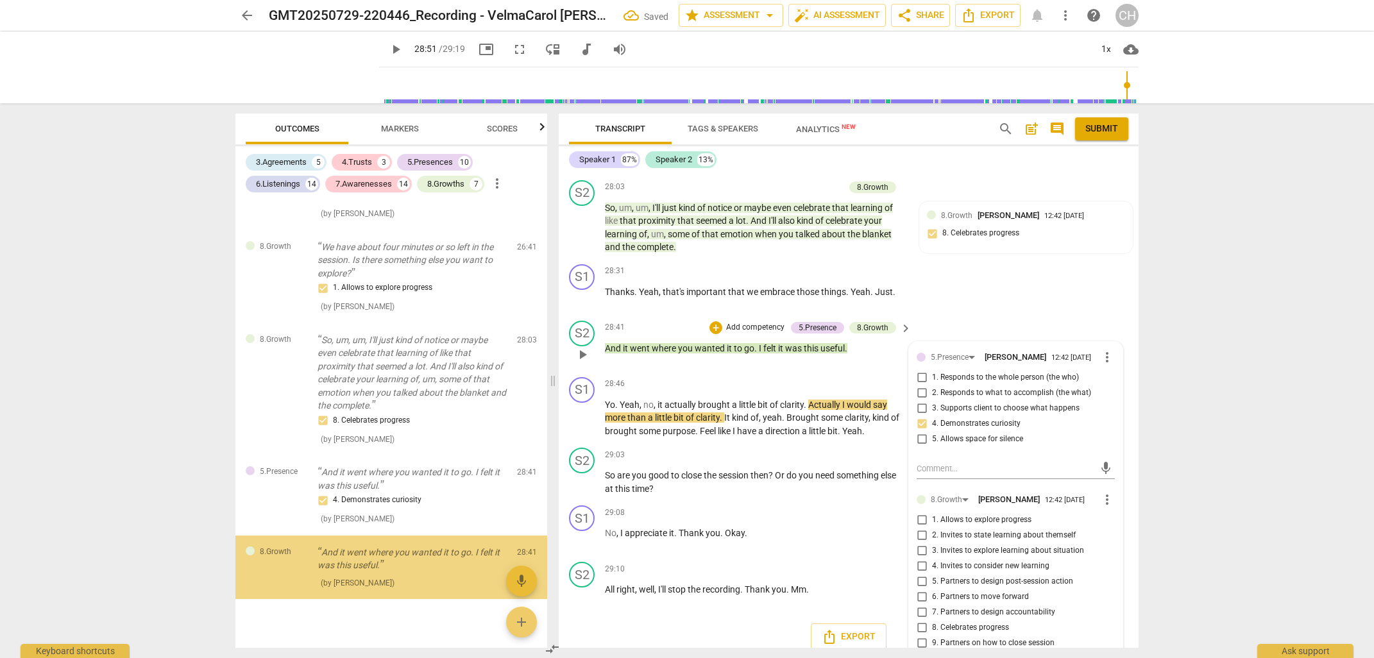
scroll to position [4707, 0]
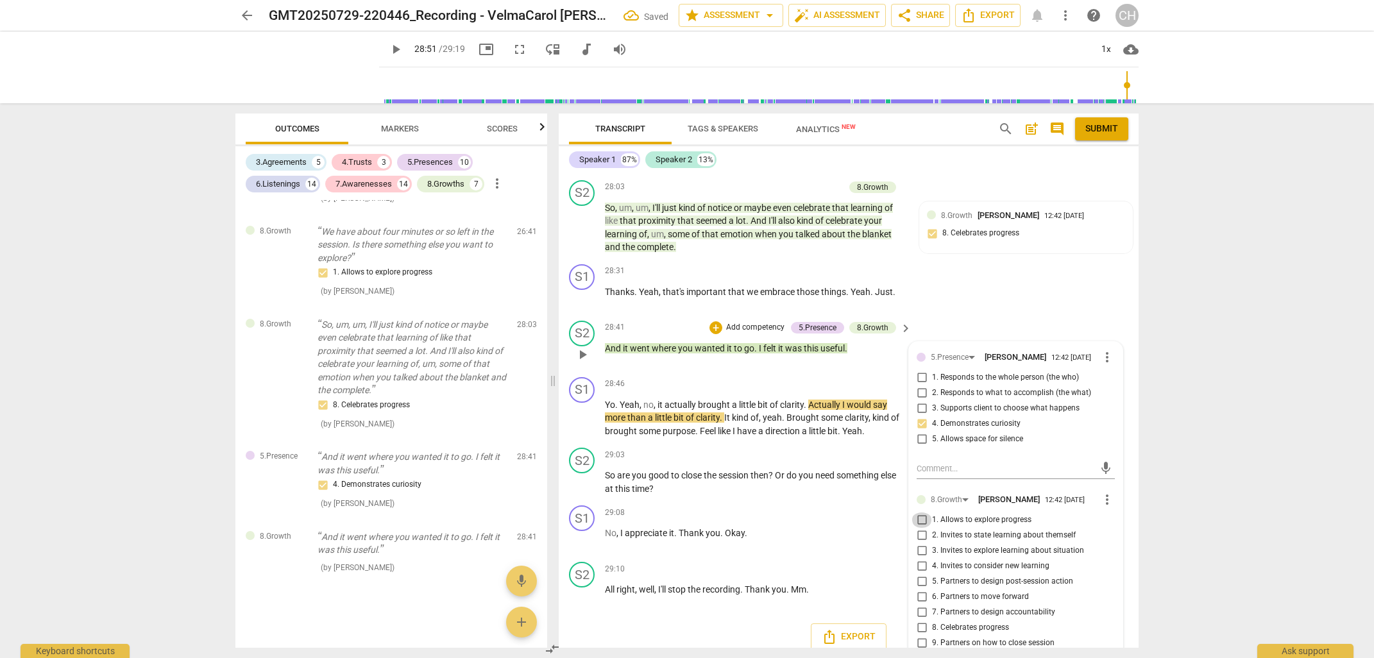
click at [921, 519] on input "1. Allows to explore progress" at bounding box center [921, 519] width 21 height 15
click at [704, 372] on div "S1 play_arrow pause 28:46 + Add competency keyboard_arrow_right Yo . Yeah , no …" at bounding box center [849, 407] width 580 height 71
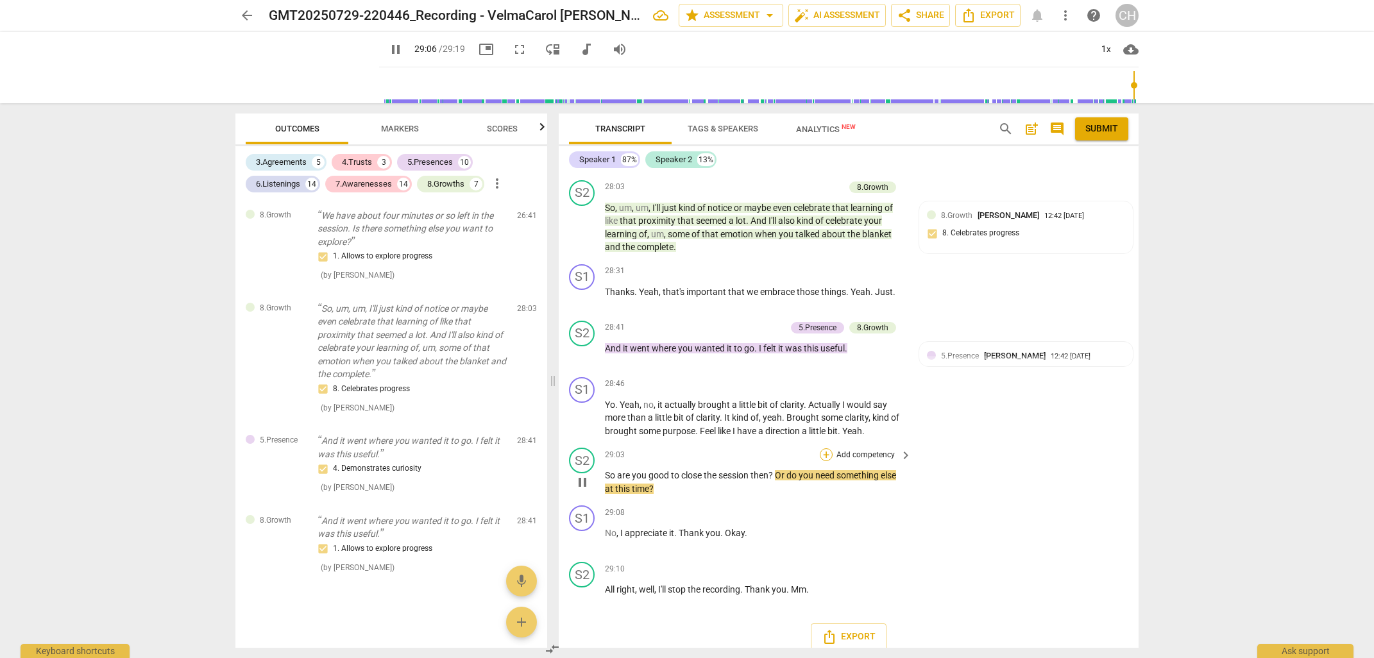
click at [827, 448] on div "+" at bounding box center [826, 454] width 13 height 13
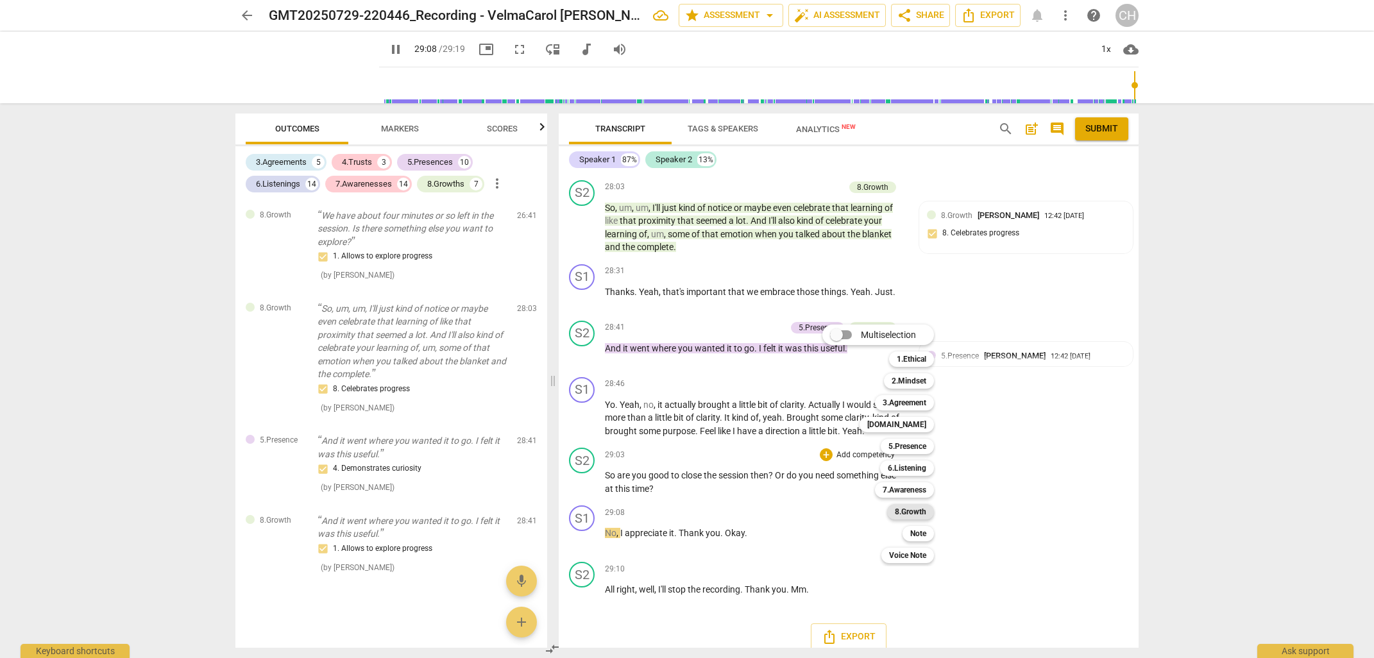
click at [902, 511] on b "8.Growth" at bounding box center [910, 511] width 31 height 15
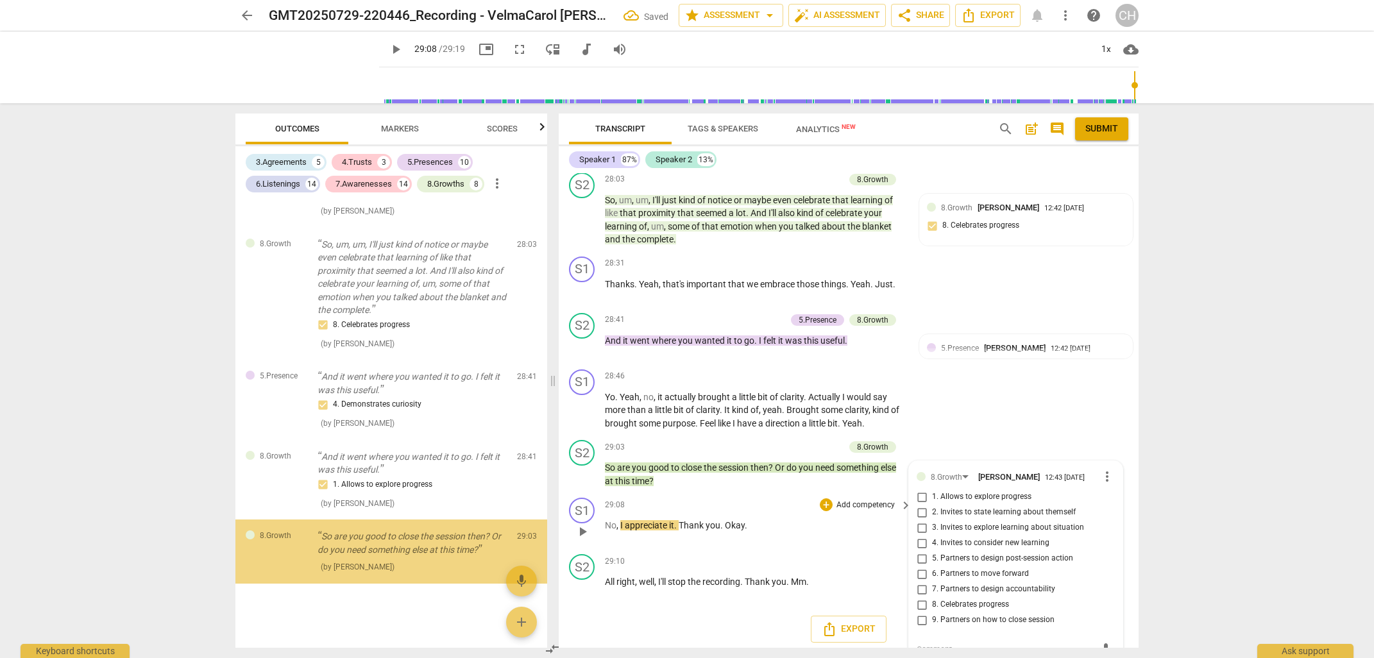
scroll to position [4787, 0]
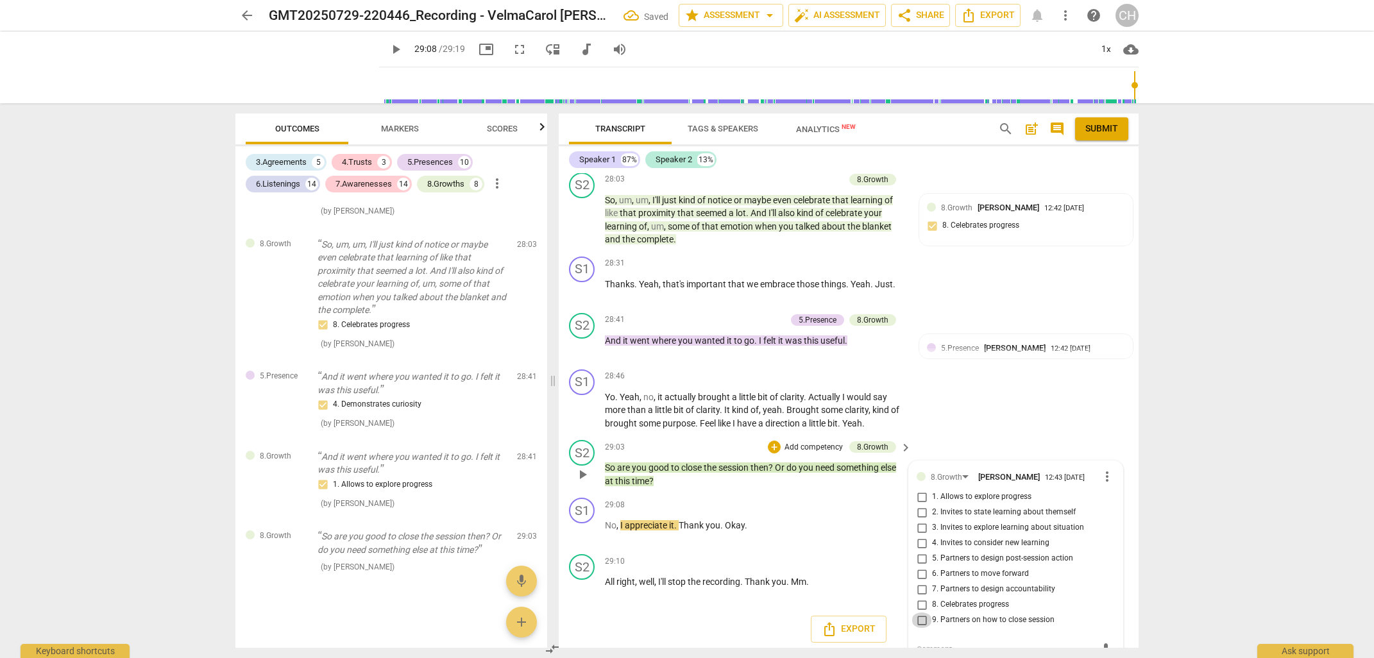
click at [922, 618] on input "9. Partners on how to close session" at bounding box center [921, 619] width 21 height 15
click at [805, 519] on p "No , I appreciate it . Thank you . Okay ." at bounding box center [755, 525] width 300 height 13
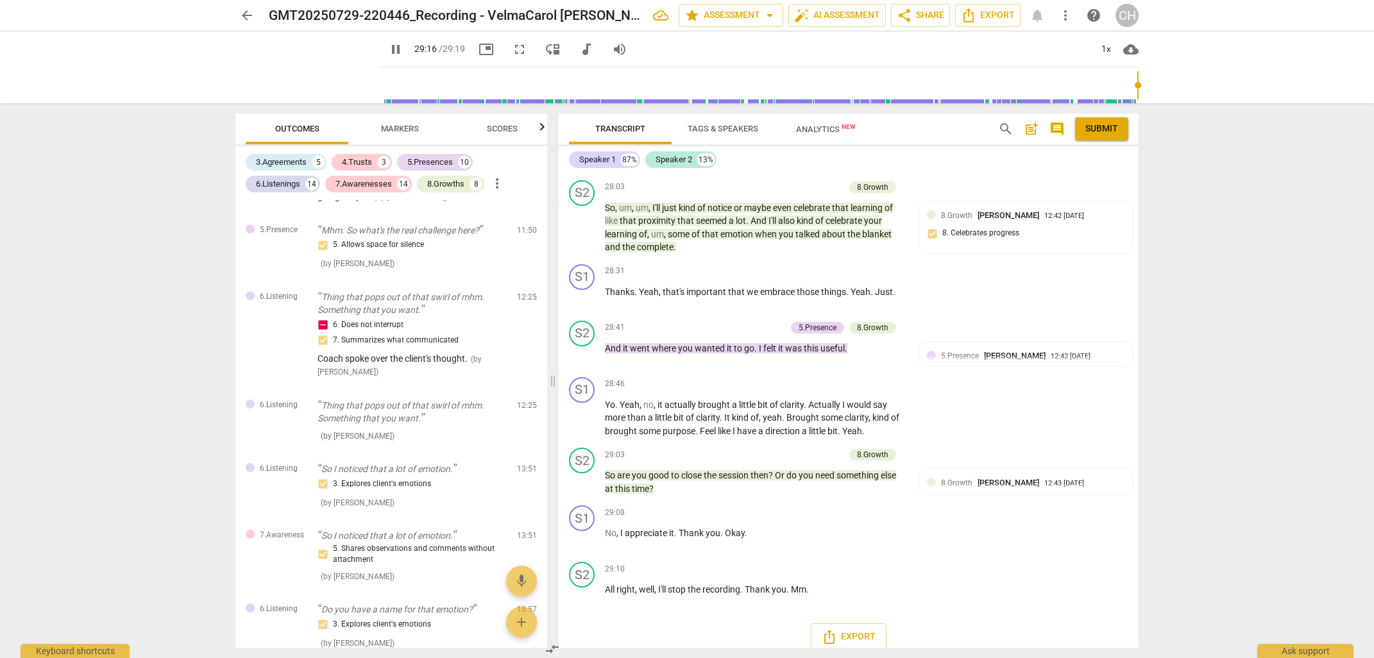
scroll to position [2281, 0]
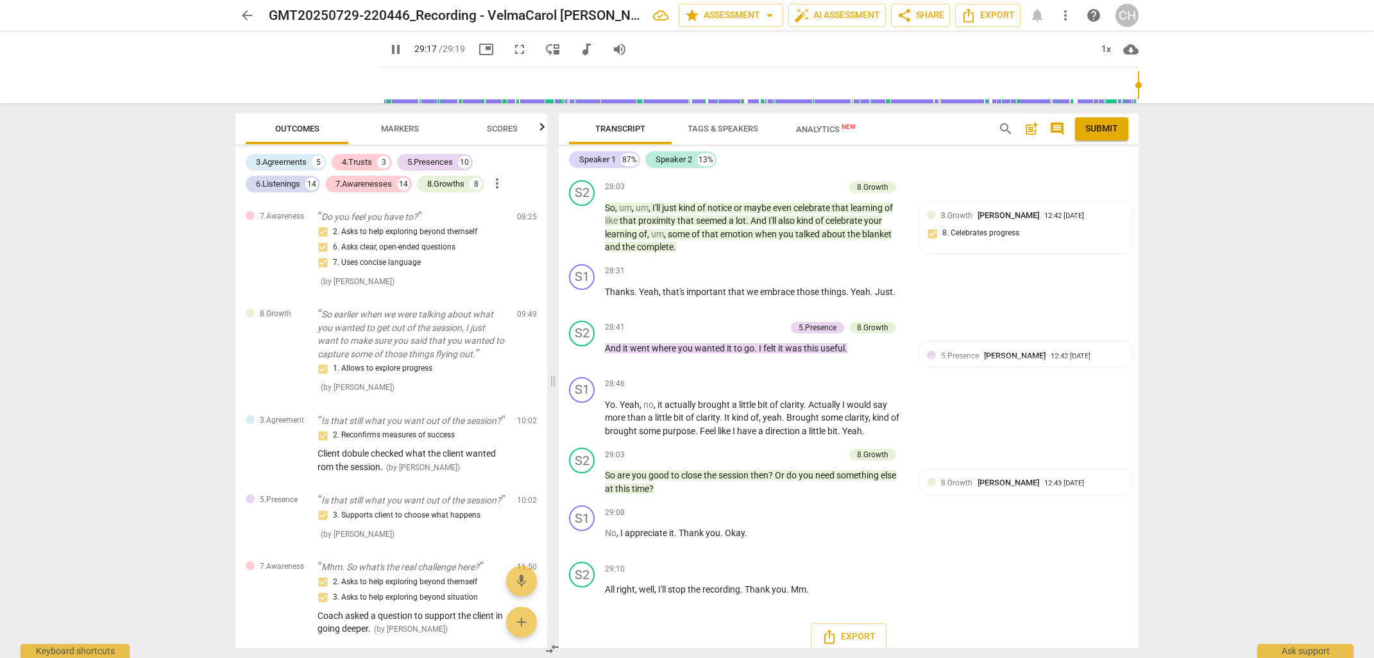
click at [504, 126] on span "Scores" at bounding box center [502, 129] width 31 height 10
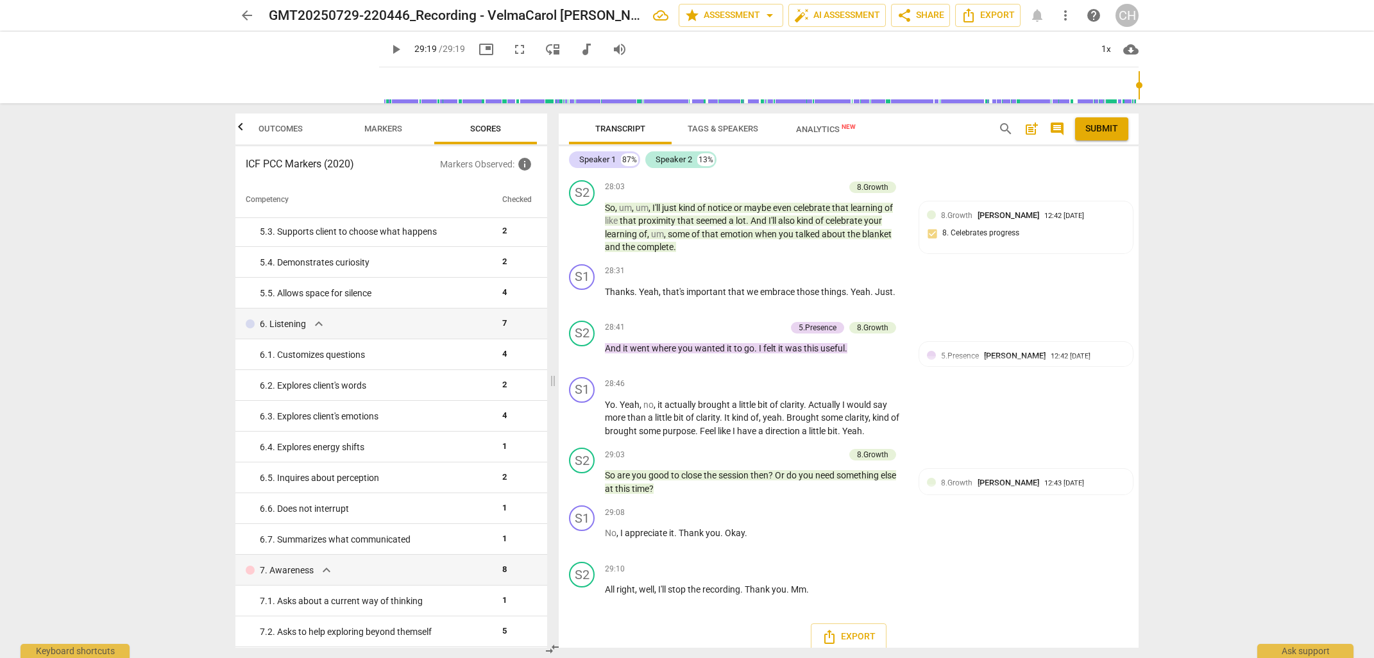
scroll to position [457, 0]
